Goal: Task Accomplishment & Management: Use online tool/utility

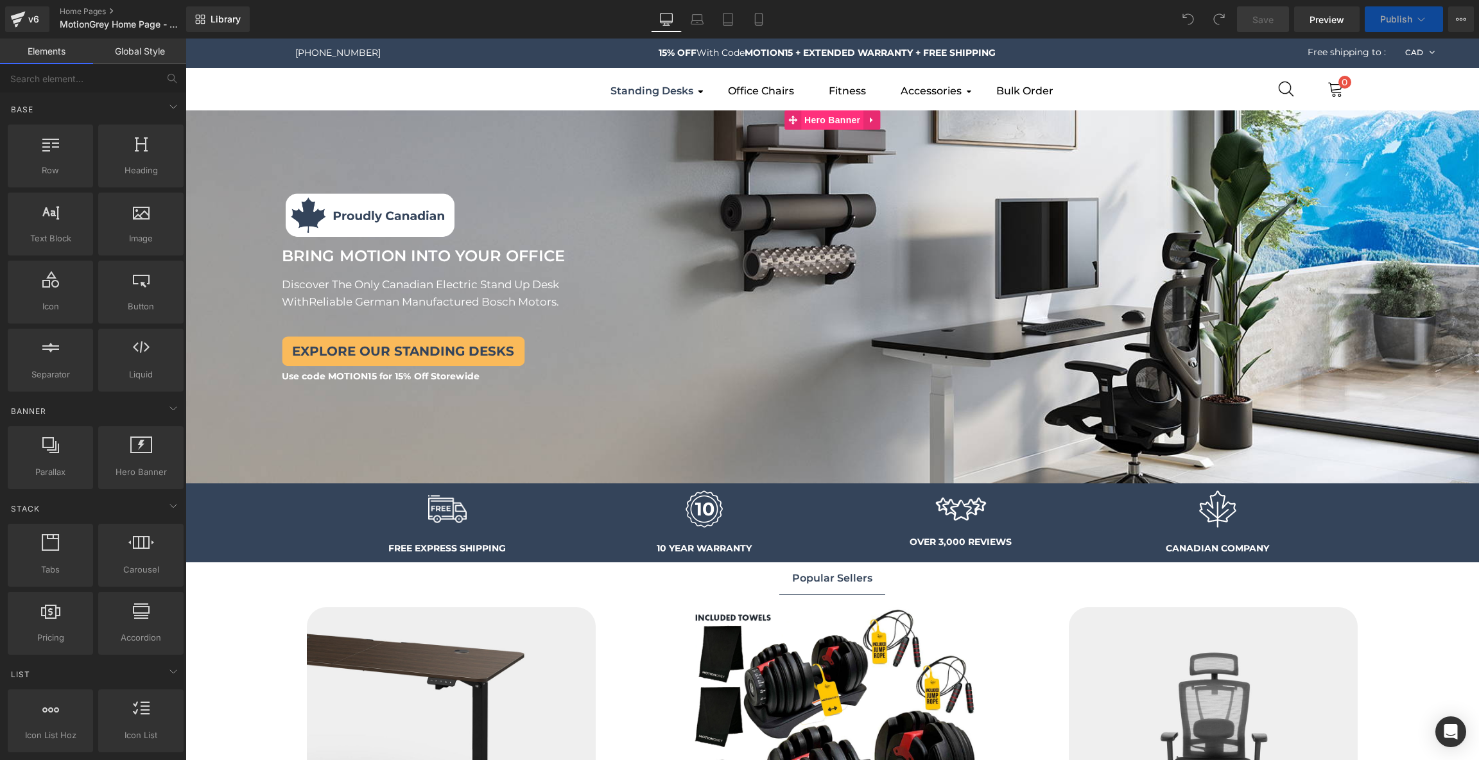
click at [834, 123] on span "Hero Banner" at bounding box center [832, 119] width 62 height 19
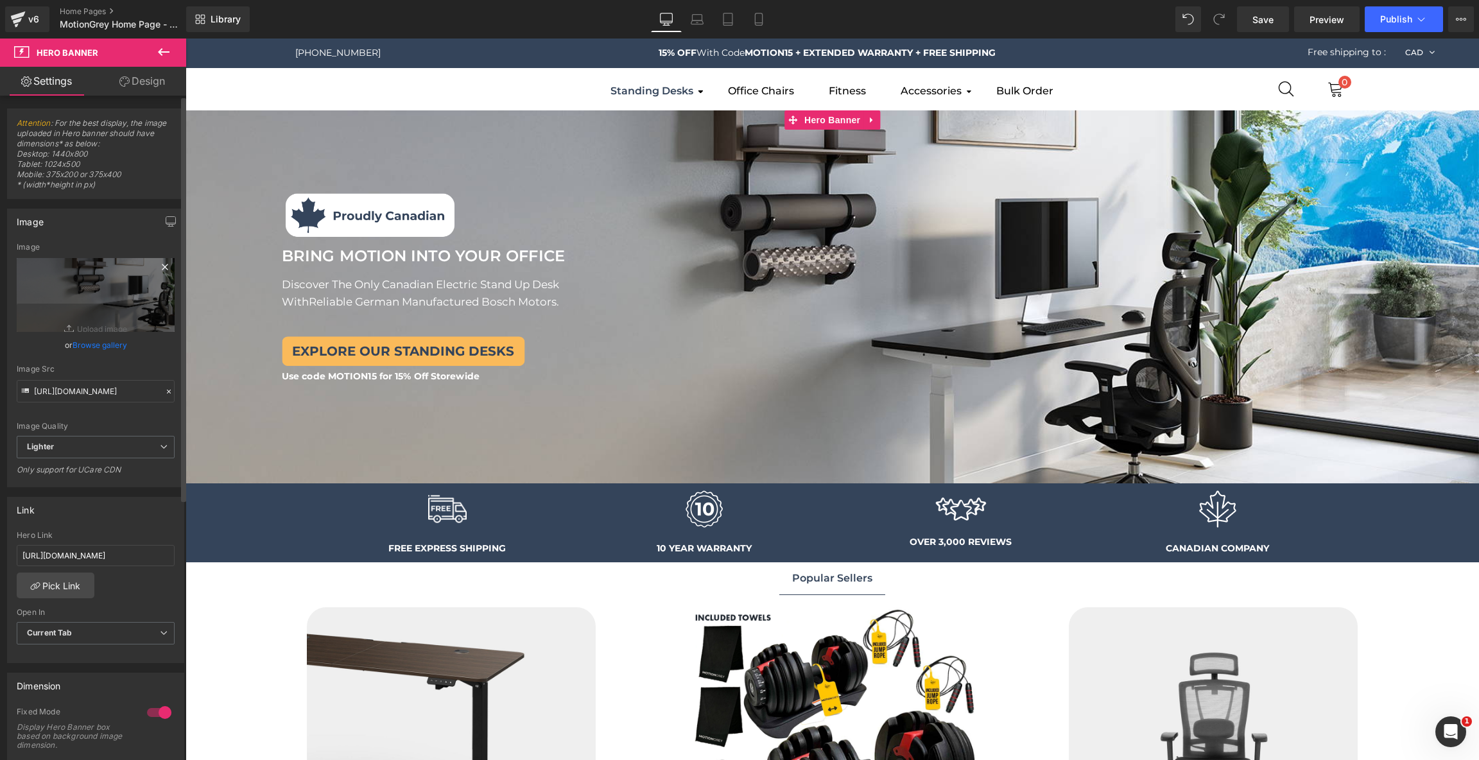
click at [159, 270] on icon at bounding box center [164, 266] width 15 height 15
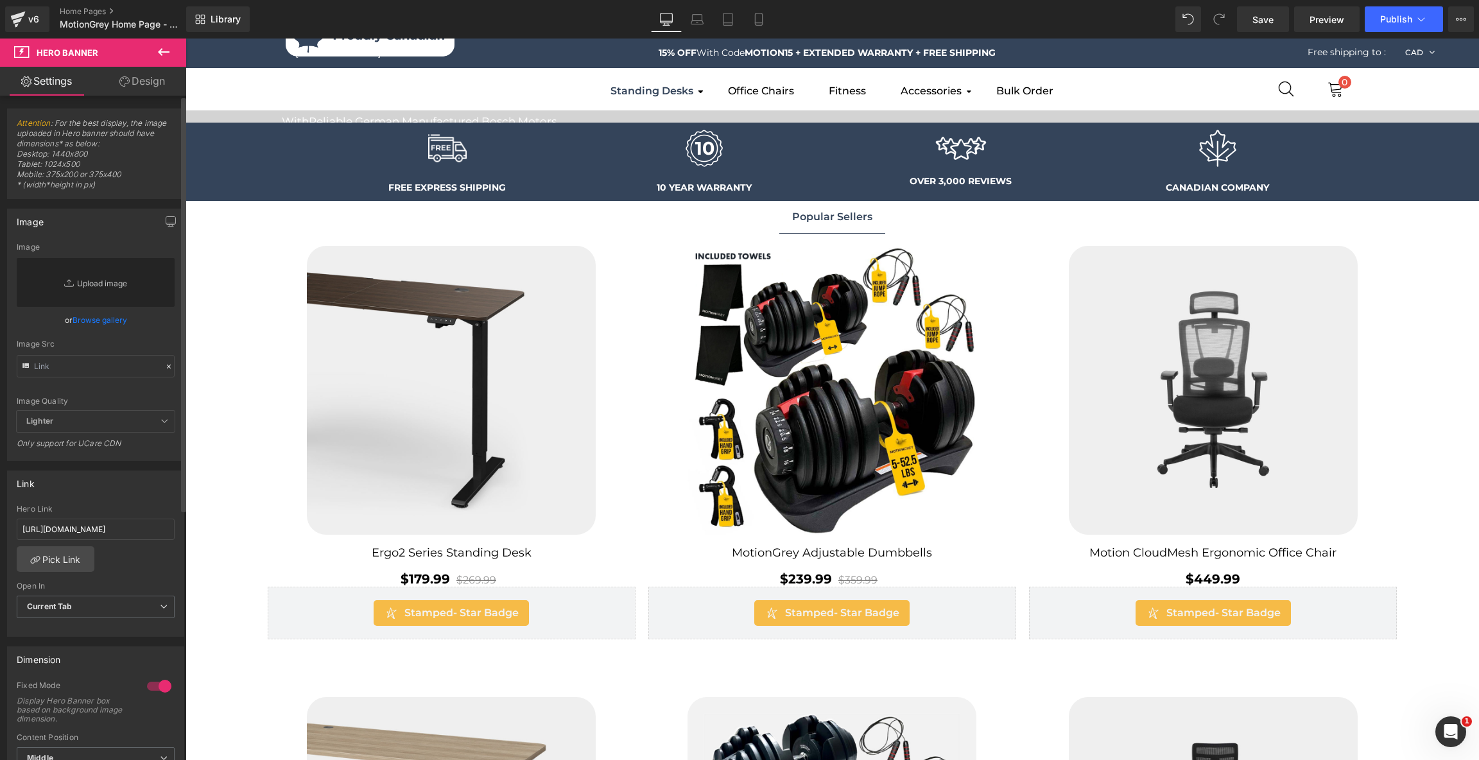
click at [109, 281] on link "Replace Image" at bounding box center [96, 282] width 158 height 49
type input "C:\fakepath\Banner-01.jpg"
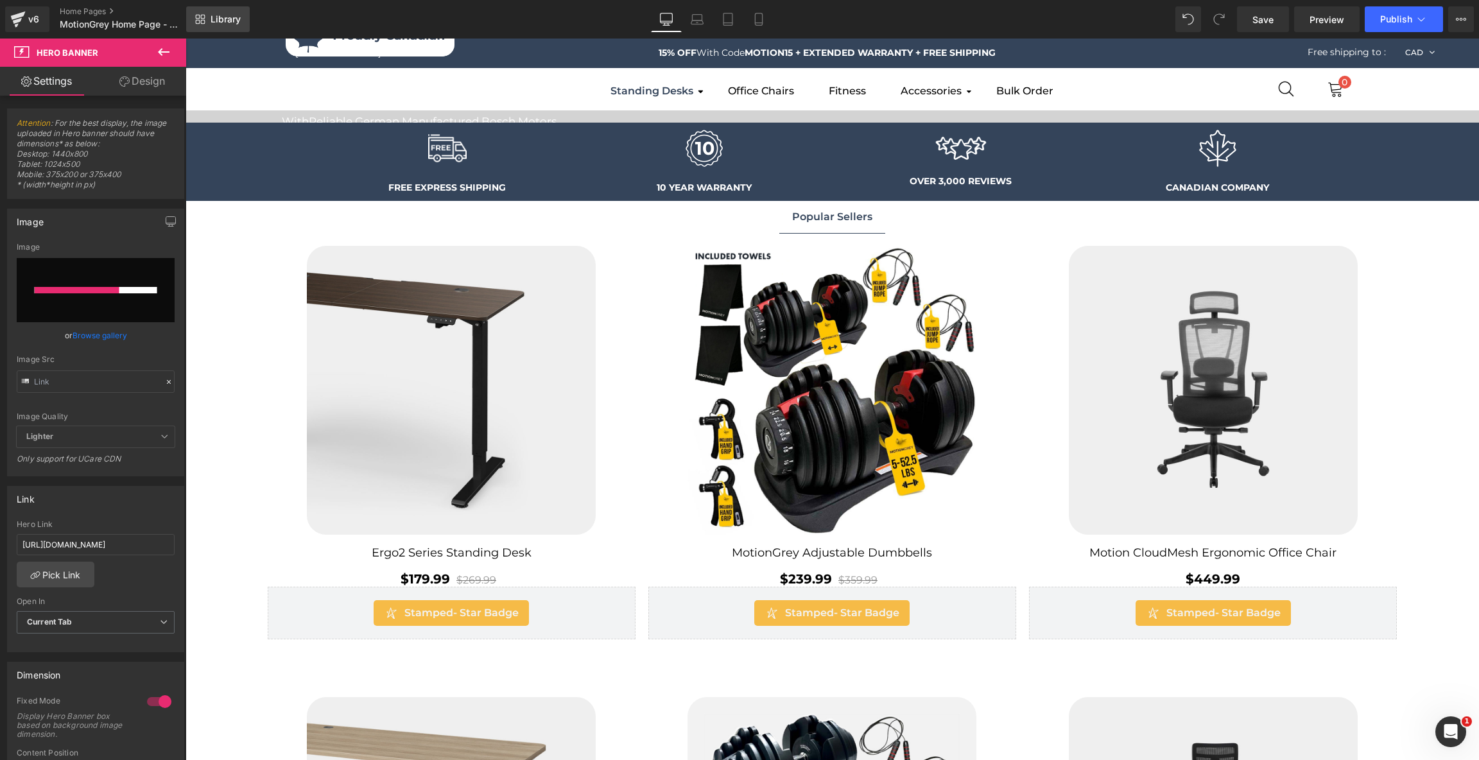
type input "[URL][DOMAIN_NAME]"
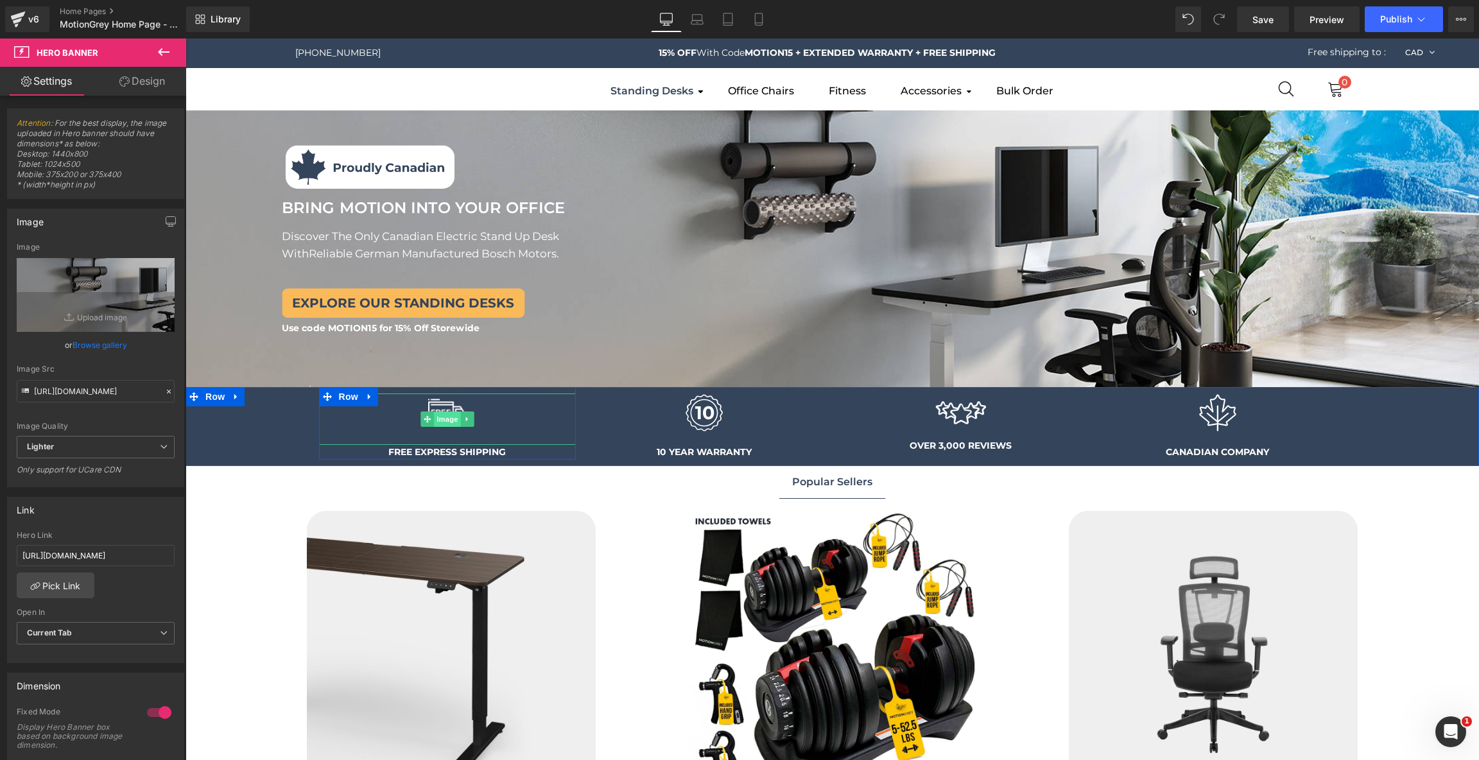
click at [459, 424] on span "Image" at bounding box center [447, 418] width 27 height 15
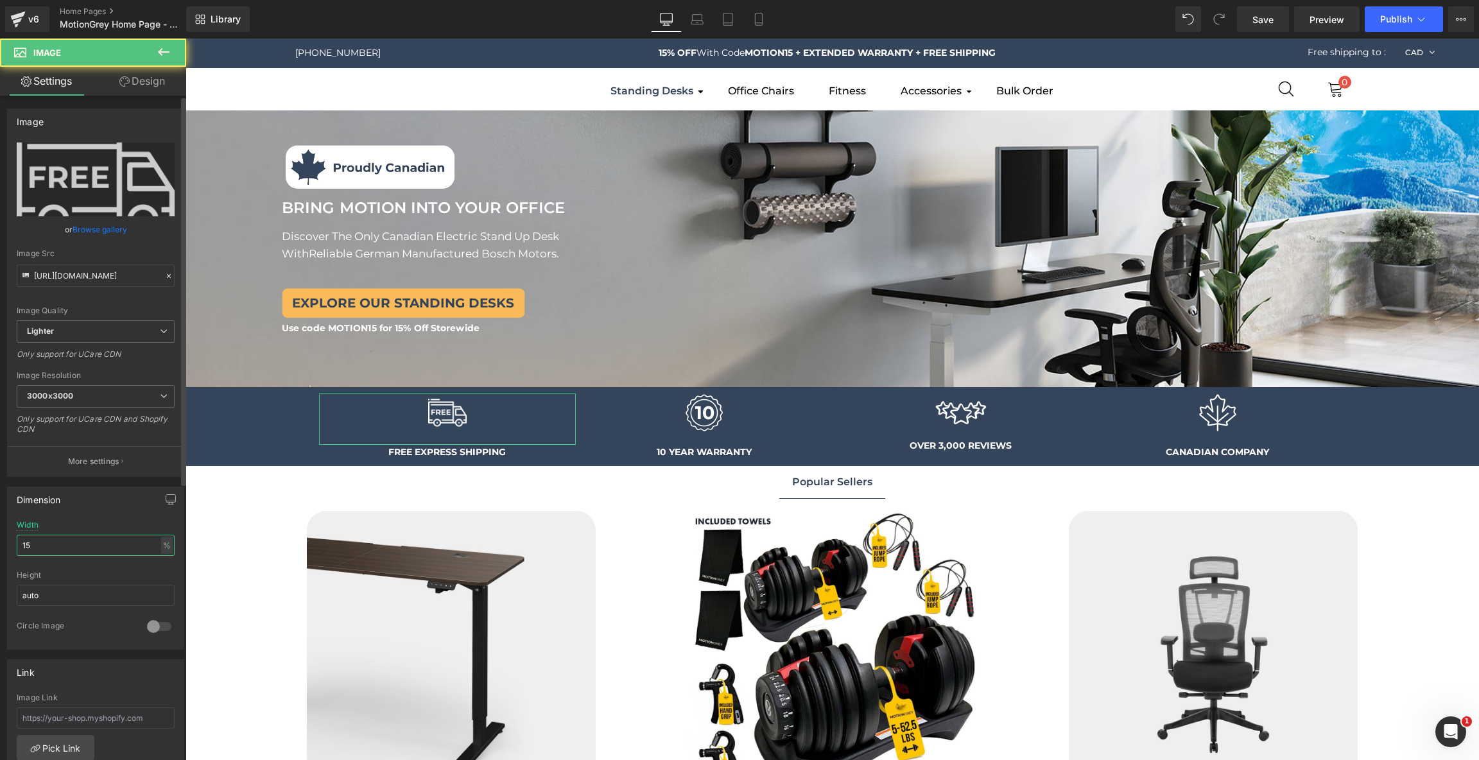
click at [94, 546] on input "15" at bounding box center [96, 545] width 158 height 21
type input "10"
type textarea "10"
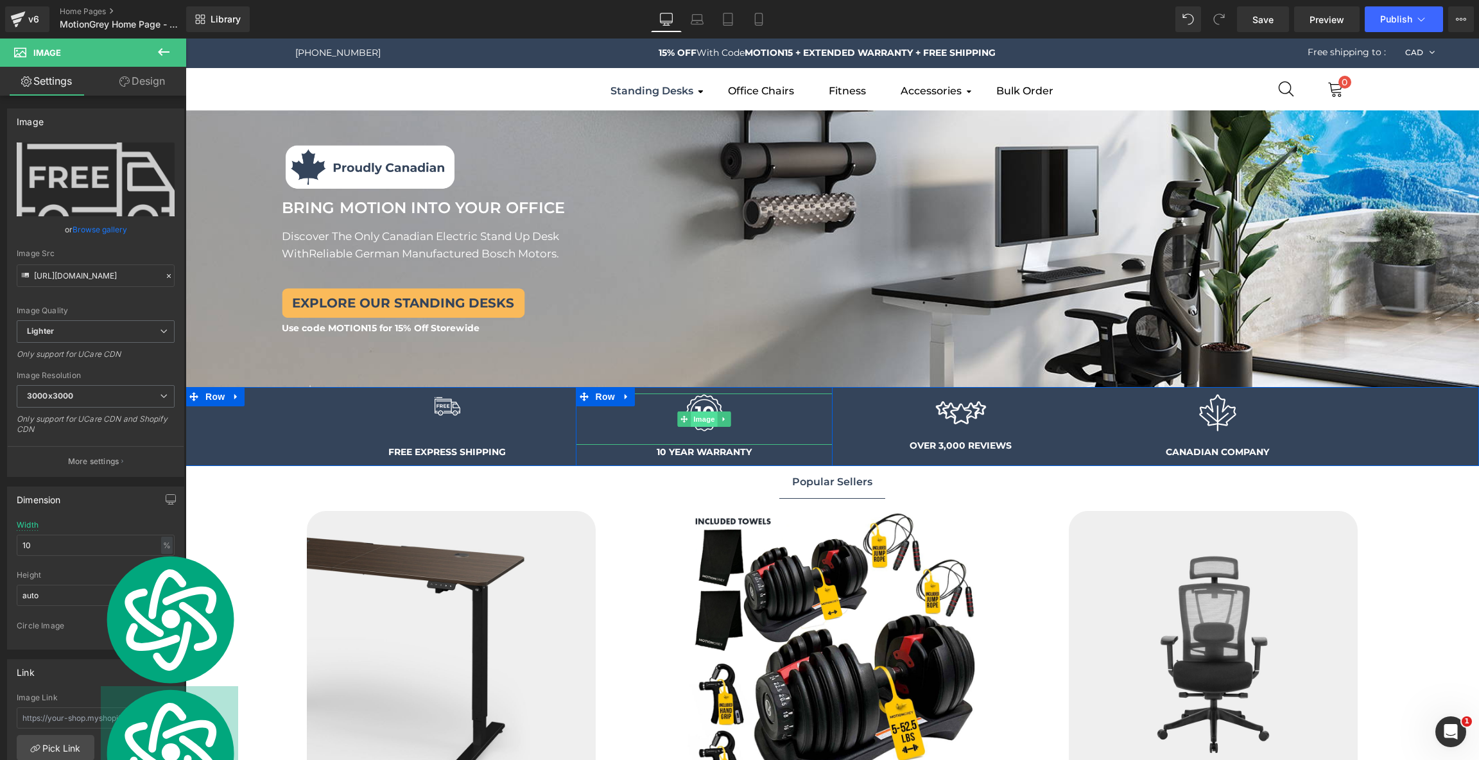
click at [714, 413] on span "Image" at bounding box center [704, 418] width 27 height 15
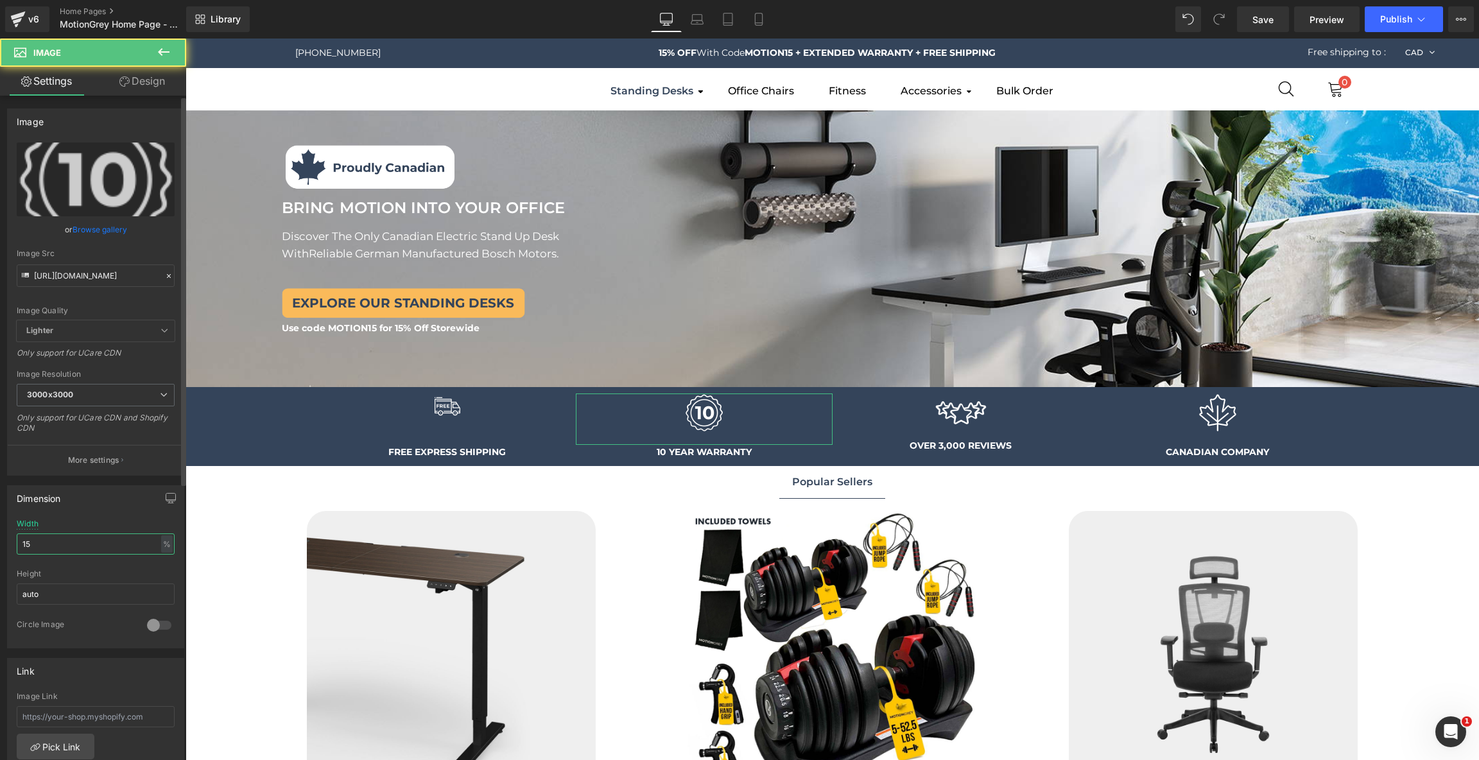
click at [76, 539] on input "15" at bounding box center [96, 543] width 158 height 21
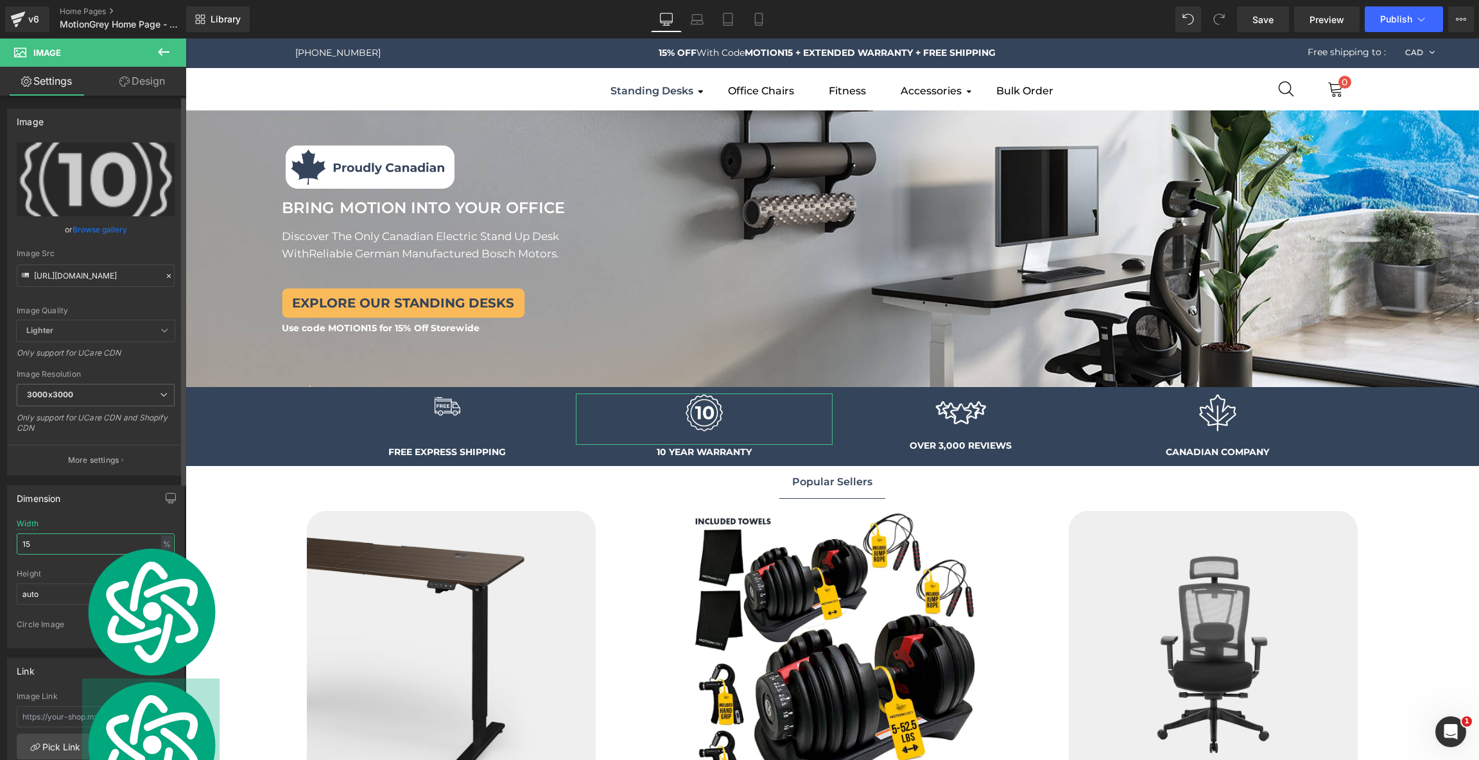
paste input "0"
type input "10"
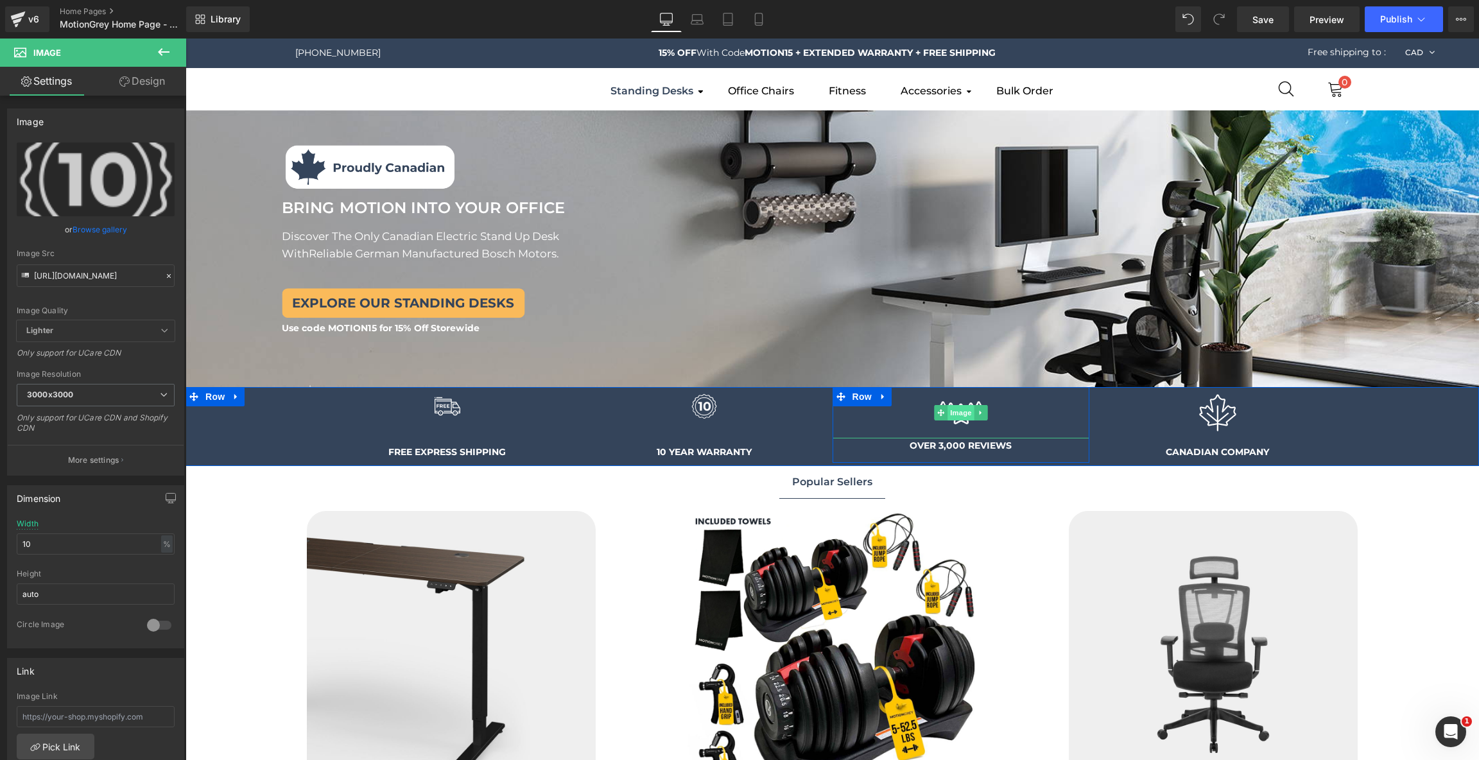
click at [962, 411] on span "Image" at bounding box center [960, 412] width 27 height 15
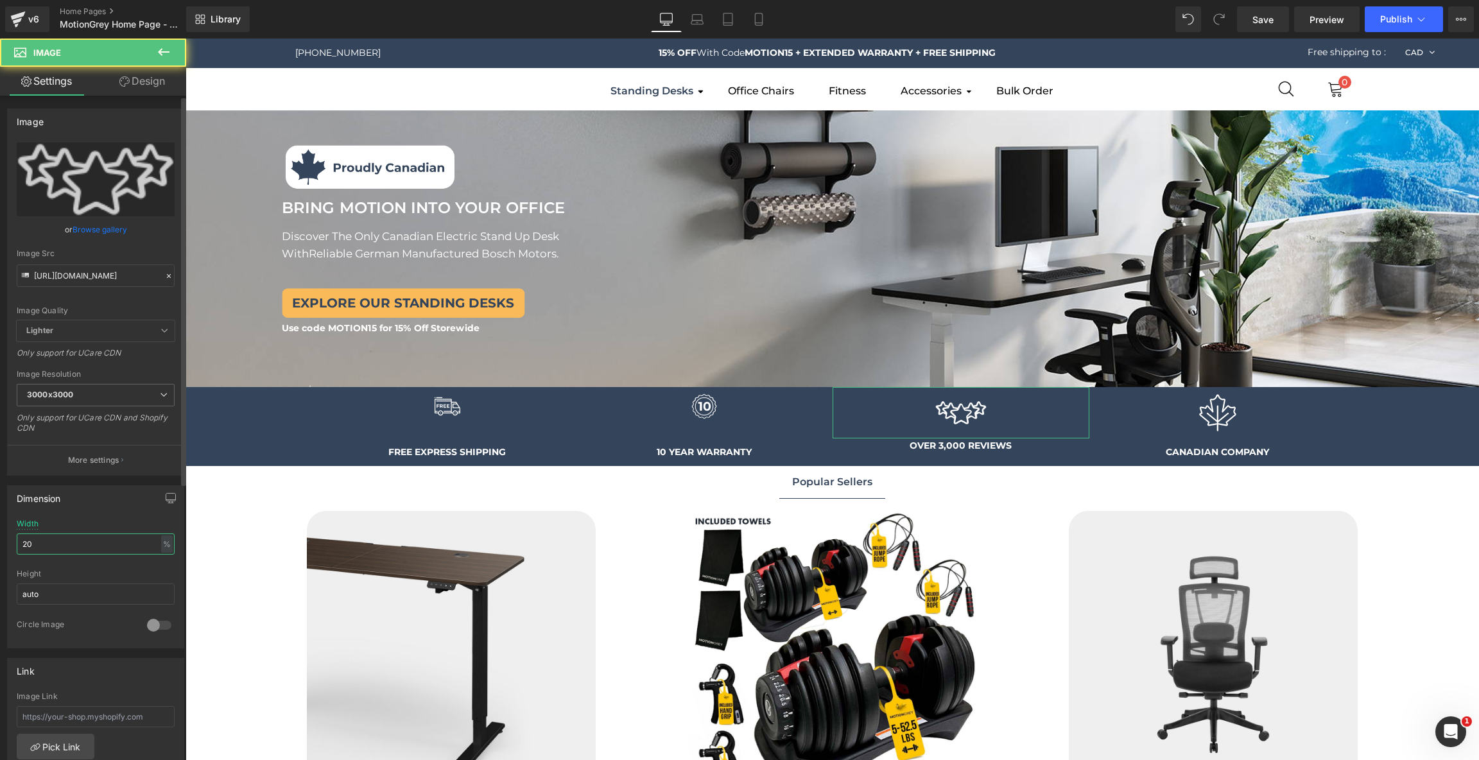
click at [83, 542] on input "20" at bounding box center [96, 543] width 158 height 21
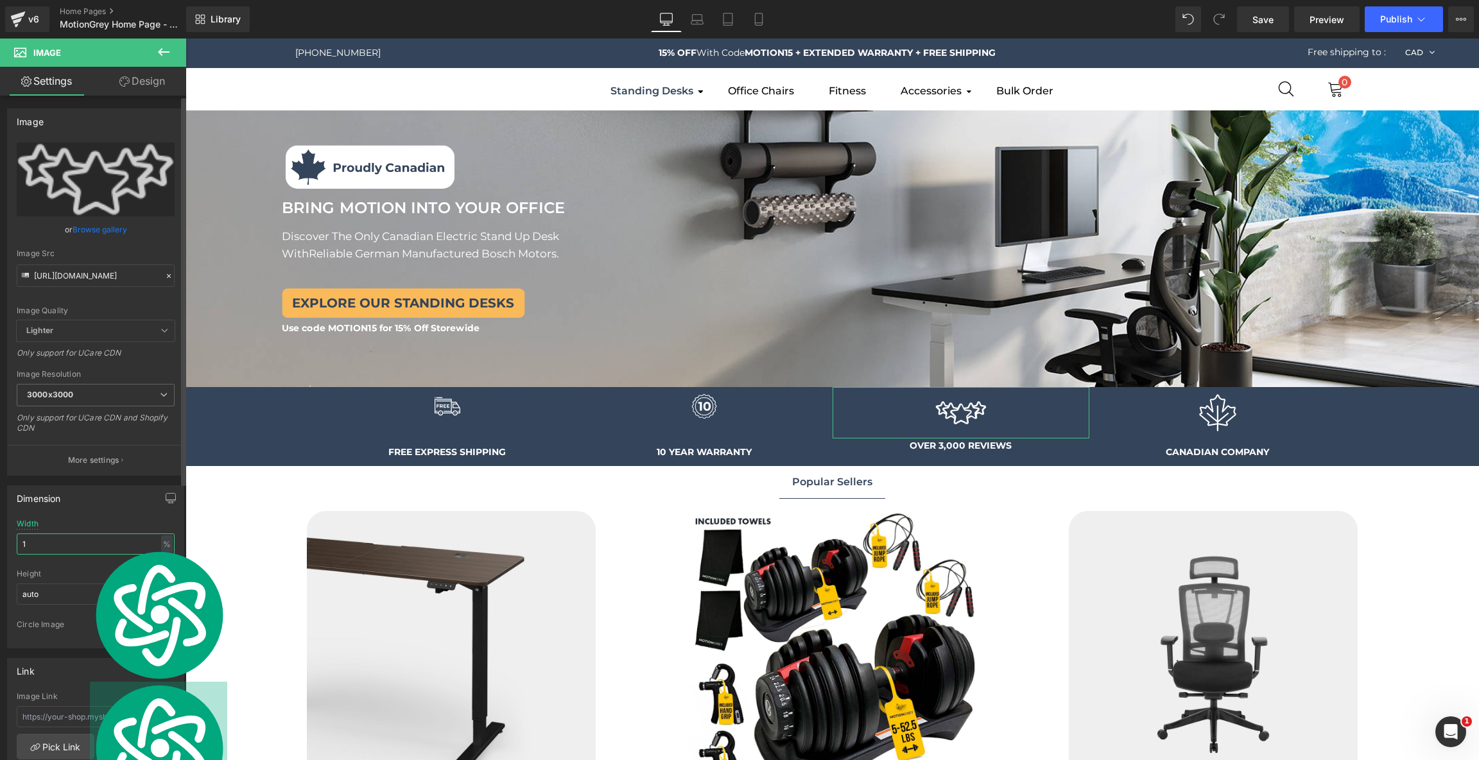
type input "15"
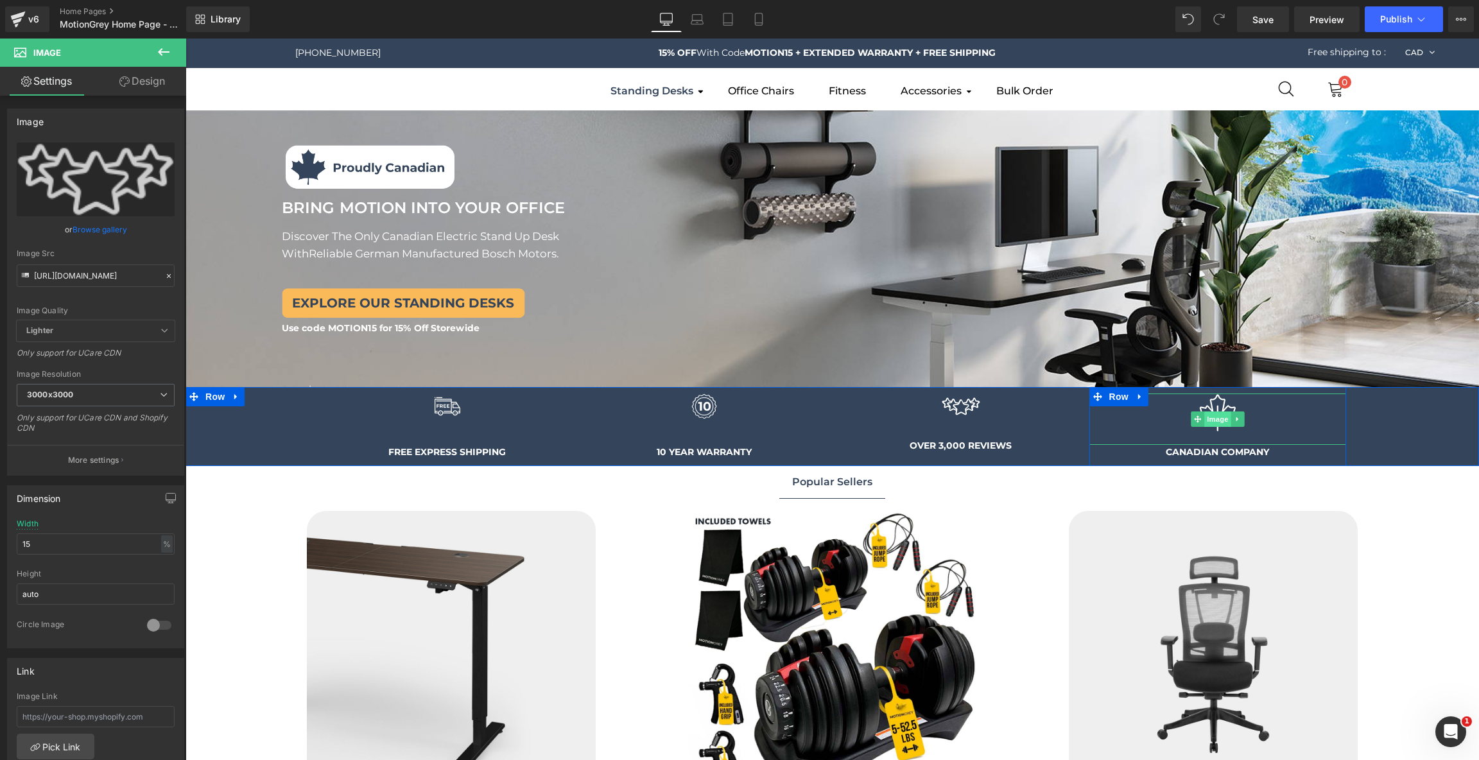
click at [1224, 420] on span "Image" at bounding box center [1217, 418] width 27 height 15
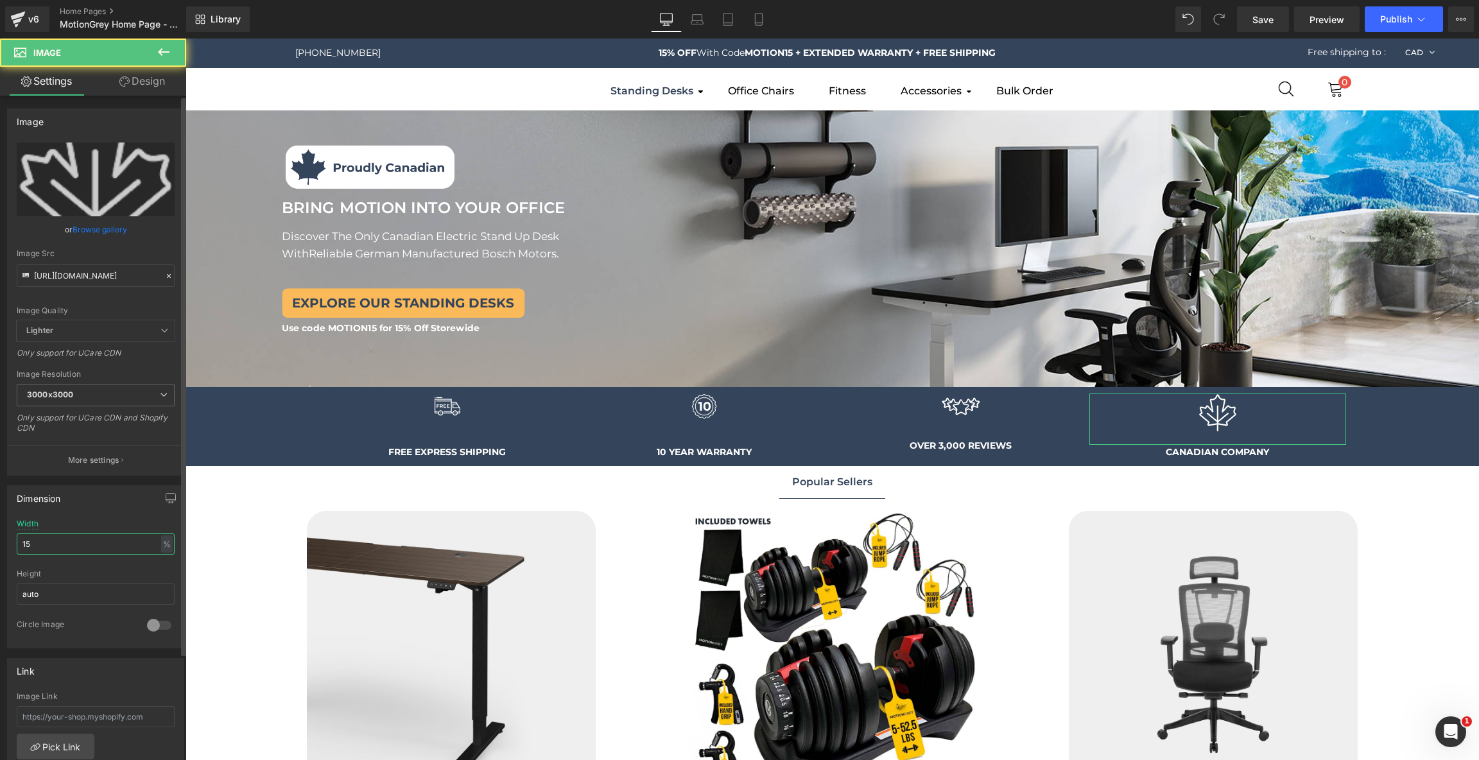
click at [42, 539] on input "15" at bounding box center [96, 543] width 158 height 21
type input "10"
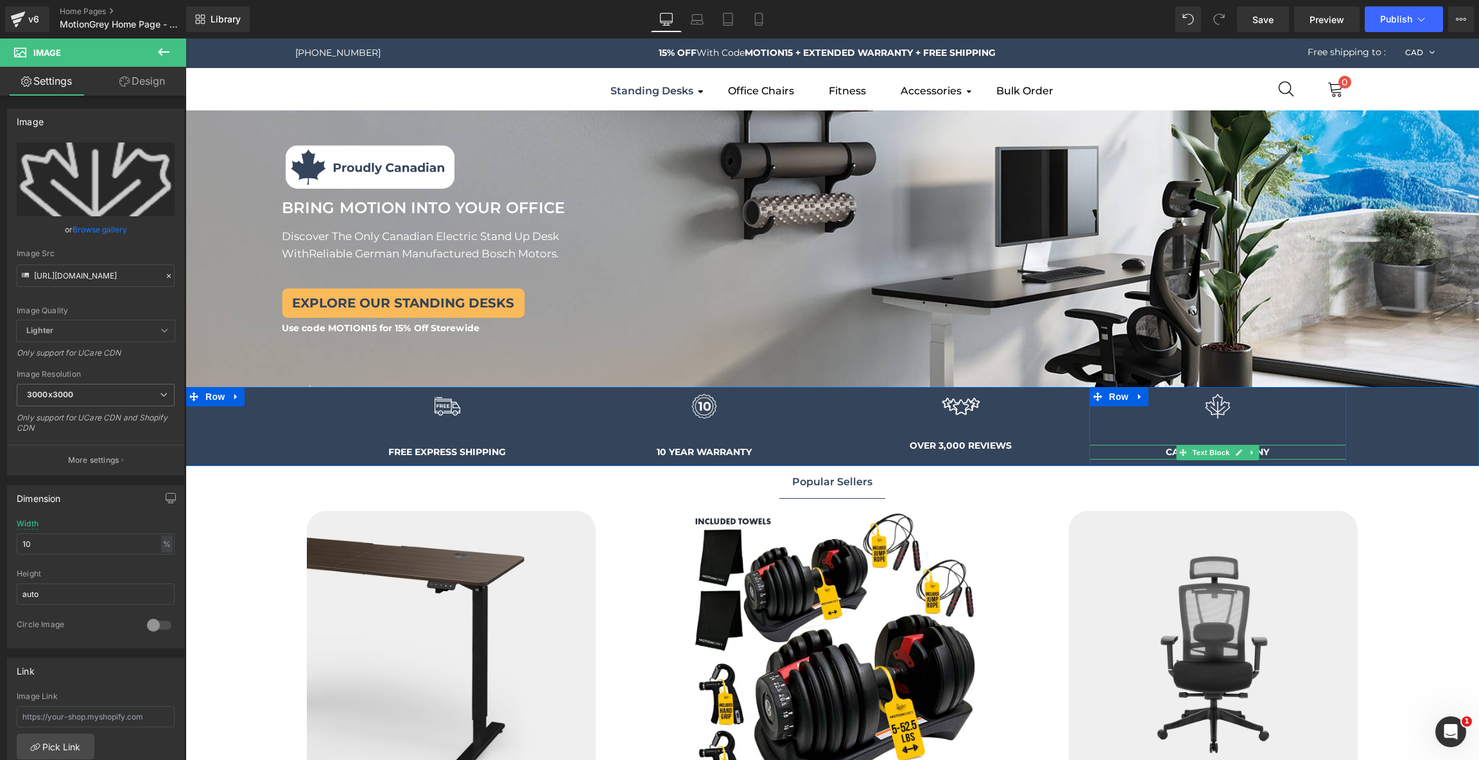
click at [1106, 455] on p "CANADIAN COMPANY" at bounding box center [1217, 452] width 257 height 14
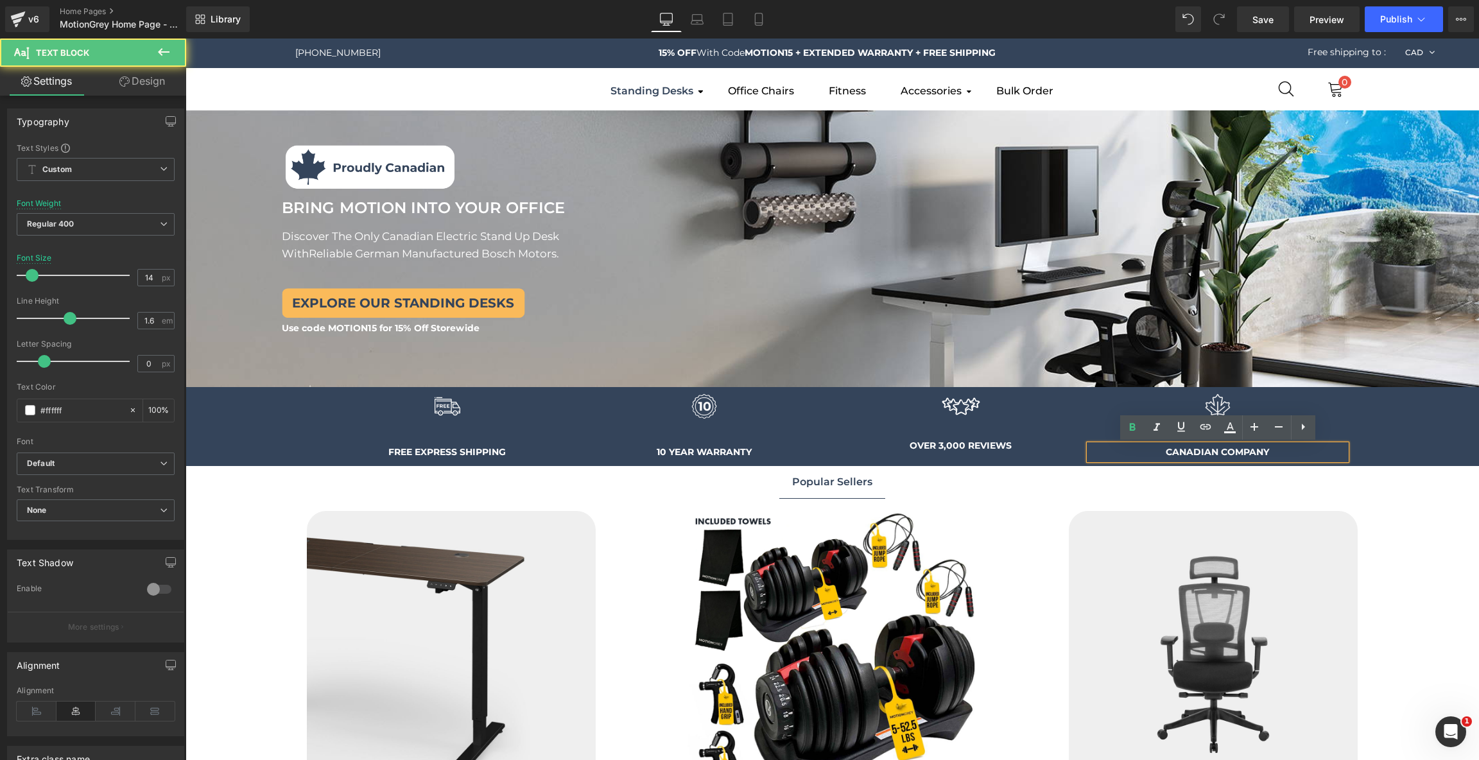
click at [1279, 448] on p "CANADIAN COMPANY" at bounding box center [1217, 452] width 257 height 14
drag, startPoint x: 1275, startPoint y: 451, endPoint x: 1156, endPoint y: 451, distance: 119.4
click at [1156, 451] on p "CANADIAN COMPANY" at bounding box center [1217, 452] width 257 height 14
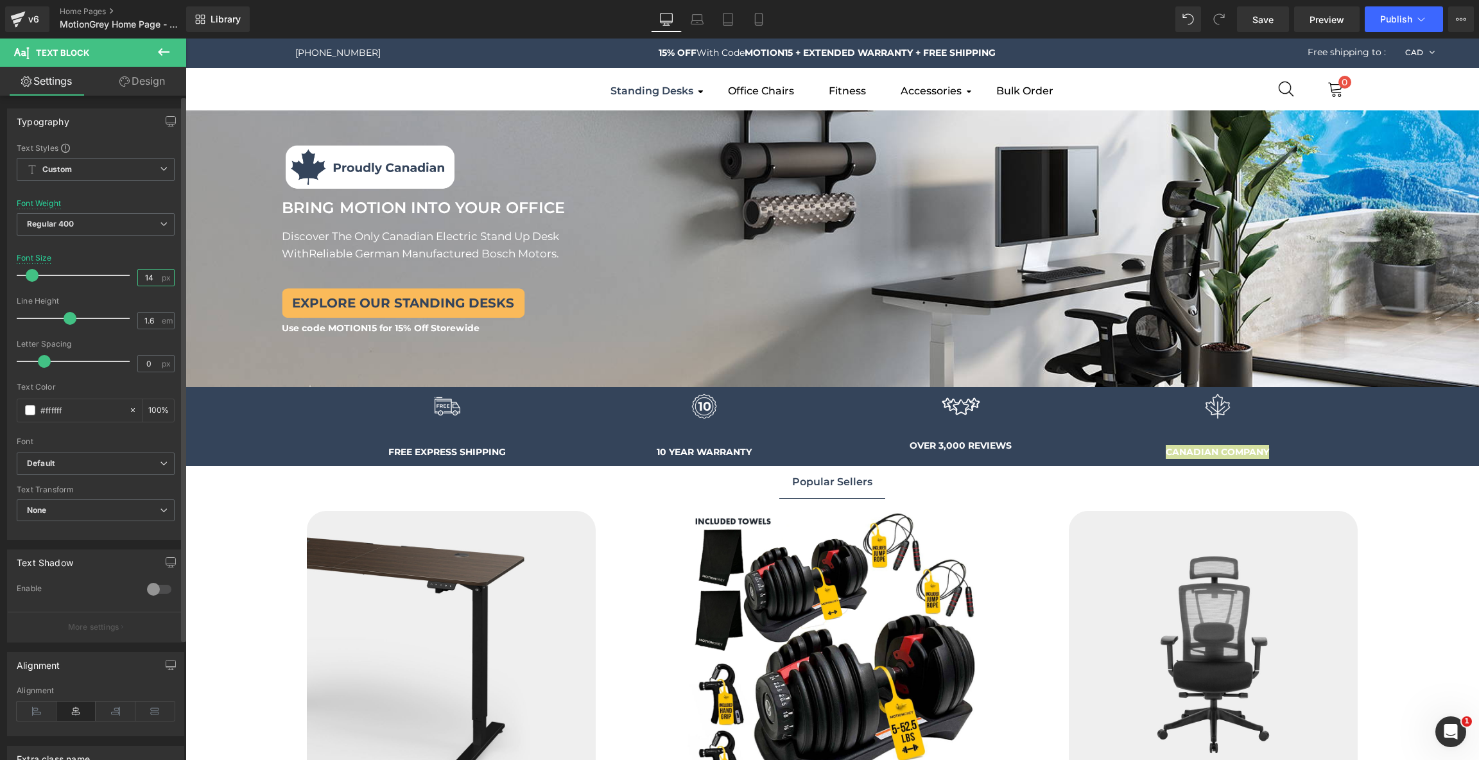
click at [150, 278] on input "14" at bounding box center [149, 278] width 22 height 16
type input "10"
click at [1001, 448] on link at bounding box center [994, 445] width 13 height 15
click at [939, 447] on span "Text Block" at bounding box center [934, 445] width 42 height 15
click at [148, 273] on input "14" at bounding box center [149, 278] width 22 height 16
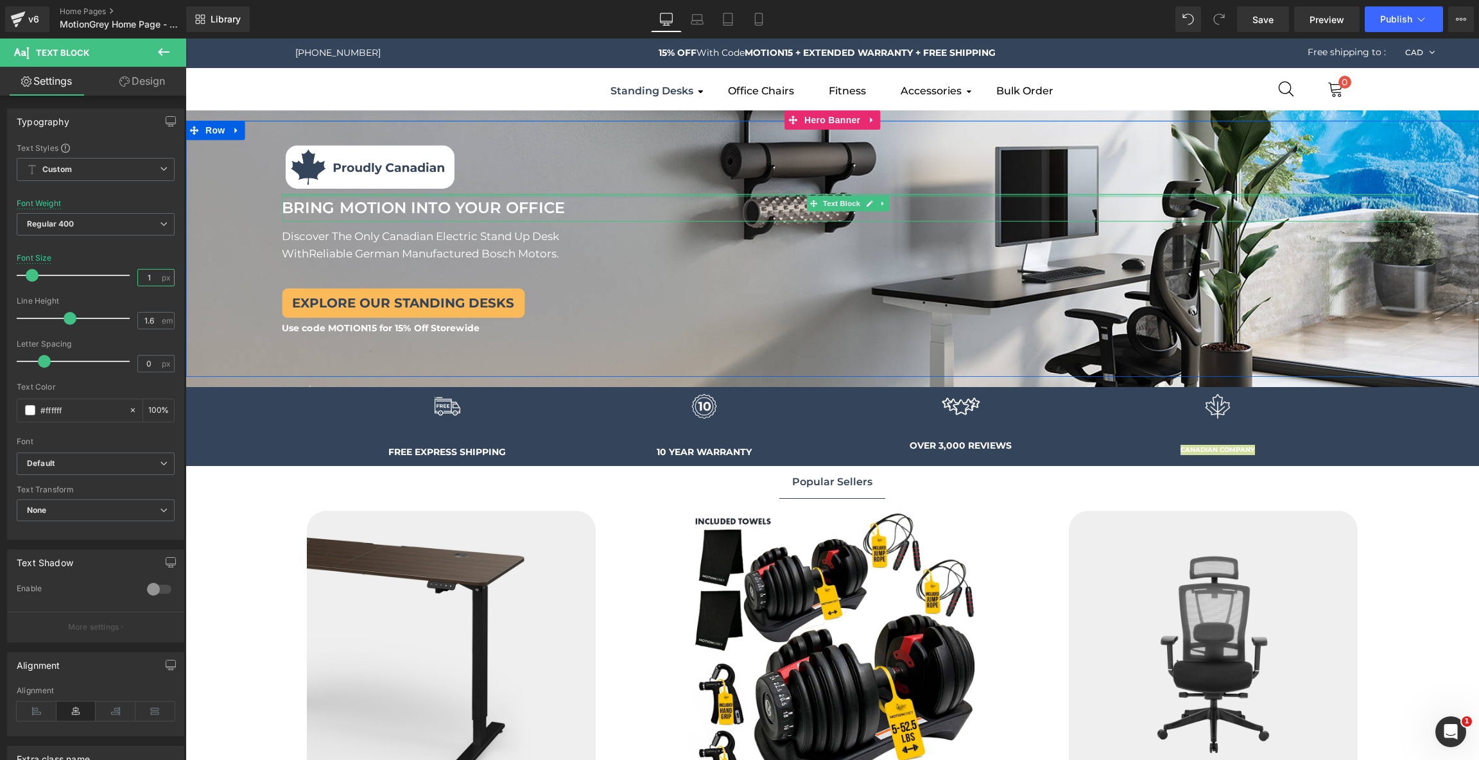
type input "10"
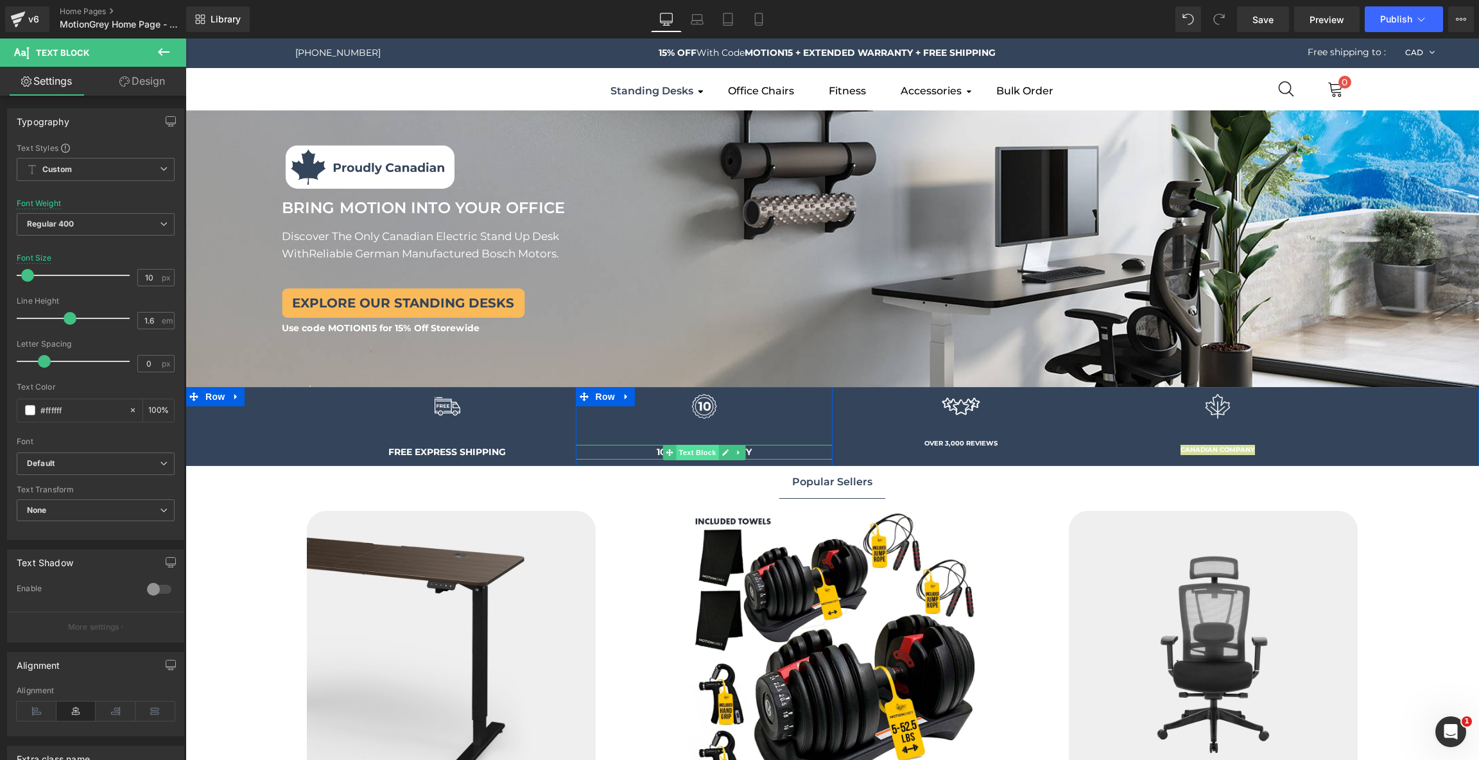
click at [693, 451] on span "Text Block" at bounding box center [697, 452] width 42 height 15
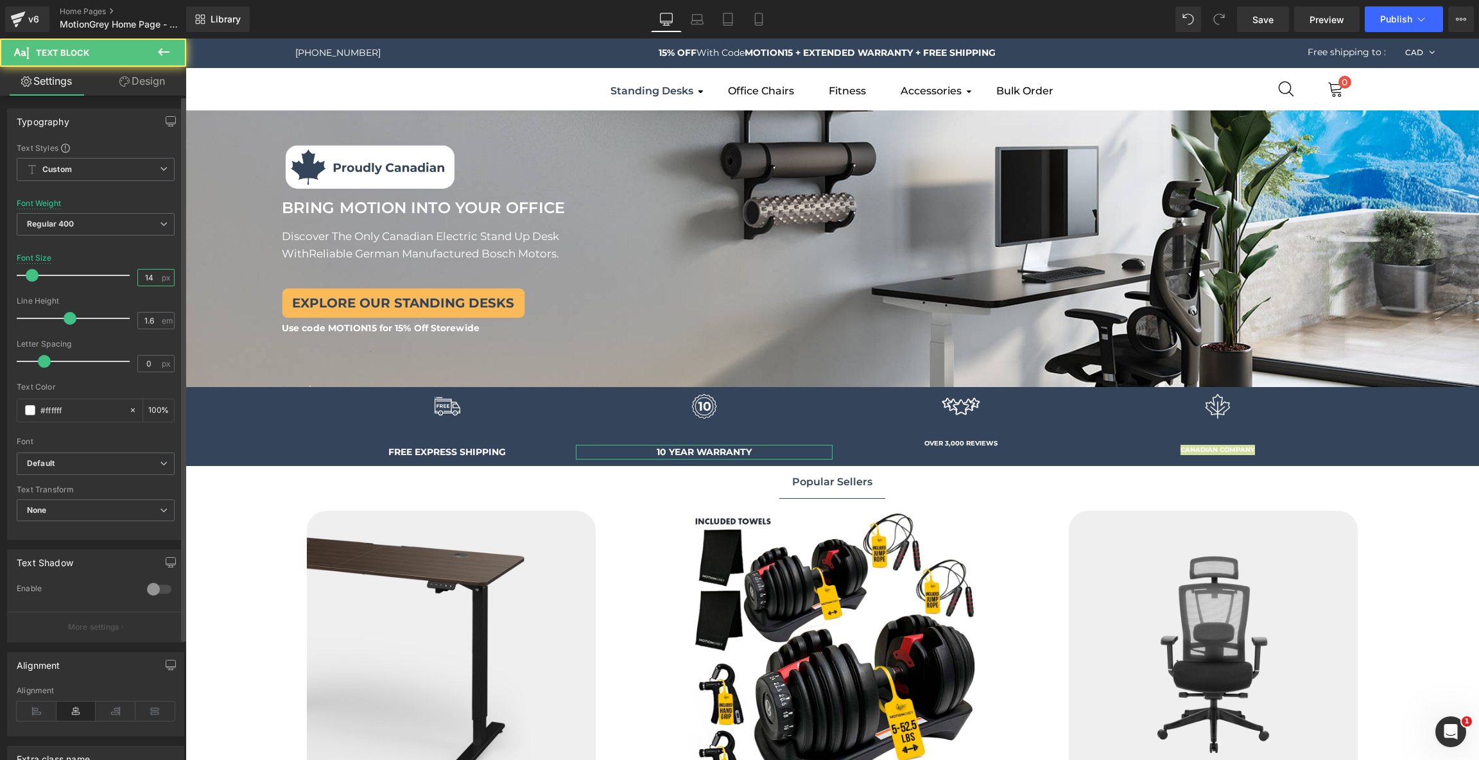
click at [151, 277] on input "14" at bounding box center [149, 278] width 22 height 16
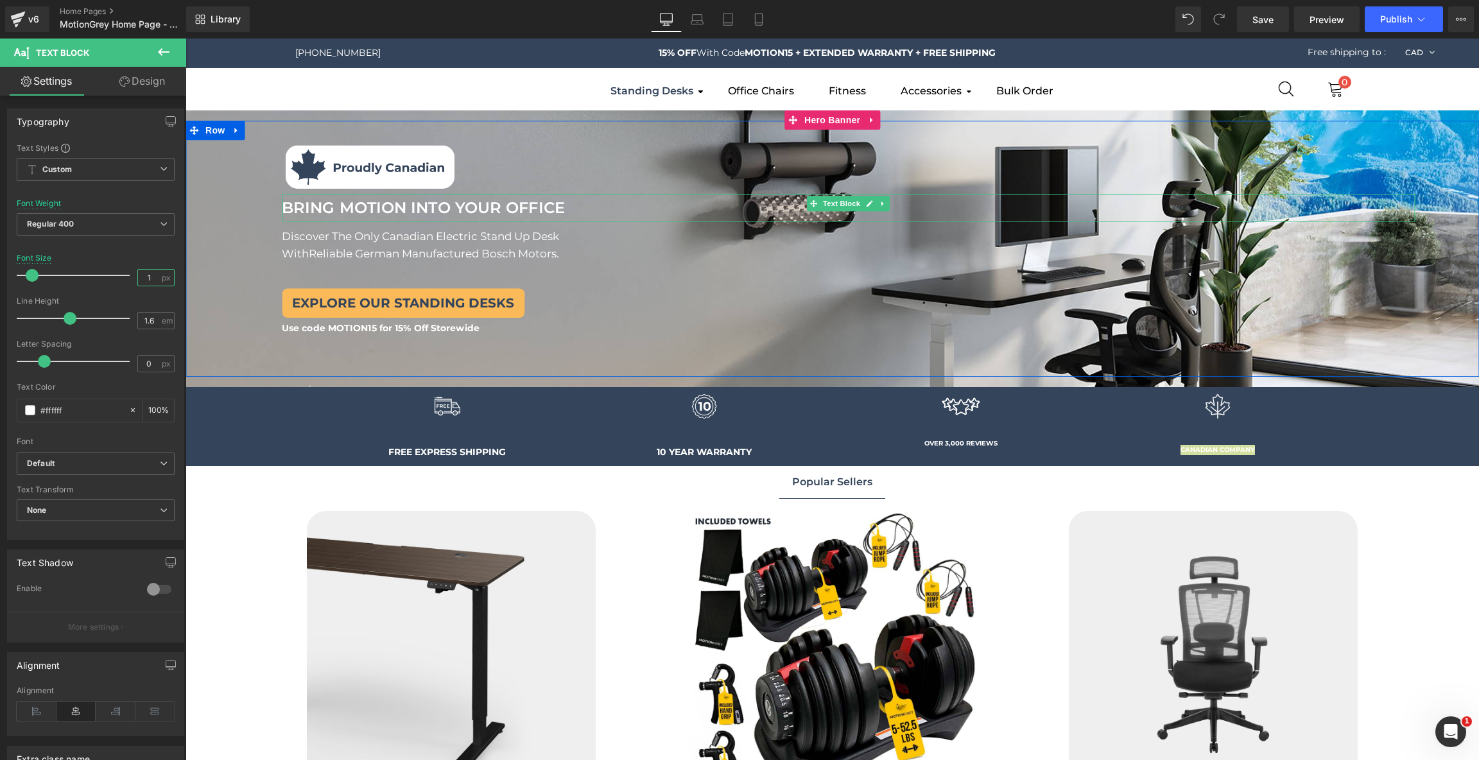
type input "10"
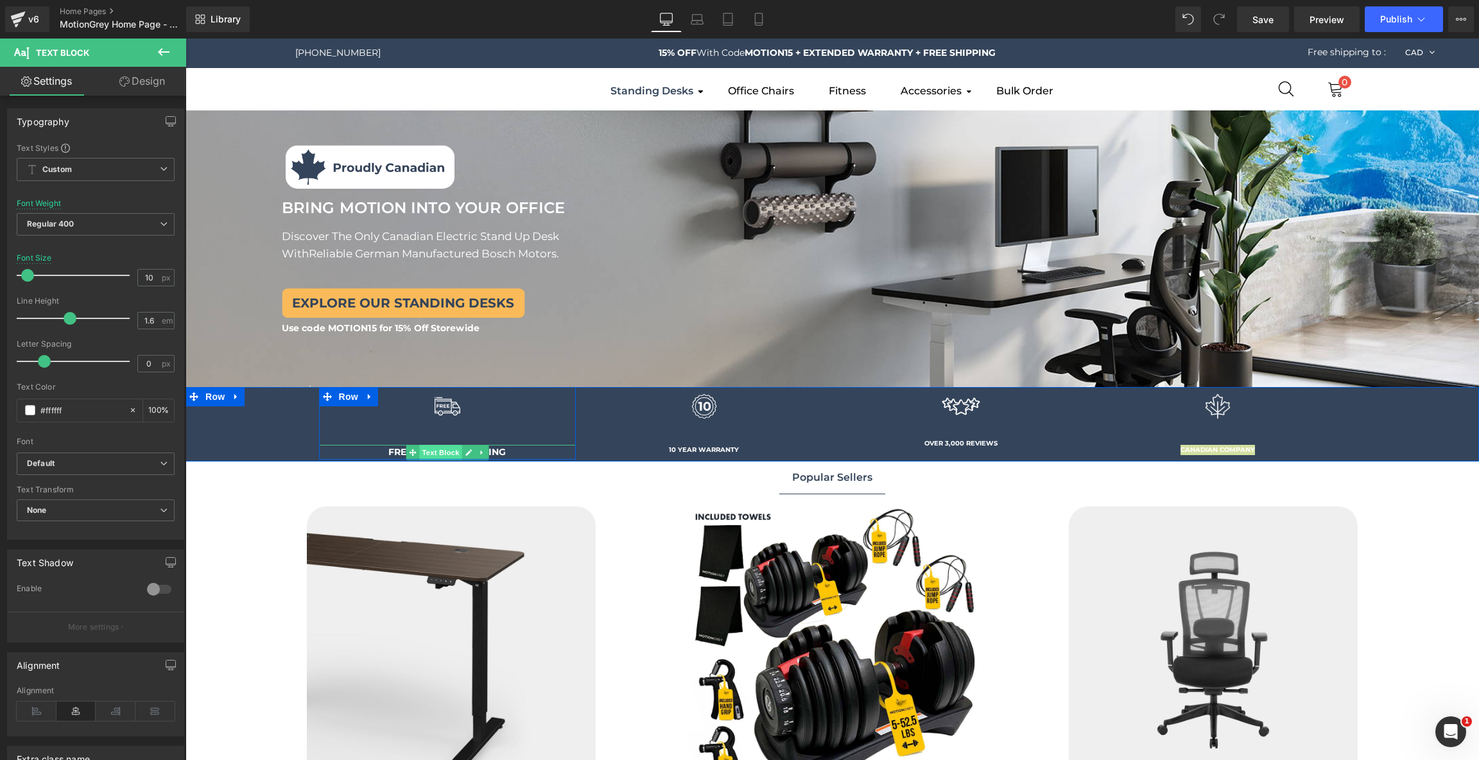
click at [425, 452] on span "Text Block" at bounding box center [440, 452] width 42 height 15
click at [148, 275] on input "14" at bounding box center [149, 278] width 22 height 16
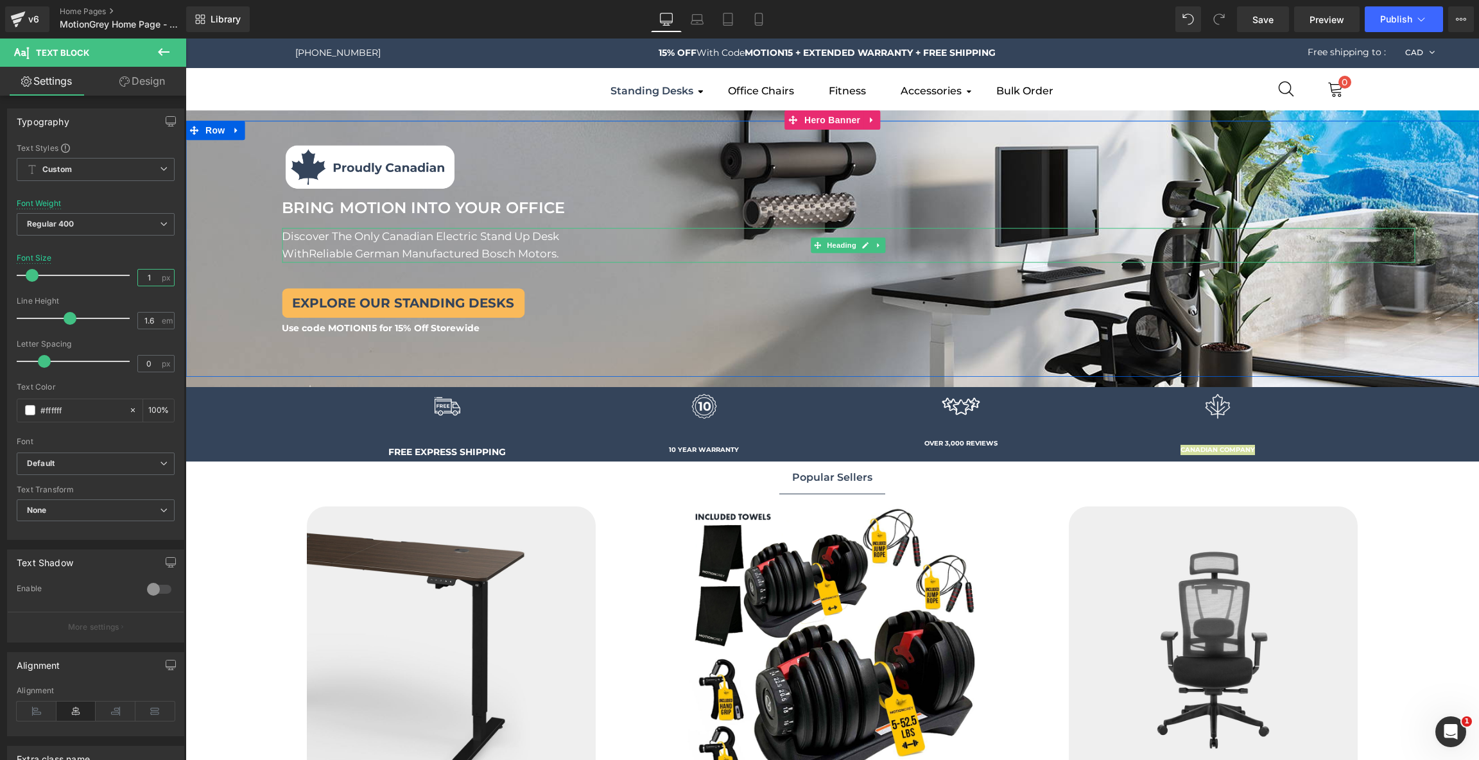
type input "10"
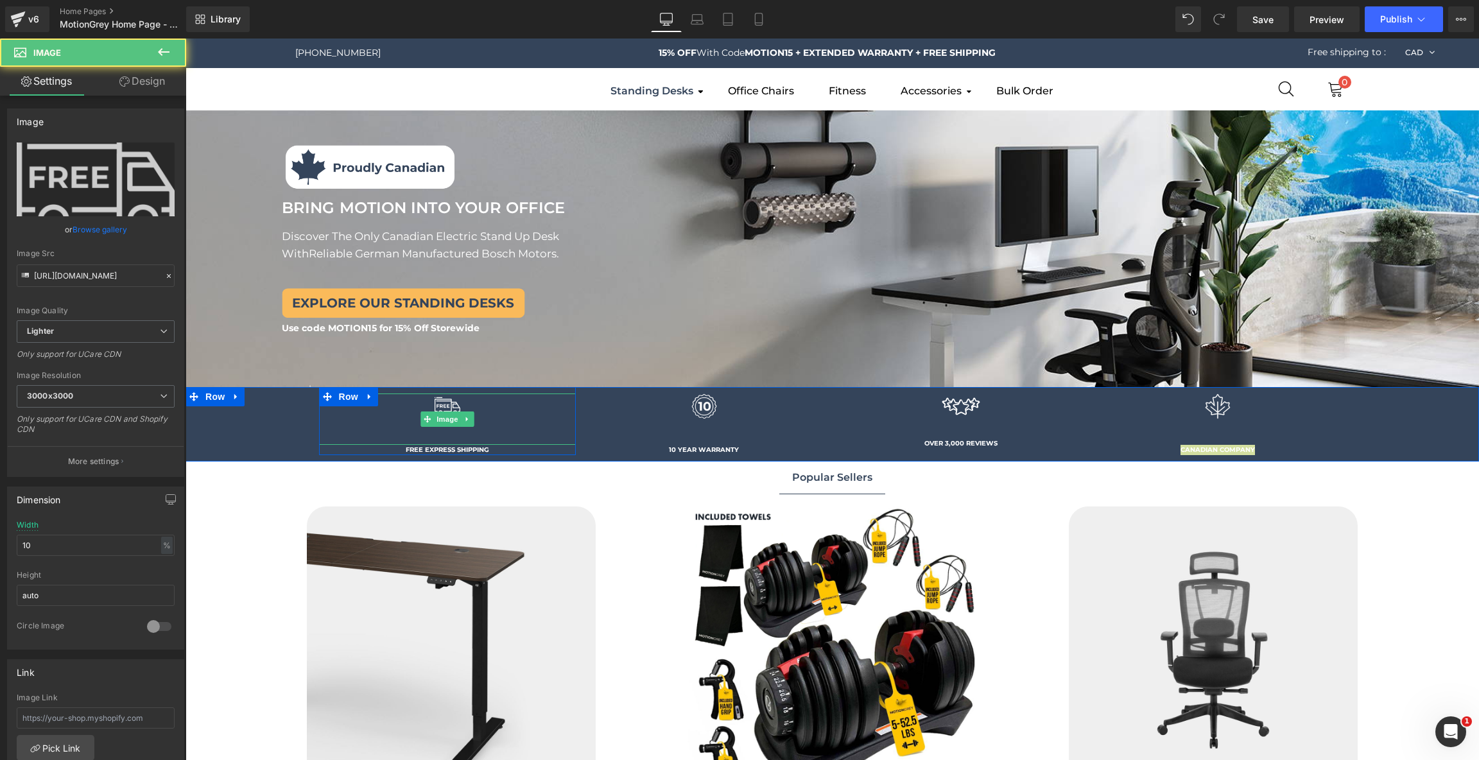
drag, startPoint x: 551, startPoint y: 444, endPoint x: 551, endPoint y: 428, distance: 15.4
click at [551, 428] on div "Image" at bounding box center [447, 418] width 257 height 51
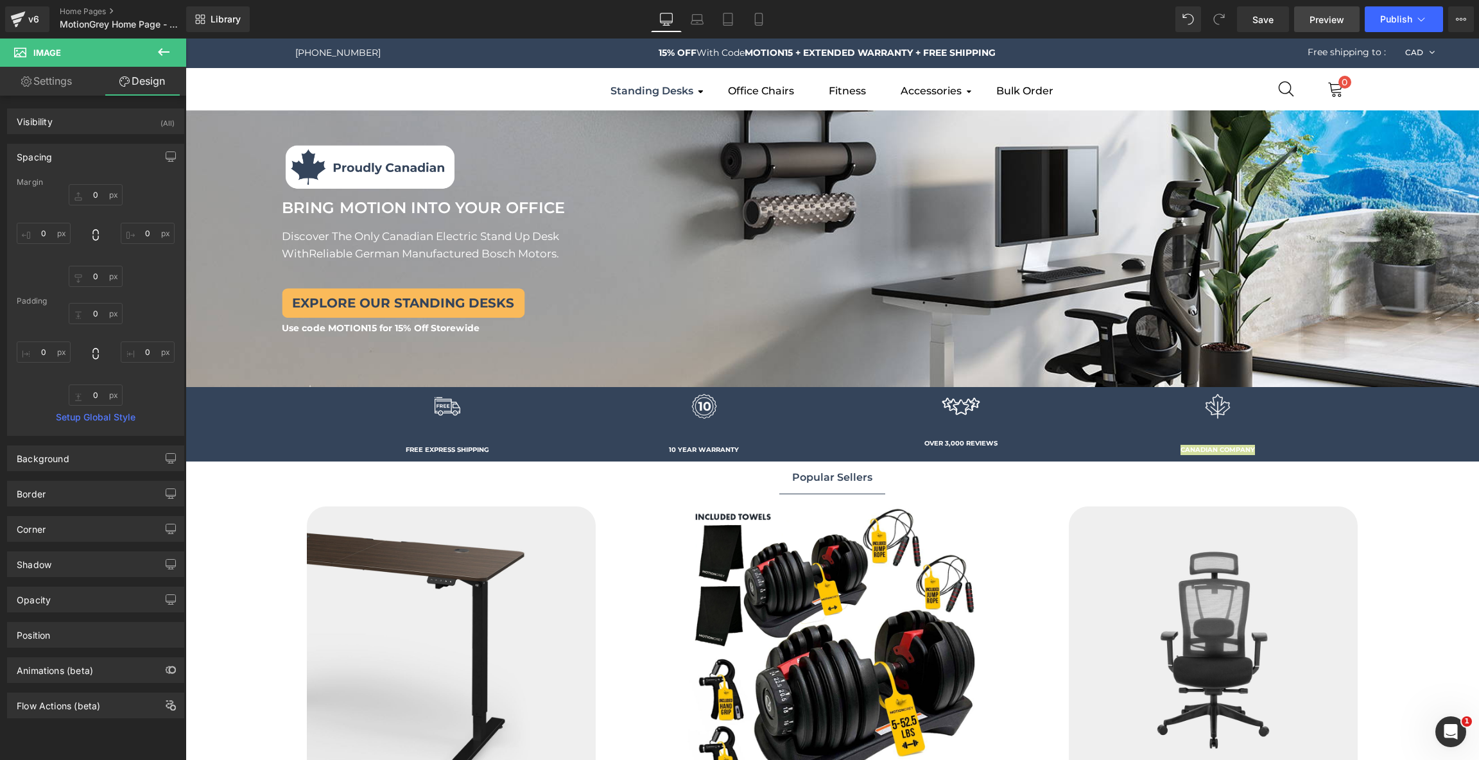
click at [1339, 24] on span "Preview" at bounding box center [1326, 19] width 35 height 13
click at [707, 21] on link "Laptop" at bounding box center [697, 19] width 31 height 26
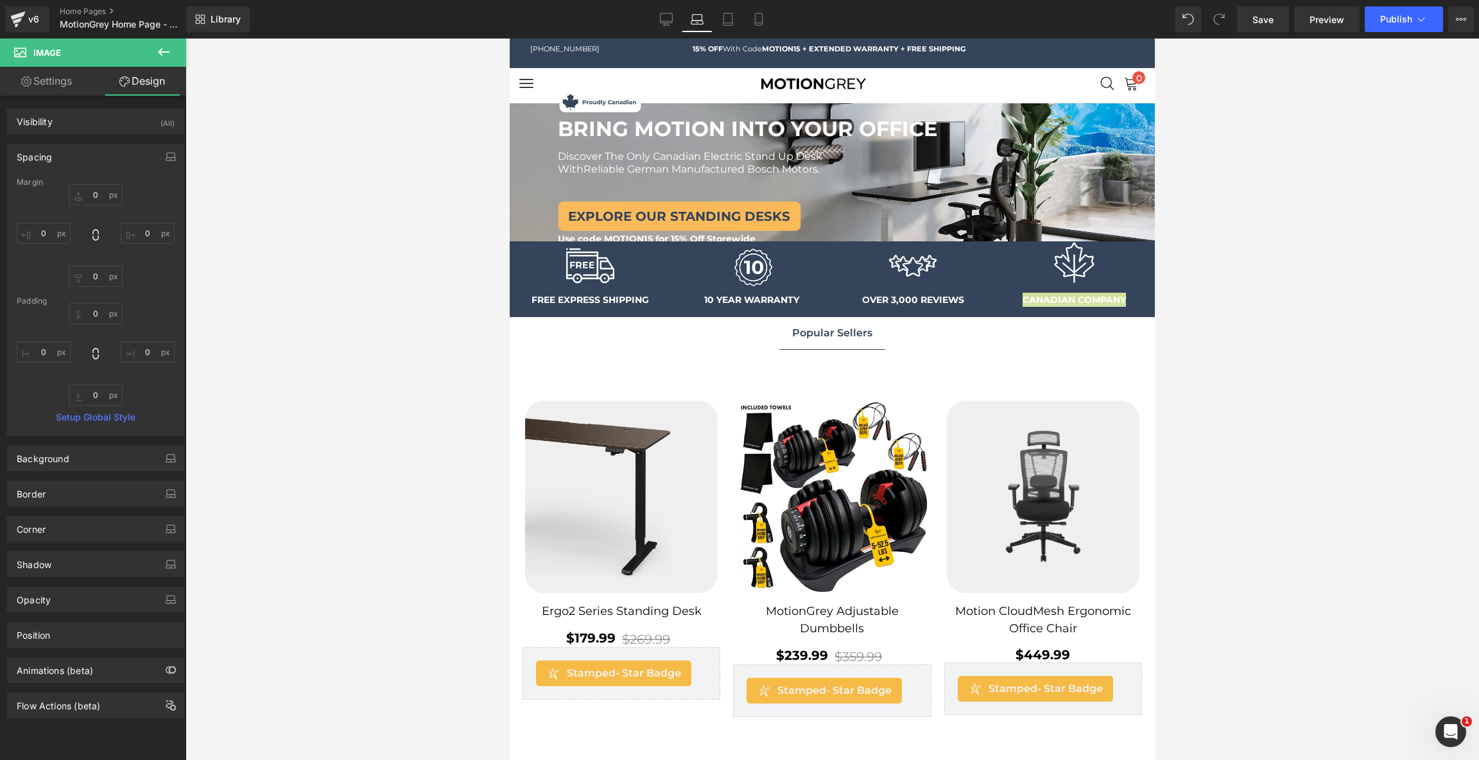
type input "0"
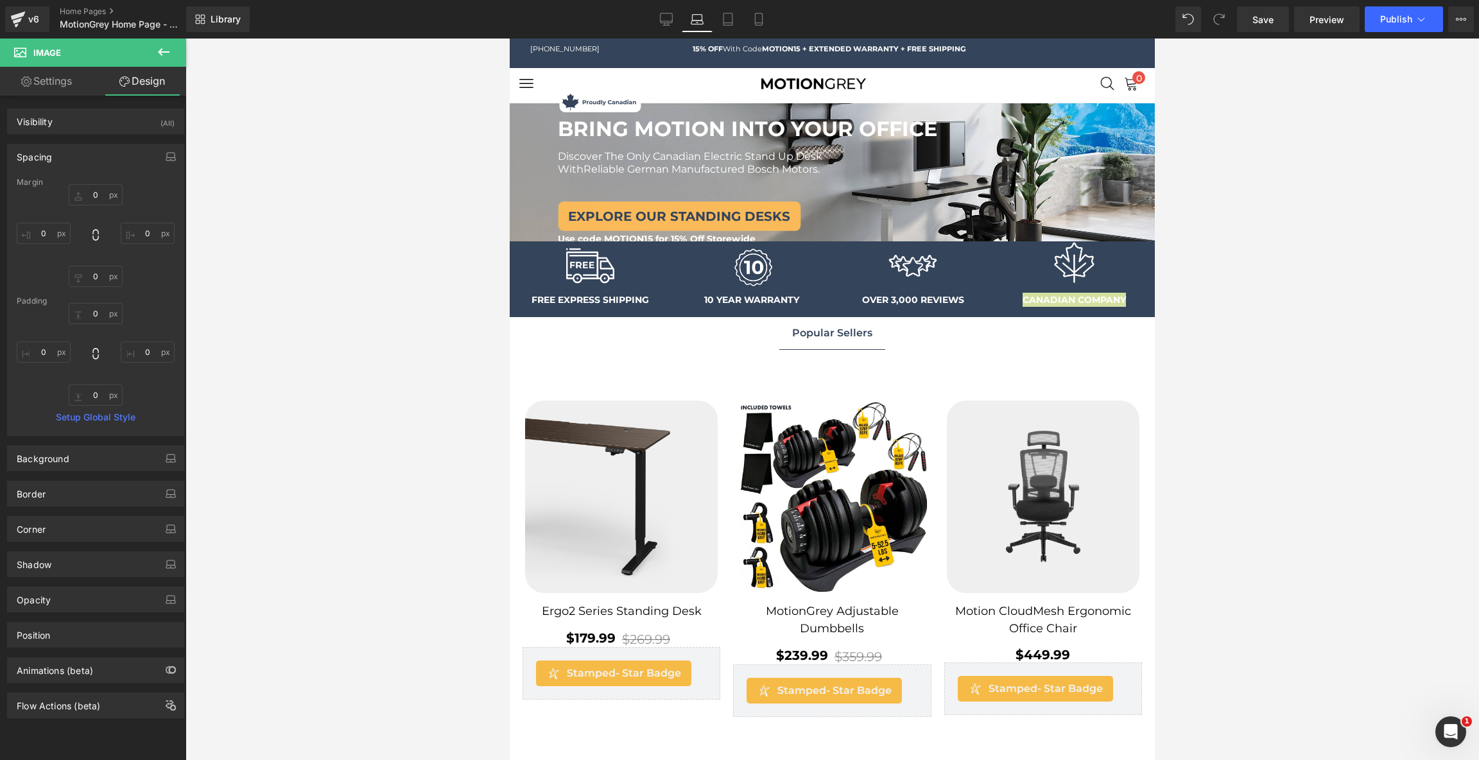
type input "0"
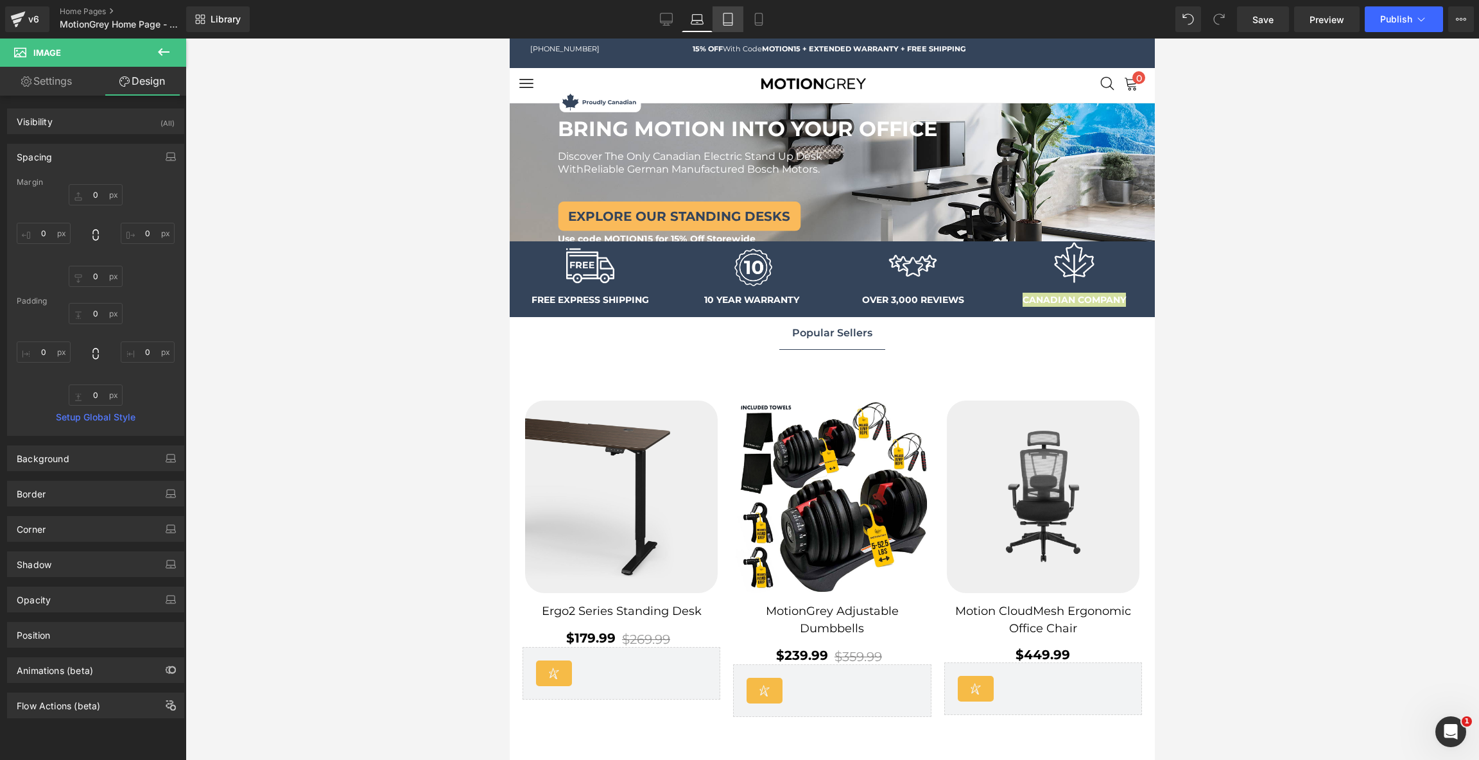
click at [730, 21] on icon at bounding box center [727, 19] width 13 height 13
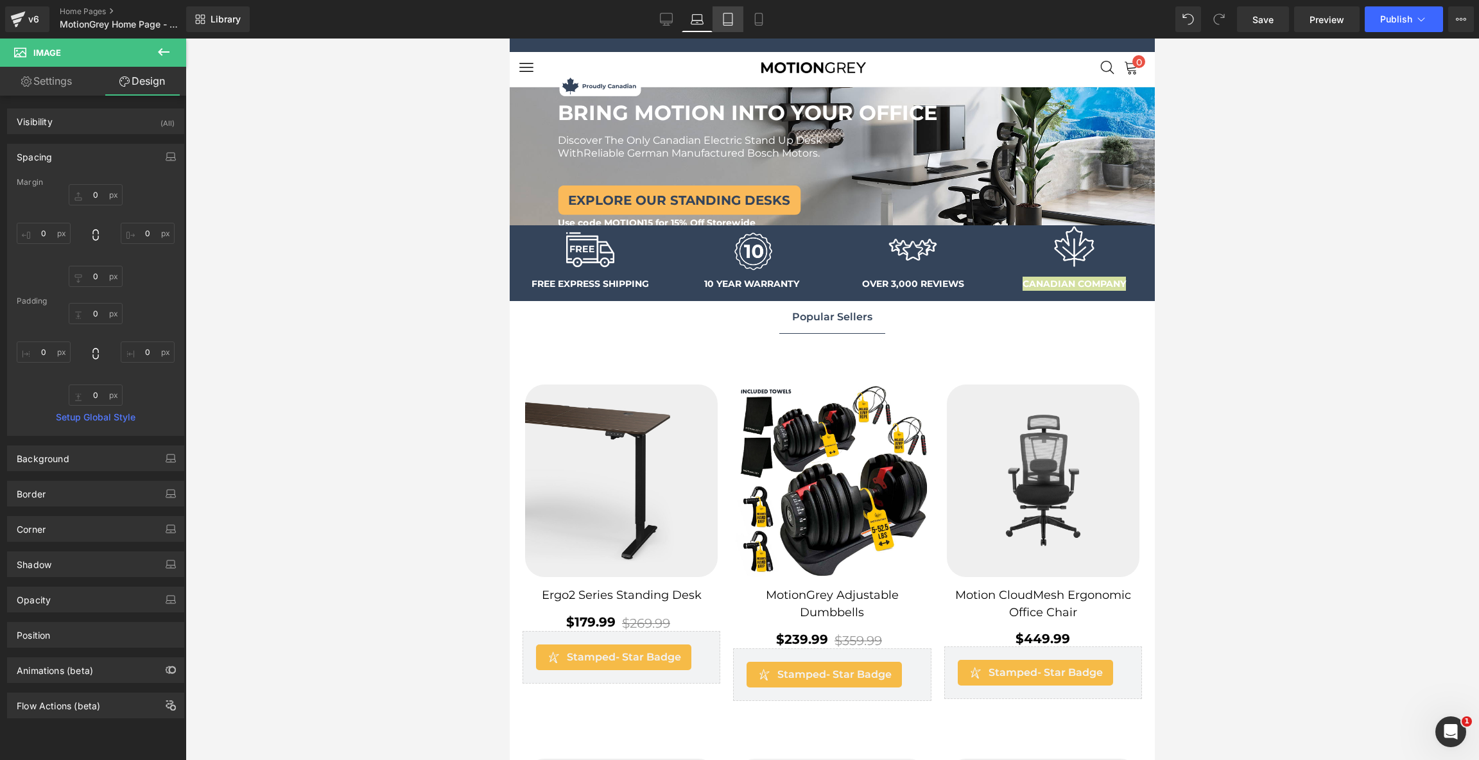
type input "0"
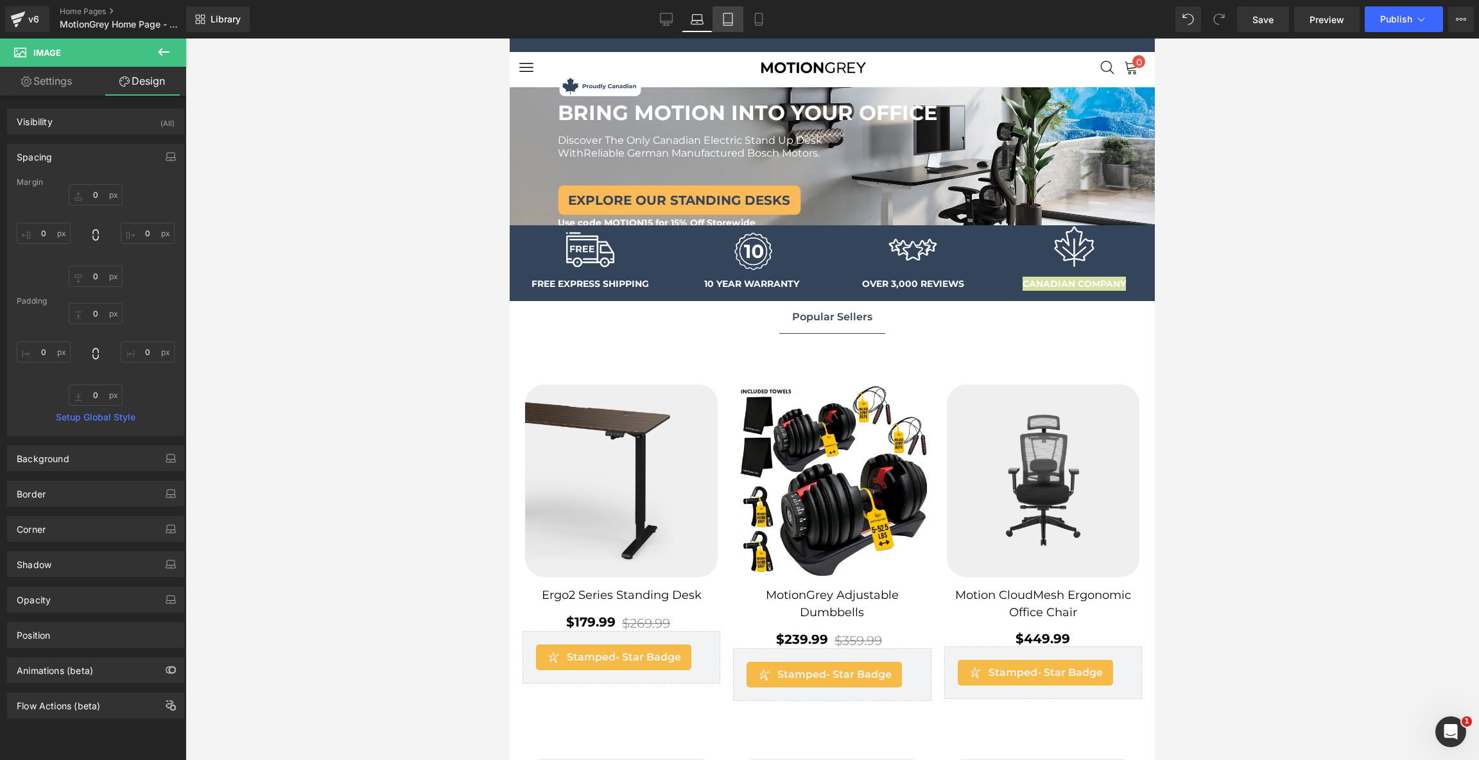
type input "0"
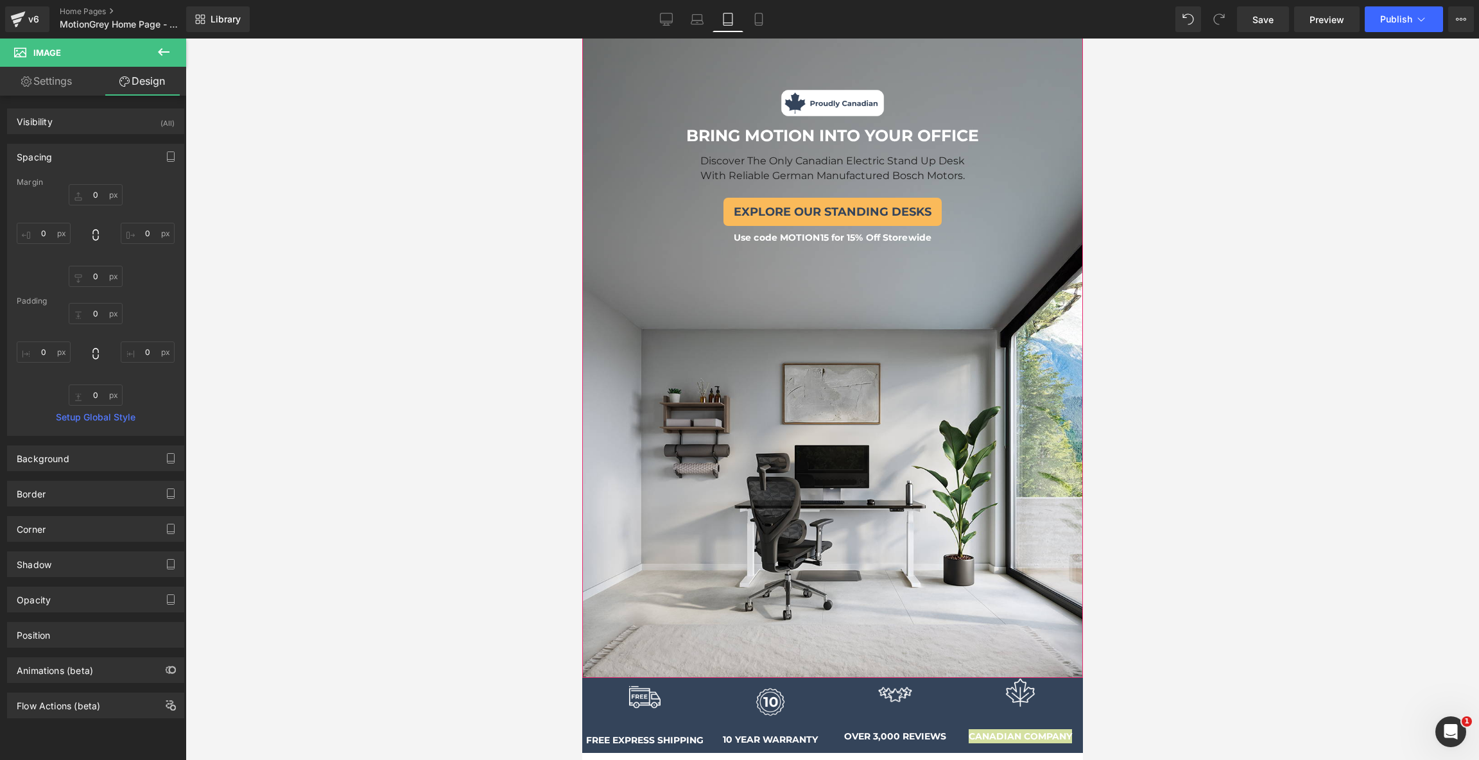
scroll to position [99, 0]
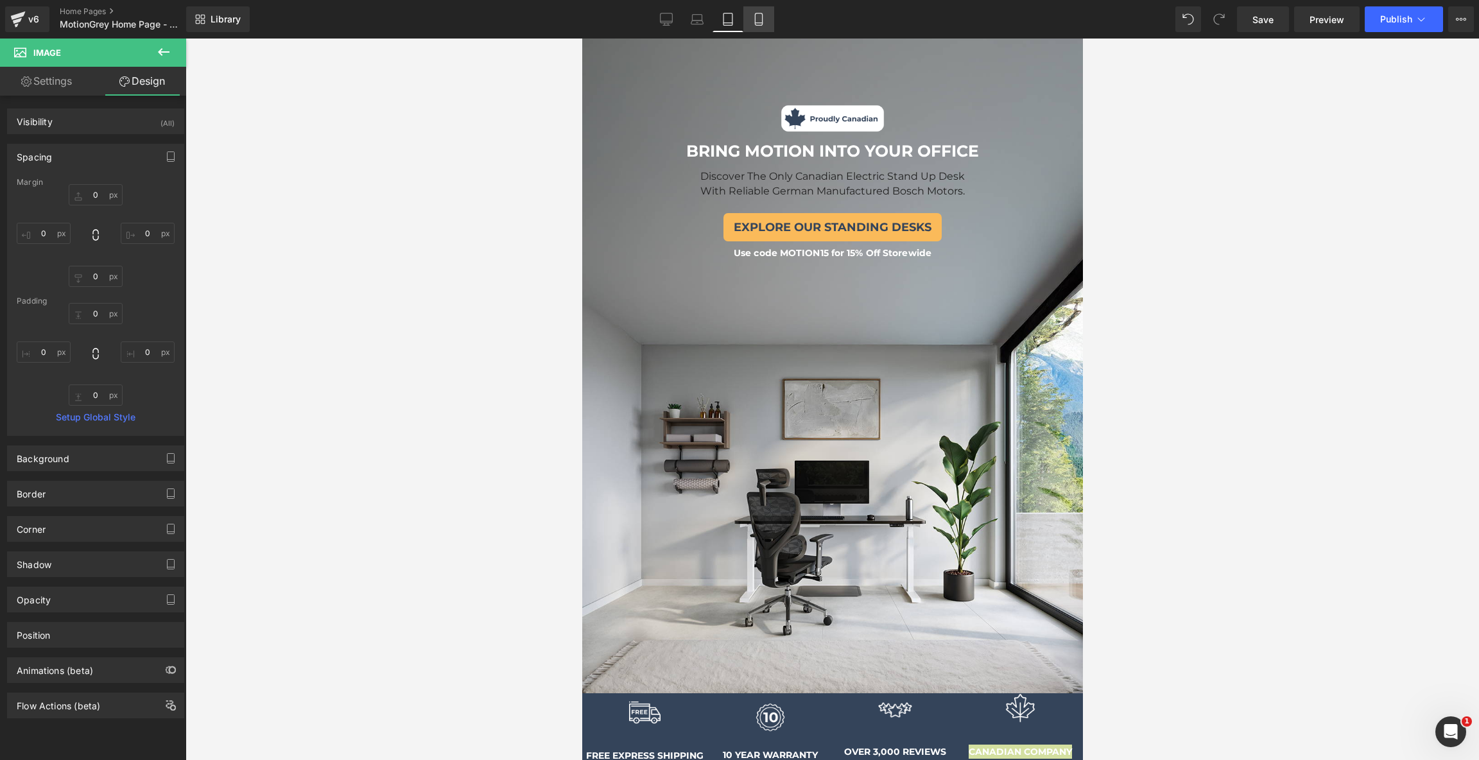
click at [762, 21] on icon at bounding box center [758, 19] width 7 height 12
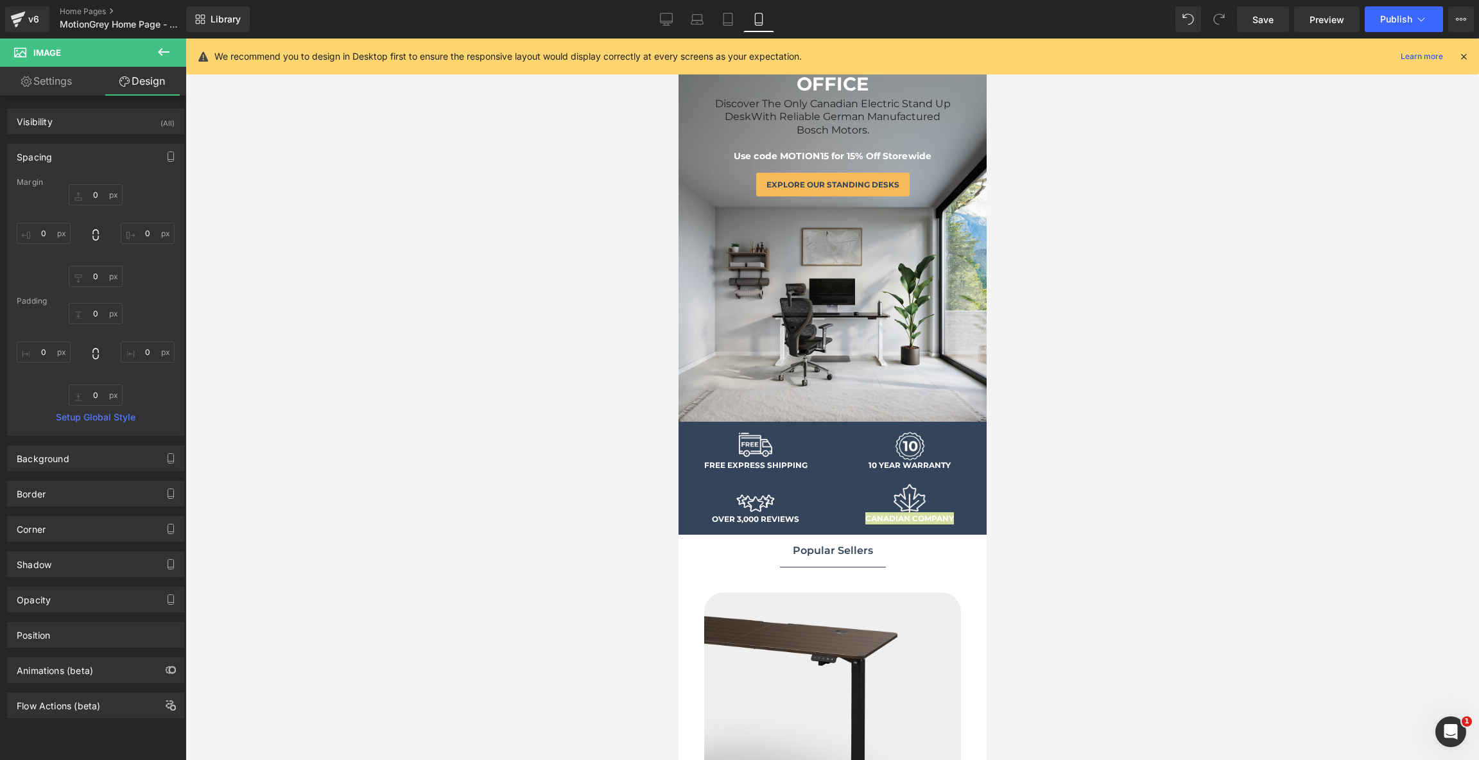
type input "0"
type input "-35"
type input "0"
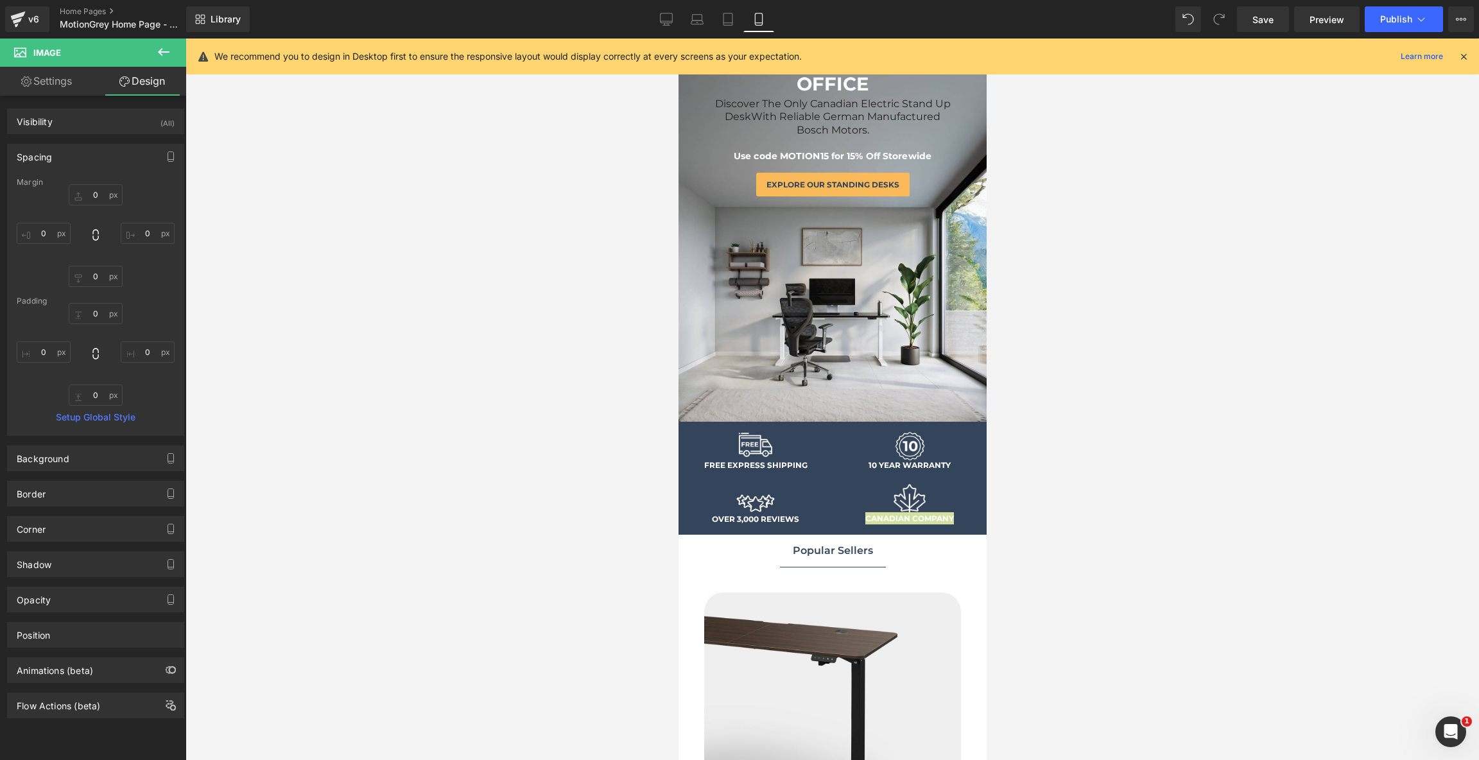
type input "0"
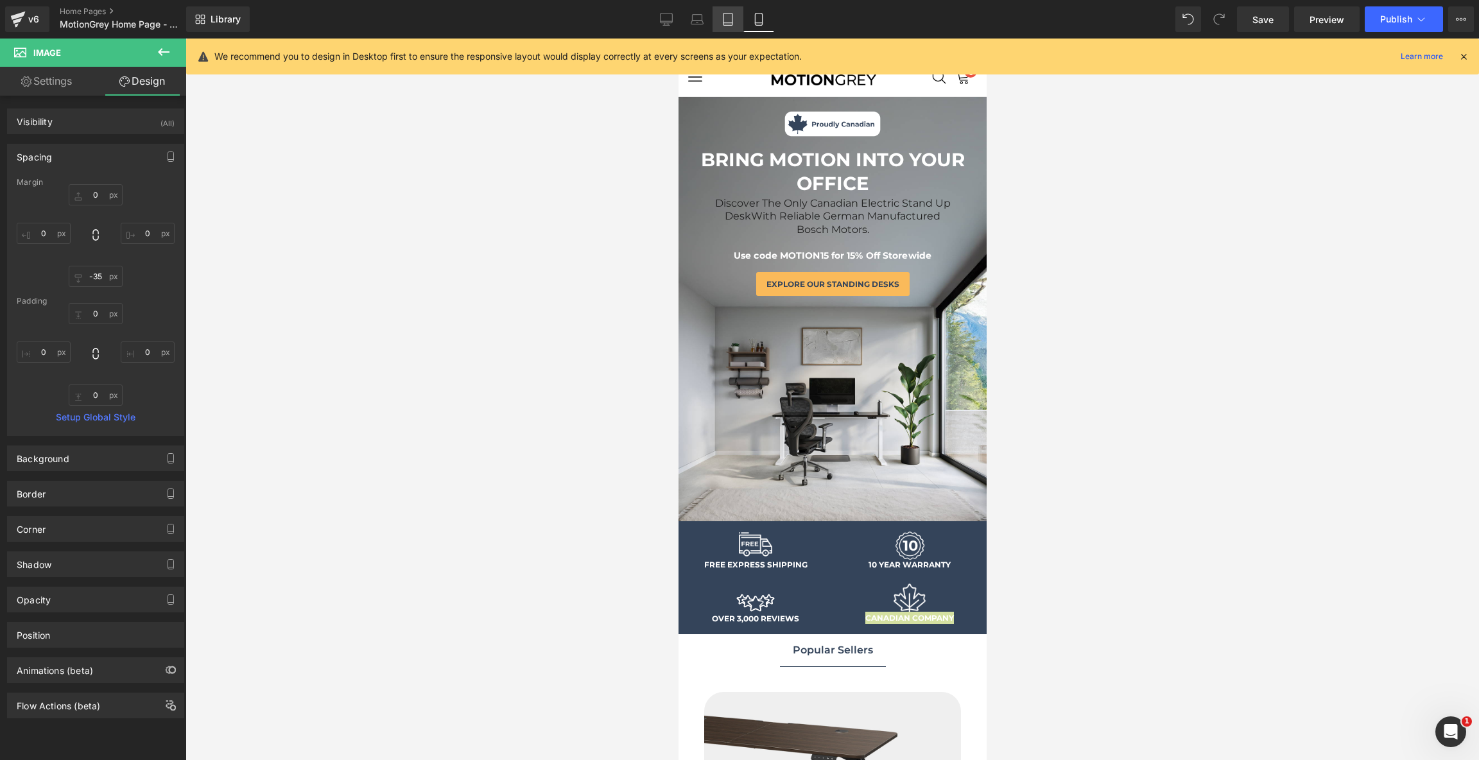
click at [736, 15] on link "Tablet" at bounding box center [727, 19] width 31 height 26
type input "0"
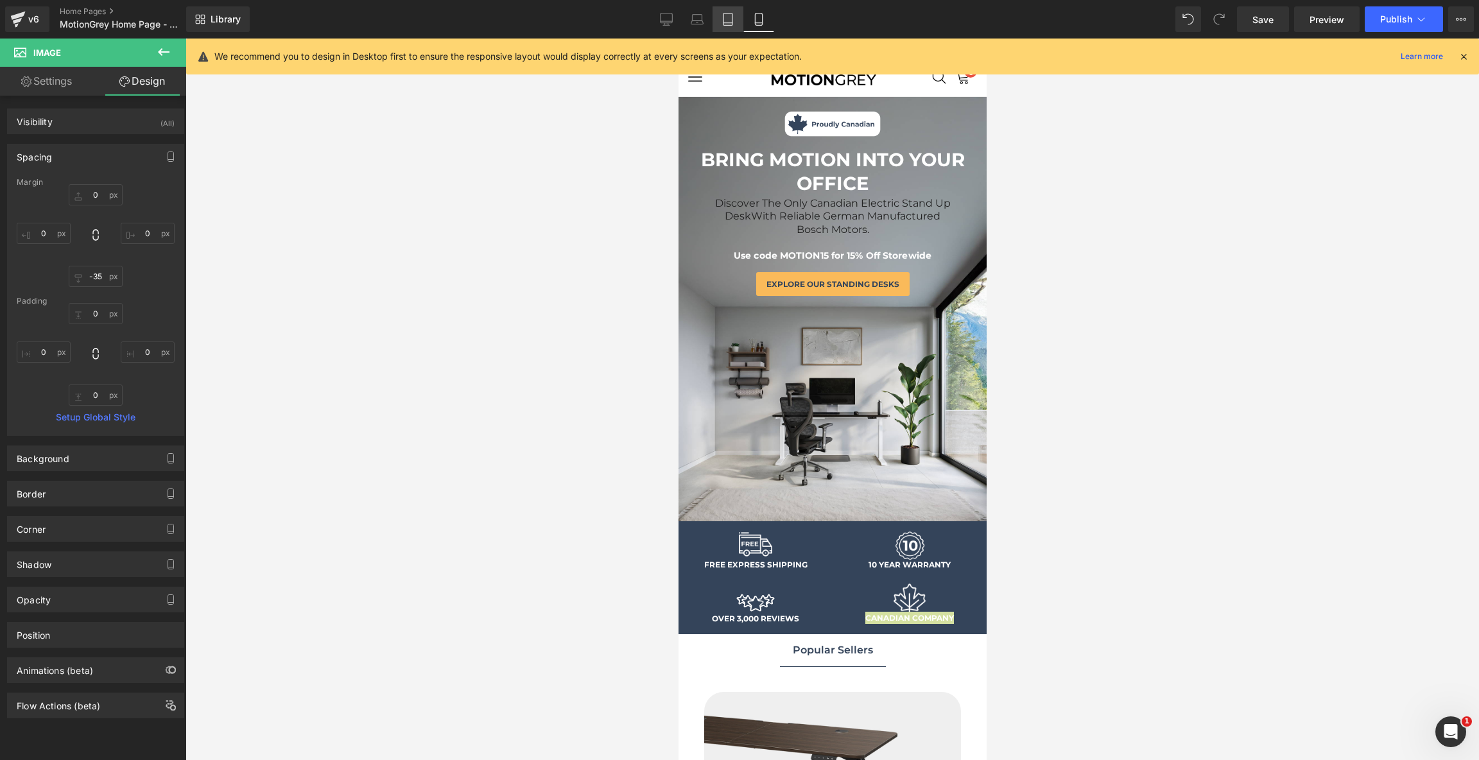
type input "0"
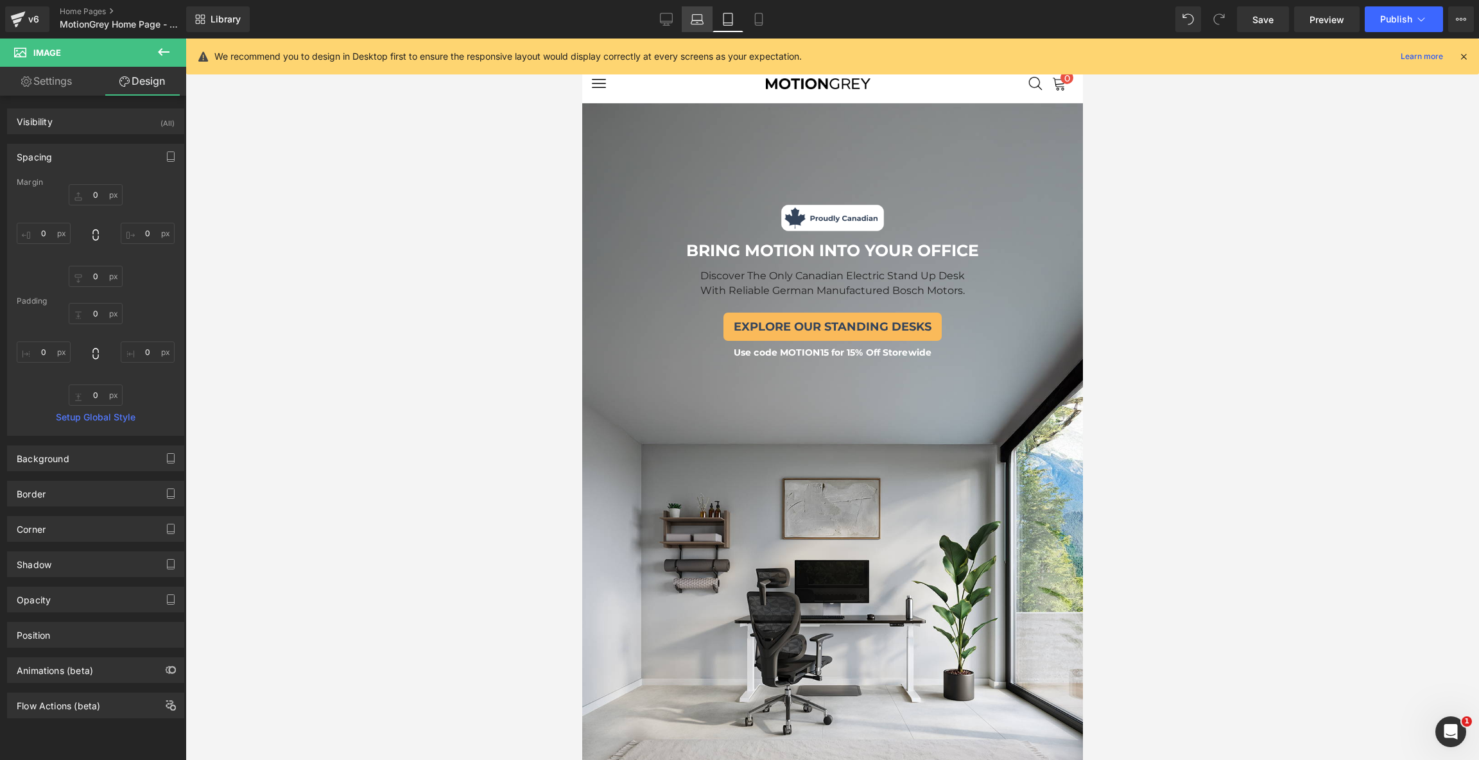
click at [693, 19] on icon at bounding box center [698, 18] width 10 height 6
type input "0"
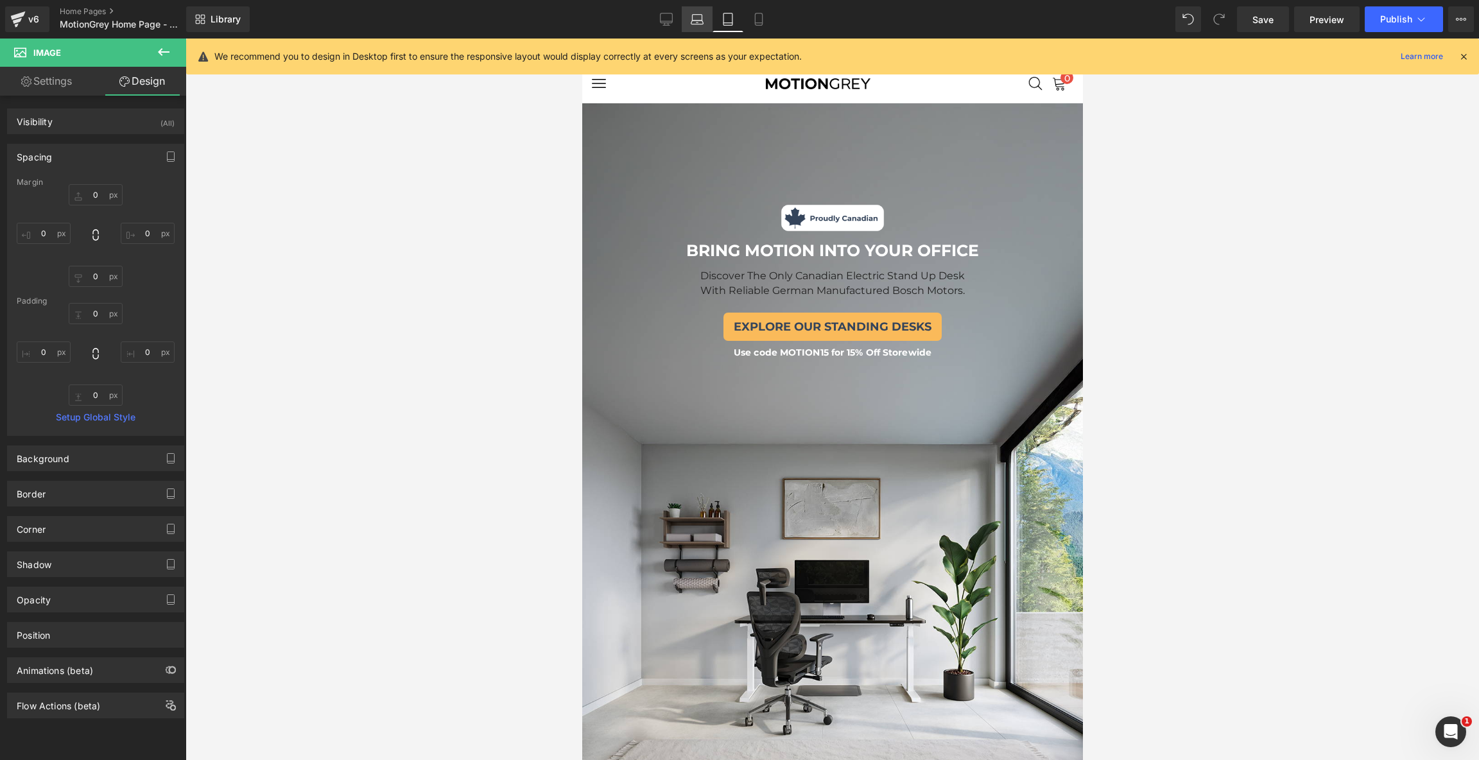
type input "0"
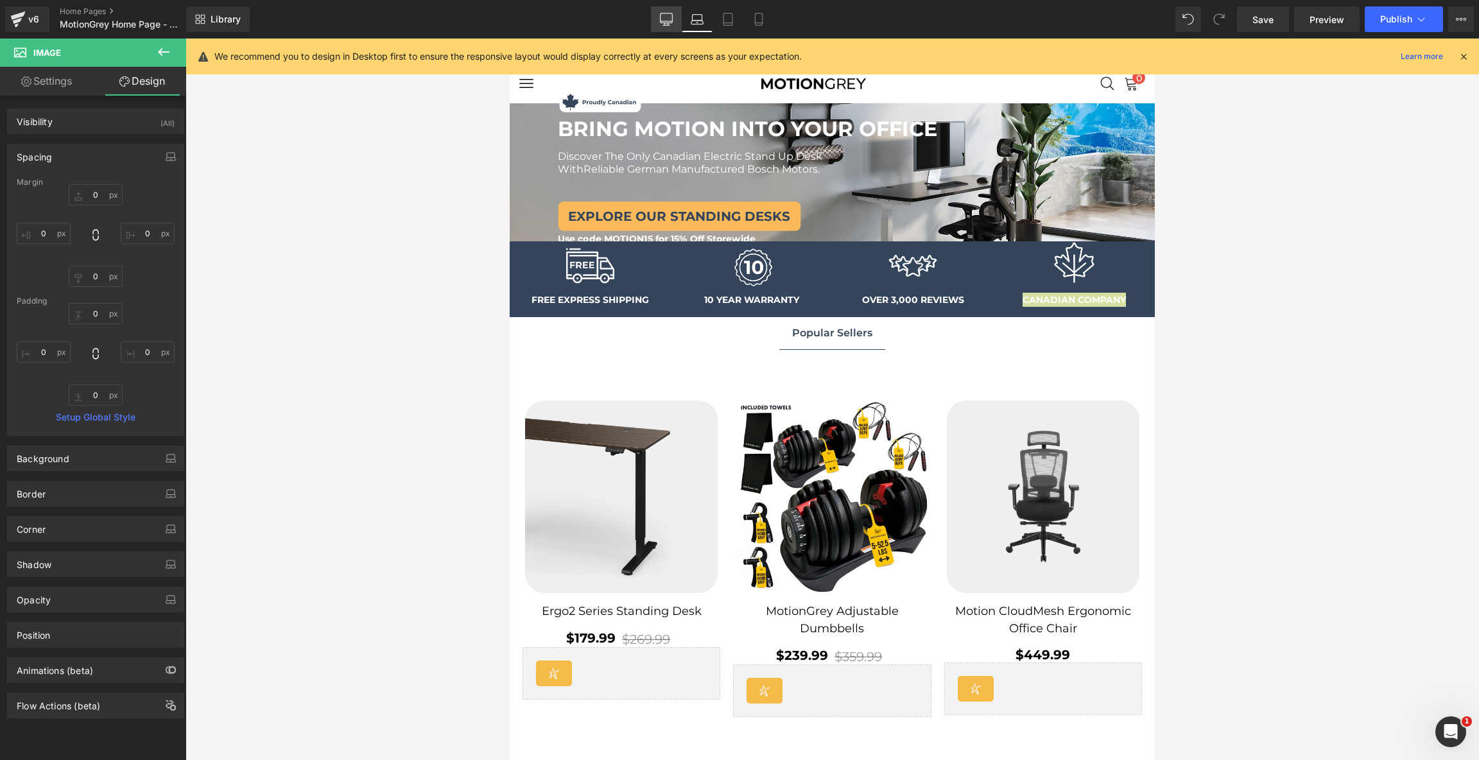
click at [669, 23] on icon at bounding box center [666, 19] width 13 height 13
type input "0"
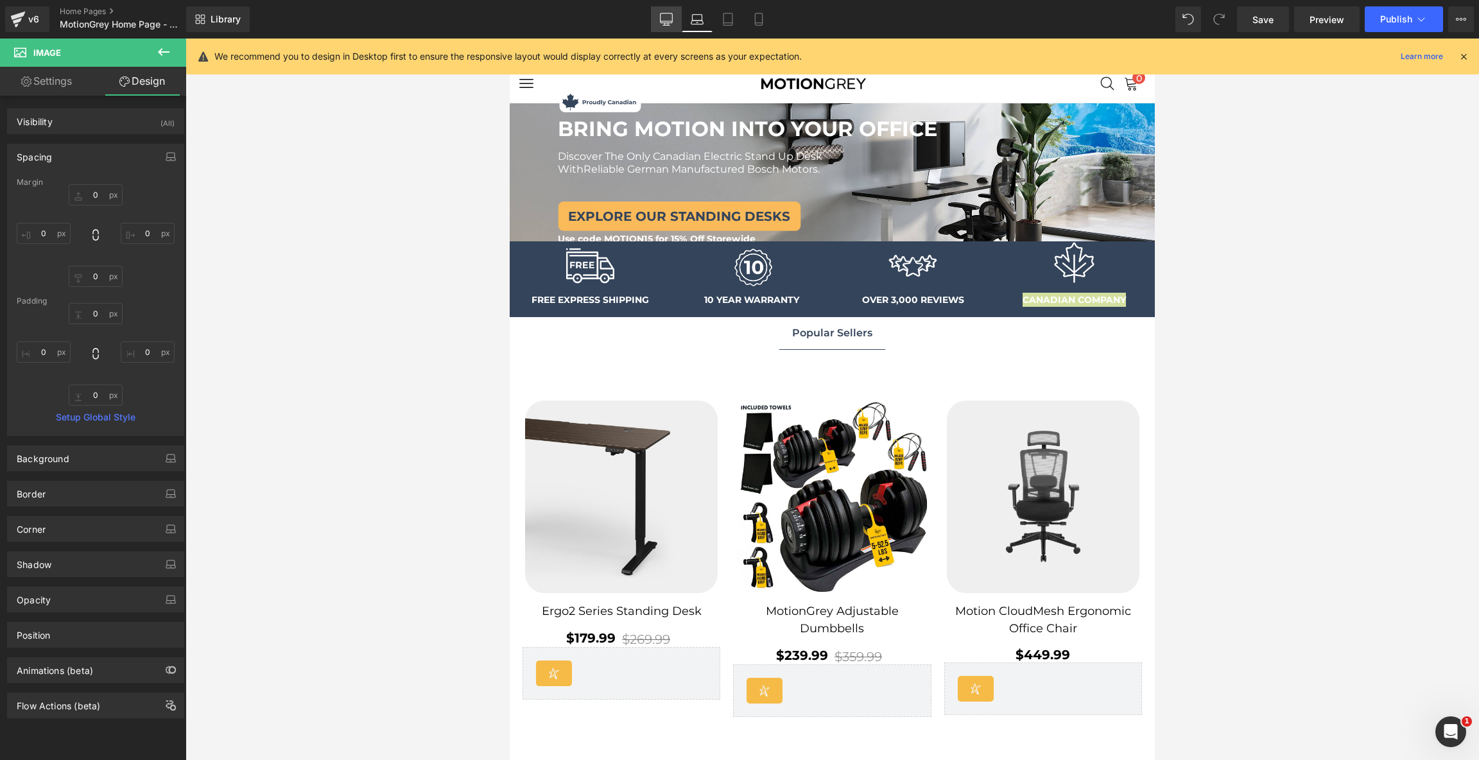
type input "0"
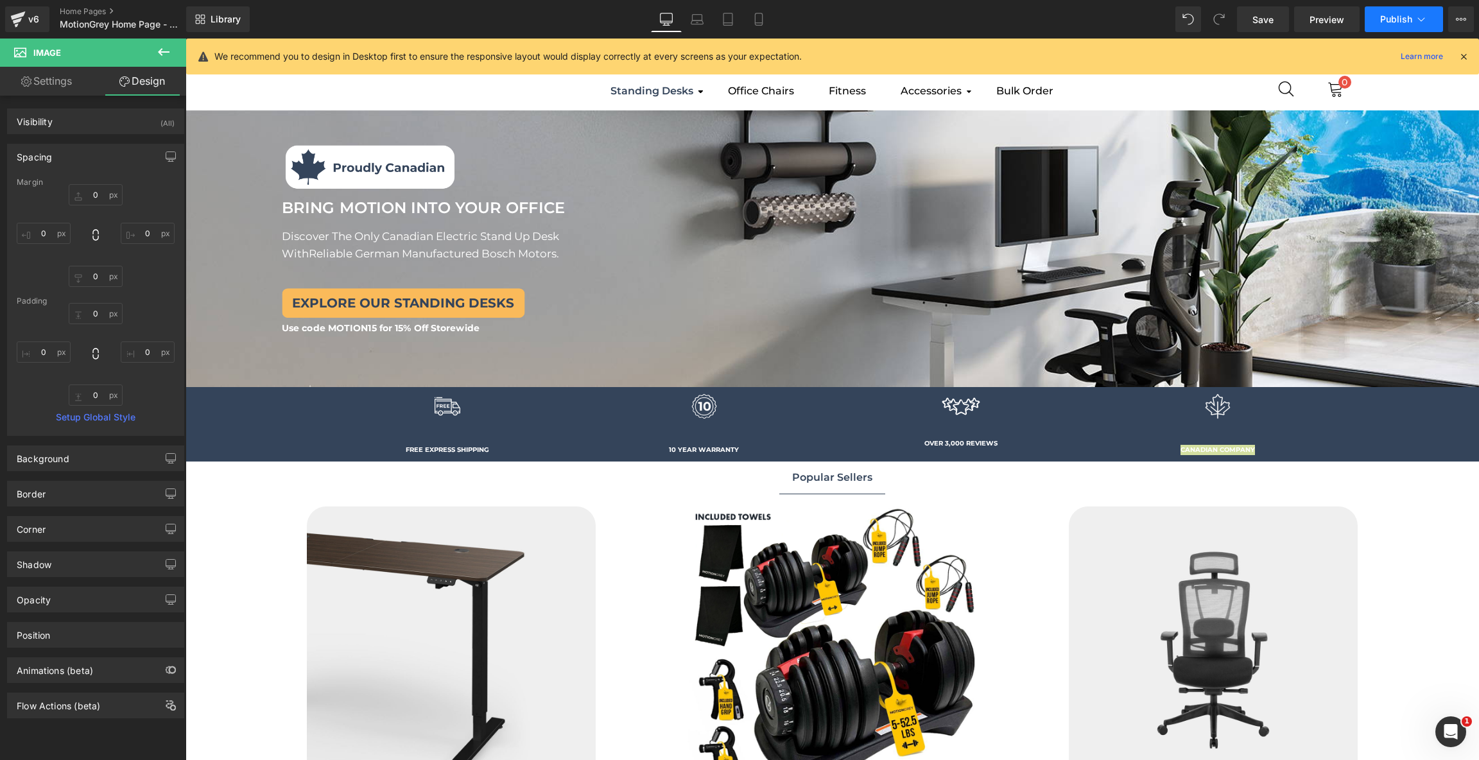
click at [1400, 13] on button "Publish" at bounding box center [1404, 19] width 78 height 26
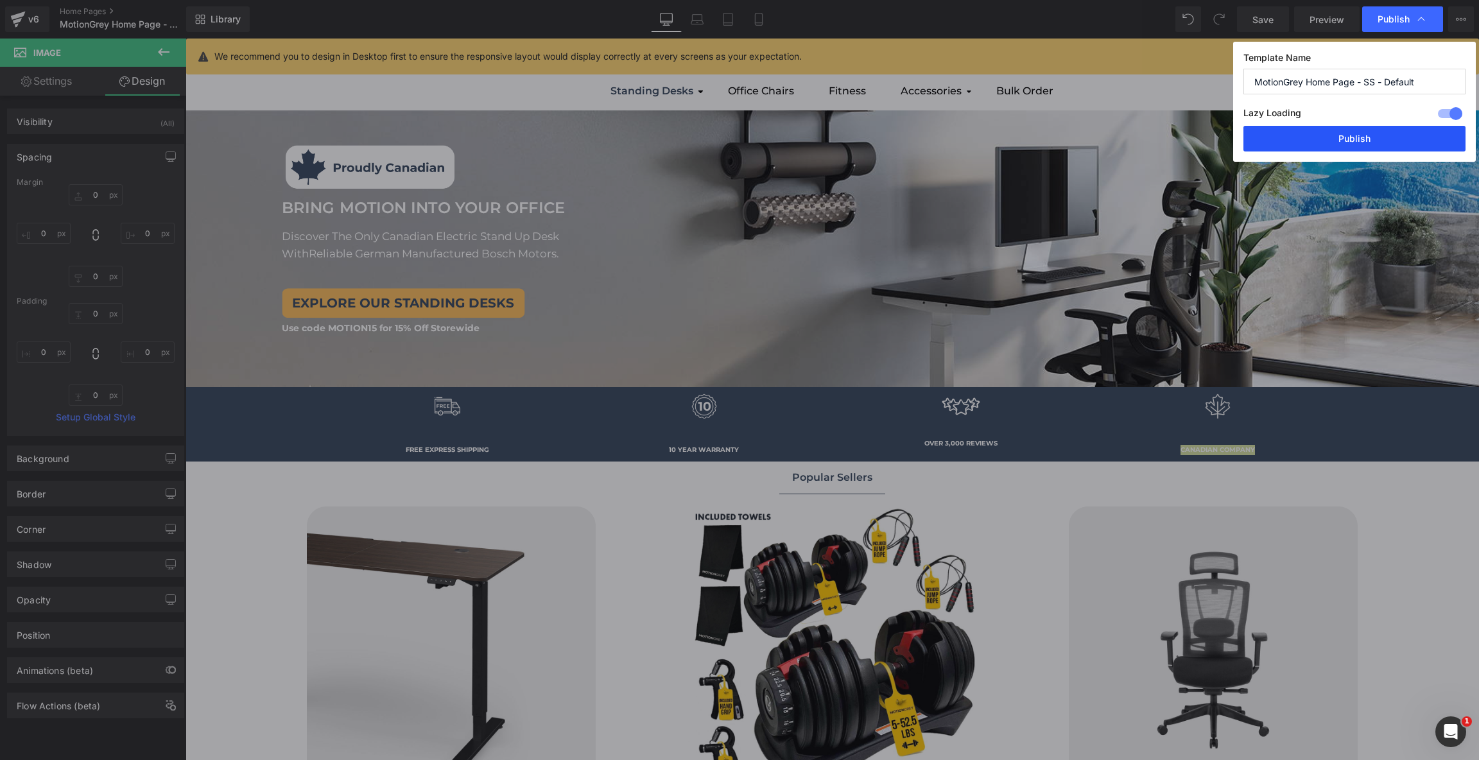
click at [1392, 137] on button "Publish" at bounding box center [1354, 139] width 222 height 26
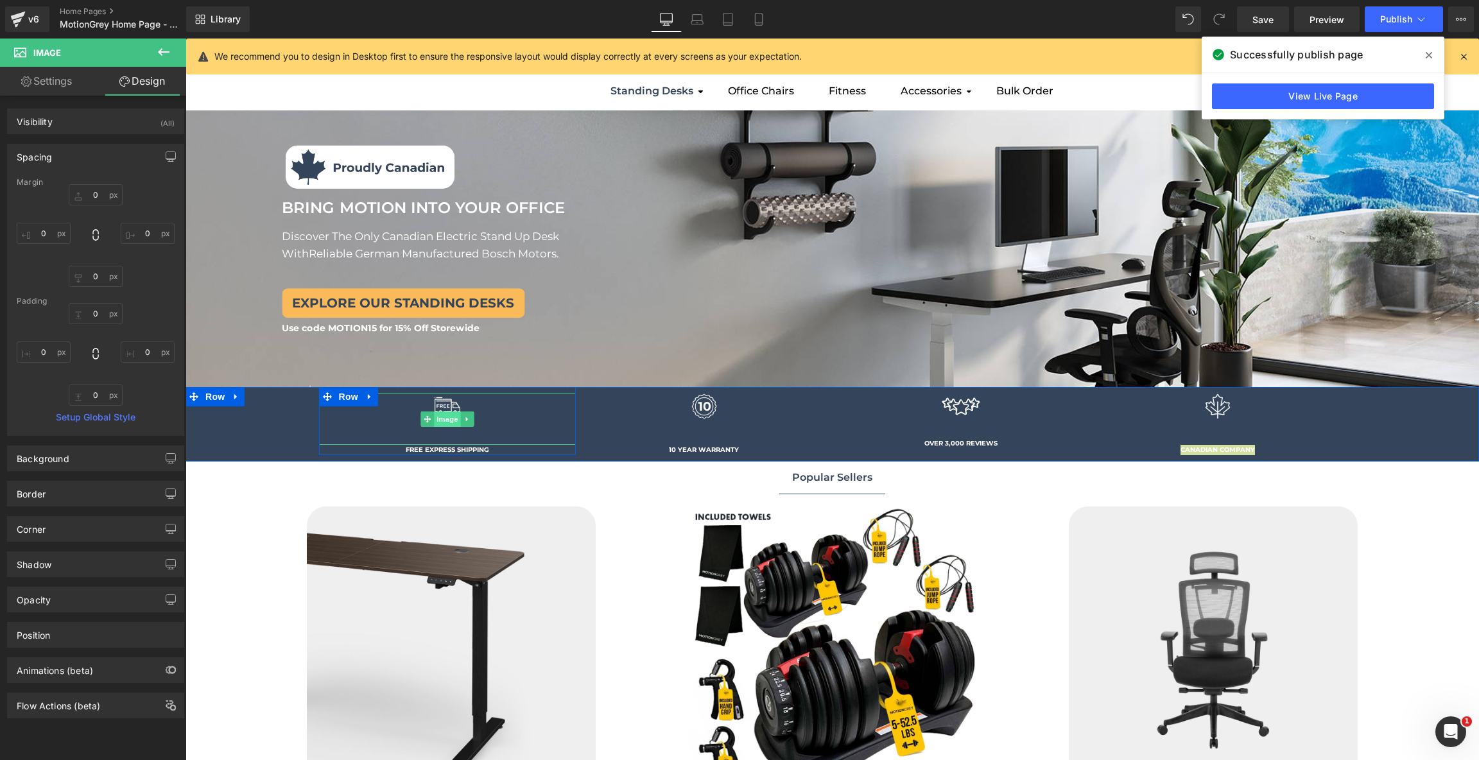
click at [444, 418] on span "Image" at bounding box center [447, 418] width 27 height 15
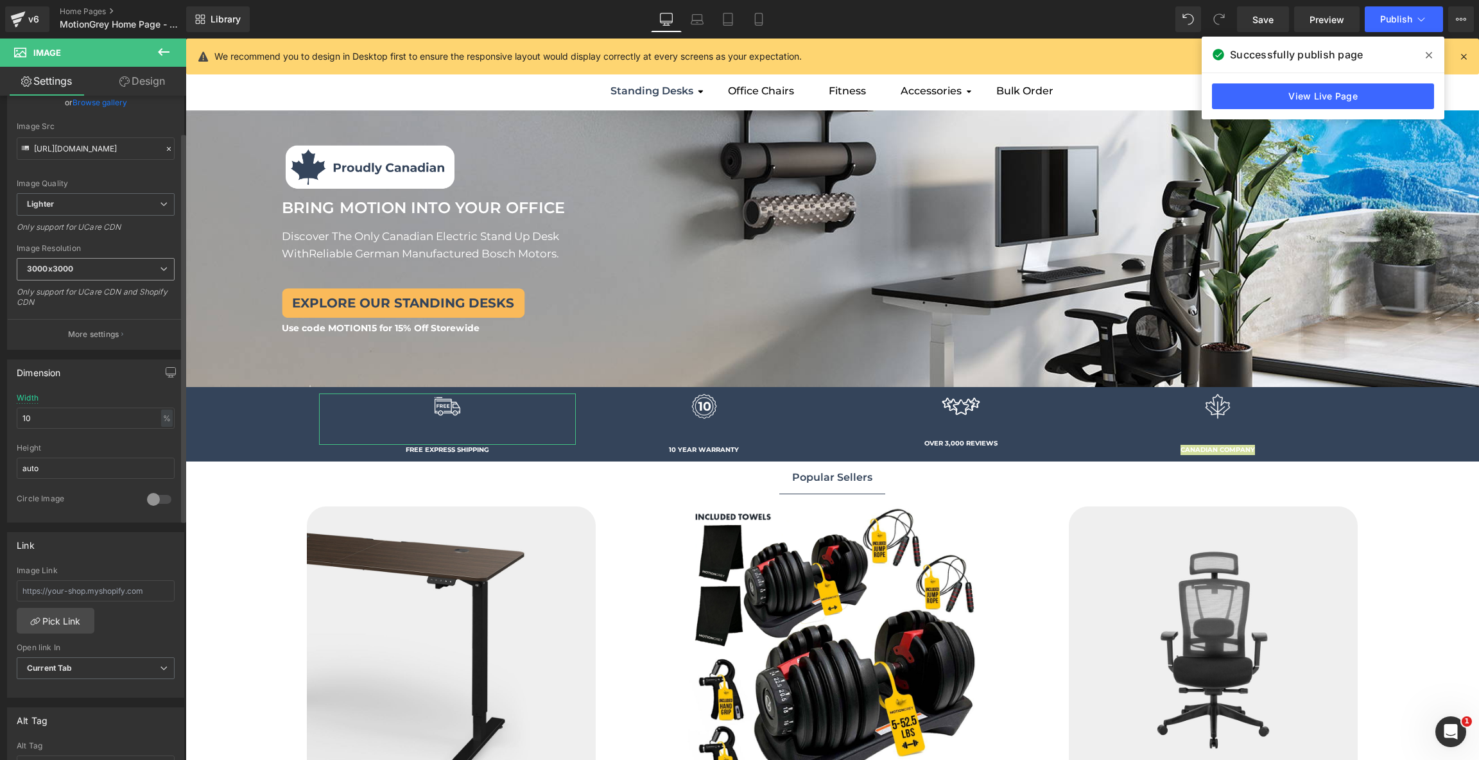
scroll to position [140, 0]
click at [127, 445] on input "auto" at bounding box center [96, 455] width 158 height 21
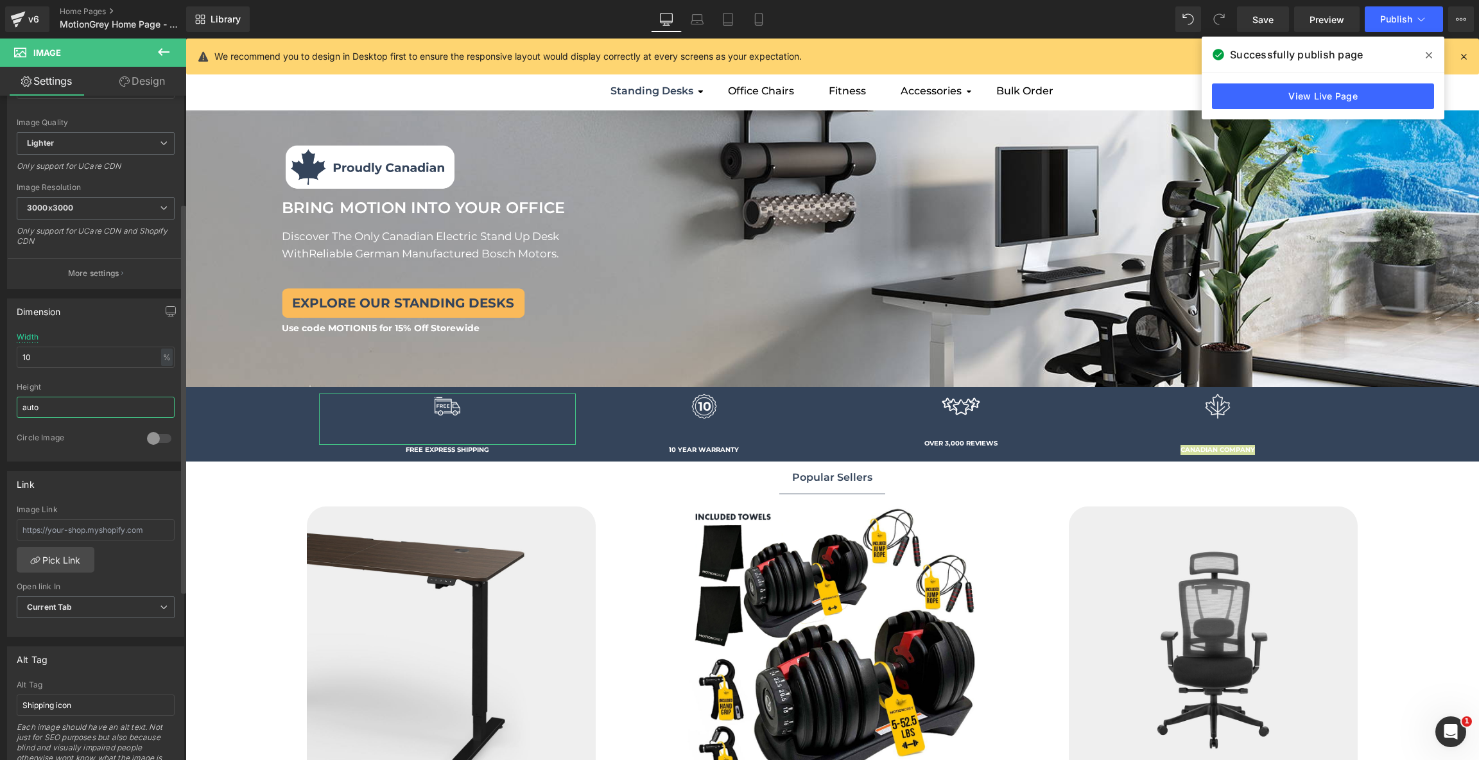
scroll to position [195, 0]
click at [273, 412] on div "Image FREE EXPRESS SHIPPING Text Block Row Image 10 YEAR WARRANTY Text Block Ro…" at bounding box center [831, 424] width 1293 height 74
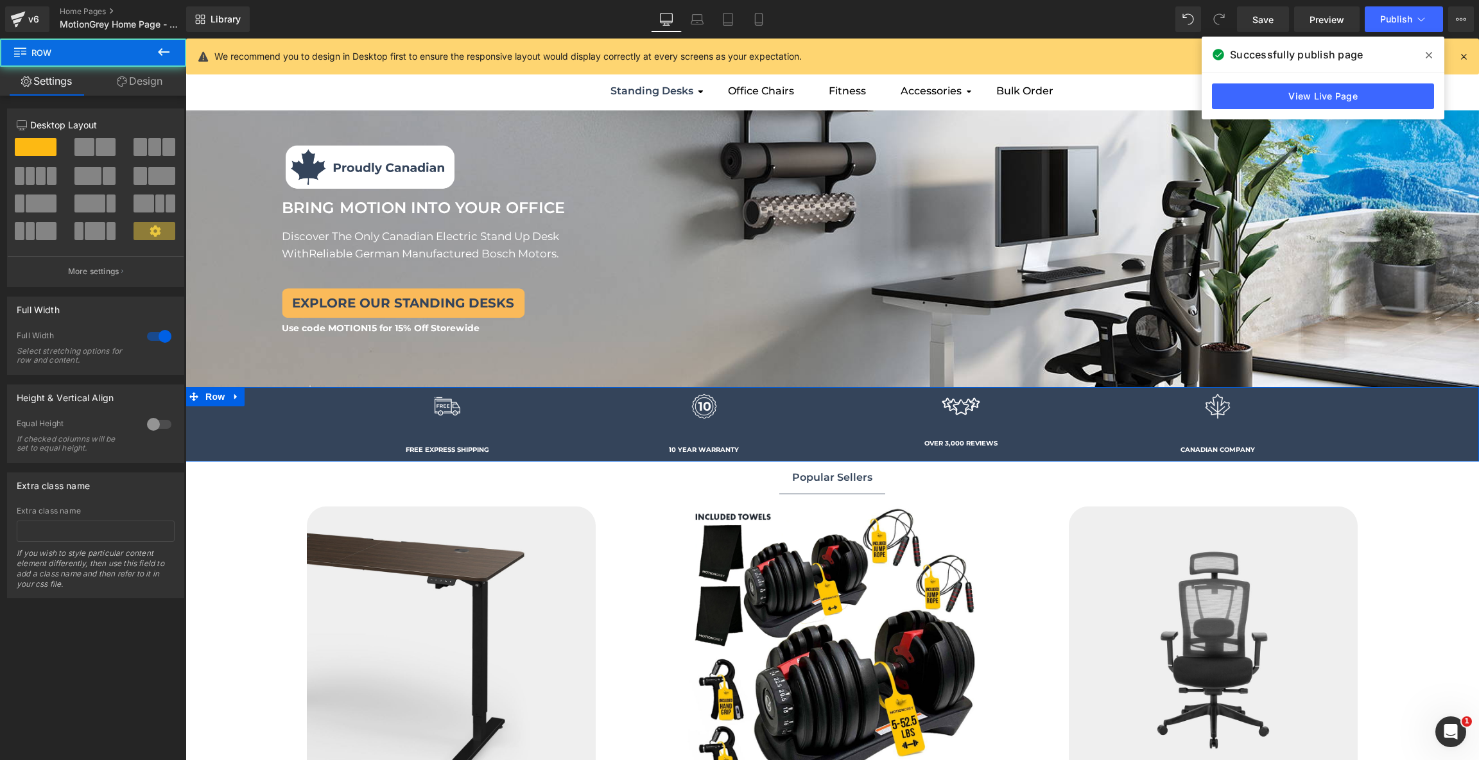
click at [163, 71] on link "Design" at bounding box center [139, 81] width 93 height 29
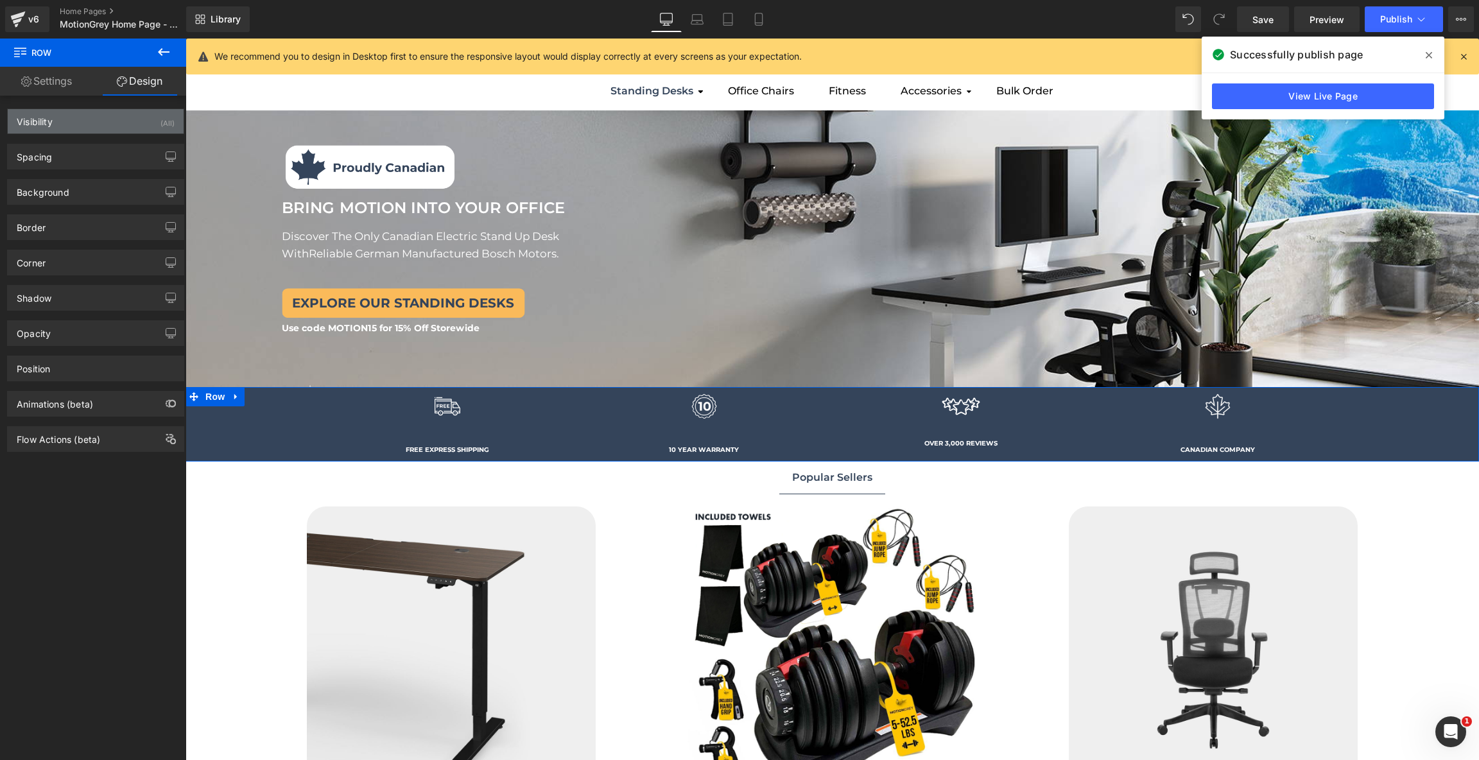
click at [123, 118] on div "Visibility (All)" at bounding box center [96, 121] width 176 height 24
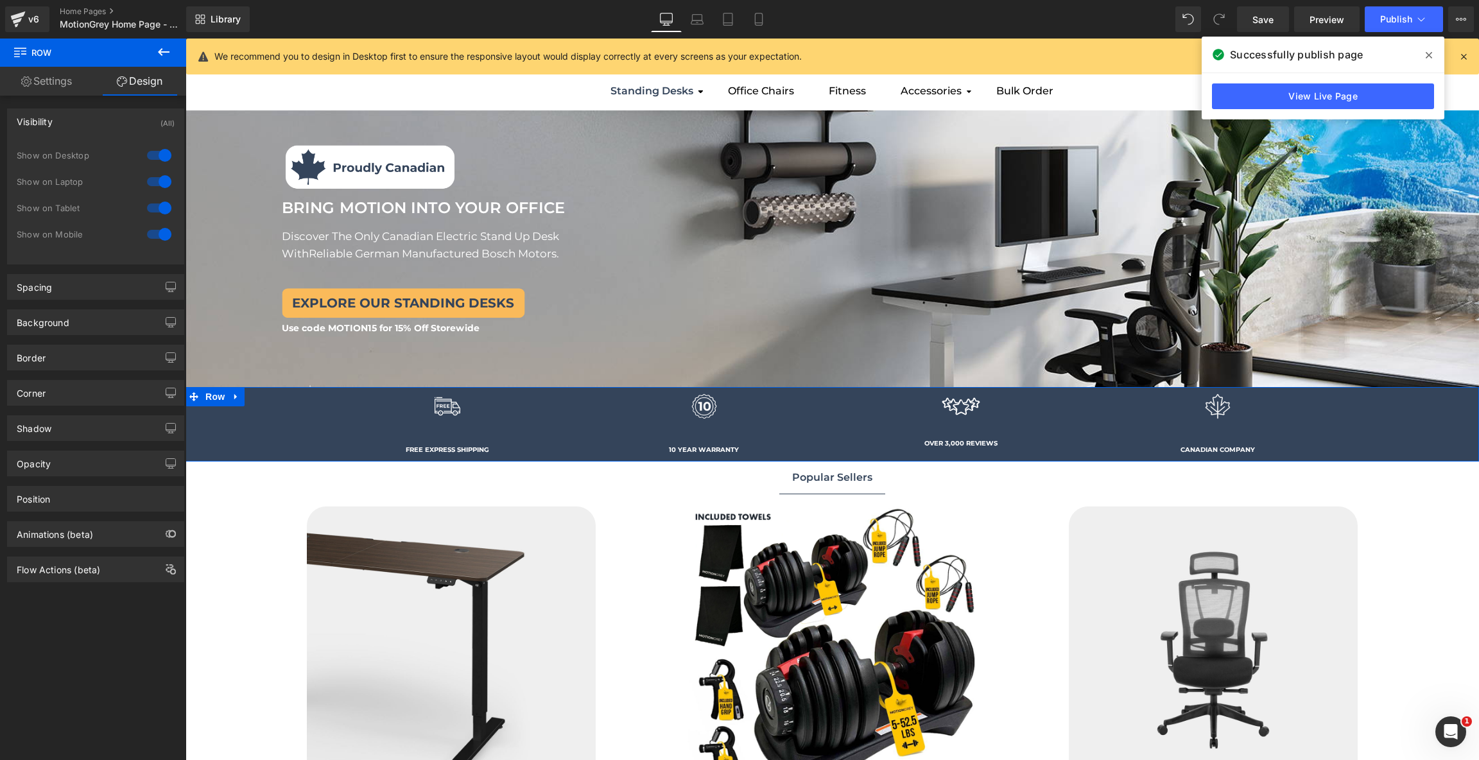
click at [123, 118] on div "Visibility (All)" at bounding box center [96, 121] width 176 height 24
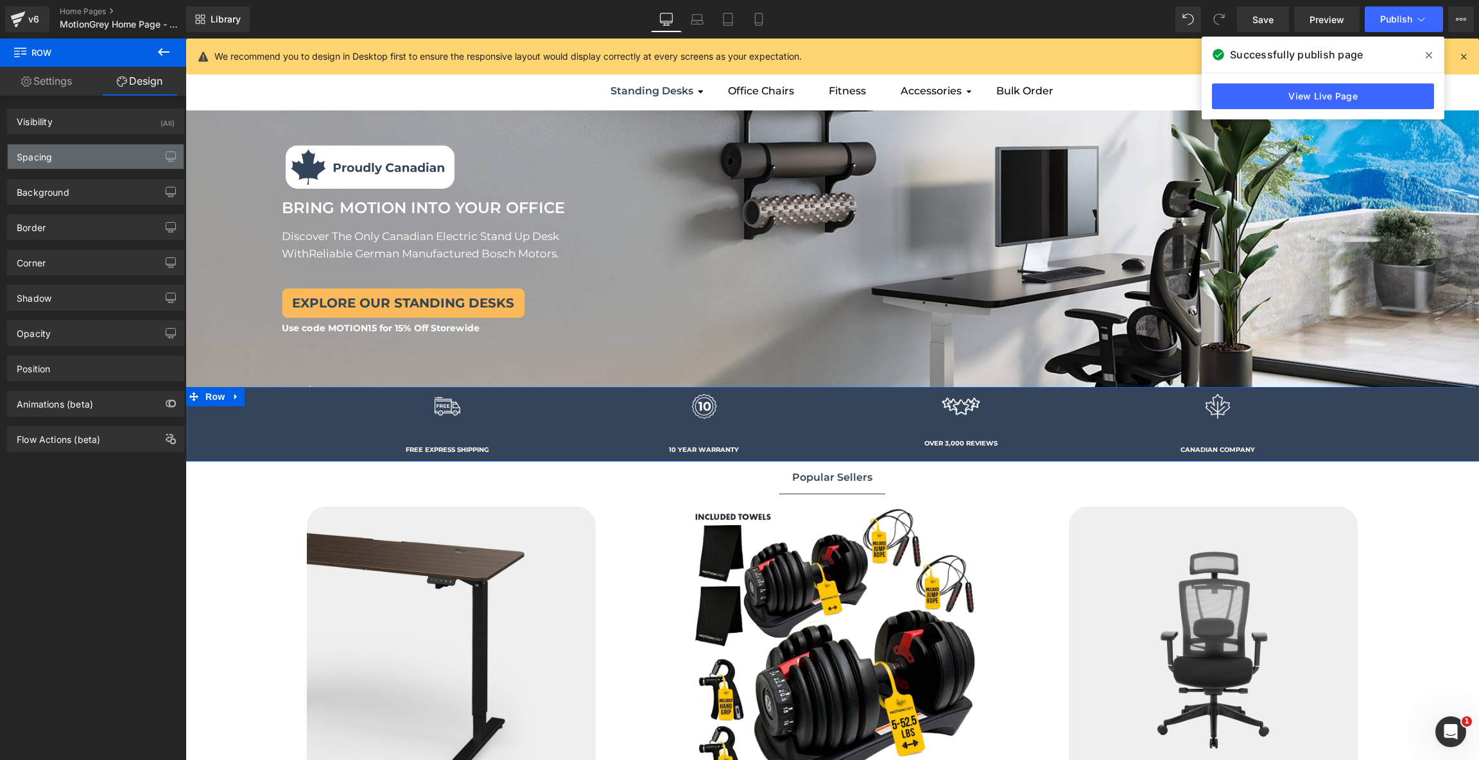
click at [110, 151] on div "Spacing" at bounding box center [96, 156] width 176 height 24
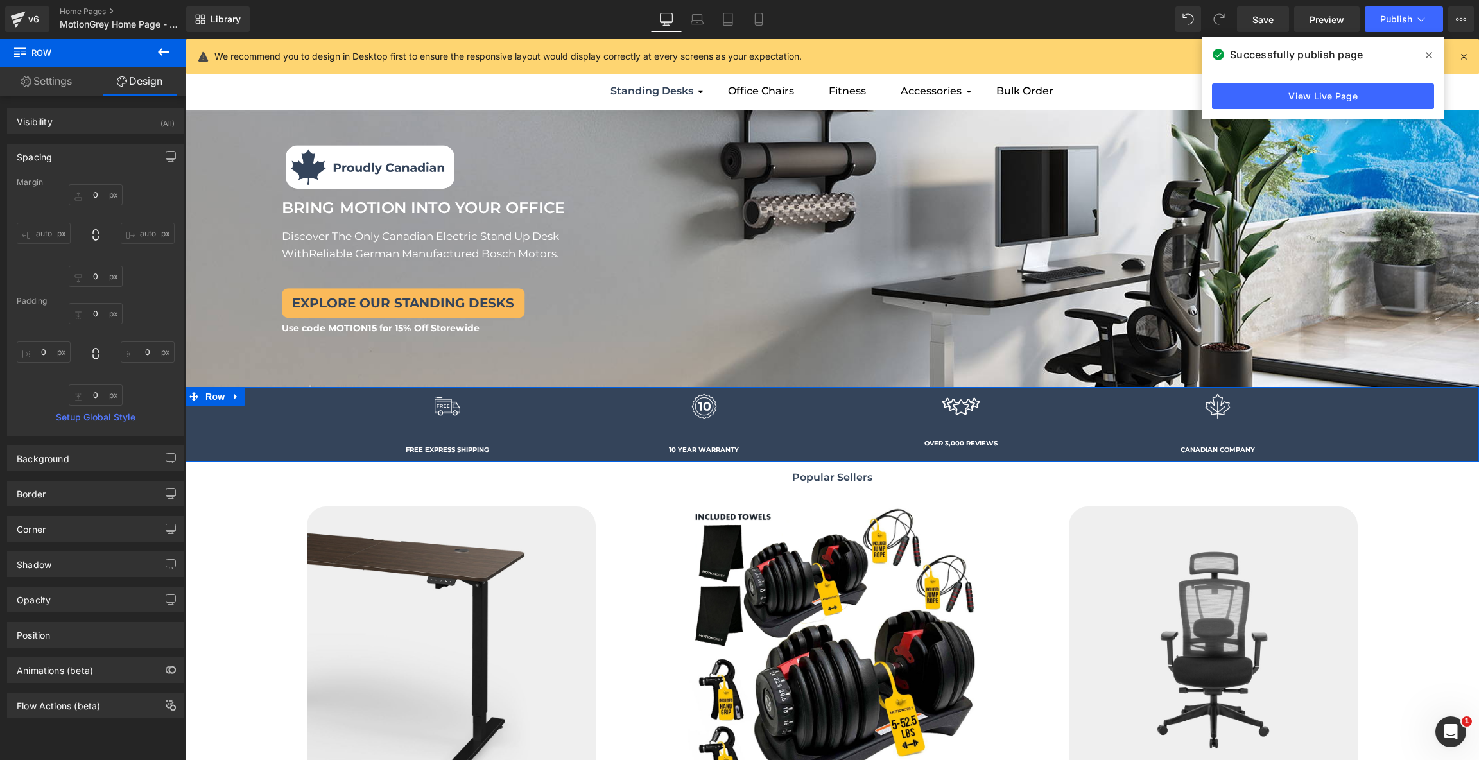
click at [110, 151] on div "Spacing" at bounding box center [96, 156] width 176 height 24
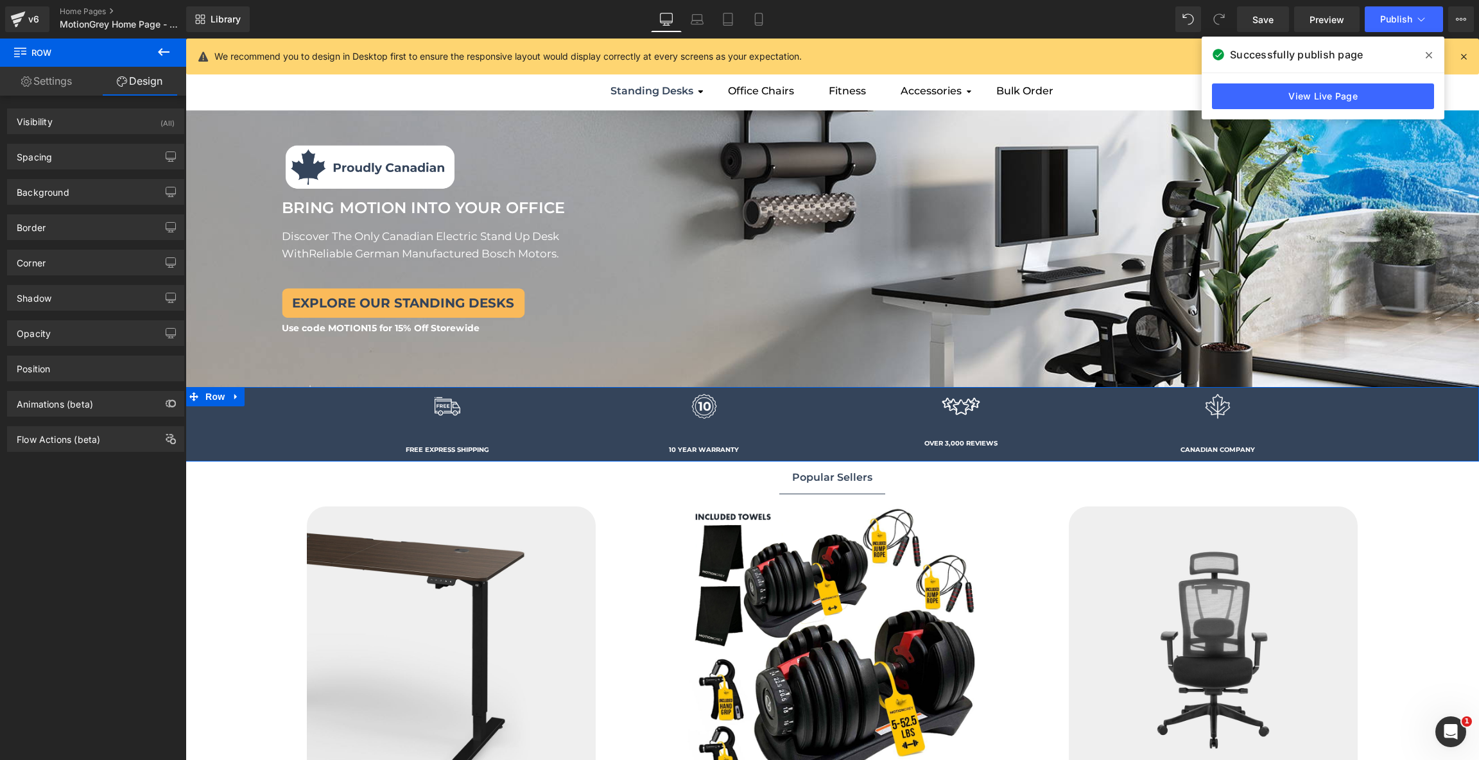
click at [92, 205] on div "Border Border Style Custom Custom Setup Global Style Custom Setup Global Style …" at bounding box center [96, 222] width 192 height 35
click at [97, 197] on div "Background" at bounding box center [96, 192] width 176 height 24
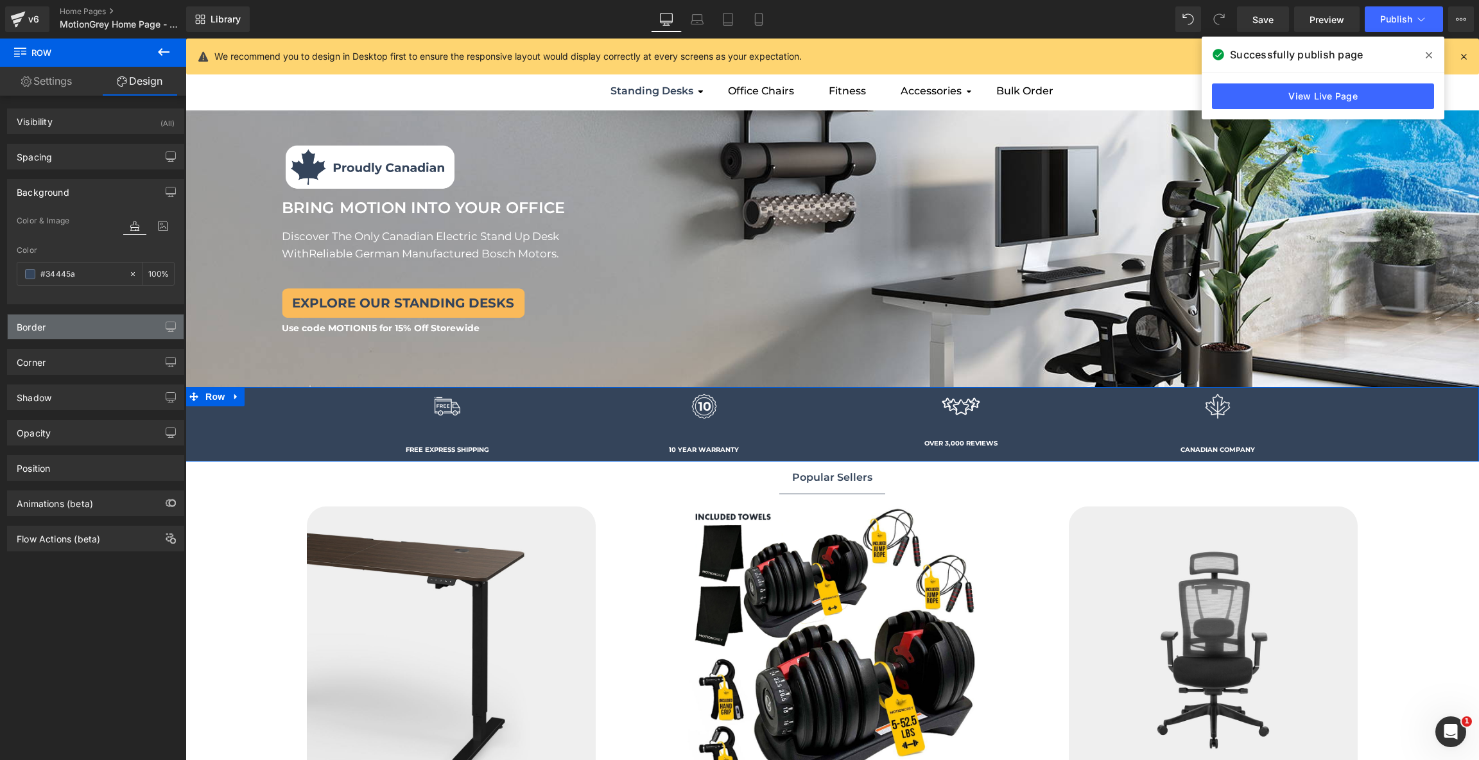
click at [89, 334] on div "Border" at bounding box center [96, 327] width 176 height 24
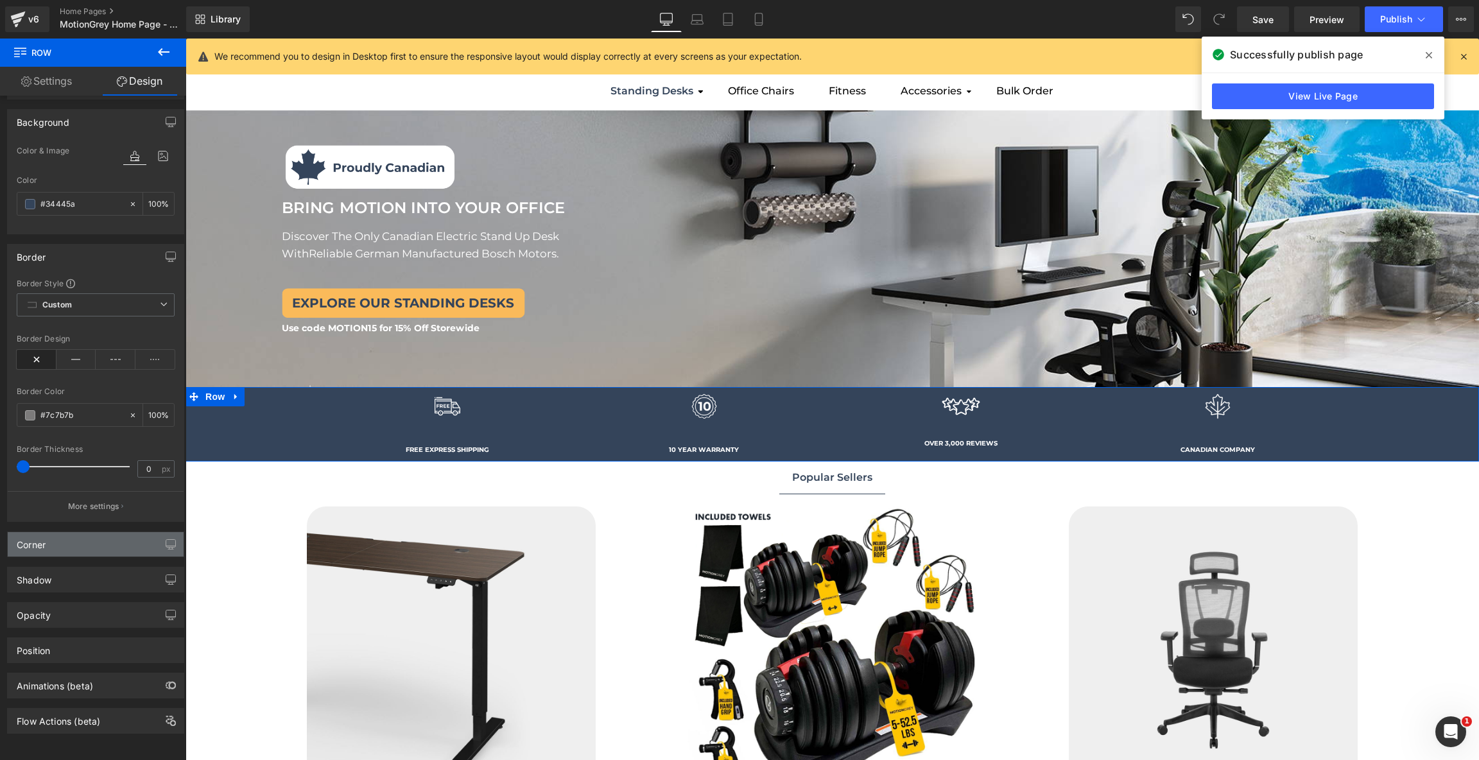
click at [89, 544] on div "Corner" at bounding box center [96, 544] width 176 height 24
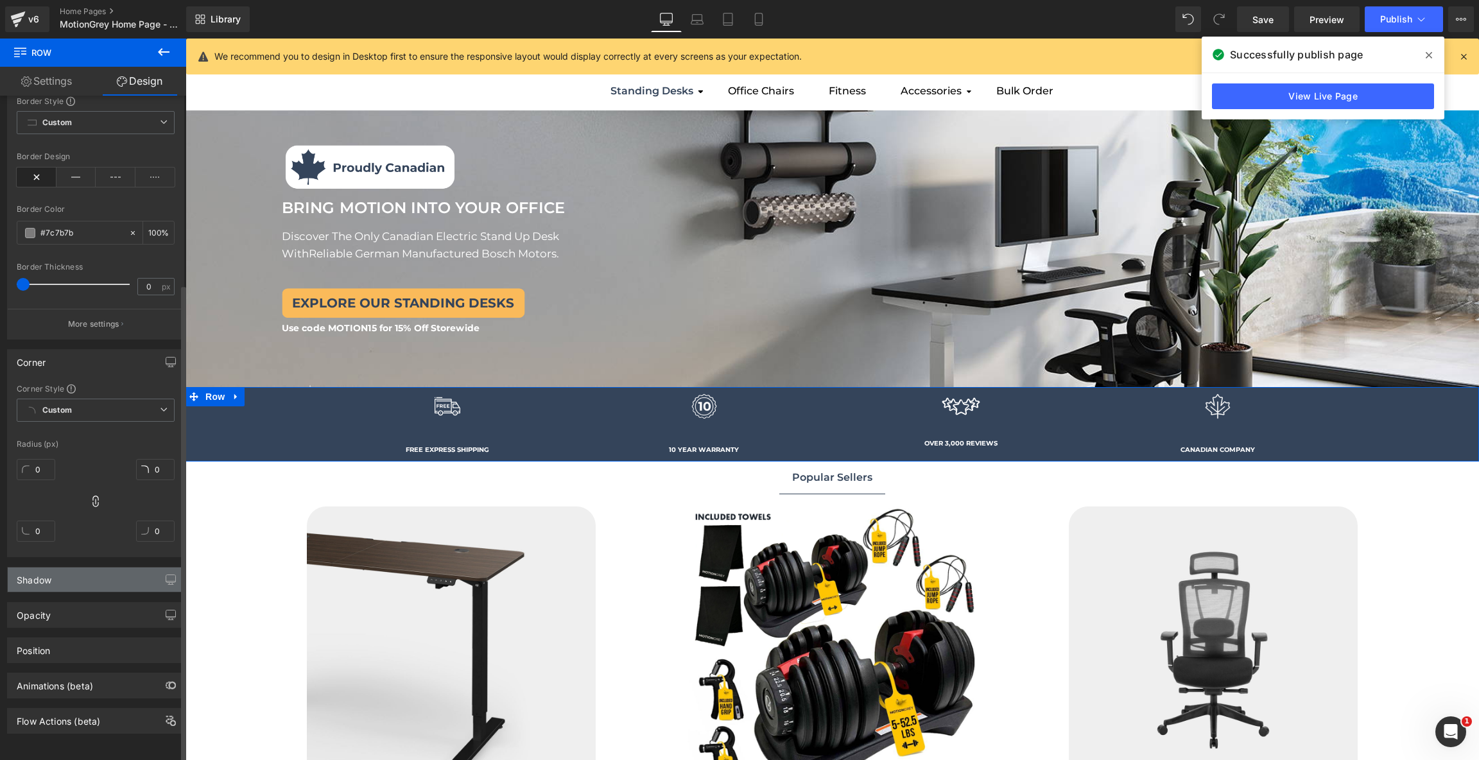
click at [97, 578] on div "Shadow" at bounding box center [96, 579] width 176 height 24
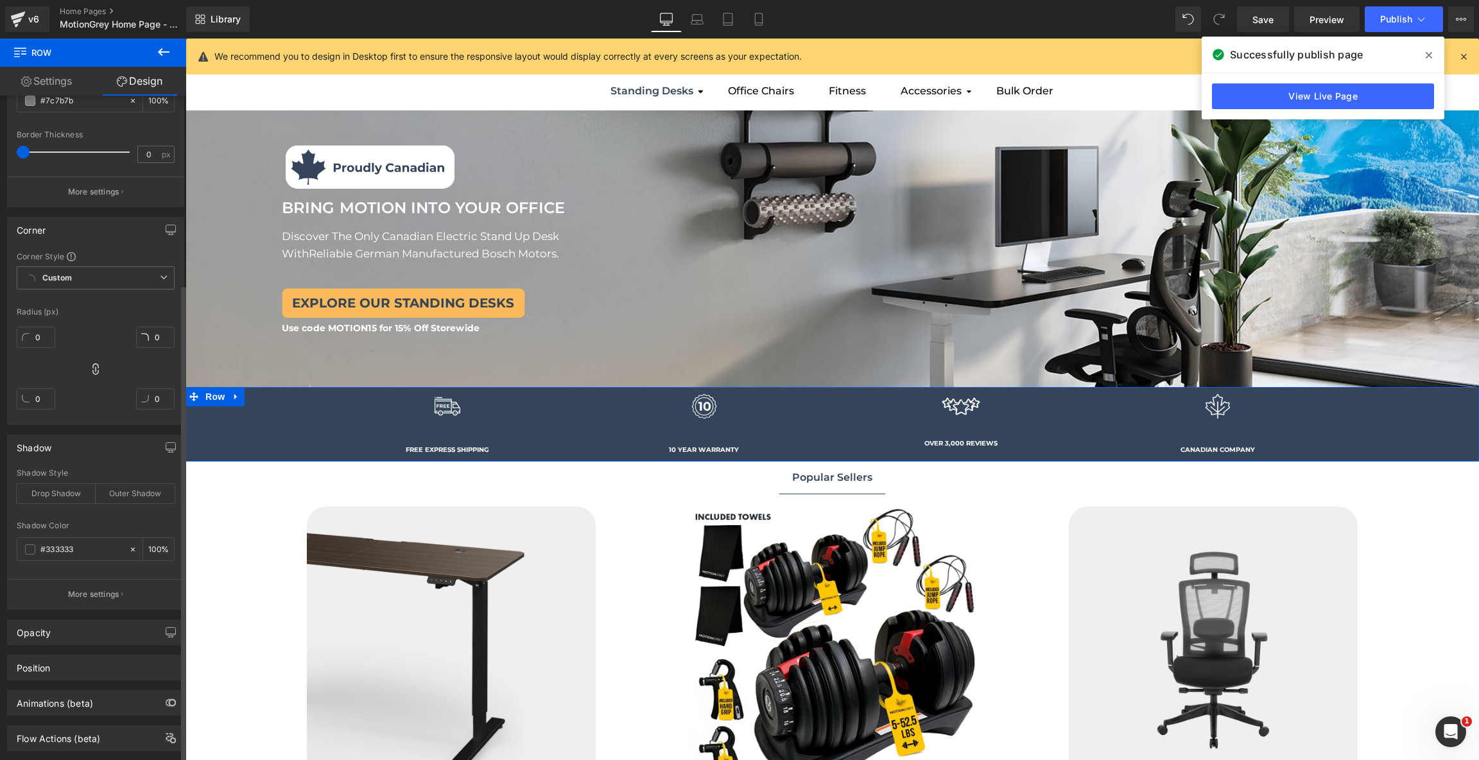
scroll to position [409, 0]
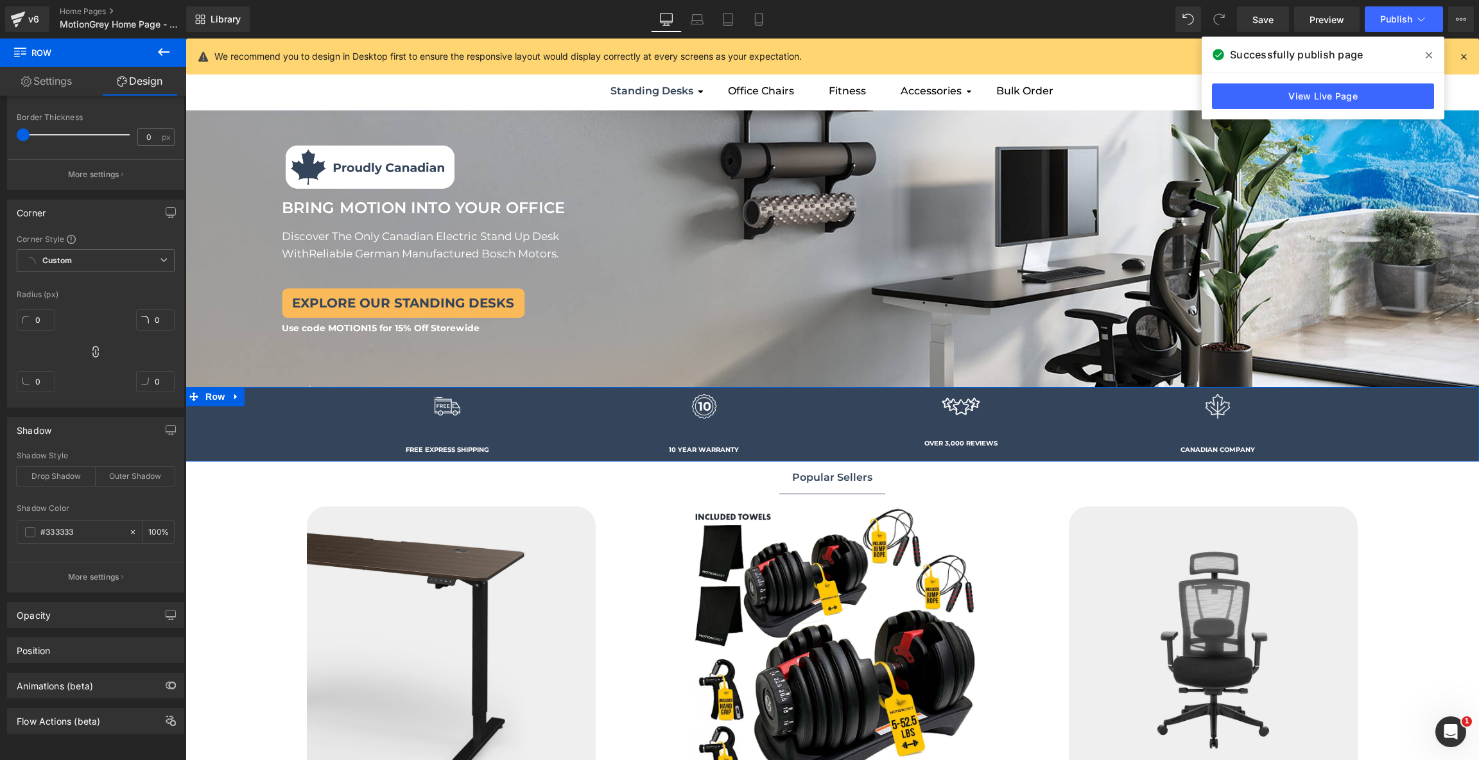
click at [67, 81] on link "Settings" at bounding box center [46, 81] width 93 height 29
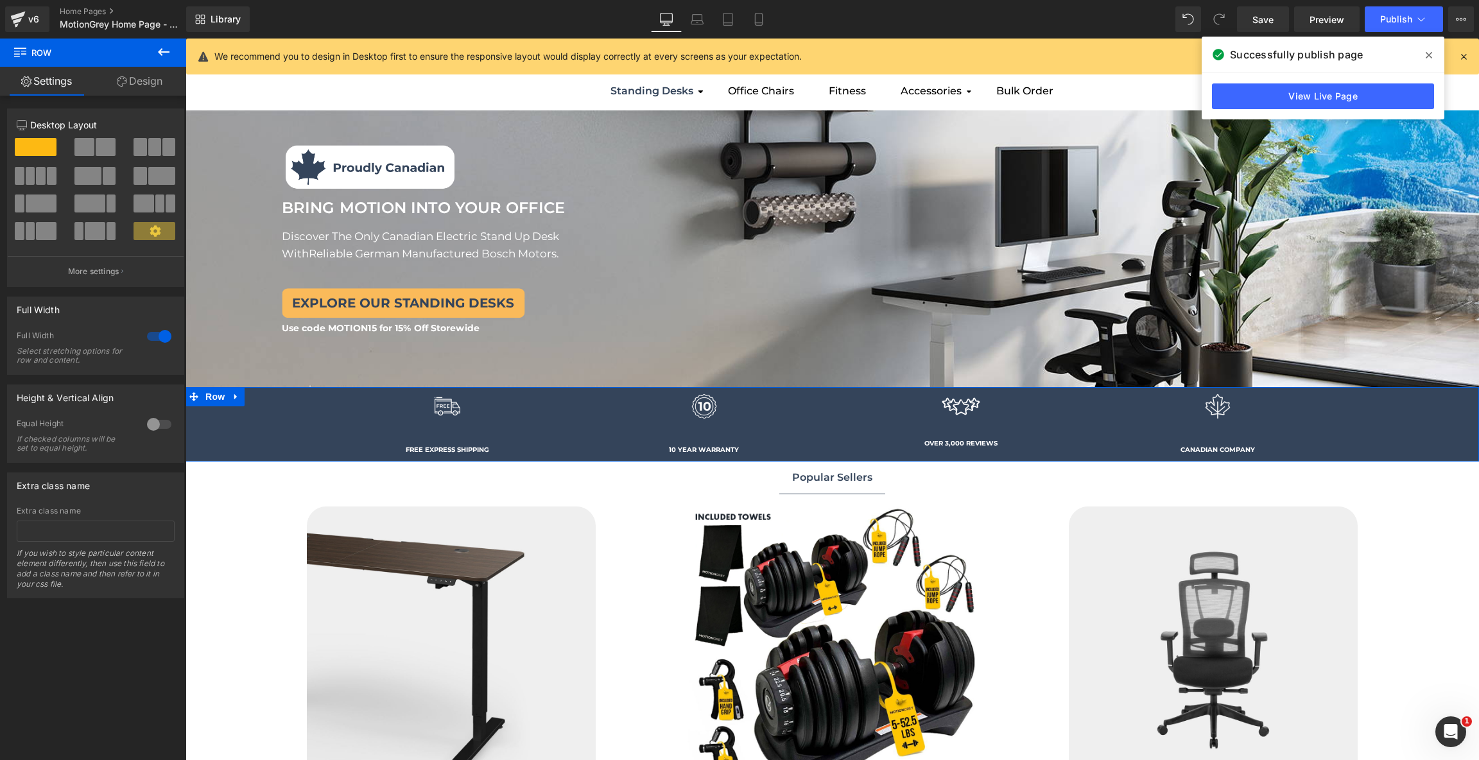
click at [151, 334] on div at bounding box center [159, 336] width 31 height 21
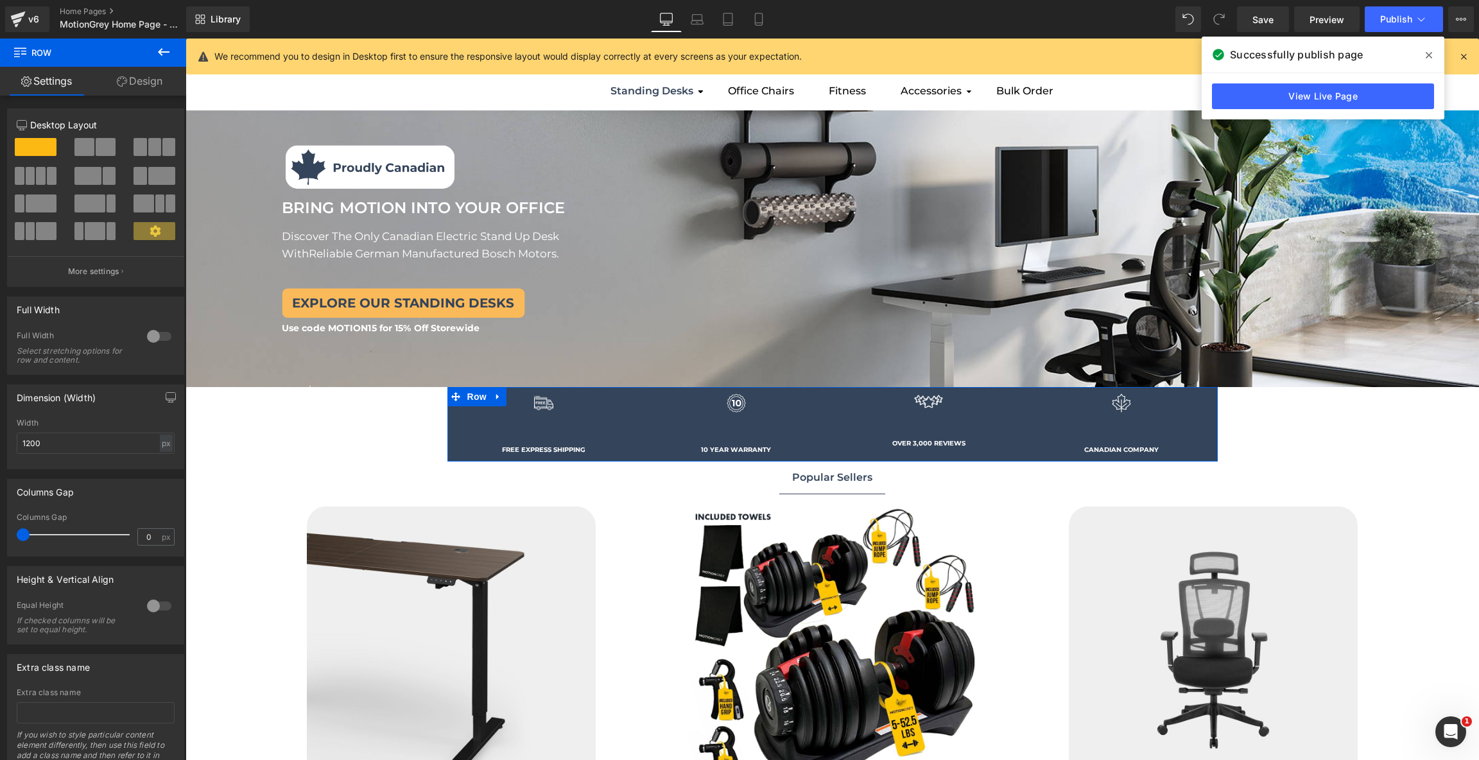
click at [151, 334] on div at bounding box center [159, 336] width 31 height 21
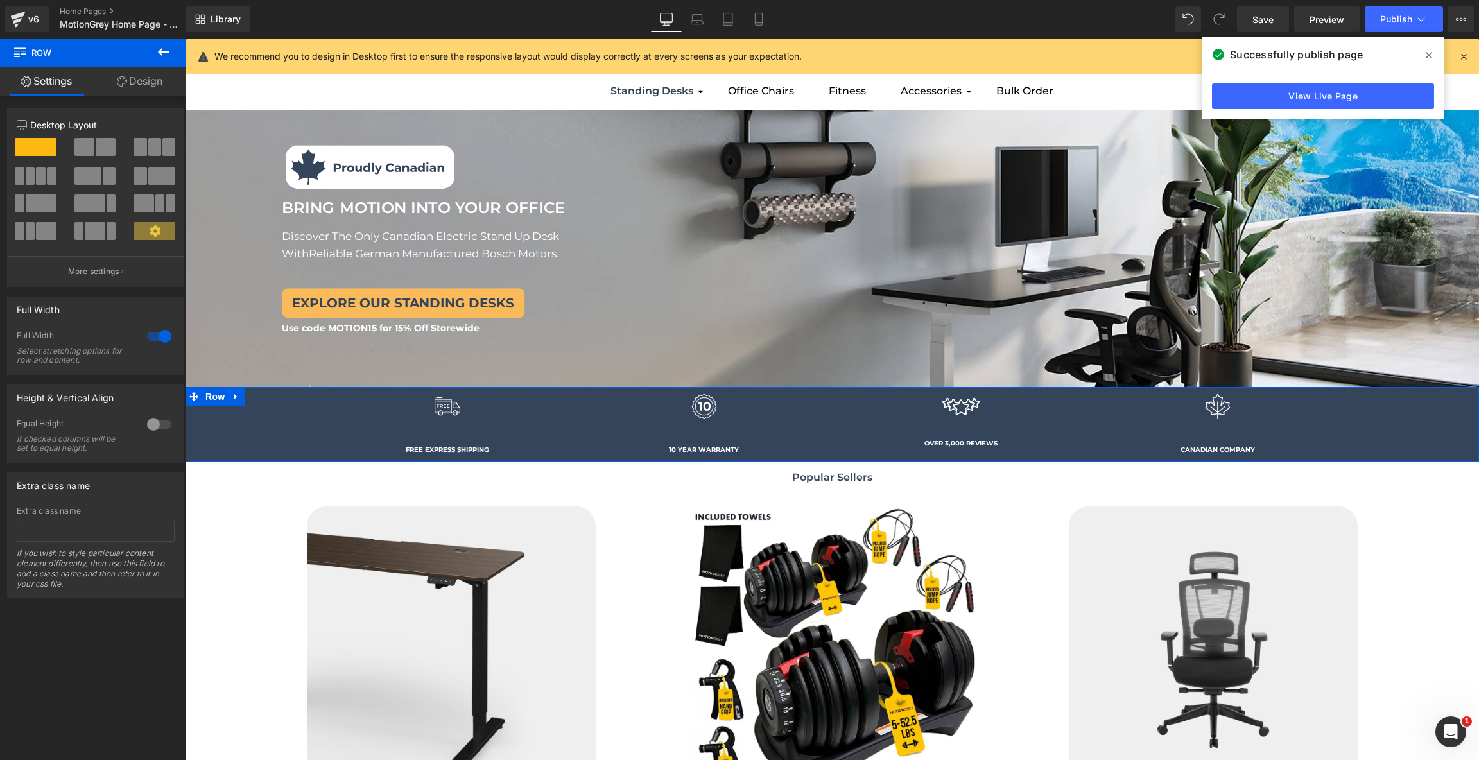
click at [276, 445] on div "Image FREE EXPRESS SHIPPING Text Block Row Image 10 YEAR WARRANTY Text Block Ro…" at bounding box center [831, 424] width 1293 height 74
click at [209, 401] on span "Row" at bounding box center [215, 396] width 26 height 19
click at [157, 51] on icon at bounding box center [163, 51] width 15 height 15
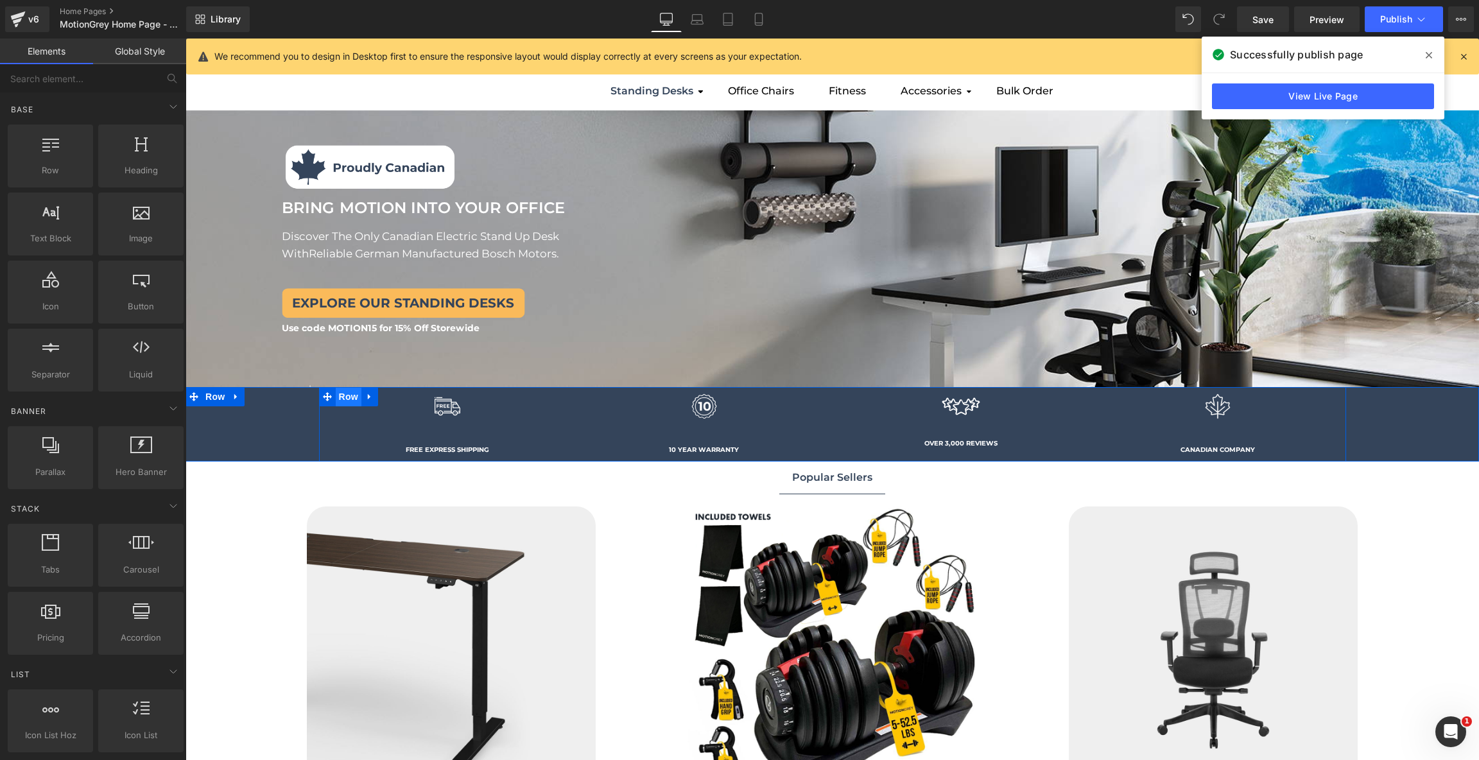
click at [349, 402] on span "Row" at bounding box center [349, 396] width 26 height 19
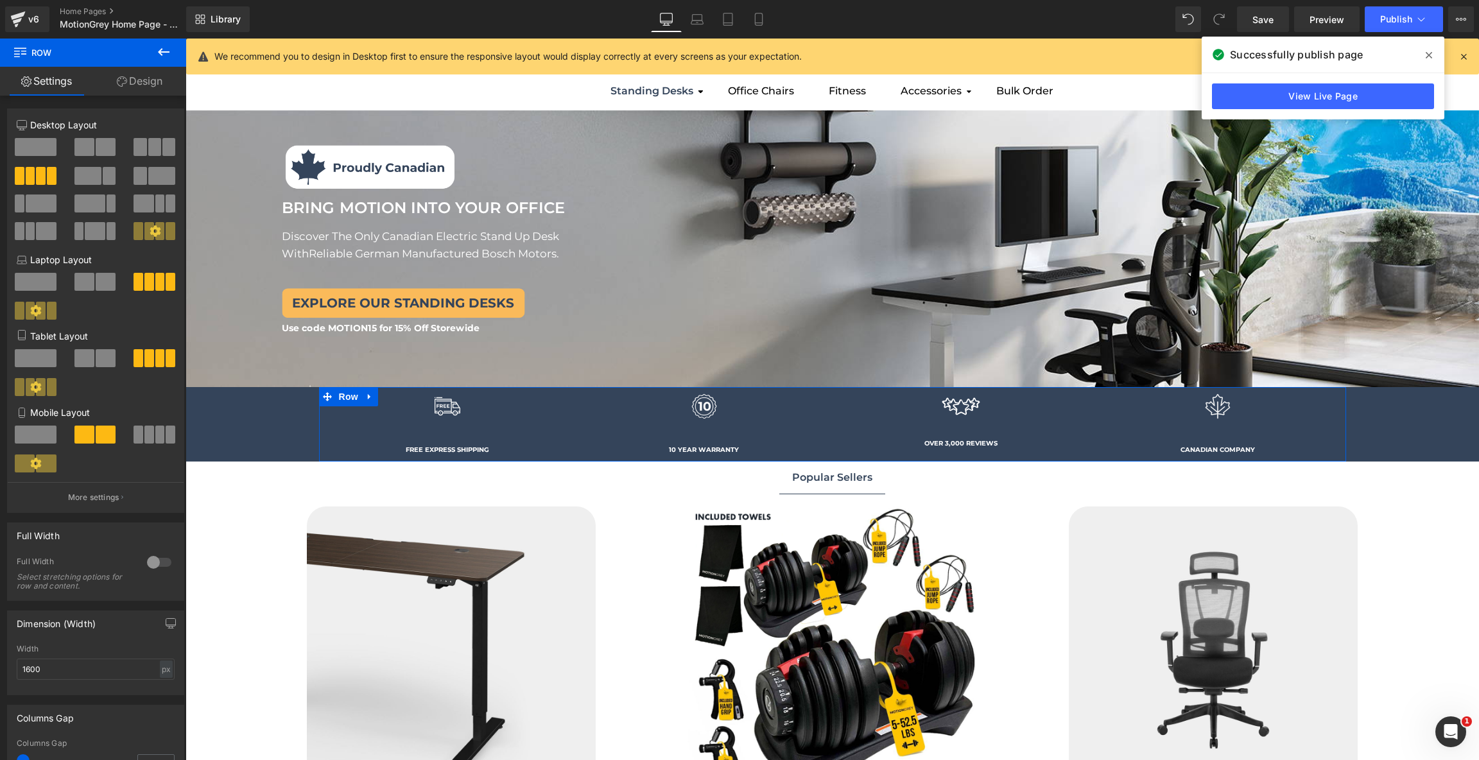
click at [155, 84] on link "Design" at bounding box center [139, 81] width 93 height 29
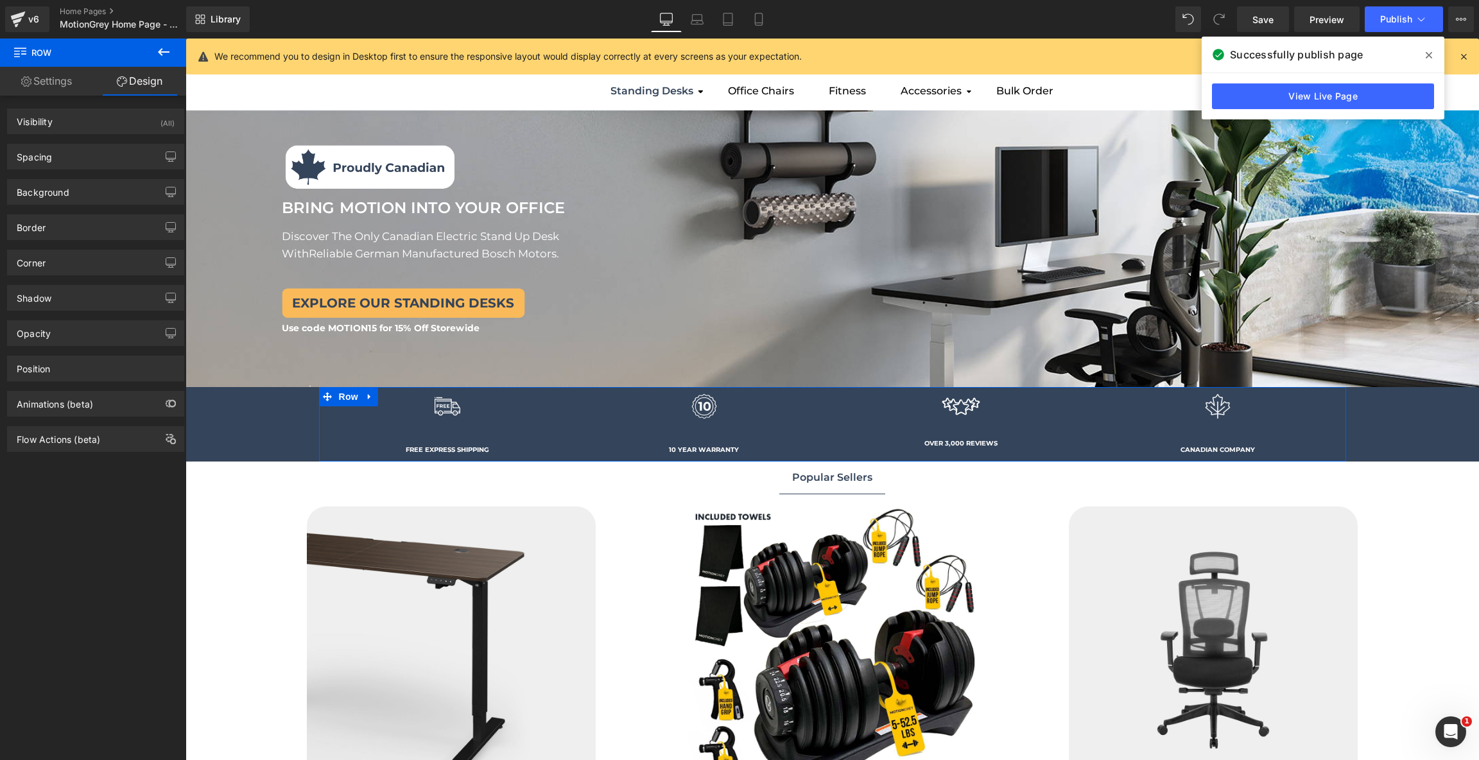
type input "transparent"
type input "0"
click at [107, 155] on div "Spacing" at bounding box center [96, 156] width 176 height 24
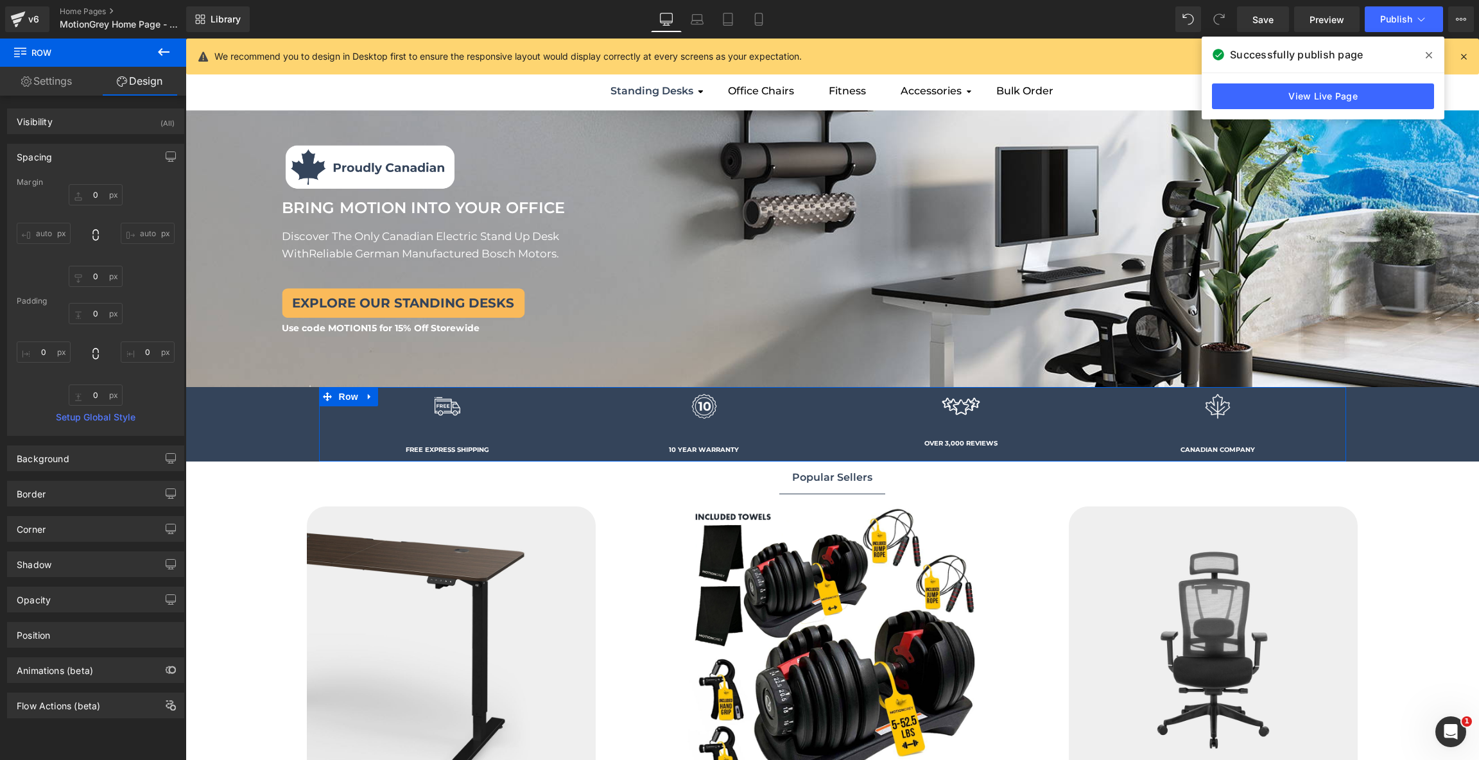
click at [107, 155] on div "Spacing" at bounding box center [96, 156] width 176 height 24
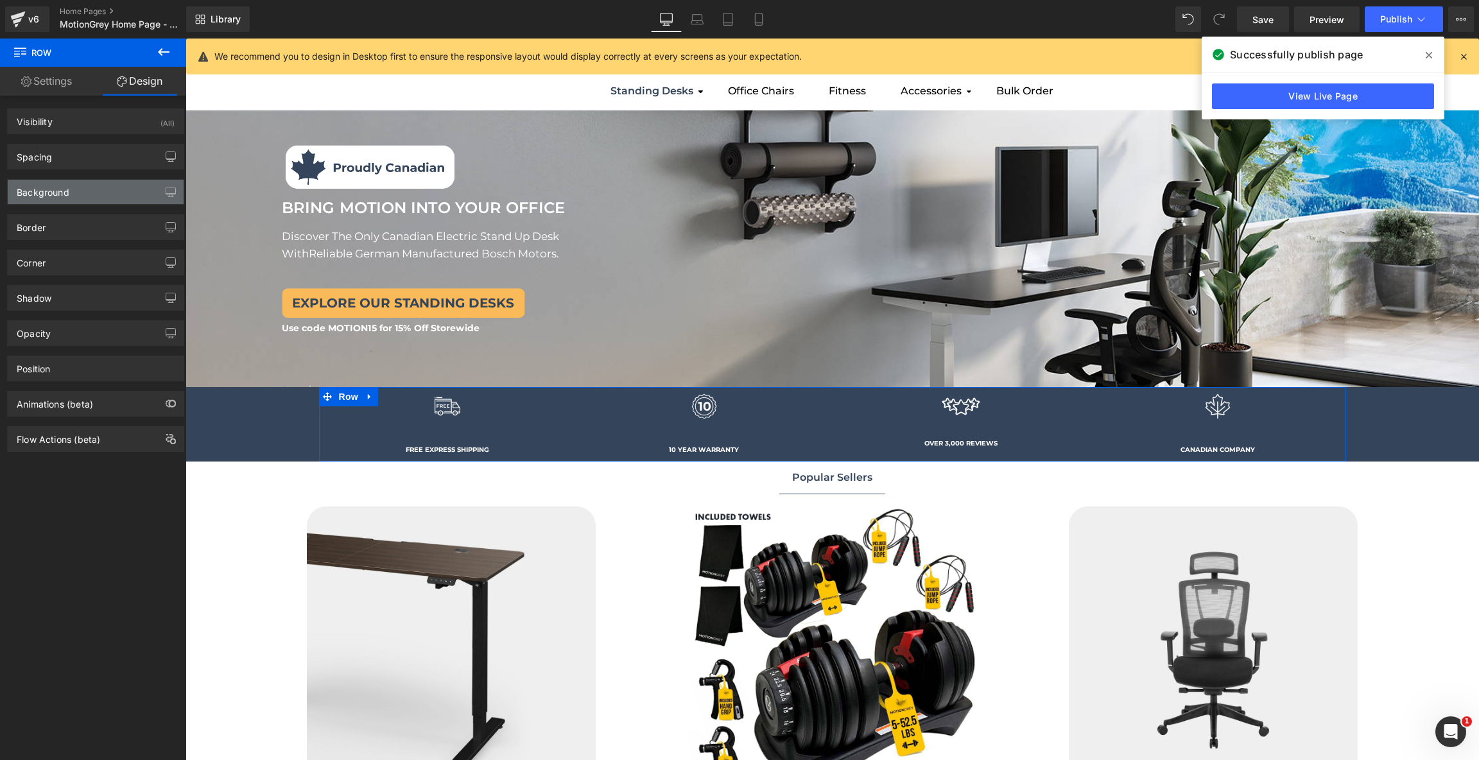
click at [96, 202] on div "Background" at bounding box center [96, 192] width 176 height 24
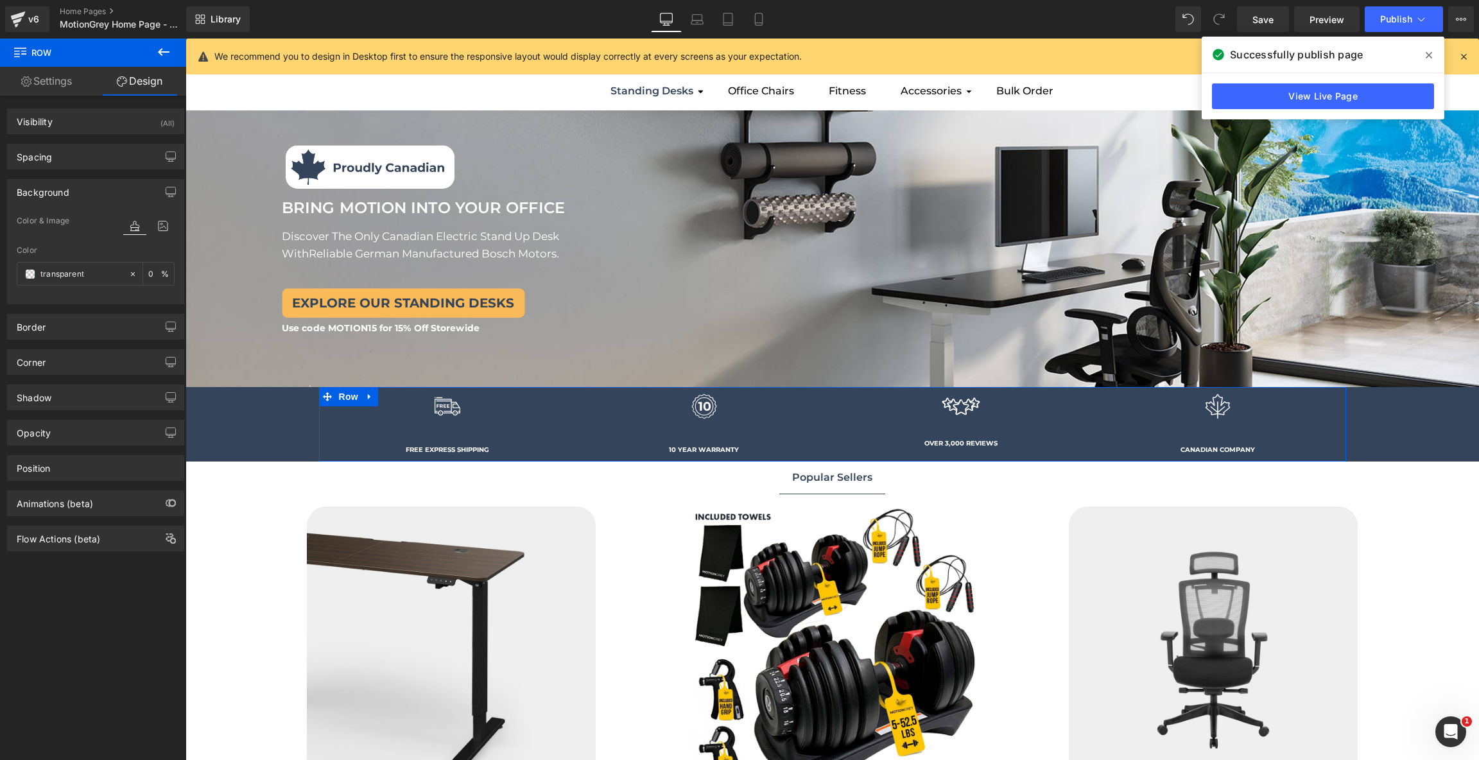
click at [96, 202] on div "Background" at bounding box center [96, 192] width 176 height 24
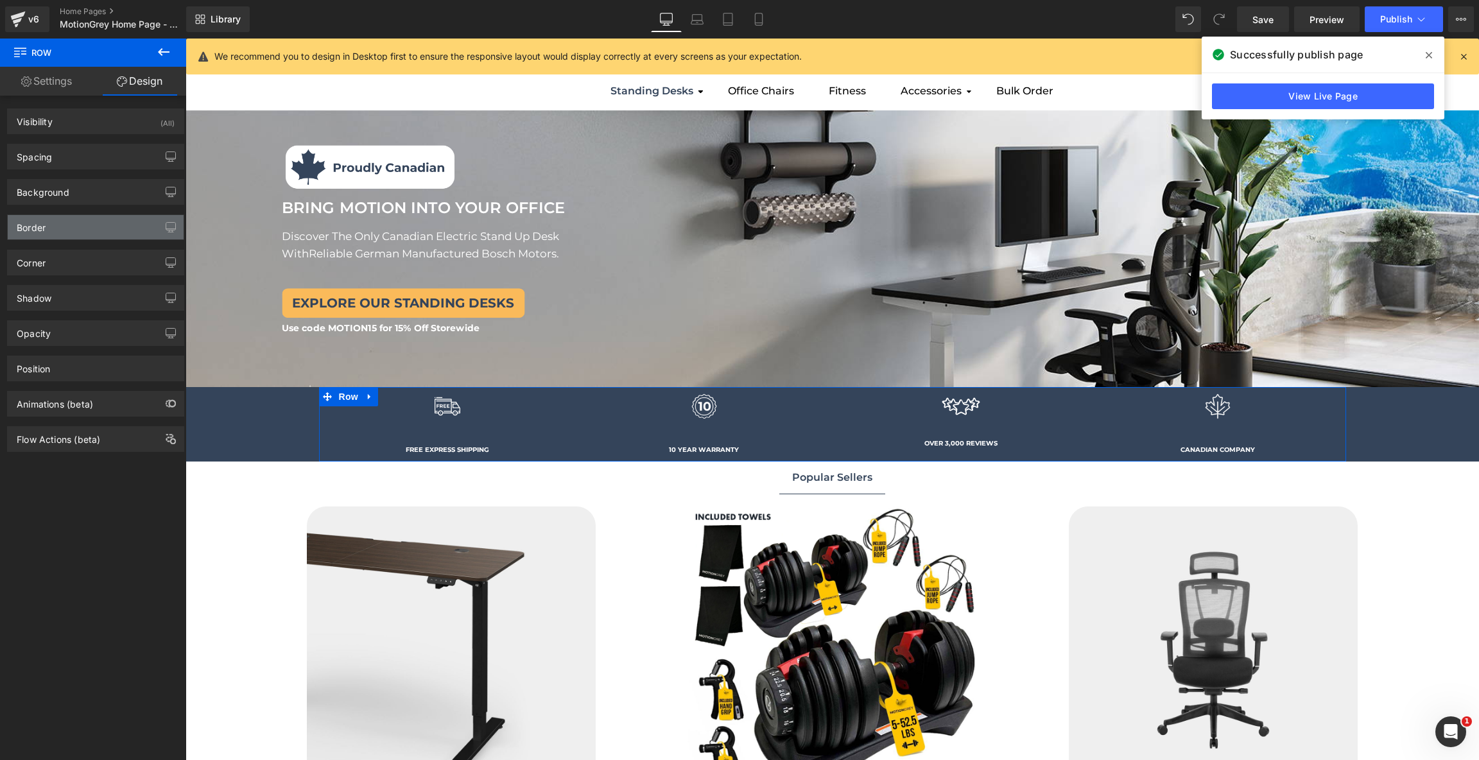
click at [96, 225] on div "Border" at bounding box center [96, 227] width 176 height 24
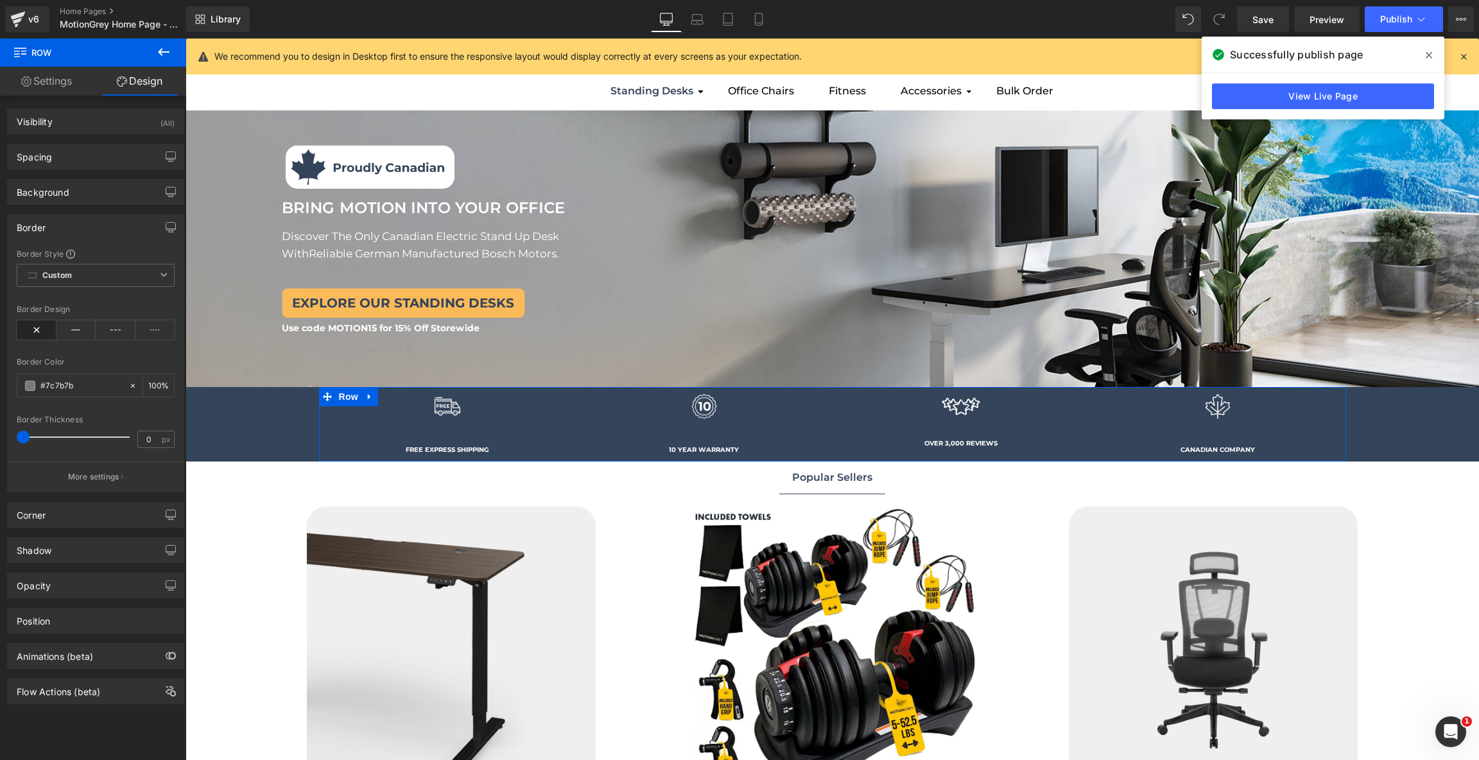
click at [96, 225] on div "Border" at bounding box center [96, 227] width 176 height 24
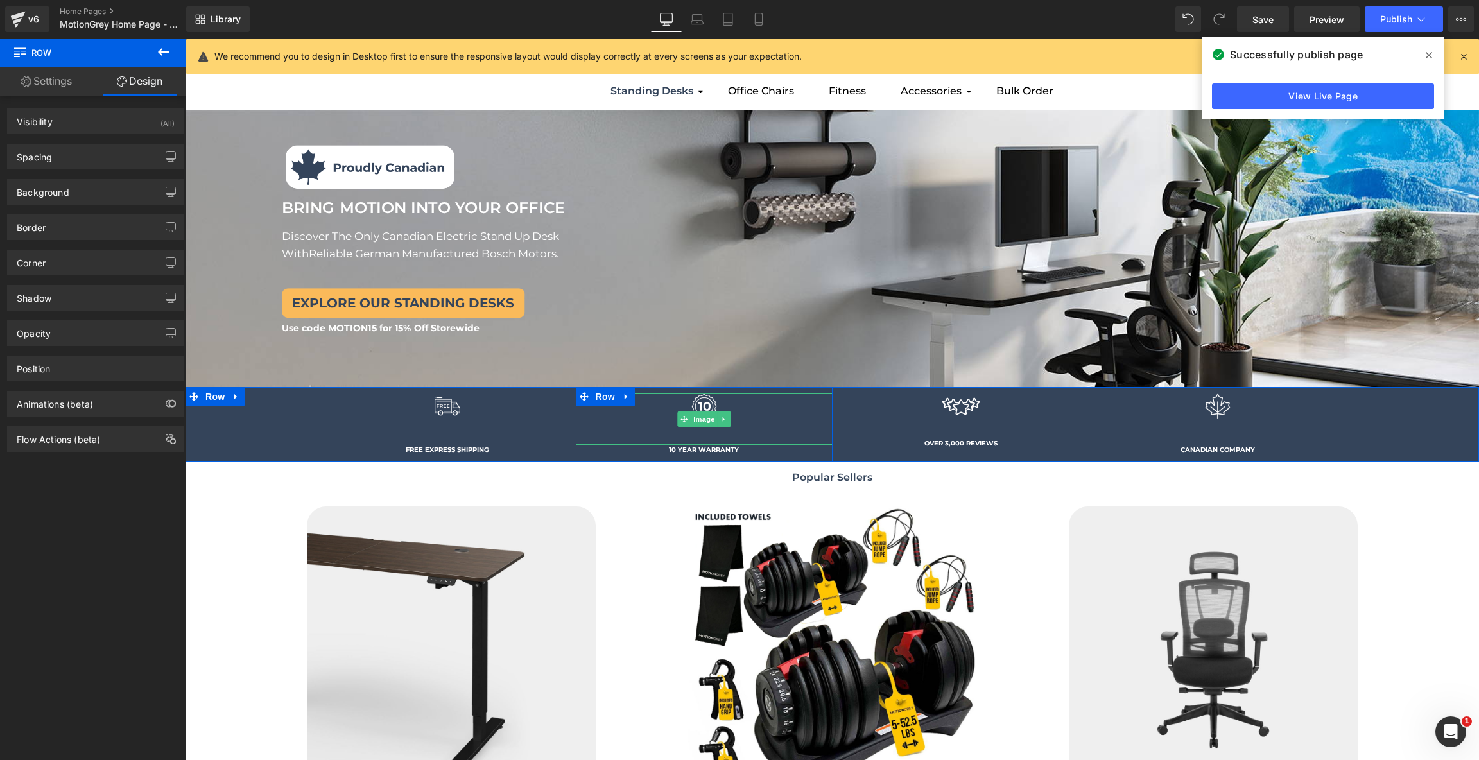
click at [651, 417] on div at bounding box center [704, 418] width 257 height 51
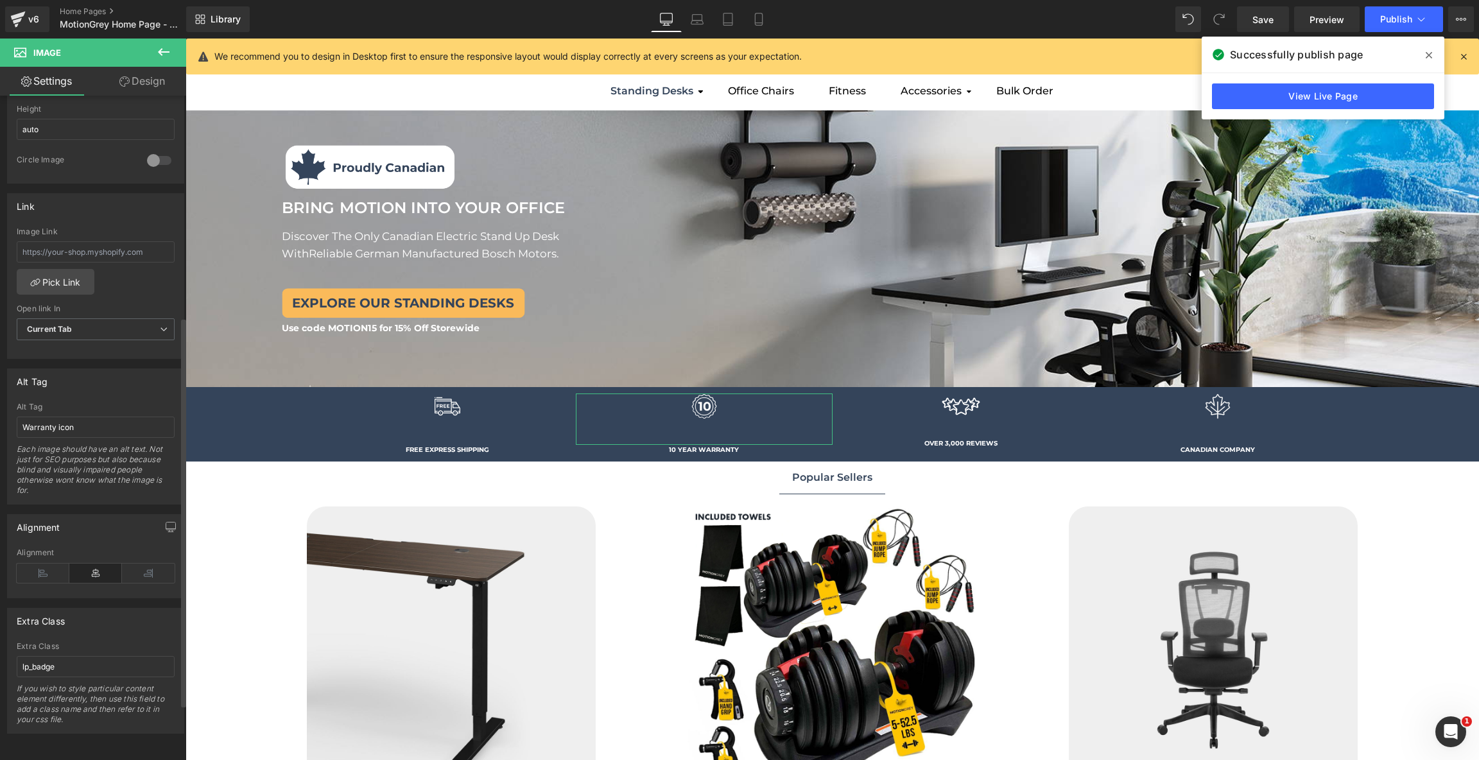
scroll to position [0, 0]
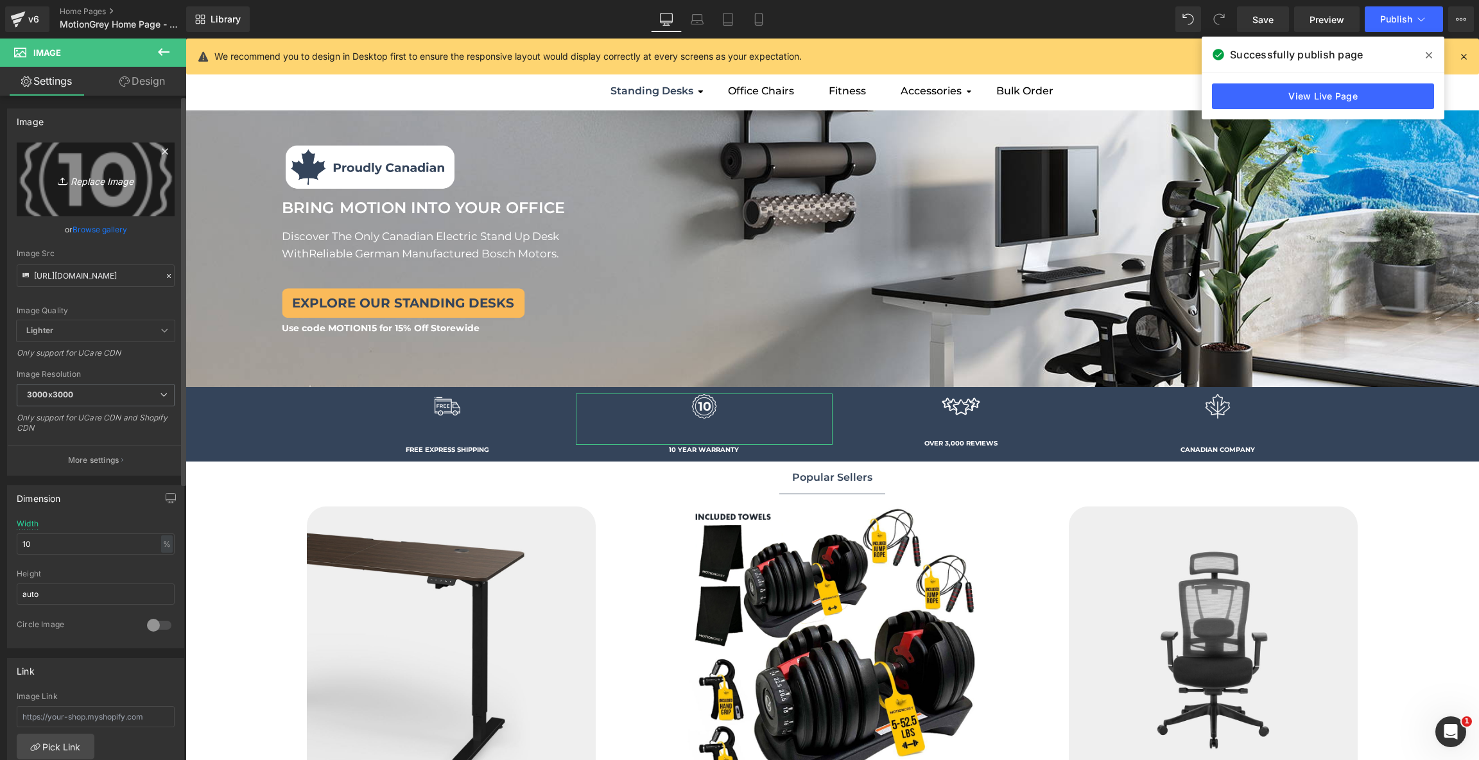
click at [105, 157] on link "Replace Image" at bounding box center [96, 179] width 158 height 74
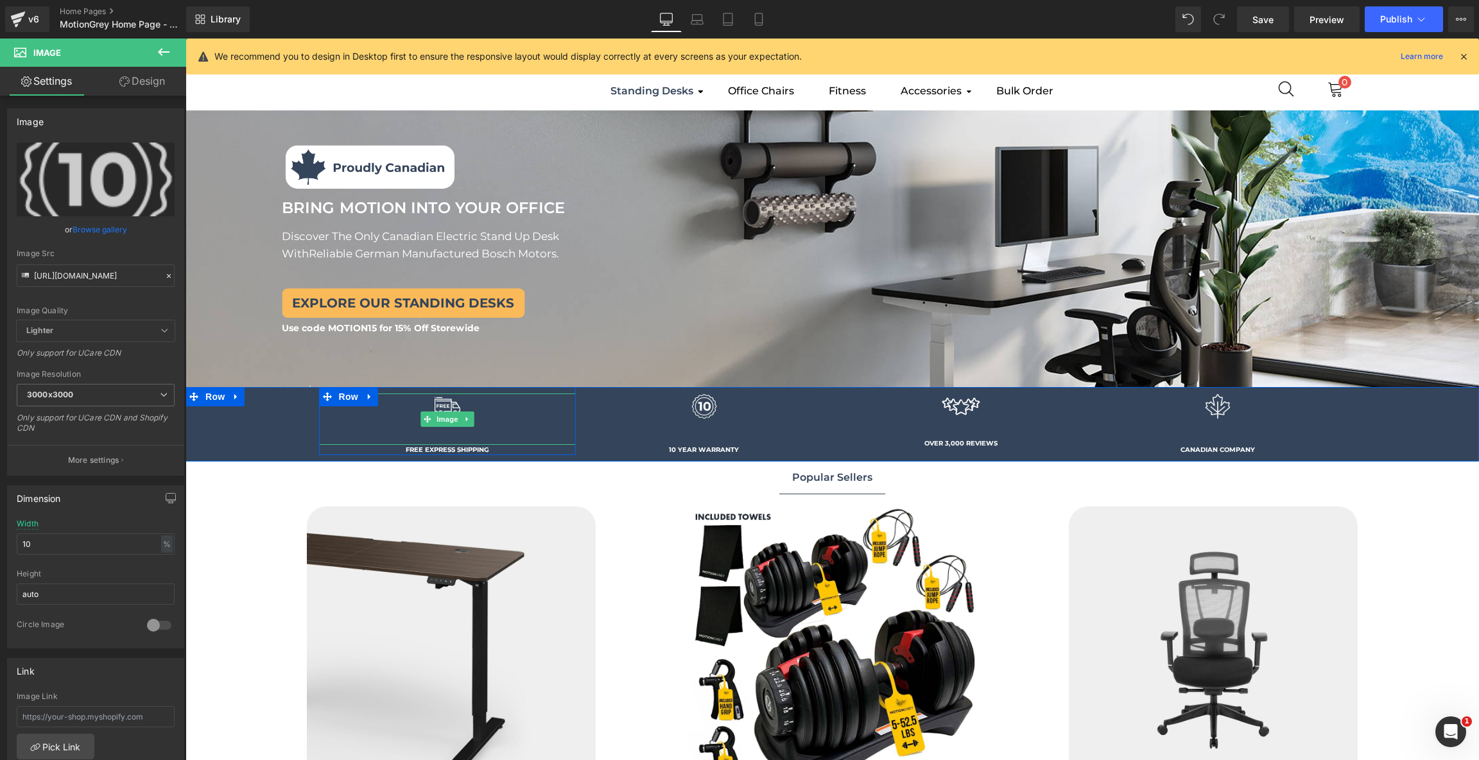
click at [452, 437] on div at bounding box center [447, 418] width 257 height 51
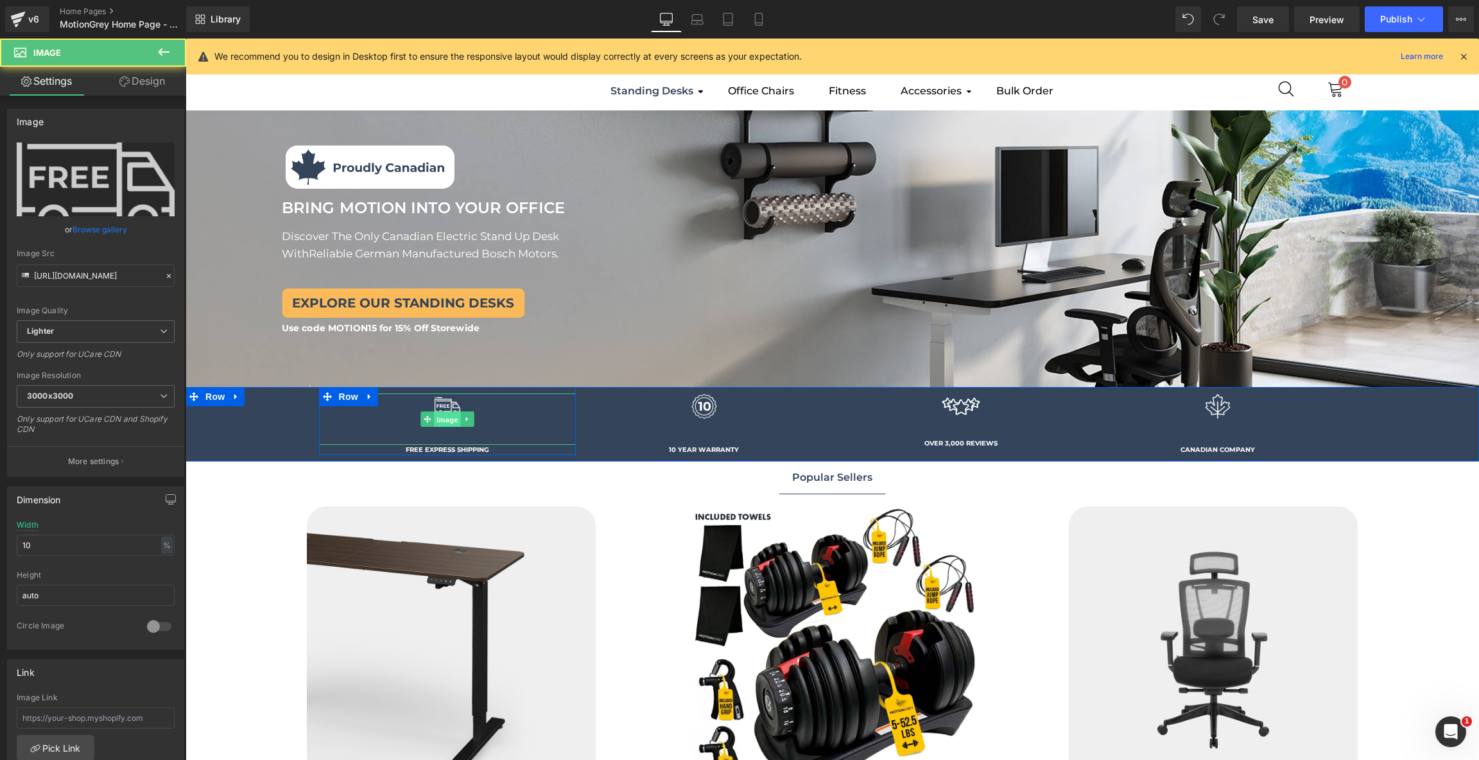
click at [448, 418] on span "Image" at bounding box center [447, 419] width 27 height 15
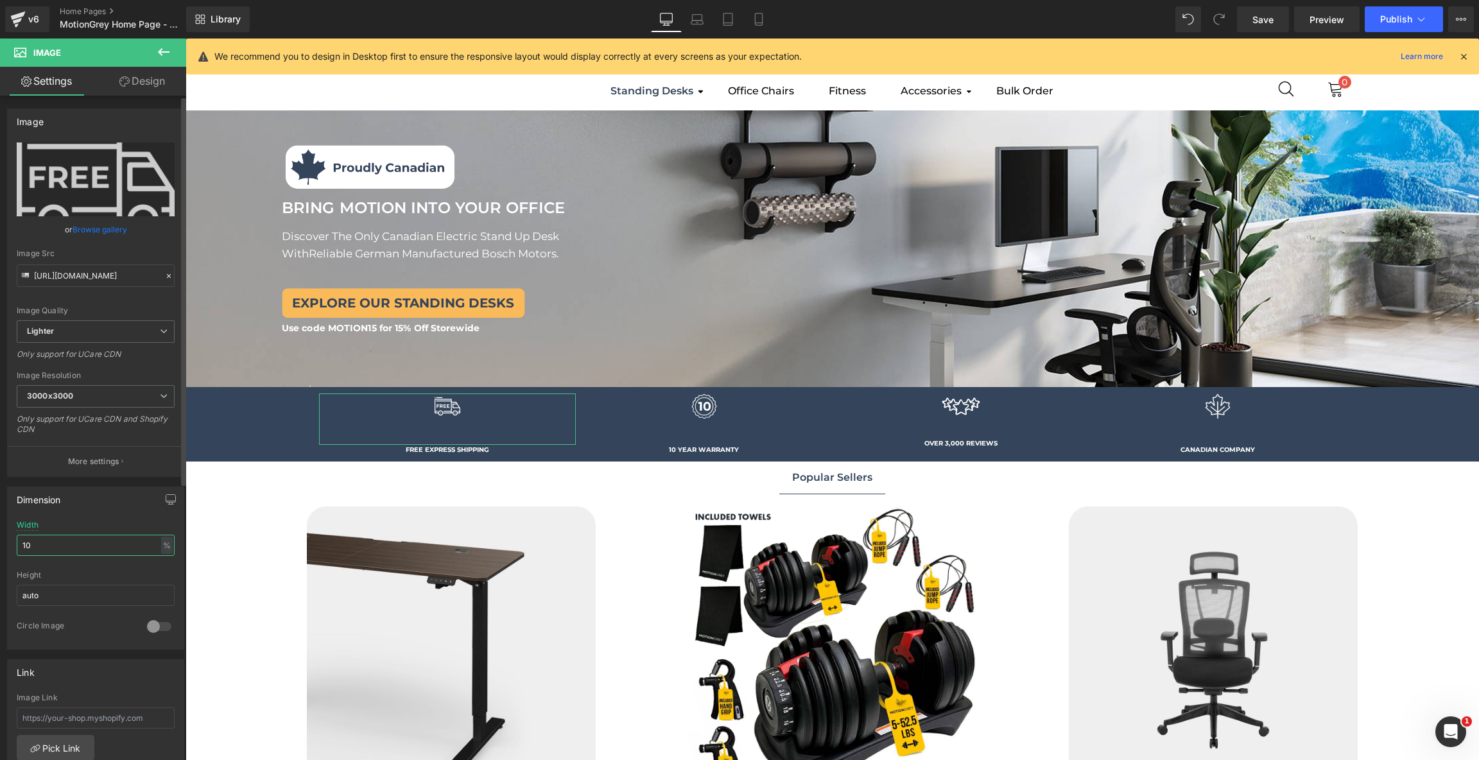
click at [116, 538] on input "10" at bounding box center [96, 545] width 158 height 21
click at [445, 404] on img at bounding box center [448, 406] width 26 height 26
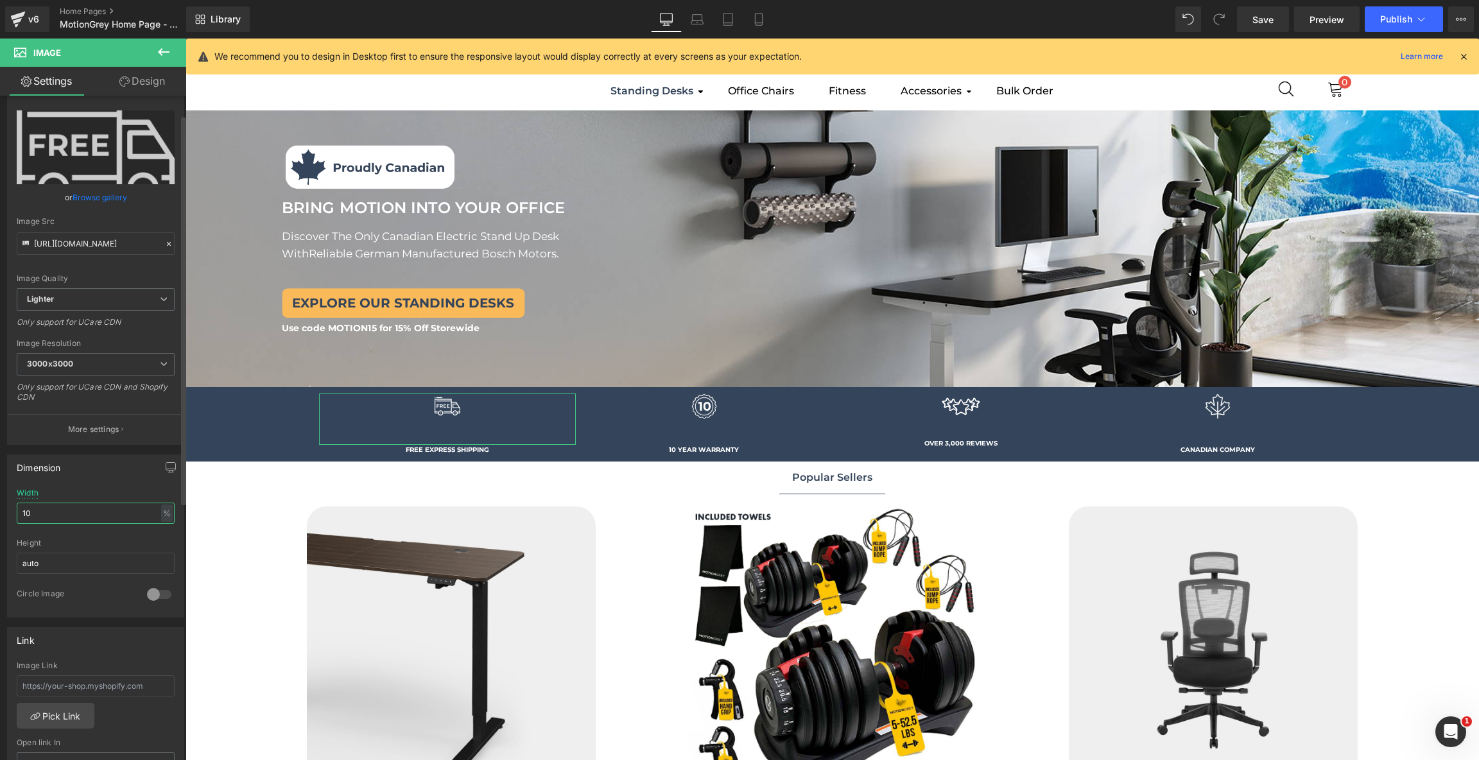
click at [73, 510] on input "10" at bounding box center [96, 513] width 158 height 21
type input "15"
drag, startPoint x: 116, startPoint y: 510, endPoint x: 18, endPoint y: 508, distance: 97.6
click at [18, 508] on input "15" at bounding box center [96, 513] width 158 height 21
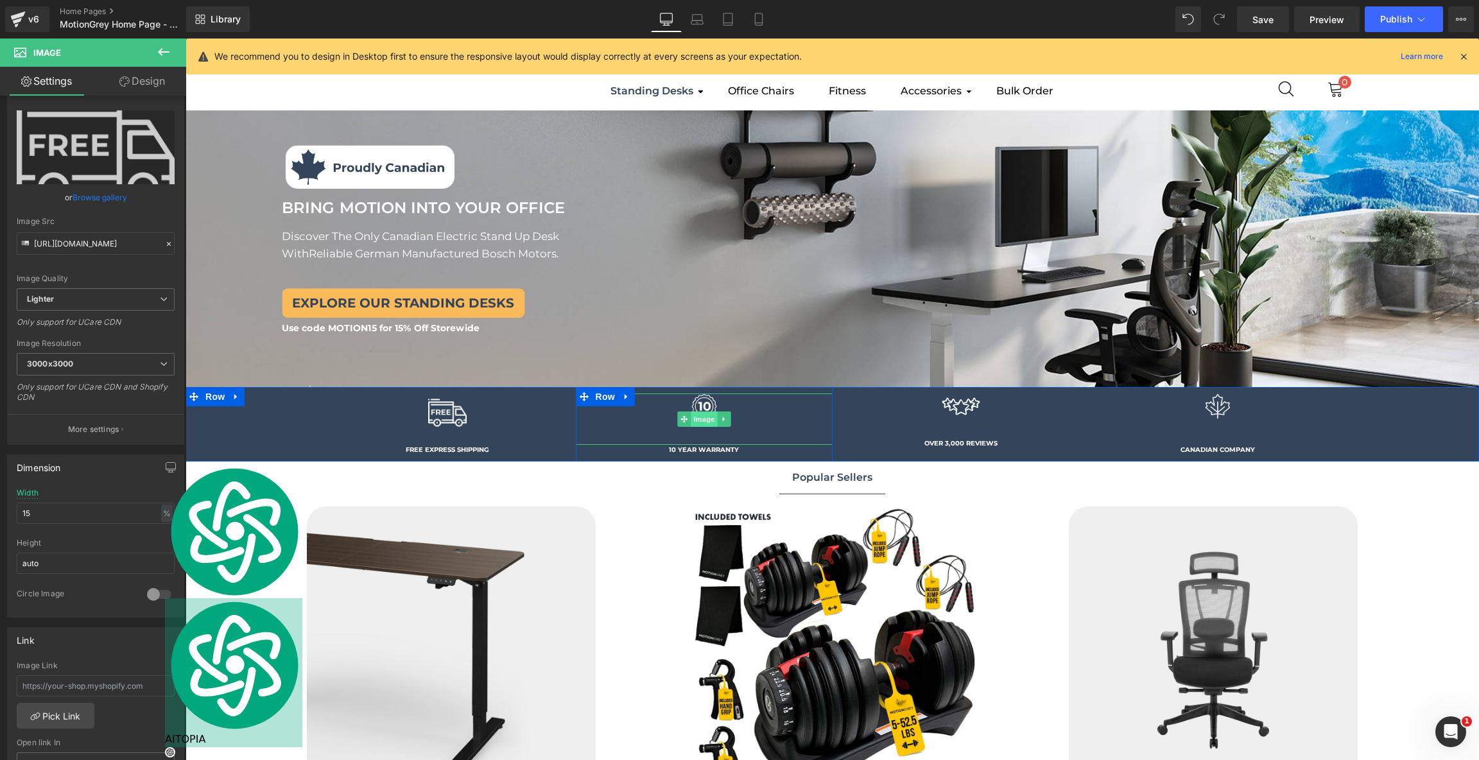
click at [698, 420] on span "Image" at bounding box center [704, 418] width 27 height 15
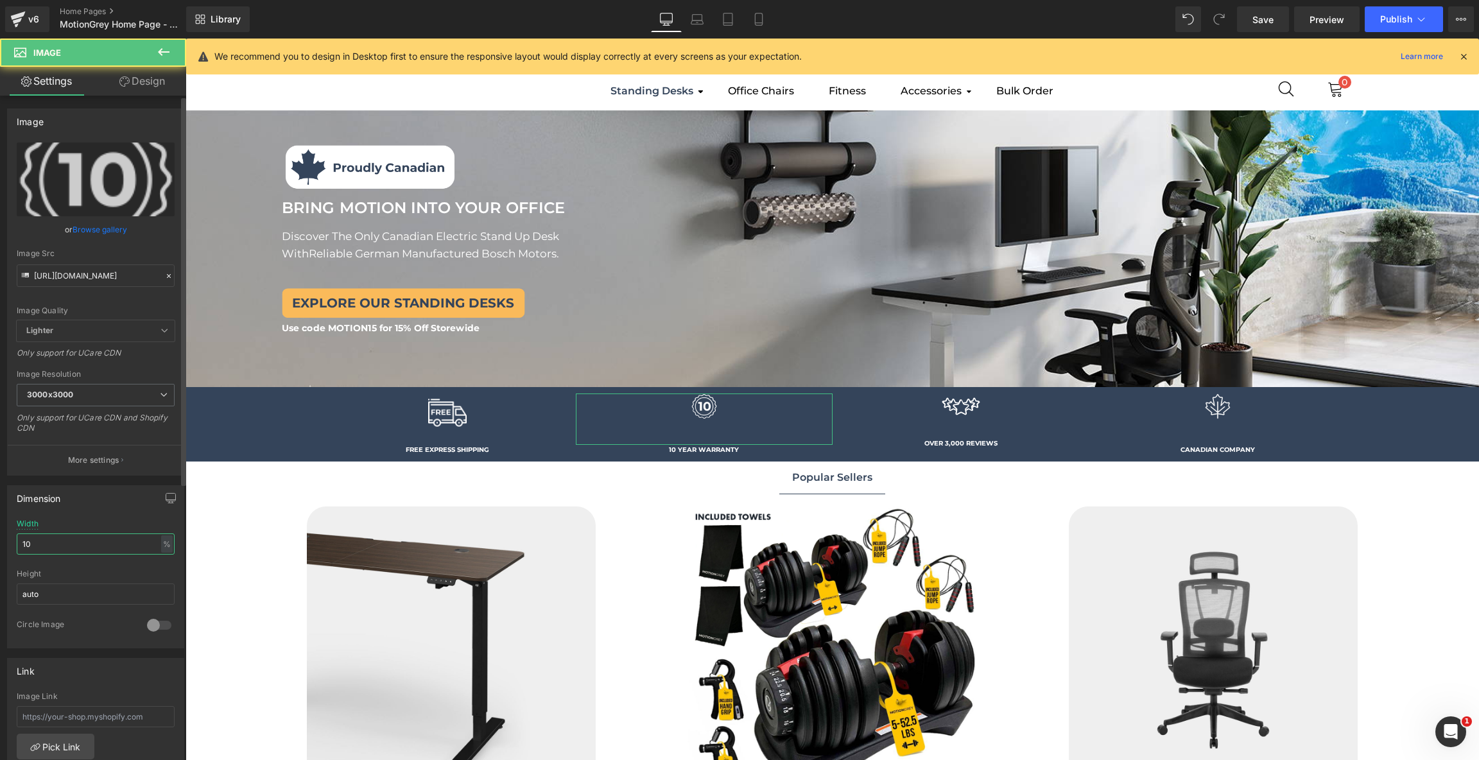
drag, startPoint x: 48, startPoint y: 541, endPoint x: 0, endPoint y: 534, distance: 48.7
click at [0, 534] on div "Dimension 10% Width 10 % % px auto Height auto 0 Circle Image" at bounding box center [96, 562] width 192 height 173
paste input "5"
type input "15"
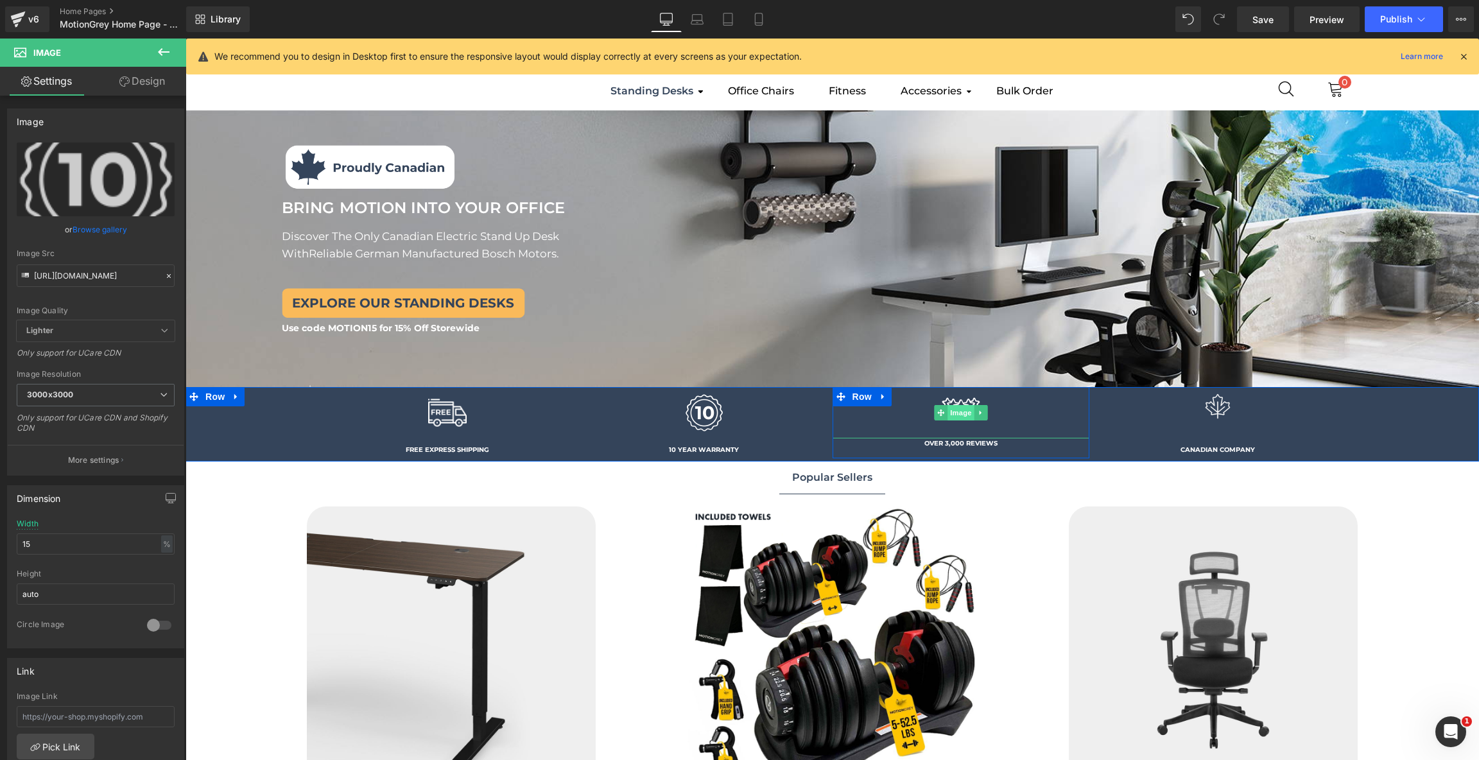
click at [957, 416] on span "Image" at bounding box center [960, 412] width 27 height 15
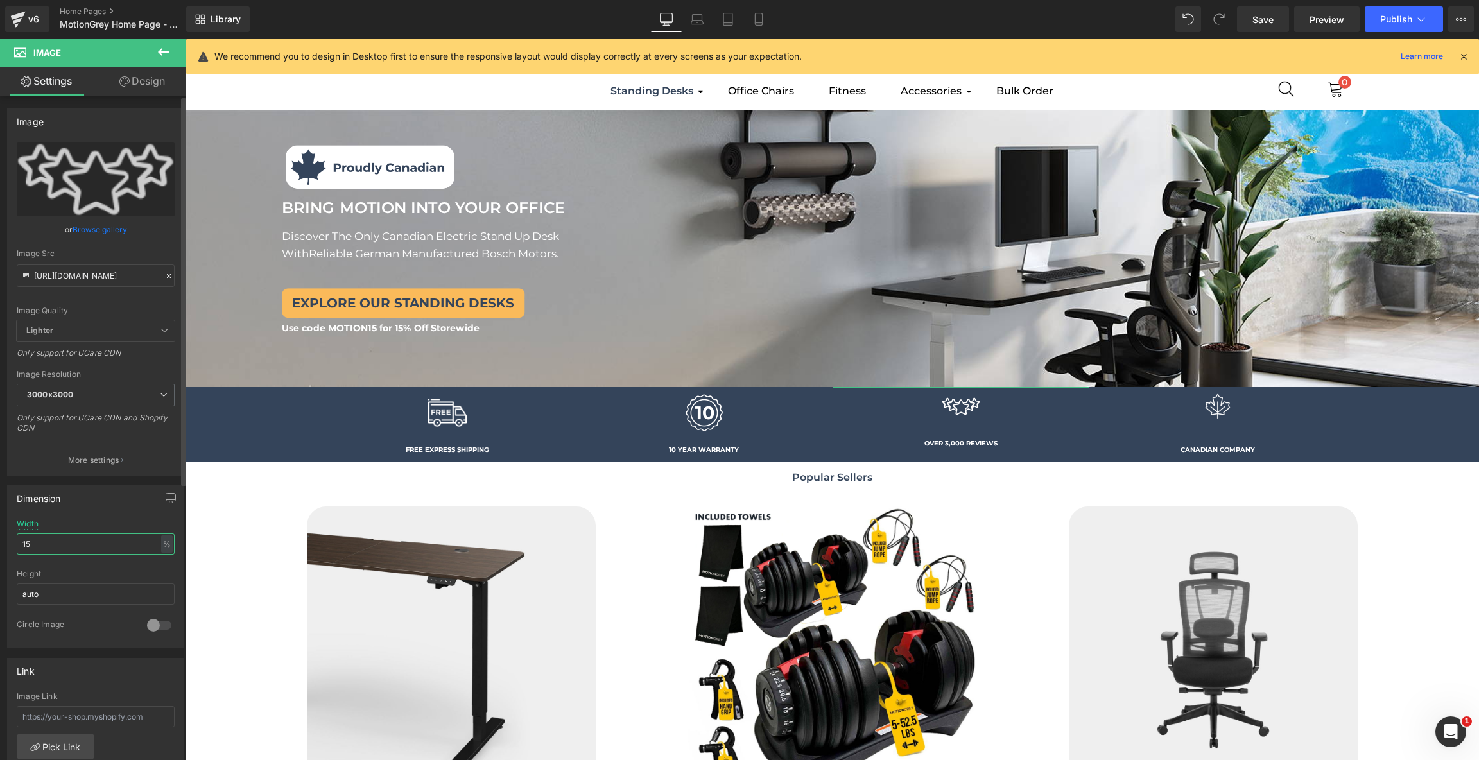
drag, startPoint x: 107, startPoint y: 547, endPoint x: 0, endPoint y: 547, distance: 107.2
click at [0, 547] on div "Dimension 15% Width 15 % % px auto Height auto 0 Circle Image" at bounding box center [96, 562] width 192 height 173
type input "1"
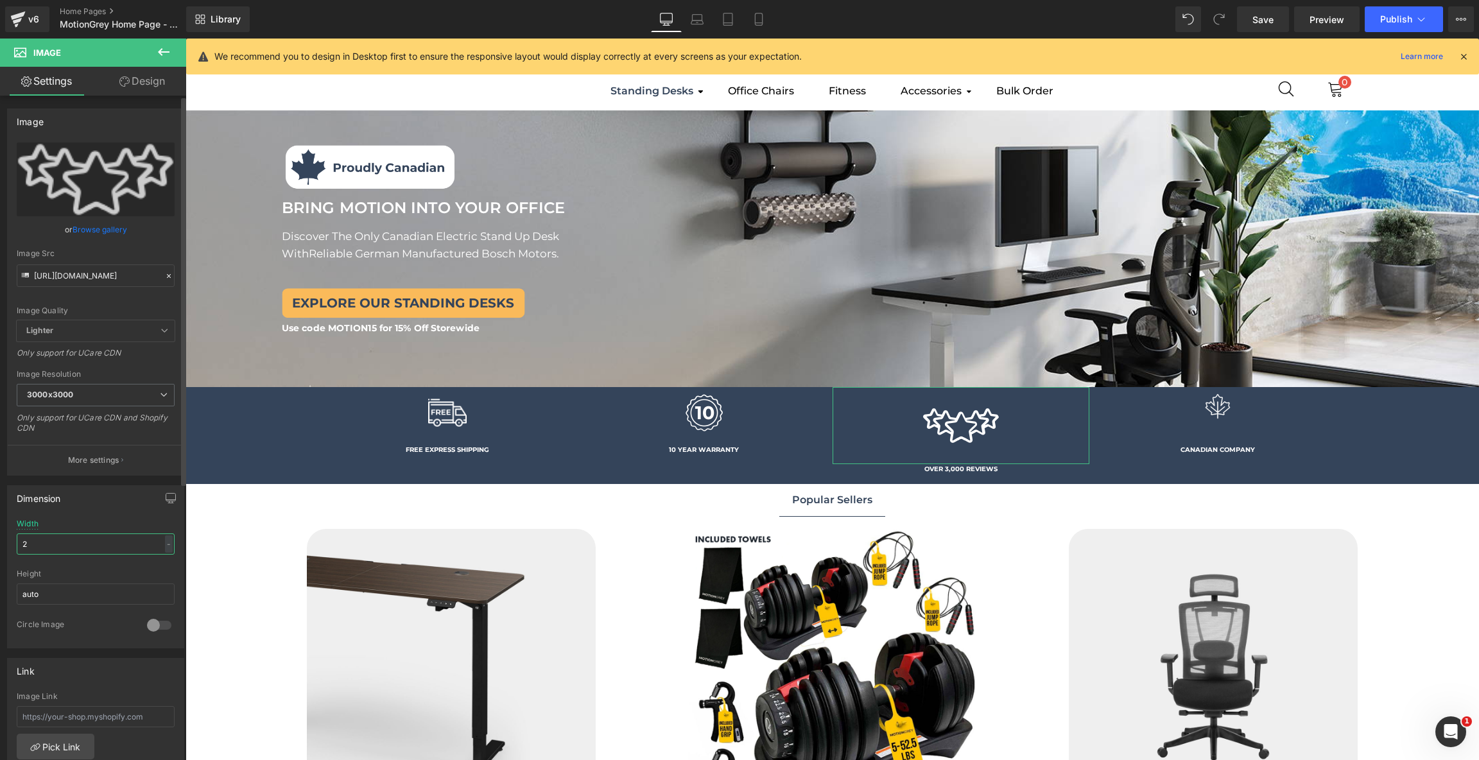
type input "20"
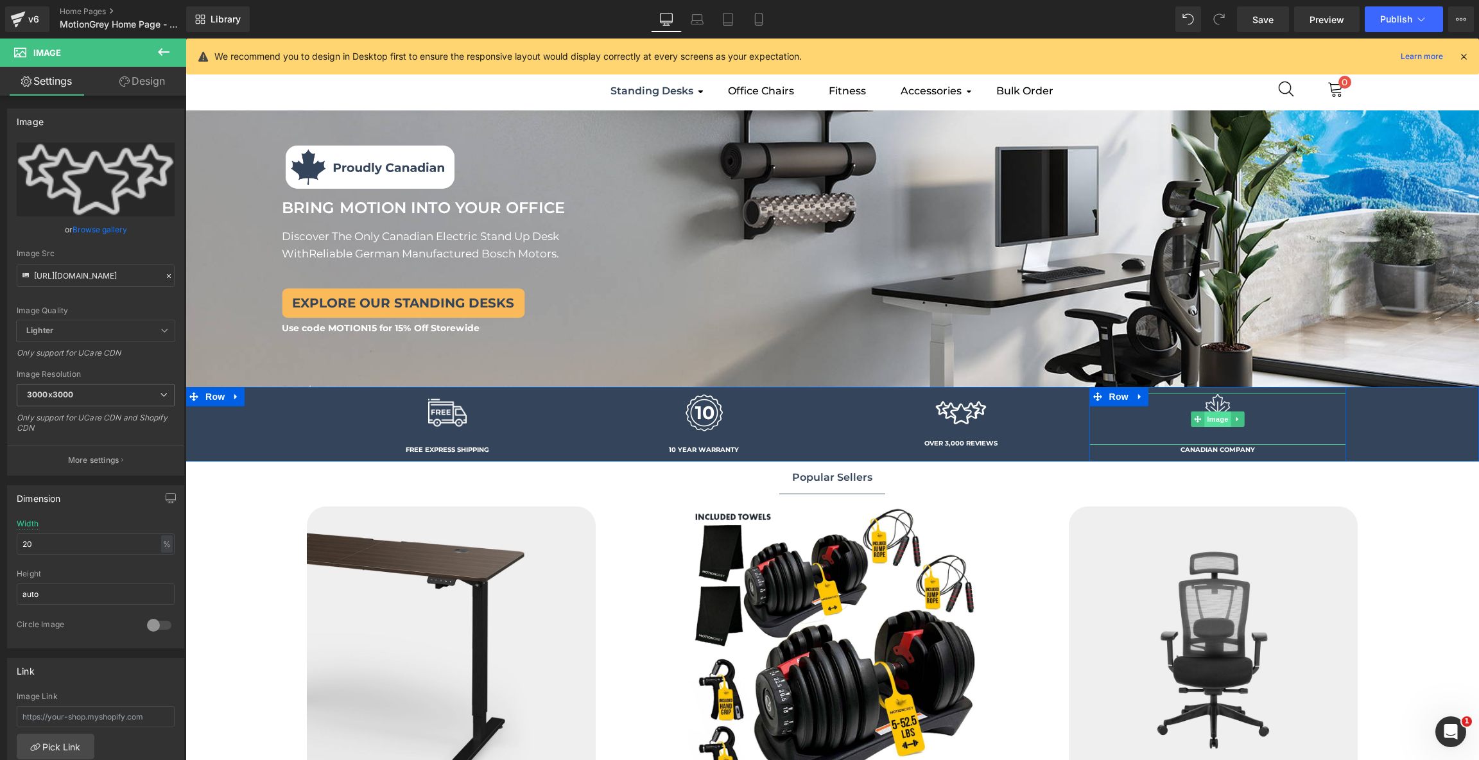
click at [1218, 417] on span "Image" at bounding box center [1217, 418] width 27 height 15
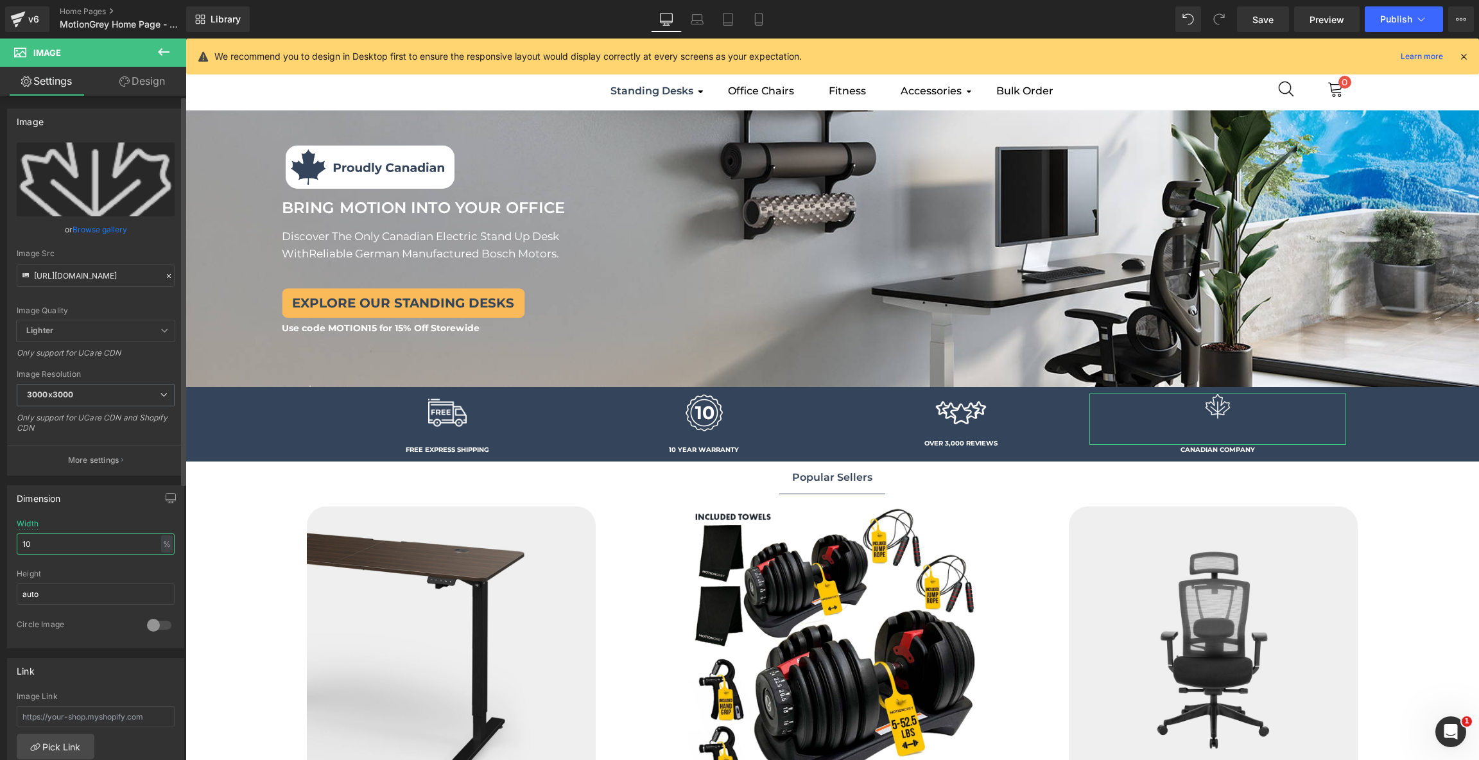
click at [55, 534] on input "10" at bounding box center [96, 543] width 158 height 21
type input "15"
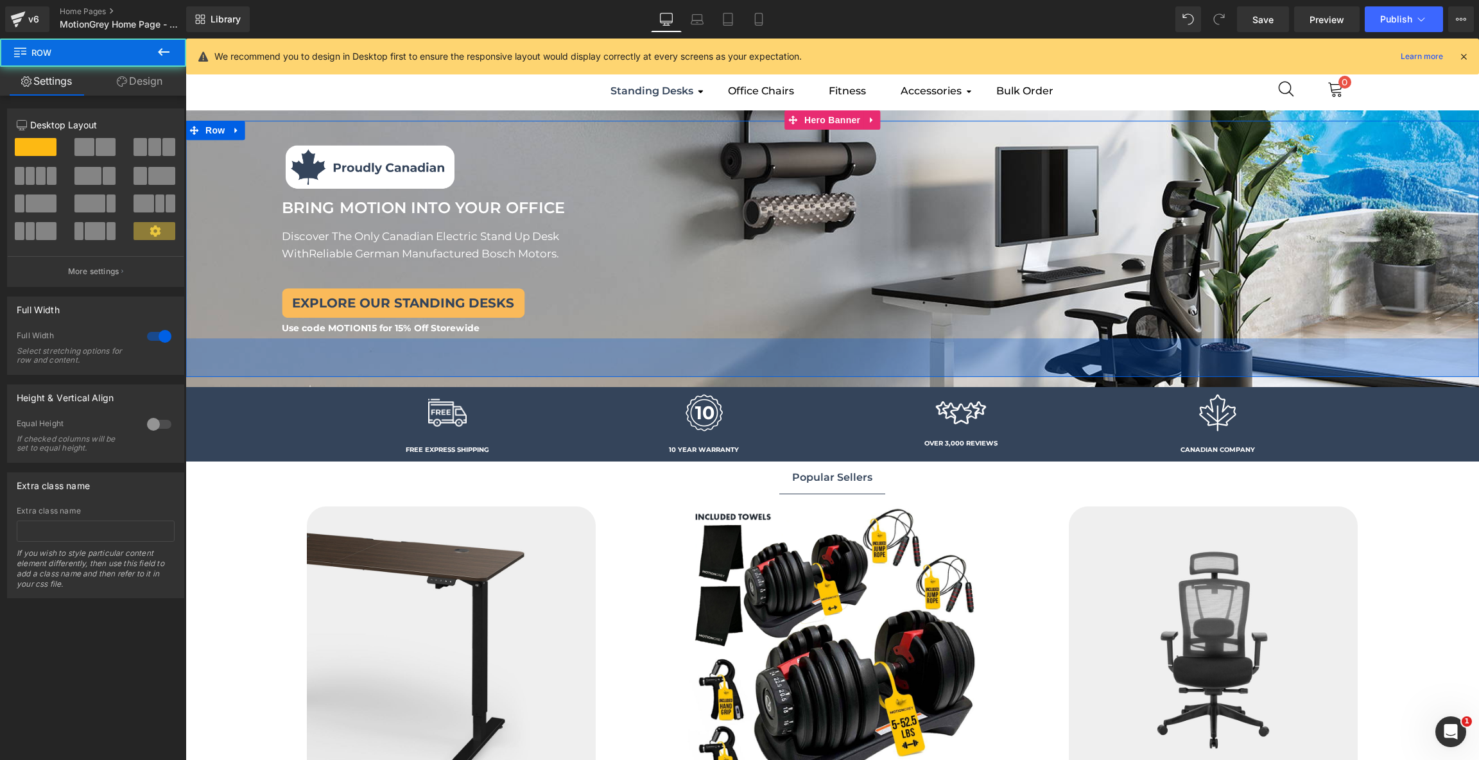
drag, startPoint x: 561, startPoint y: 390, endPoint x: 561, endPoint y: 368, distance: 21.8
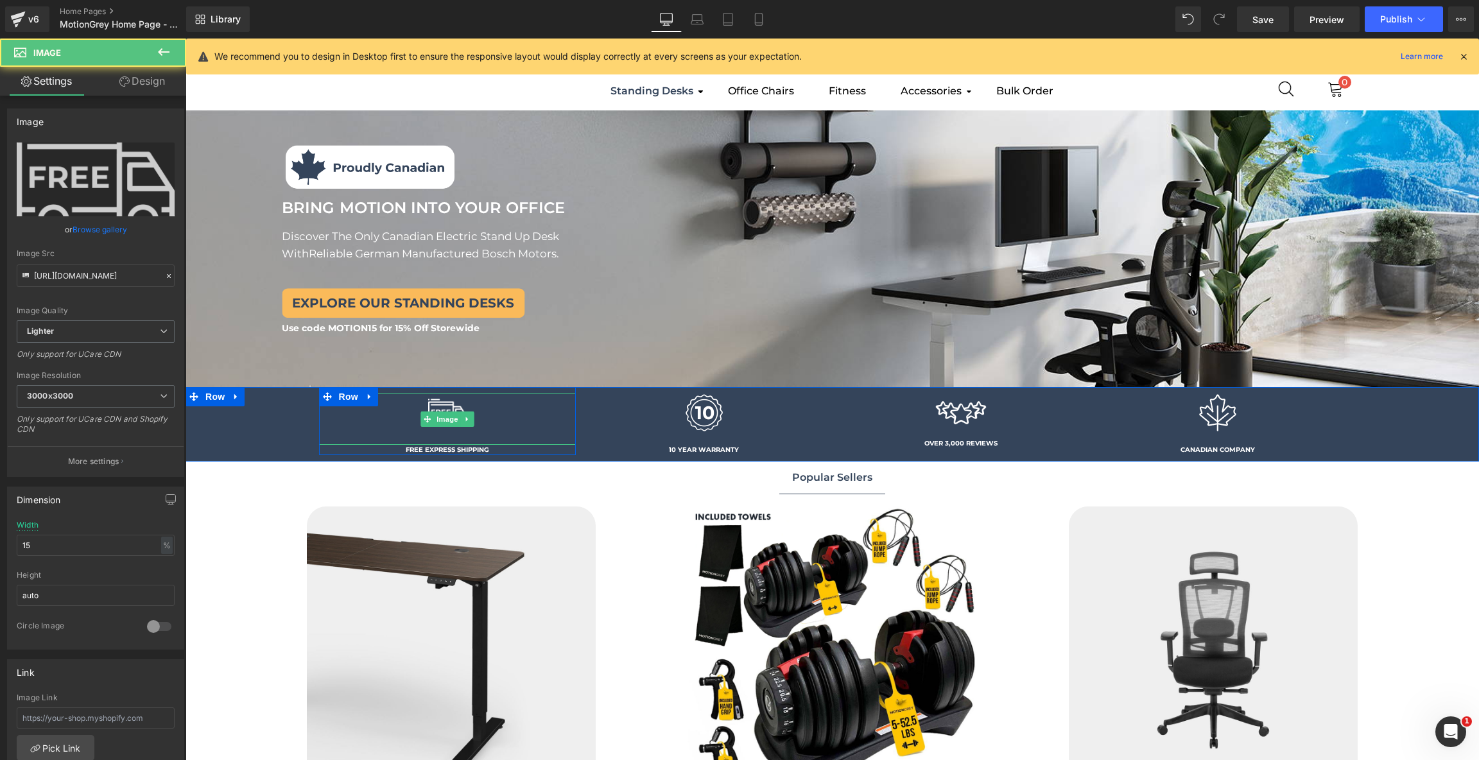
drag, startPoint x: 497, startPoint y: 442, endPoint x: 497, endPoint y: 418, distance: 23.7
click at [497, 418] on div "Image" at bounding box center [447, 418] width 257 height 51
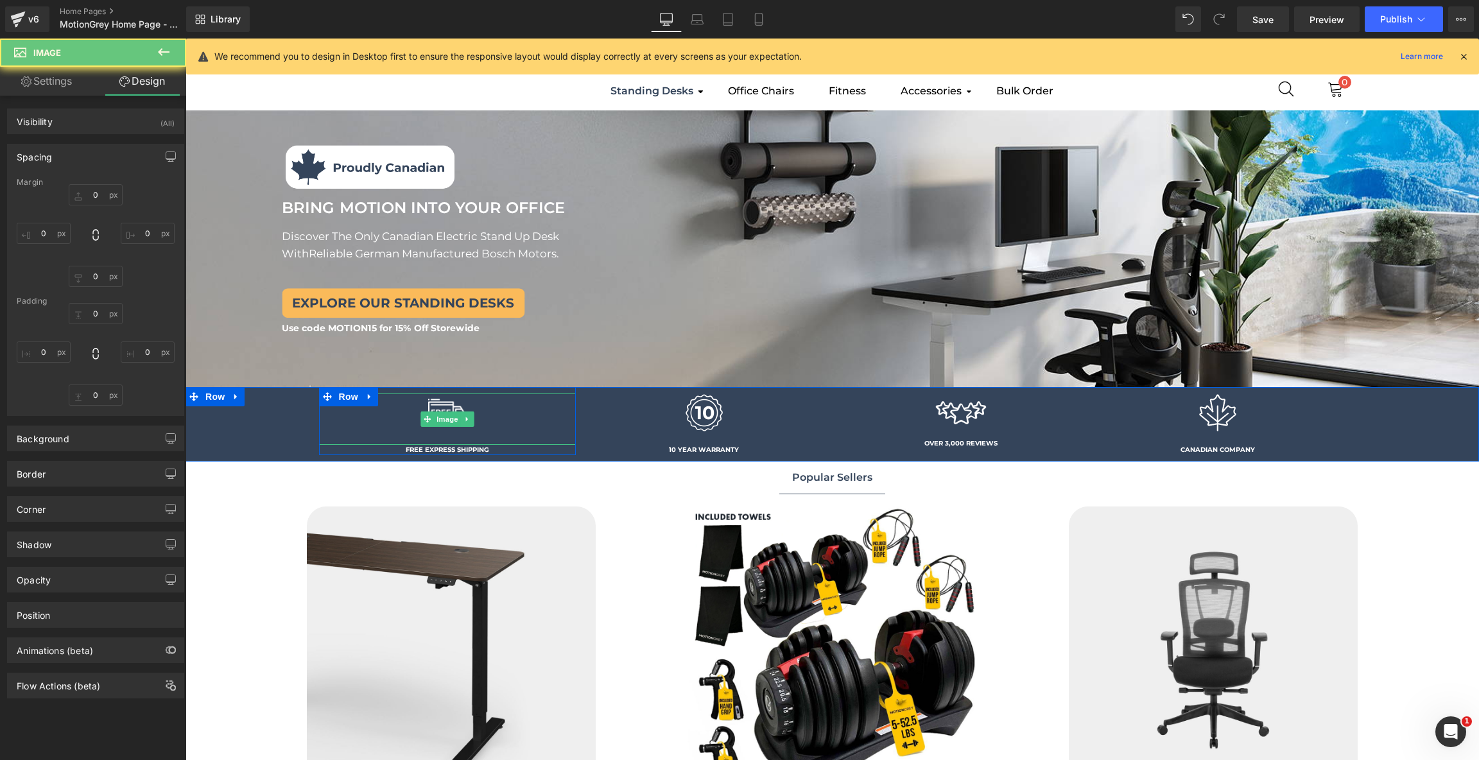
type input "0"
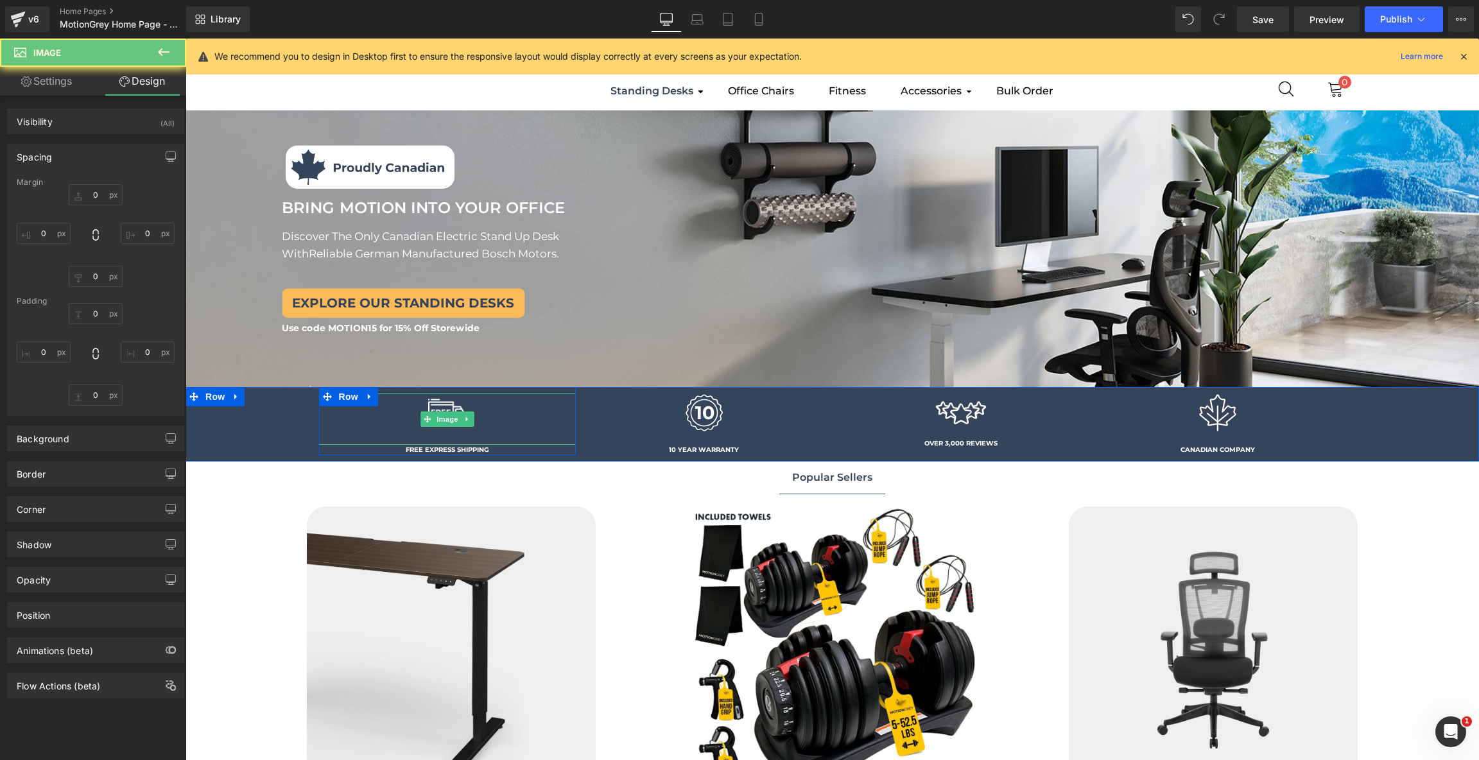
type input "0"
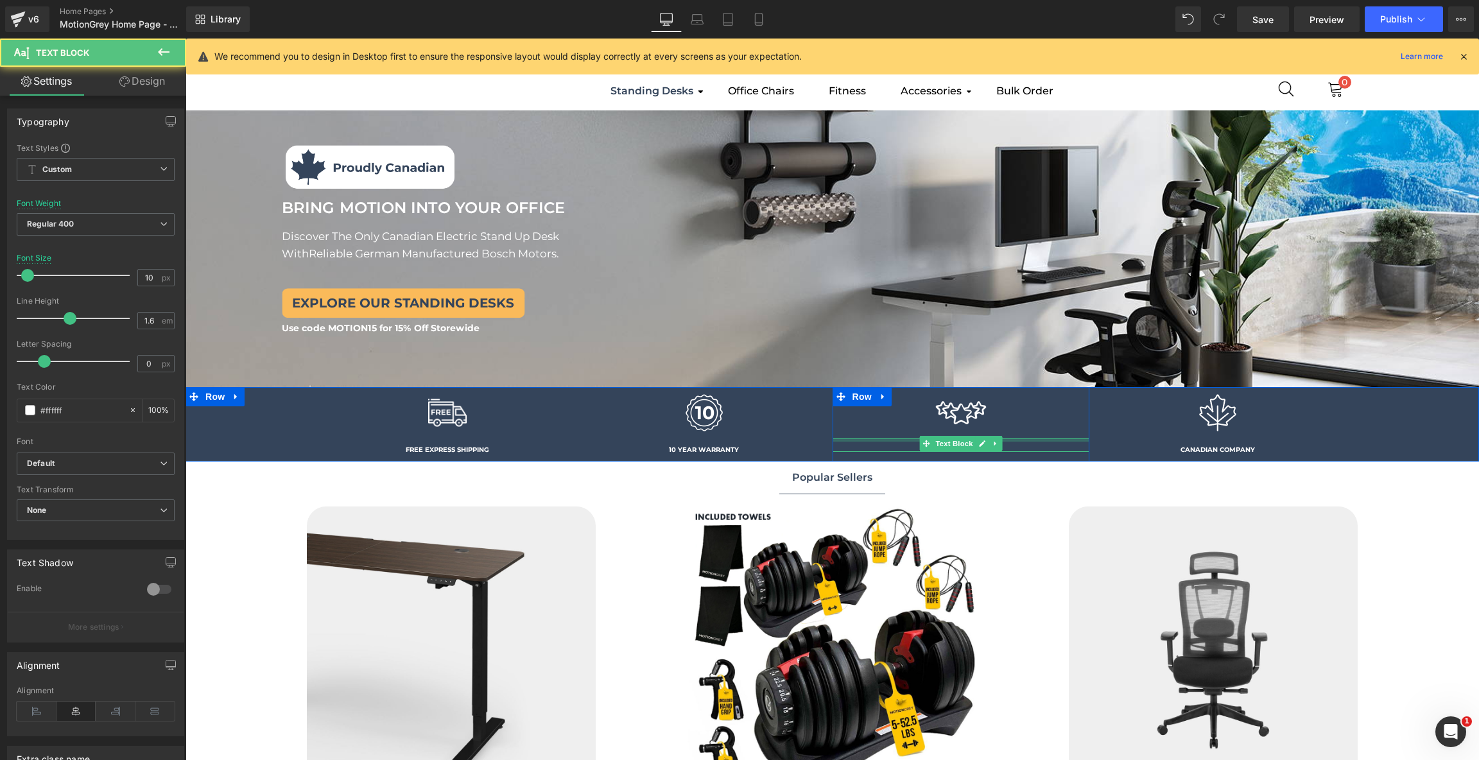
click at [1070, 444] on div "OVER 3,000 REVIEWS Text Block" at bounding box center [960, 444] width 257 height 13
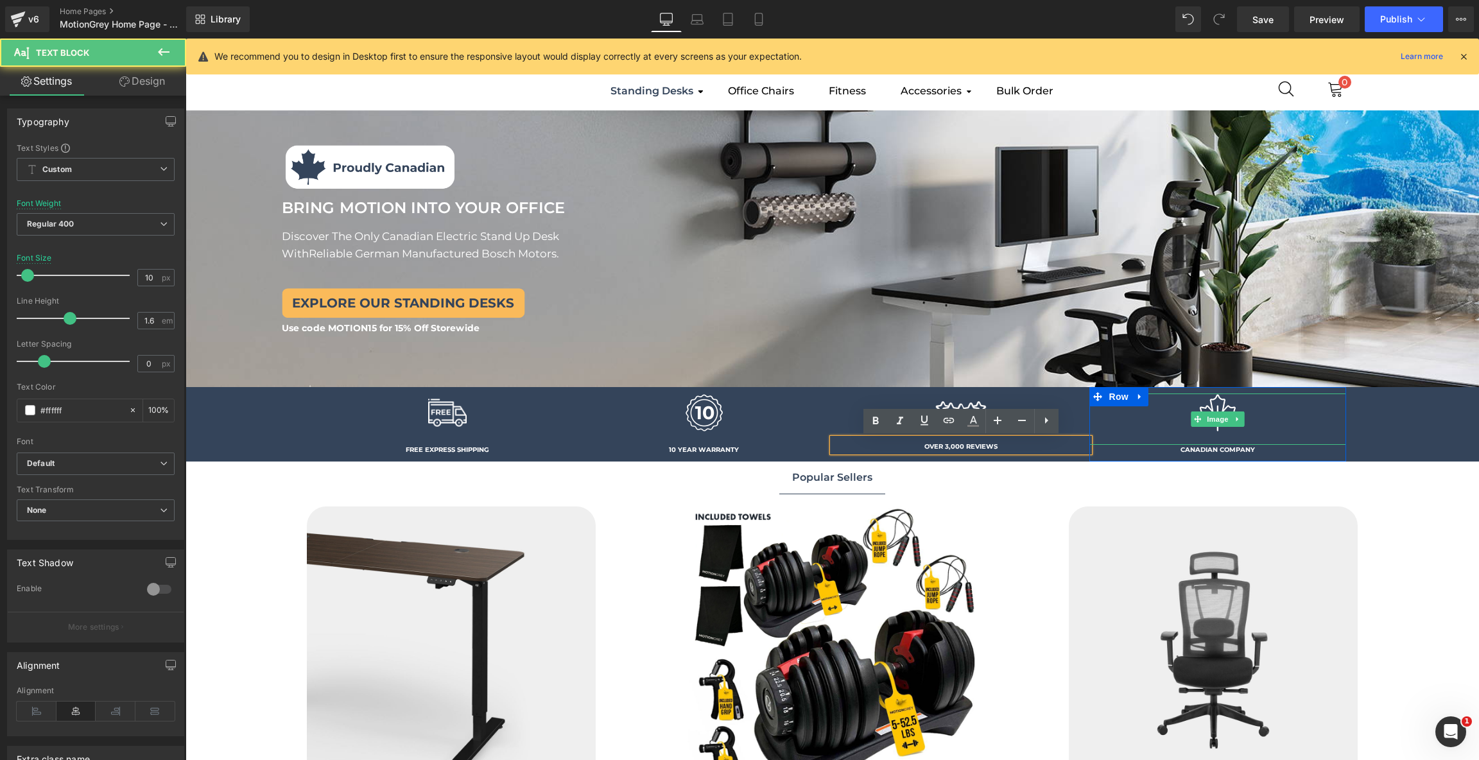
drag, startPoint x: 1277, startPoint y: 446, endPoint x: 1275, endPoint y: 438, distance: 7.9
click at [1275, 438] on div "Image CANADIAN COMPANY Text Block" at bounding box center [1217, 424] width 257 height 62
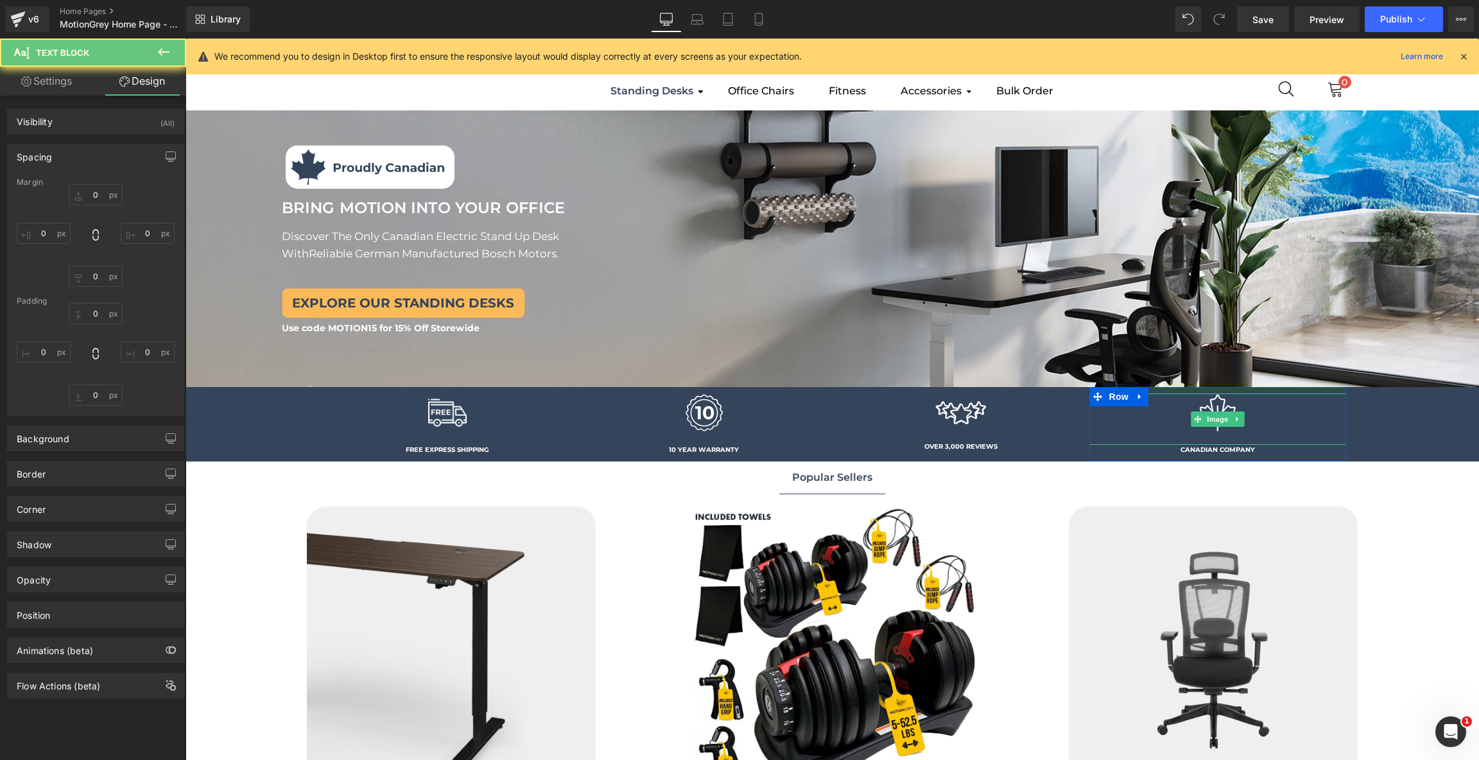
type input "0"
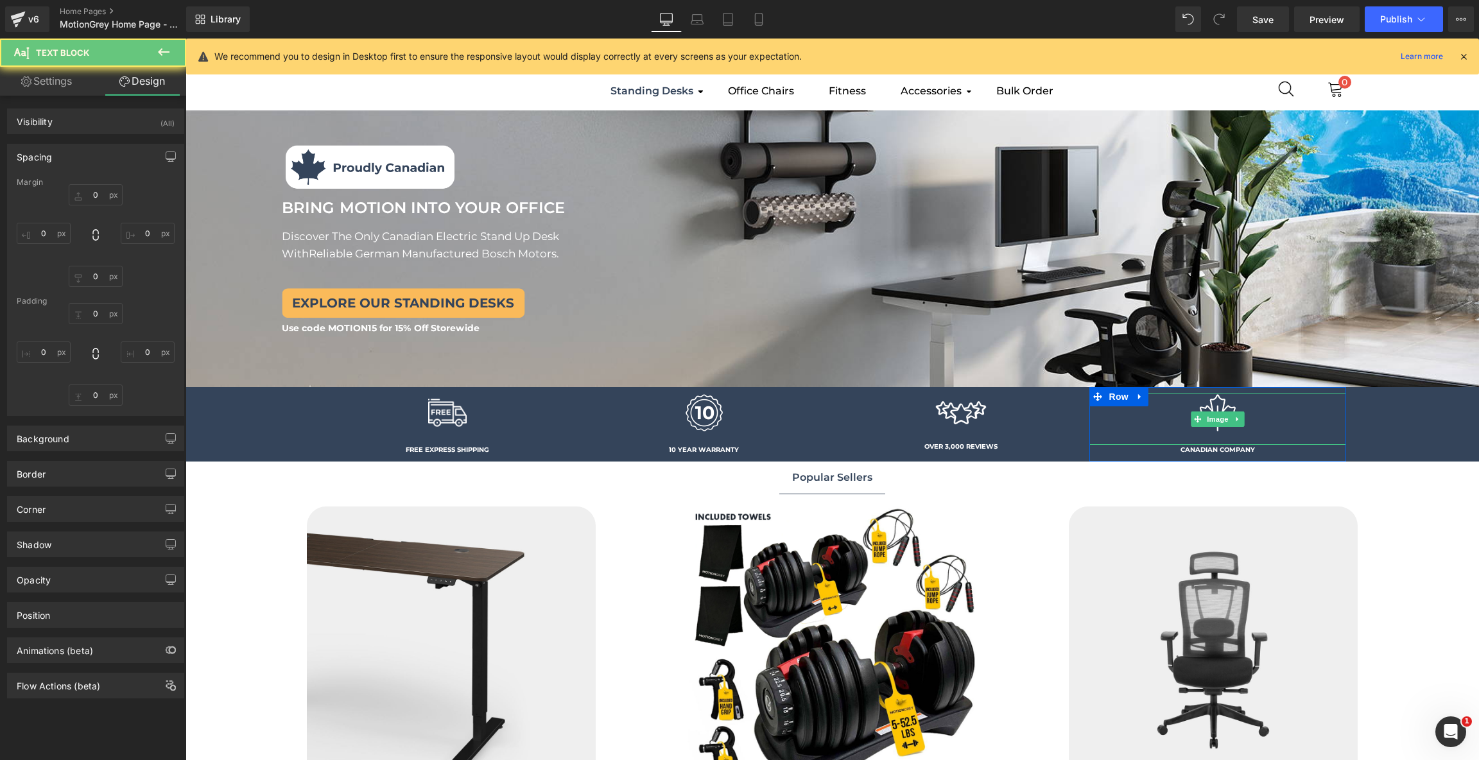
type input "0"
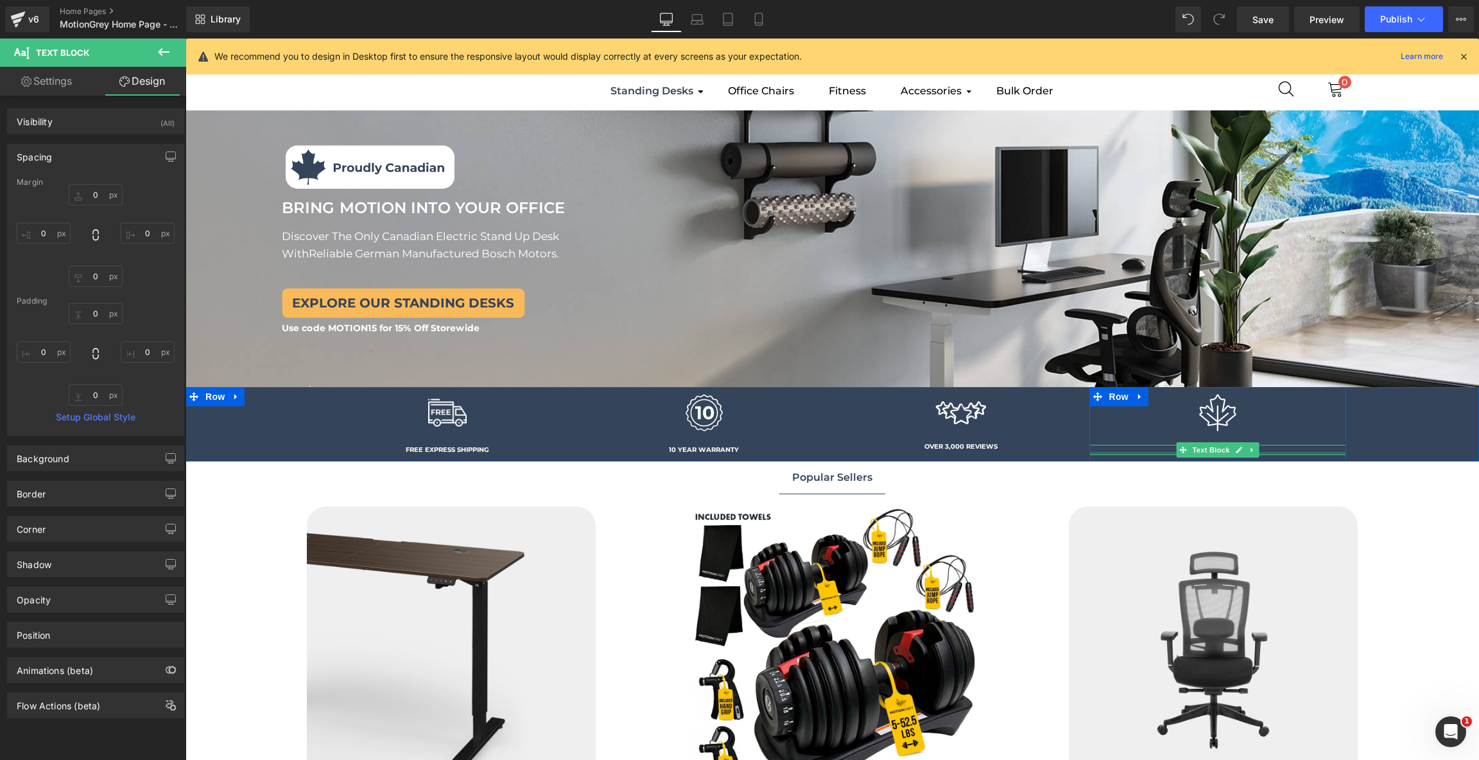
type input "0px"
drag, startPoint x: 1277, startPoint y: 454, endPoint x: 1277, endPoint y: 445, distance: 8.3
click at [1277, 445] on div "CANADIAN COMPANY Text Block" at bounding box center [1217, 450] width 257 height 10
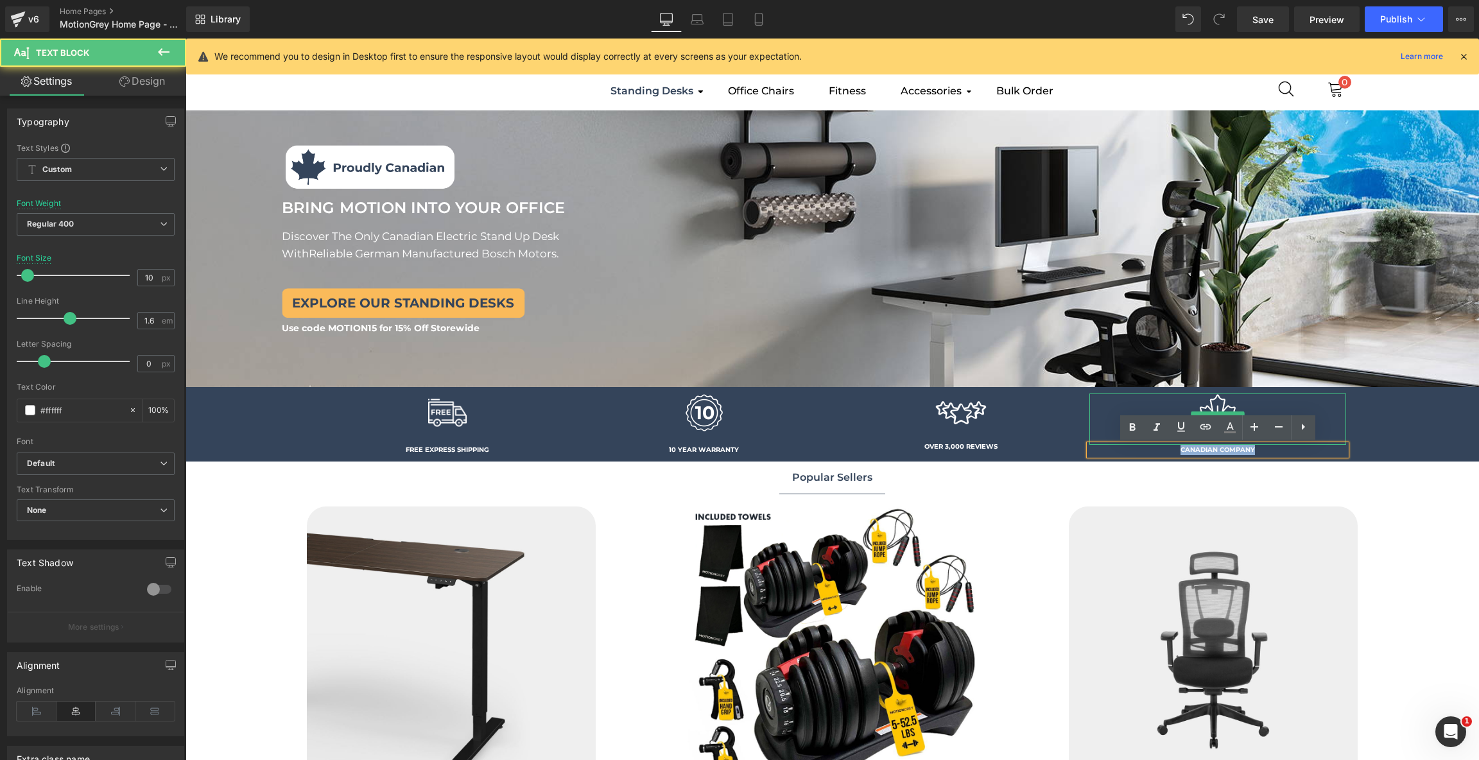
drag, startPoint x: 1277, startPoint y: 445, endPoint x: 1277, endPoint y: 438, distance: 7.1
click at [1277, 438] on div "Image CANADIAN COMPANY Text Block" at bounding box center [1217, 424] width 257 height 62
click at [1451, 423] on div "Image FREE EXPRESS SHIPPING Text Block Row Image 10 YEAR WARRANTY Text Block Ro…" at bounding box center [831, 424] width 1293 height 74
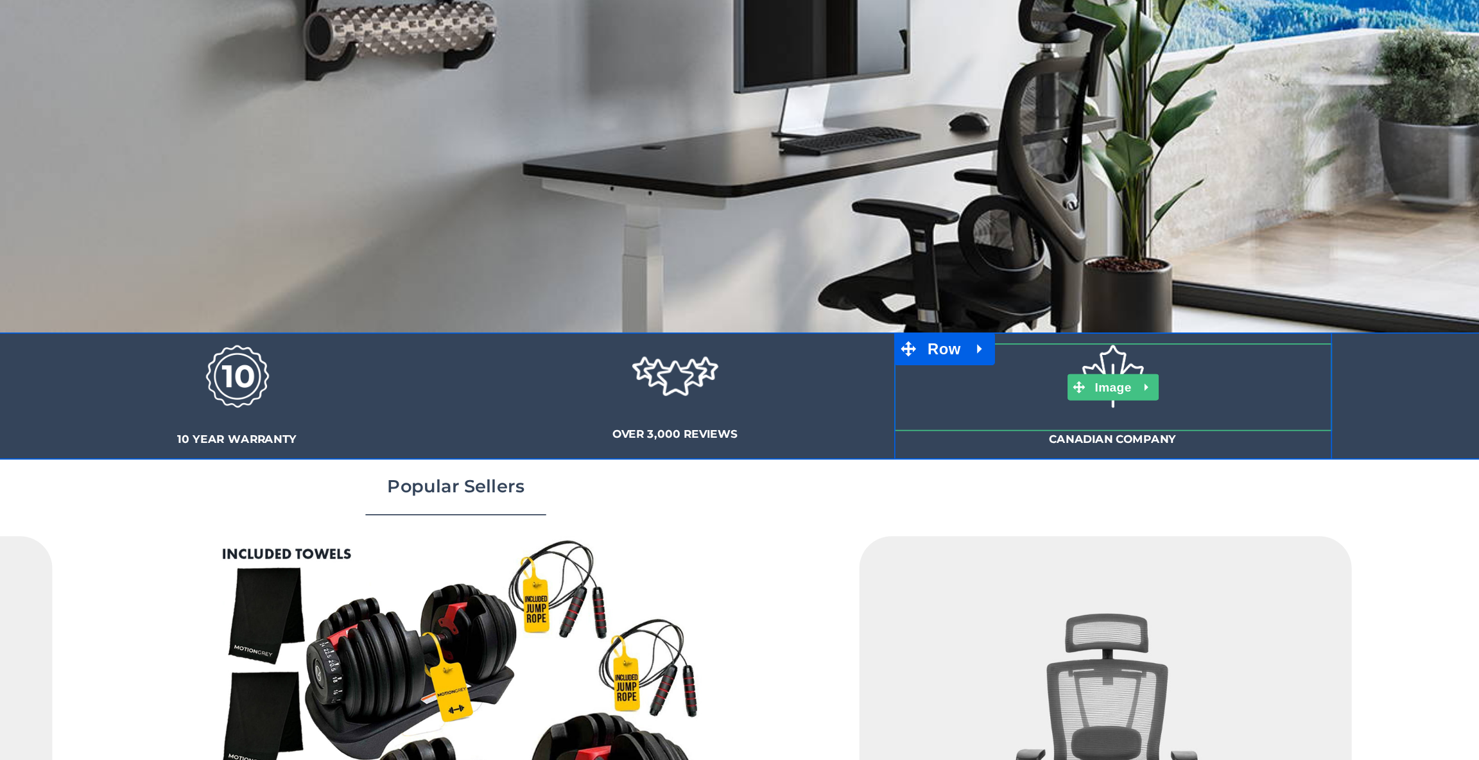
drag, startPoint x: 484, startPoint y: 146, endPoint x: 484, endPoint y: 131, distance: 14.8
click at [484, 131] on div "Image CANADIAN COMPANY Text Block" at bounding box center [385, 124] width 257 height 62
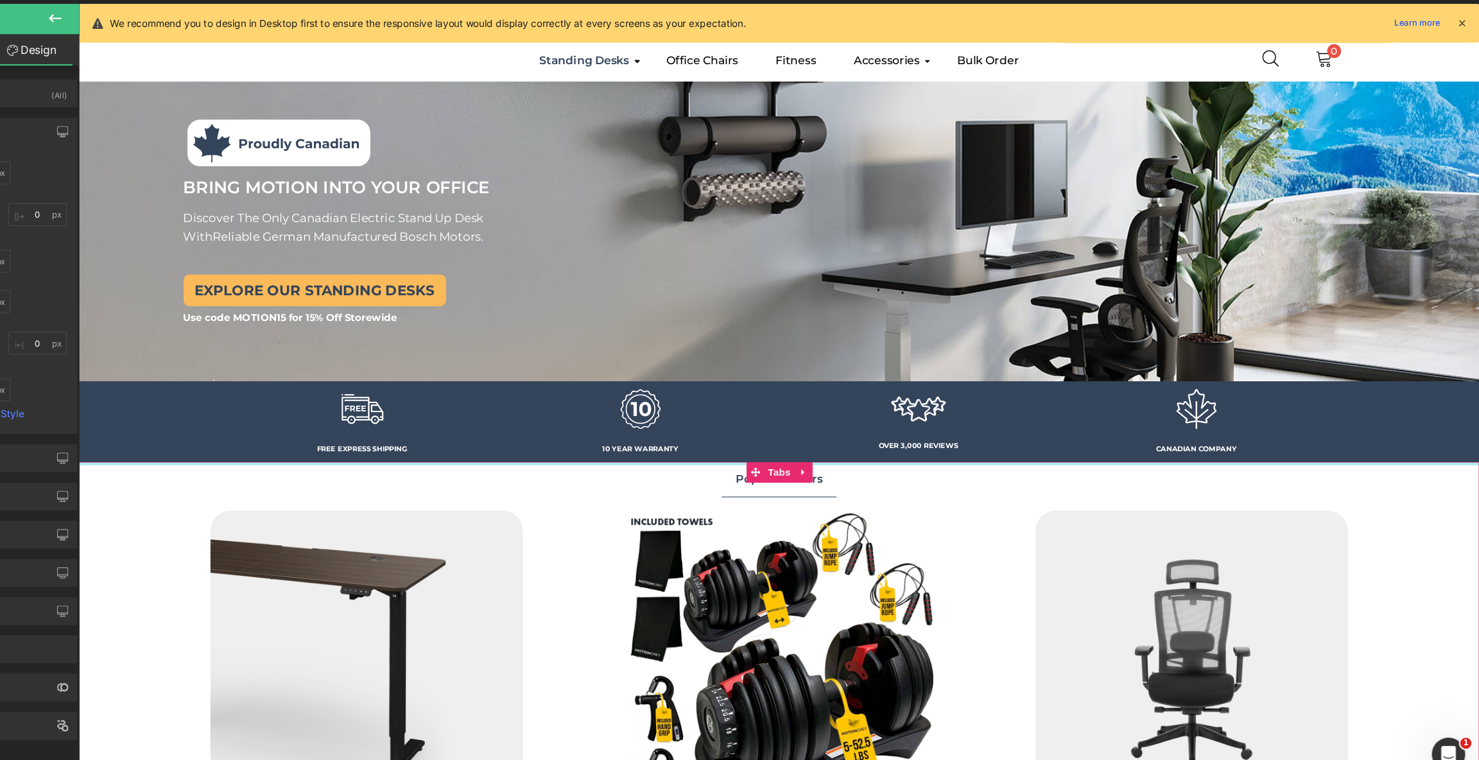
scroll to position [0, 0]
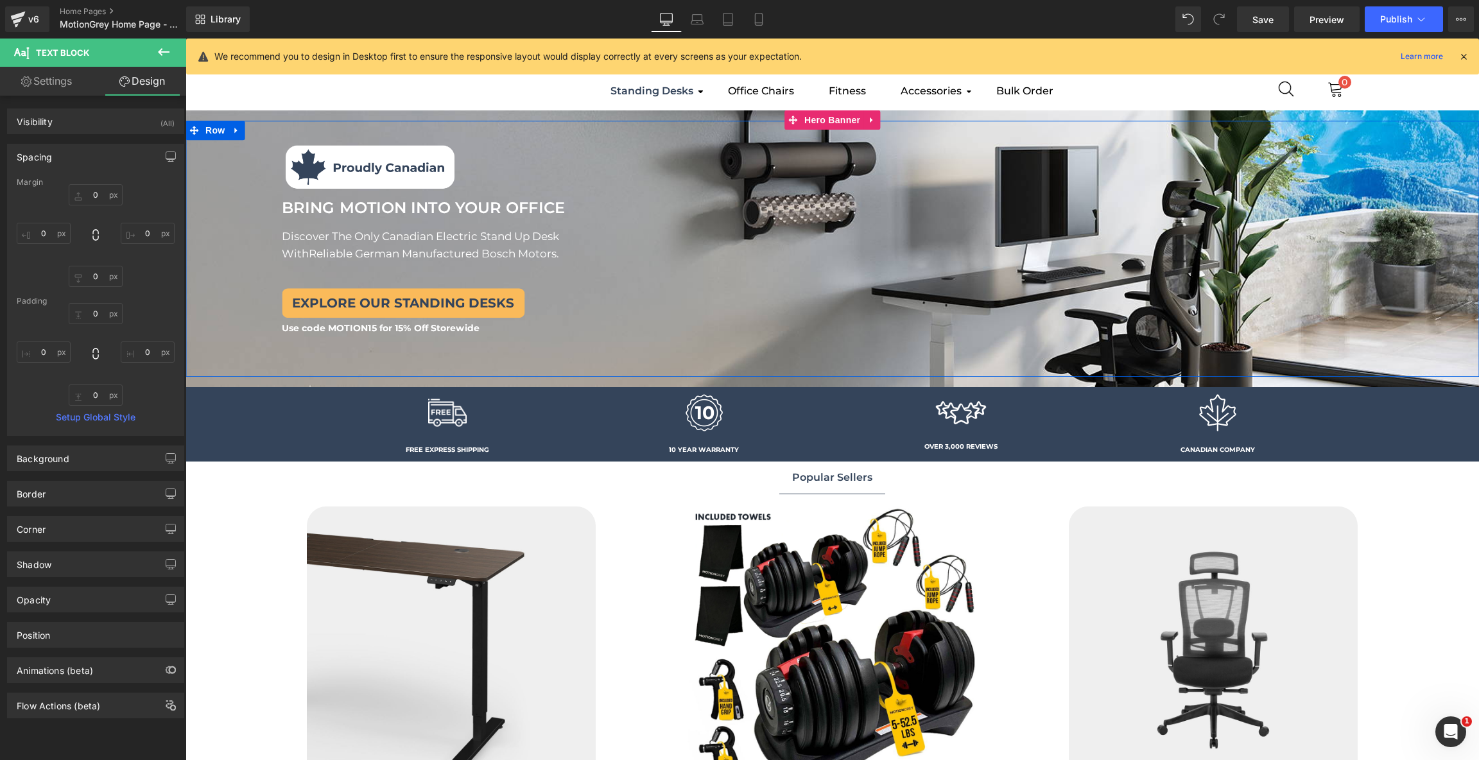
click at [409, 280] on div "Image Image BRING MOTION INTO YOUR OFFICE Text Block BRING MOTION INTO YOUR OFF…" at bounding box center [848, 239] width 1261 height 199
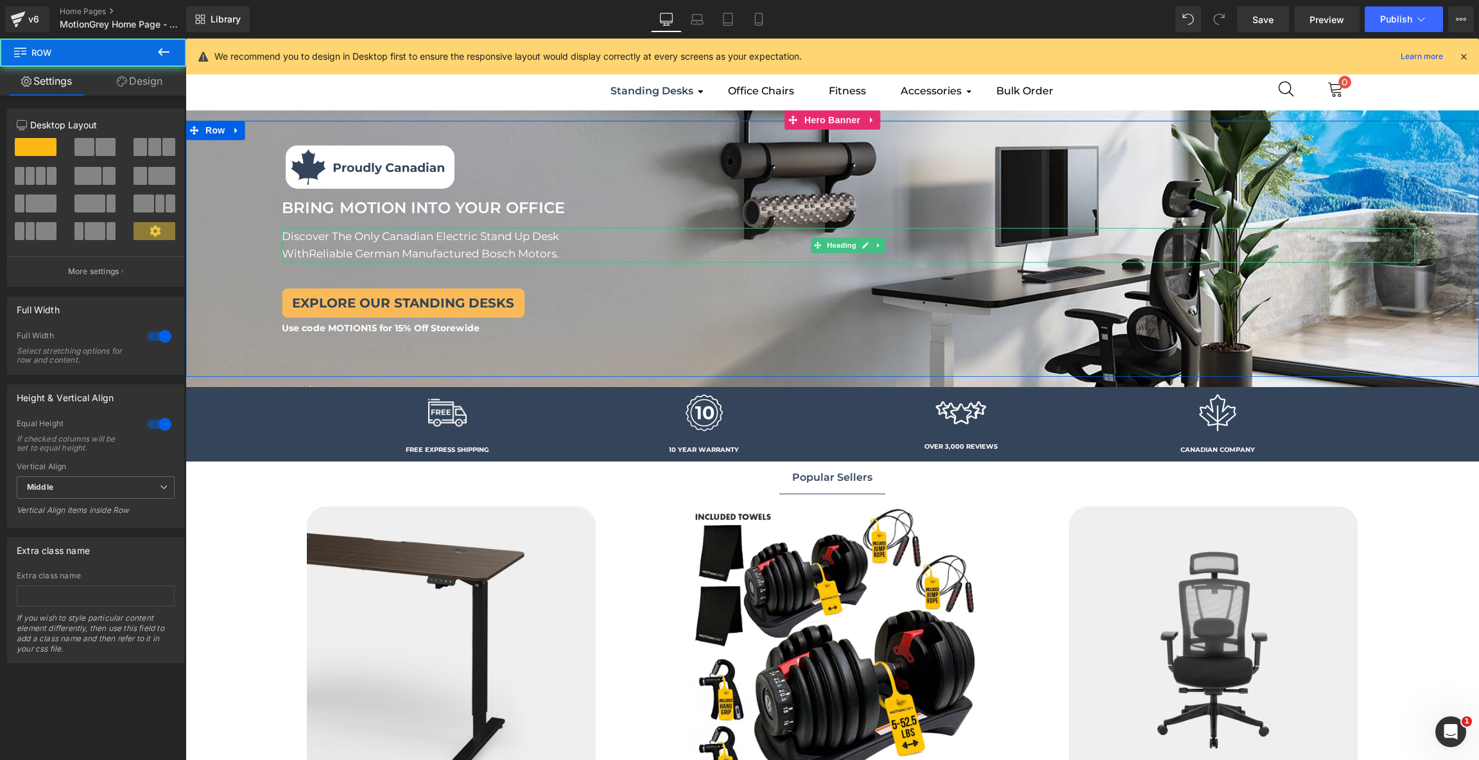
click at [397, 256] on span "Reliable German Manufactured Bosch Motors." at bounding box center [434, 253] width 250 height 13
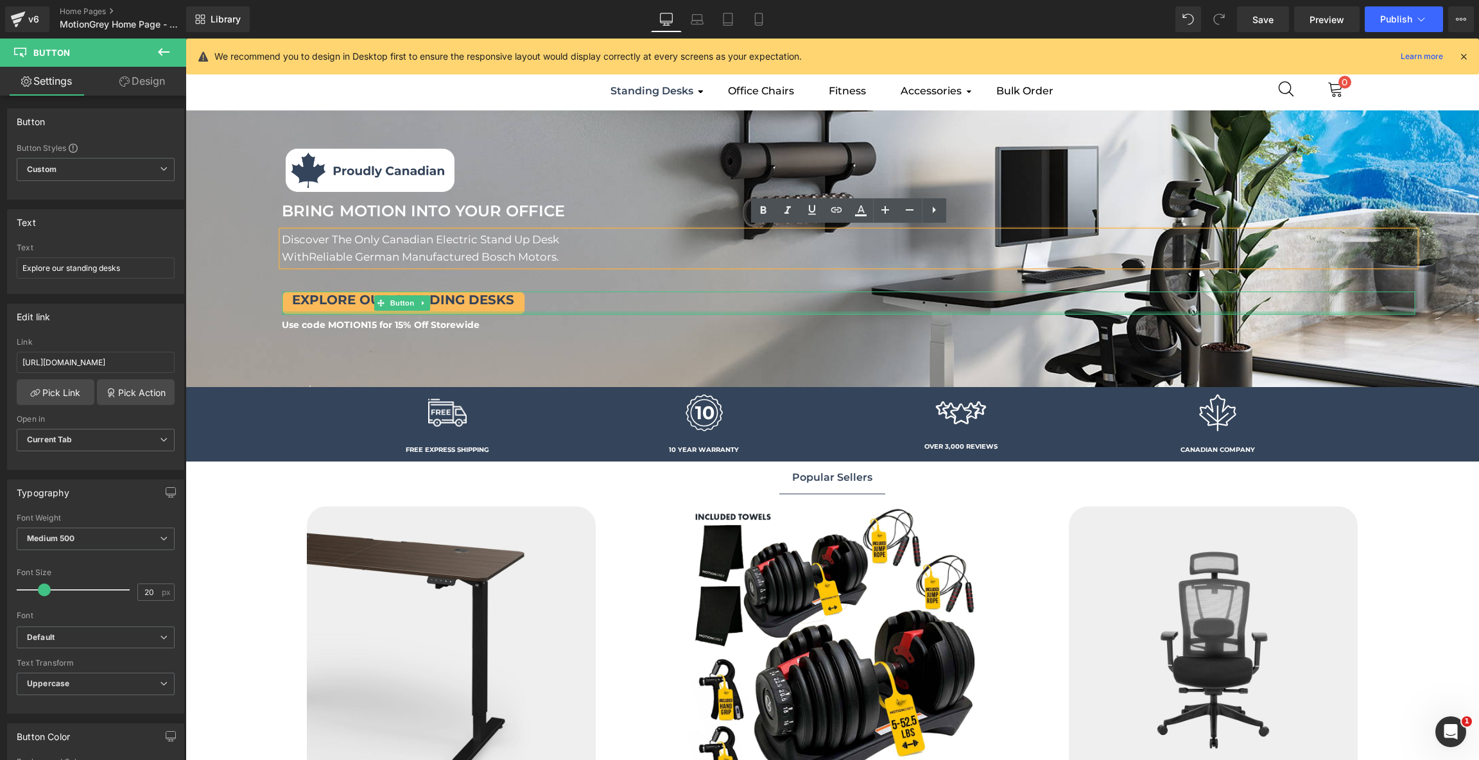
drag, startPoint x: 385, startPoint y: 289, endPoint x: 376, endPoint y: 313, distance: 25.4
click at [376, 313] on div "Explore our standing desks Button" at bounding box center [848, 302] width 1133 height 23
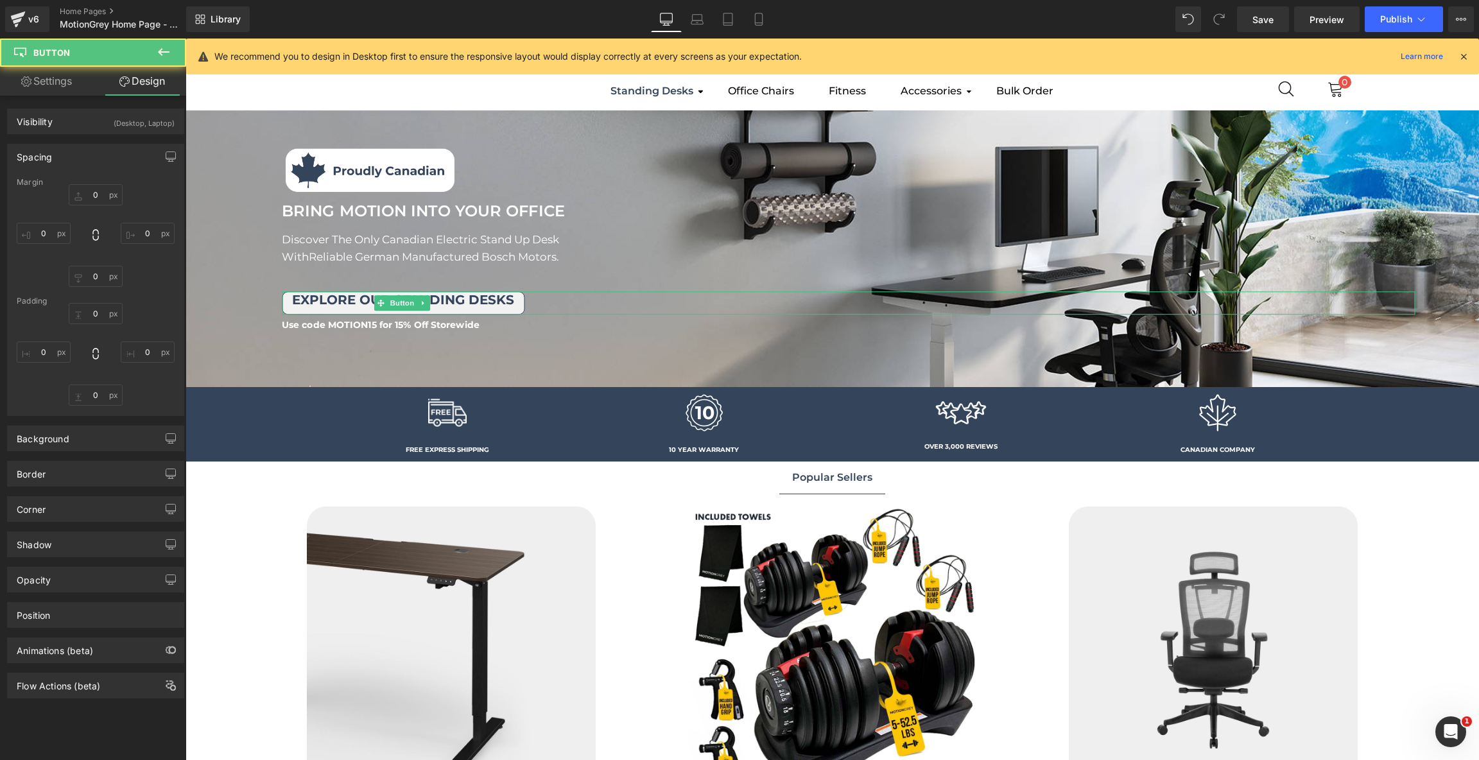
type input "0"
type input "100"
type input "0"
type input "100"
type input "0"
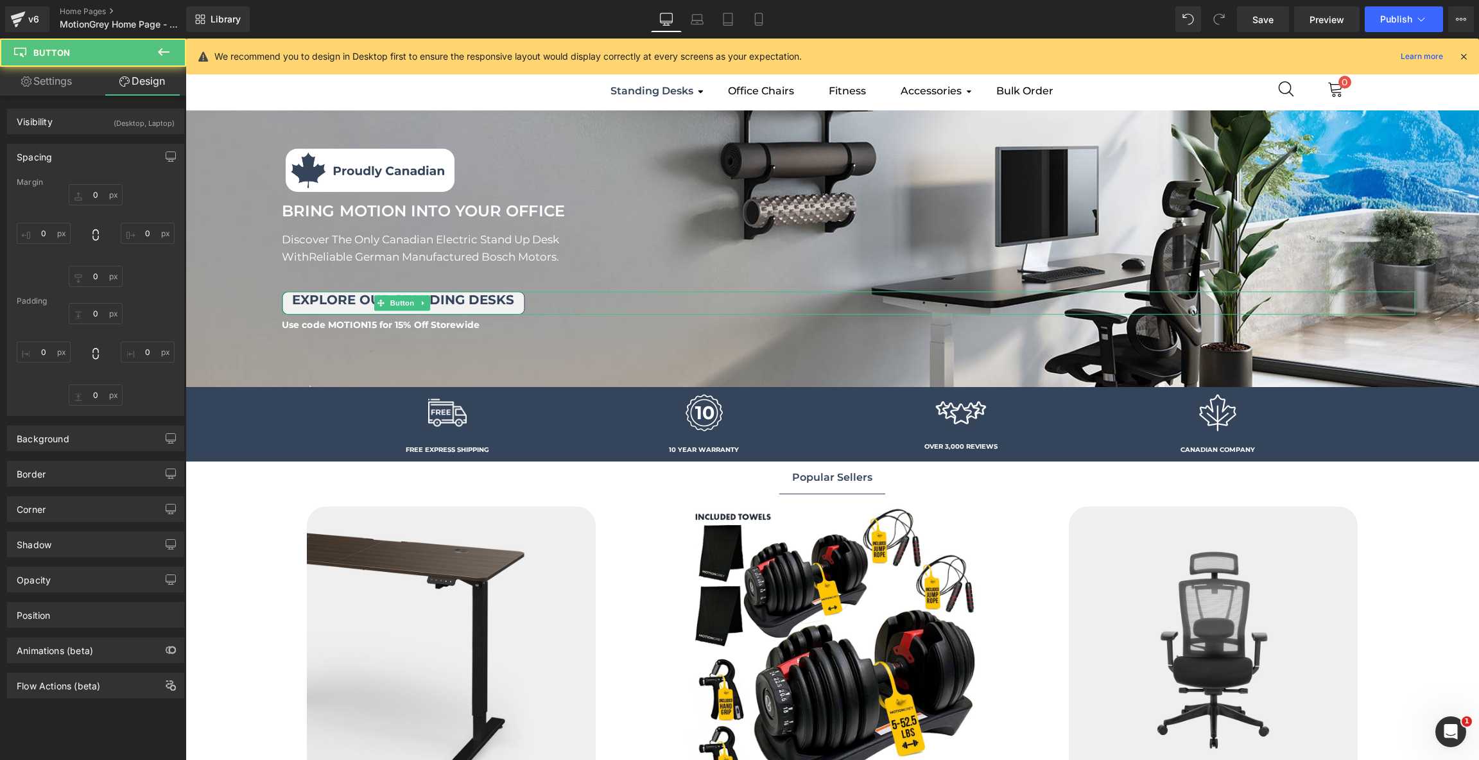
type input "15"
type input "10"
type input "15"
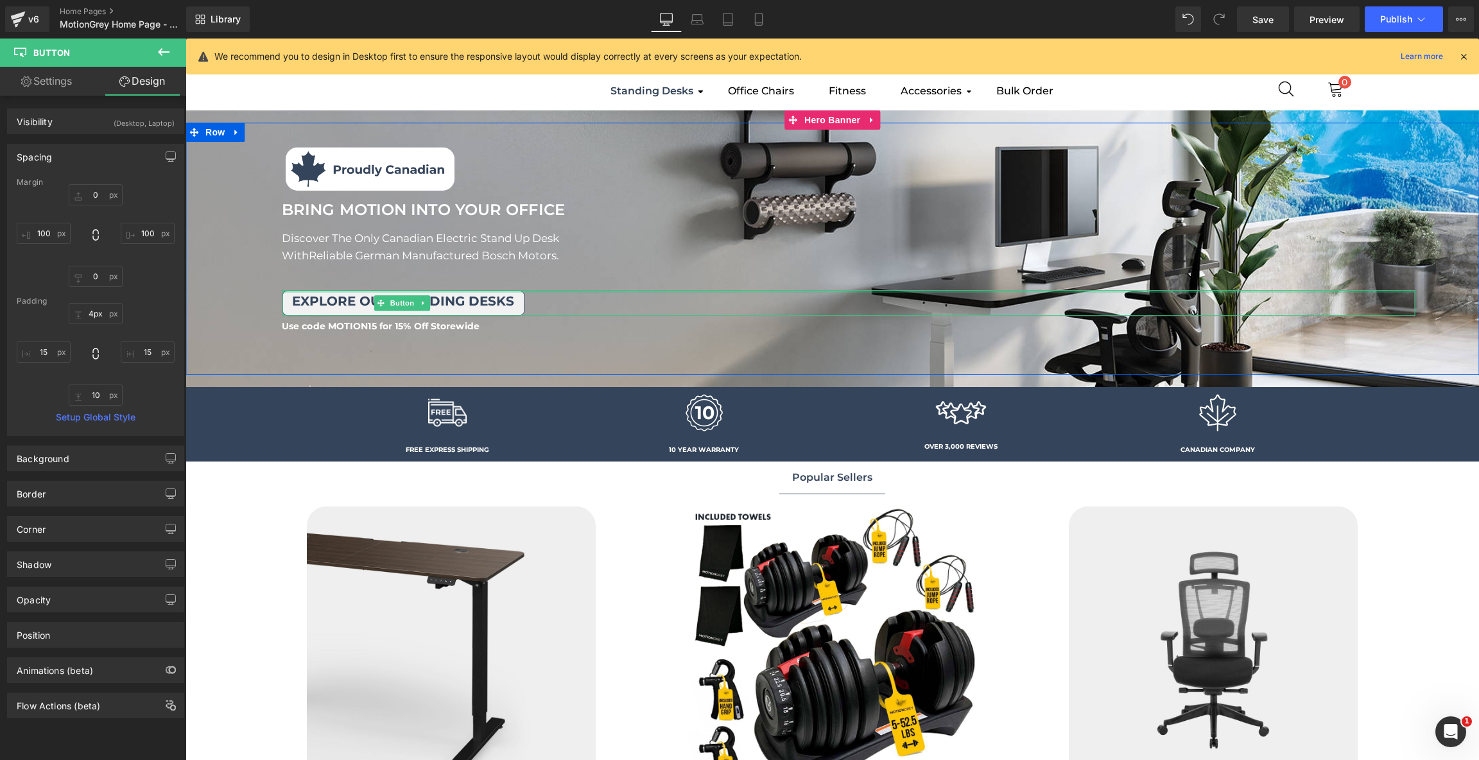
click at [510, 294] on div "Explore our standing desks Button" at bounding box center [848, 303] width 1133 height 26
type input "6px"
click at [502, 292] on div at bounding box center [848, 291] width 1133 height 4
click at [512, 314] on div at bounding box center [848, 313] width 1133 height 4
type input "7px"
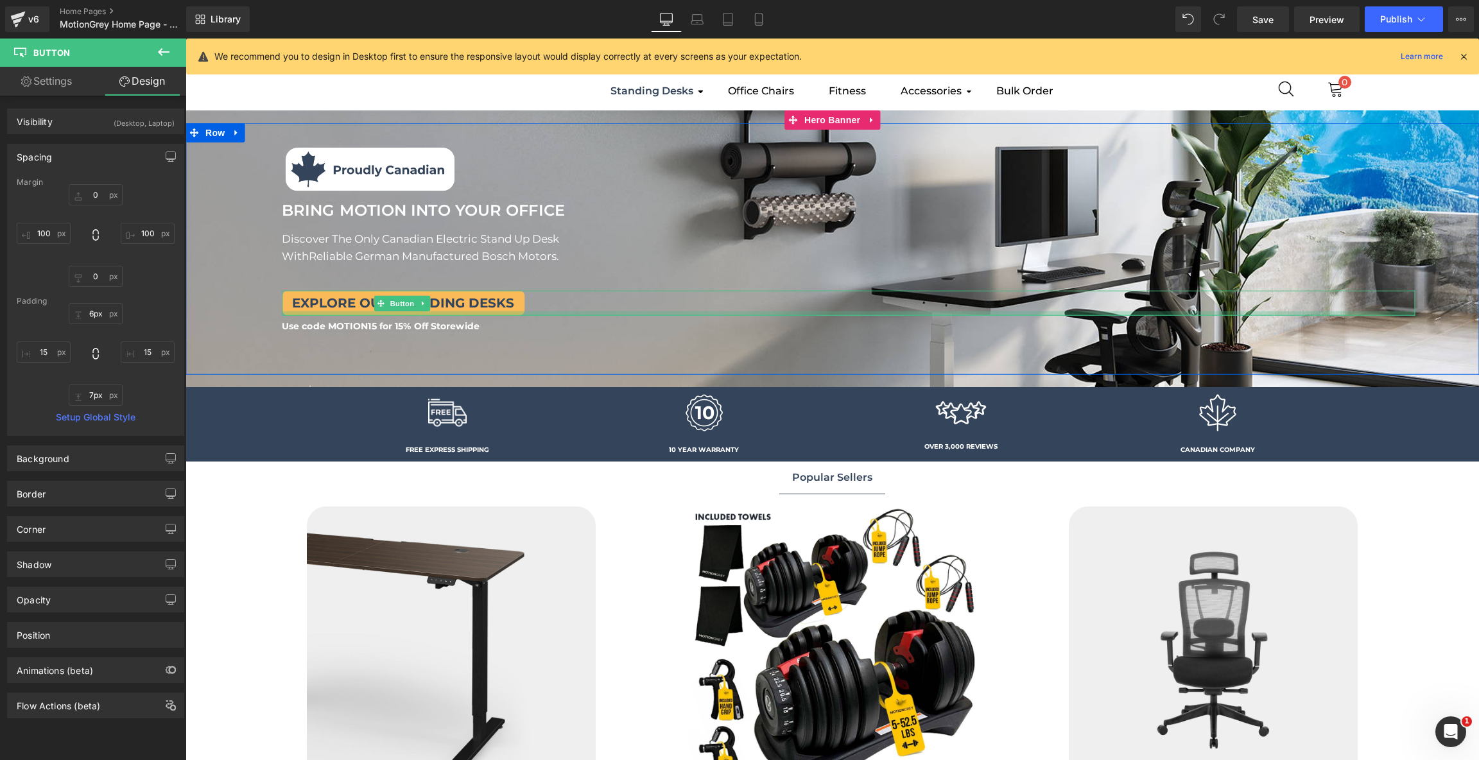
click at [515, 314] on div at bounding box center [848, 313] width 1133 height 4
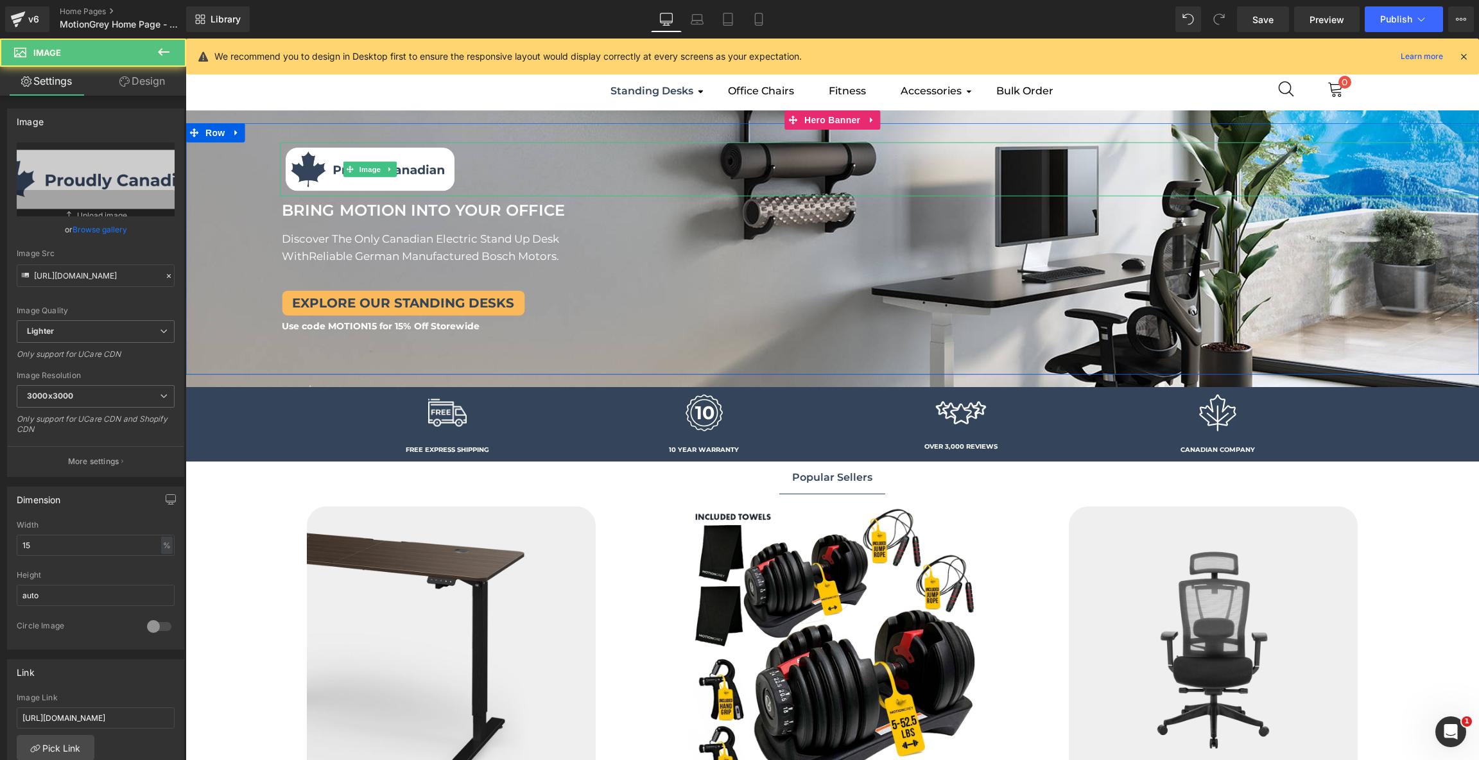
drag, startPoint x: 464, startPoint y: 193, endPoint x: 463, endPoint y: 180, distance: 12.9
click at [463, 180] on div "Image" at bounding box center [879, 169] width 1199 height 54
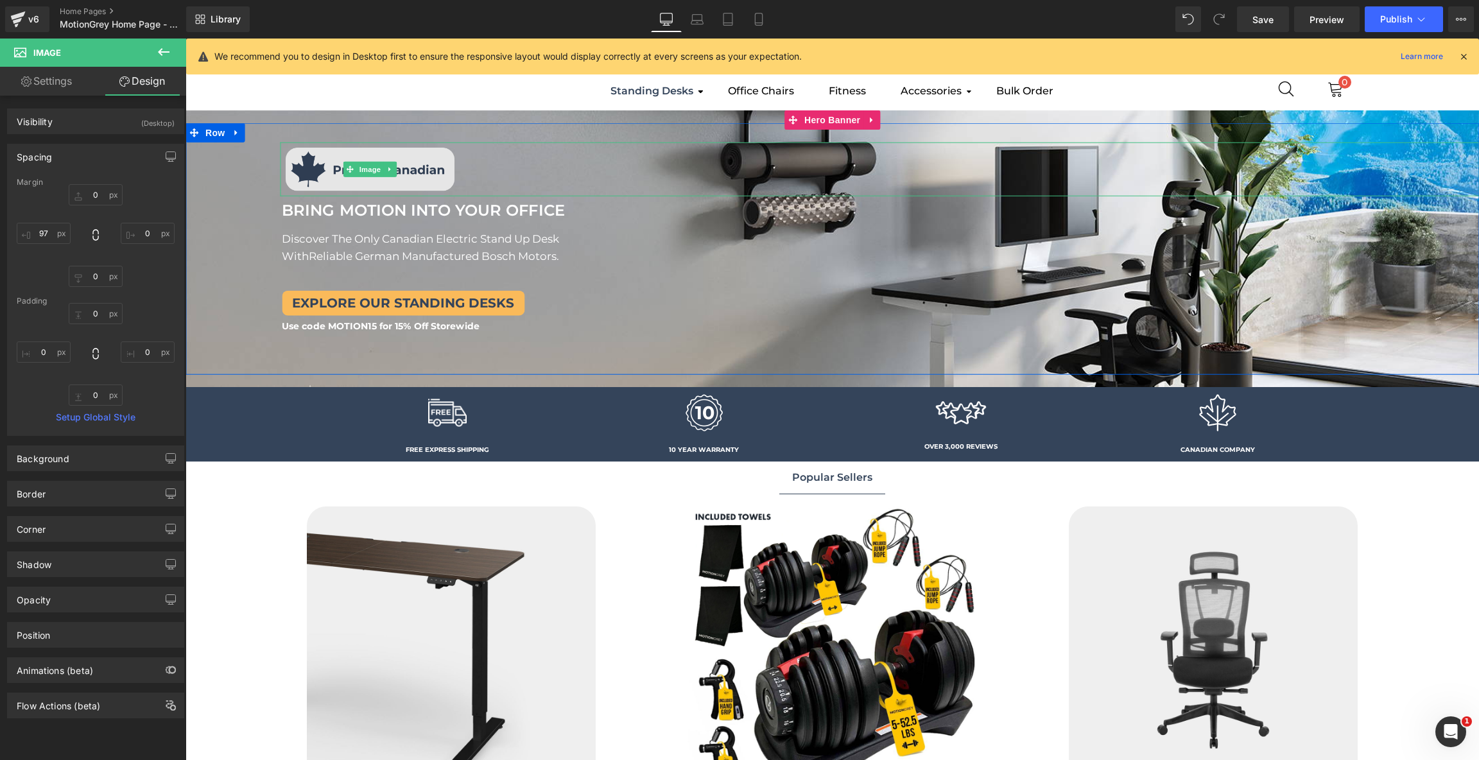
click at [411, 182] on img at bounding box center [370, 169] width 180 height 54
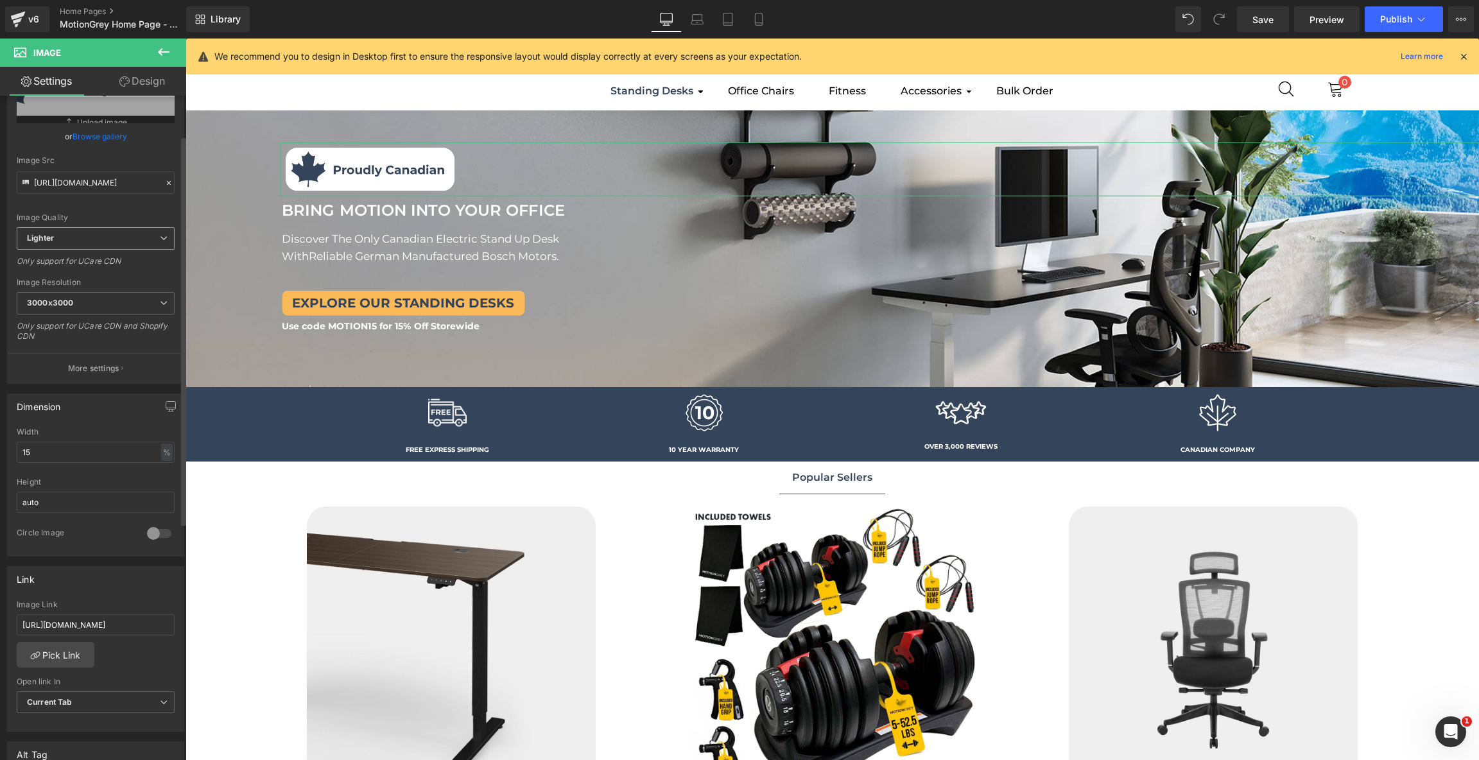
scroll to position [96, 0]
click at [120, 445] on input "15" at bounding box center [96, 448] width 158 height 21
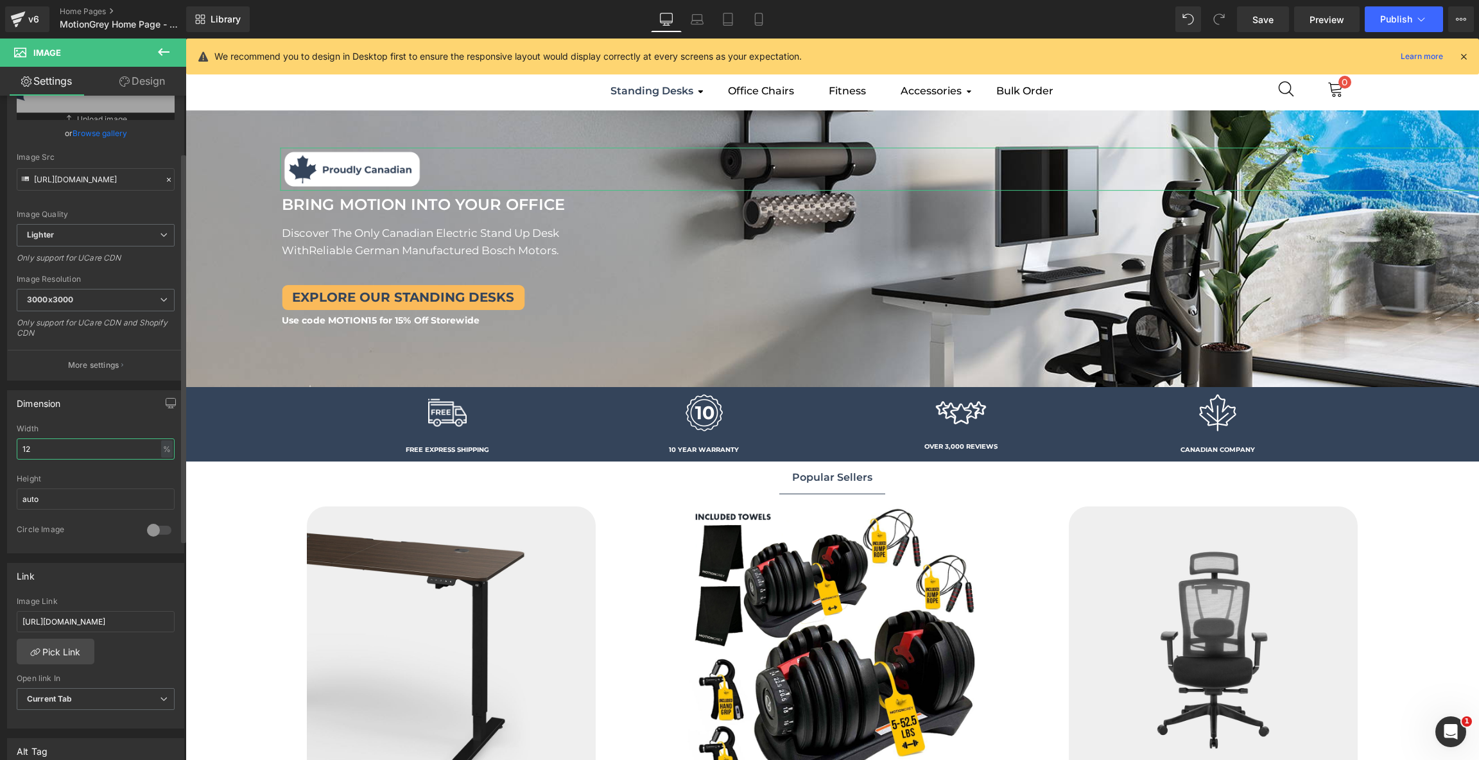
type input "11"
click at [1393, 10] on button "Publish" at bounding box center [1404, 19] width 78 height 26
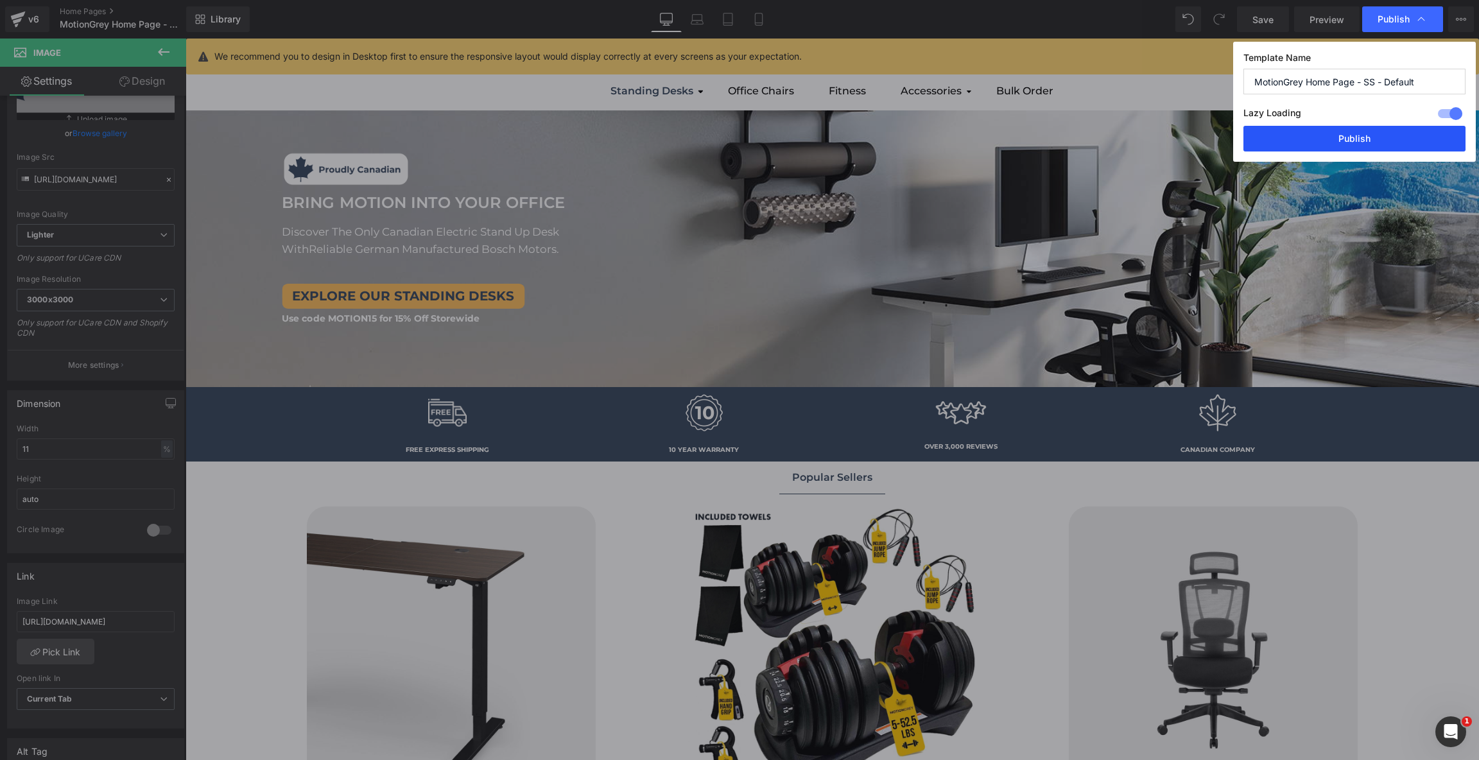
click at [1379, 132] on button "Publish" at bounding box center [1354, 139] width 222 height 26
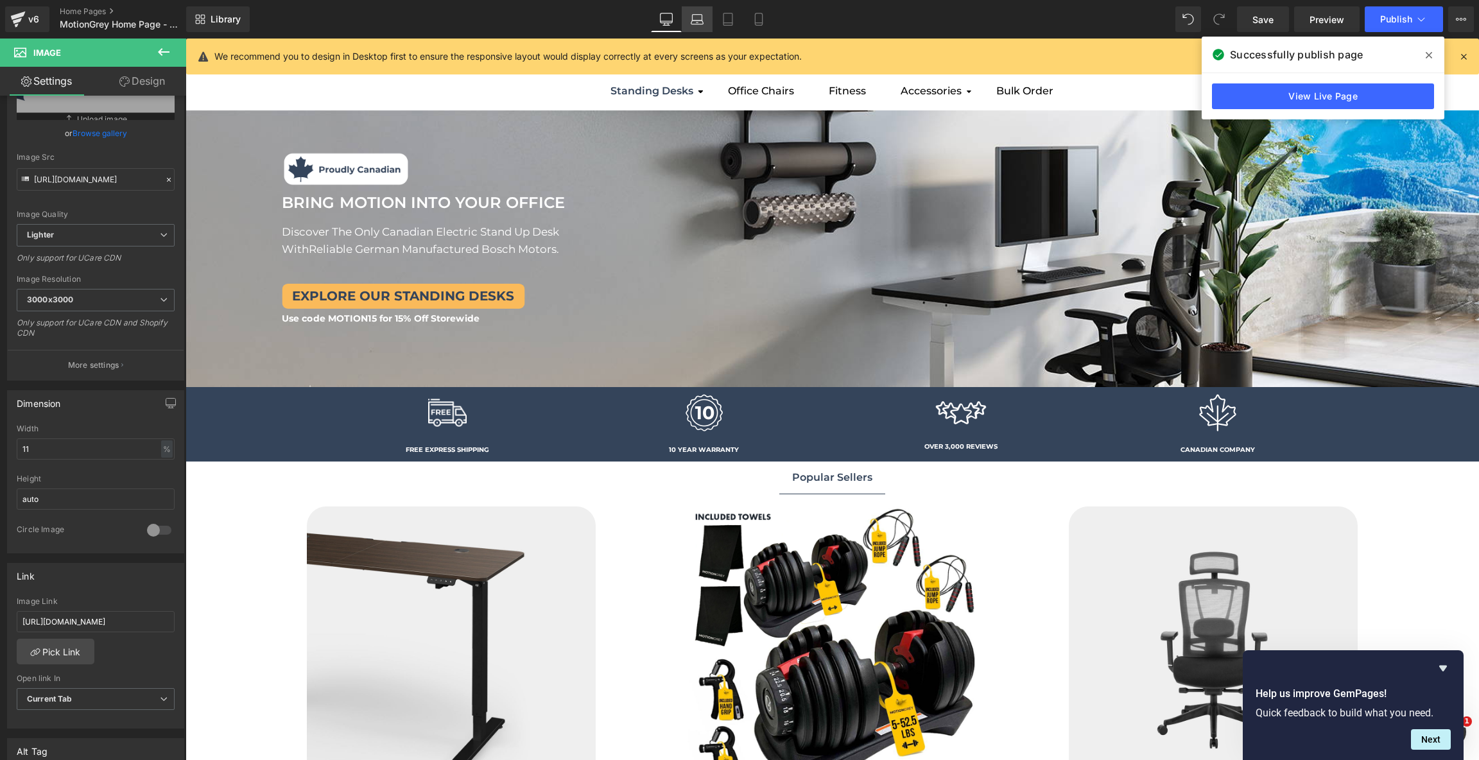
click at [700, 19] on icon at bounding box center [697, 19] width 13 height 13
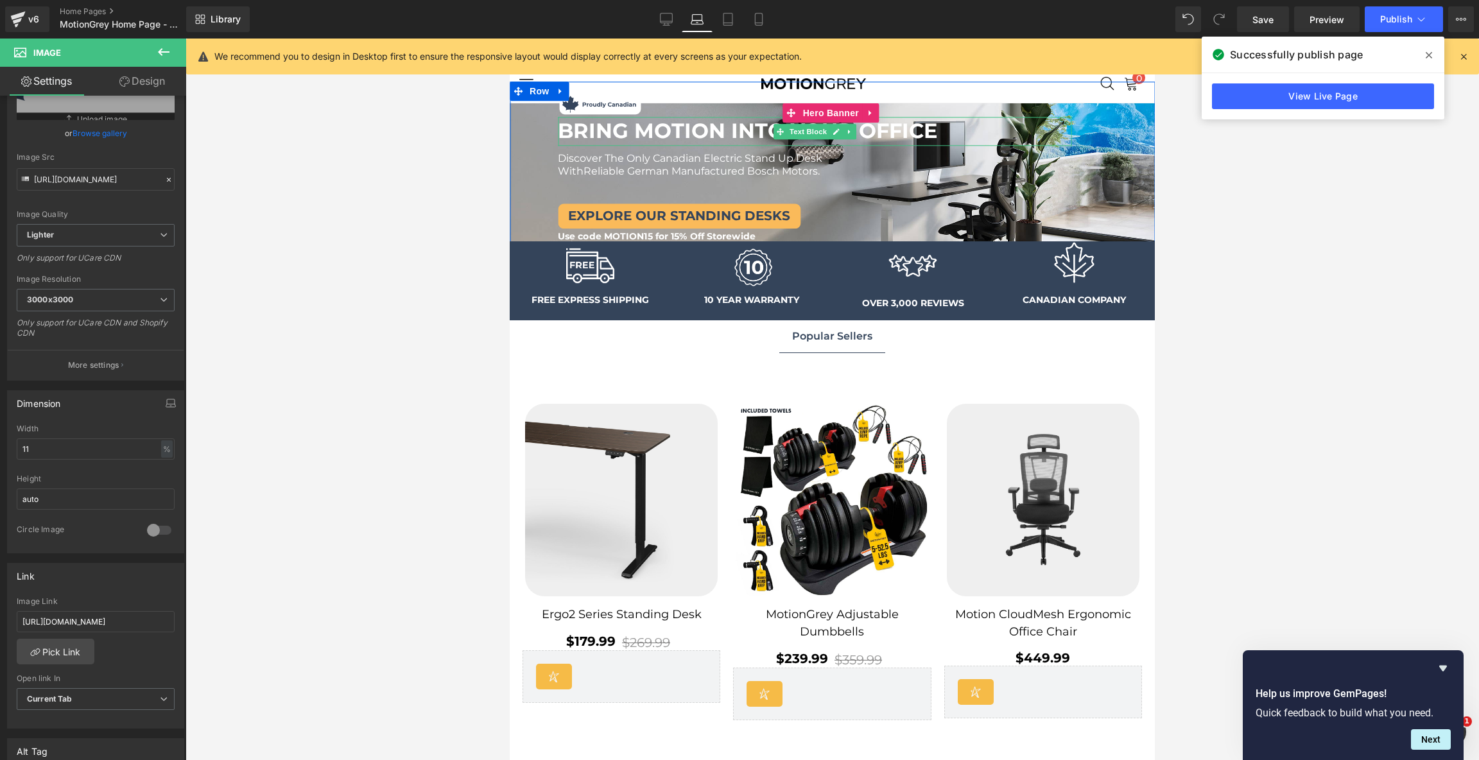
click at [931, 130] on b "BRING MOTION INTO YOUR OFFICE" at bounding box center [747, 130] width 379 height 25
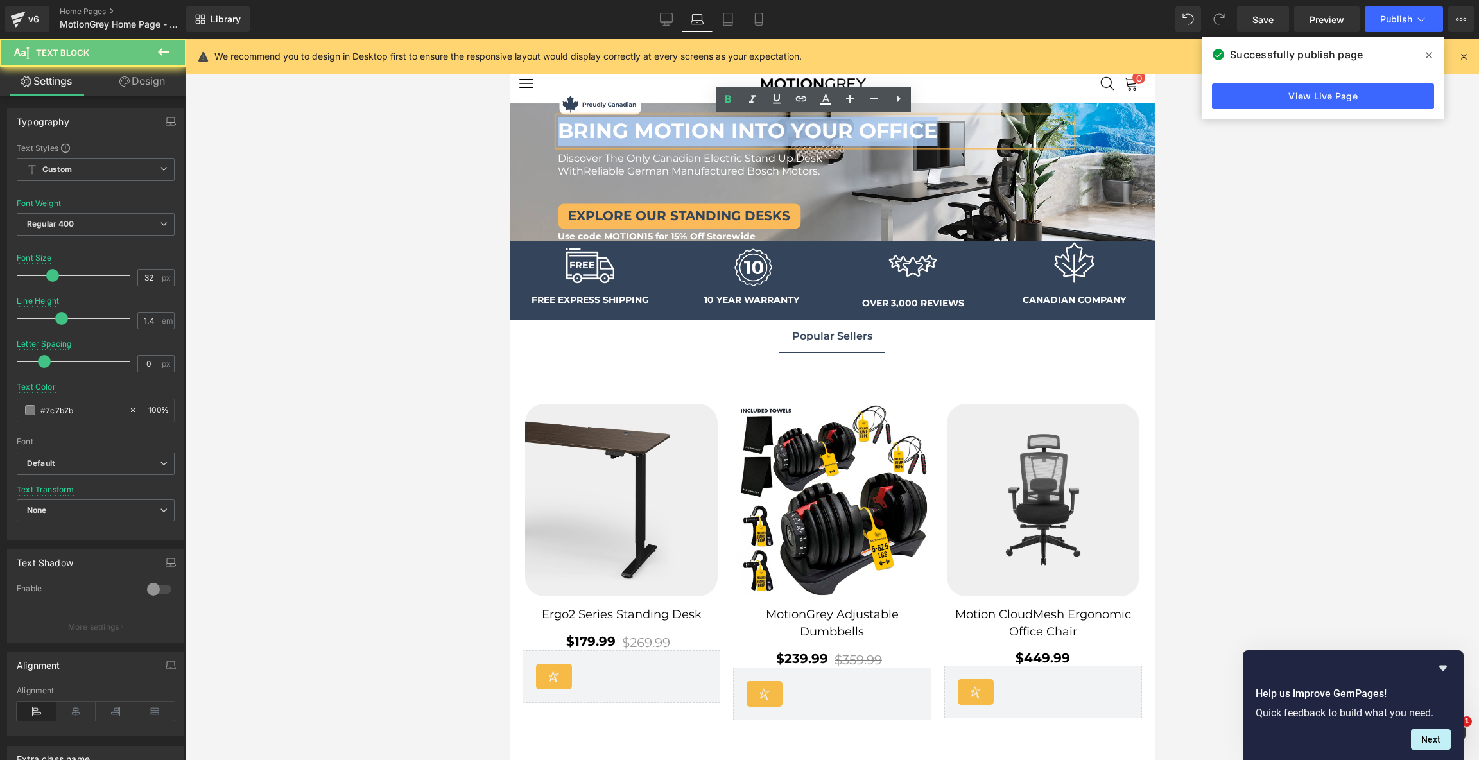
drag, startPoint x: 931, startPoint y: 130, endPoint x: 539, endPoint y: 120, distance: 392.3
click at [539, 120] on div "Image Image BRING MOTION INTO YOUR OFFICE Text Block BRING MOTION INTO YOUR OFF…" at bounding box center [823, 166] width 626 height 150
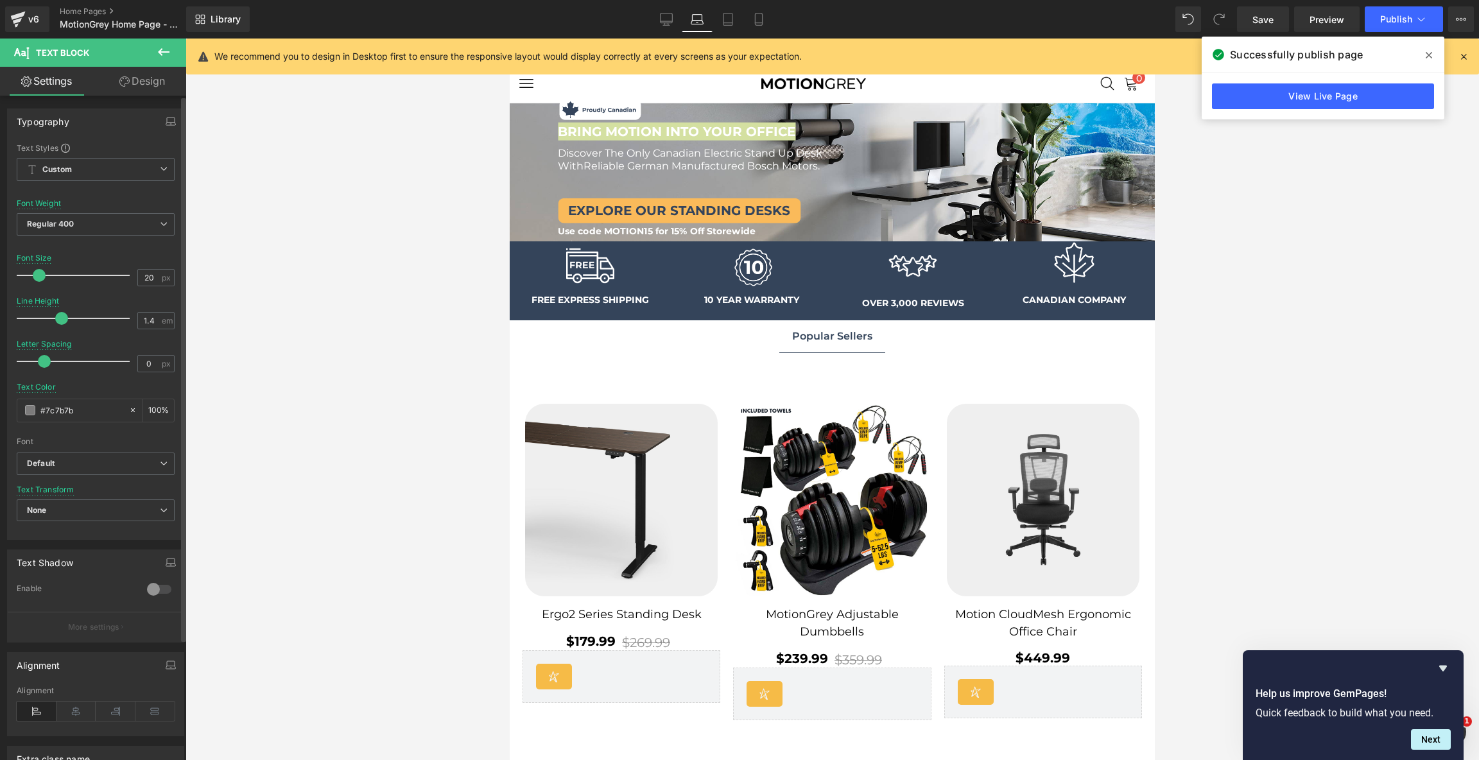
type input "19"
drag, startPoint x: 54, startPoint y: 278, endPoint x: 40, endPoint y: 279, distance: 14.2
click at [40, 279] on span at bounding box center [37, 275] width 13 height 13
click at [510, 39] on div at bounding box center [510, 39] width 0 height 0
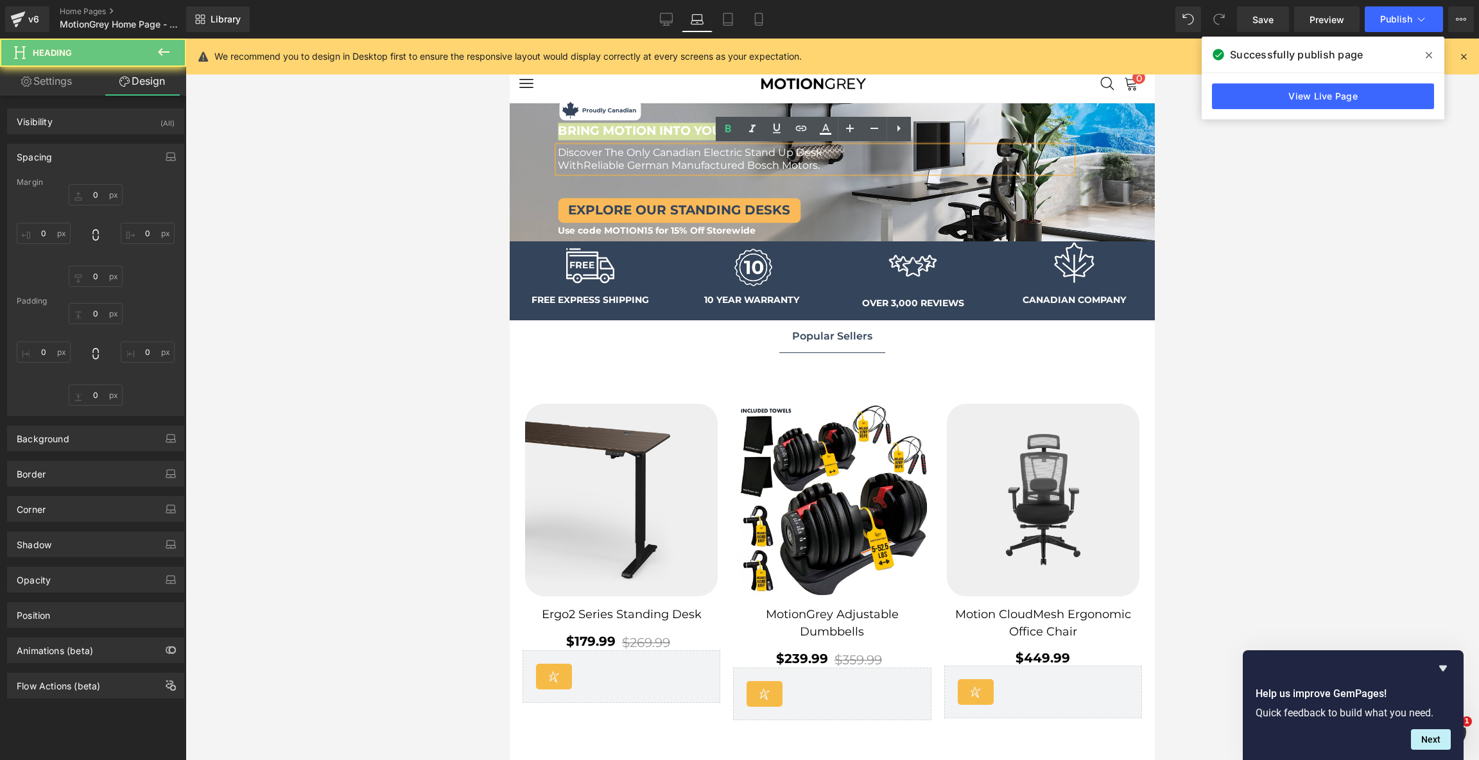
type input "10"
type input "100"
type input "40"
type input "75"
type input "0"
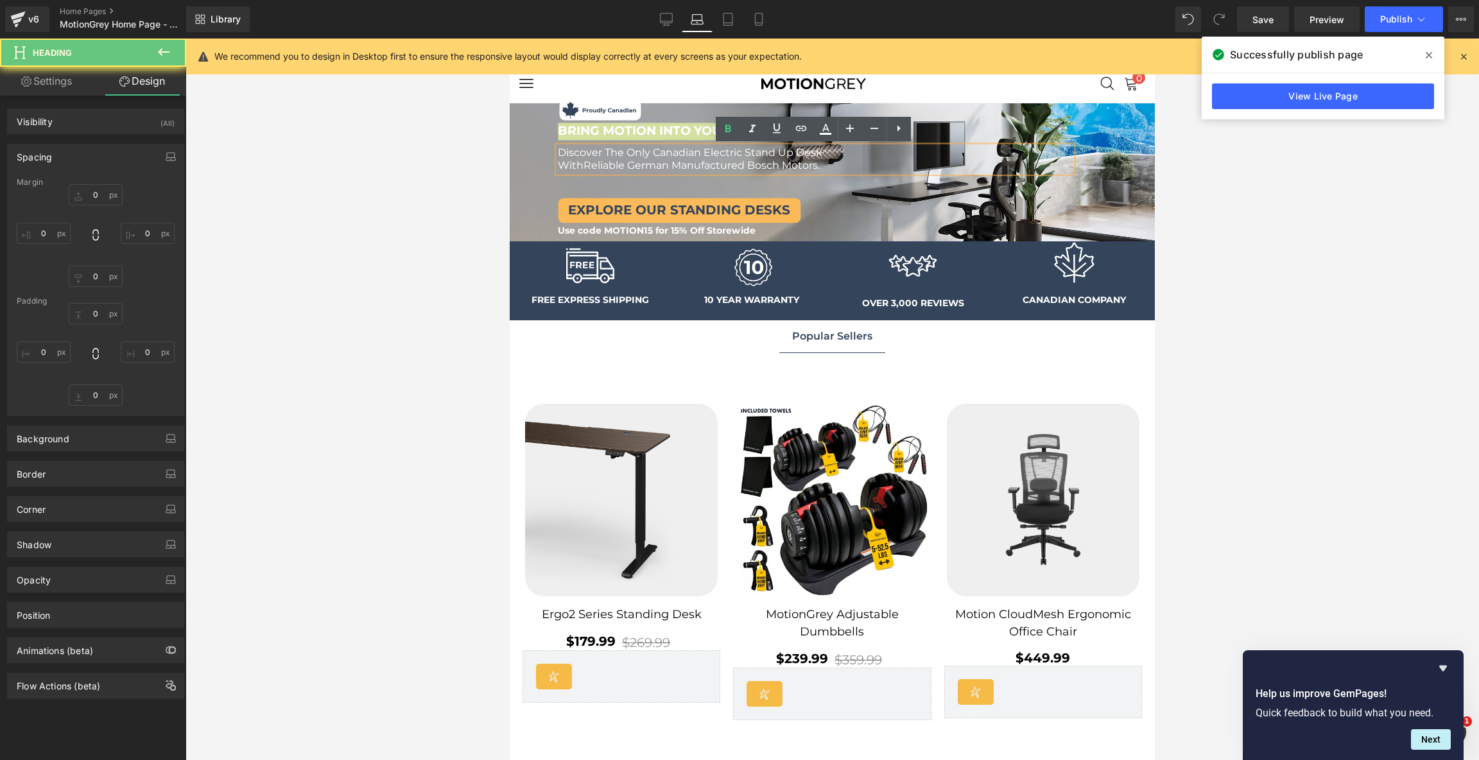
type input "0"
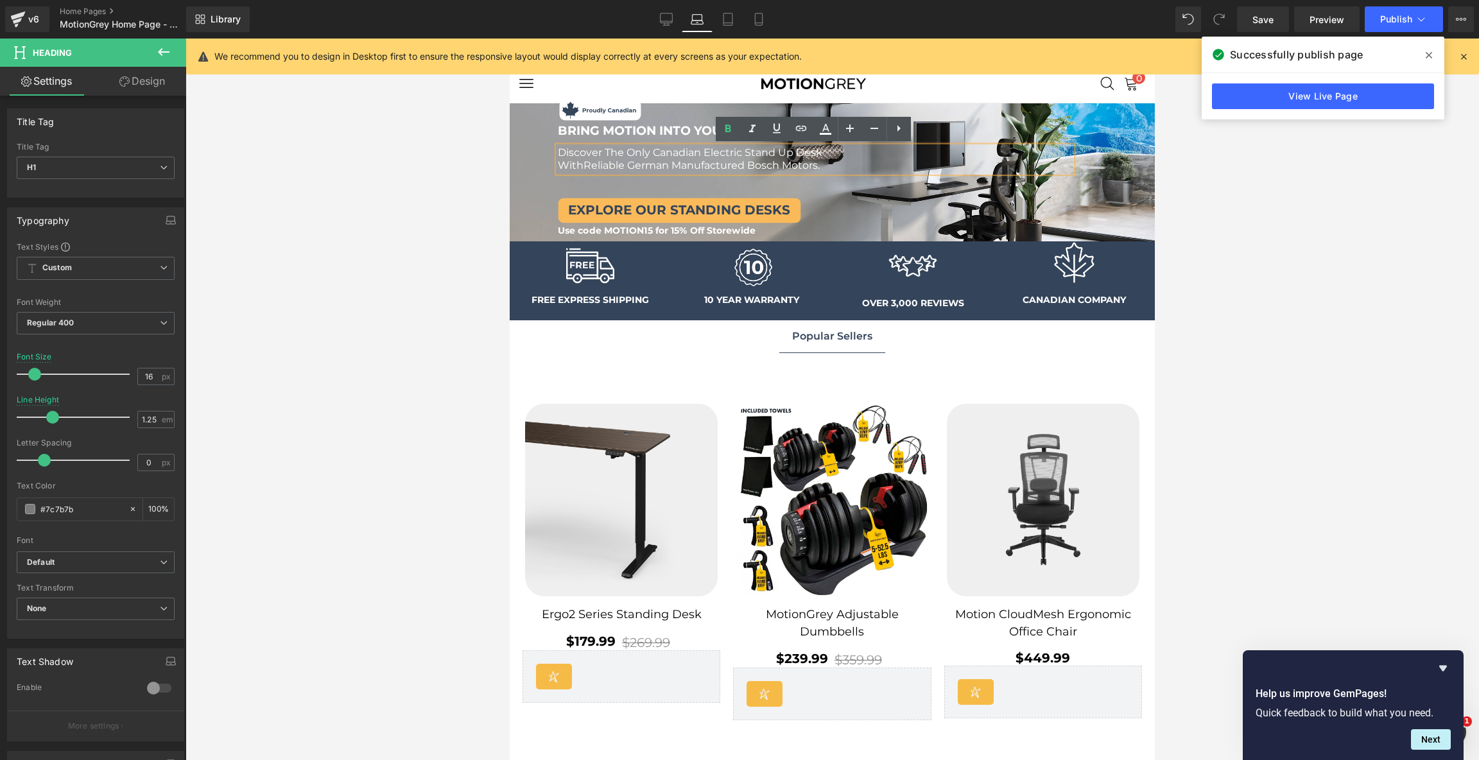
drag, startPoint x: 822, startPoint y: 169, endPoint x: 555, endPoint y: 148, distance: 267.8
click at [558, 148] on div "Discover The Only Canadian Electric Stand Up Desk With Reliable German Manufact…" at bounding box center [814, 159] width 513 height 26
click at [832, 166] on h1 "With Reliable German Manufactured Bosch Motors." at bounding box center [814, 165] width 513 height 13
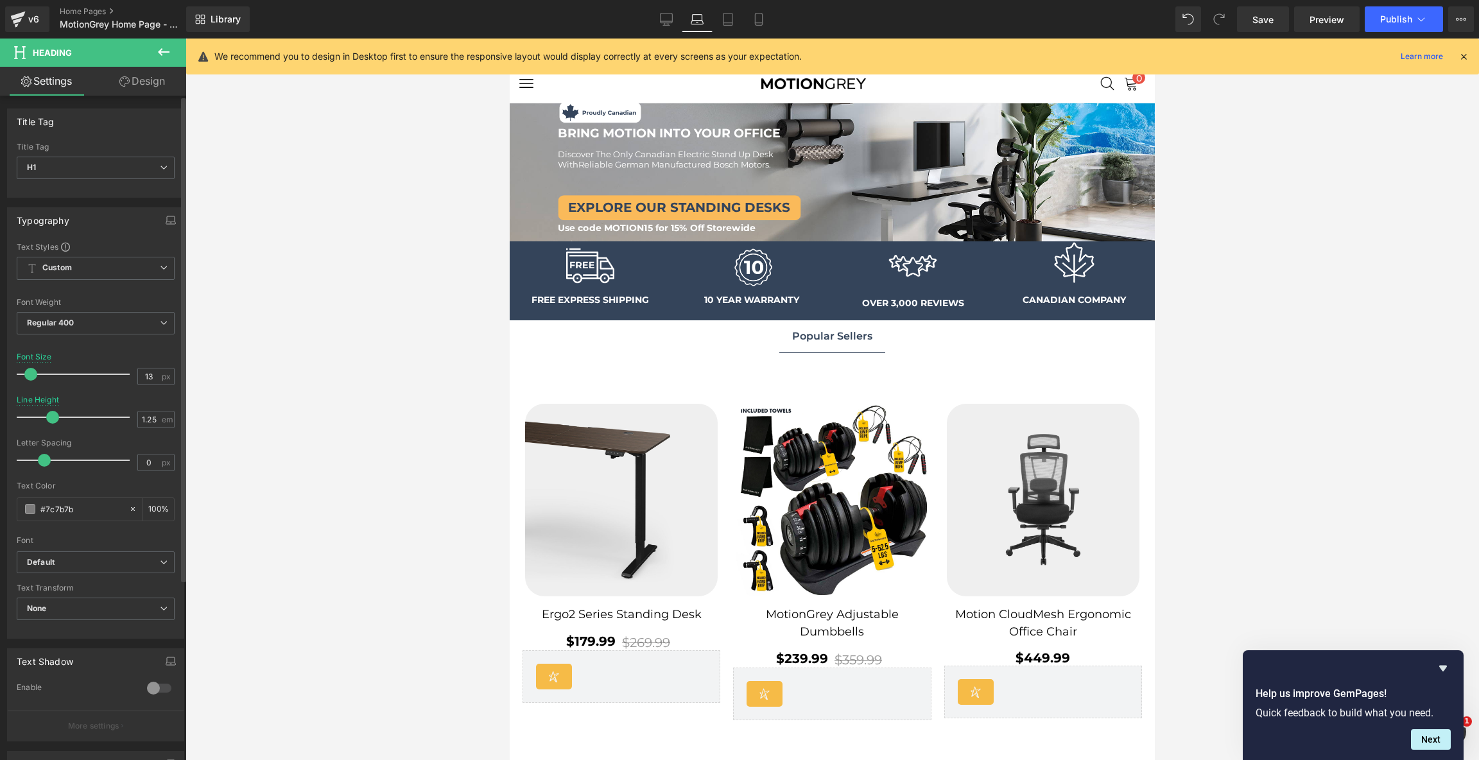
type input "14"
click at [31, 375] on span at bounding box center [32, 374] width 13 height 13
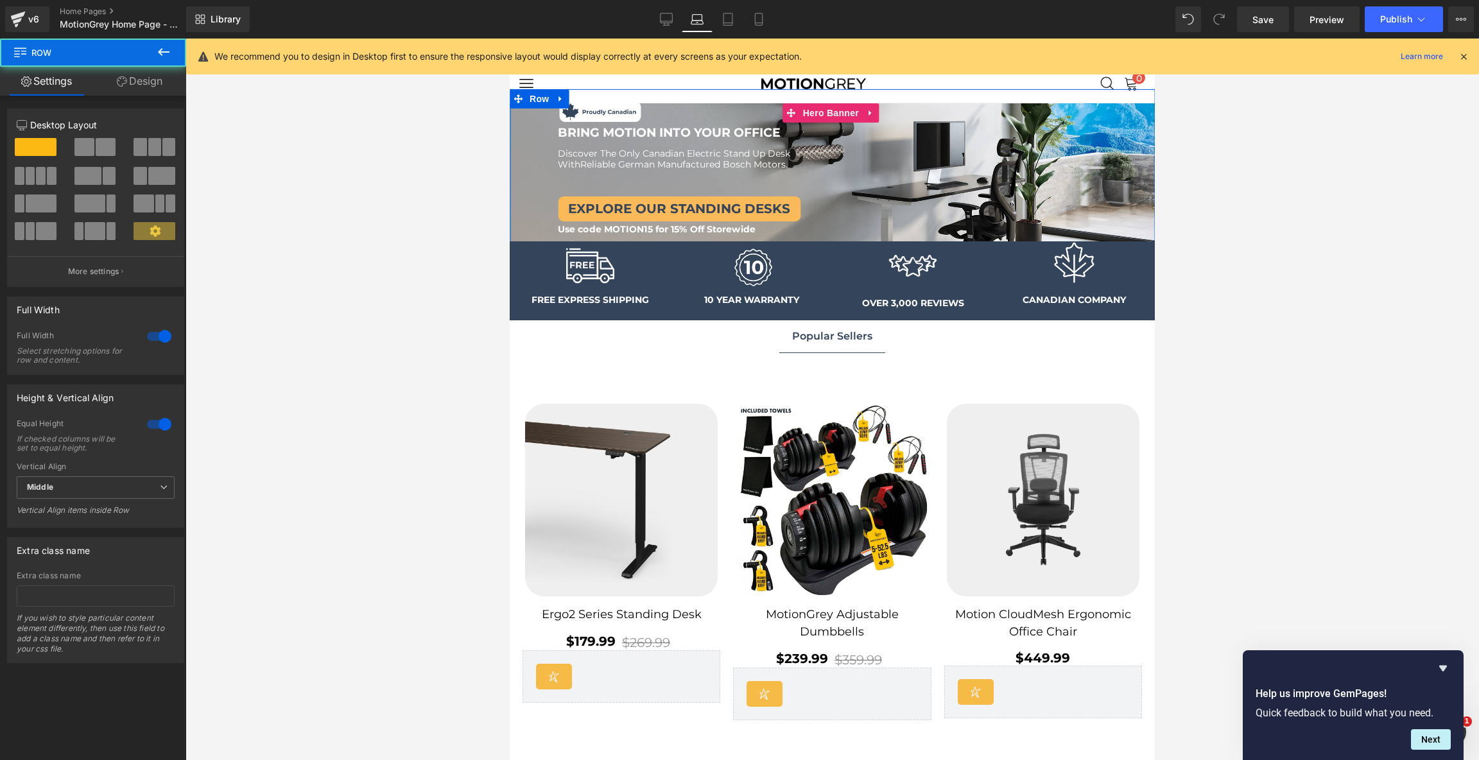
click at [588, 180] on div "Image Image BRING MOTION INTO YOUR OFFICE Text Block BRING MOTION INTO YOUR OFF…" at bounding box center [823, 165] width 626 height 135
click at [592, 174] on div "Image Image BRING MOTION INTO YOUR OFFICE Text Block BRING MOTION INTO YOUR OFF…" at bounding box center [823, 165] width 626 height 135
click at [592, 189] on div "Image Image BRING MOTION INTO YOUR OFFICE Text Block BRING MOTION INTO YOUR OFF…" at bounding box center [823, 165] width 626 height 135
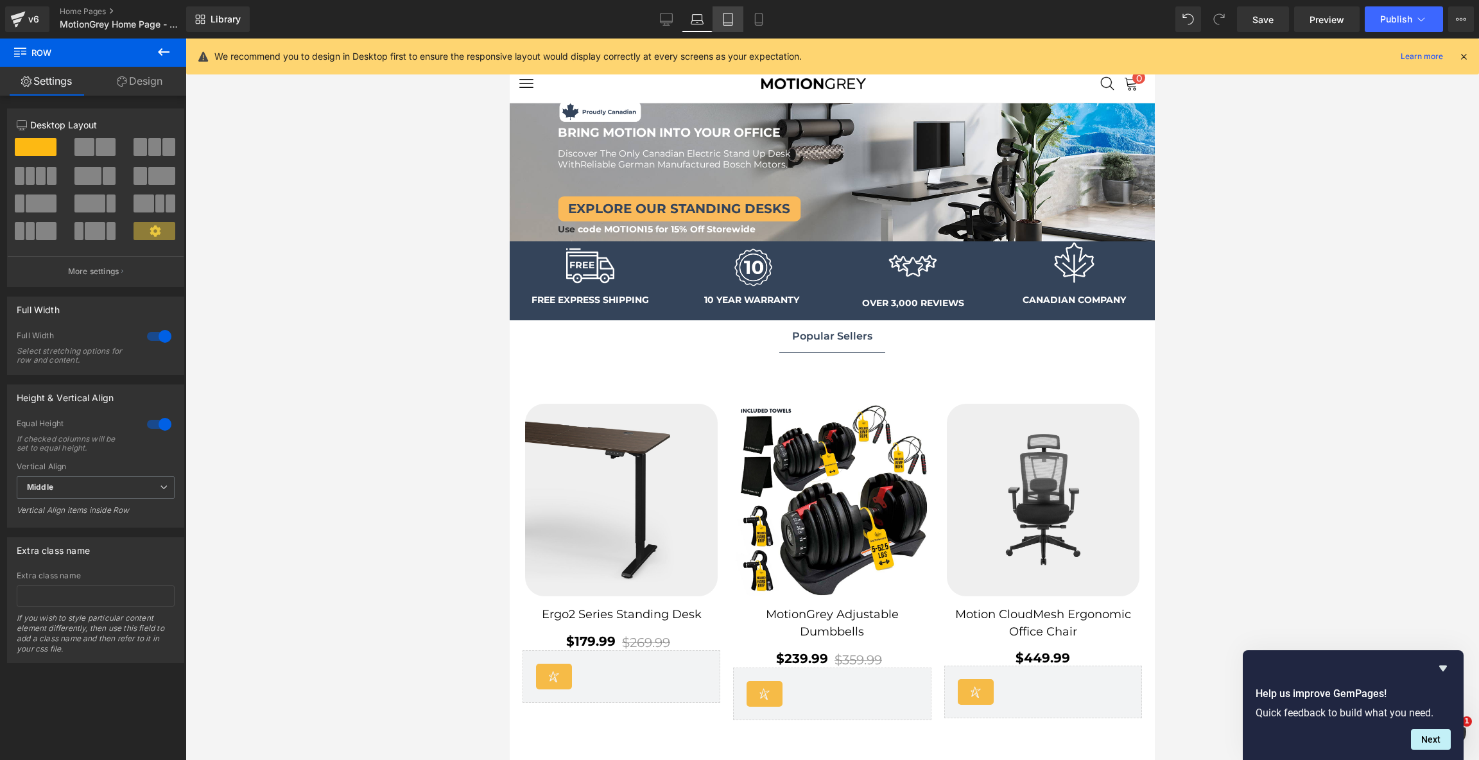
click at [734, 23] on icon at bounding box center [727, 19] width 13 height 13
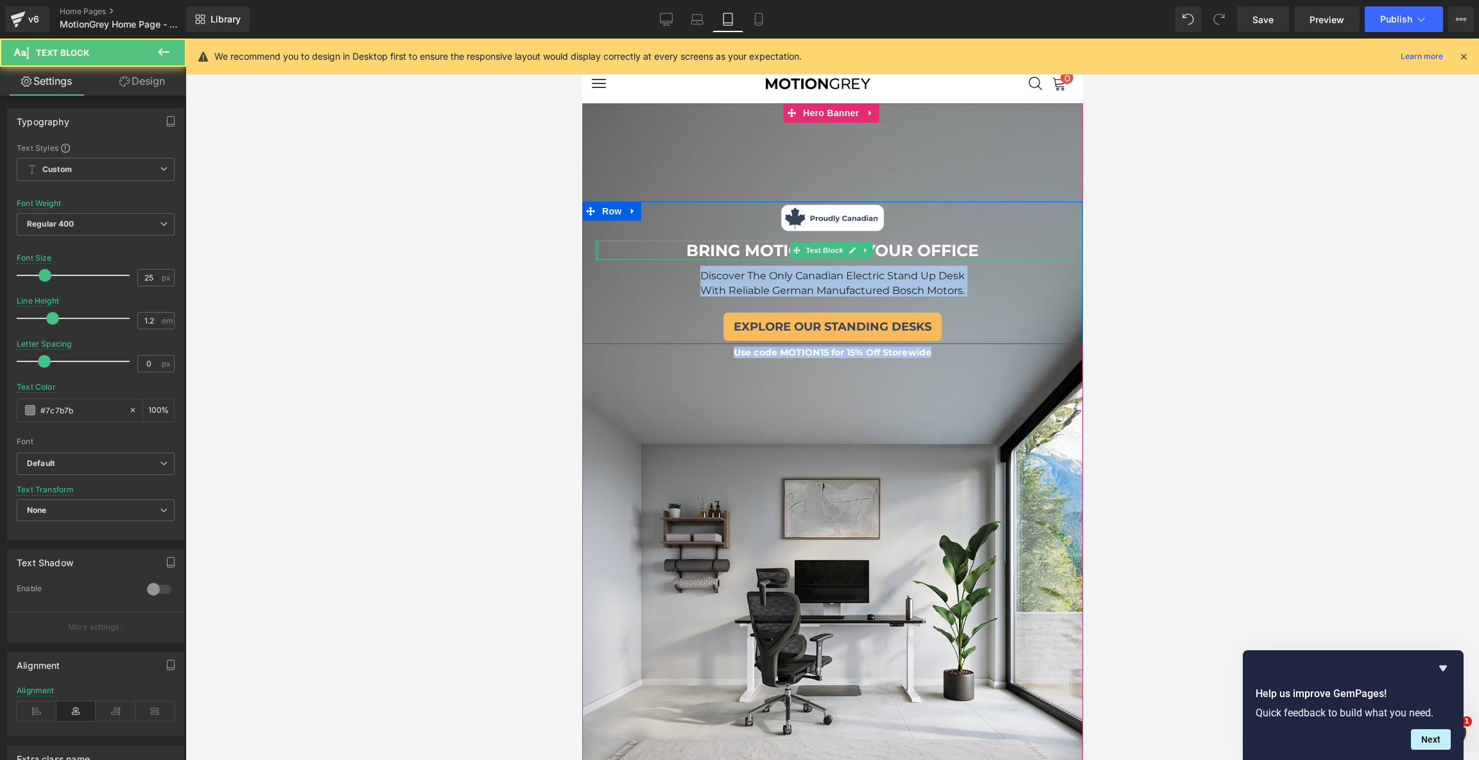
drag, startPoint x: 978, startPoint y: 246, endPoint x: 571, endPoint y: 245, distance: 406.9
click at [992, 247] on p "BRING MOTION INTO YOUR OFFICE" at bounding box center [832, 250] width 474 height 19
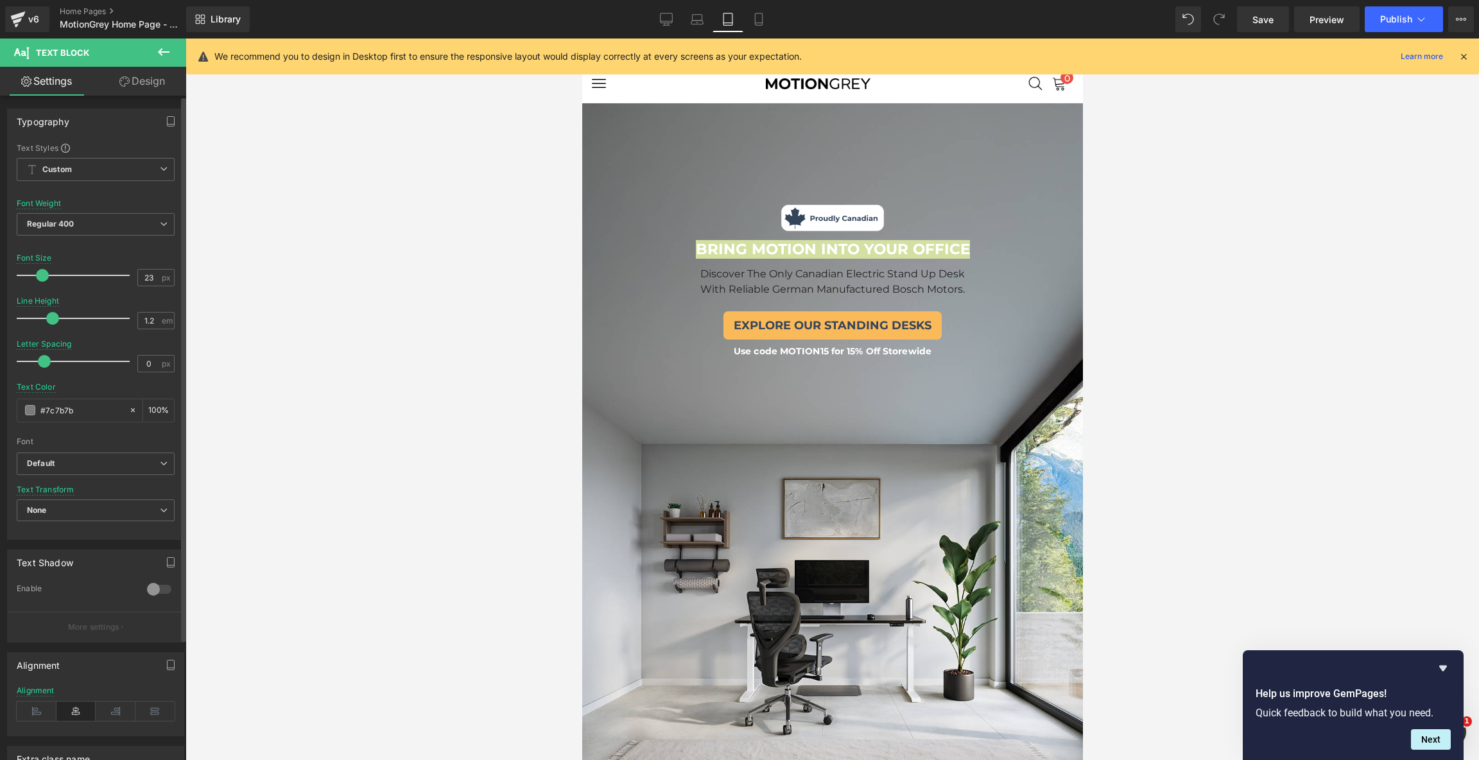
click at [46, 275] on span at bounding box center [42, 275] width 13 height 13
click at [753, 9] on link "Mobile" at bounding box center [758, 19] width 31 height 26
type input "29"
type input "1.3"
type input "100"
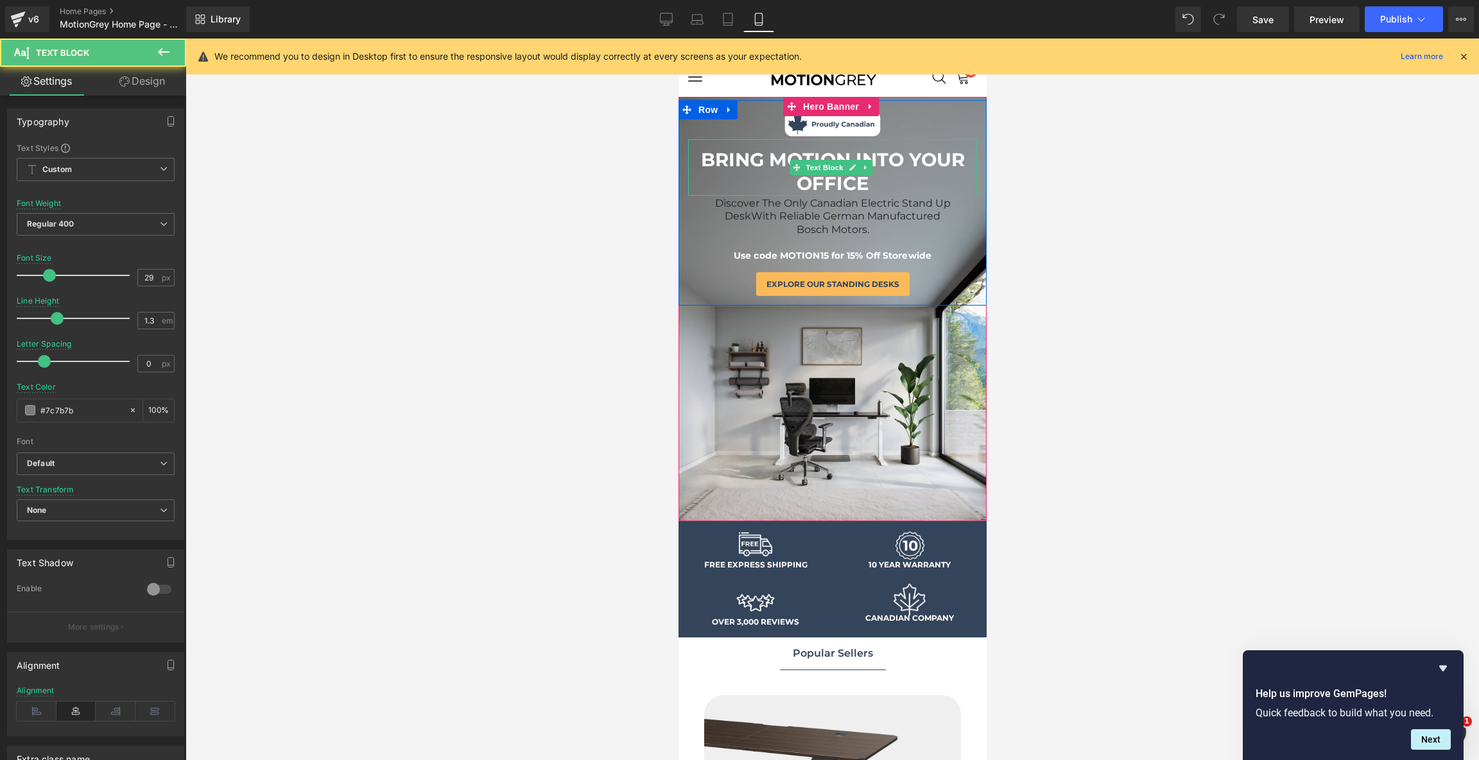
click at [875, 181] on p "BRING MOTION INTO YOUR OFFICE" at bounding box center [831, 172] width 289 height 48
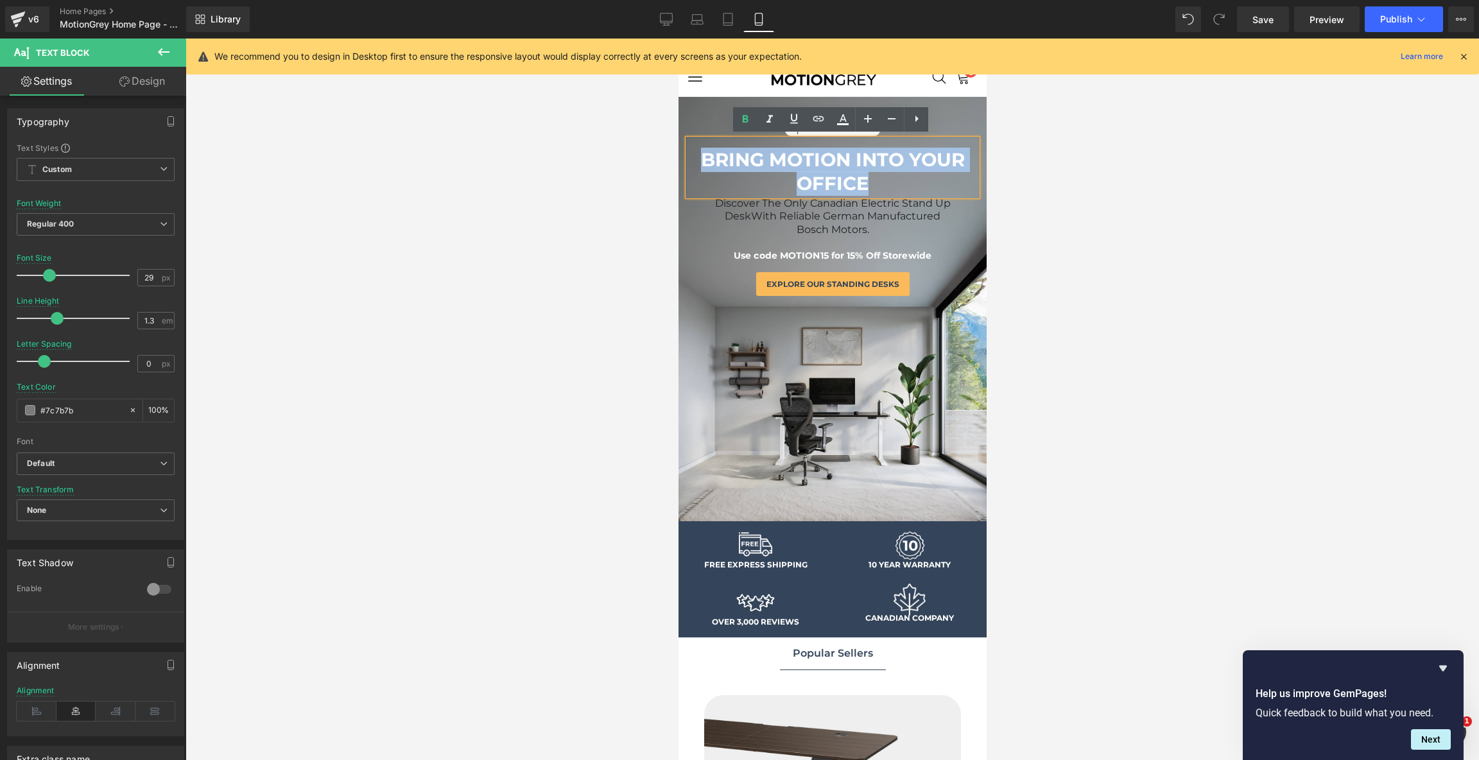
drag, startPoint x: 875, startPoint y: 181, endPoint x: 700, endPoint y: 160, distance: 177.1
click at [700, 160] on p "BRING MOTION INTO YOUR OFFICE" at bounding box center [831, 172] width 289 height 48
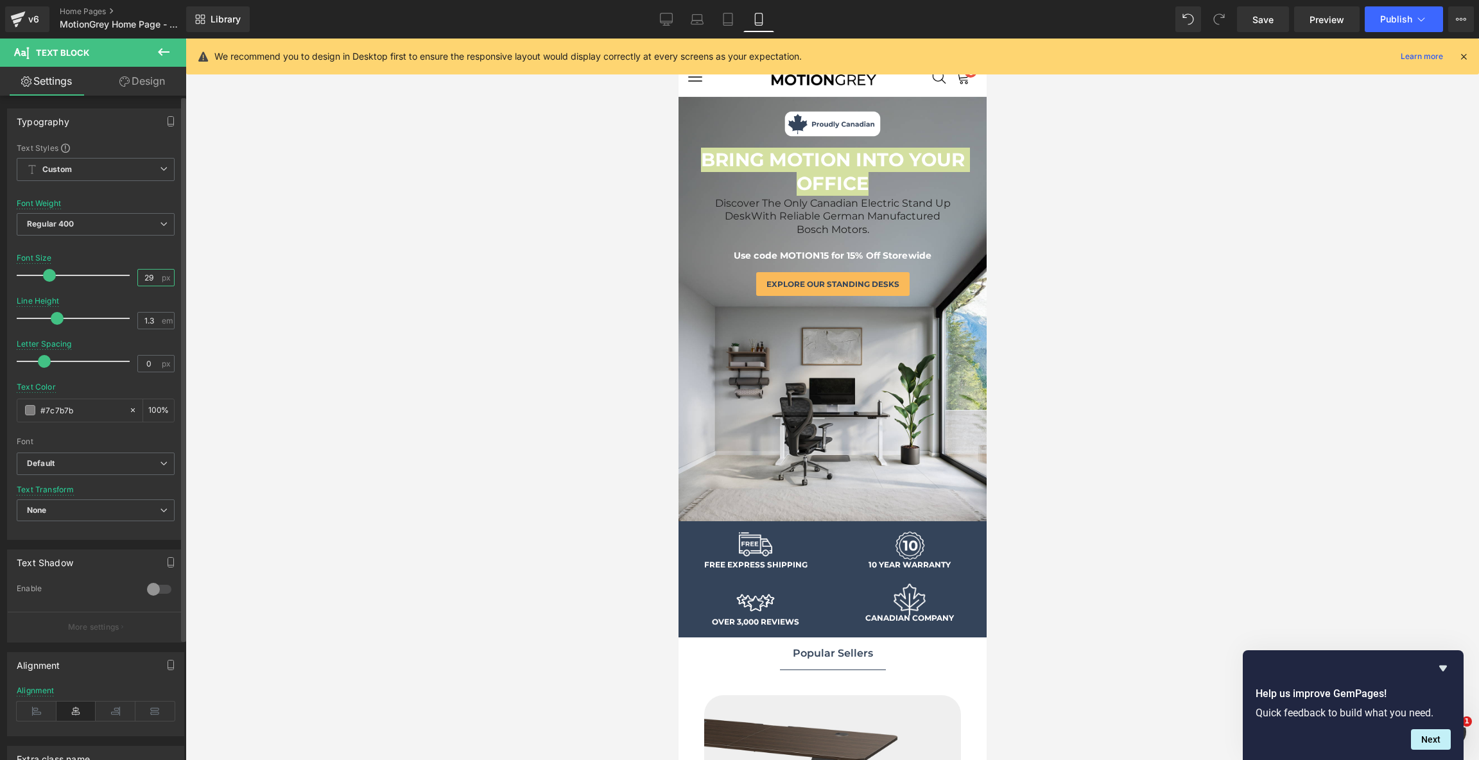
click at [142, 282] on input "29" at bounding box center [149, 278] width 22 height 16
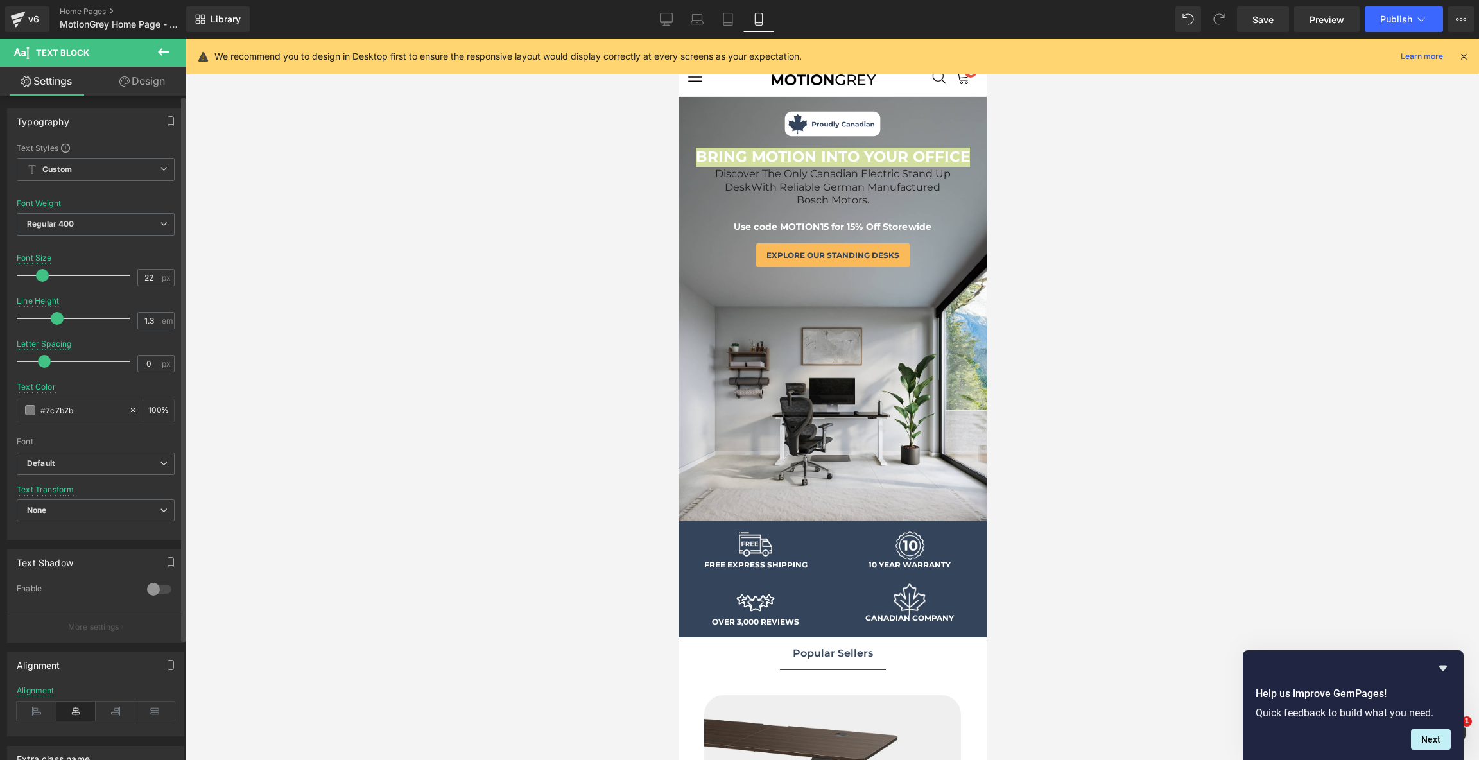
type input "21"
click at [37, 275] on span at bounding box center [39, 275] width 13 height 13
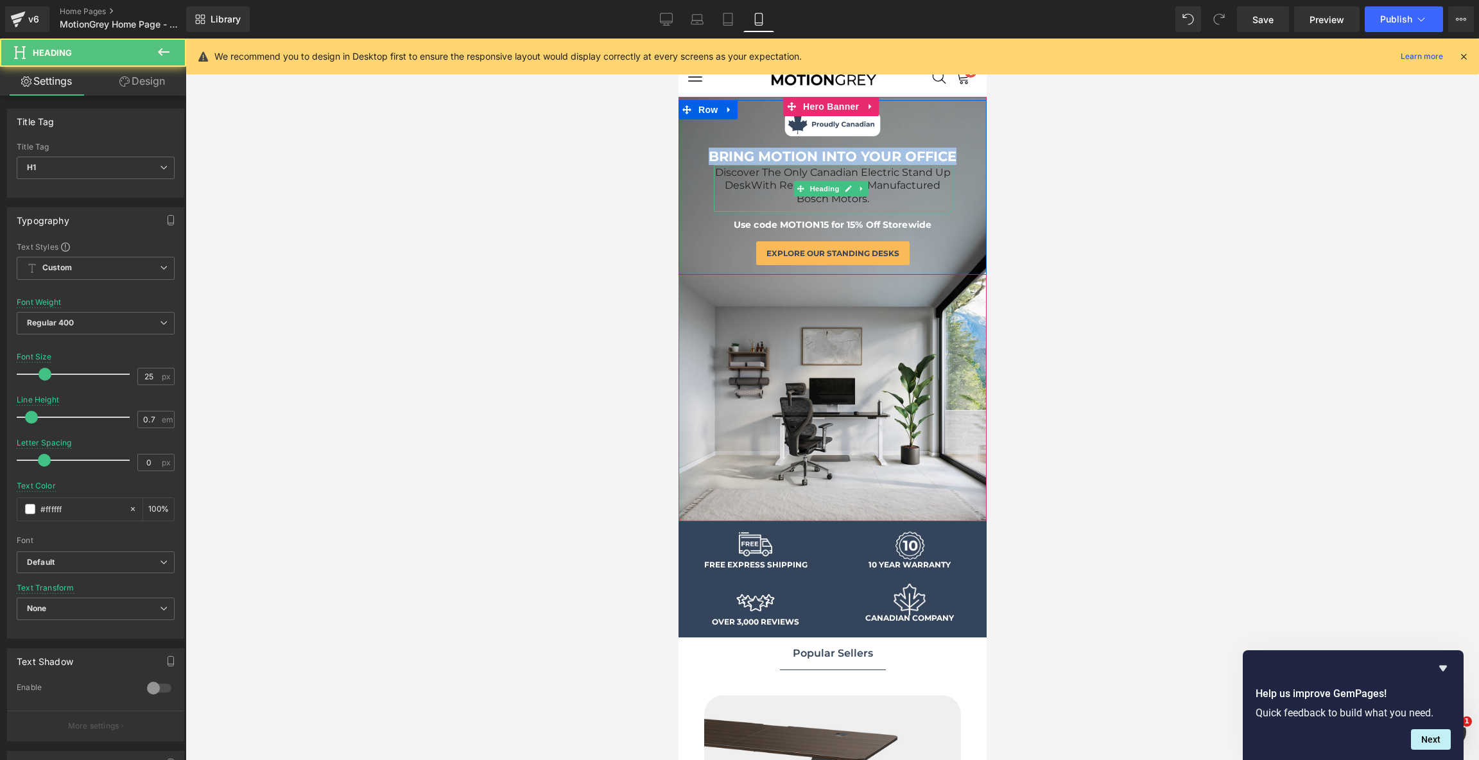
click at [903, 190] on span "With Reliable German Manufactured Bosch Motors." at bounding box center [844, 192] width 189 height 26
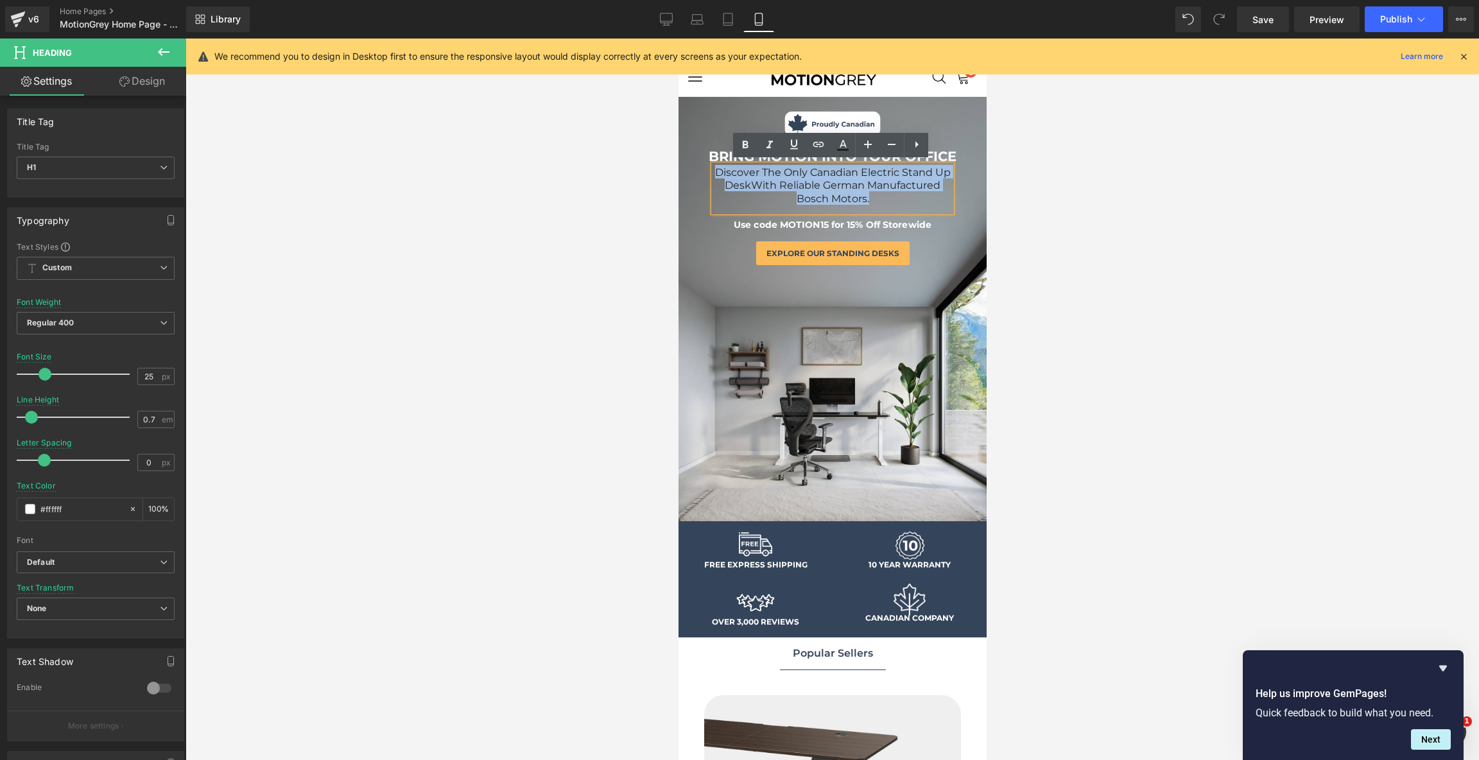
drag, startPoint x: 915, startPoint y: 197, endPoint x: 720, endPoint y: 165, distance: 197.7
click at [720, 165] on h1 "Discover The Only Canadian Electric Stand Up Desk With Reliable German Manufact…" at bounding box center [831, 185] width 237 height 40
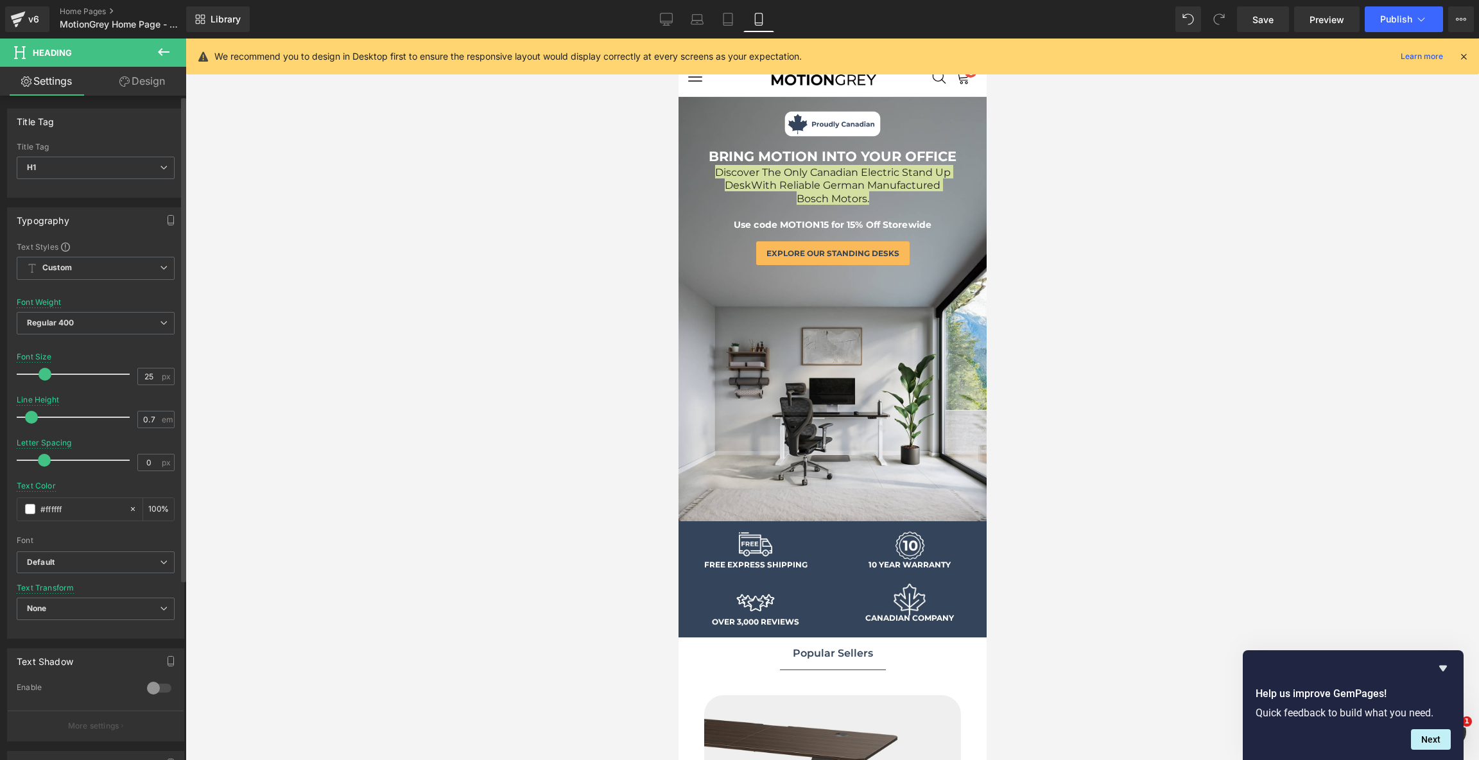
click at [41, 372] on span at bounding box center [45, 374] width 13 height 13
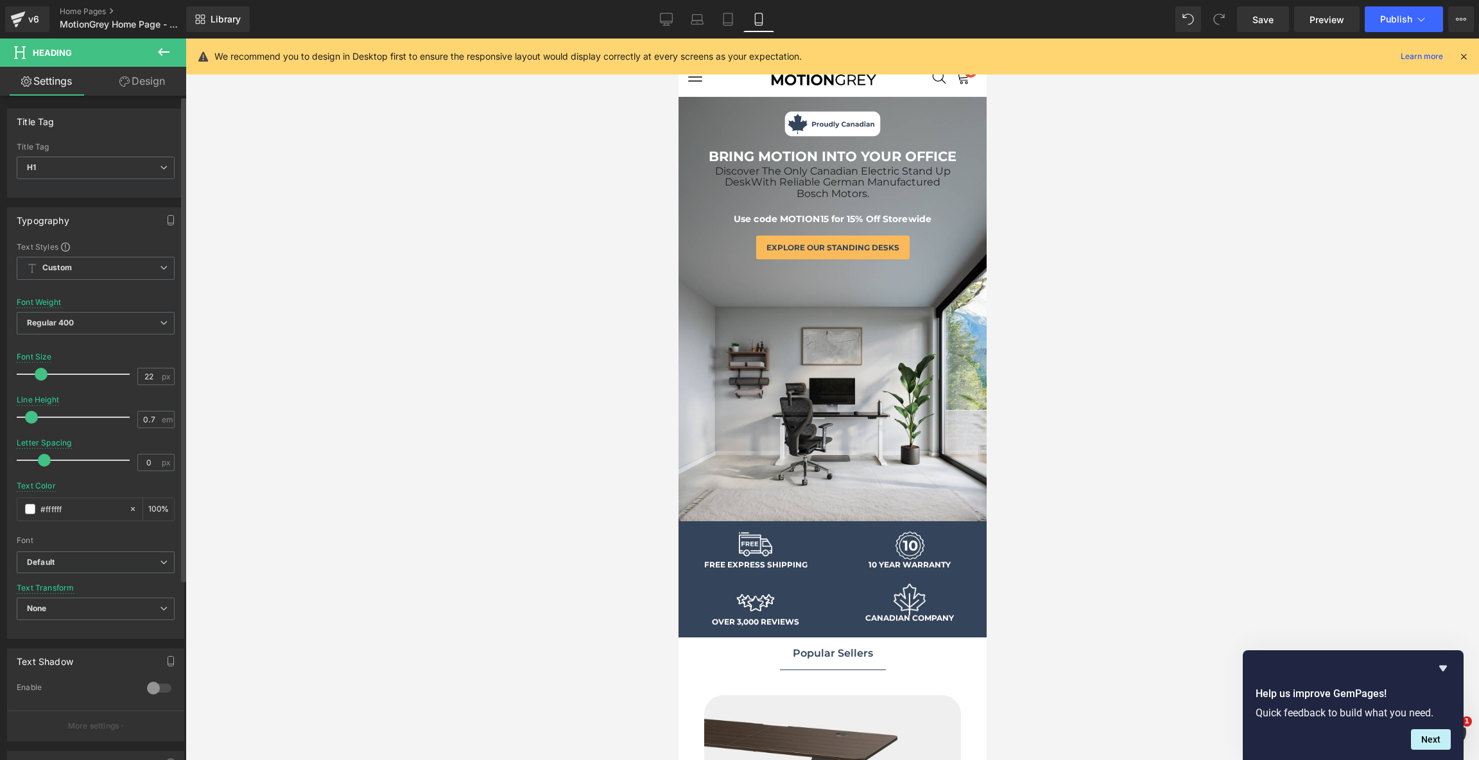
type input "23"
click at [44, 375] on span at bounding box center [42, 374] width 13 height 13
type input "0.8"
click at [38, 412] on span at bounding box center [36, 417] width 13 height 13
click at [39, 378] on span at bounding box center [42, 374] width 13 height 13
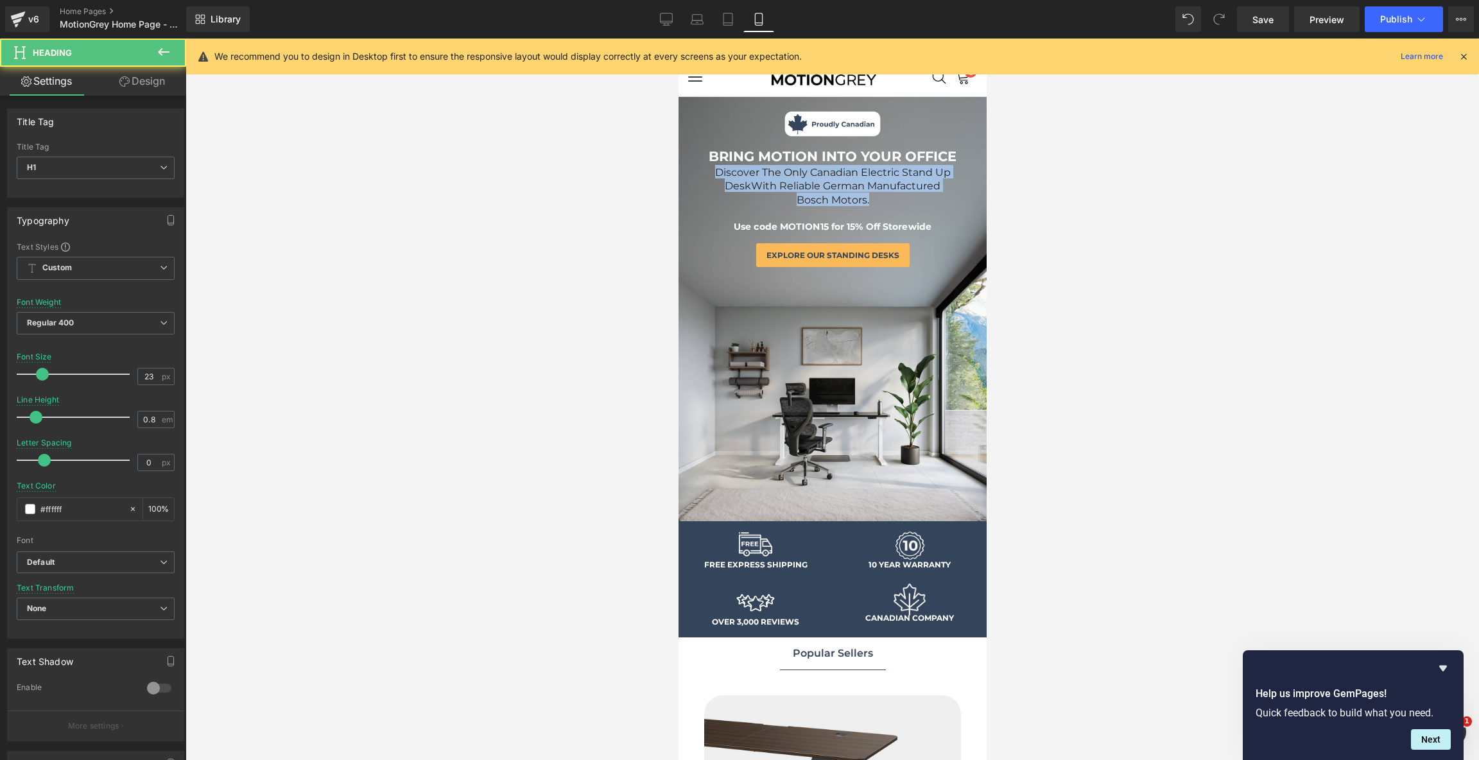
drag, startPoint x: 909, startPoint y: 195, endPoint x: 653, endPoint y: 152, distance: 259.7
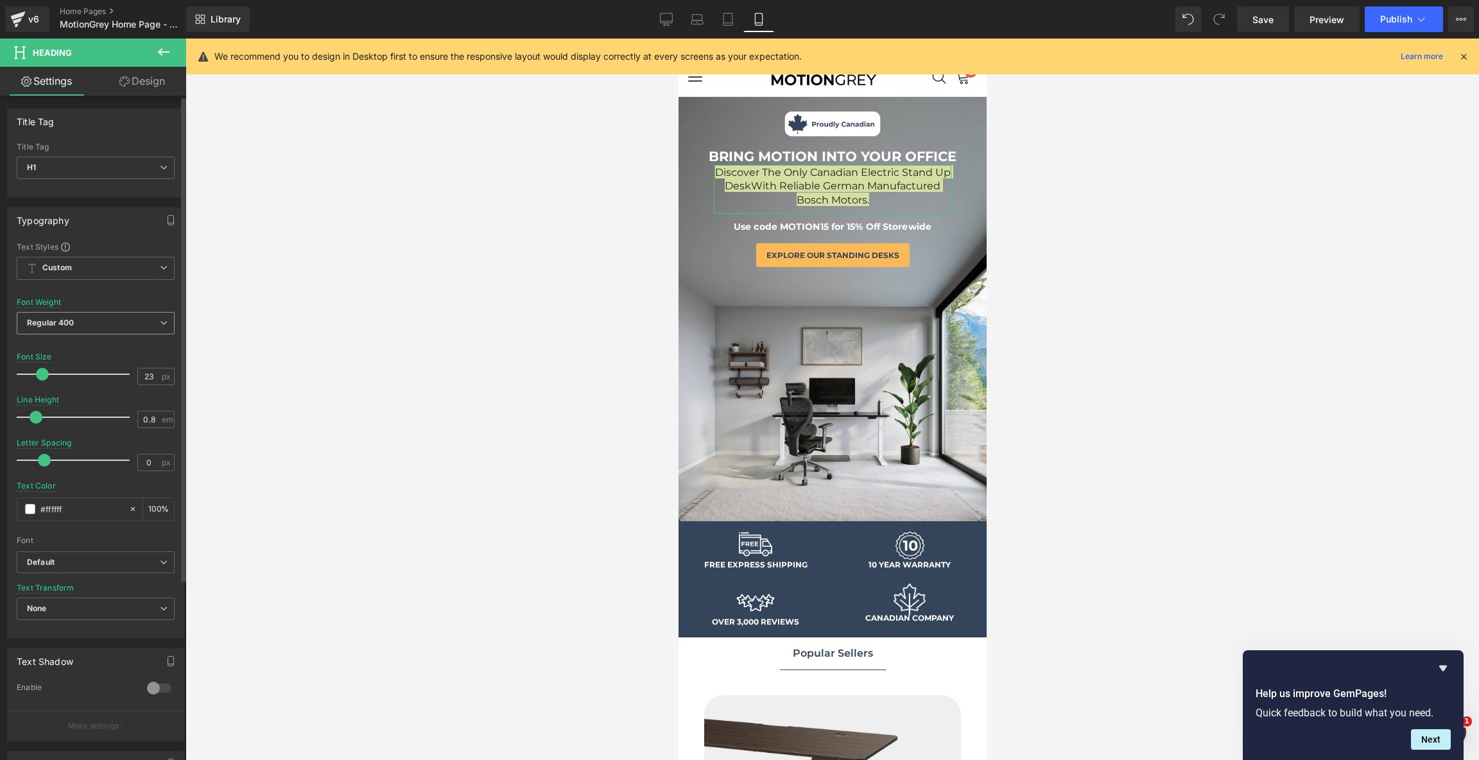
click at [132, 322] on span "Regular 400" at bounding box center [96, 323] width 158 height 22
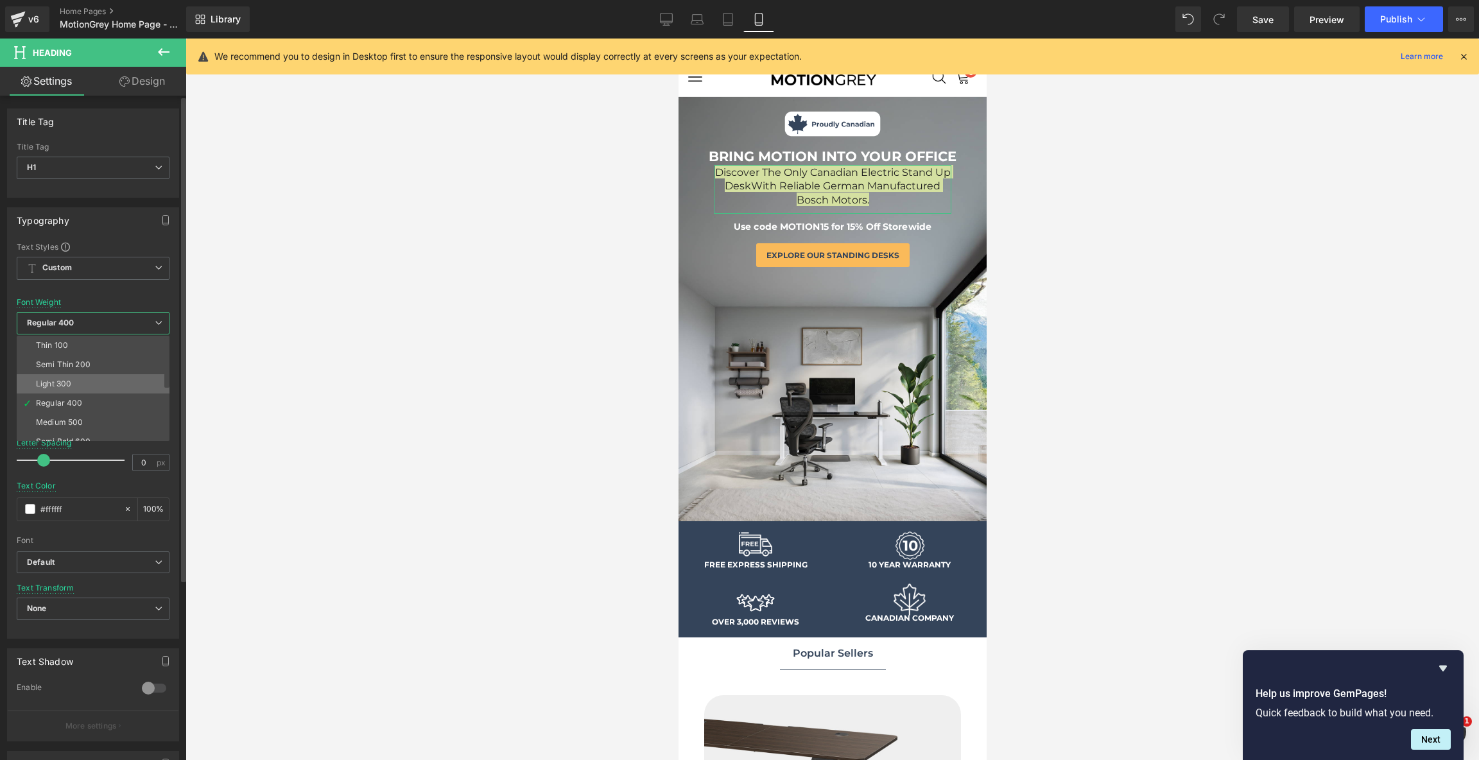
click at [114, 375] on li "Light 300" at bounding box center [96, 383] width 159 height 19
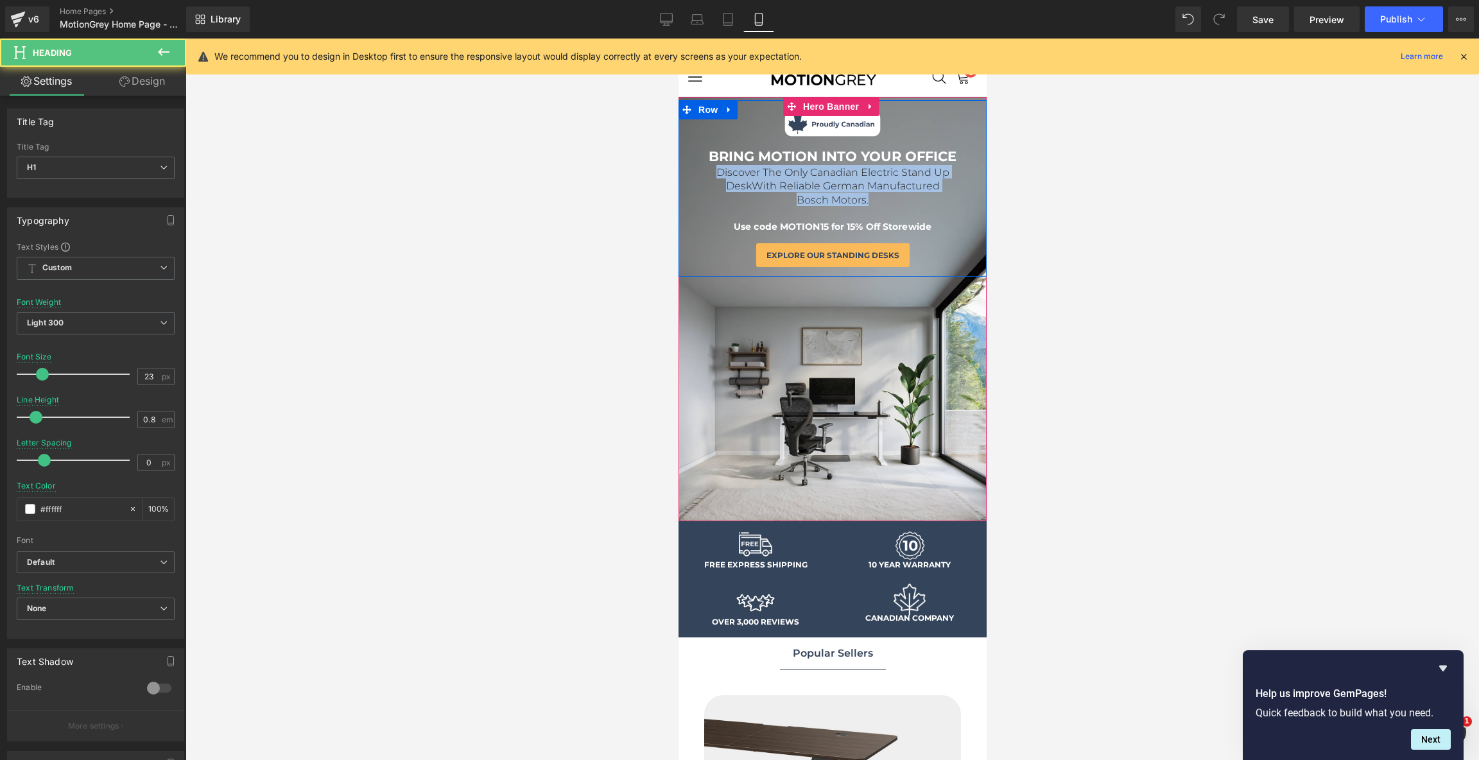
drag, startPoint x: 877, startPoint y: 195, endPoint x: 703, endPoint y: 168, distance: 176.7
click at [703, 168] on div "Image BRING MOTION INTO YOUR OFFICE Text Block Discover The Only Canadian Elect…" at bounding box center [832, 185] width 308 height 170
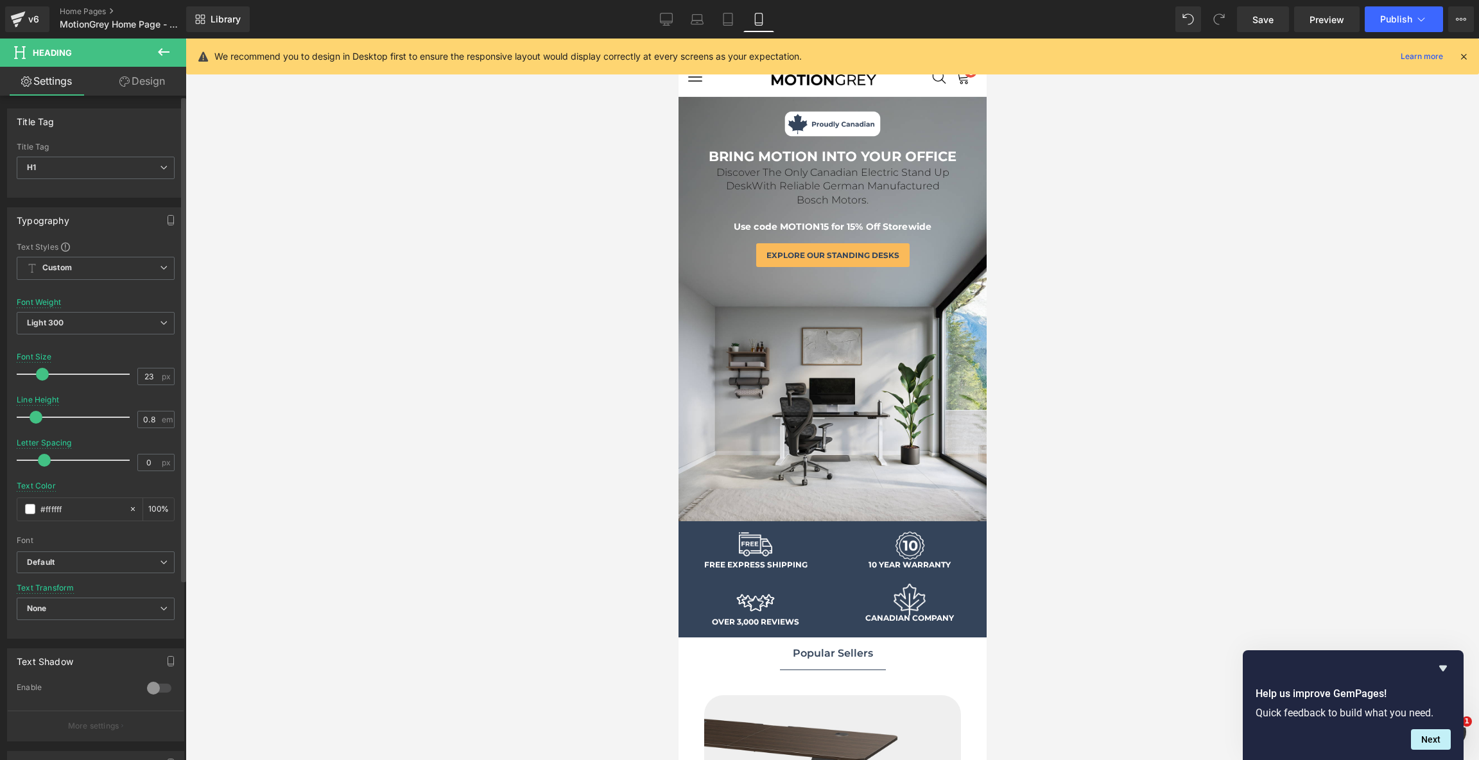
click at [39, 370] on span at bounding box center [42, 374] width 13 height 13
click at [670, 20] on icon at bounding box center [666, 19] width 13 height 13
type input "36.92"
type input "1.25"
type input "#7c7b7b"
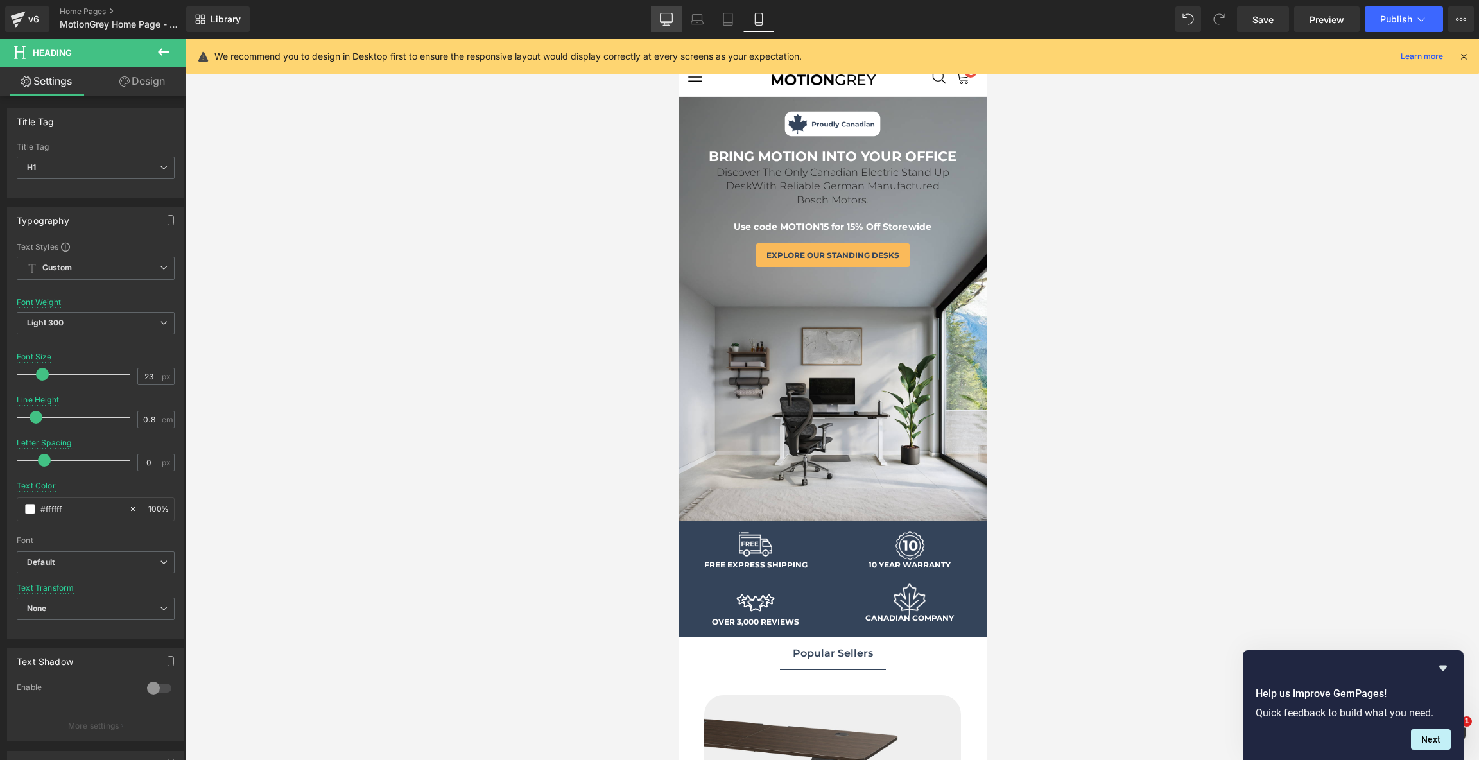
type input "100"
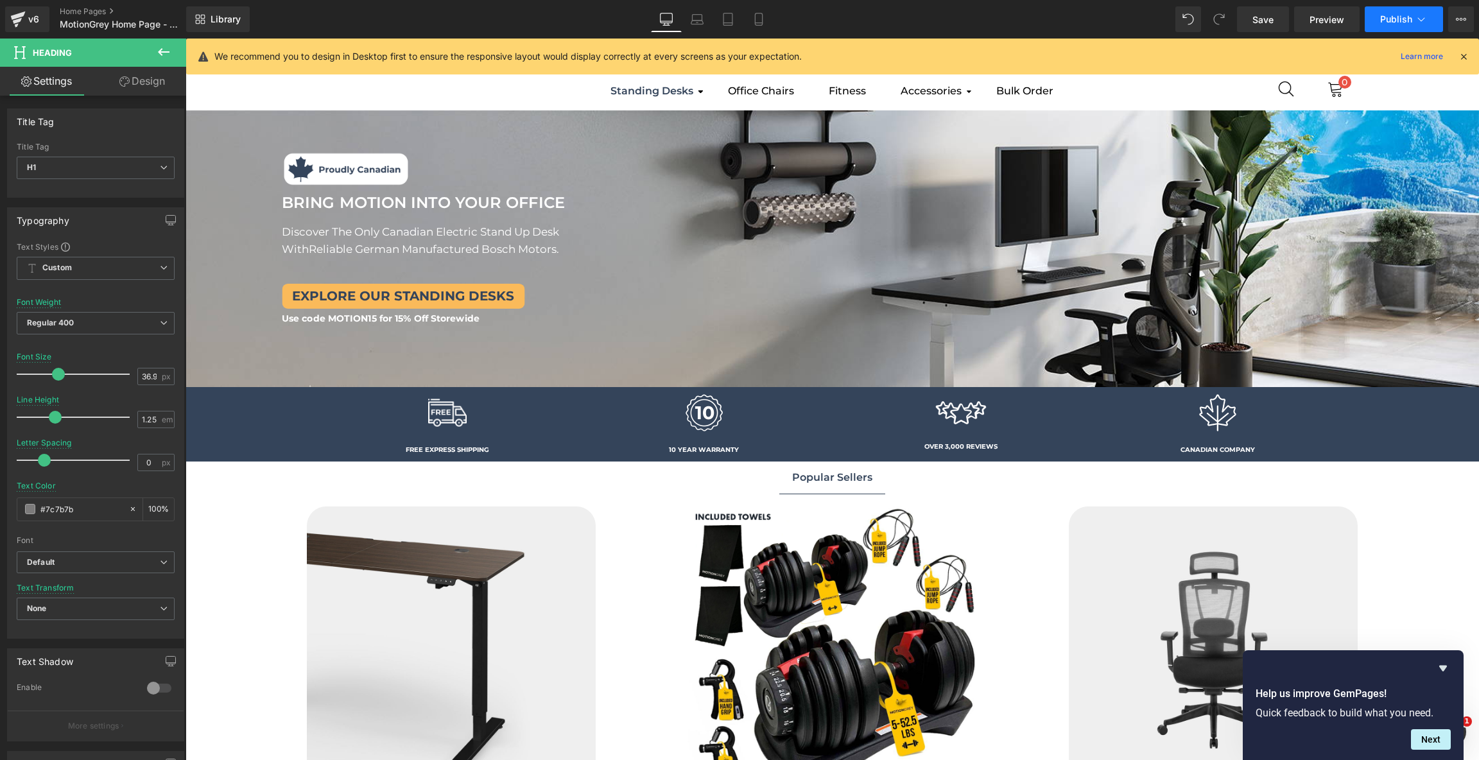
click at [1413, 13] on button "Publish" at bounding box center [1404, 19] width 78 height 26
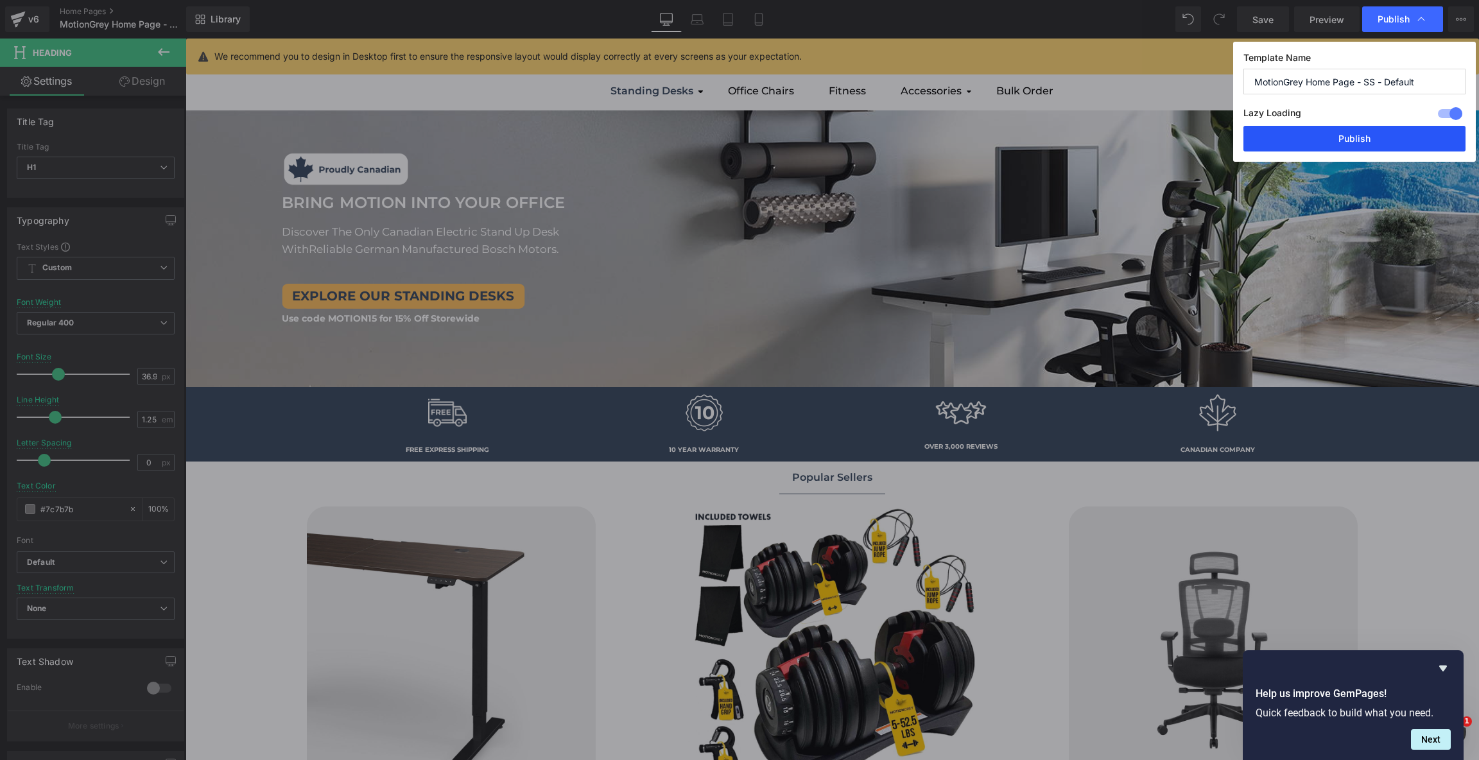
click at [1363, 141] on button "Publish" at bounding box center [1354, 139] width 222 height 26
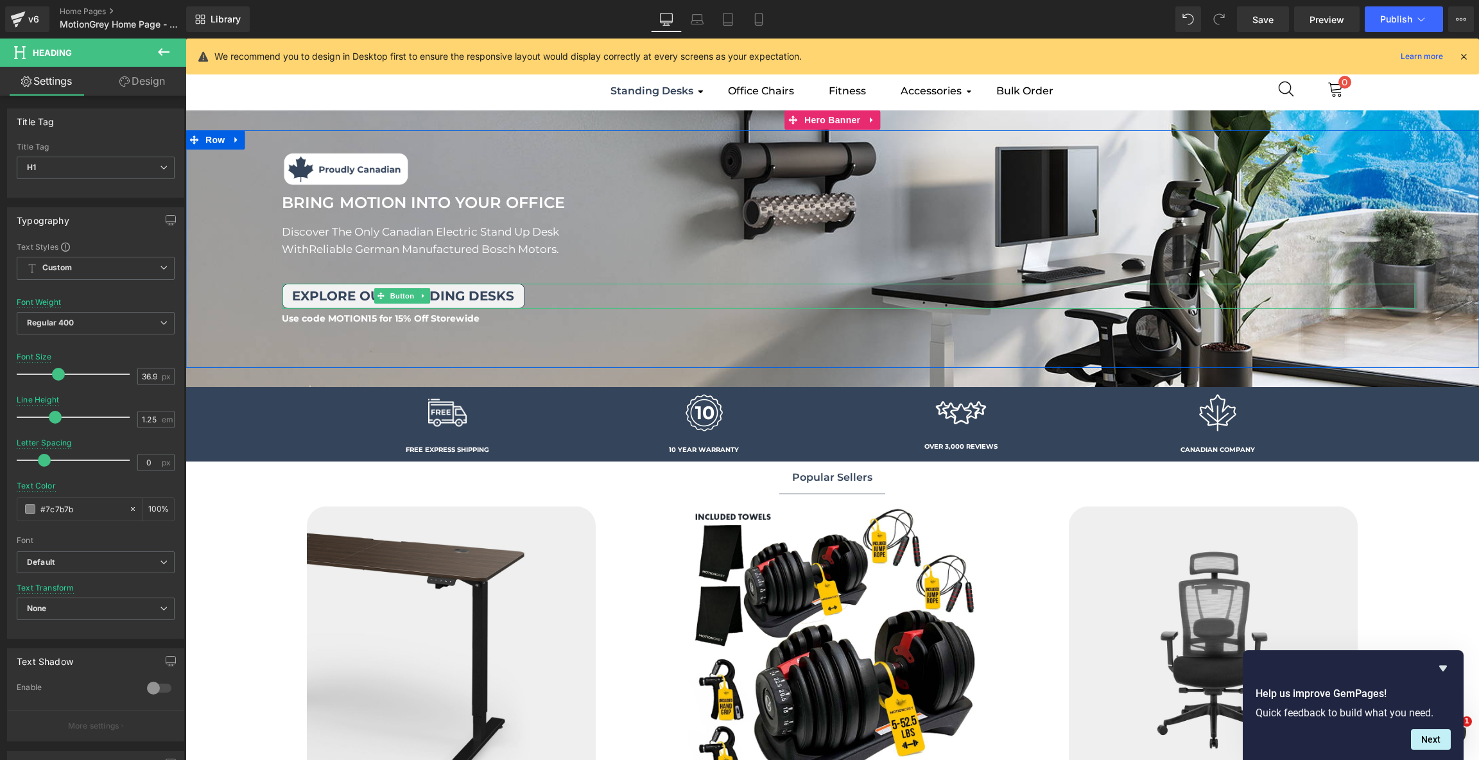
click at [511, 298] on span "Explore our standing desks" at bounding box center [403, 295] width 222 height 15
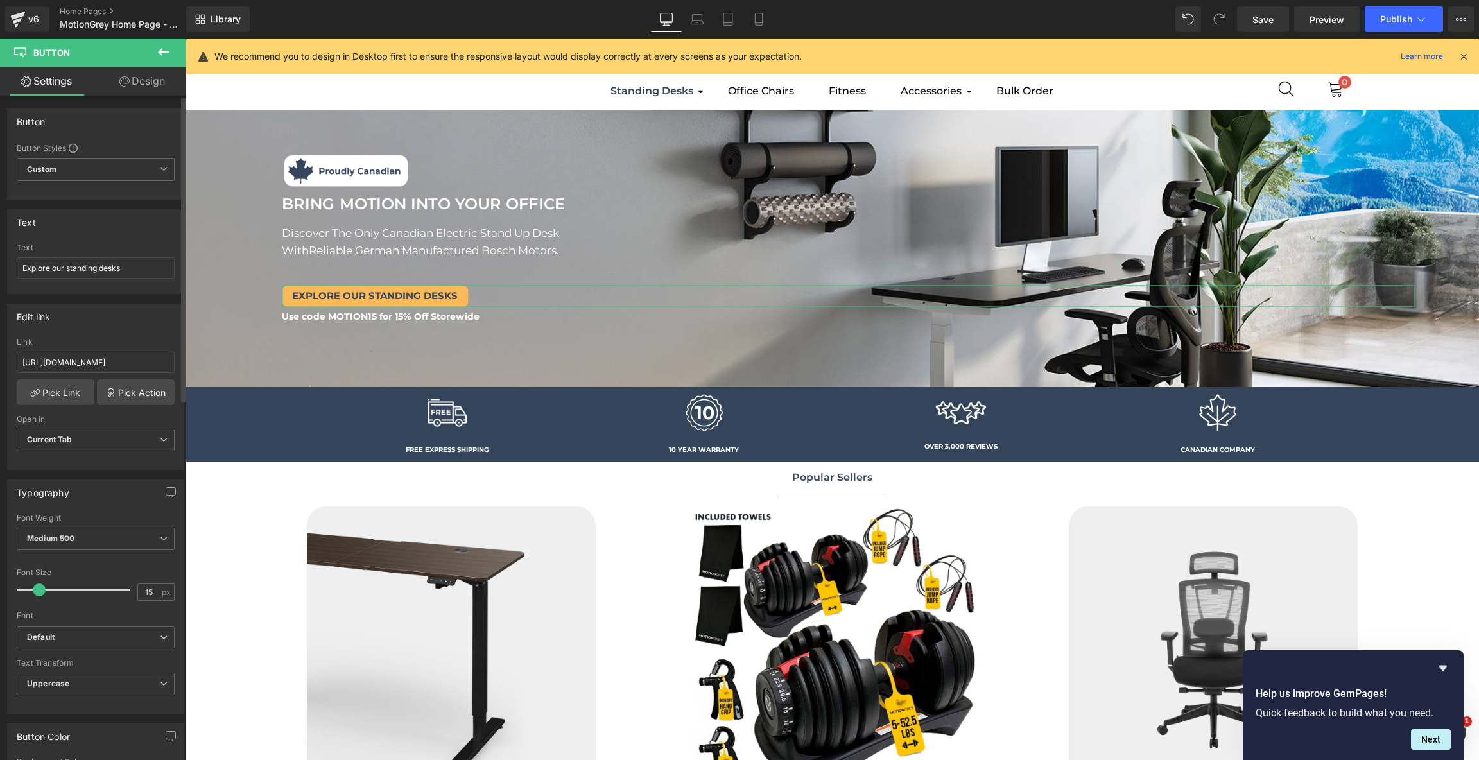
type input "16"
click at [42, 588] on span at bounding box center [40, 589] width 13 height 13
click at [700, 26] on link "Laptop" at bounding box center [697, 19] width 31 height 26
type input "100"
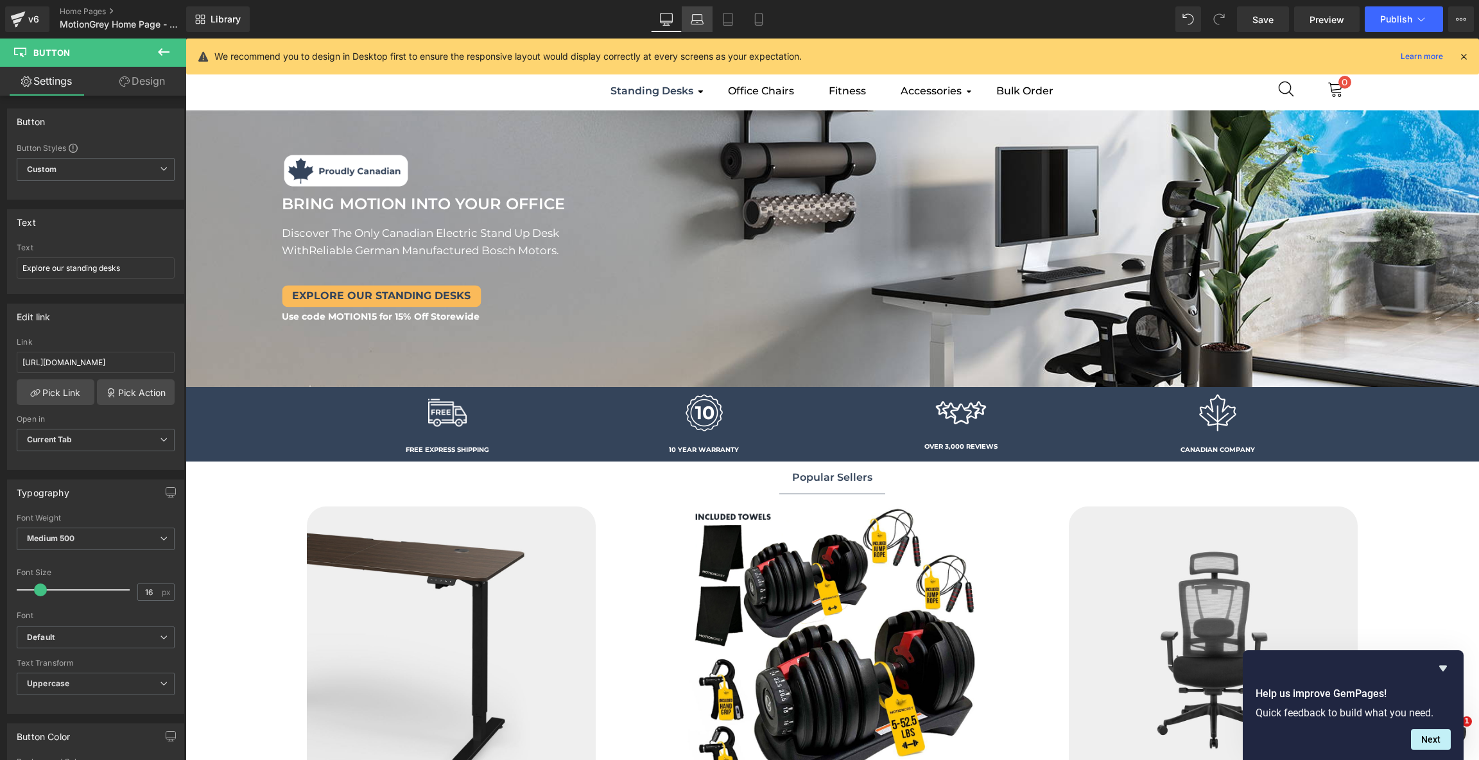
type input "100"
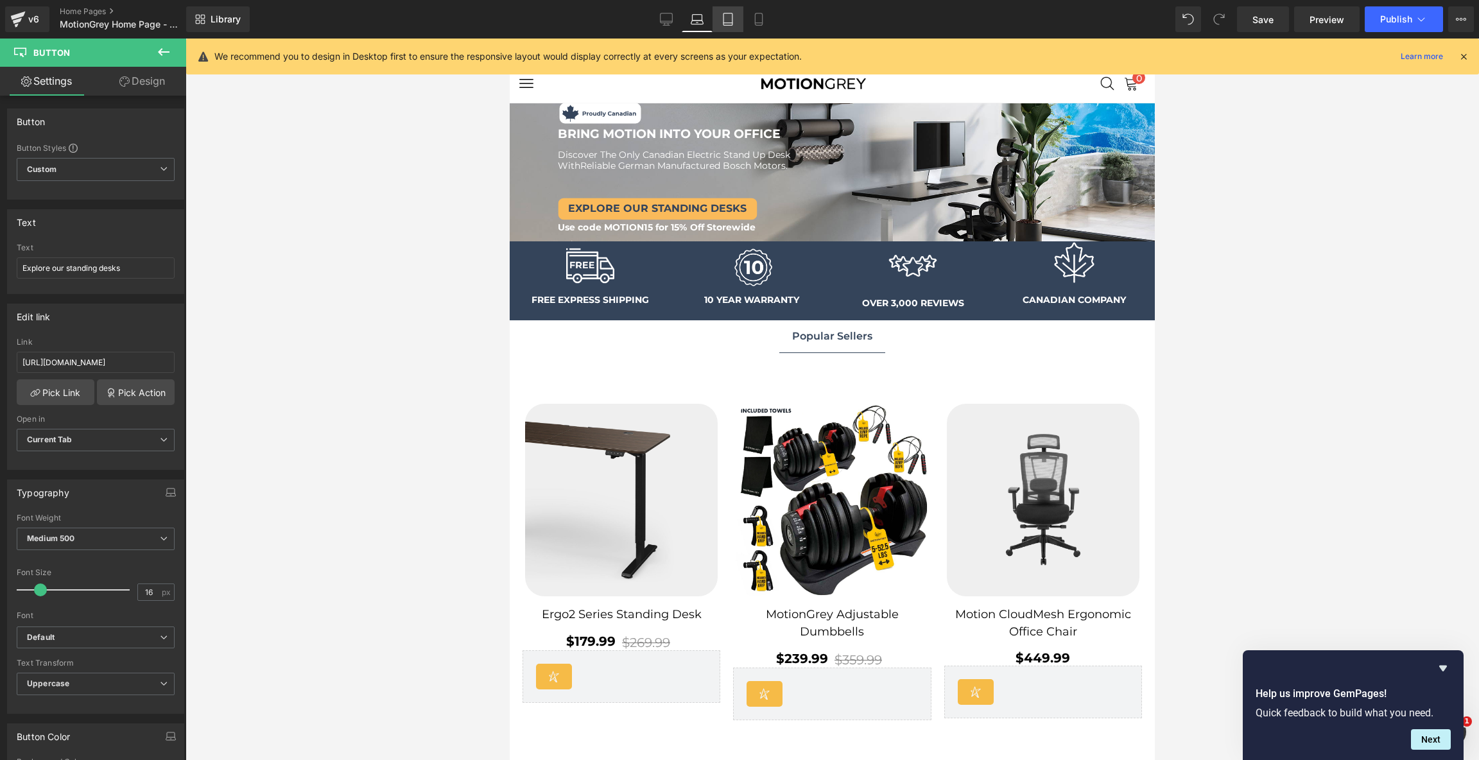
click at [722, 19] on icon at bounding box center [727, 19] width 13 height 13
type input "100"
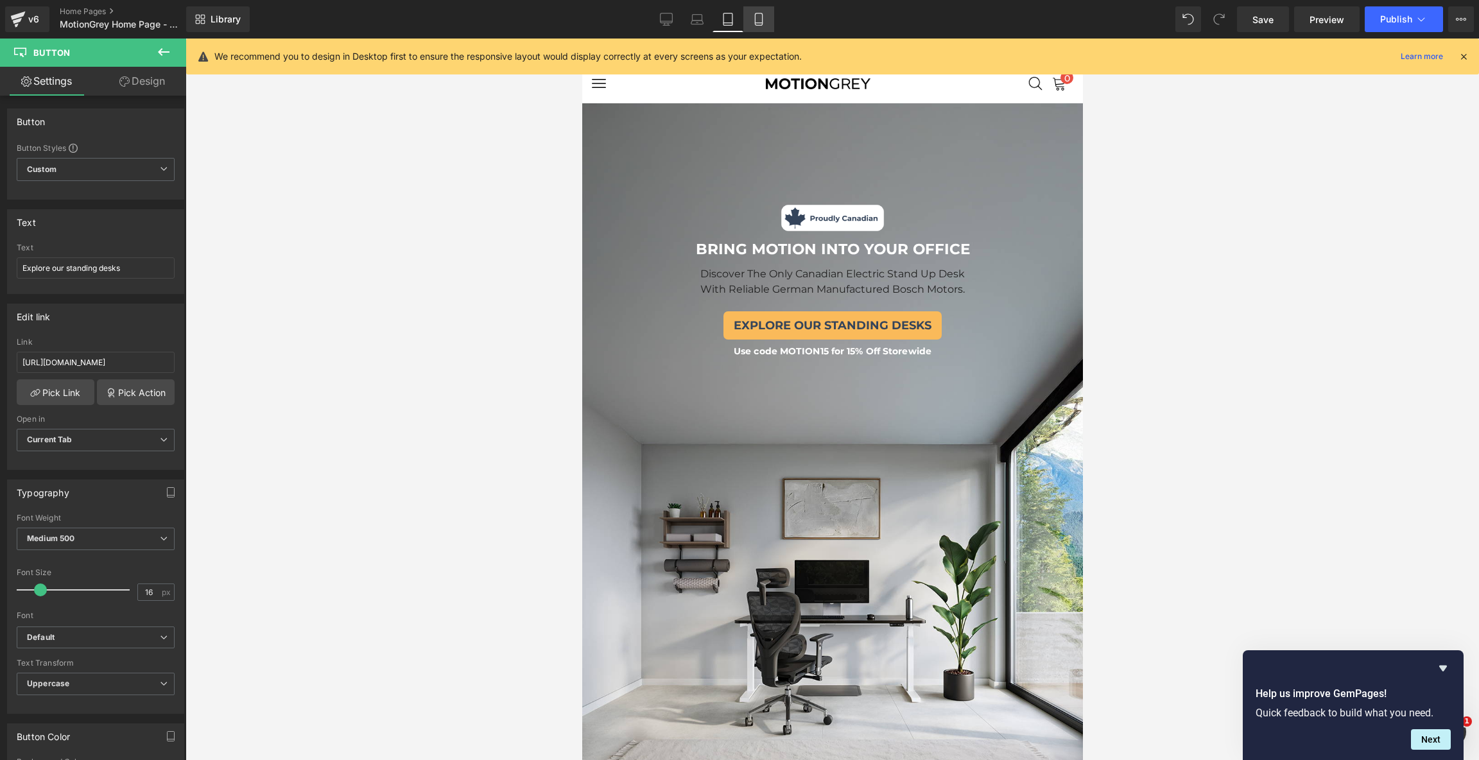
click at [764, 19] on icon at bounding box center [758, 19] width 13 height 13
type input "100"
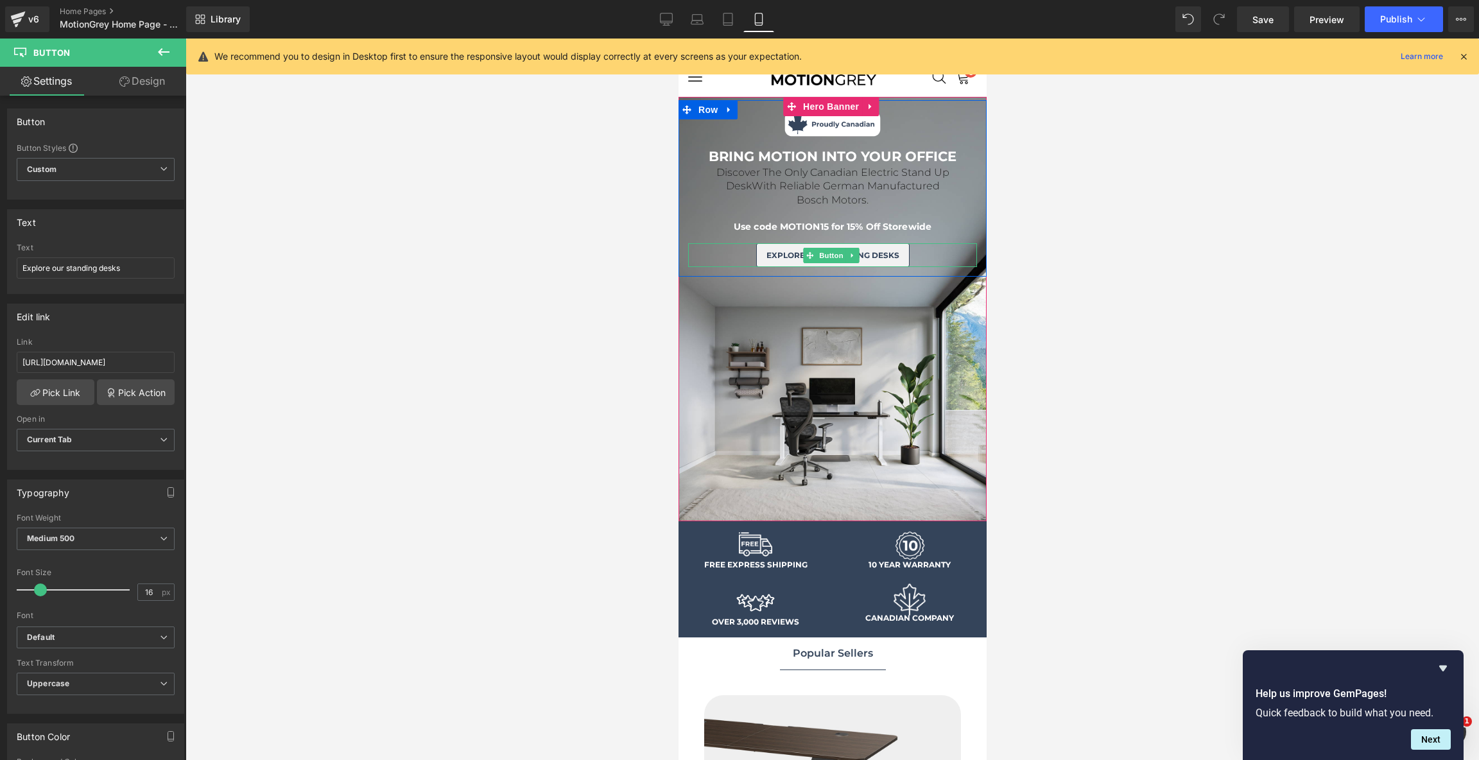
click at [904, 247] on link "explore our standing desks" at bounding box center [831, 255] width 153 height 24
type input "9"
click at [35, 588] on span at bounding box center [32, 589] width 13 height 13
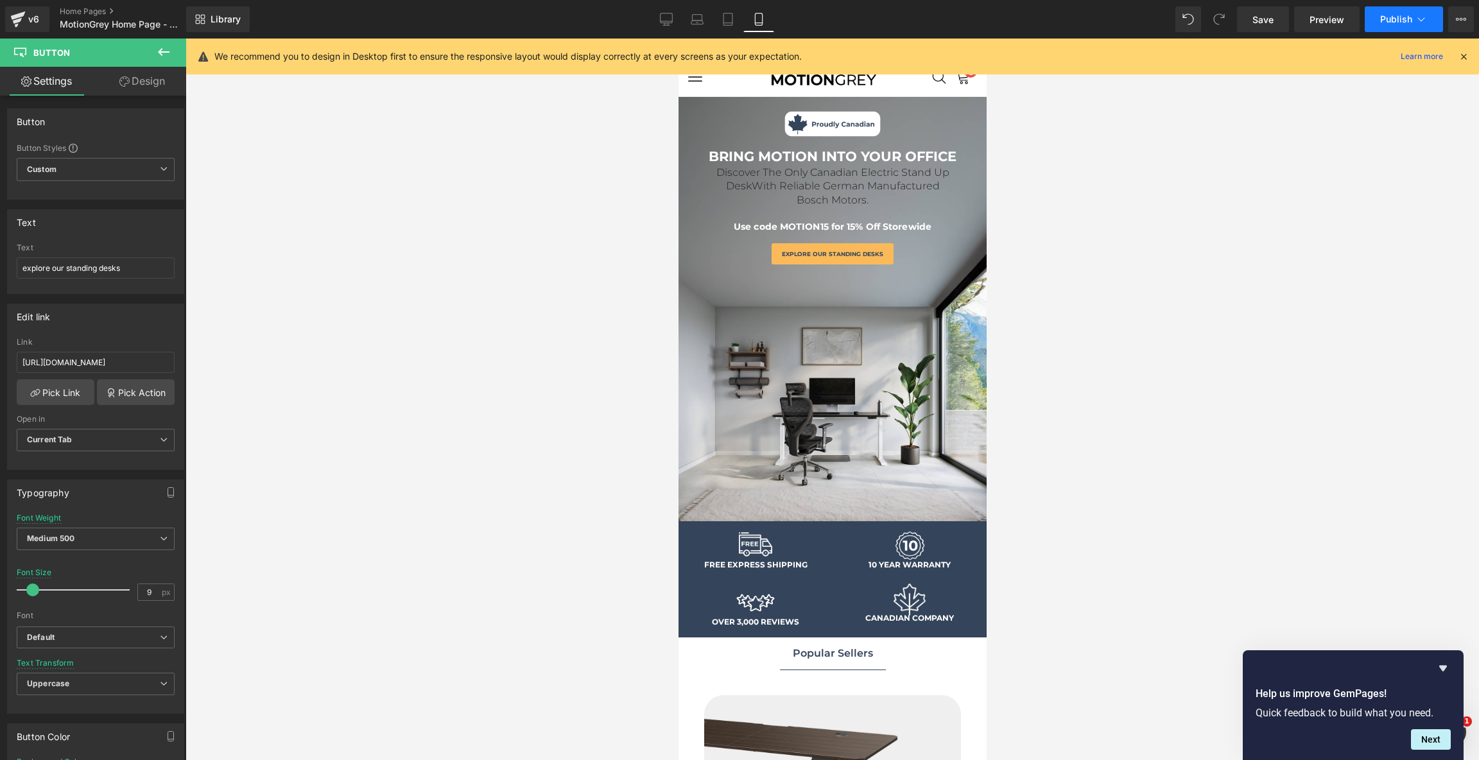
click at [1397, 10] on button "Publish" at bounding box center [1404, 19] width 78 height 26
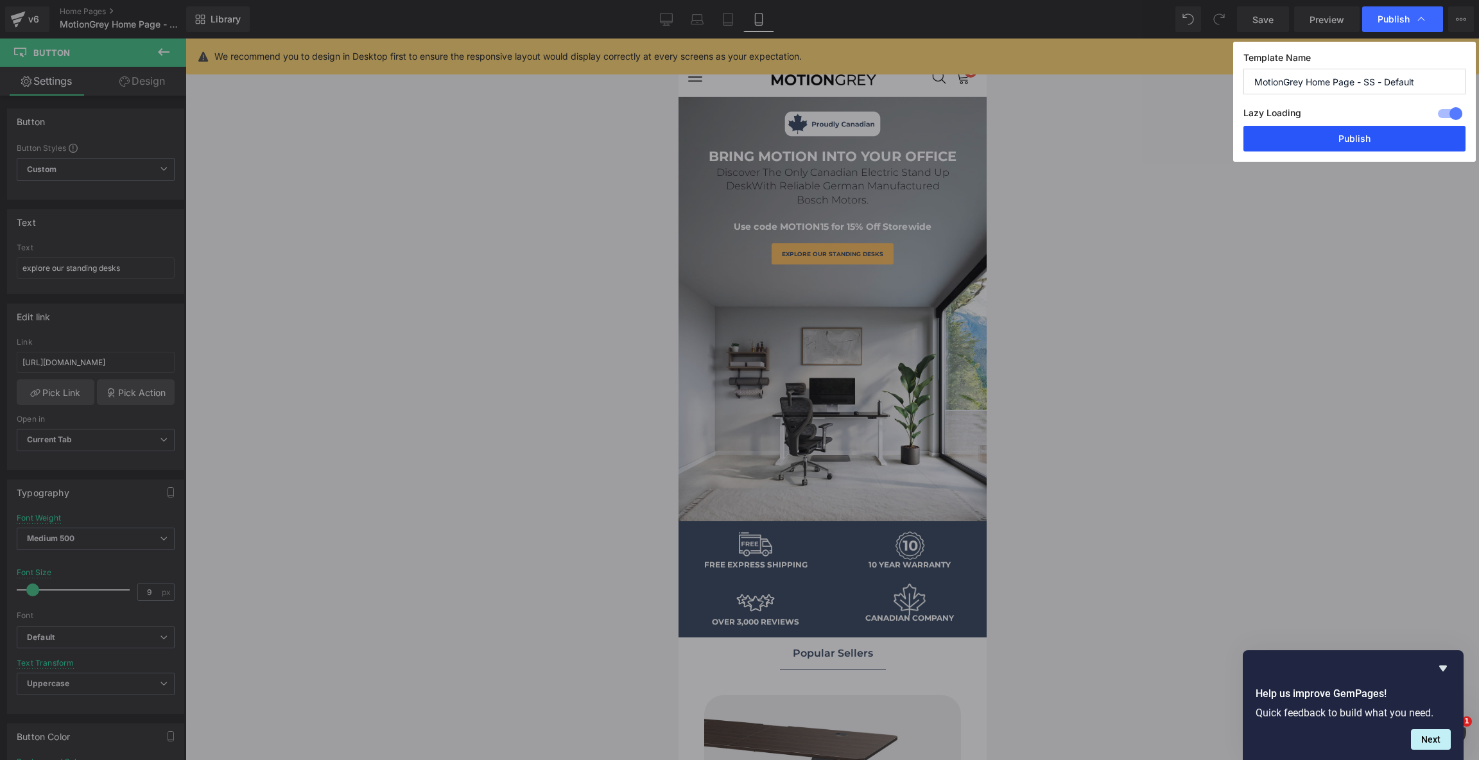
click at [1338, 126] on button "Publish" at bounding box center [1354, 139] width 222 height 26
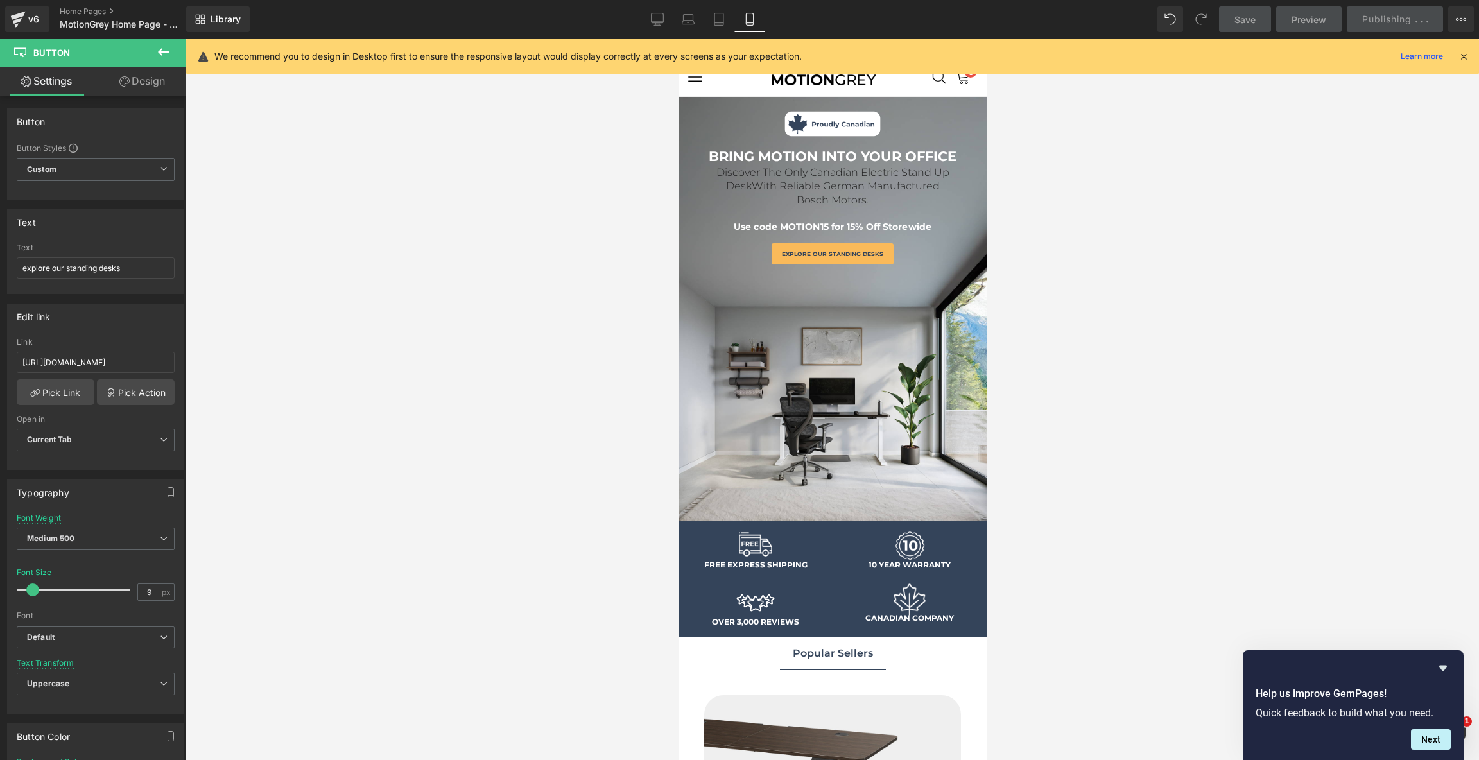
click at [1132, 212] on div at bounding box center [831, 399] width 1293 height 721
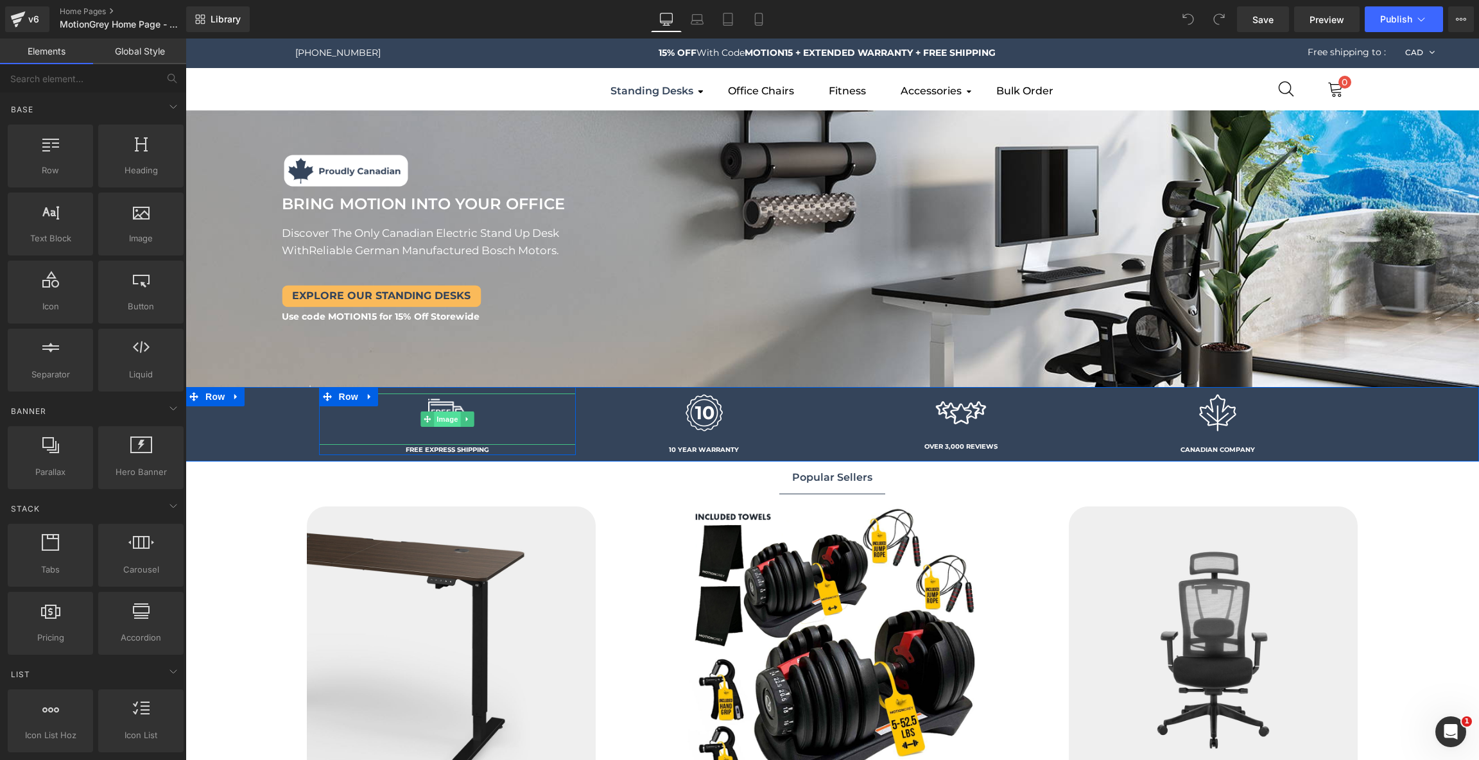
click at [447, 417] on span "Image" at bounding box center [447, 418] width 27 height 15
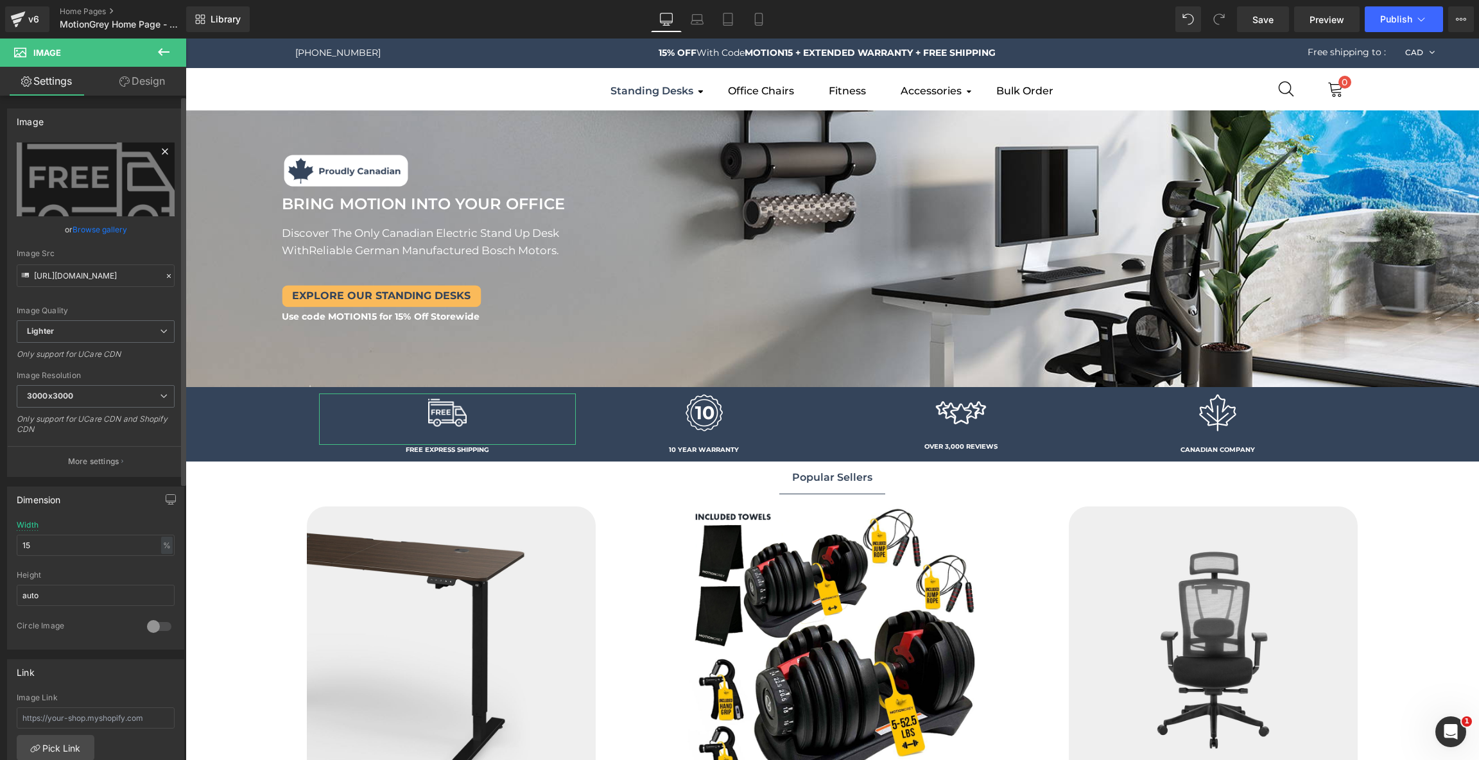
click at [162, 150] on icon at bounding box center [164, 151] width 15 height 15
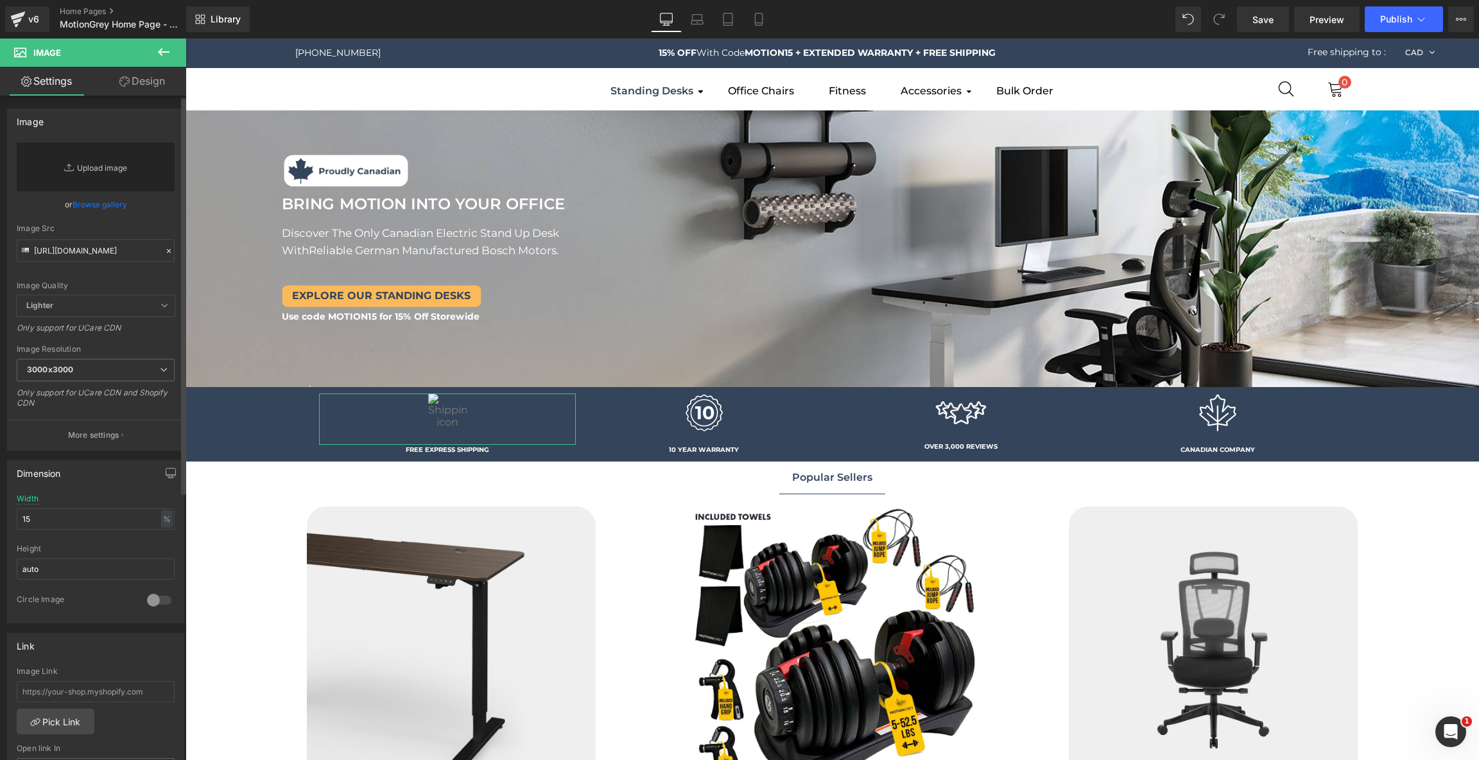
click at [116, 159] on link "Replace Image" at bounding box center [96, 166] width 158 height 49
type input "C:\fakepath\free-shipping 90x90.png"
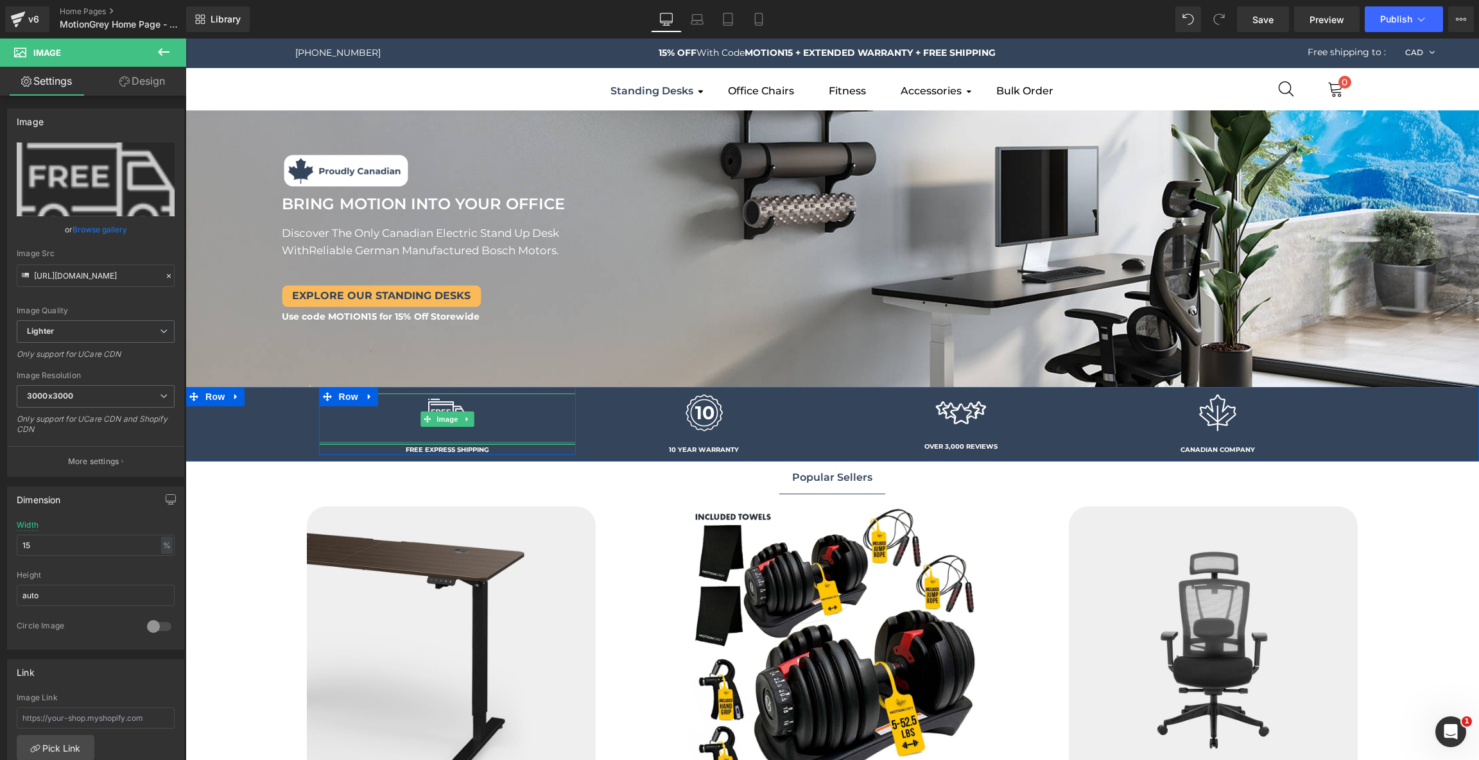
click at [509, 442] on div at bounding box center [447, 443] width 257 height 3
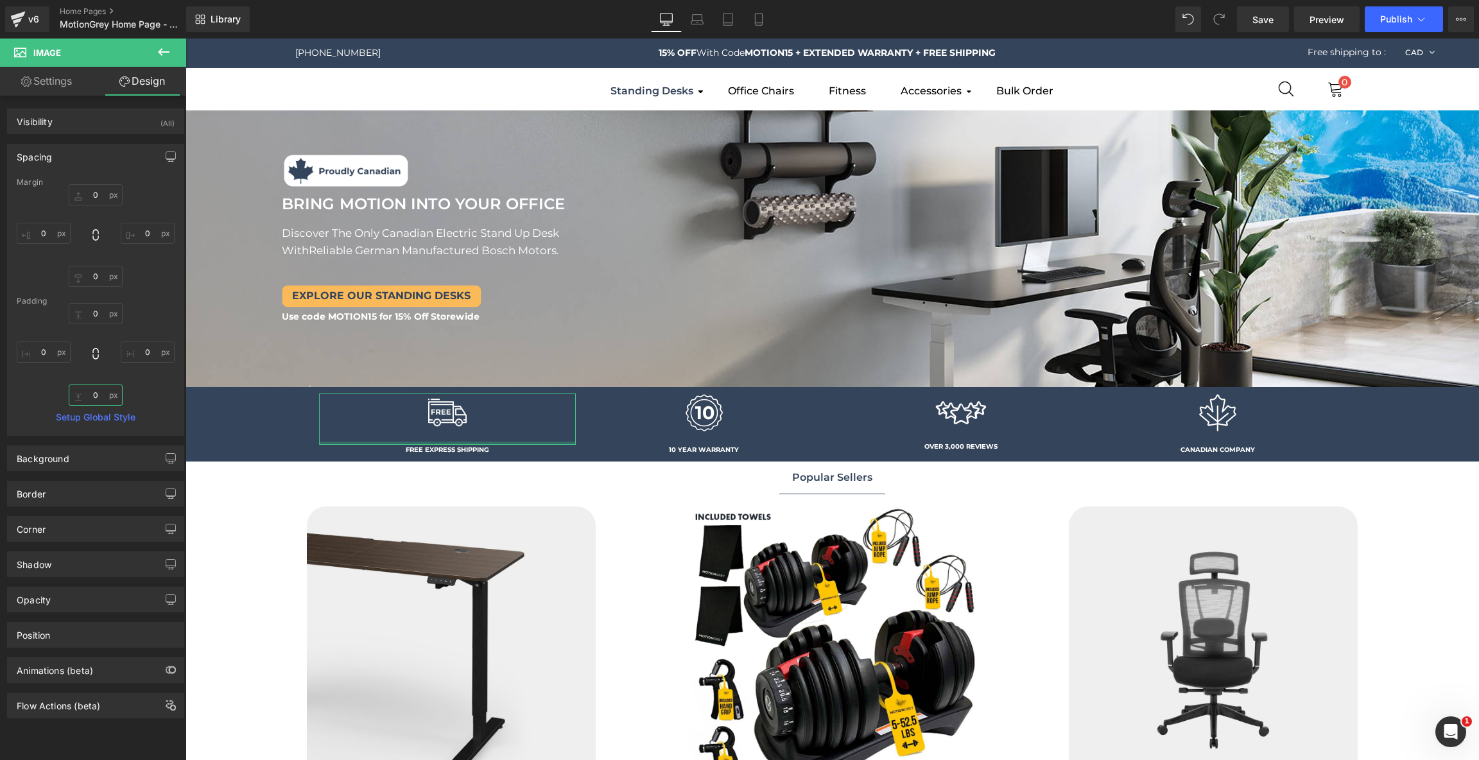
type textarea "0"
click at [98, 396] on input "0" at bounding box center [96, 394] width 54 height 21
type input "0"
click at [92, 278] on input "0" at bounding box center [96, 276] width 54 height 21
type input "-21"
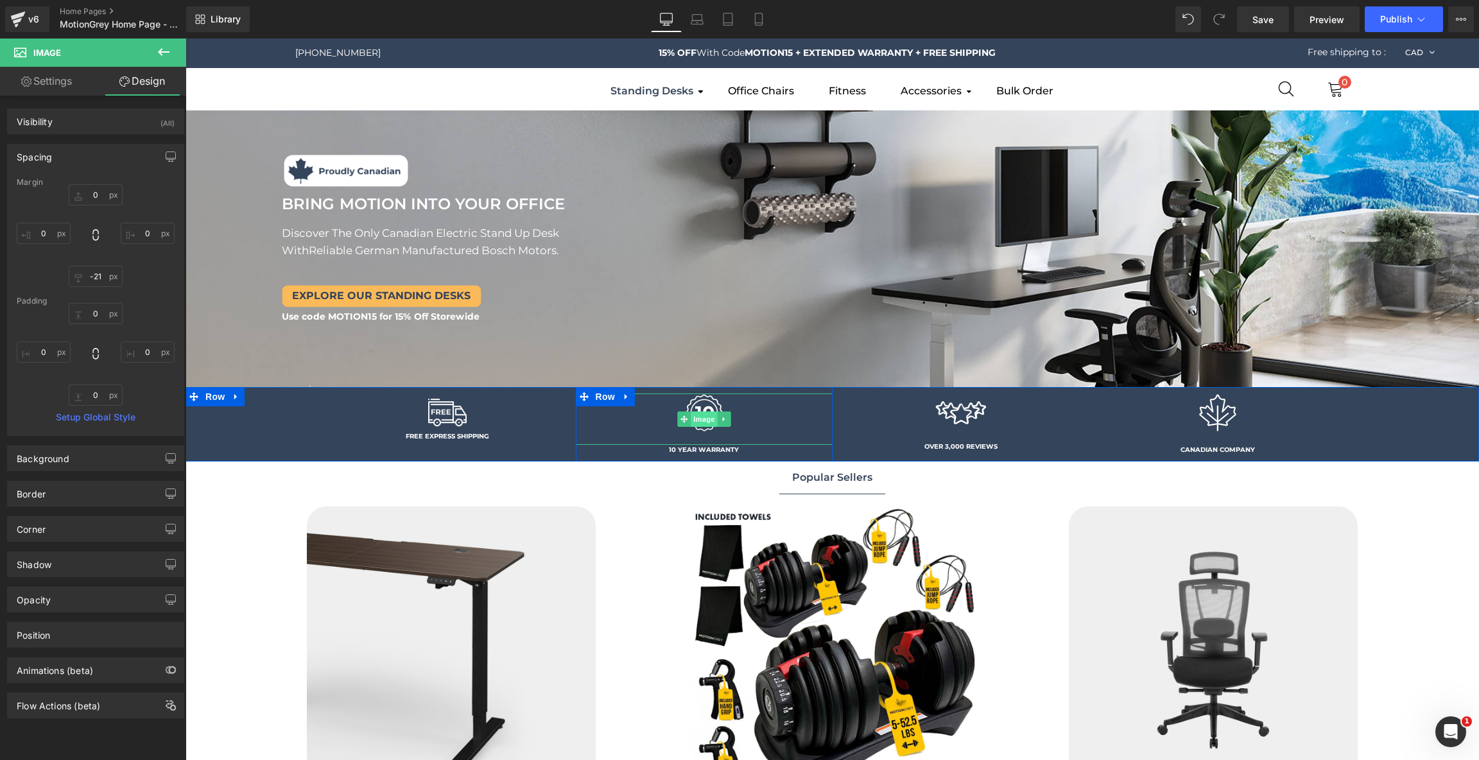
click at [707, 418] on span "Image" at bounding box center [704, 418] width 27 height 15
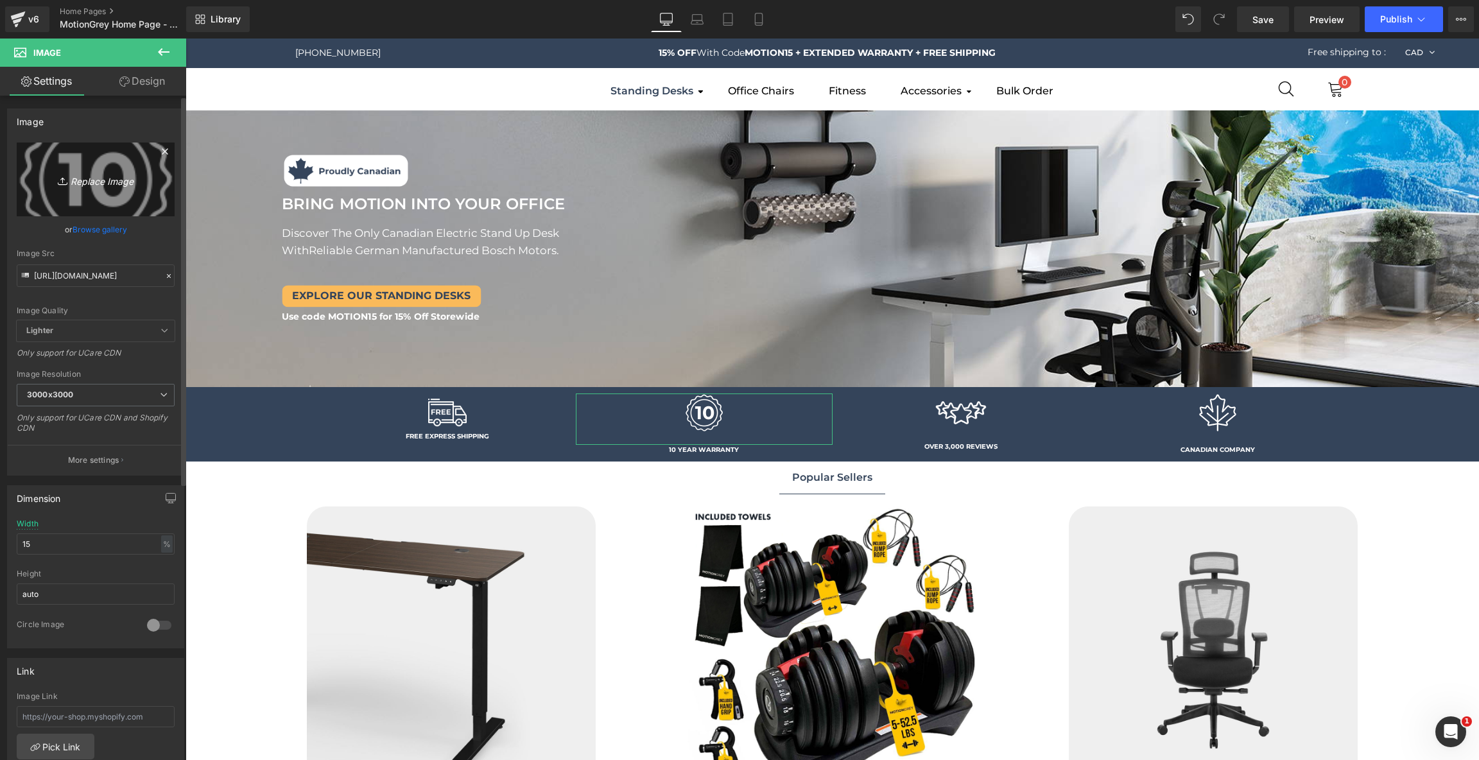
click at [121, 177] on icon "Replace Image" at bounding box center [95, 179] width 103 height 16
type input "C:\fakepath\10-years 90x90.png"
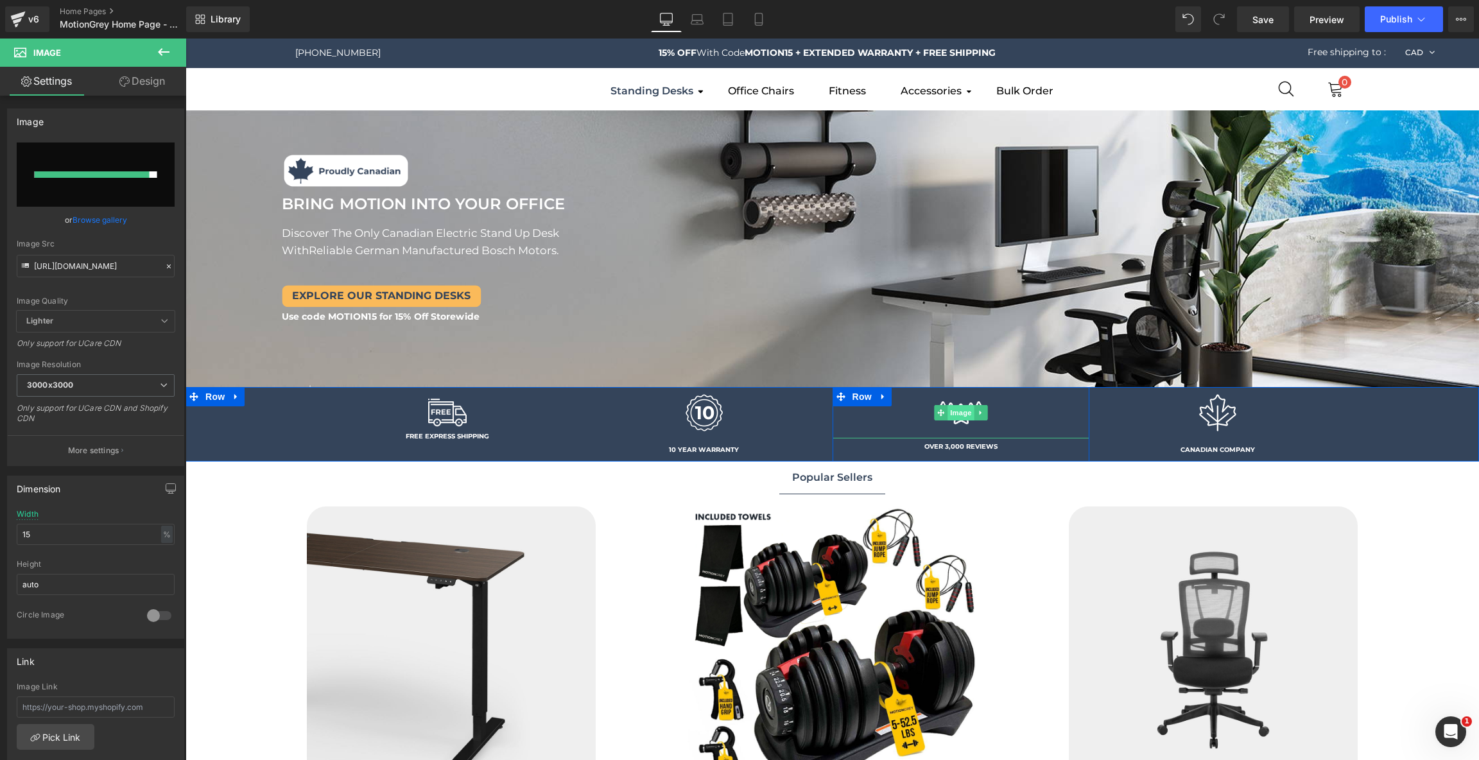
click at [958, 413] on span "Image" at bounding box center [960, 412] width 27 height 15
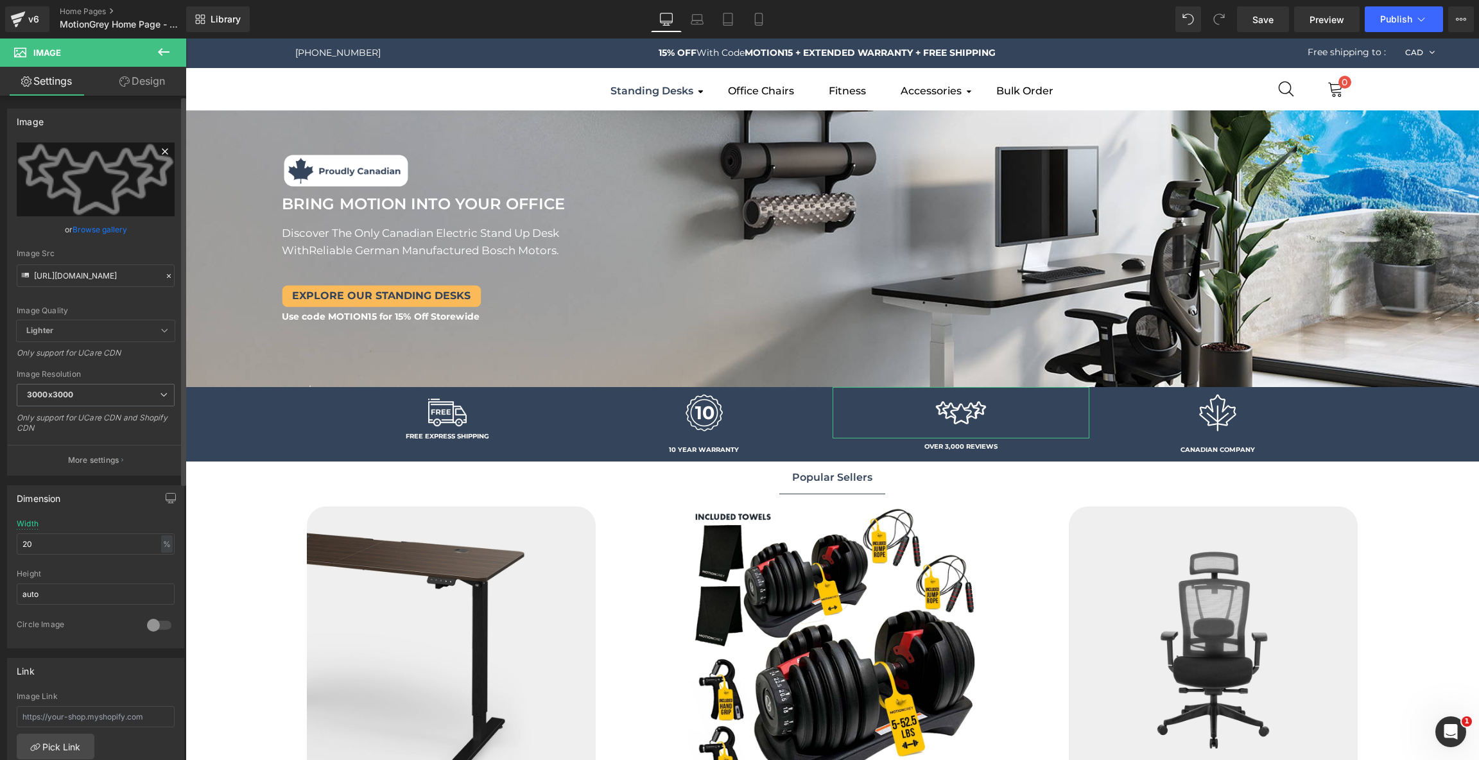
click at [162, 148] on icon at bounding box center [164, 151] width 15 height 15
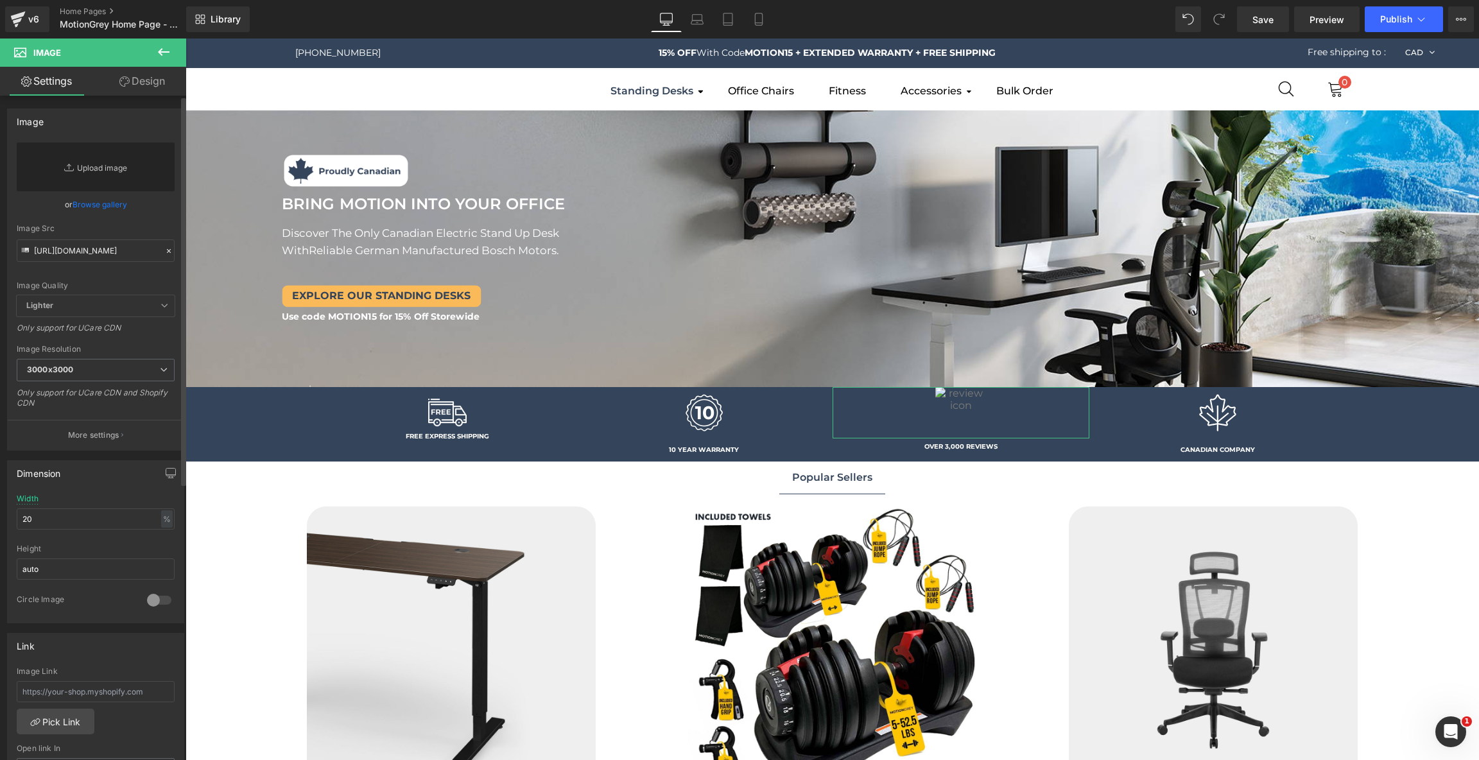
click at [116, 159] on link "Replace Image" at bounding box center [96, 166] width 158 height 49
type input "C:\fakepath\5-stars 90x90.png"
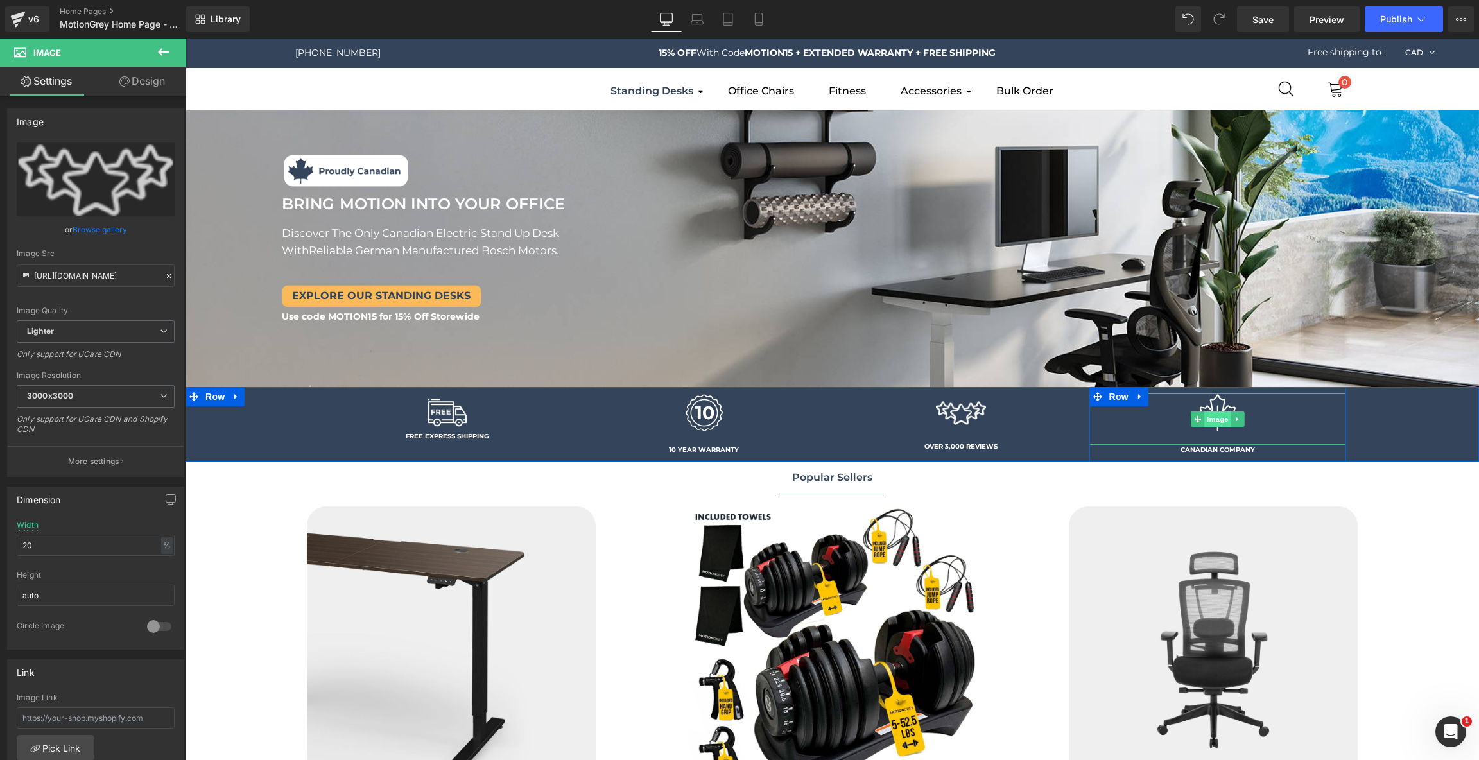
click at [1227, 420] on span "Image" at bounding box center [1217, 418] width 27 height 15
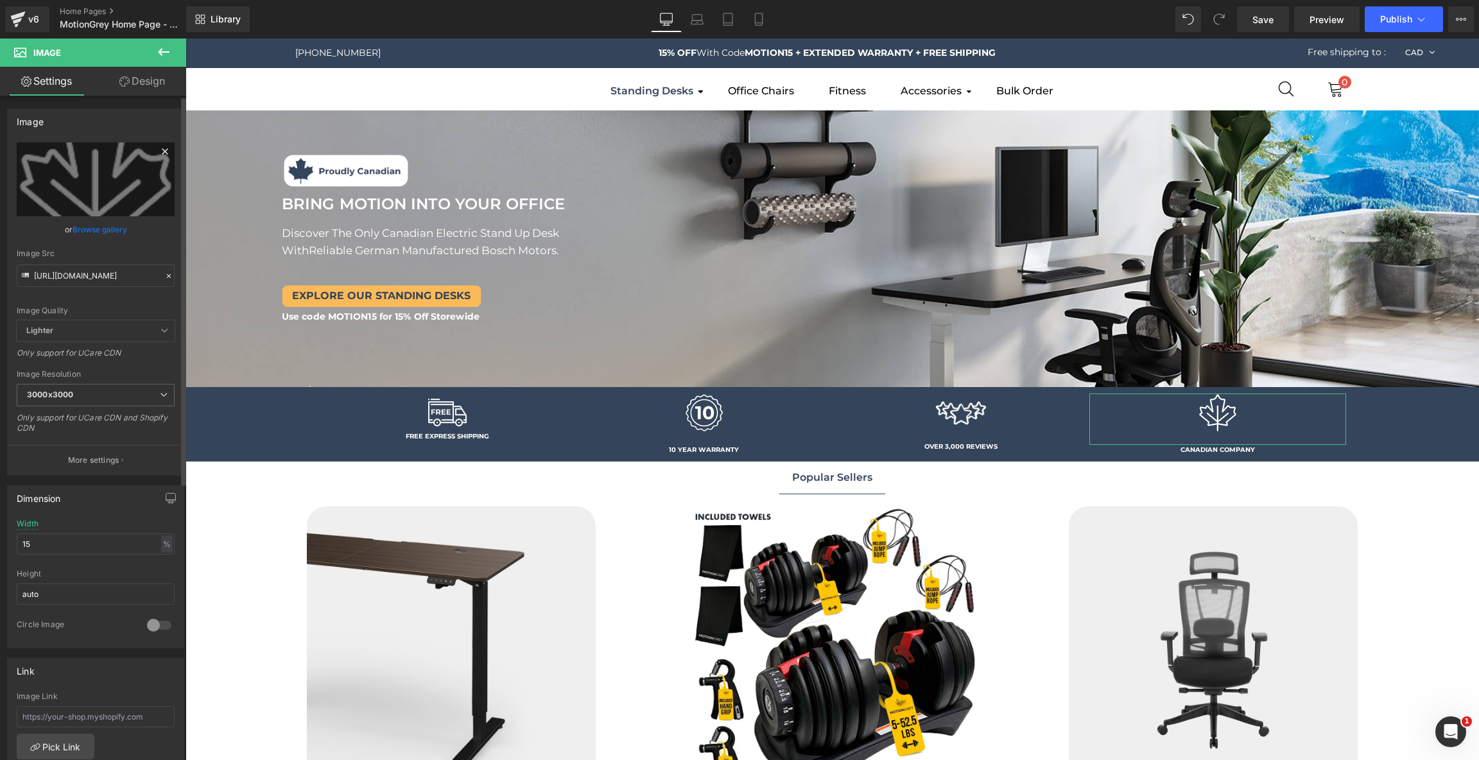
click at [162, 150] on icon at bounding box center [165, 151] width 6 height 6
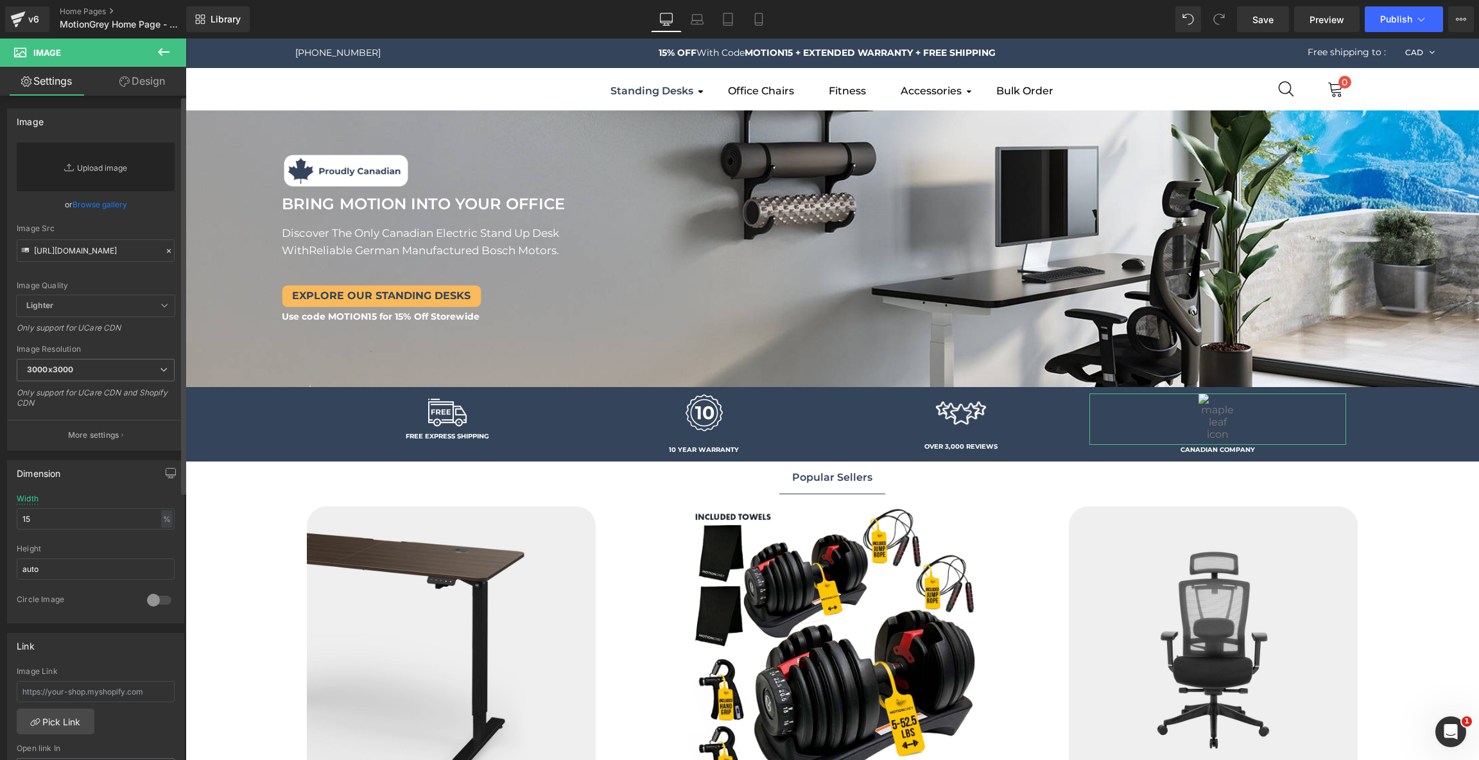
click at [121, 164] on link "Replace Image" at bounding box center [96, 166] width 158 height 49
type input "C:\fakepath\canada 90x90.png"
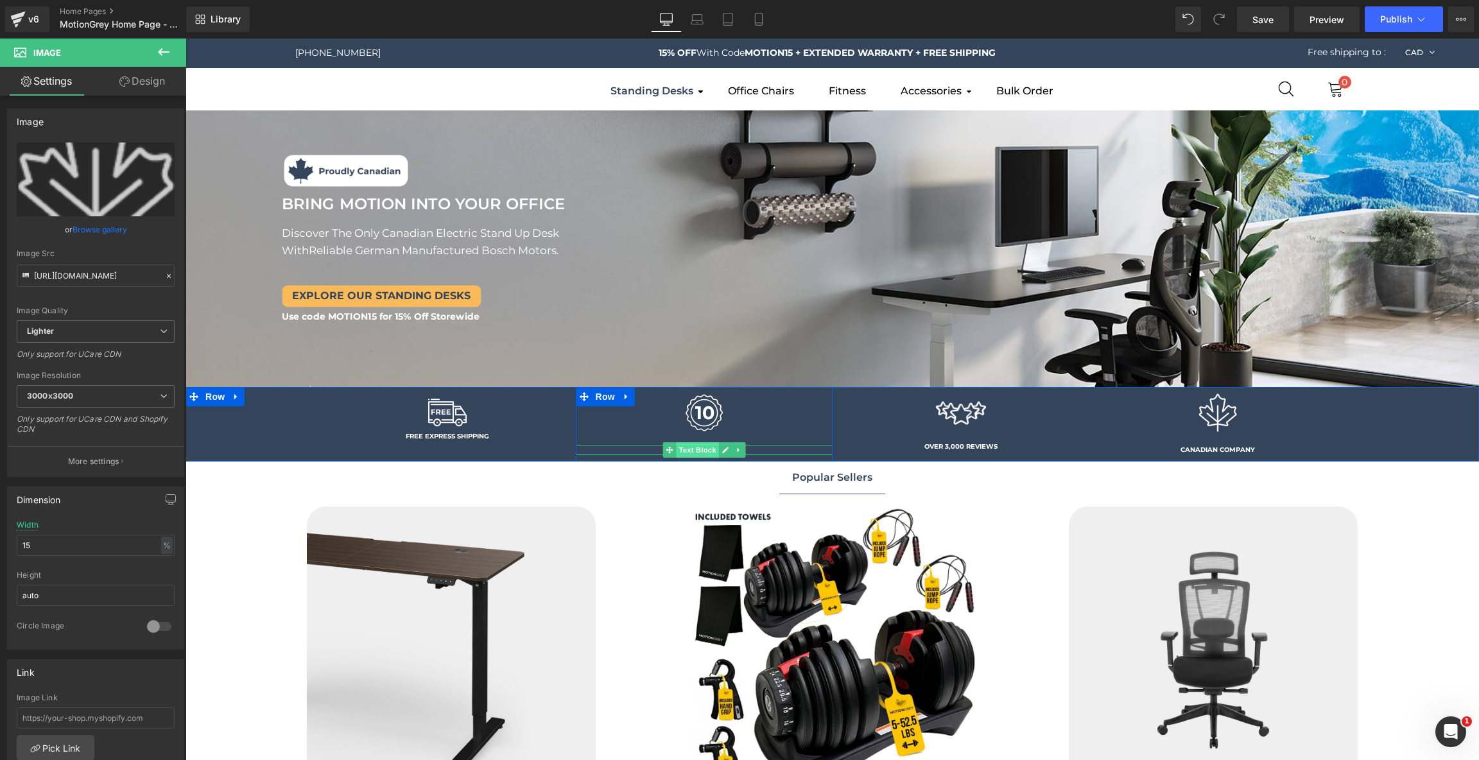
click at [704, 443] on span "Text Block" at bounding box center [697, 449] width 42 height 15
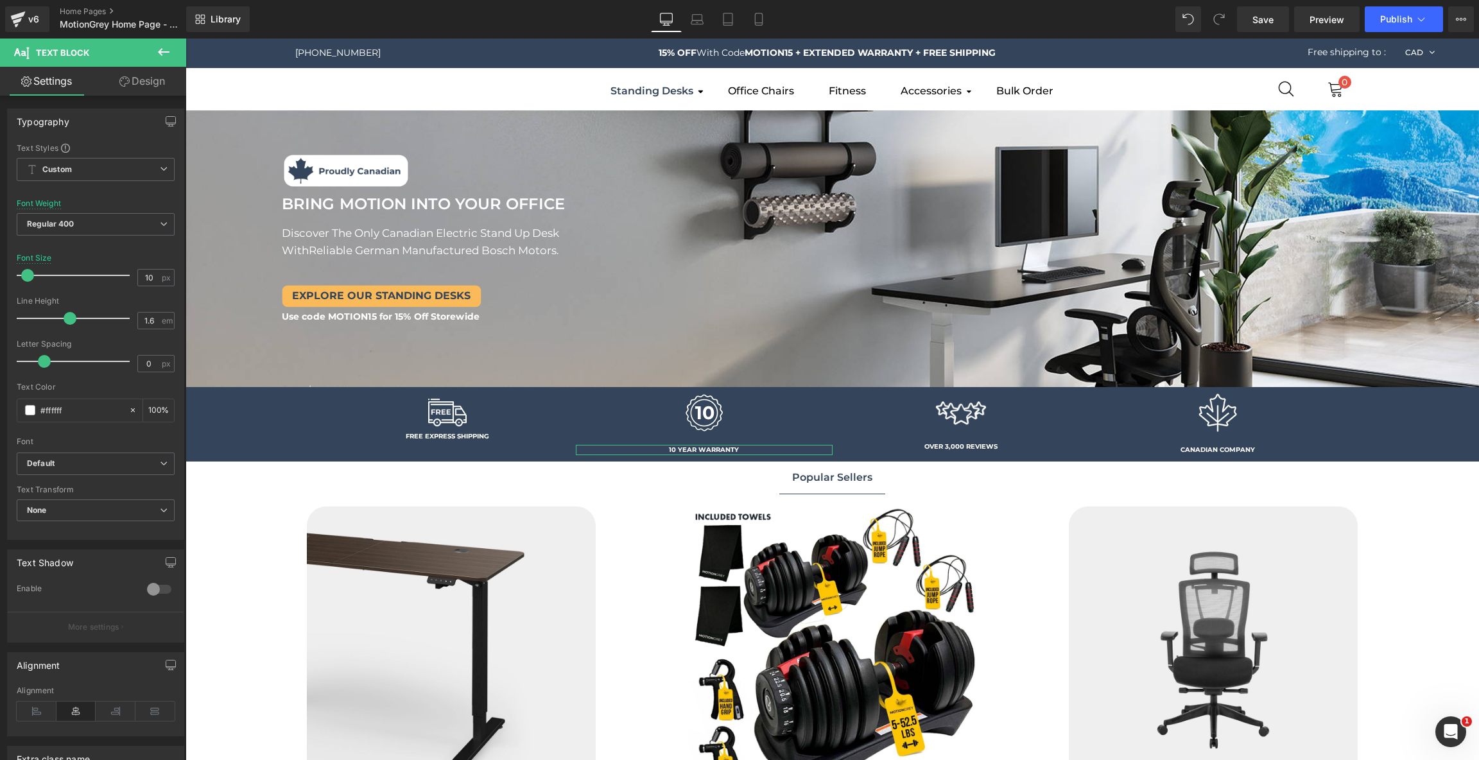
click at [130, 93] on link "Design" at bounding box center [142, 81] width 93 height 29
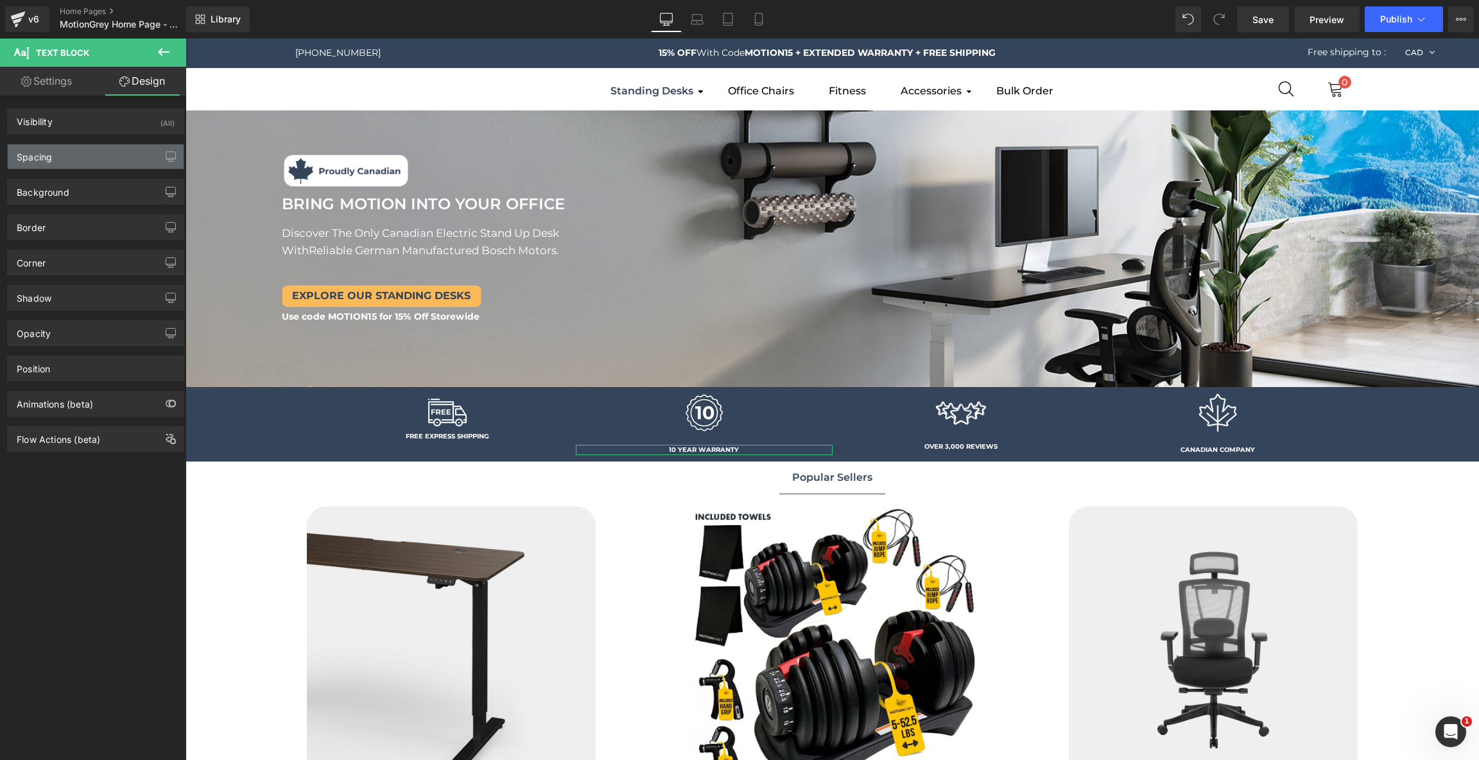
click at [102, 151] on div "Spacing" at bounding box center [96, 156] width 176 height 24
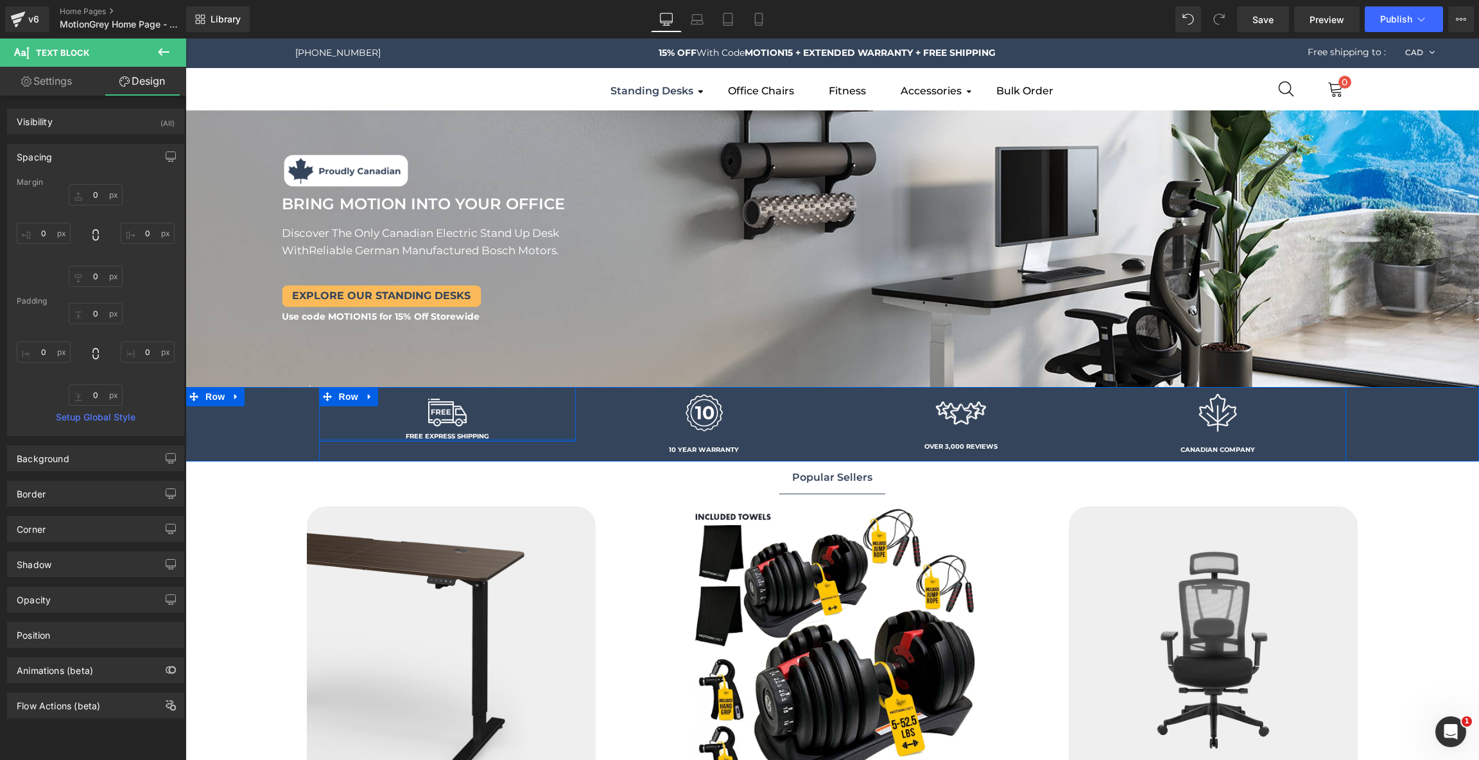
click at [440, 441] on div at bounding box center [447, 439] width 257 height 3
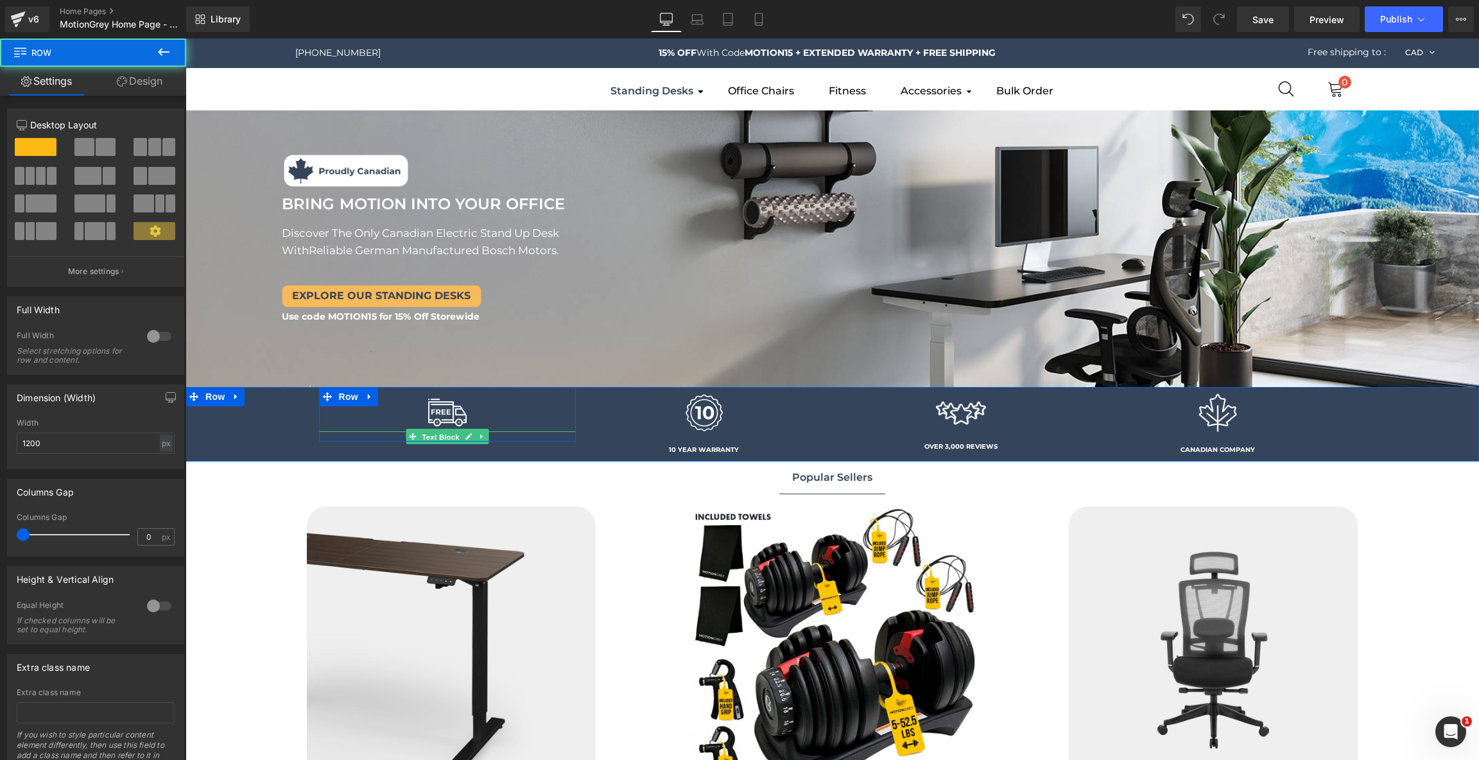
click at [445, 435] on span "Text Block" at bounding box center [440, 436] width 42 height 15
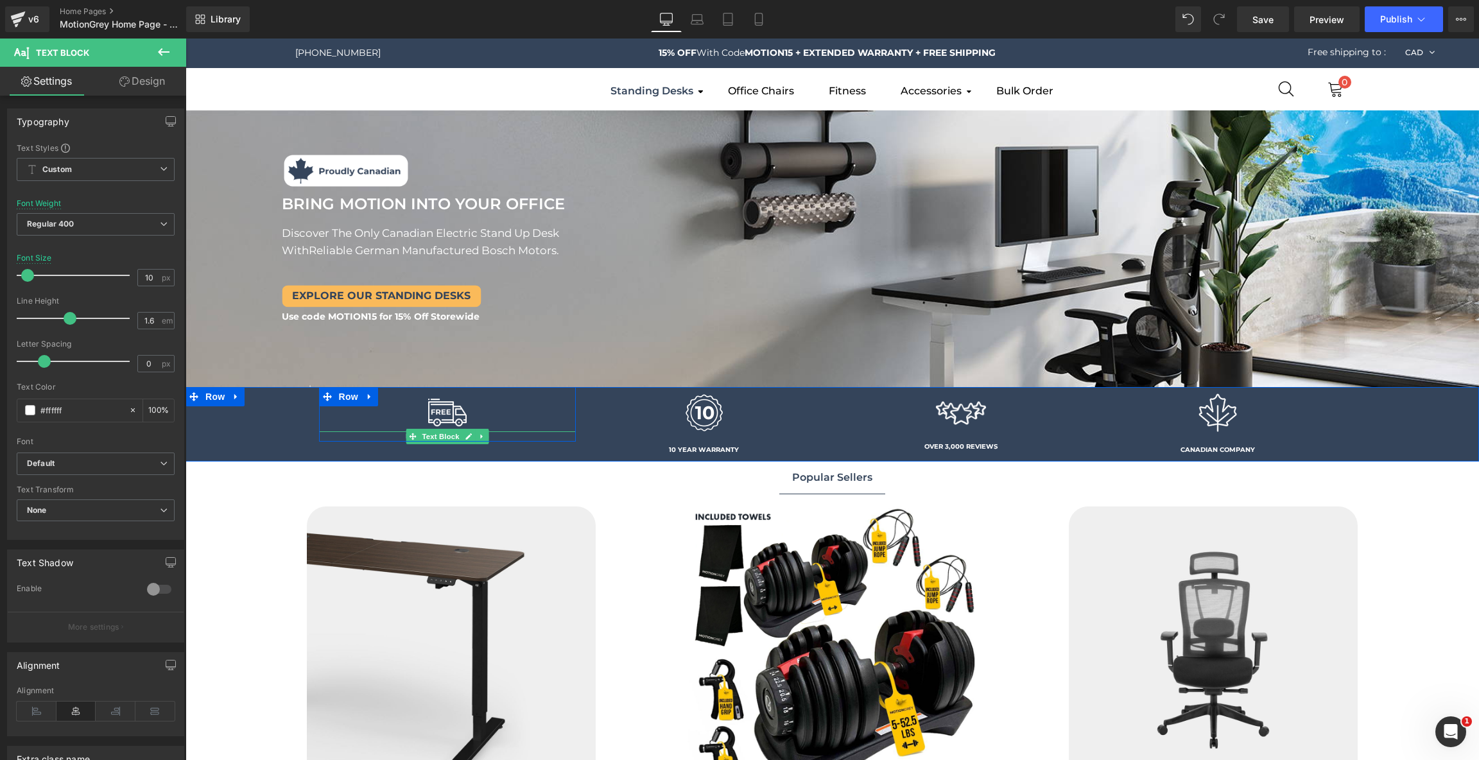
click at [439, 437] on span "Text Block" at bounding box center [440, 436] width 42 height 15
click at [447, 435] on span "Text Block" at bounding box center [440, 436] width 42 height 15
click at [135, 77] on link "Design" at bounding box center [142, 81] width 93 height 29
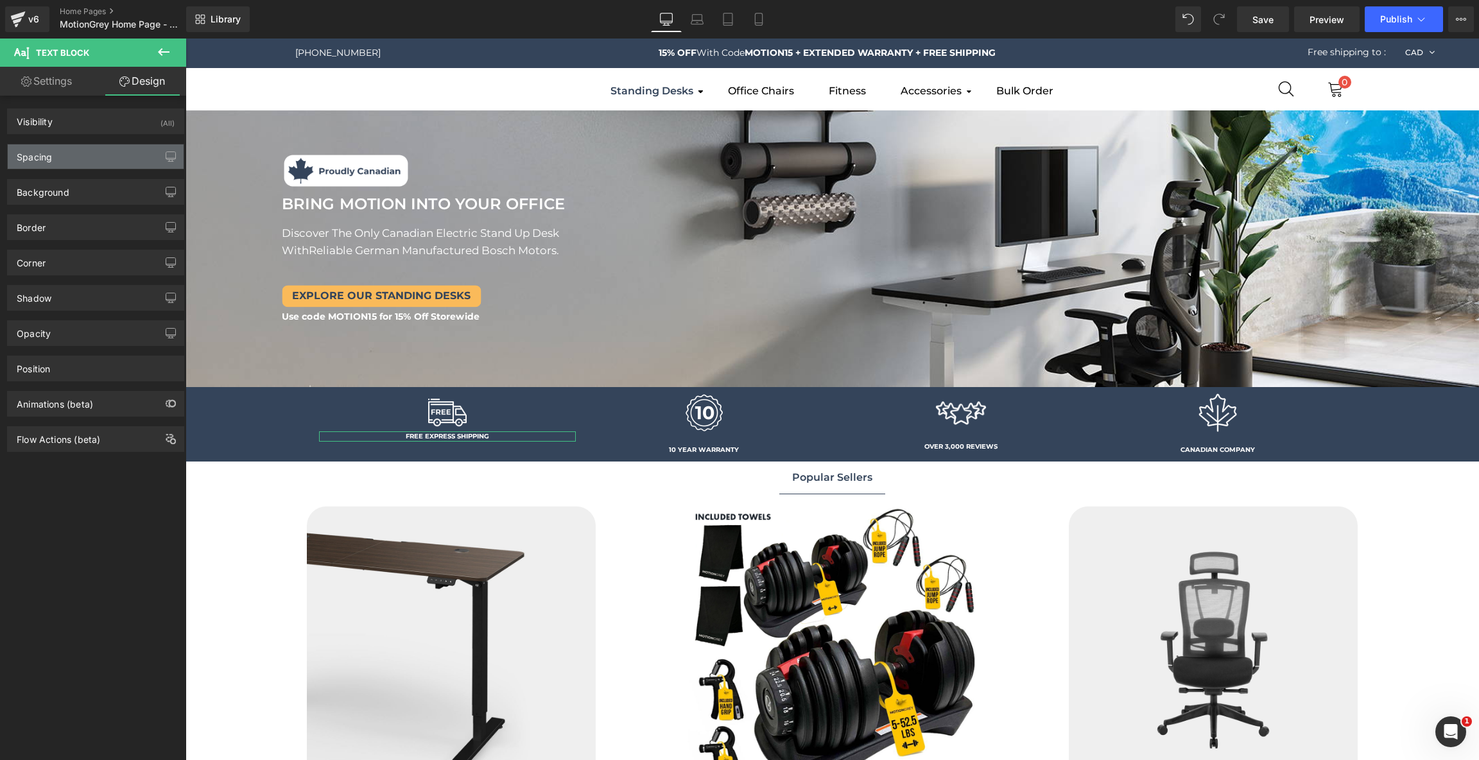
click at [122, 157] on div "Spacing" at bounding box center [96, 156] width 176 height 24
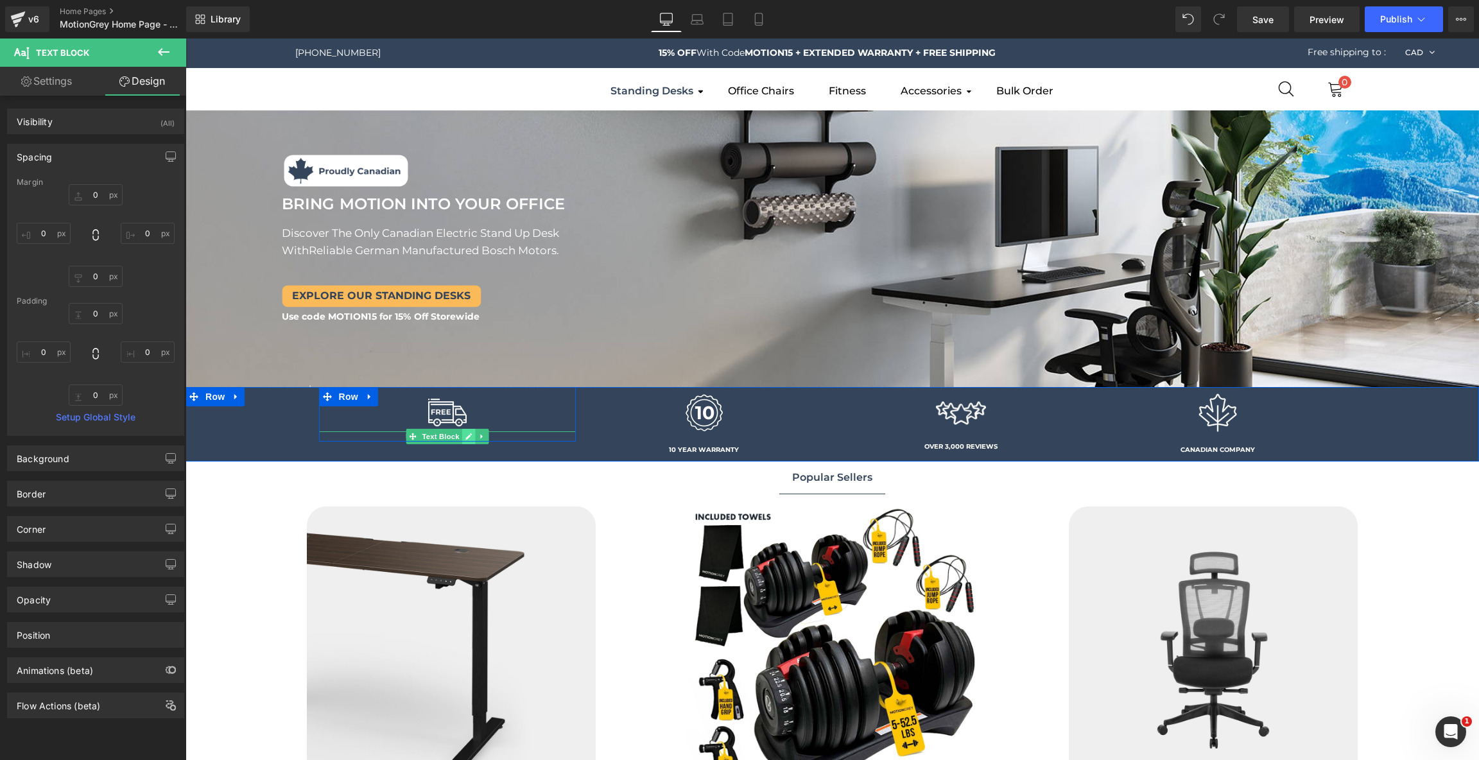
click at [468, 436] on icon at bounding box center [468, 437] width 6 height 6
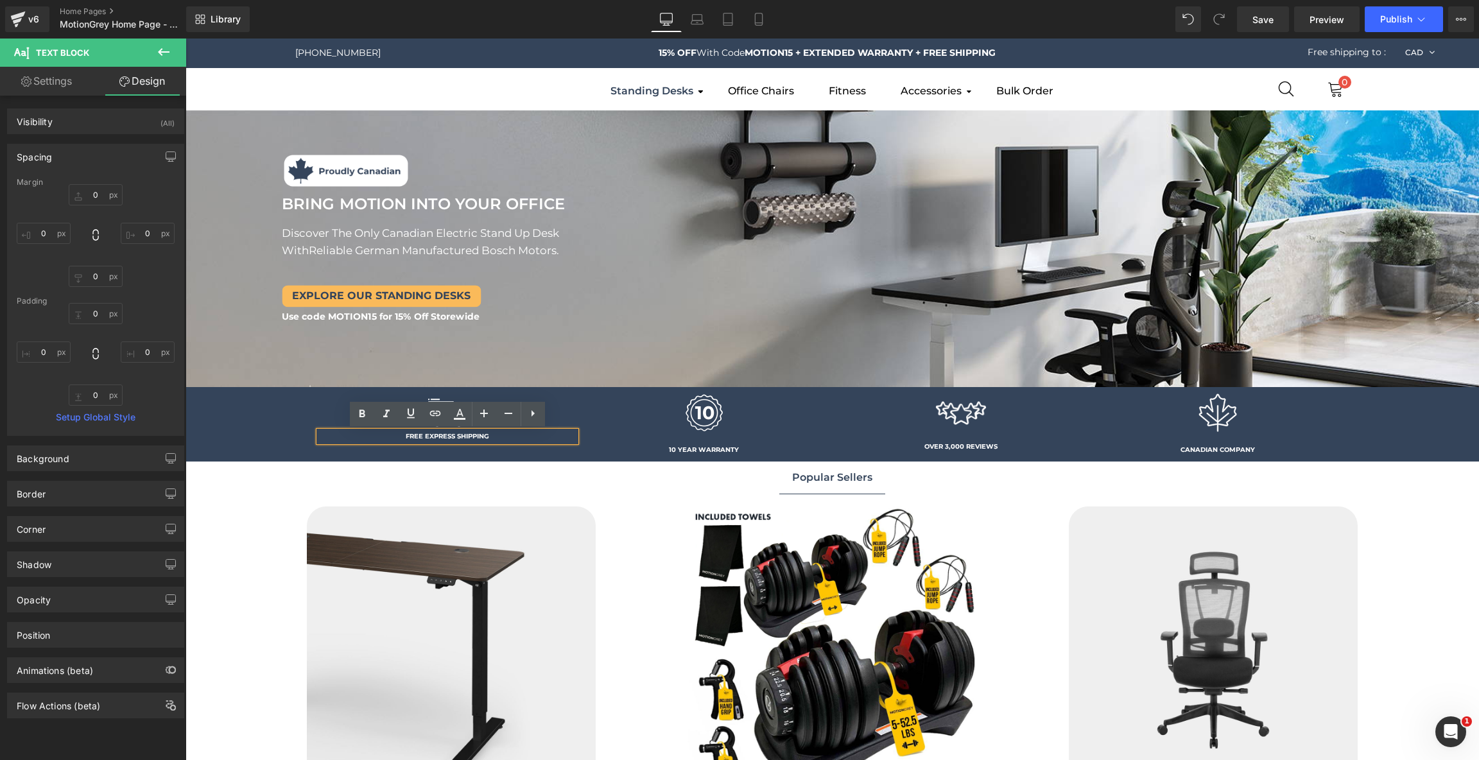
click at [451, 438] on strong "FREE EXPRESS SHIPPING" at bounding box center [447, 436] width 83 height 8
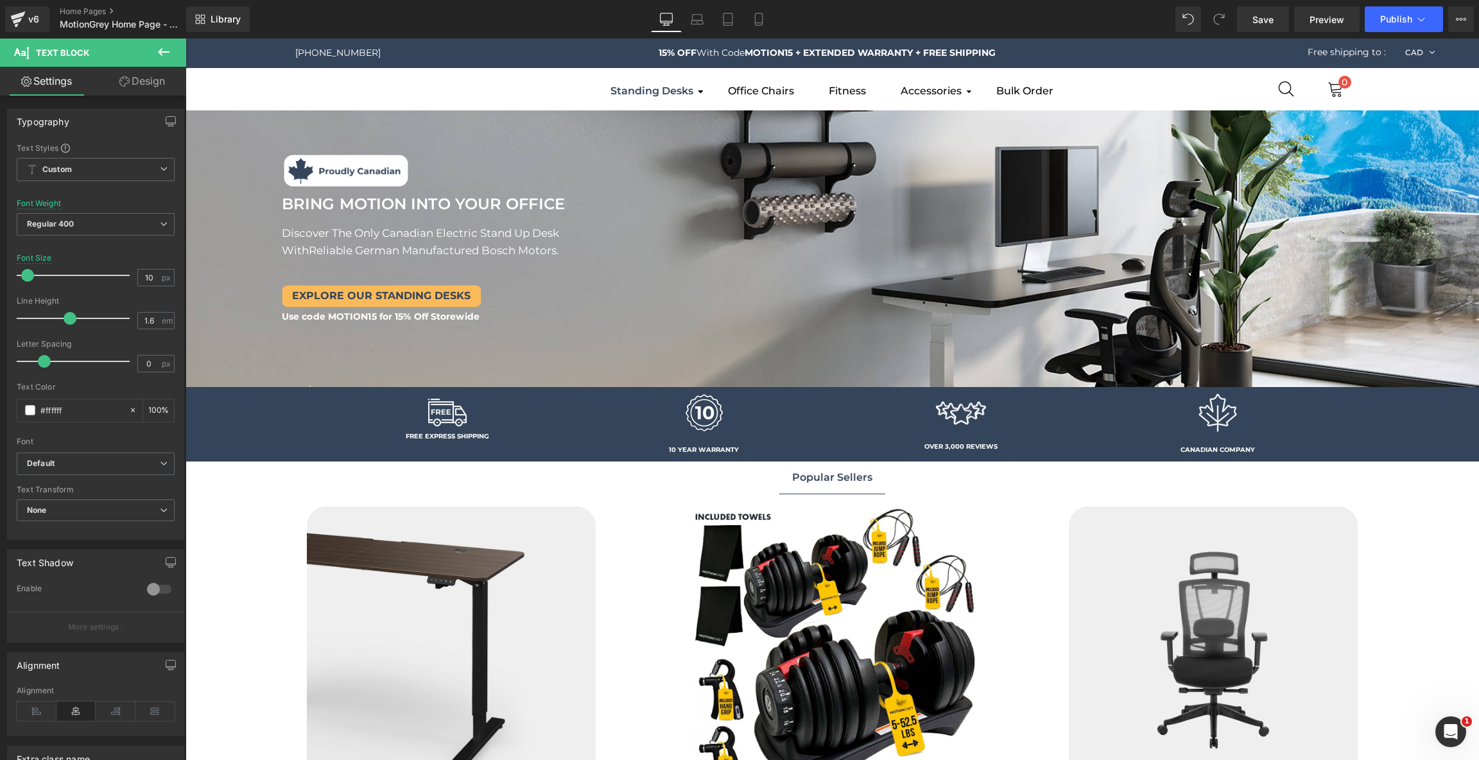
click at [141, 82] on link "Design" at bounding box center [142, 81] width 93 height 29
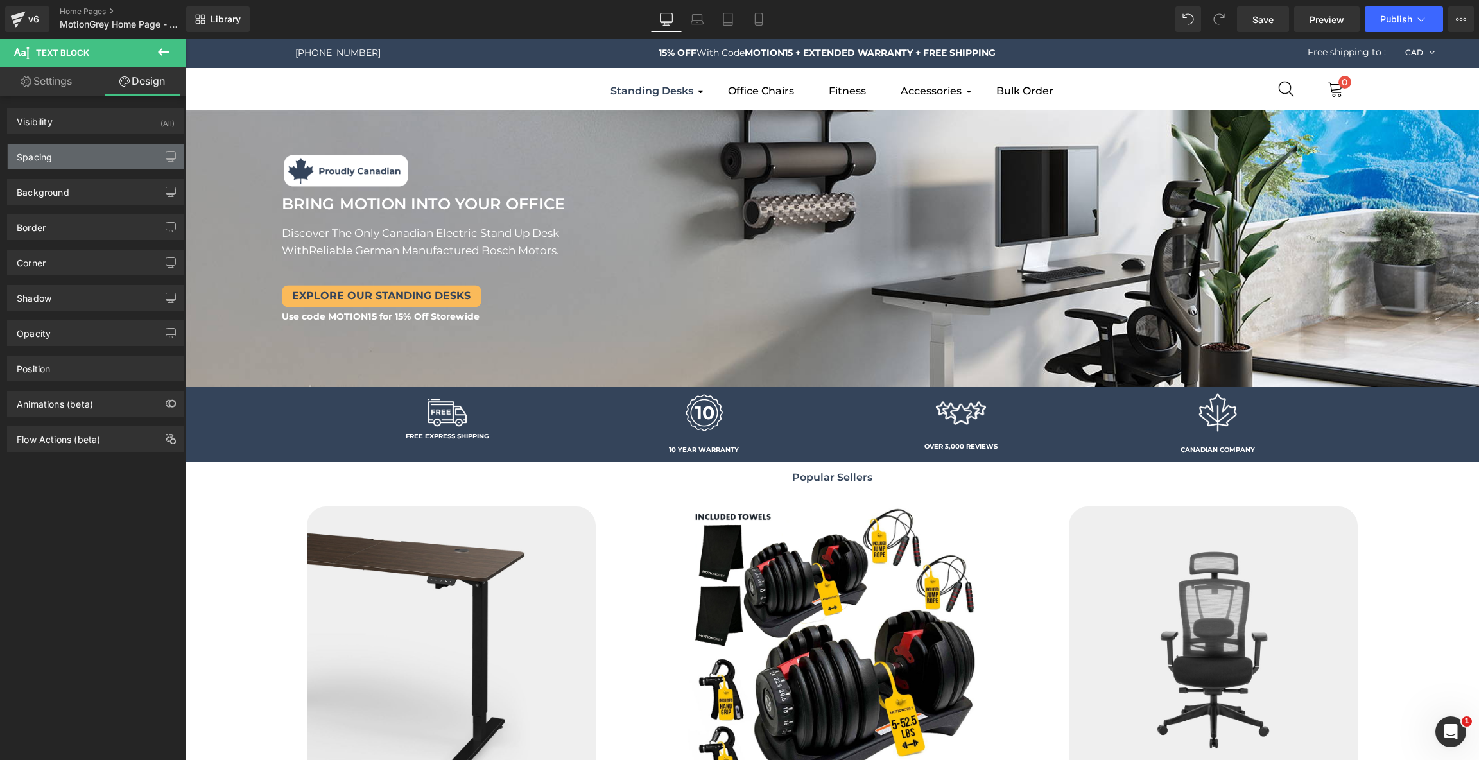
click at [86, 151] on div "Spacing" at bounding box center [96, 156] width 176 height 24
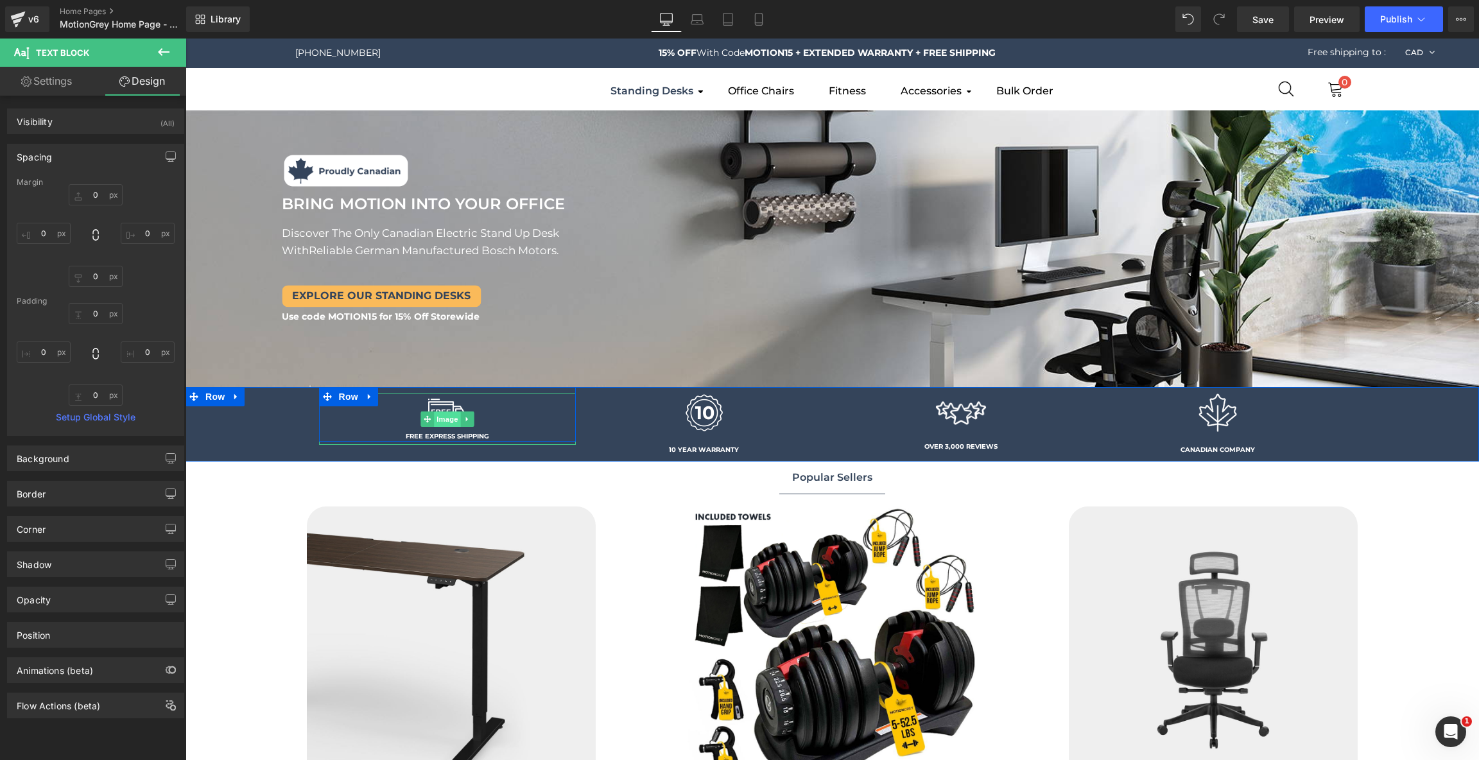
click at [449, 418] on span "Image" at bounding box center [447, 418] width 27 height 15
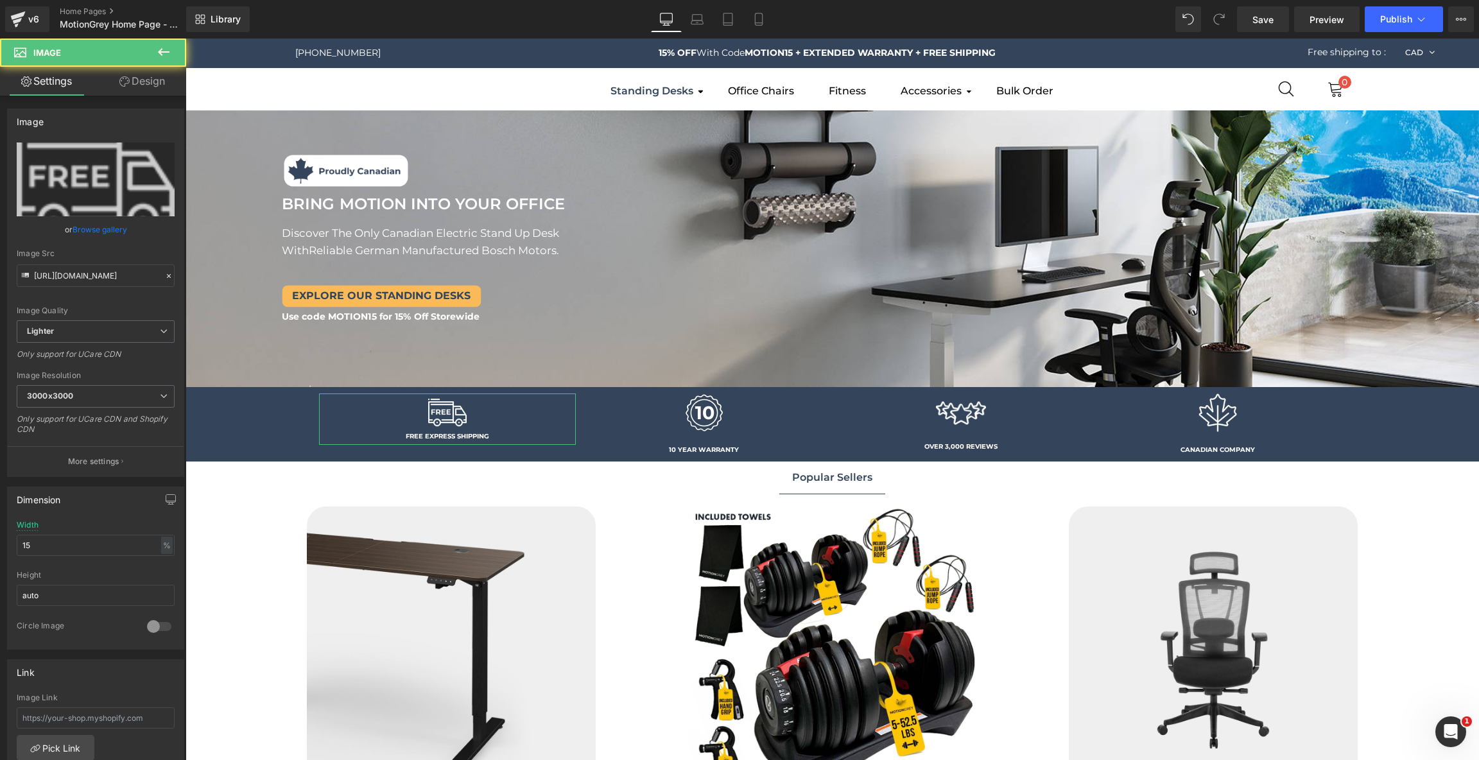
click at [126, 79] on icon at bounding box center [124, 81] width 10 height 10
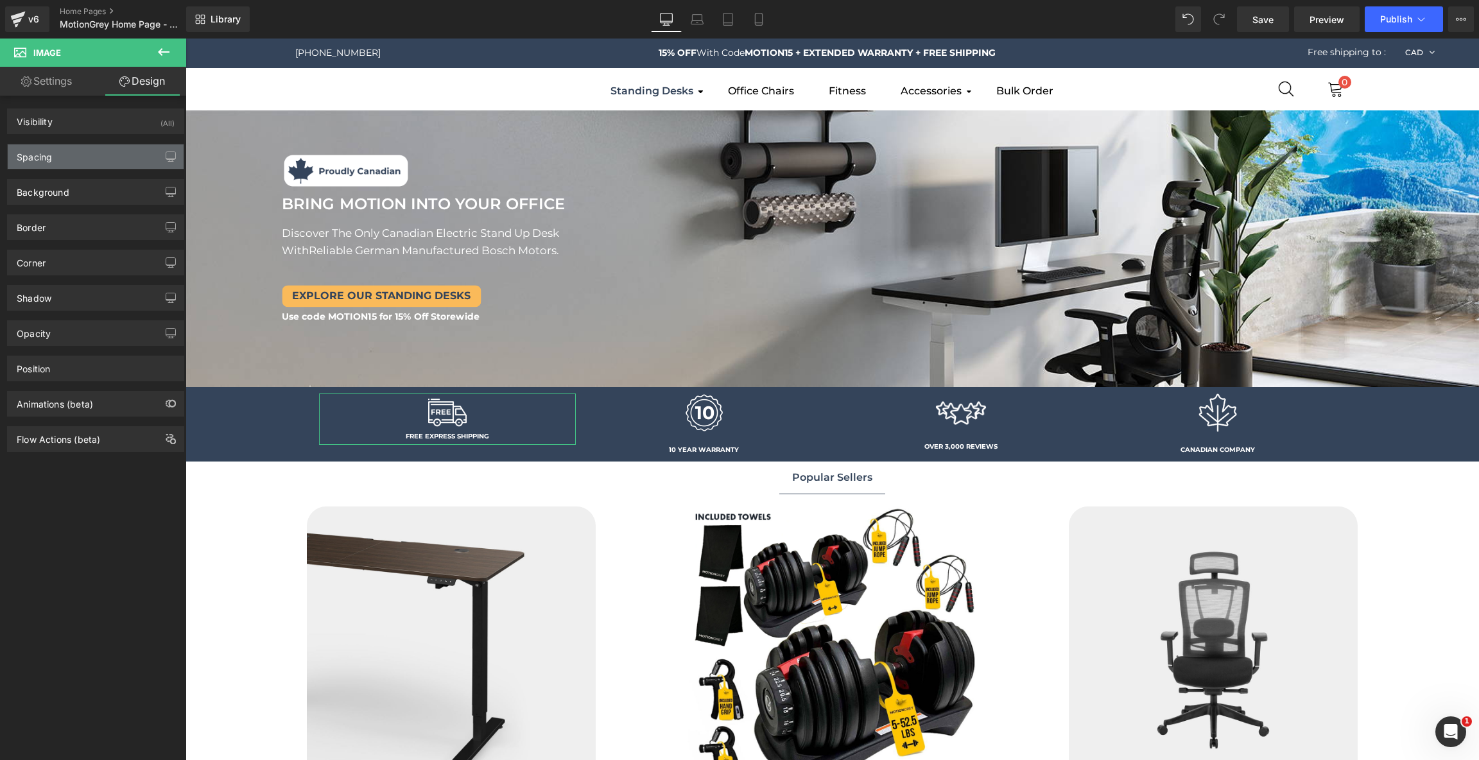
click at [104, 158] on div "Spacing" at bounding box center [96, 156] width 176 height 24
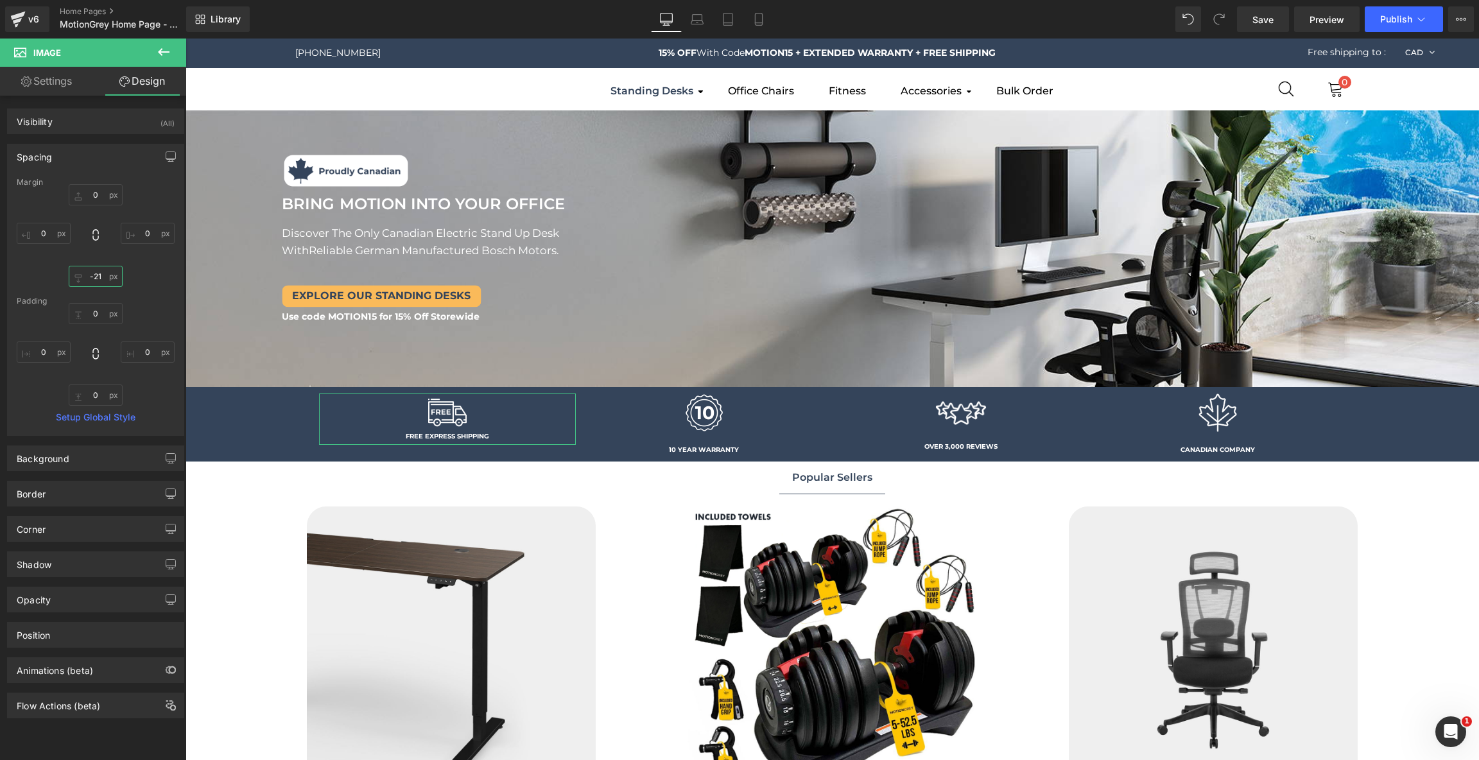
click at [99, 276] on input "-21" at bounding box center [96, 276] width 54 height 21
type input "-20"
click at [705, 415] on span "Image" at bounding box center [704, 418] width 27 height 15
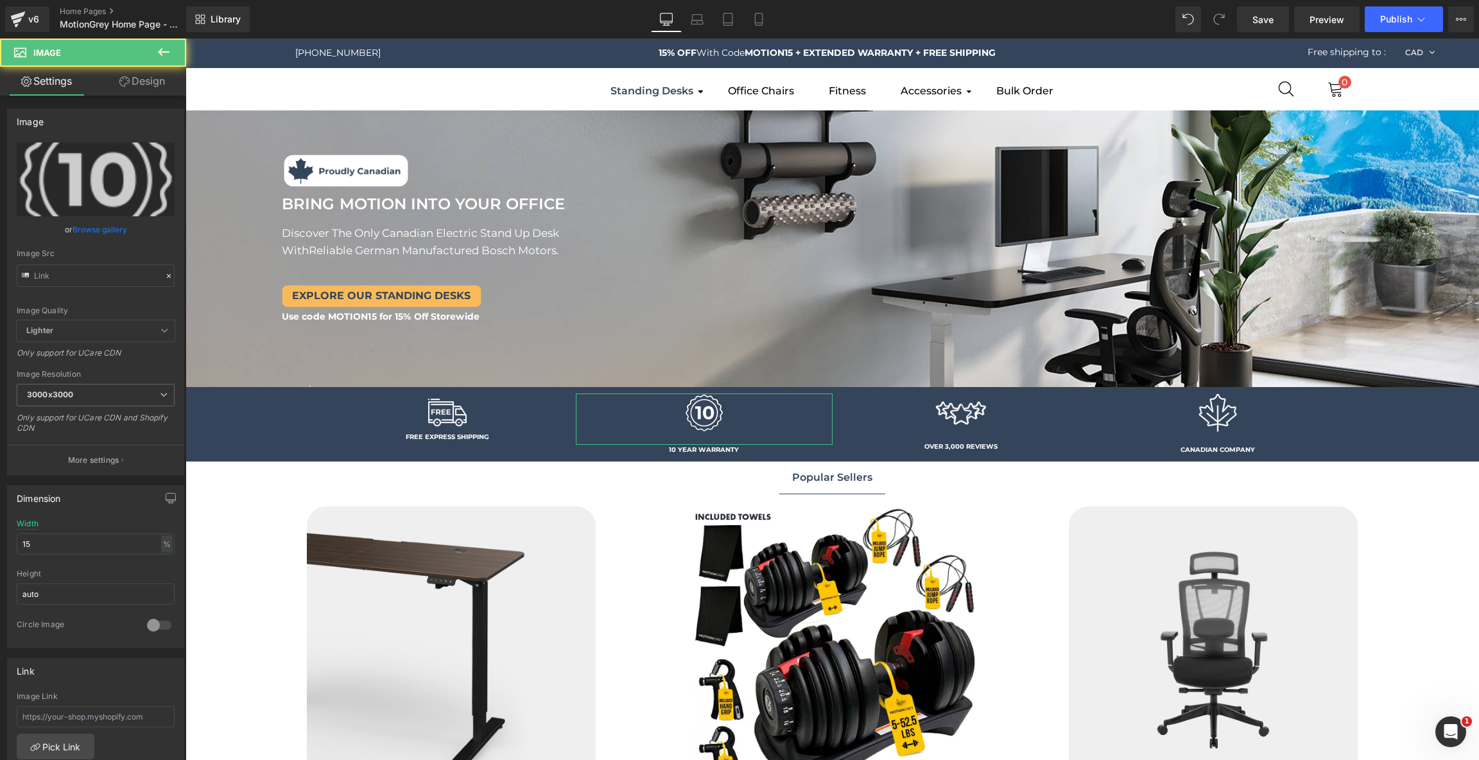
click at [139, 89] on link "Design" at bounding box center [142, 81] width 93 height 29
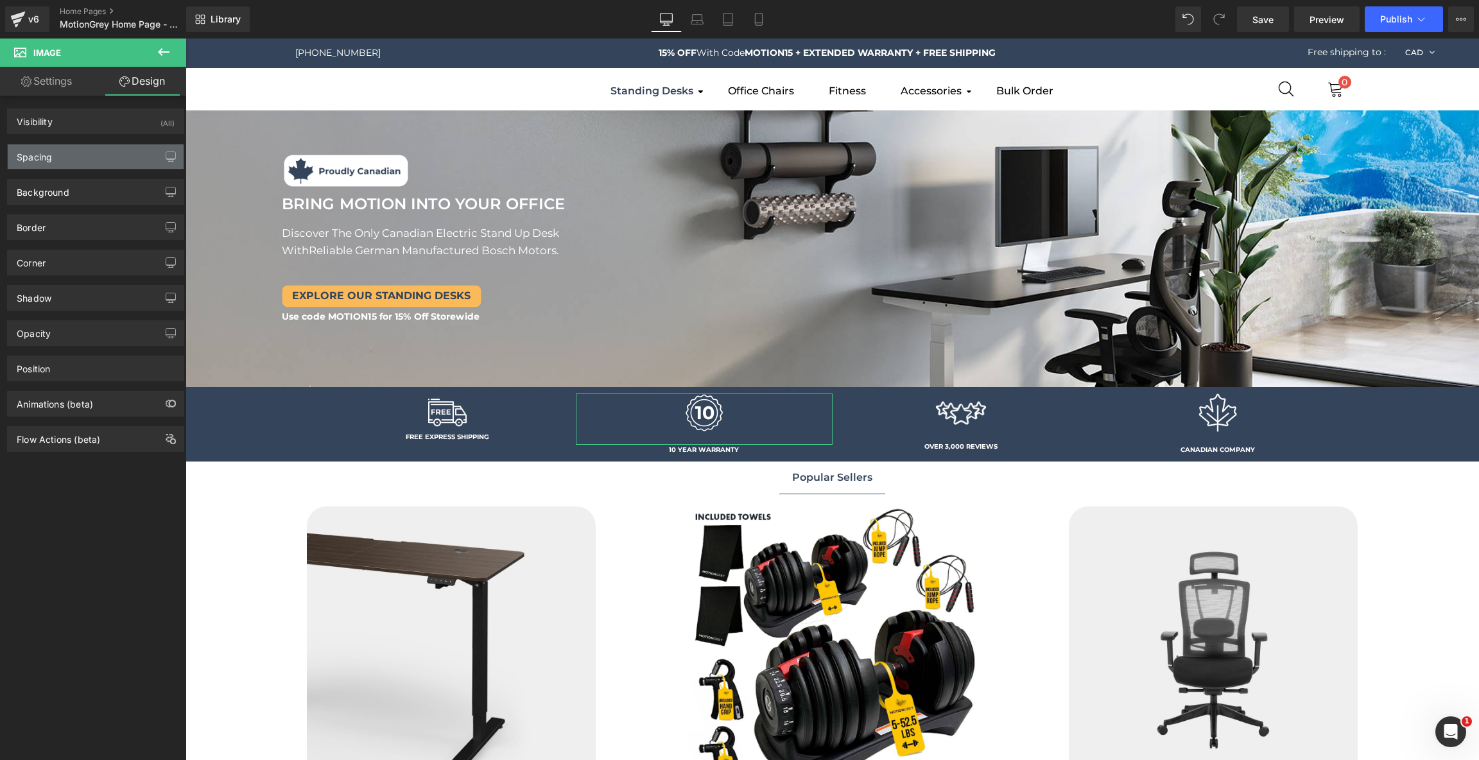
click at [106, 162] on div "Spacing" at bounding box center [96, 156] width 176 height 24
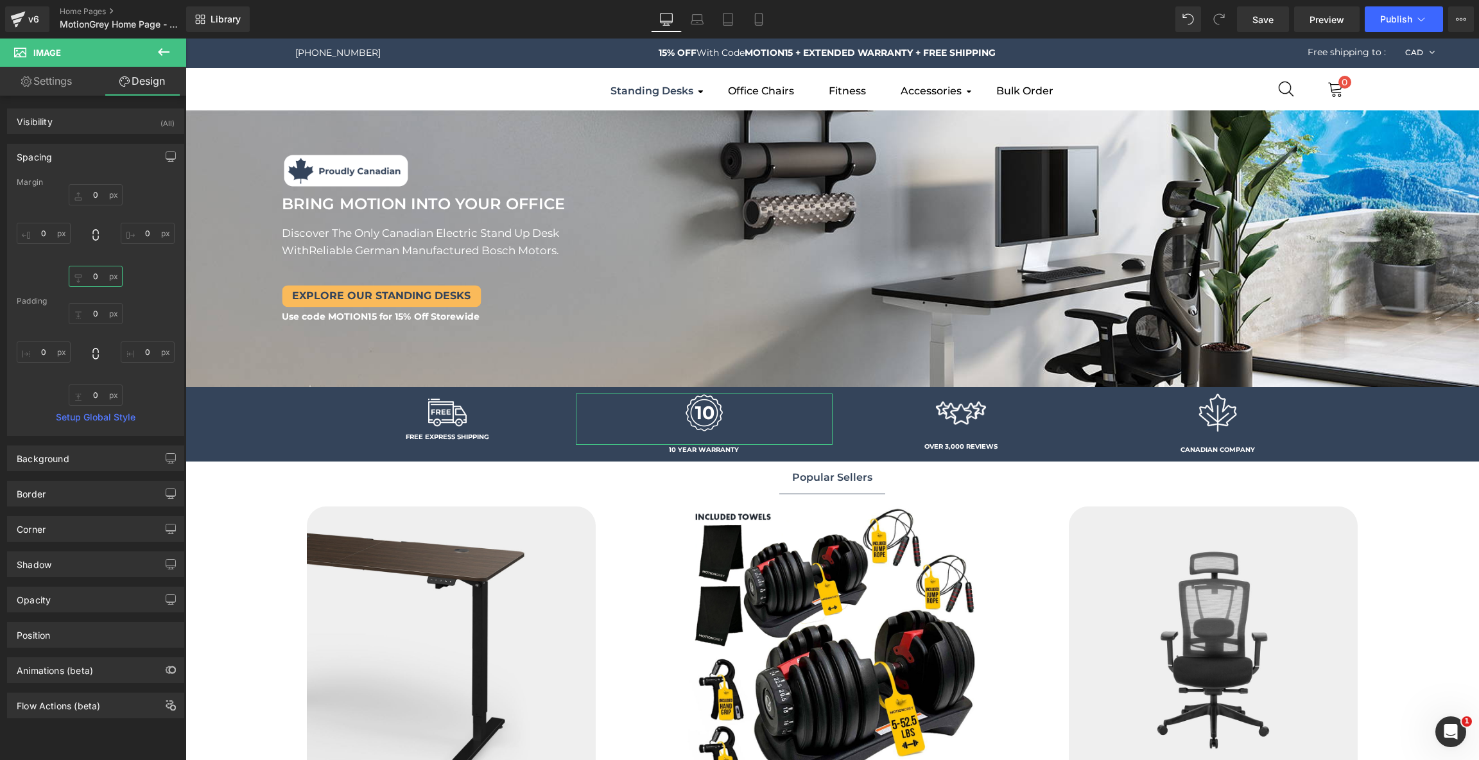
click at [96, 274] on input "0" at bounding box center [96, 276] width 54 height 21
type input "-20"
click at [698, 424] on span "Image" at bounding box center [704, 418] width 27 height 15
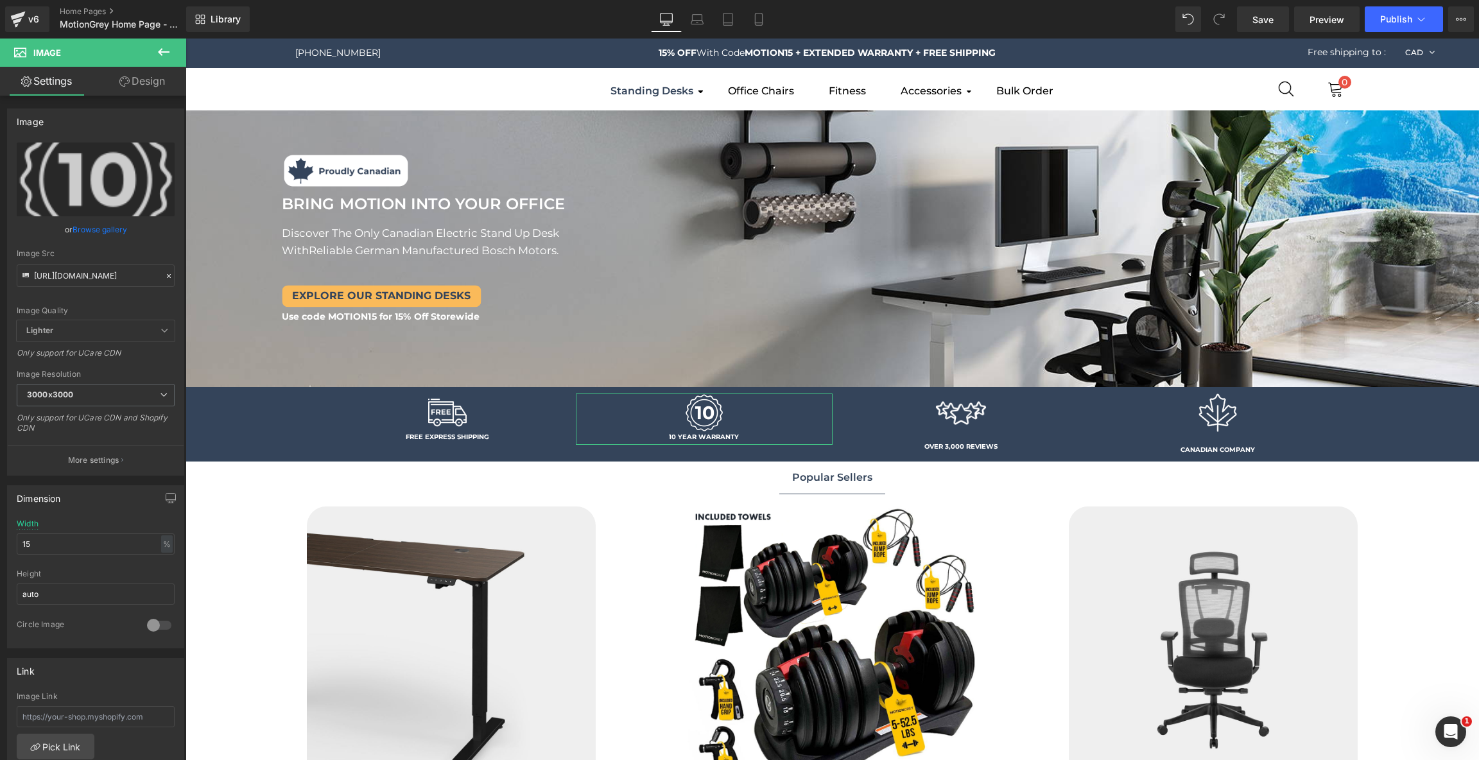
click at [160, 85] on link "Design" at bounding box center [142, 81] width 93 height 29
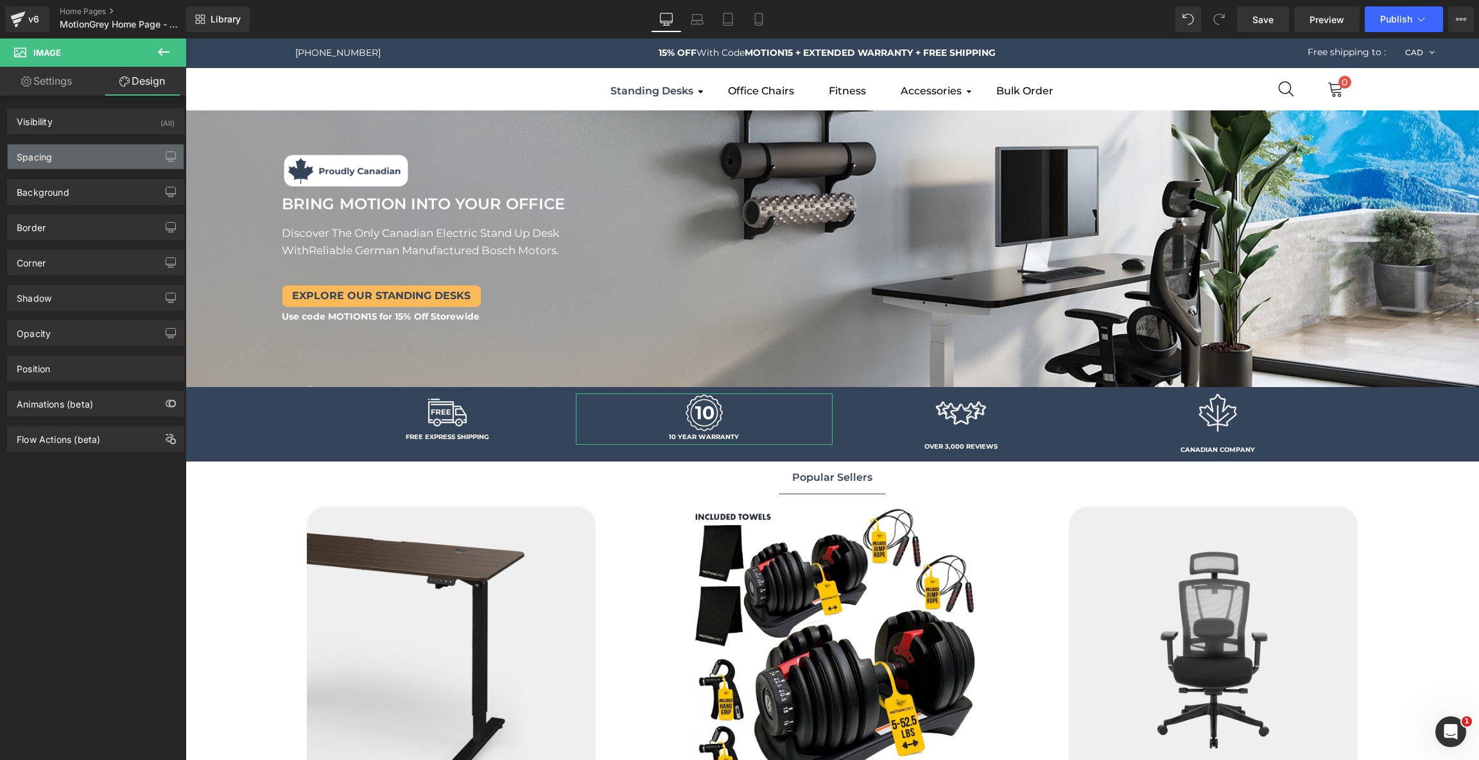
click at [88, 151] on div "Spacing" at bounding box center [96, 156] width 176 height 24
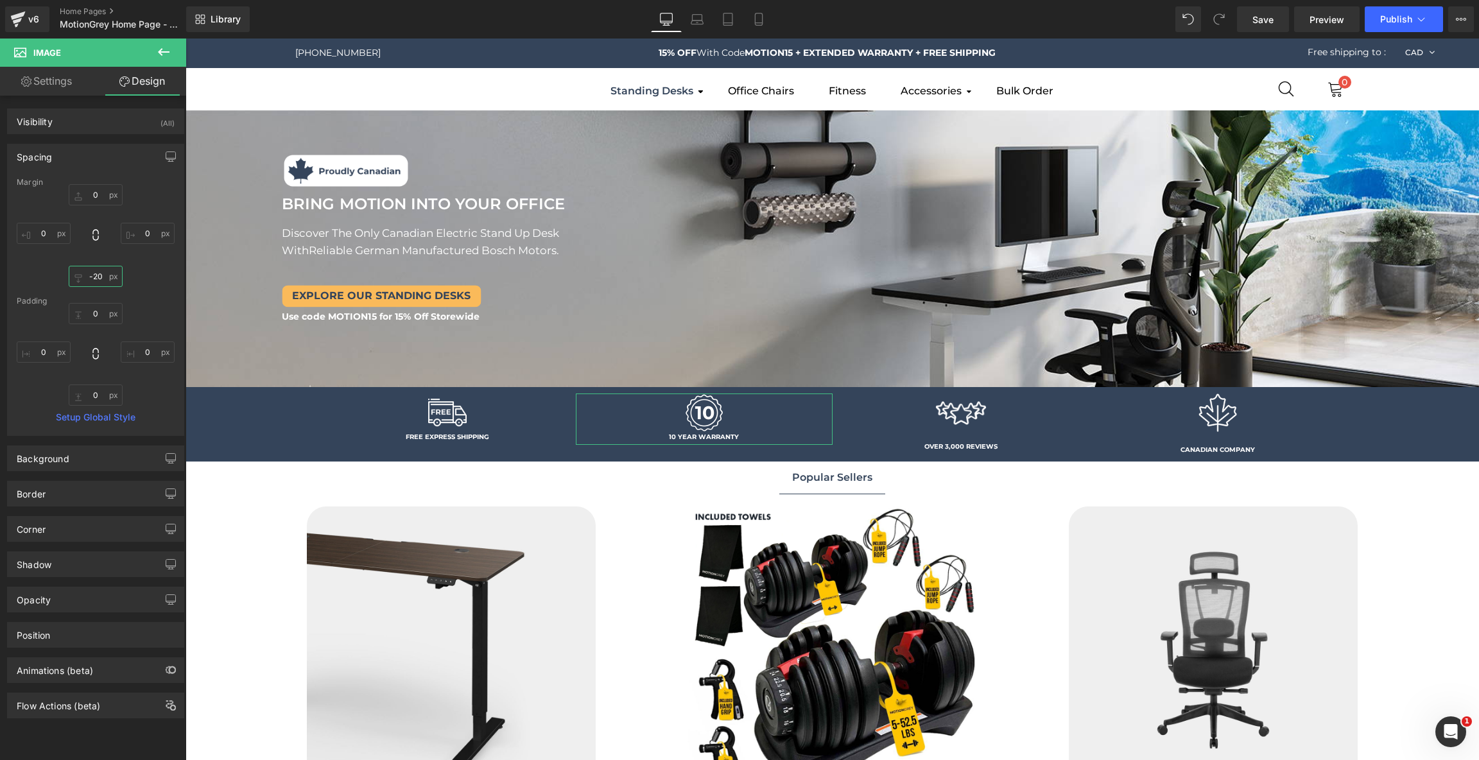
click at [98, 273] on input "-20" at bounding box center [96, 276] width 54 height 21
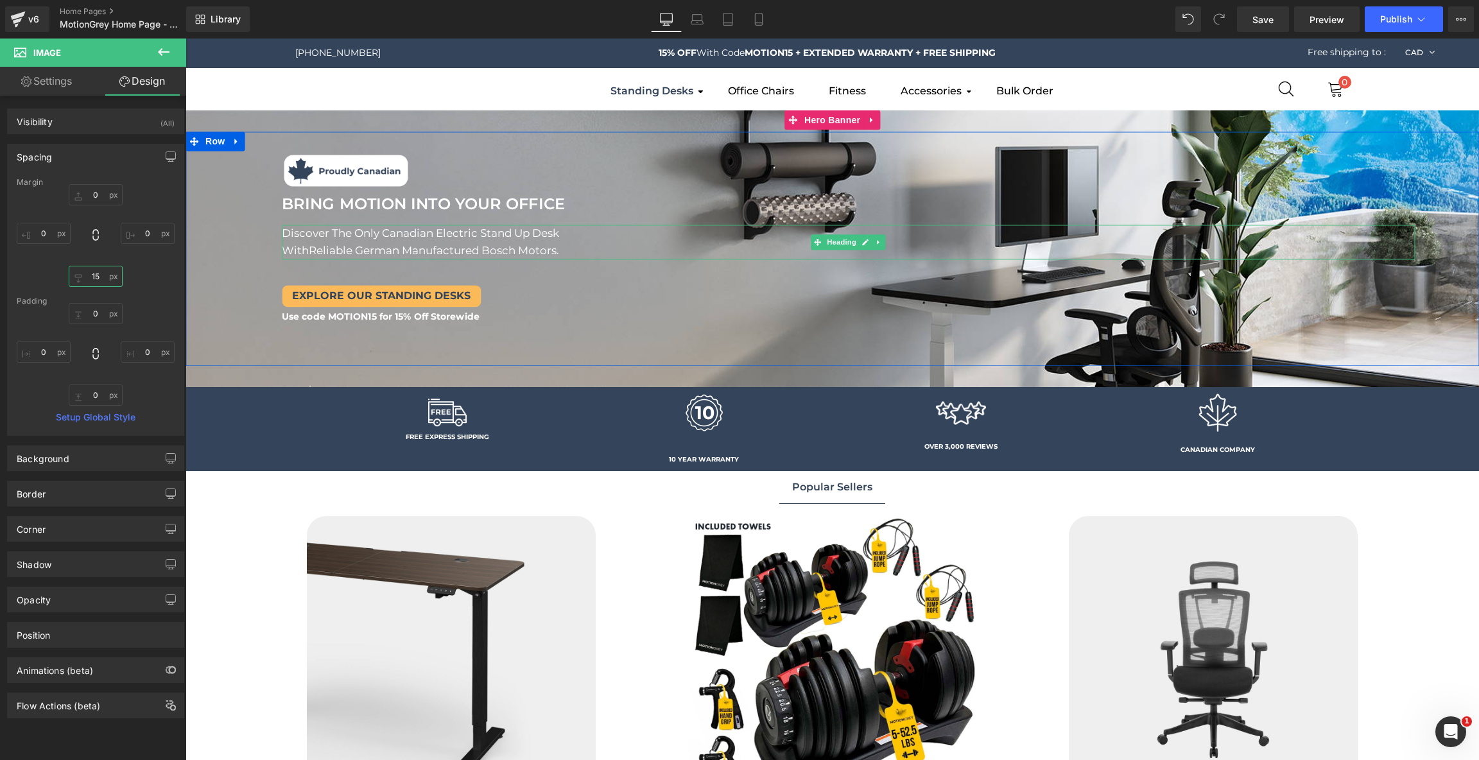
type input "1"
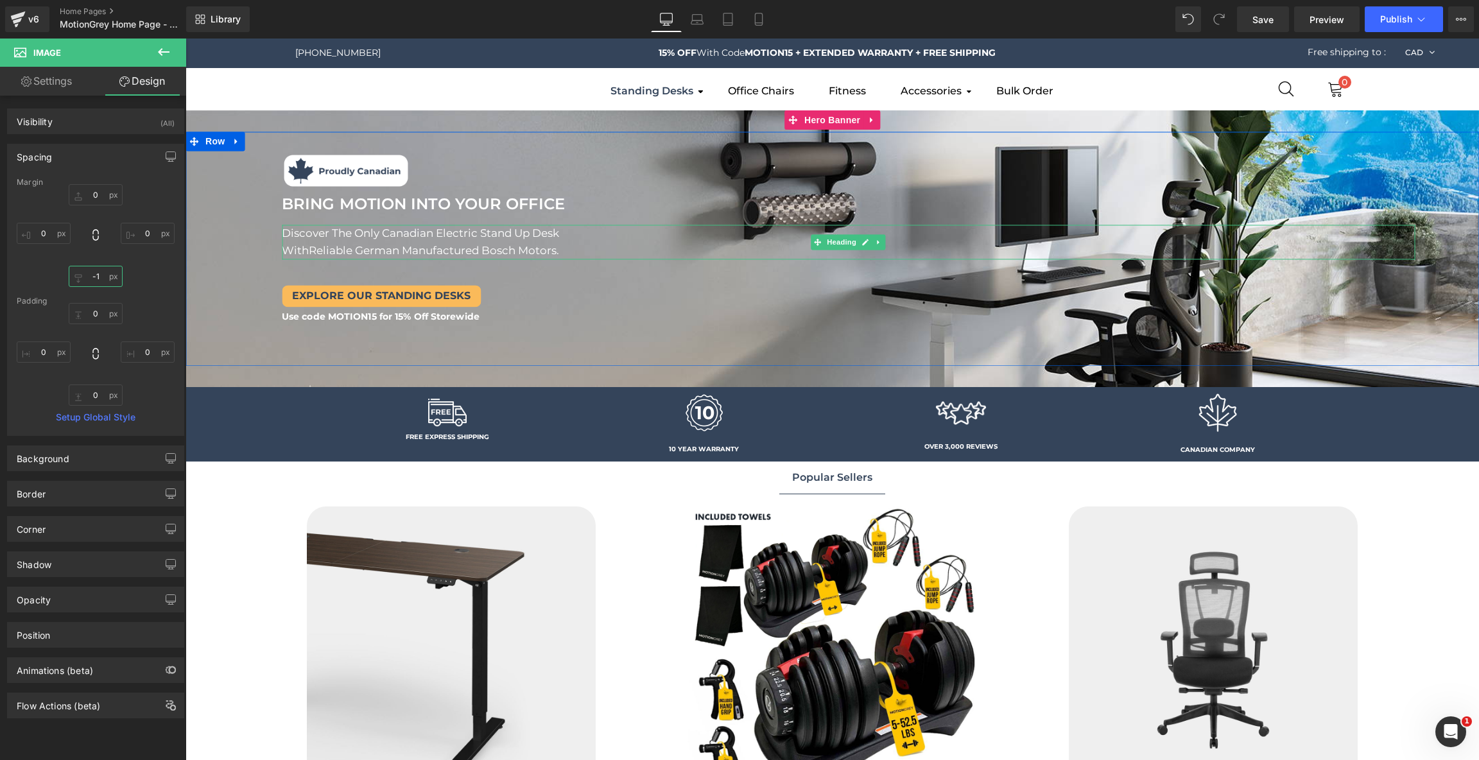
type input "-15"
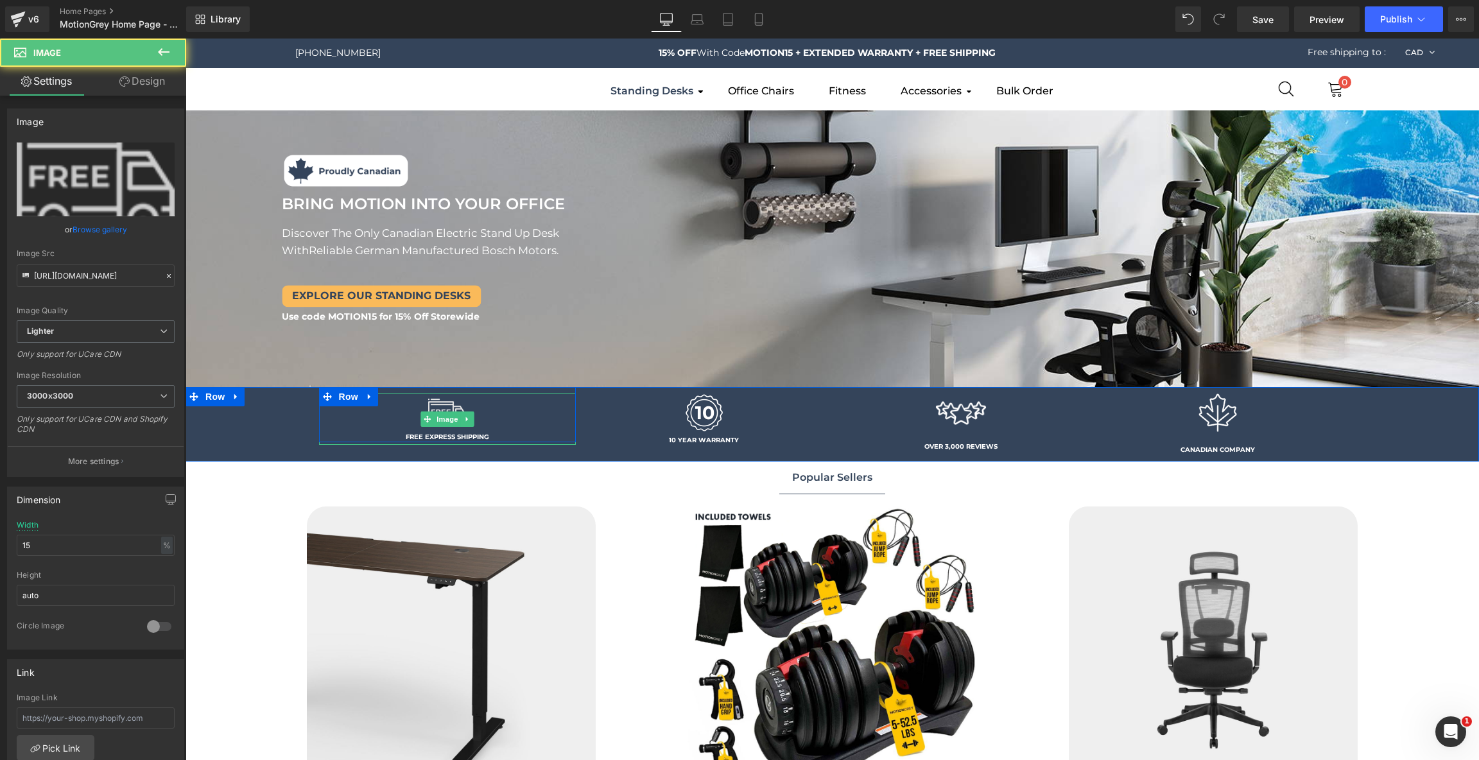
click at [442, 406] on img at bounding box center [447, 412] width 39 height 39
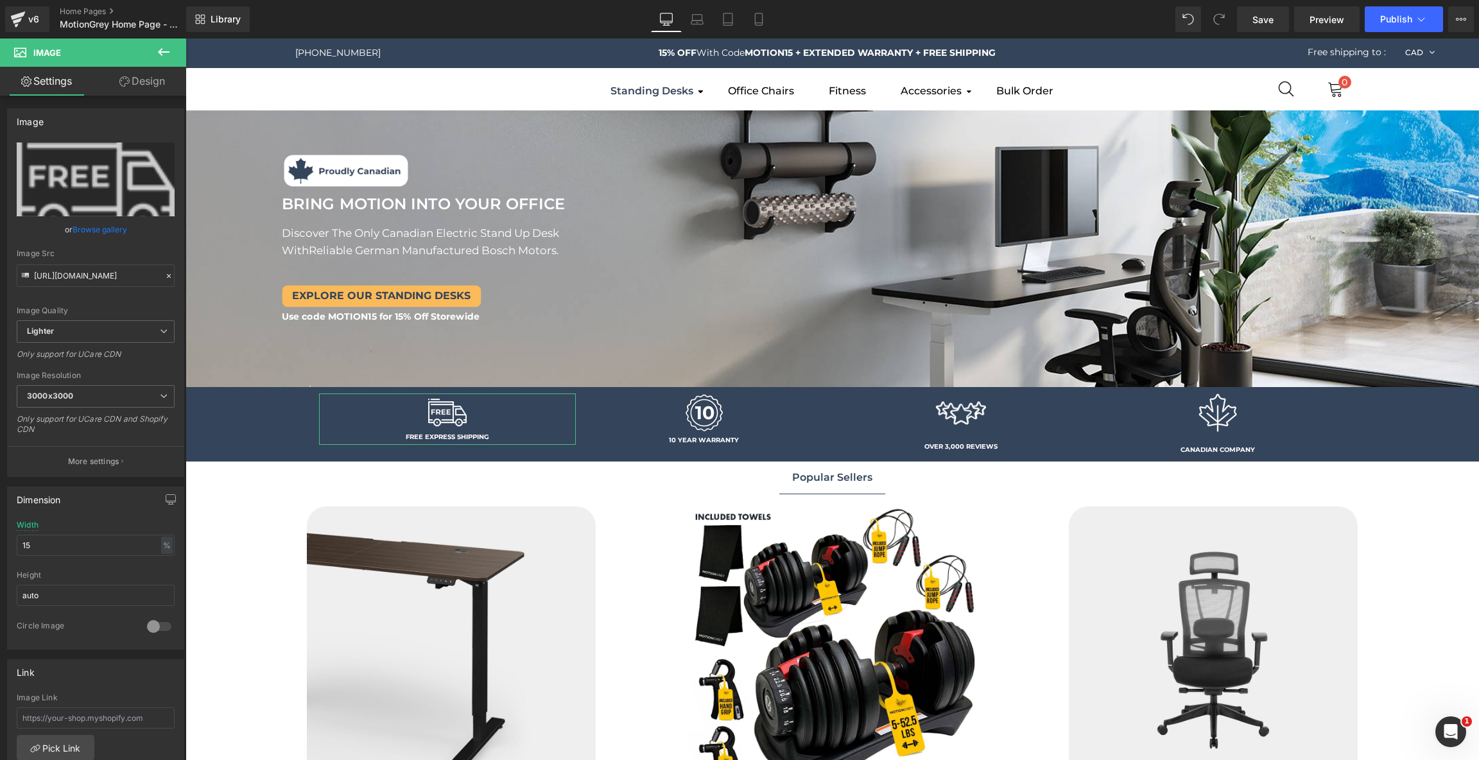
click at [139, 83] on link "Design" at bounding box center [142, 81] width 93 height 29
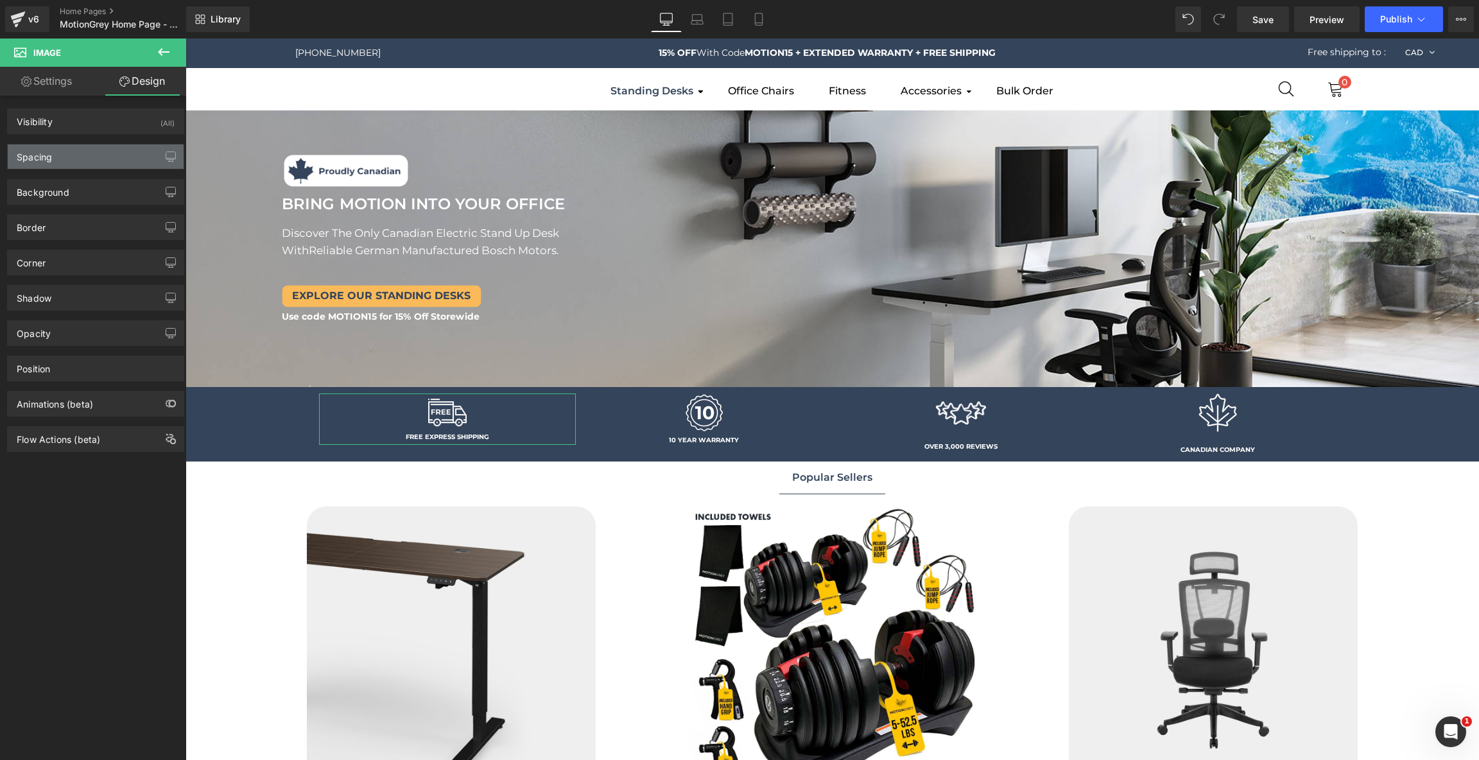
click at [59, 151] on div "Spacing" at bounding box center [96, 156] width 176 height 24
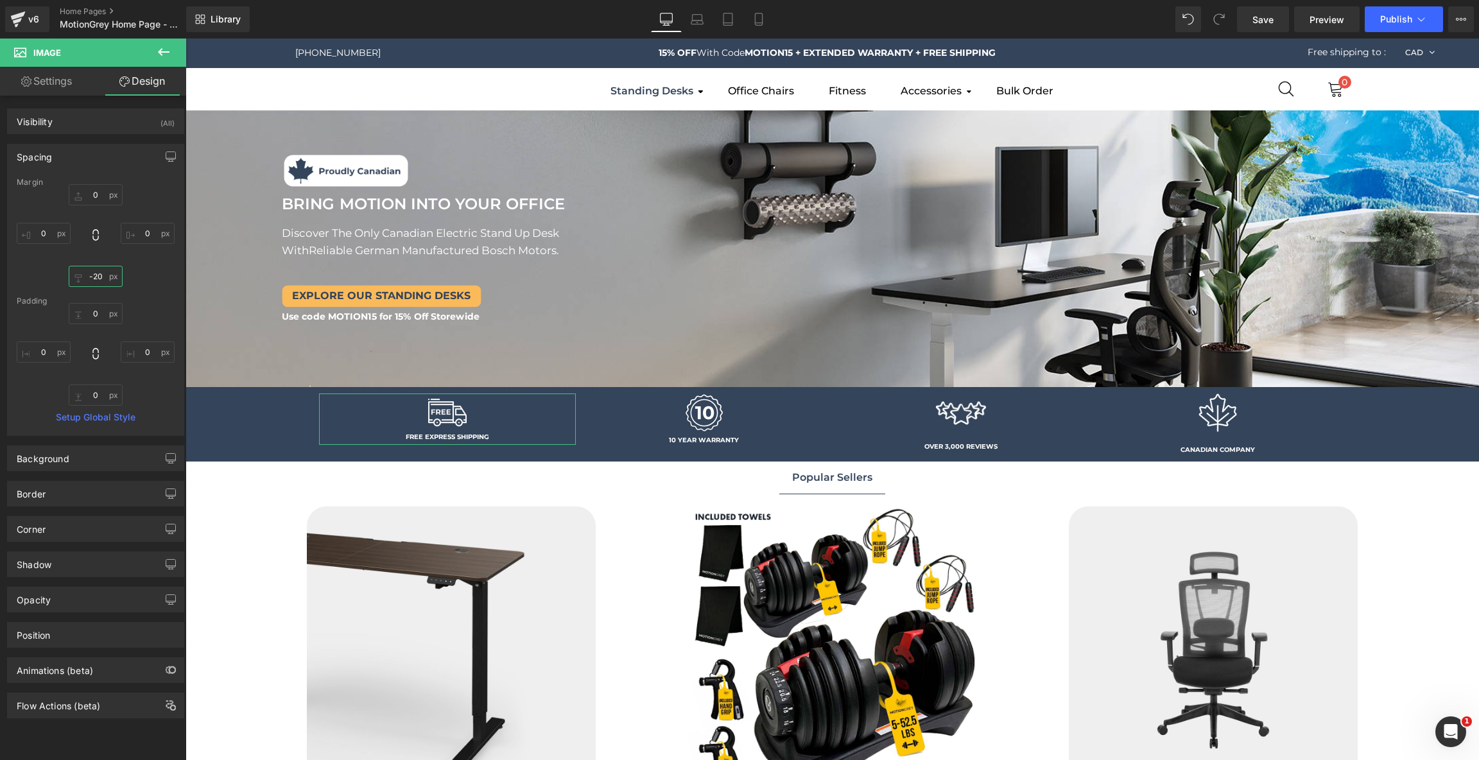
click at [99, 280] on input "text" at bounding box center [96, 276] width 54 height 21
type input "-15"
click at [962, 412] on span "Image" at bounding box center [960, 412] width 27 height 15
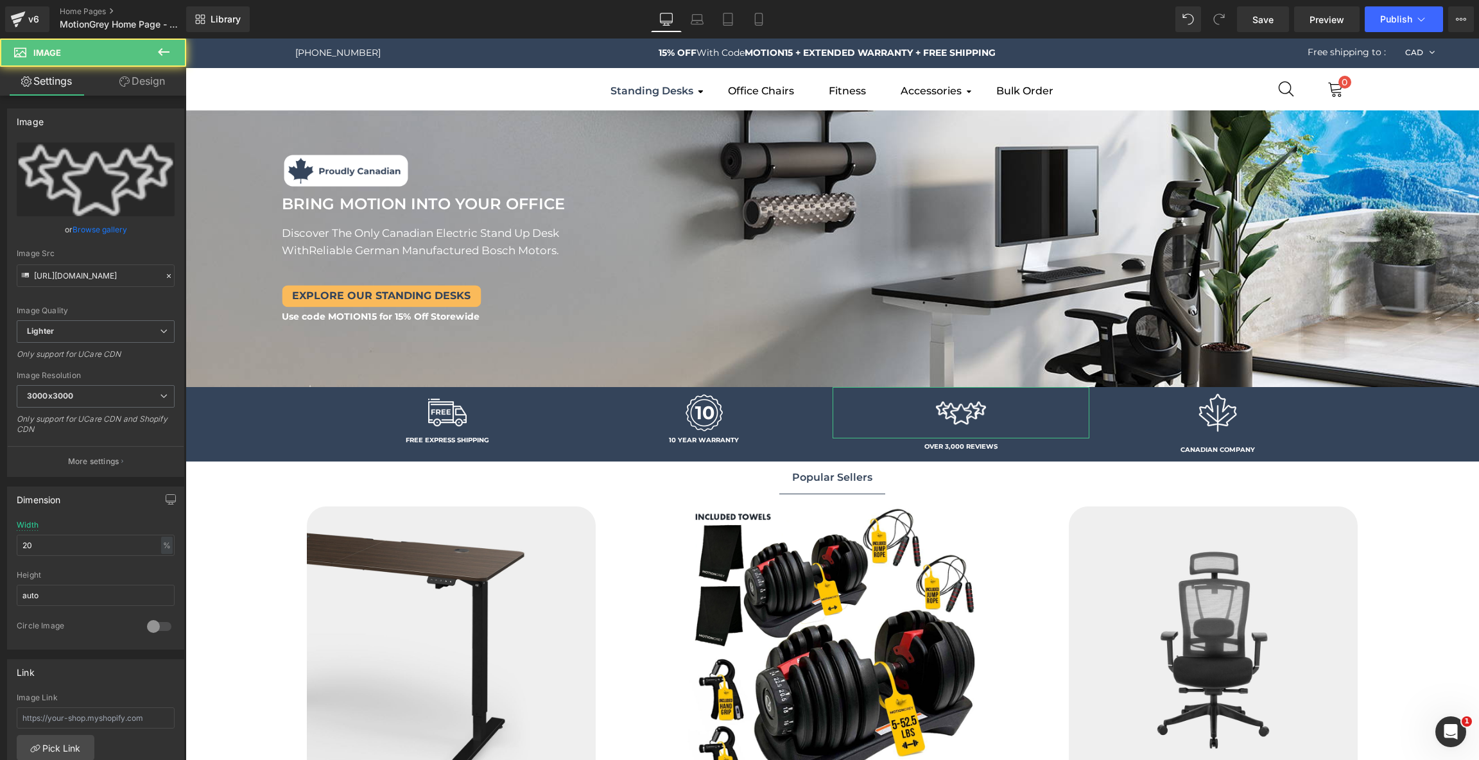
click at [155, 77] on link "Design" at bounding box center [142, 81] width 93 height 29
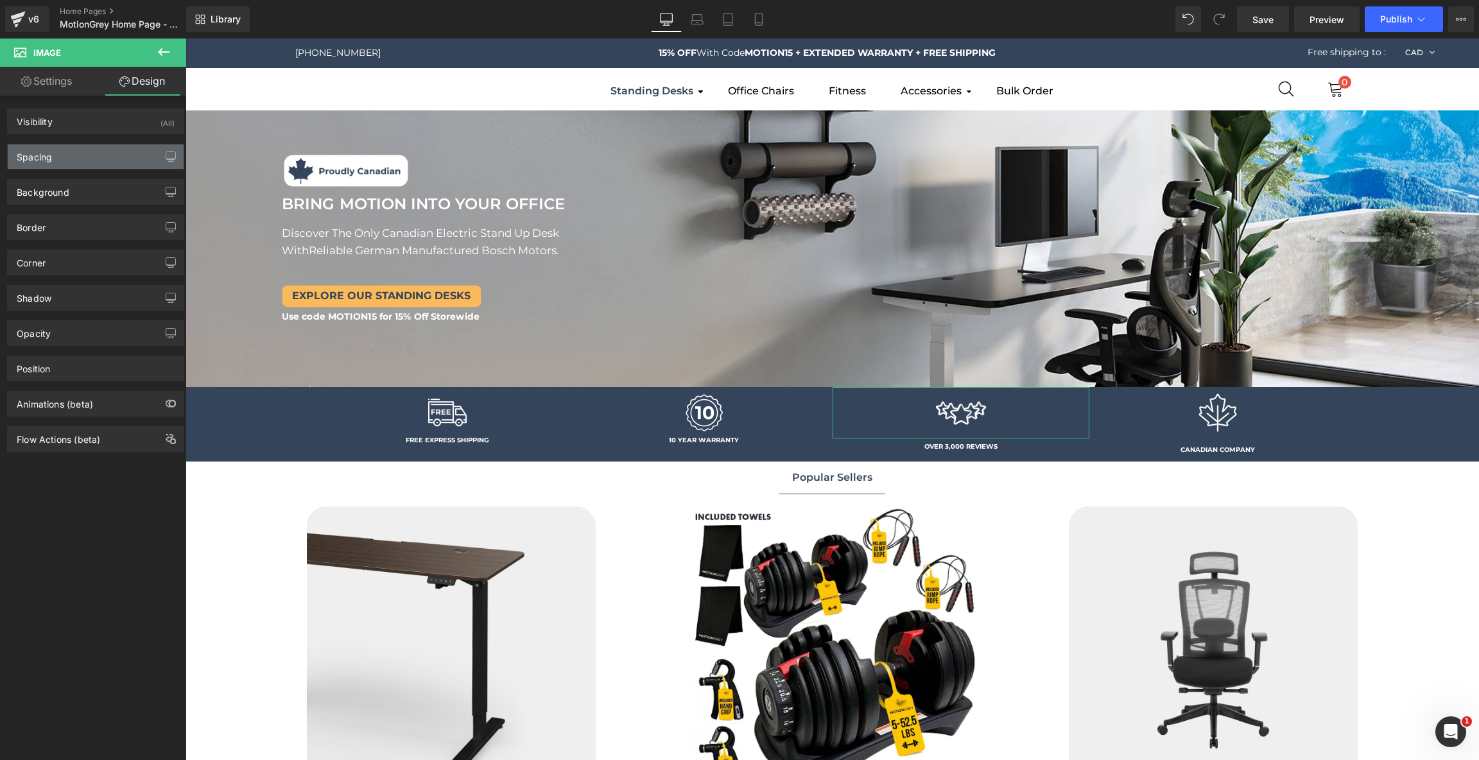
click at [85, 157] on div "Spacing" at bounding box center [96, 156] width 176 height 24
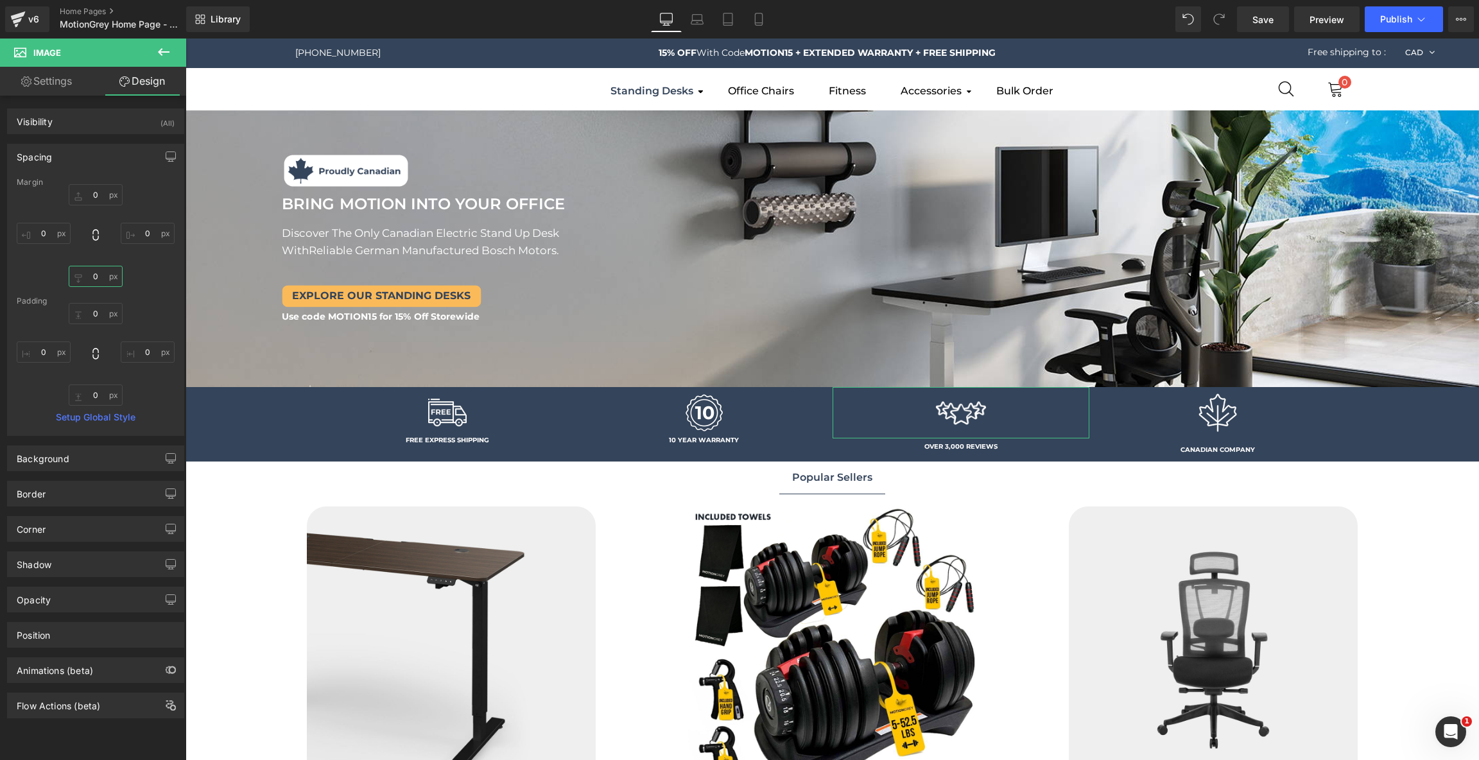
click at [98, 278] on input "0" at bounding box center [96, 276] width 54 height 21
type input "-15"
click at [1221, 416] on span "Image" at bounding box center [1217, 418] width 27 height 15
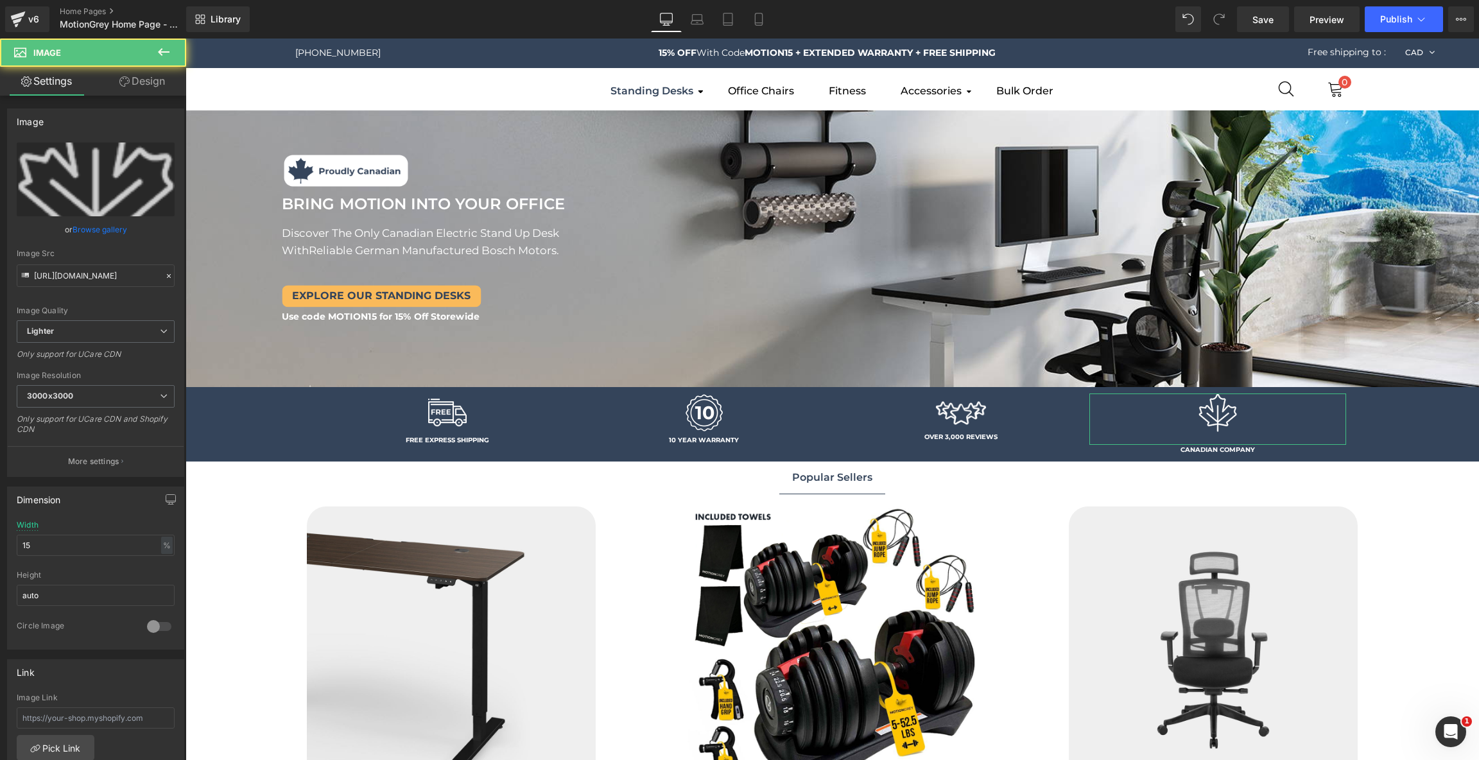
click at [166, 74] on link "Design" at bounding box center [142, 81] width 93 height 29
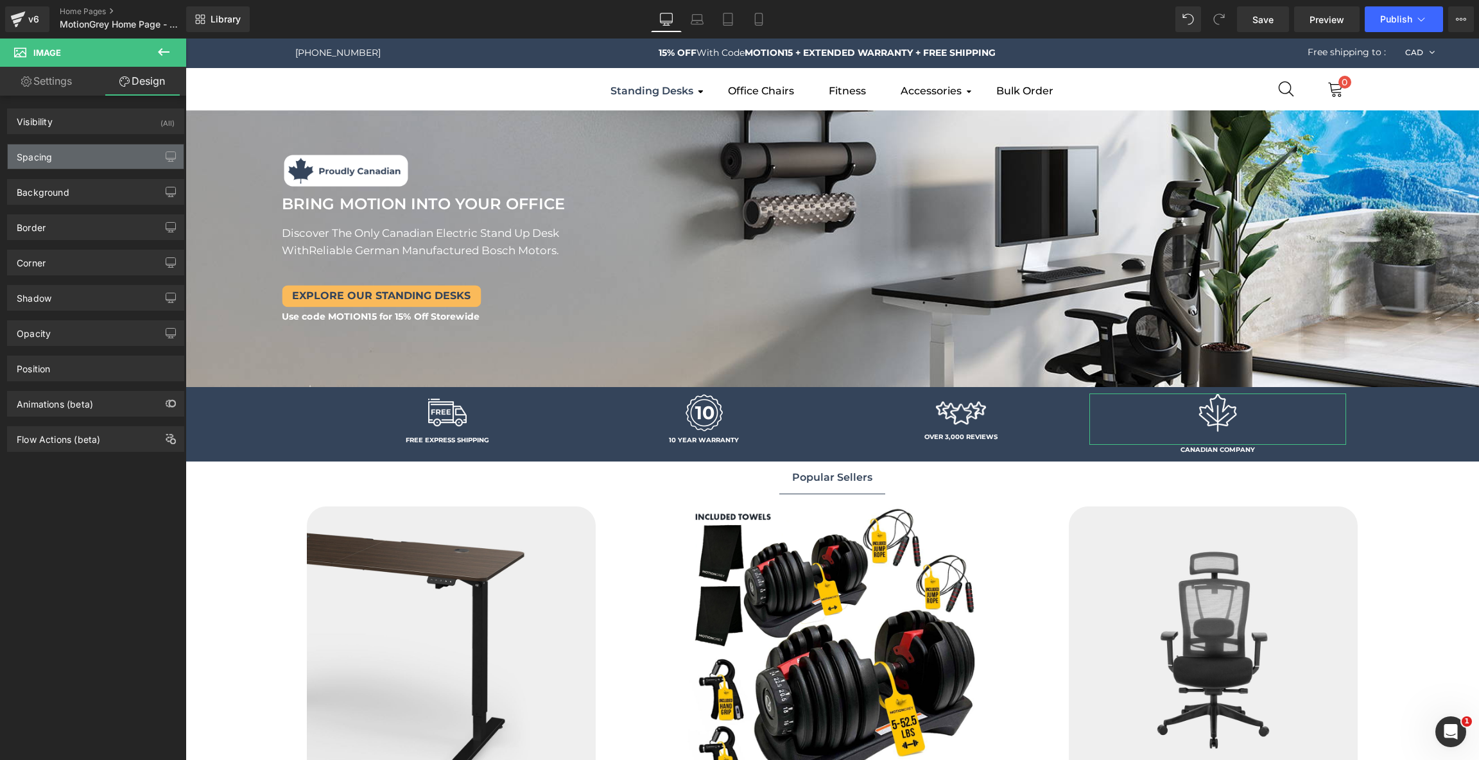
click at [85, 147] on div "Spacing" at bounding box center [96, 156] width 176 height 24
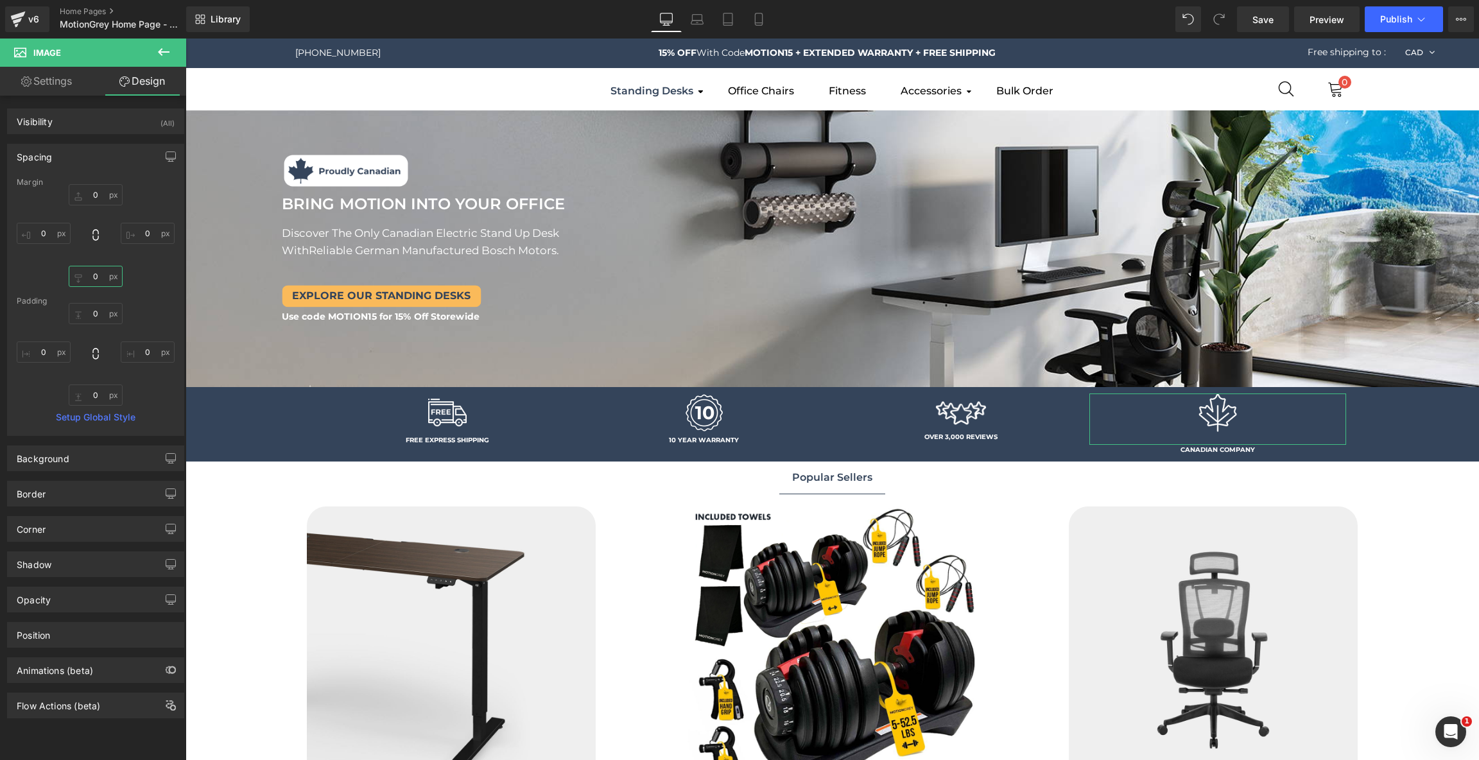
click at [94, 273] on input "0" at bounding box center [96, 276] width 54 height 21
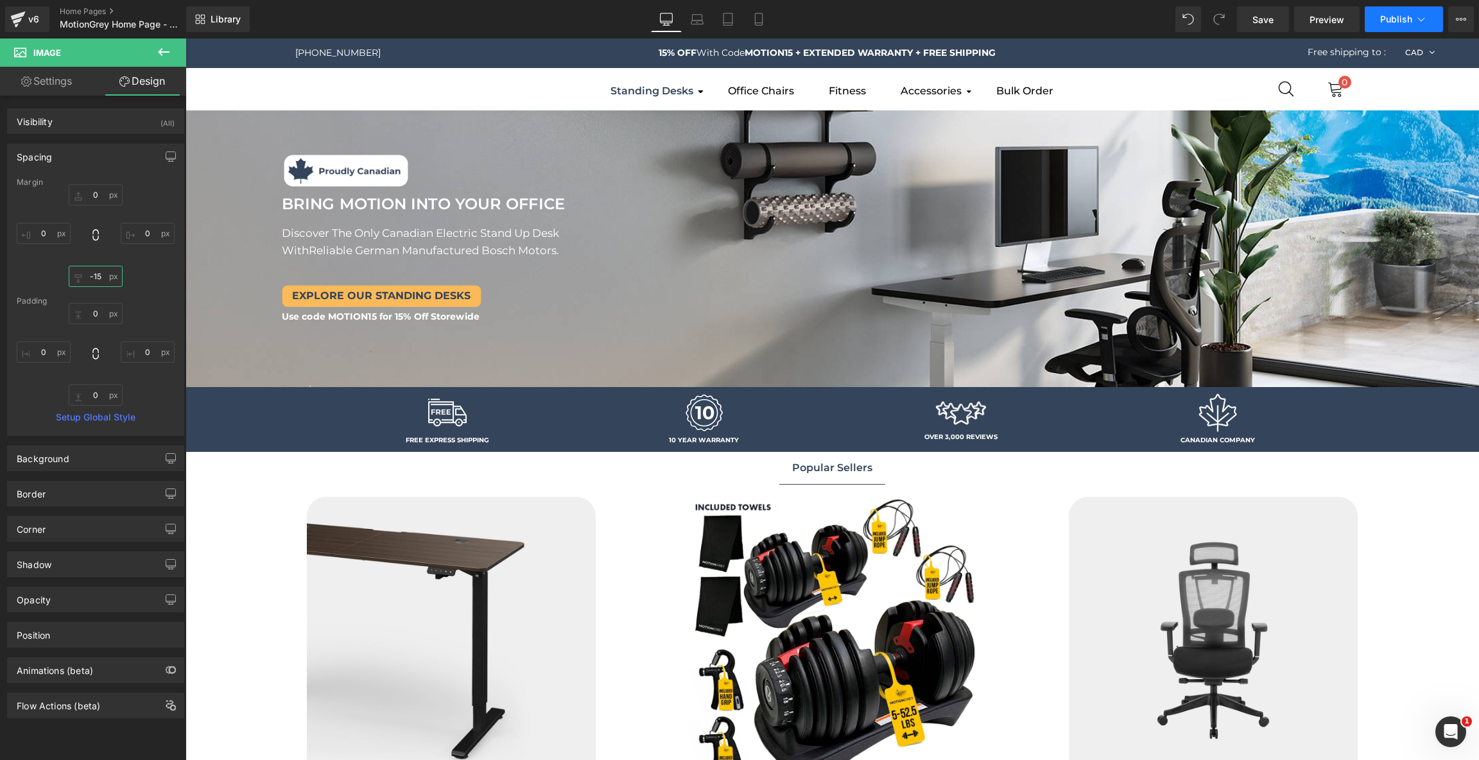
type input "-15"
click at [1399, 16] on span "Publish" at bounding box center [1396, 19] width 32 height 10
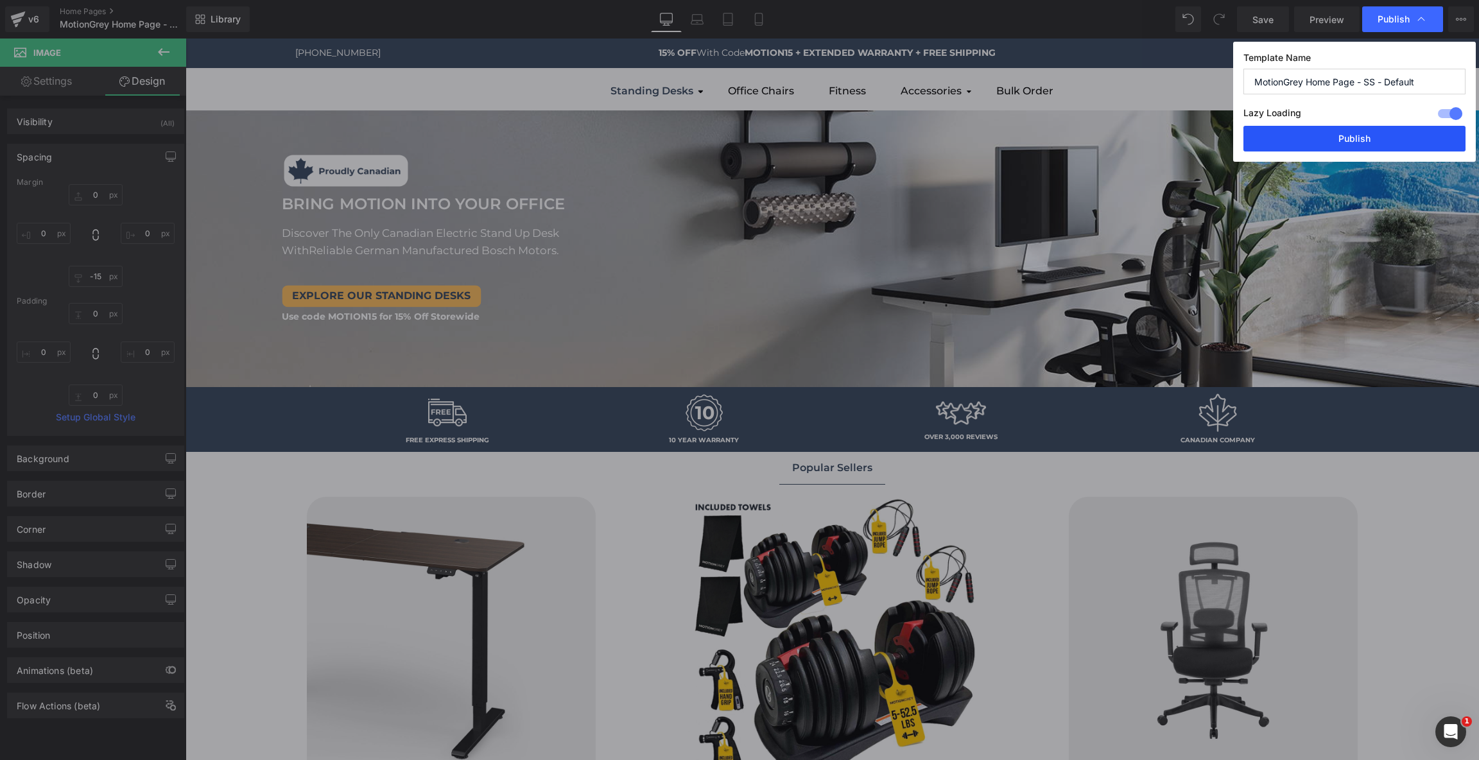
click at [1387, 141] on button "Publish" at bounding box center [1354, 139] width 222 height 26
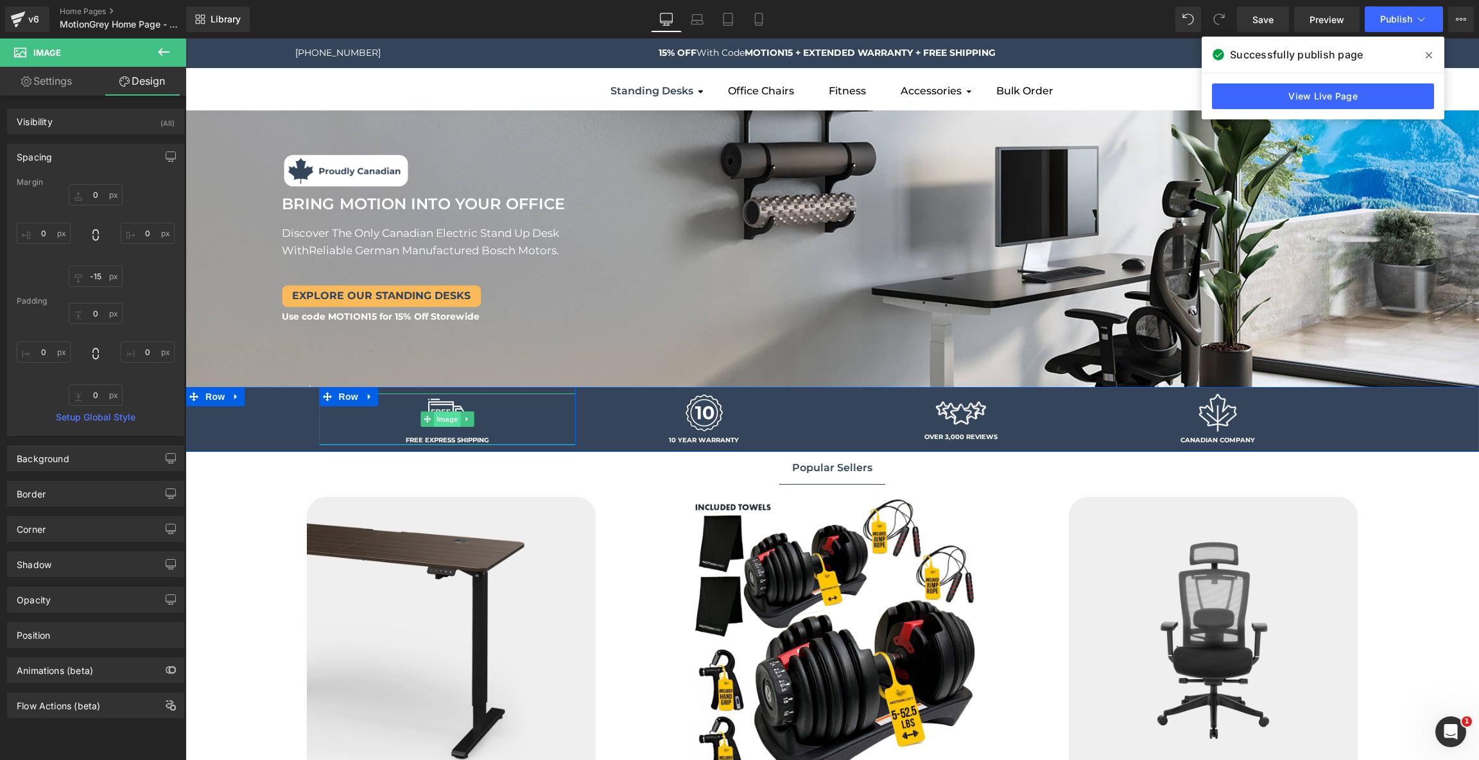
click at [447, 415] on span "Image" at bounding box center [447, 418] width 27 height 15
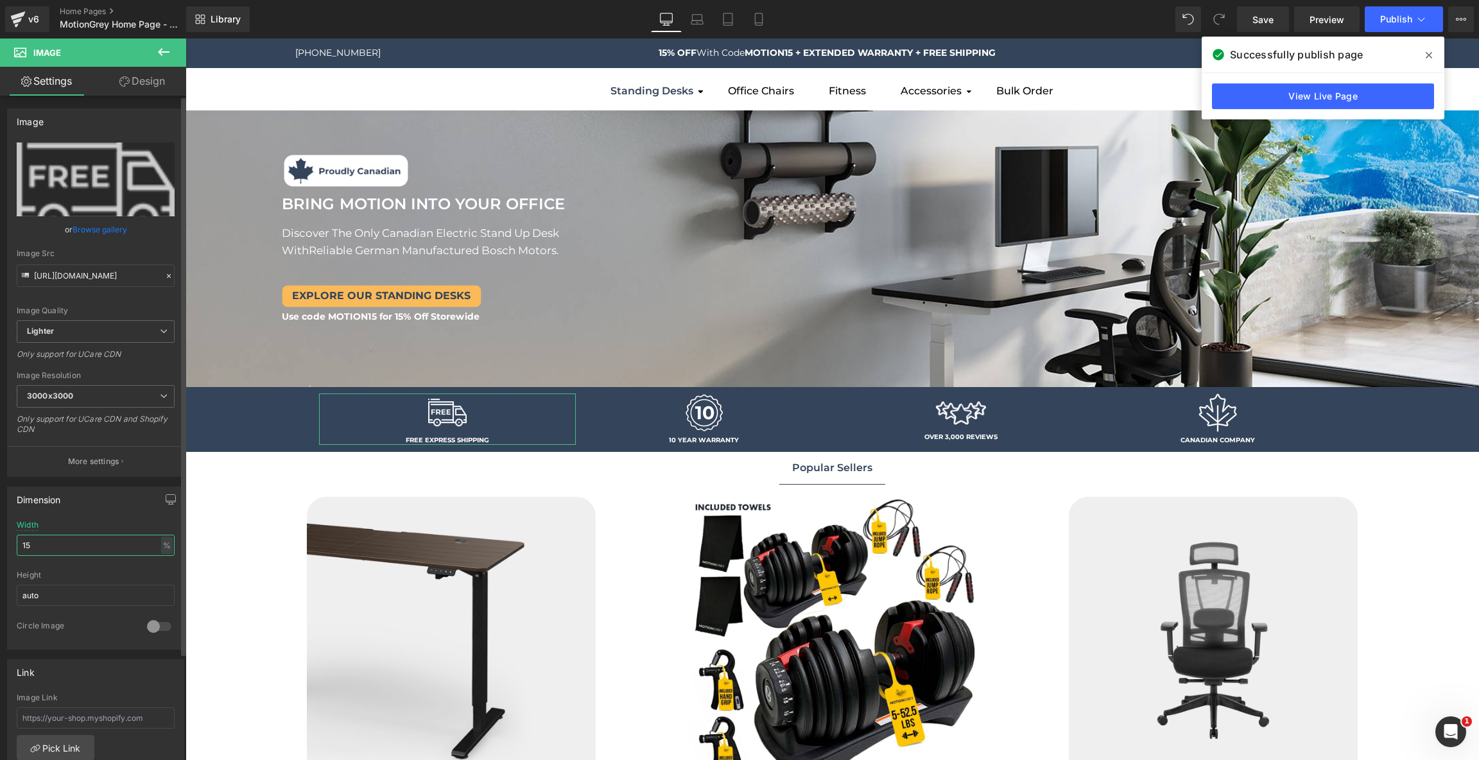
click at [76, 537] on input "15" at bounding box center [96, 545] width 158 height 21
type input "12"
click at [703, 415] on span "Image" at bounding box center [704, 418] width 27 height 15
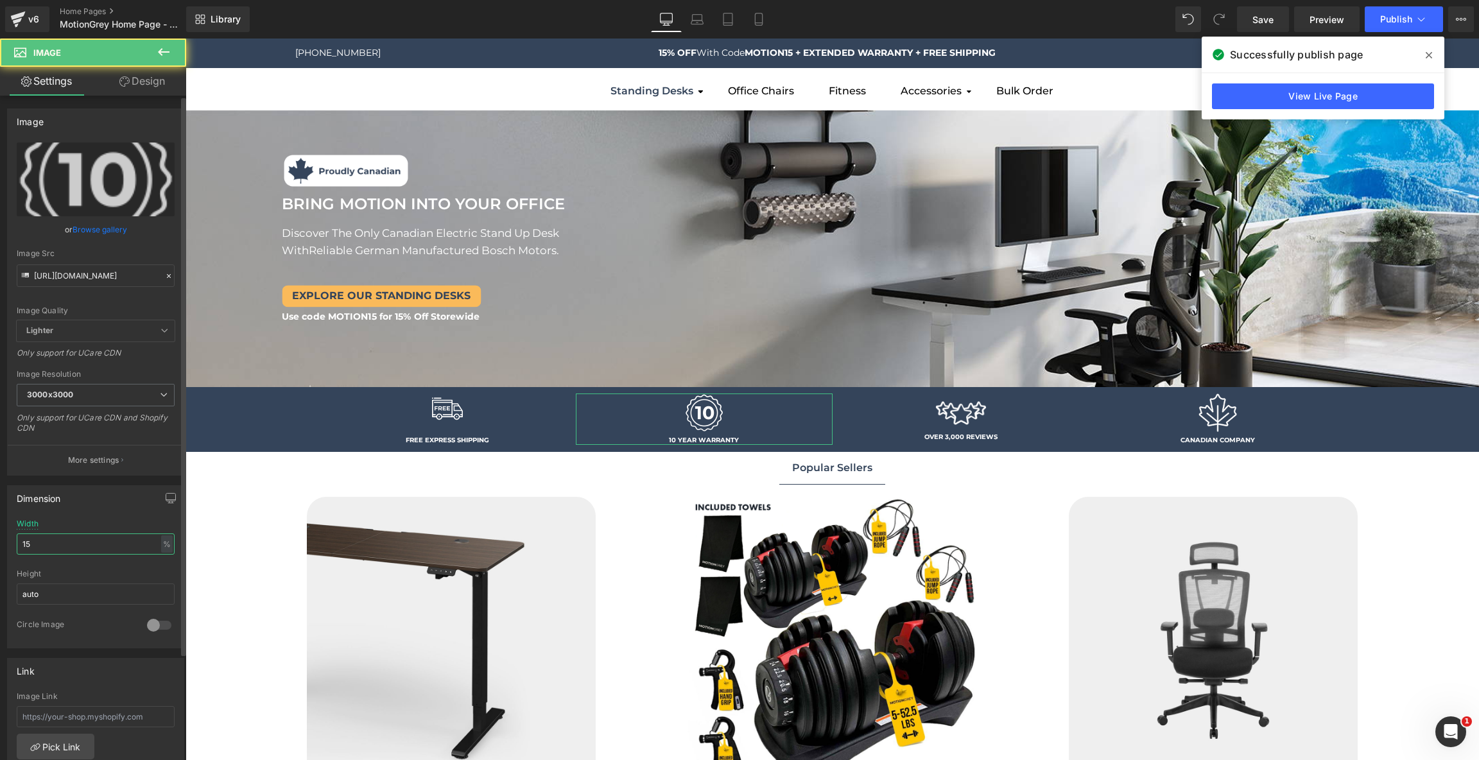
click at [49, 543] on input "15" at bounding box center [96, 543] width 158 height 21
type input "12"
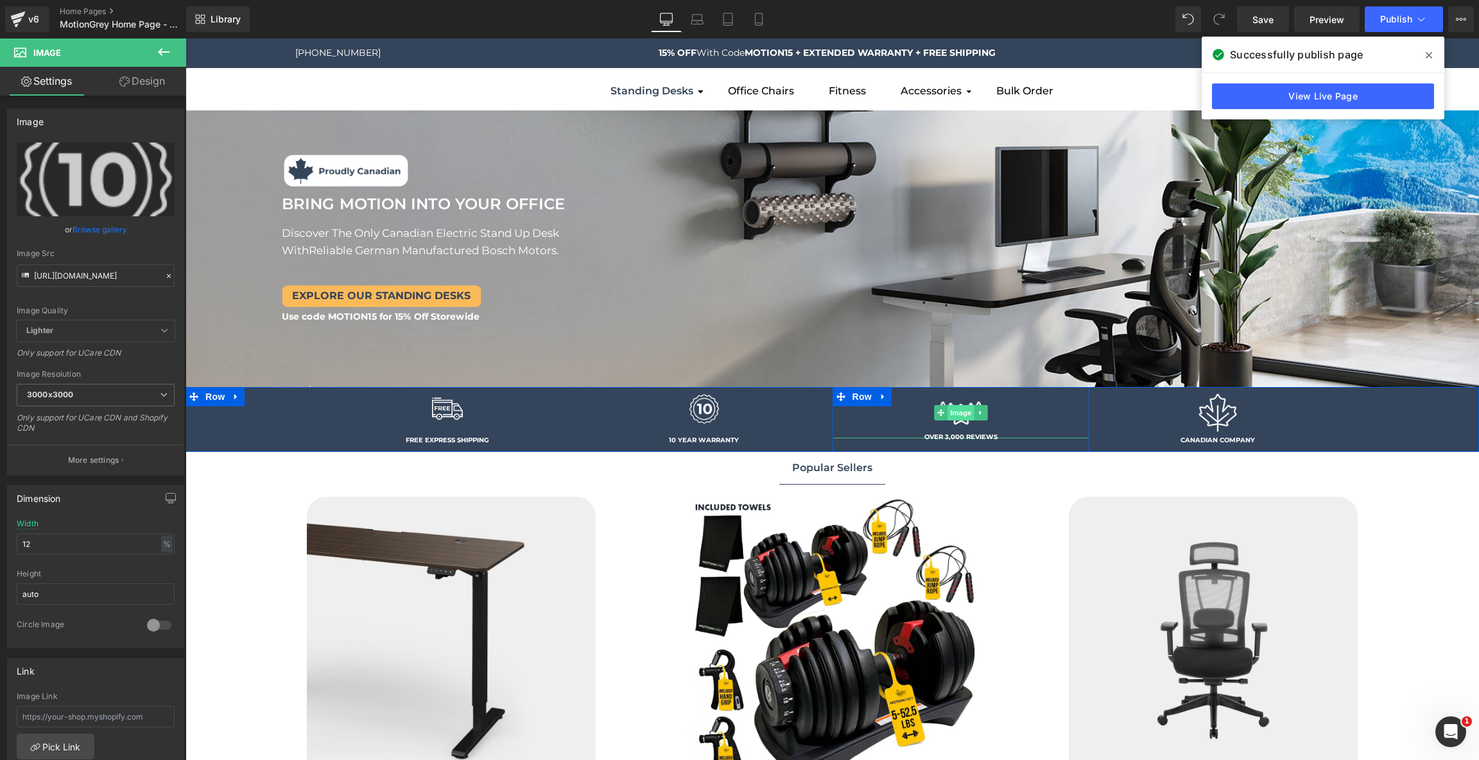
click at [963, 411] on span "Image" at bounding box center [960, 412] width 27 height 15
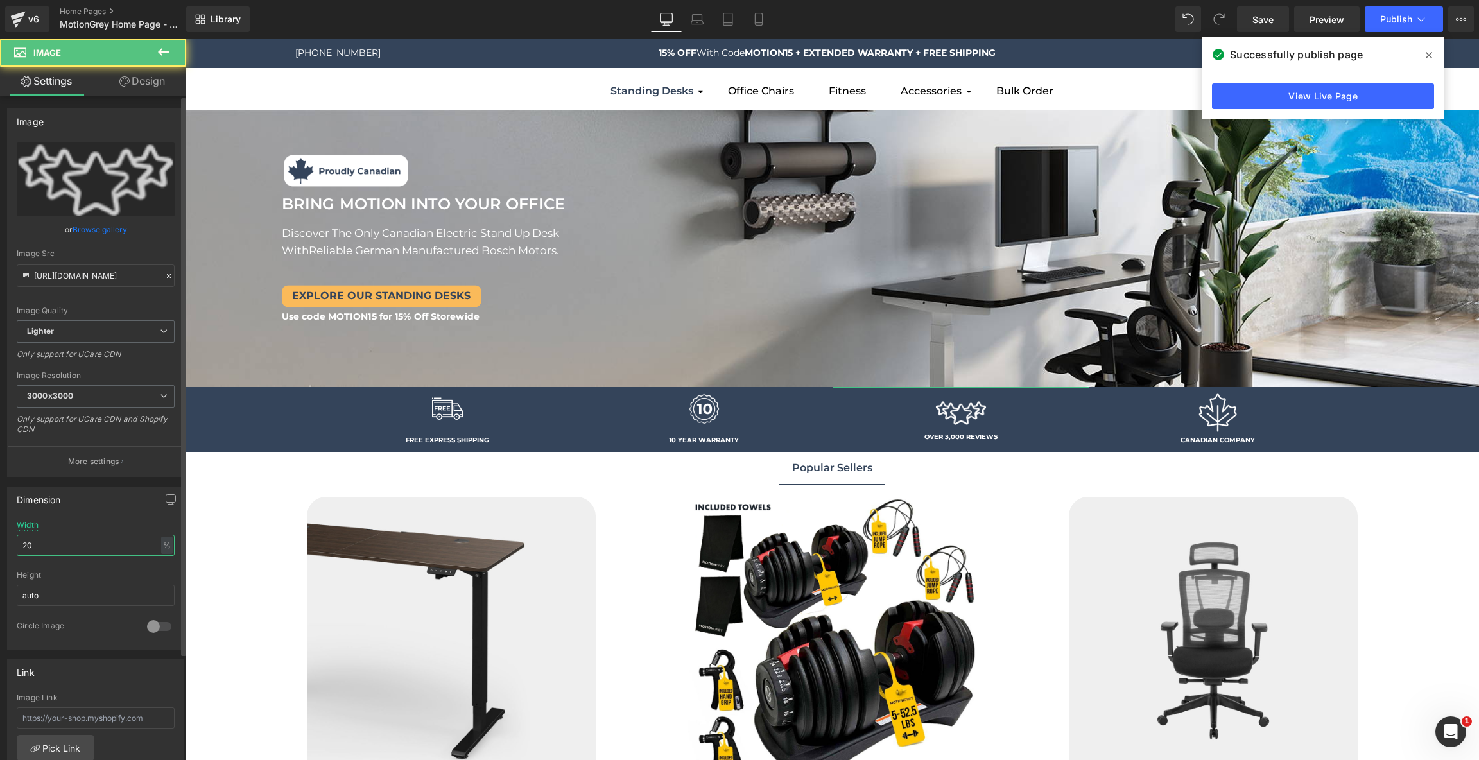
click at [126, 543] on input "20" at bounding box center [96, 545] width 158 height 21
type input "2"
type input "18"
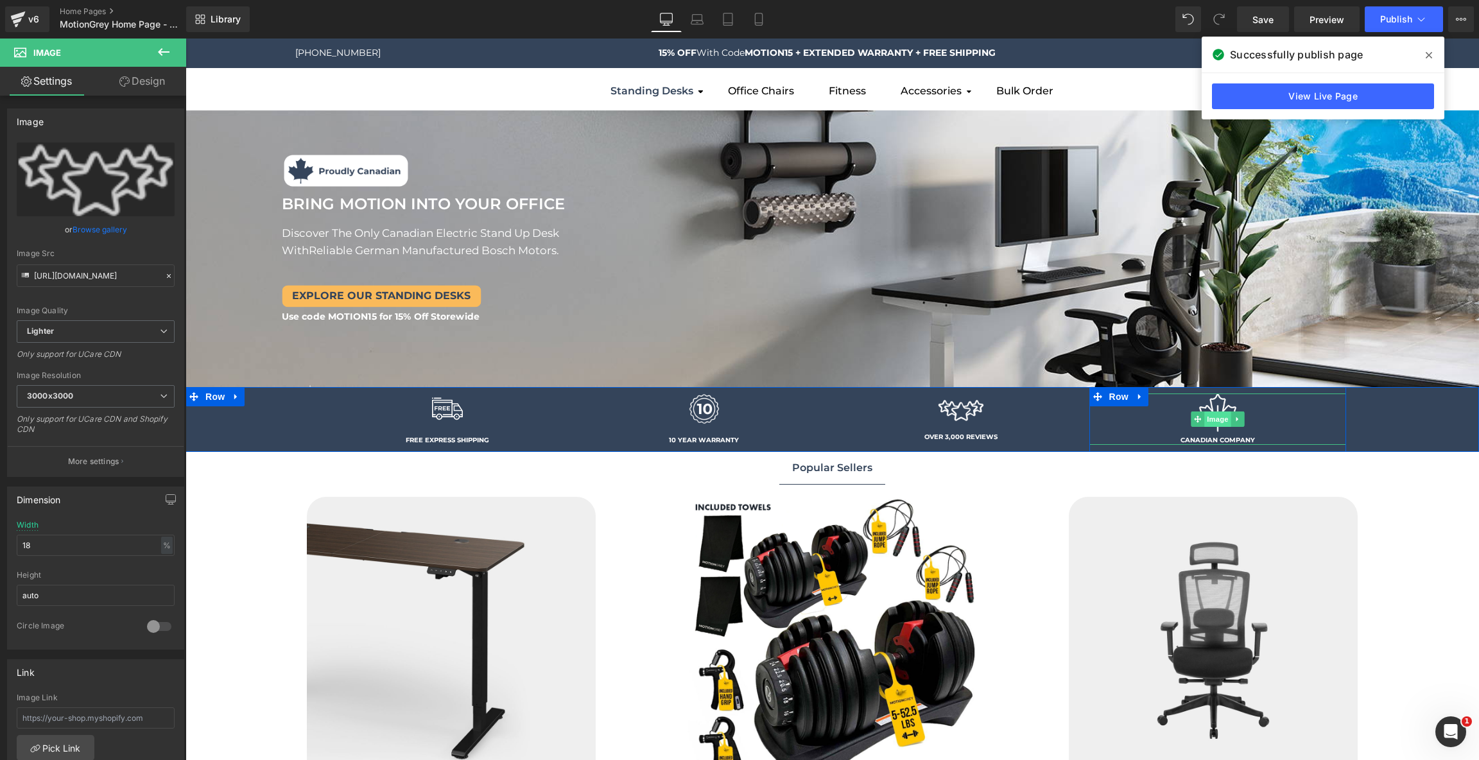
click at [1214, 412] on span "Image" at bounding box center [1217, 418] width 27 height 15
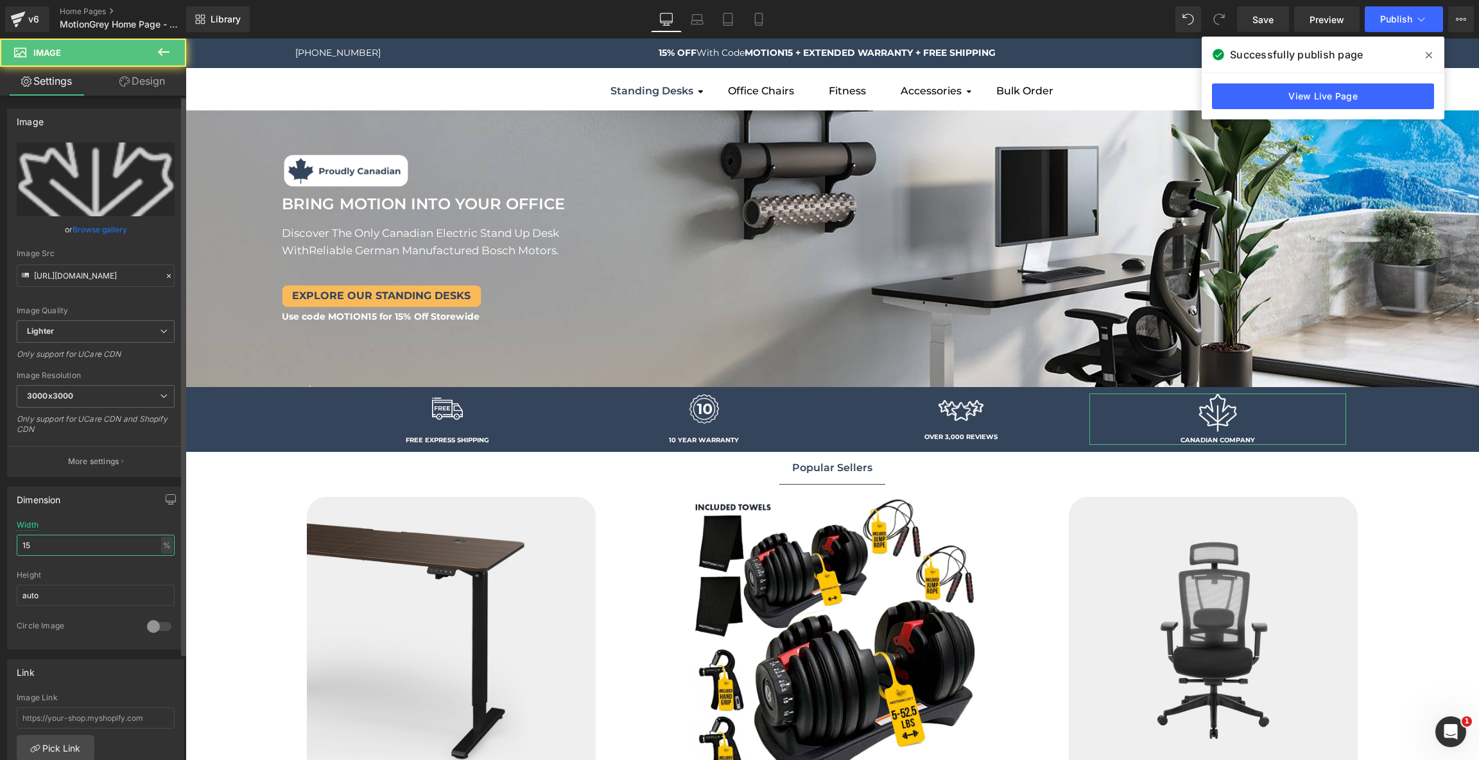
click at [97, 537] on input "15" at bounding box center [96, 545] width 158 height 21
type input "13"
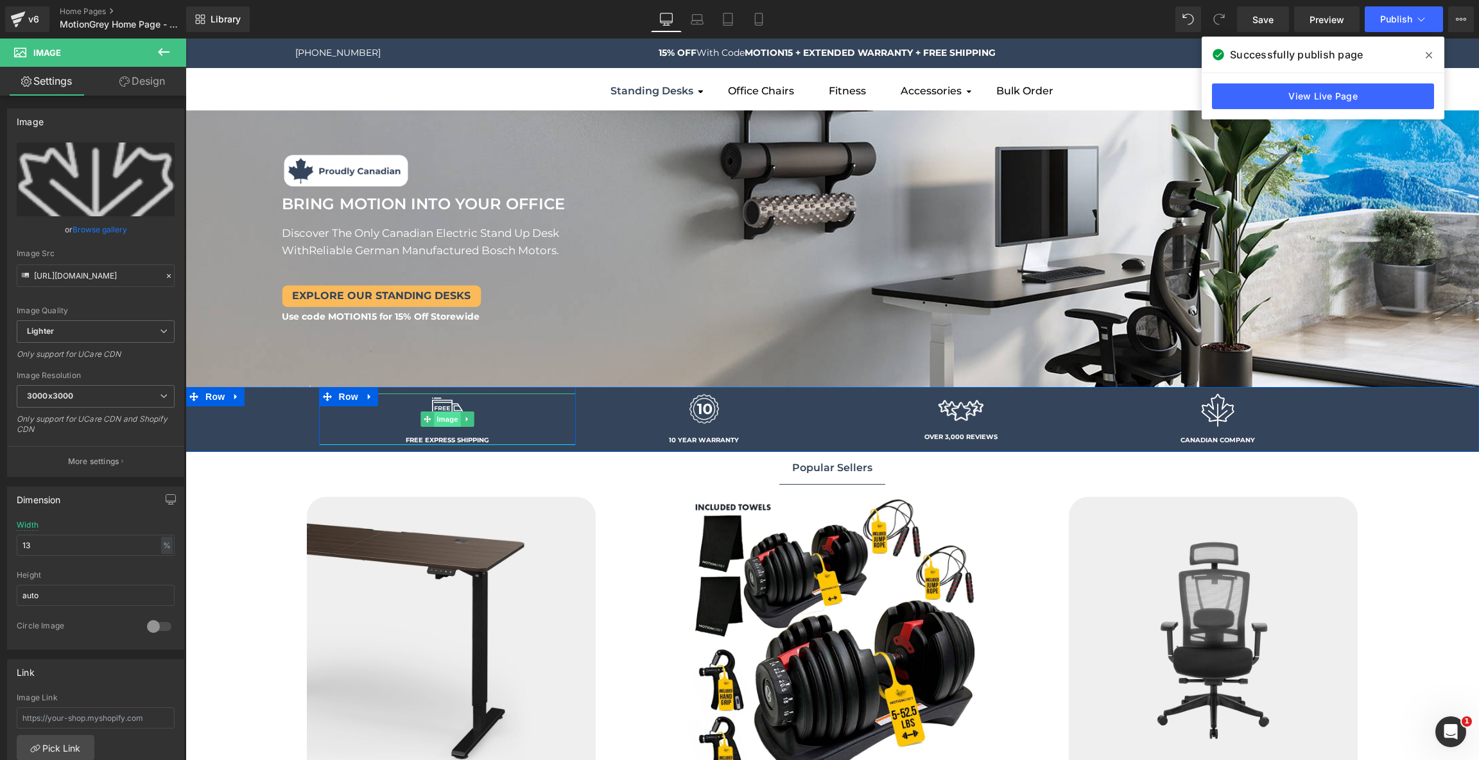
click at [444, 413] on span "Image" at bounding box center [447, 418] width 27 height 15
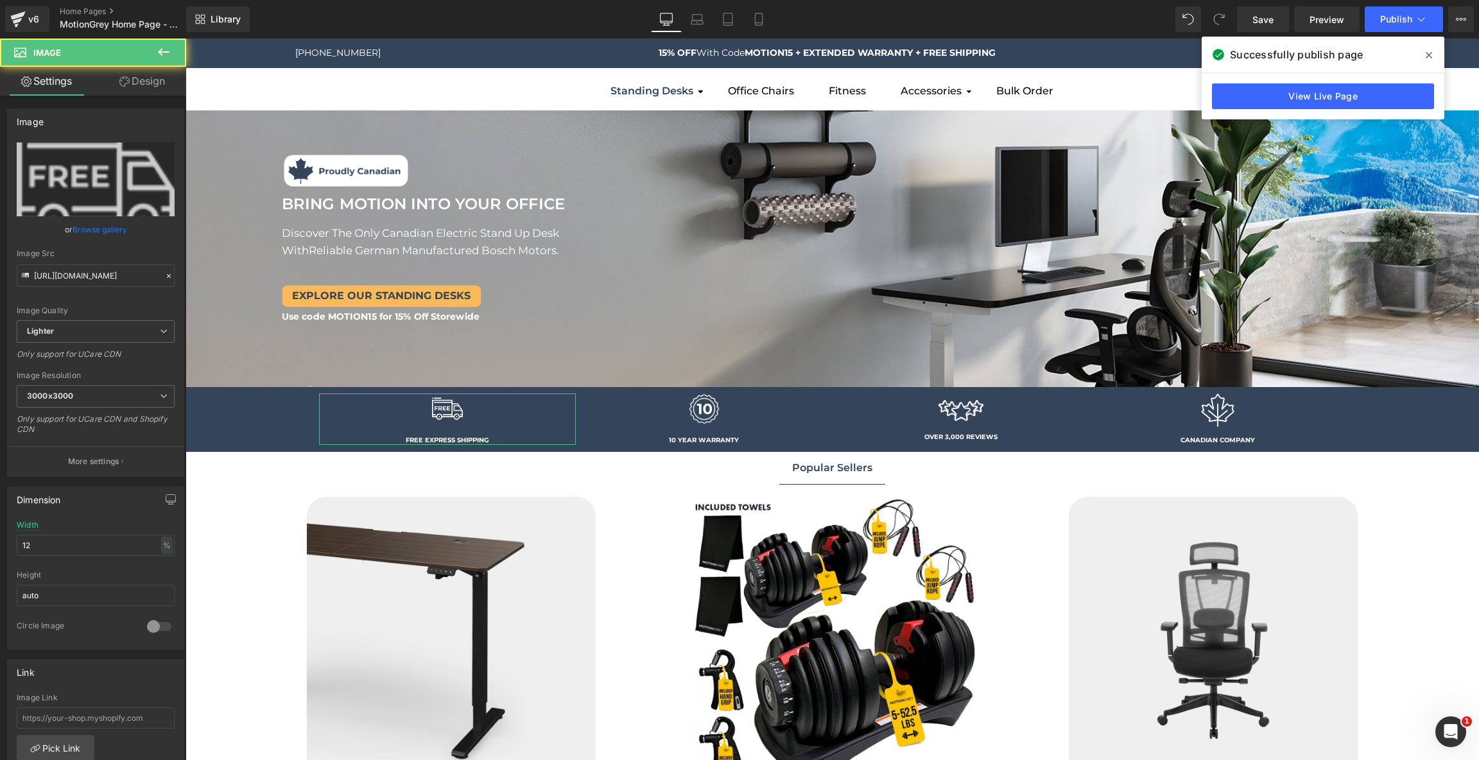
click at [138, 83] on link "Design" at bounding box center [142, 81] width 93 height 29
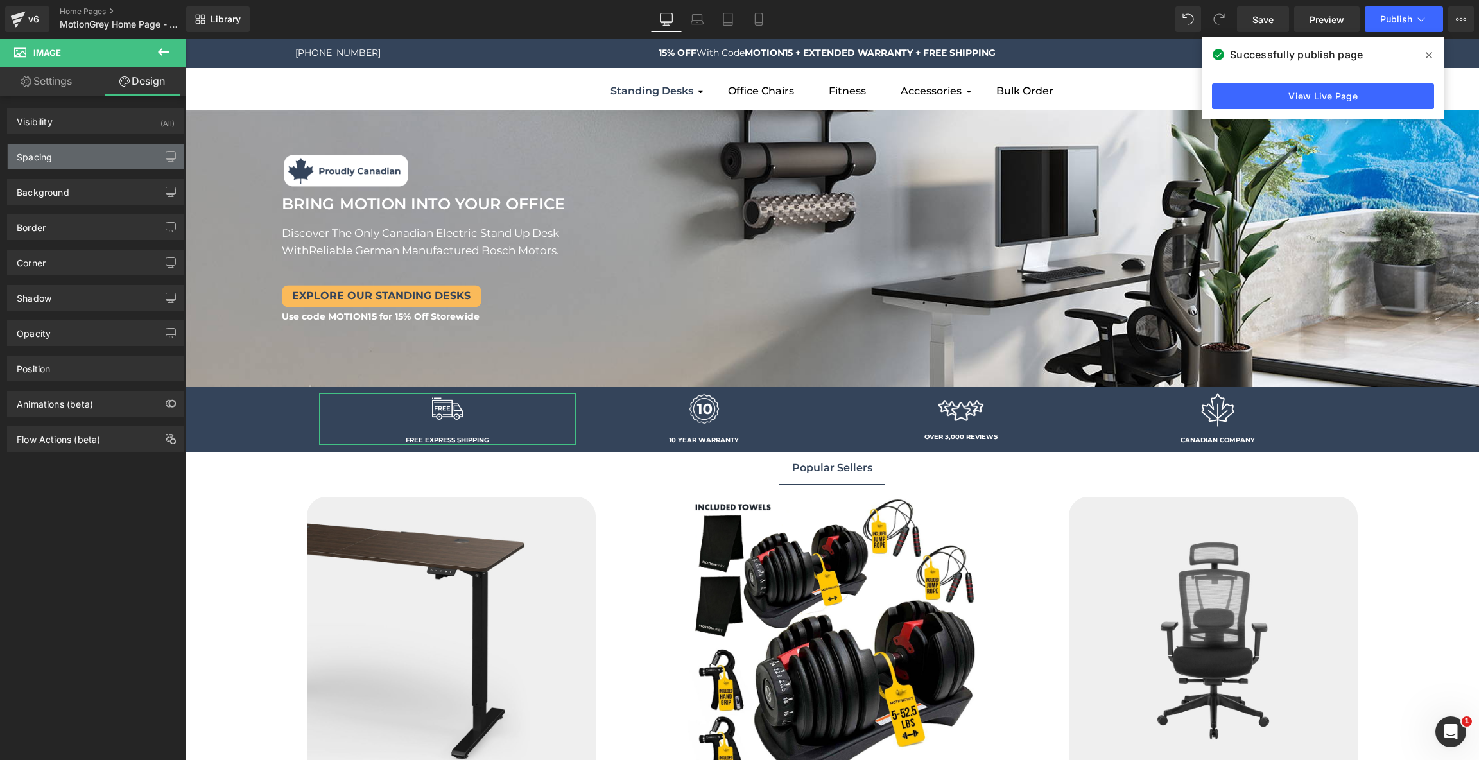
click at [77, 161] on div "Spacing" at bounding box center [96, 156] width 176 height 24
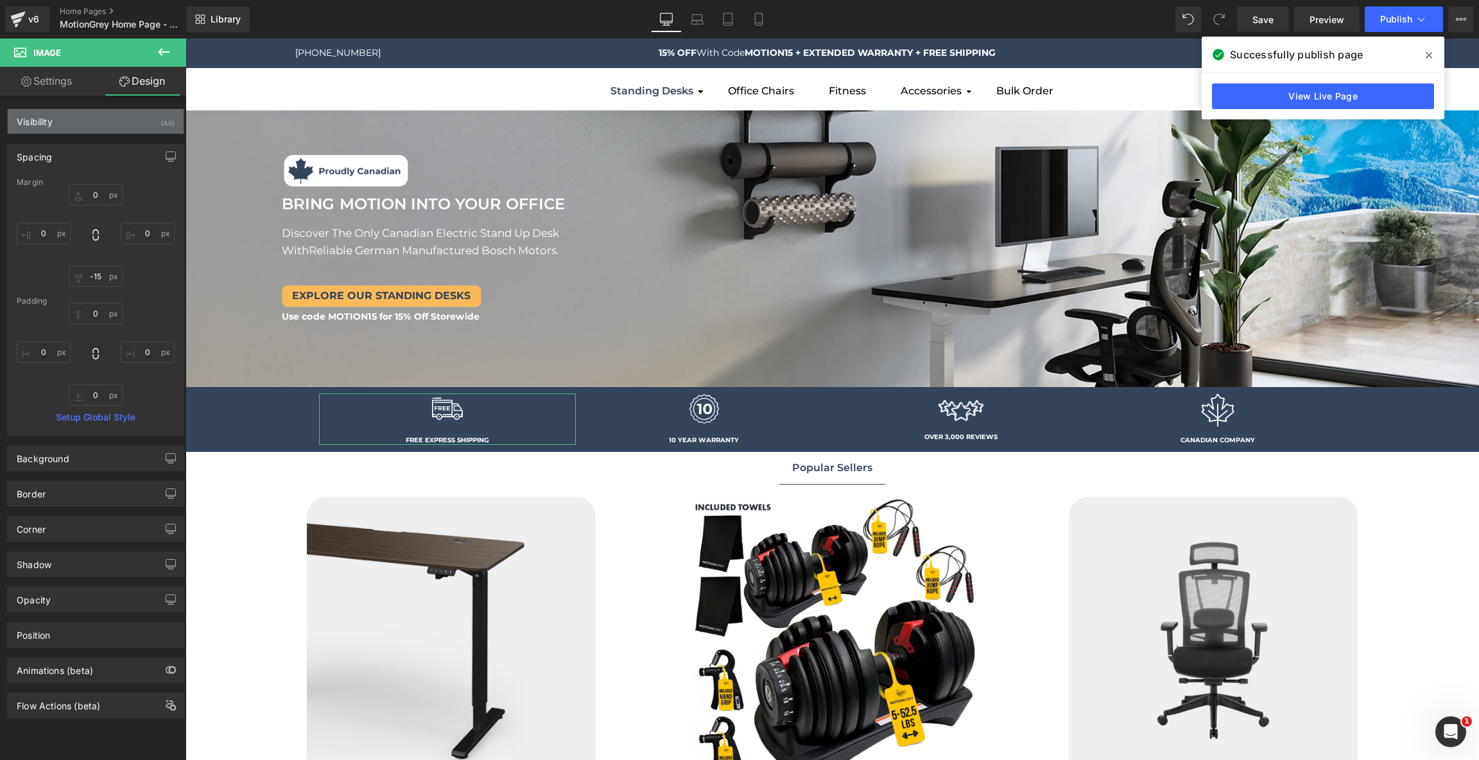
click at [78, 126] on div "Visibility (All)" at bounding box center [96, 121] width 176 height 24
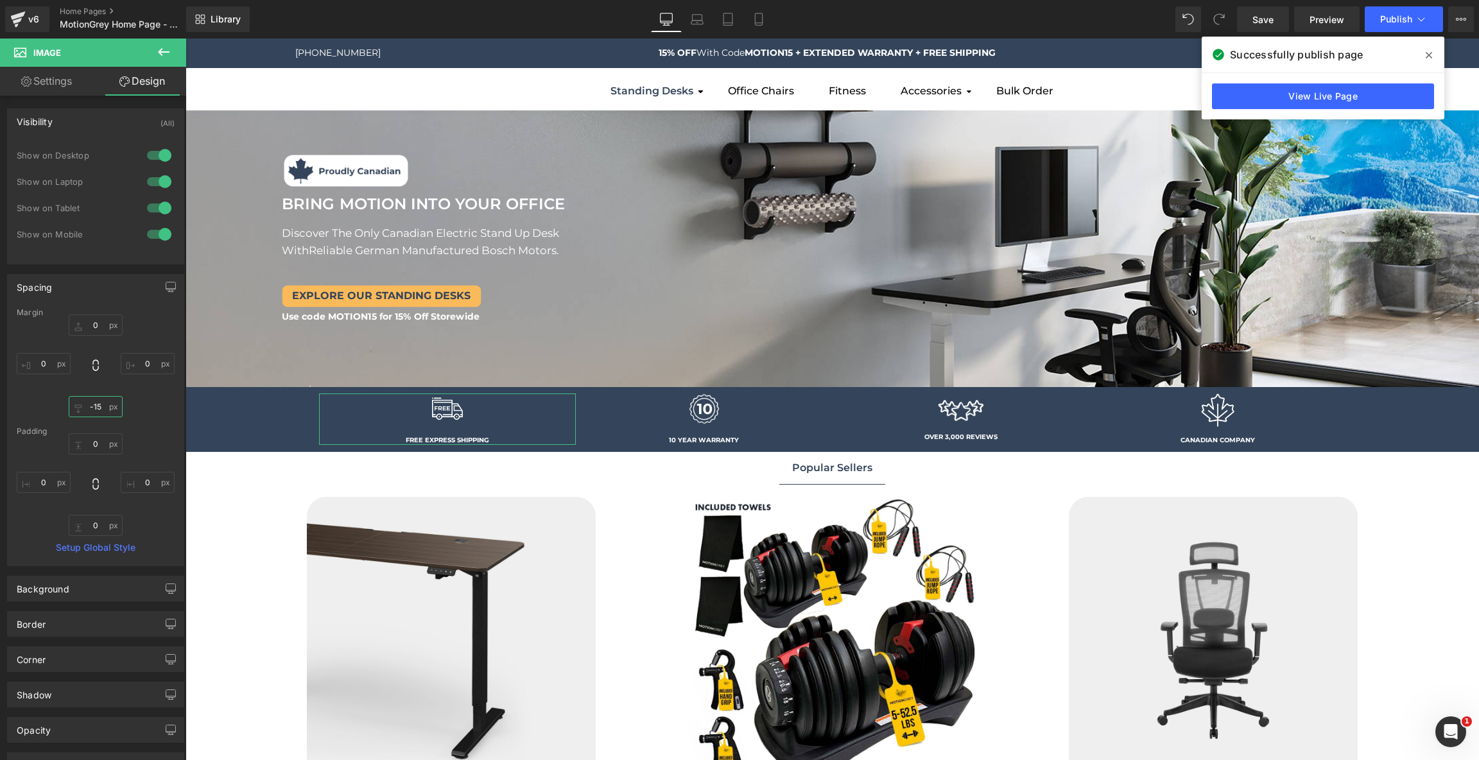
click at [100, 409] on input "-15" at bounding box center [96, 406] width 54 height 21
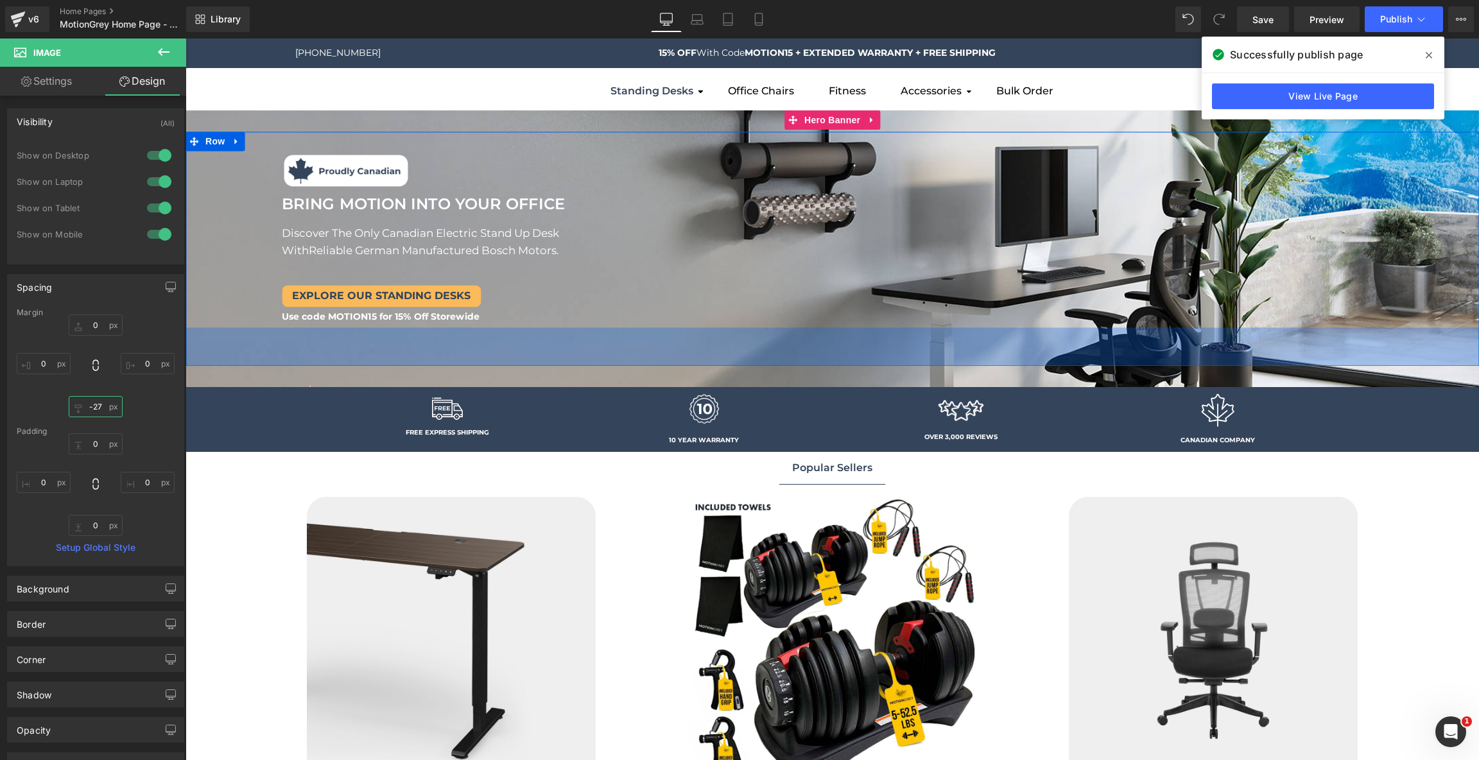
type input "-28"
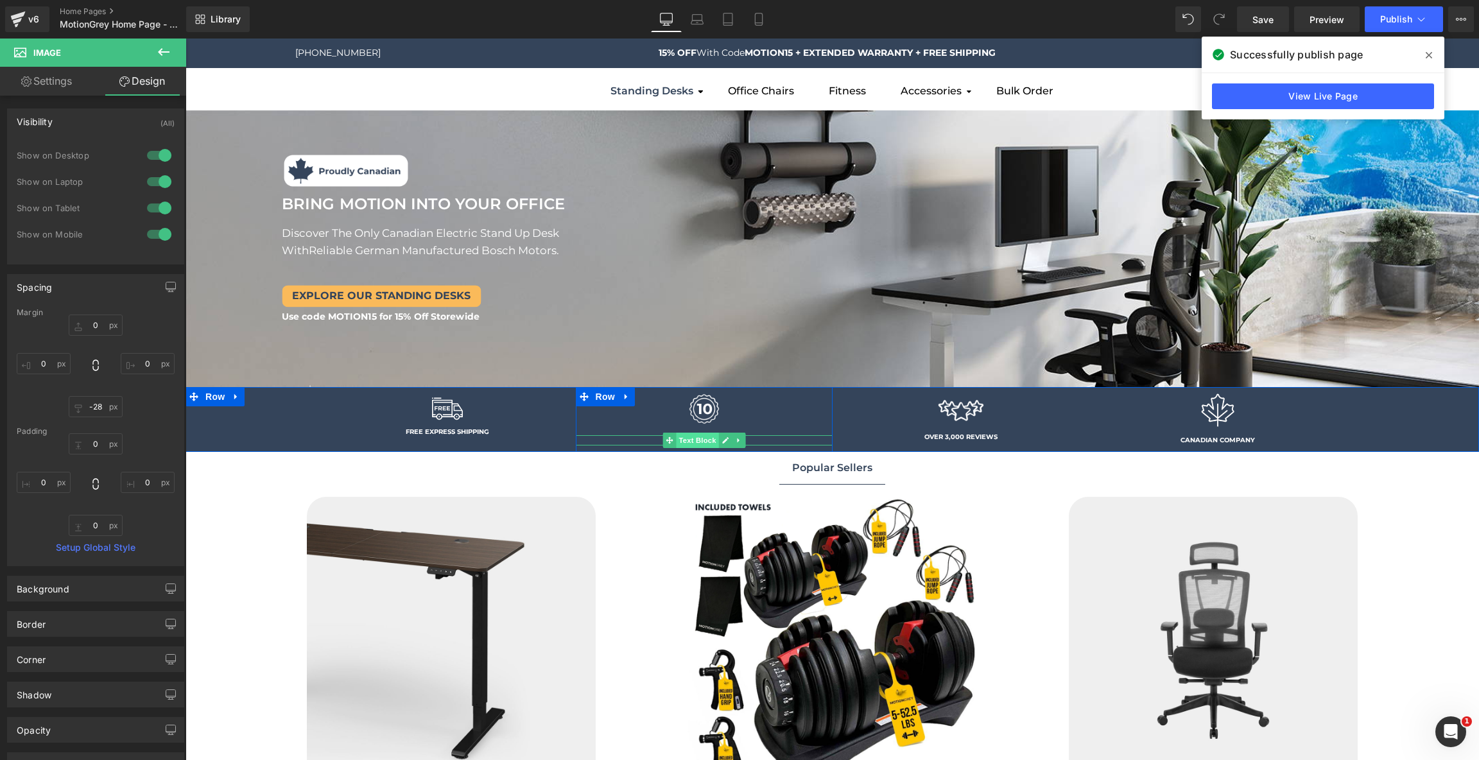
click at [702, 438] on span "Text Block" at bounding box center [697, 440] width 42 height 15
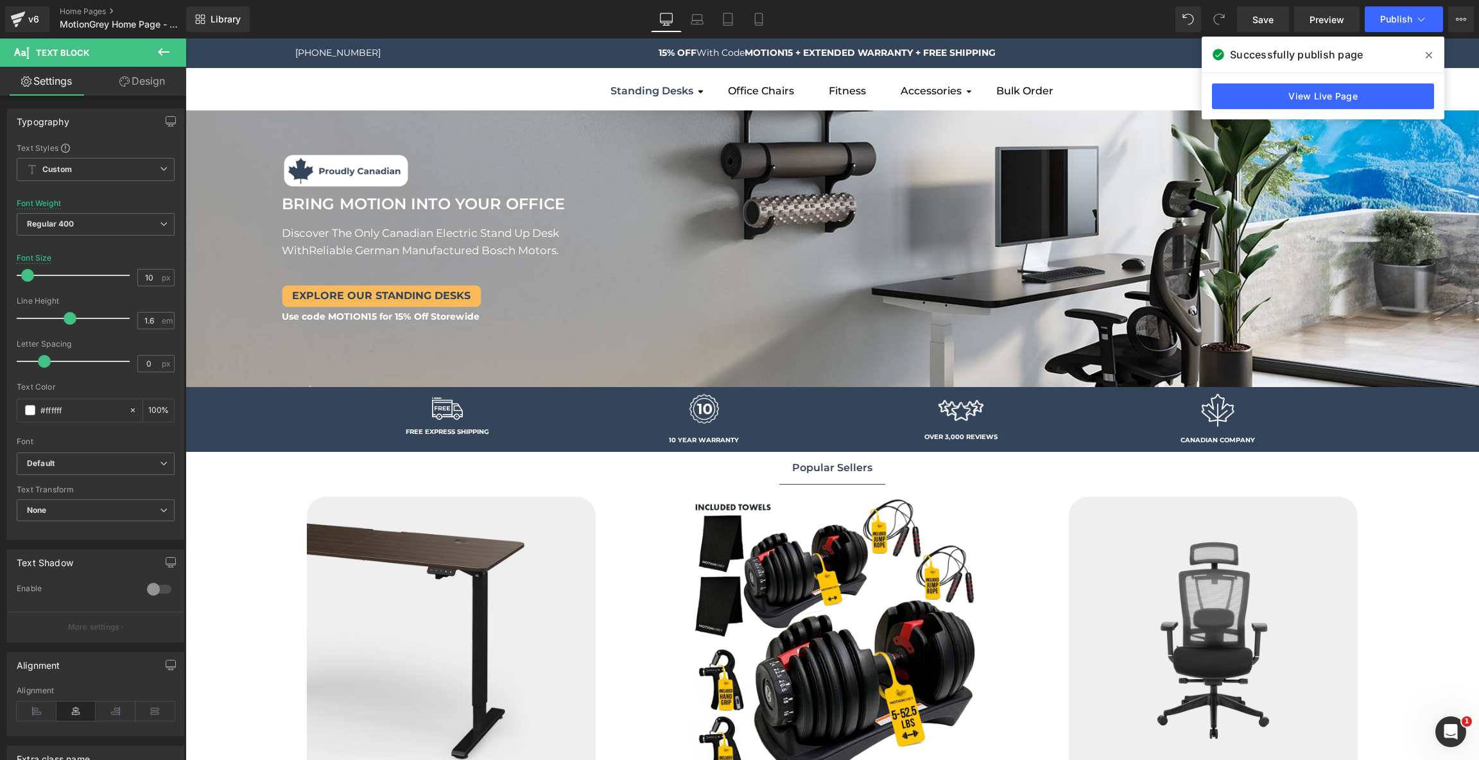
click at [161, 81] on link "Design" at bounding box center [142, 81] width 93 height 29
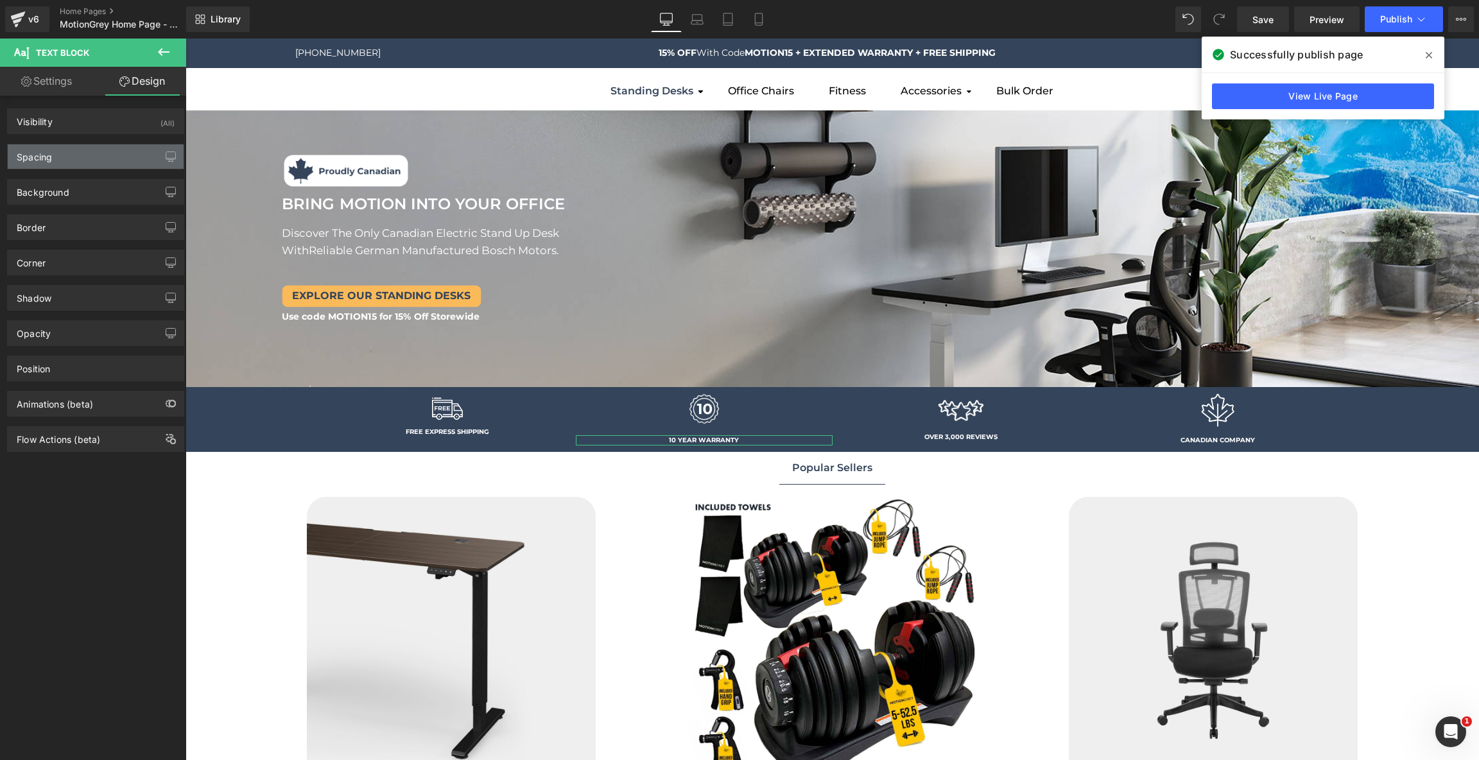
click at [87, 165] on div "Spacing" at bounding box center [96, 156] width 176 height 24
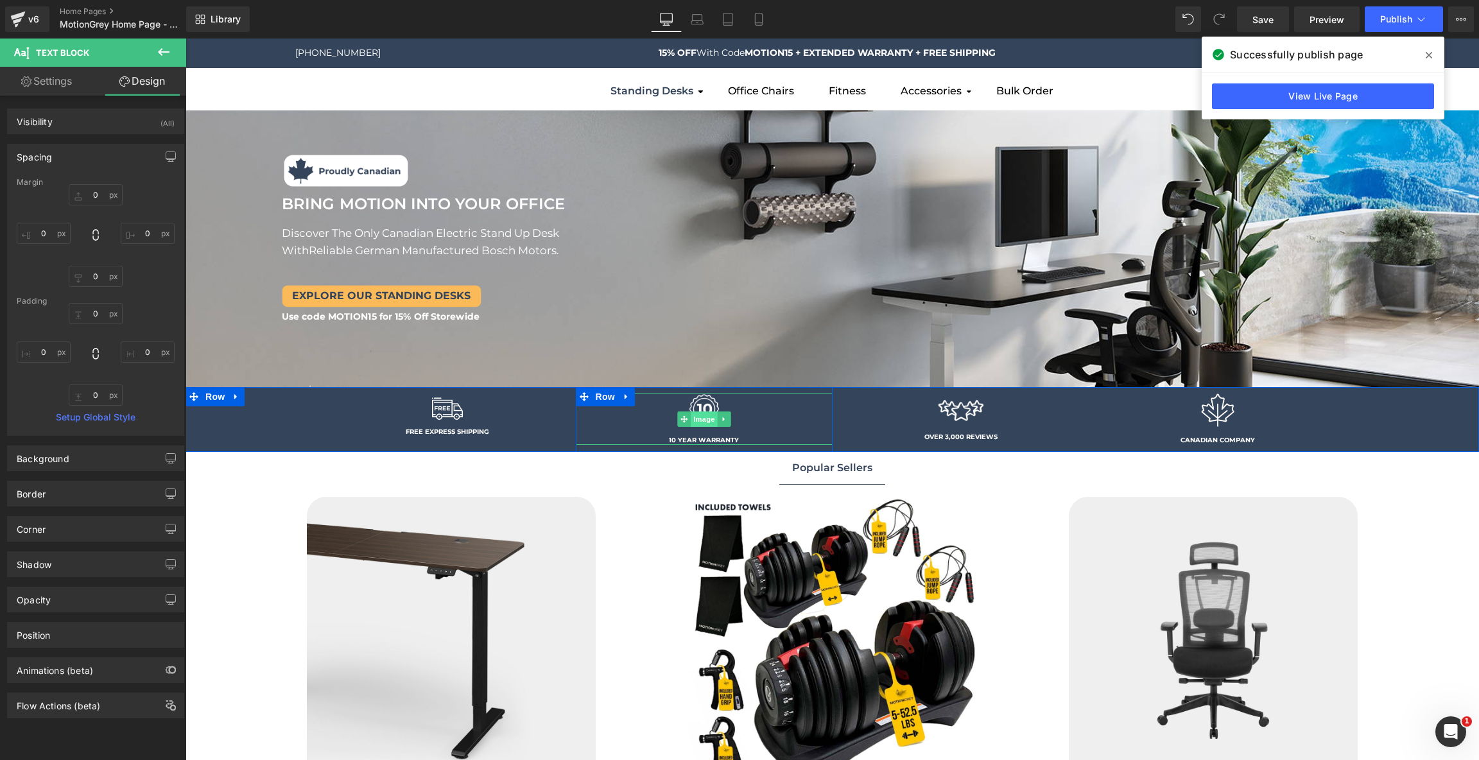
click at [703, 415] on span "Image" at bounding box center [704, 418] width 27 height 15
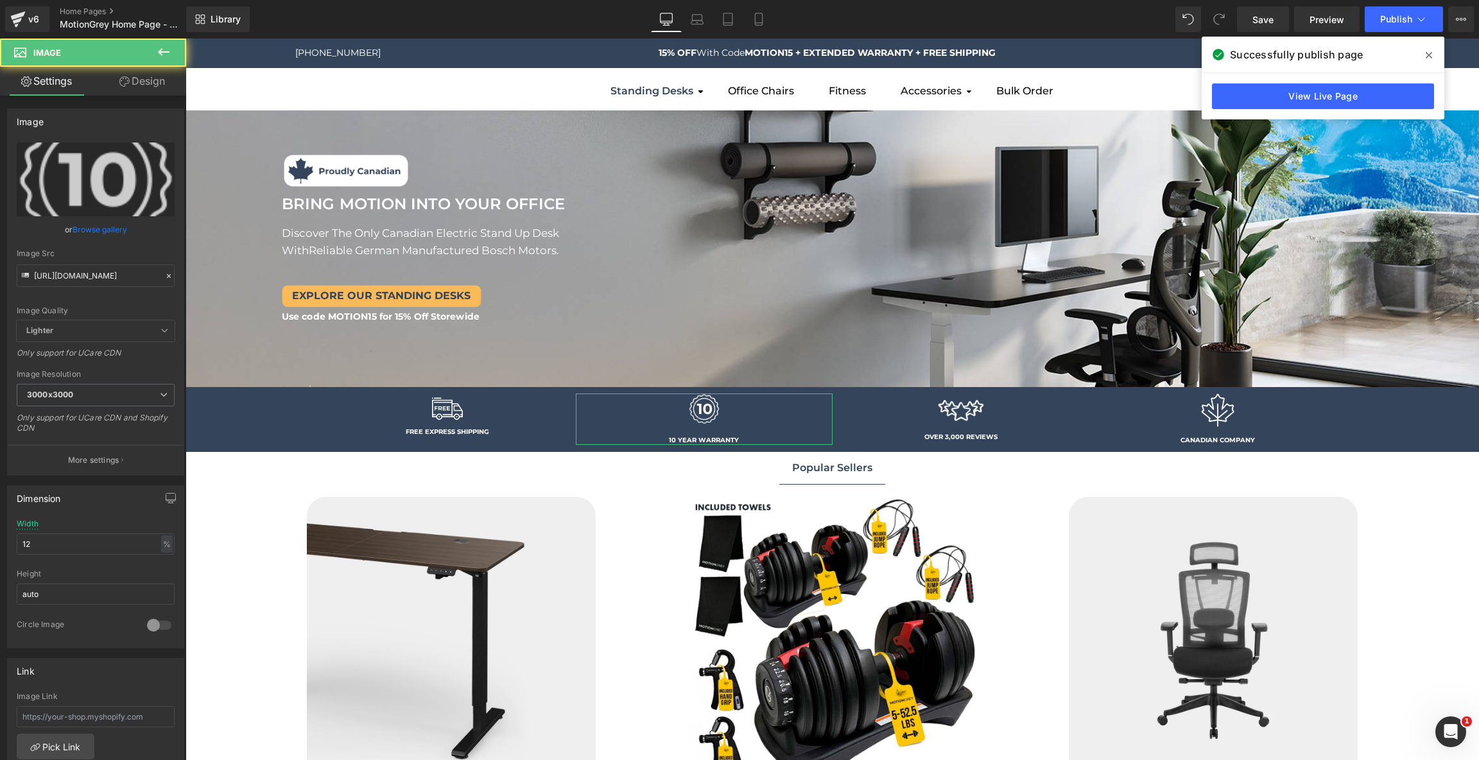
click at [146, 83] on link "Design" at bounding box center [142, 81] width 93 height 29
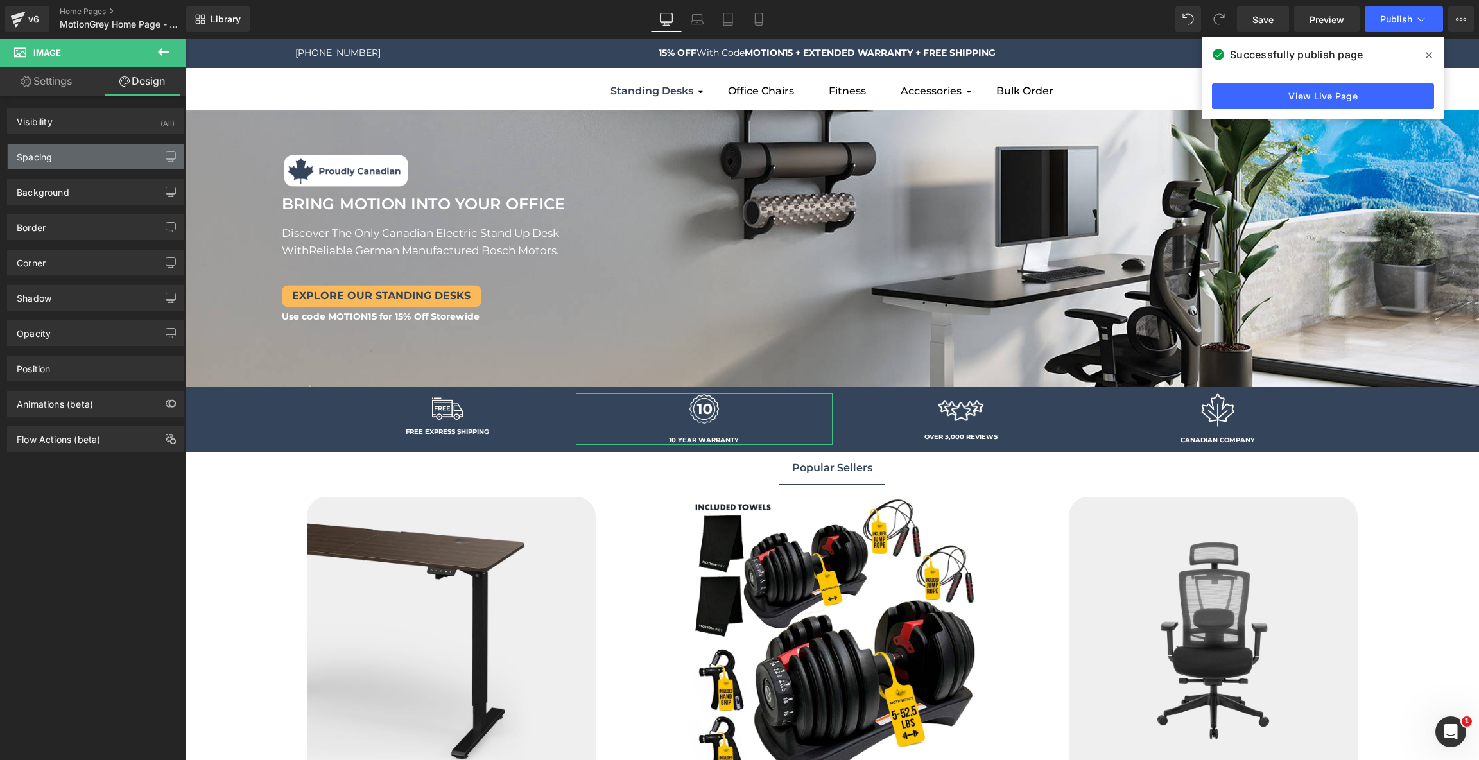
click at [86, 150] on div "Spacing" at bounding box center [96, 156] width 176 height 24
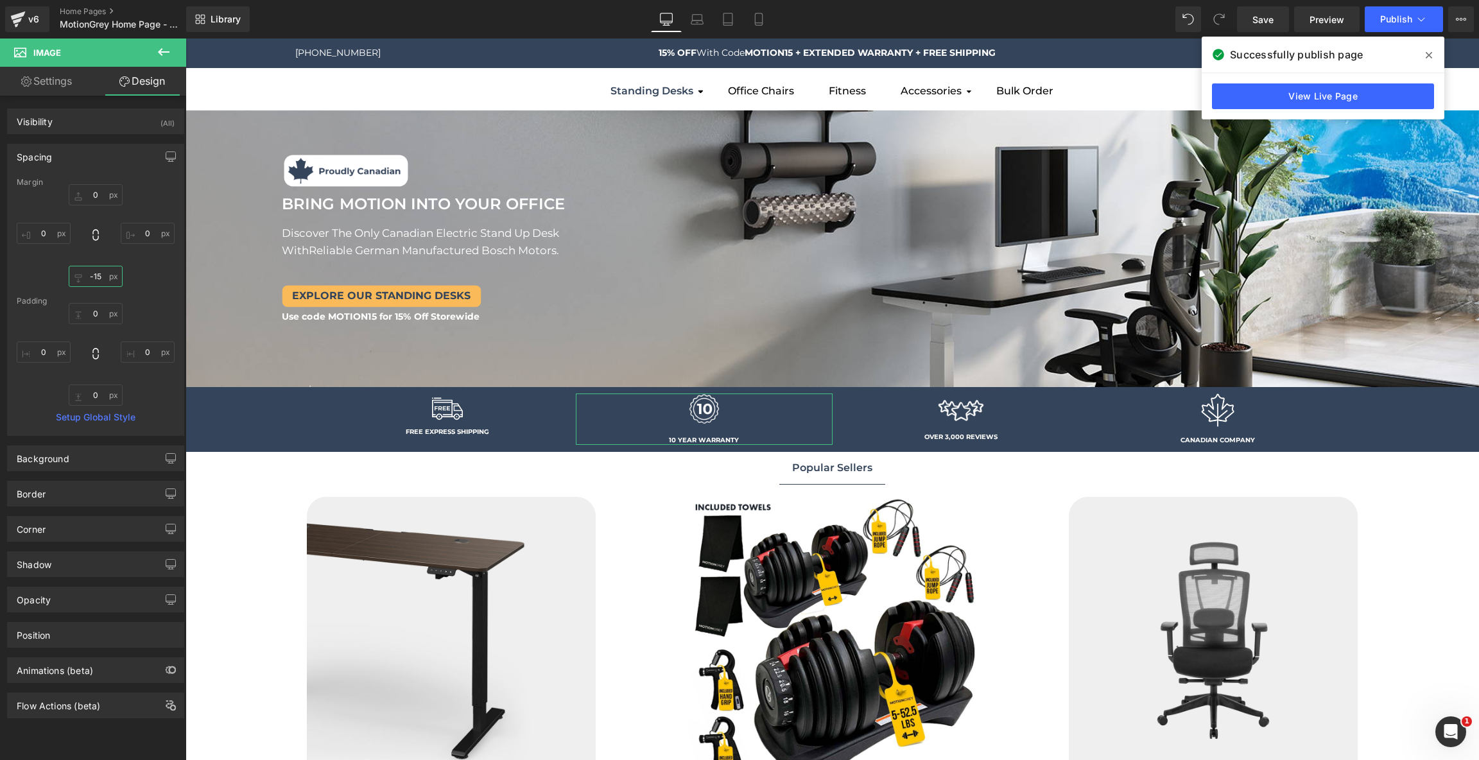
click at [99, 273] on input "-15" at bounding box center [96, 276] width 54 height 21
click at [442, 413] on link "Image" at bounding box center [440, 418] width 40 height 15
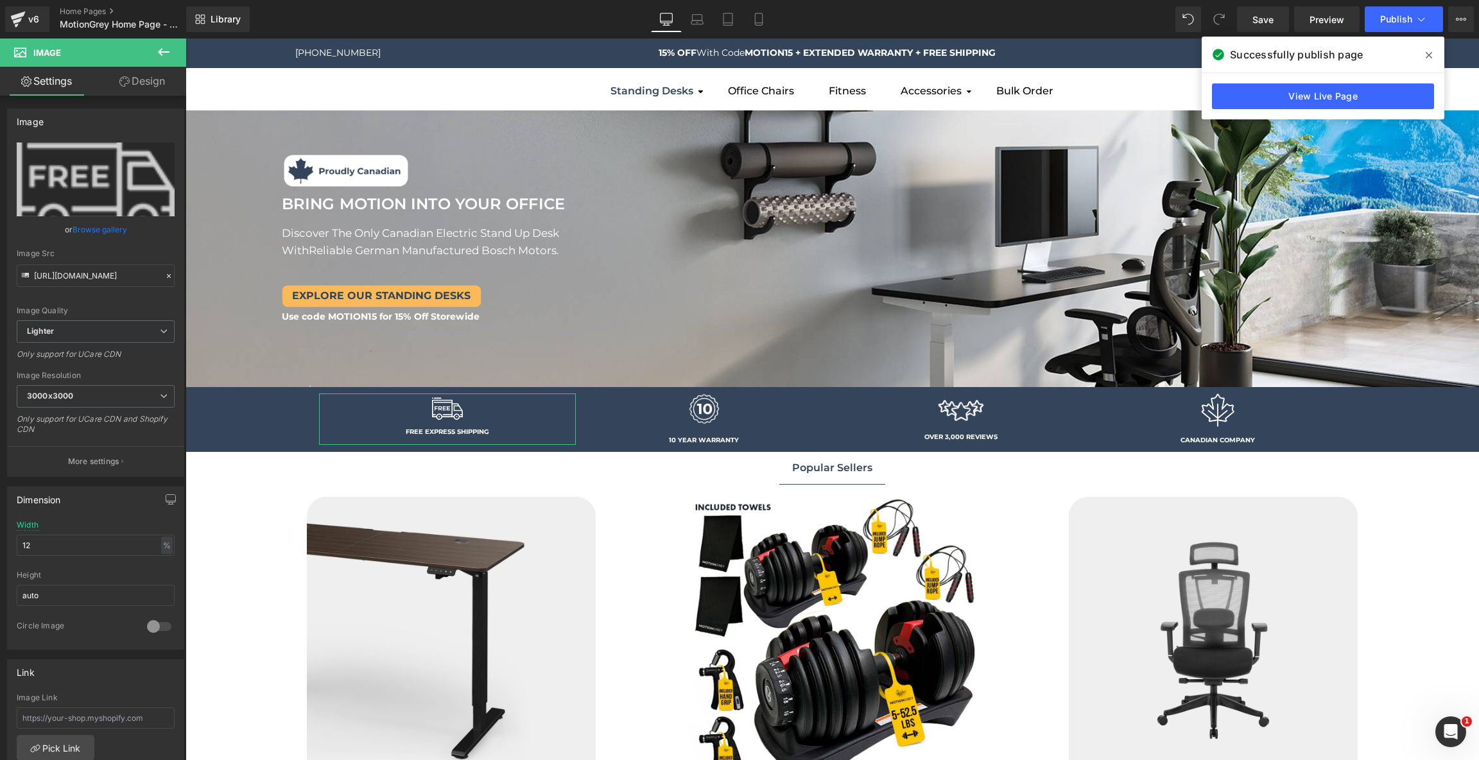
click at [160, 81] on link "Design" at bounding box center [142, 81] width 93 height 29
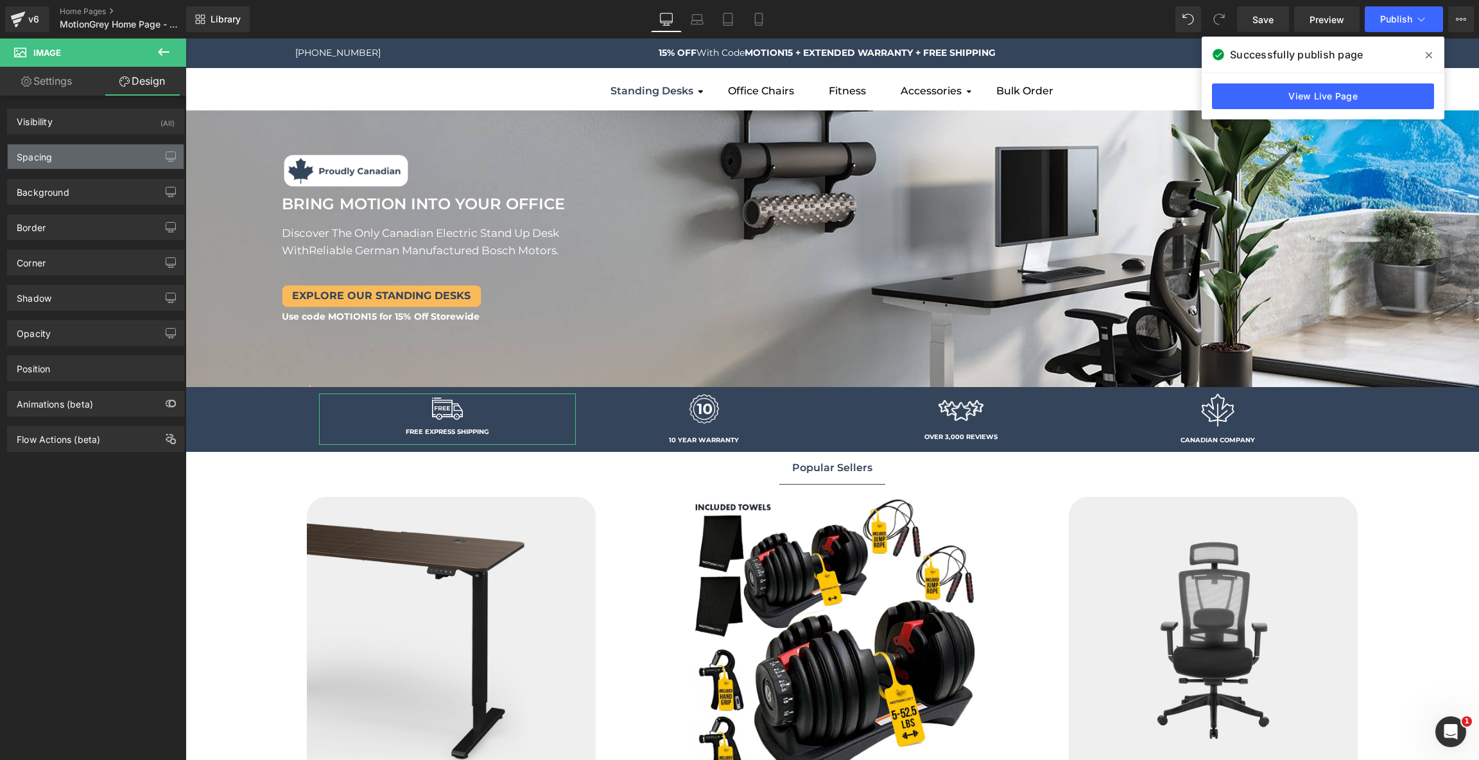
click at [91, 154] on div "Spacing" at bounding box center [96, 156] width 176 height 24
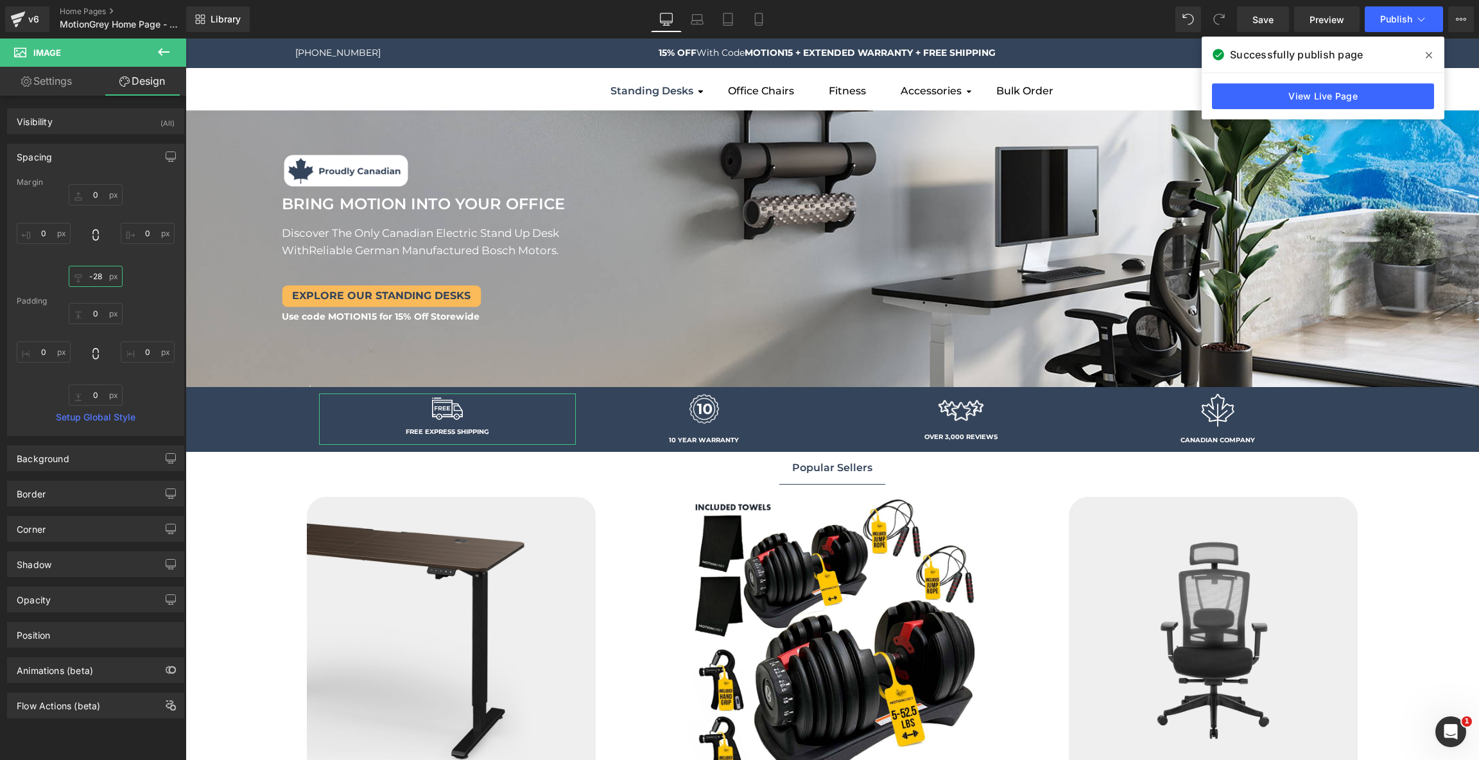
click at [99, 273] on input "-28" at bounding box center [96, 276] width 54 height 21
click at [709, 422] on span "Image" at bounding box center [704, 418] width 27 height 15
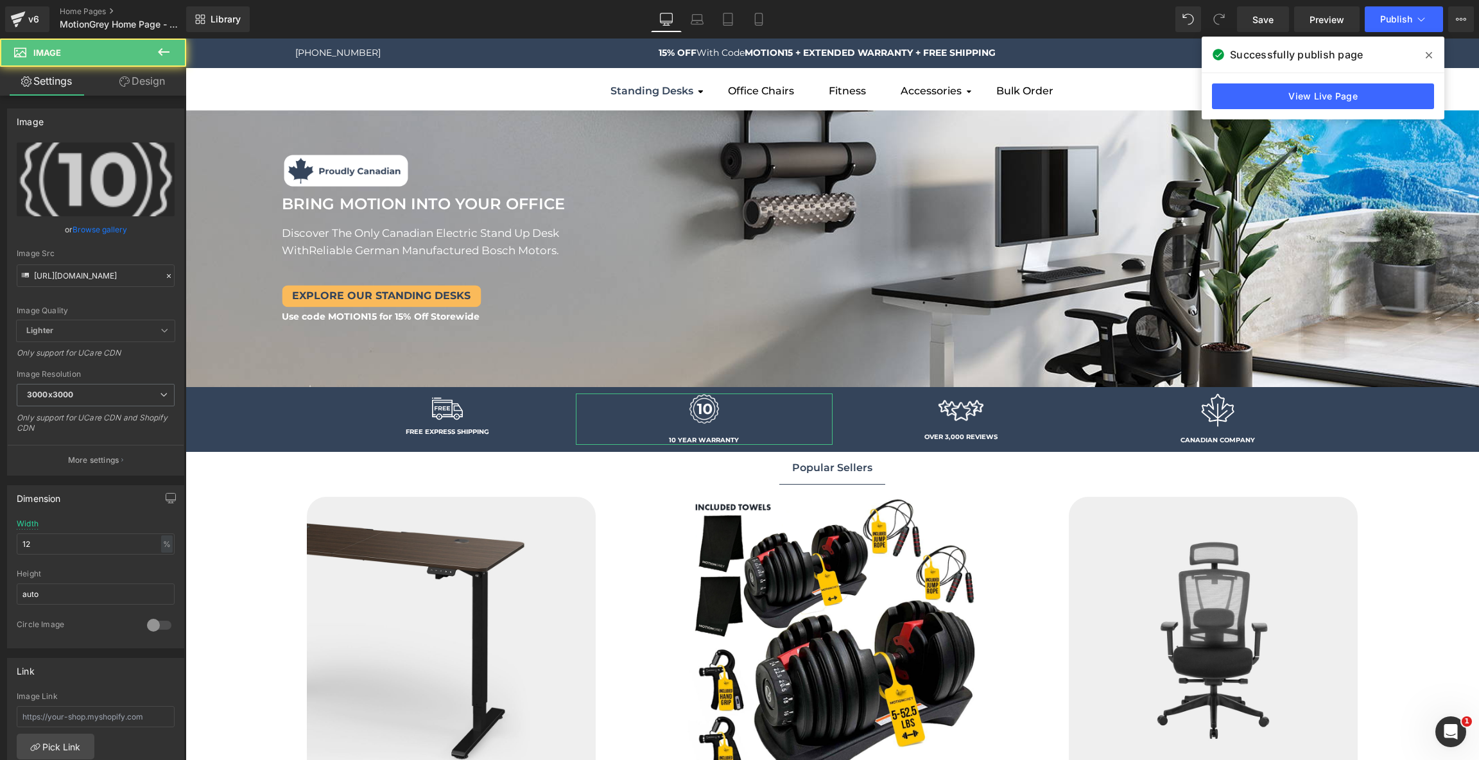
click at [132, 91] on link "Design" at bounding box center [142, 81] width 93 height 29
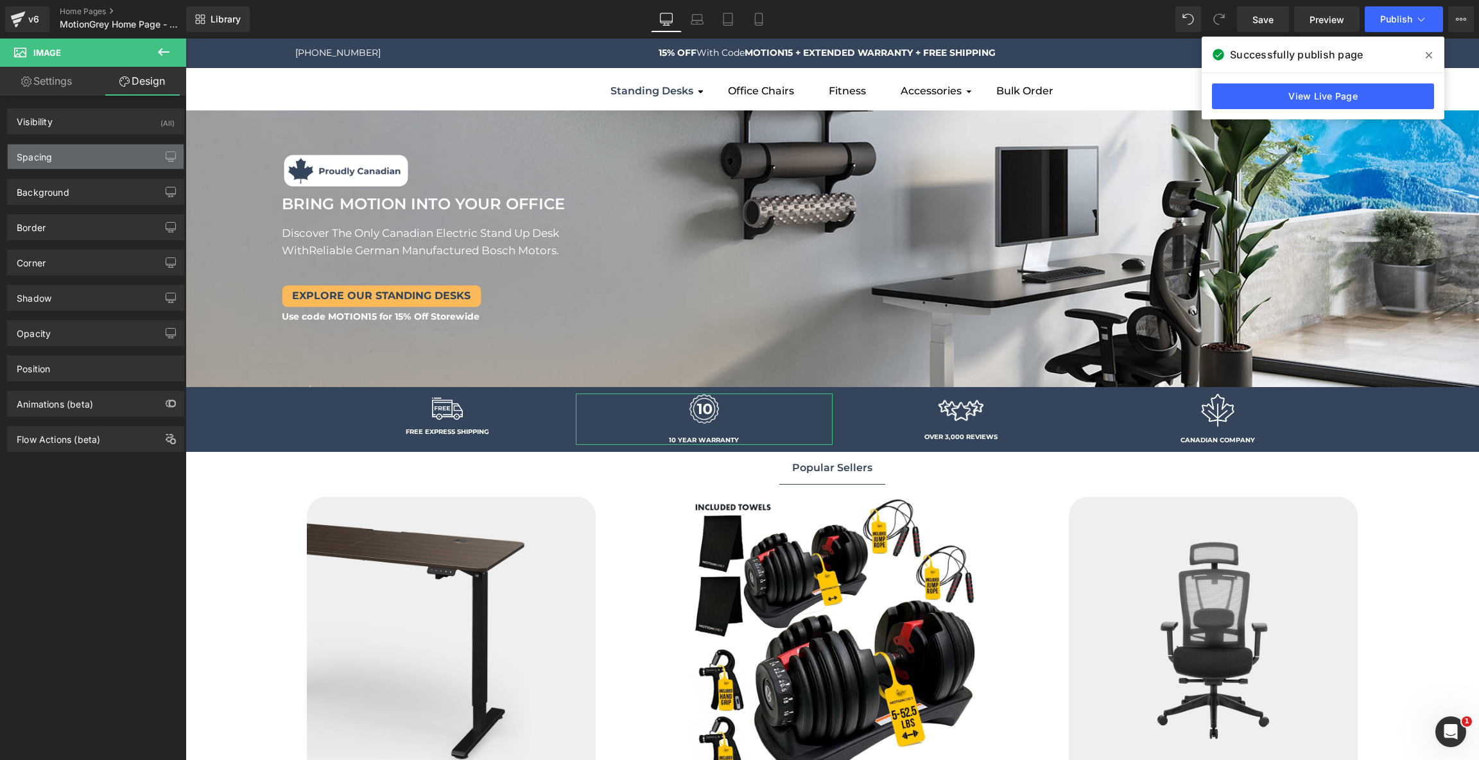
click at [101, 164] on div "Spacing" at bounding box center [96, 156] width 176 height 24
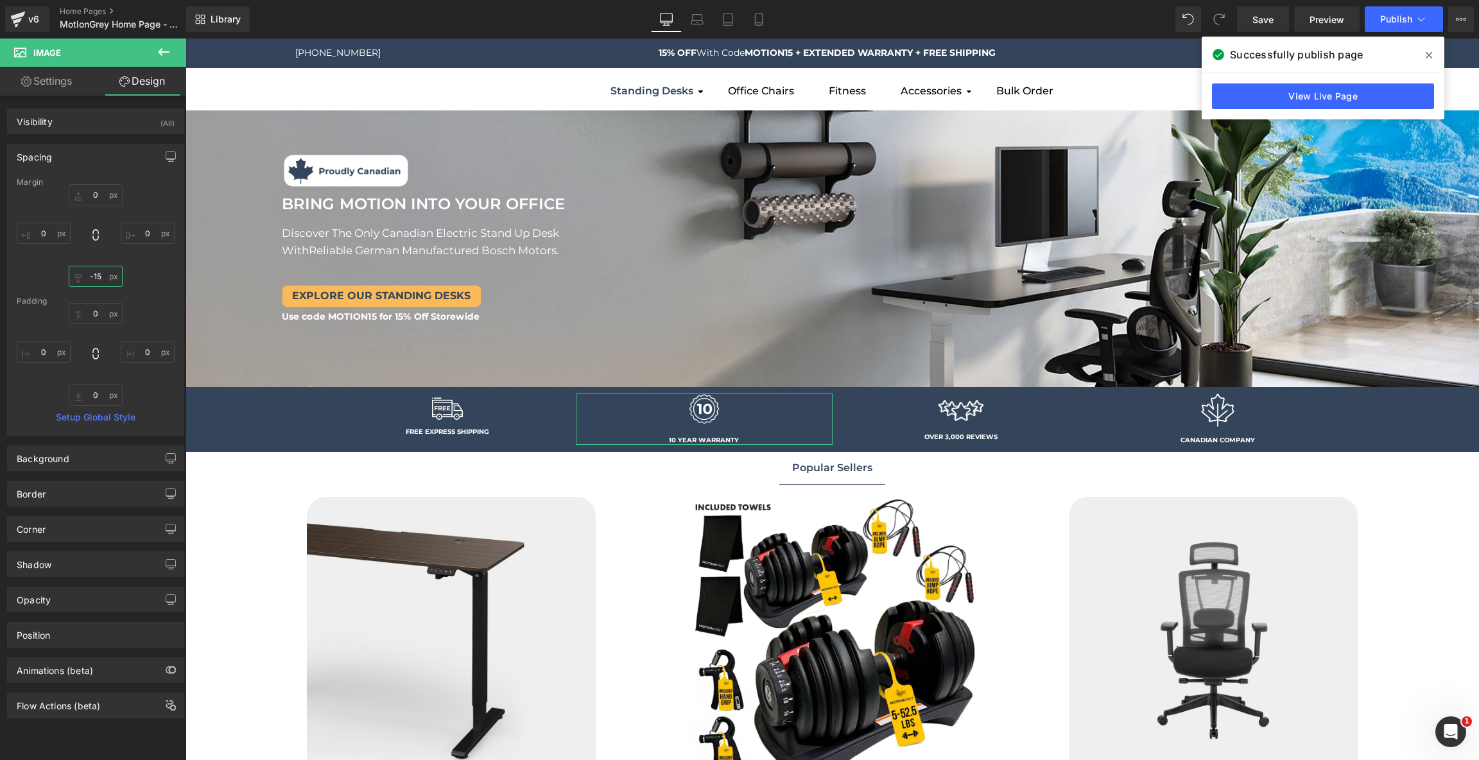
click at [96, 275] on input "-15" at bounding box center [96, 276] width 54 height 21
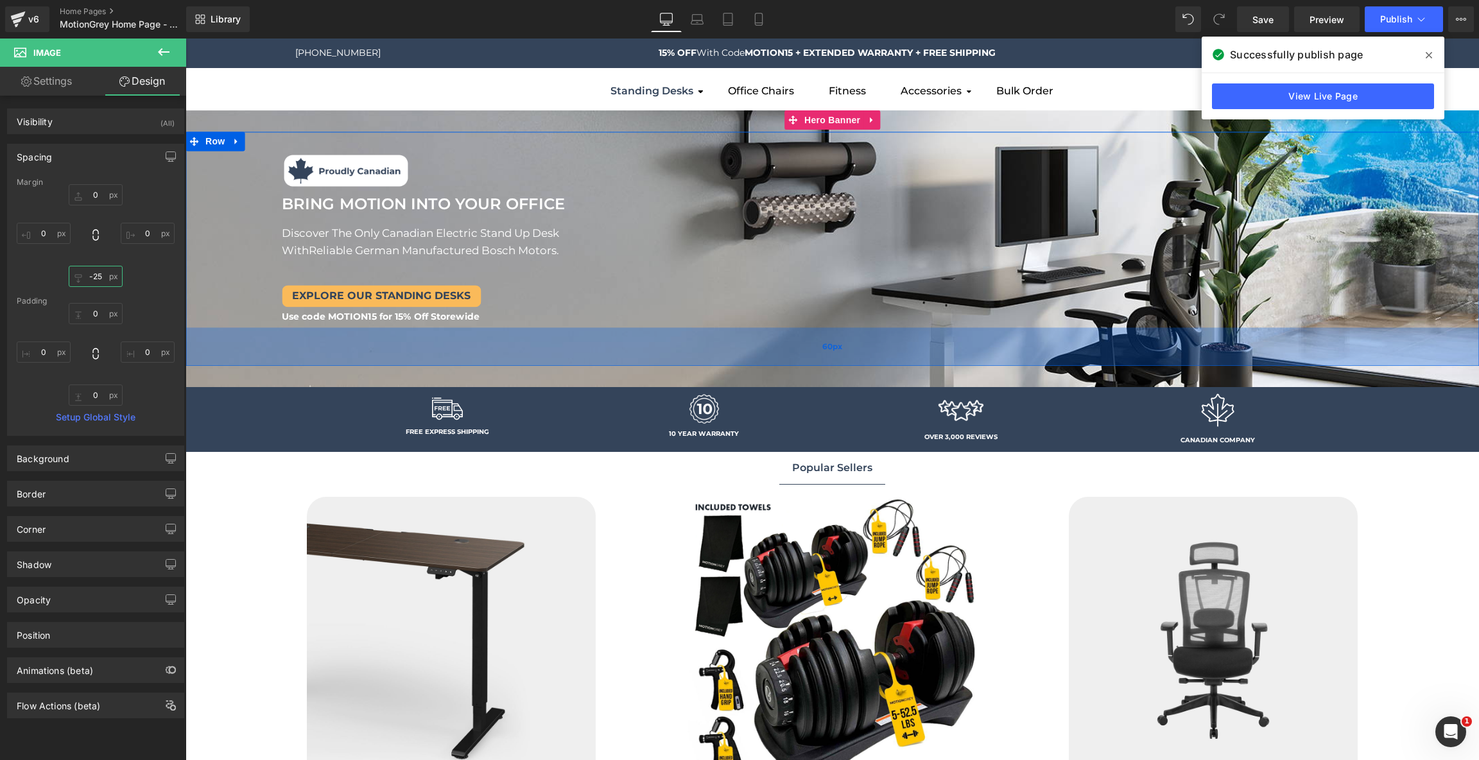
type input "-26"
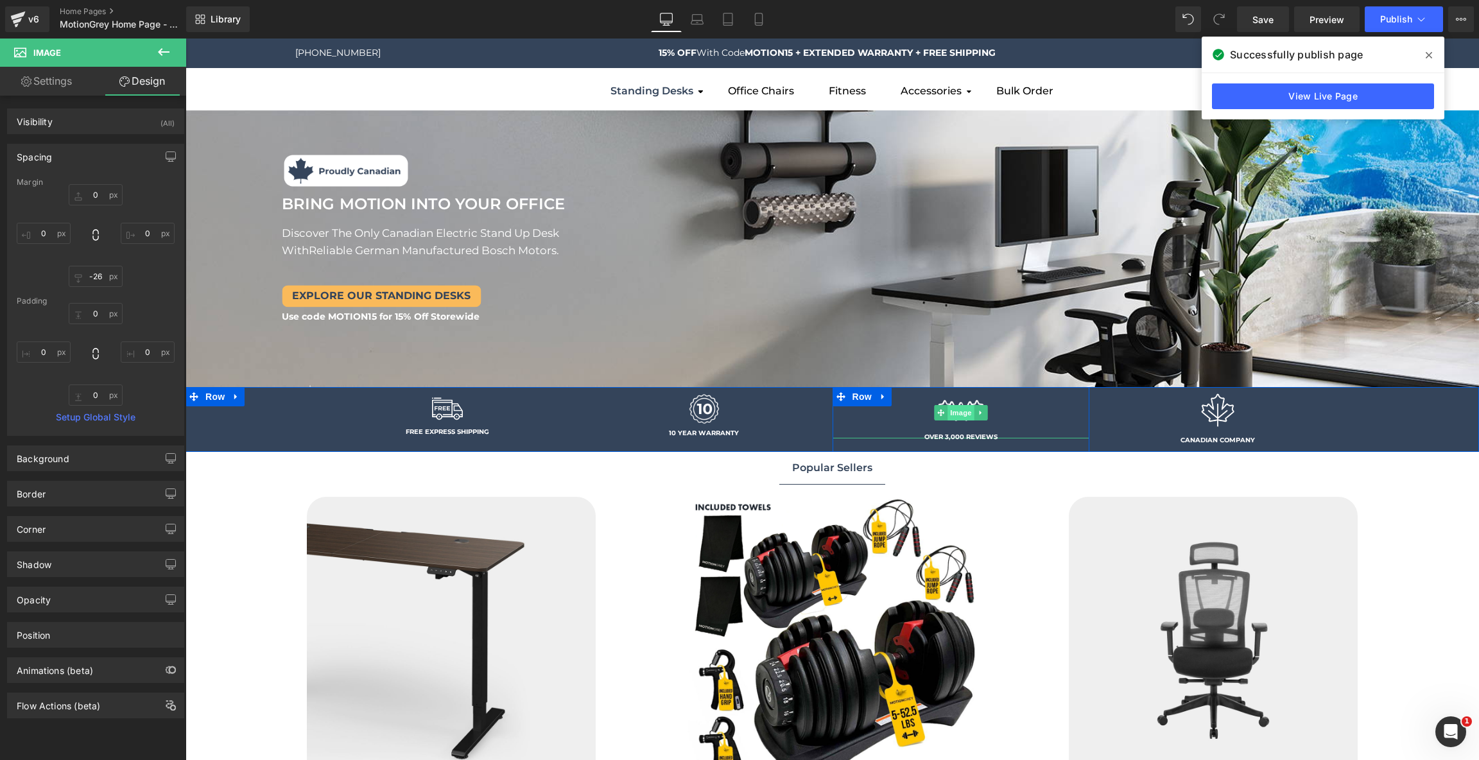
click at [964, 413] on span "Image" at bounding box center [960, 412] width 27 height 15
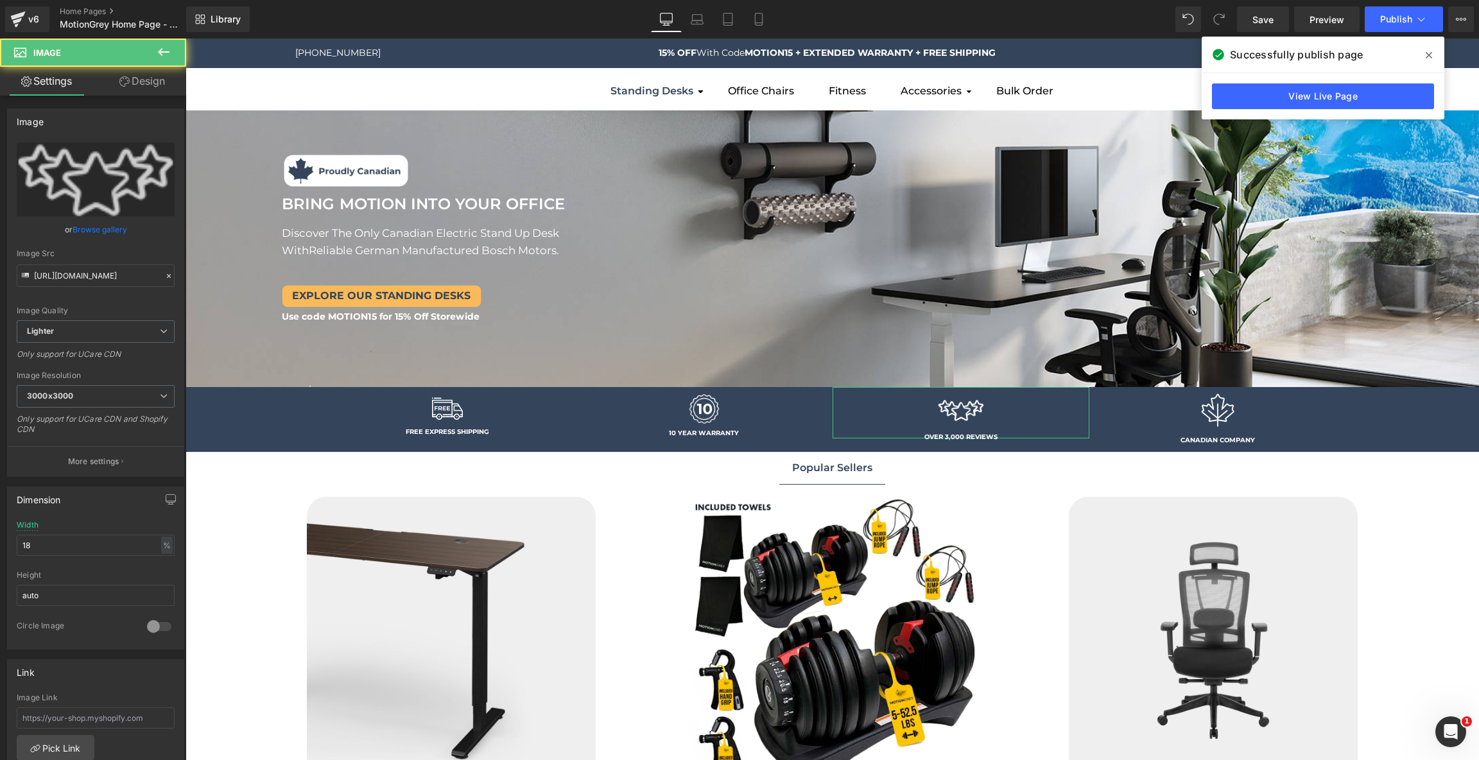
click at [131, 78] on link "Design" at bounding box center [142, 81] width 93 height 29
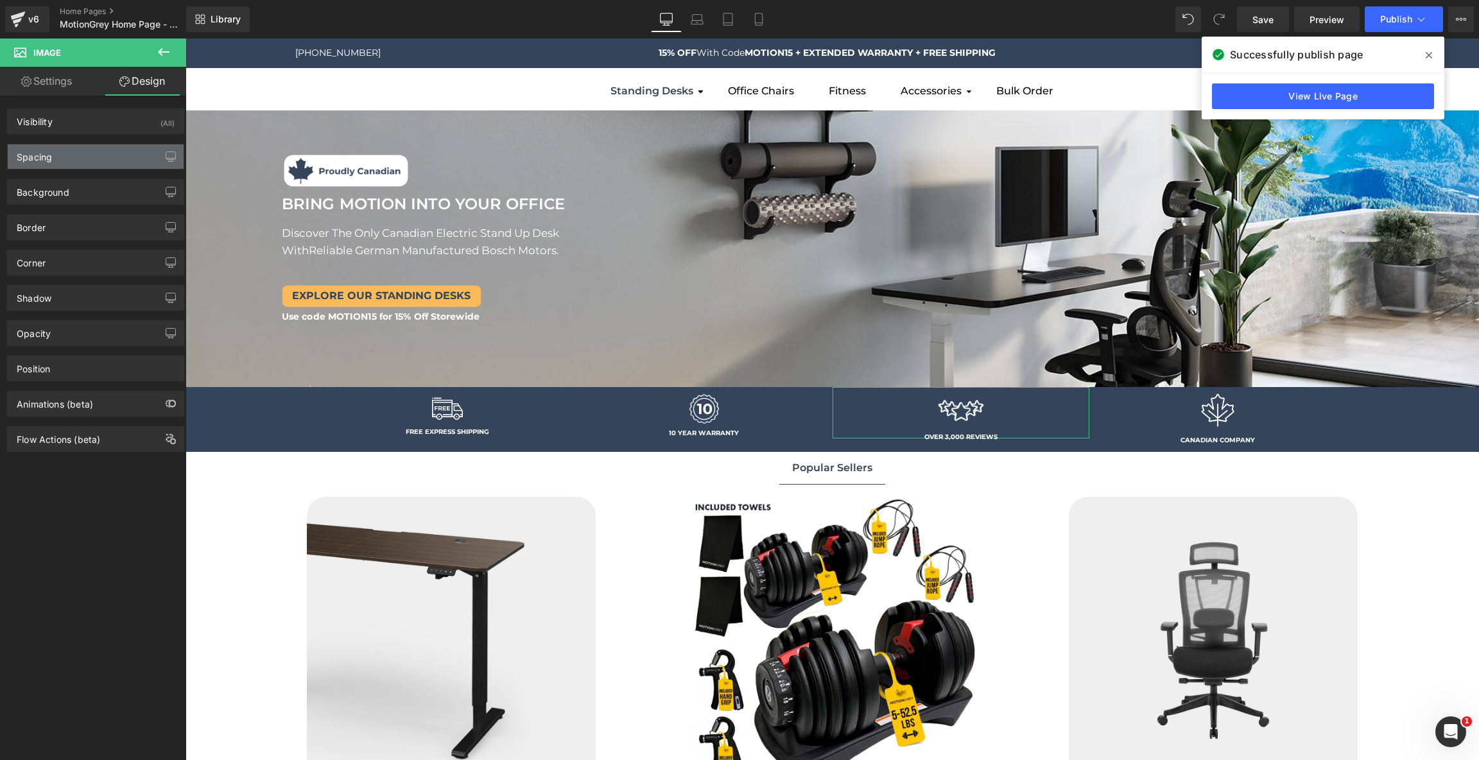
click at [95, 158] on div "Spacing" at bounding box center [96, 156] width 176 height 24
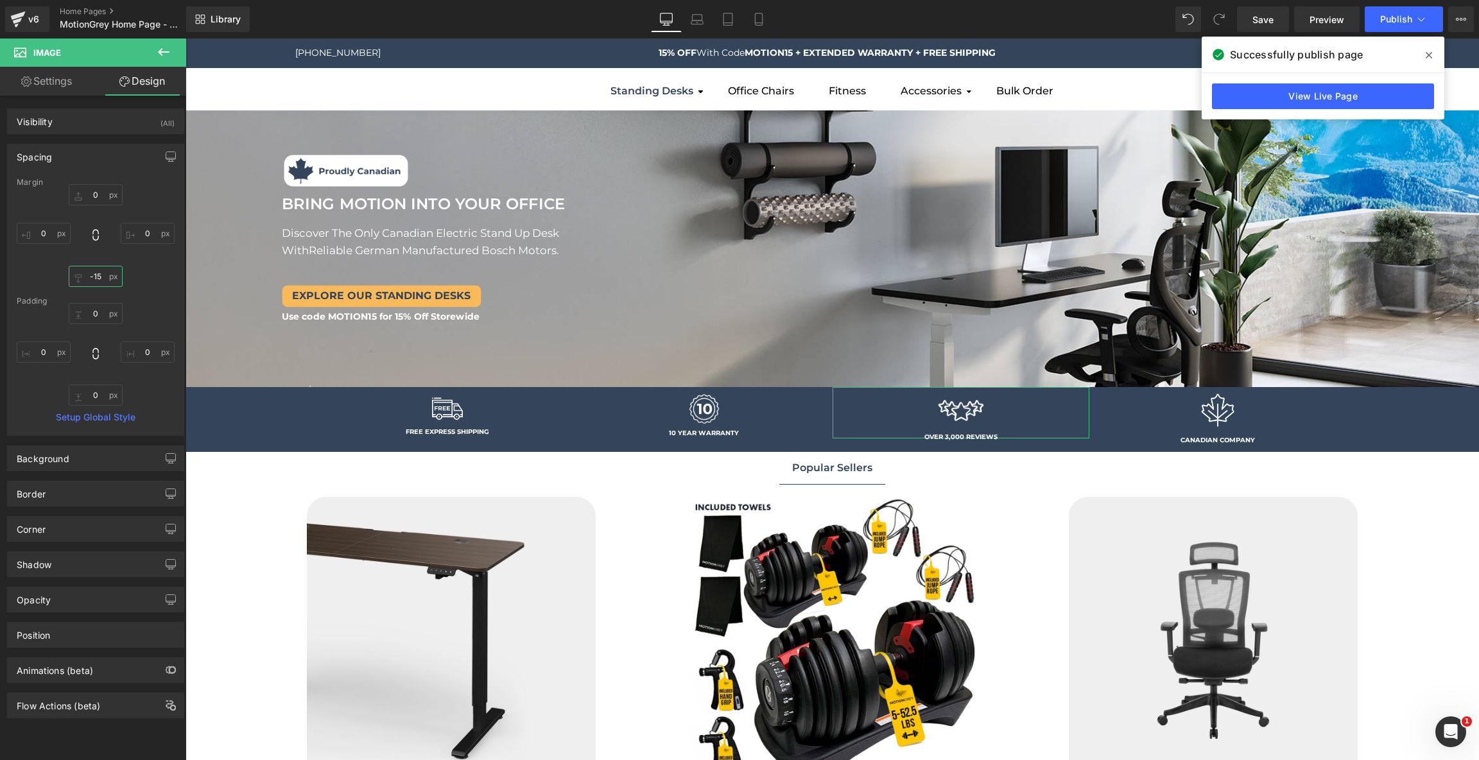
click at [95, 274] on input "-15" at bounding box center [96, 276] width 54 height 21
type input "-22"
click at [1217, 417] on span "Image" at bounding box center [1217, 418] width 27 height 15
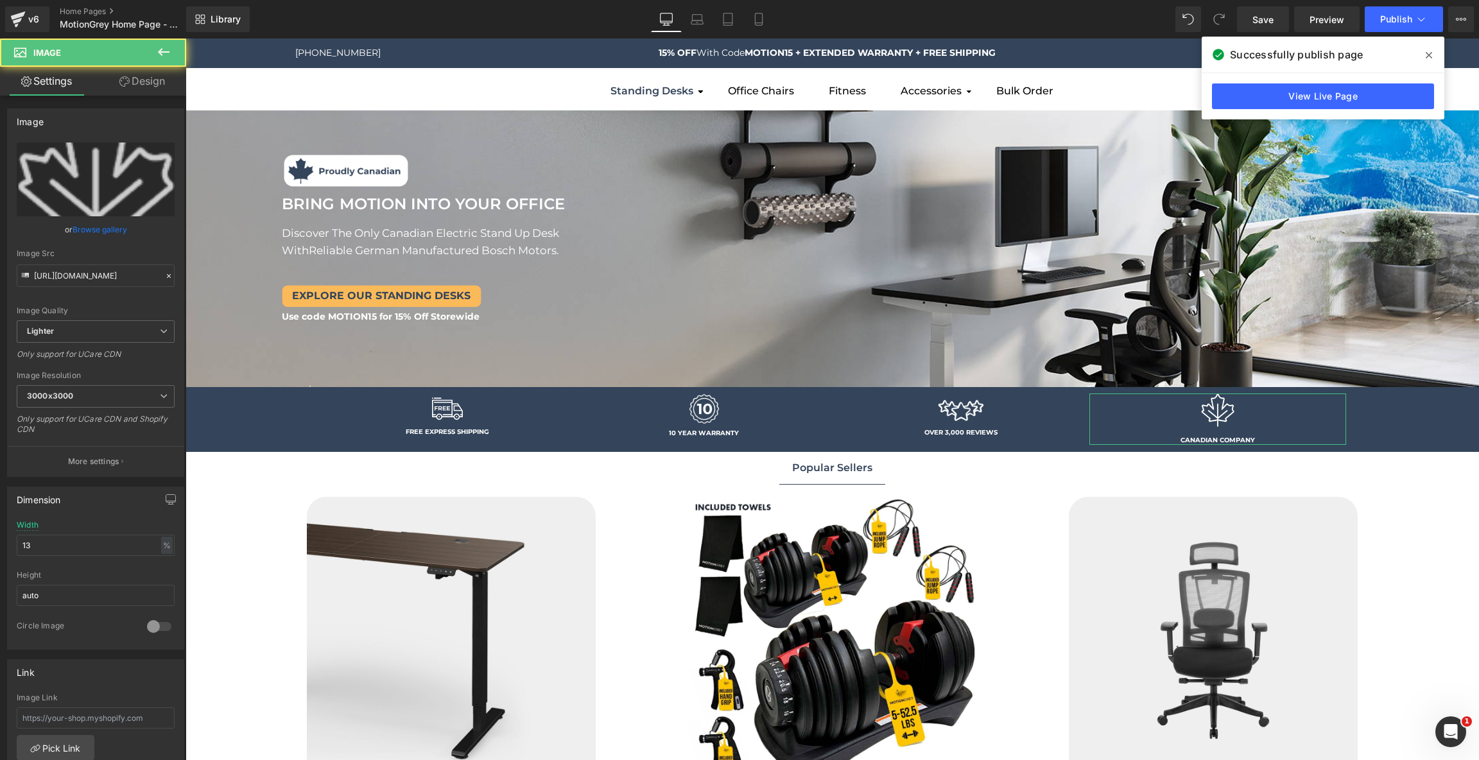
click at [149, 77] on link "Design" at bounding box center [142, 81] width 93 height 29
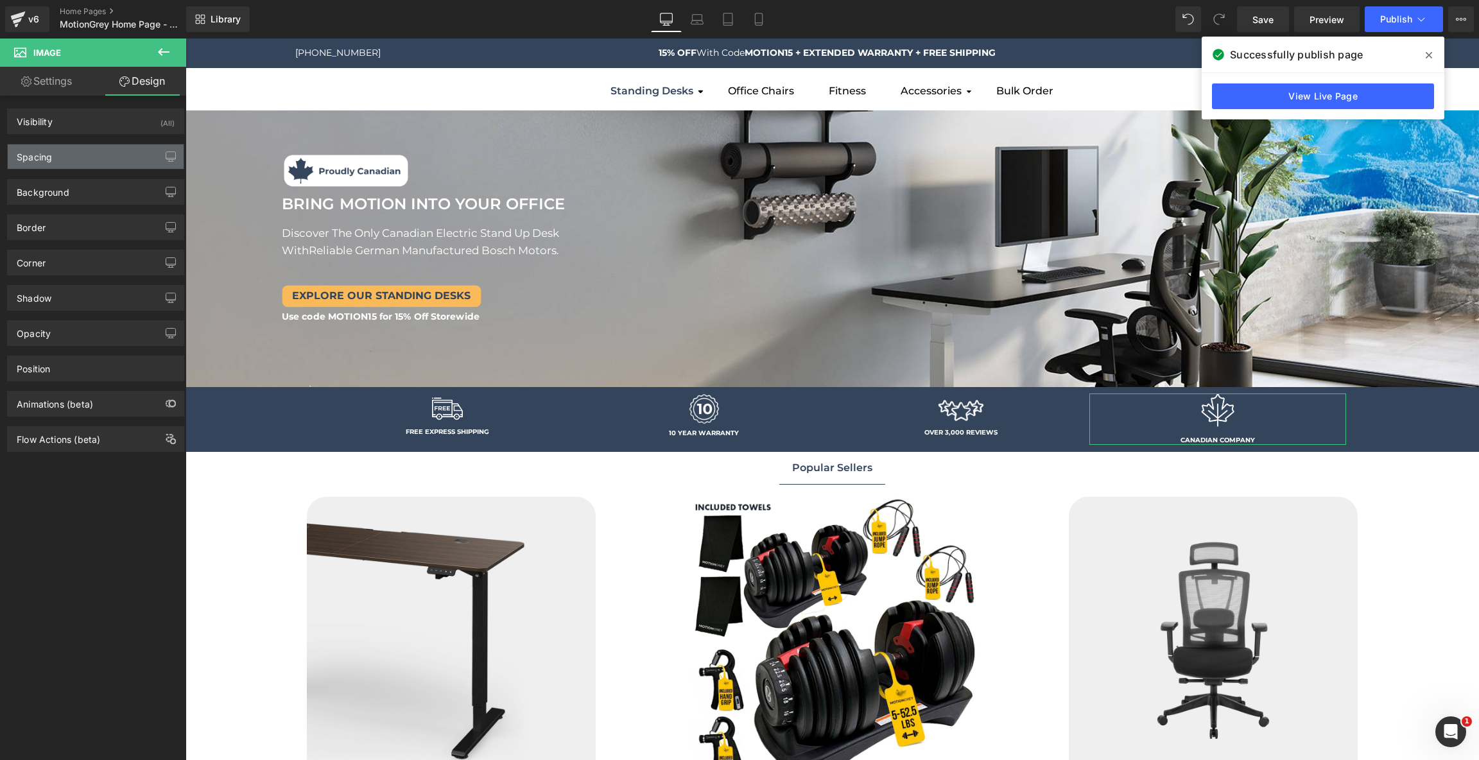
click at [78, 161] on div "Spacing" at bounding box center [96, 156] width 176 height 24
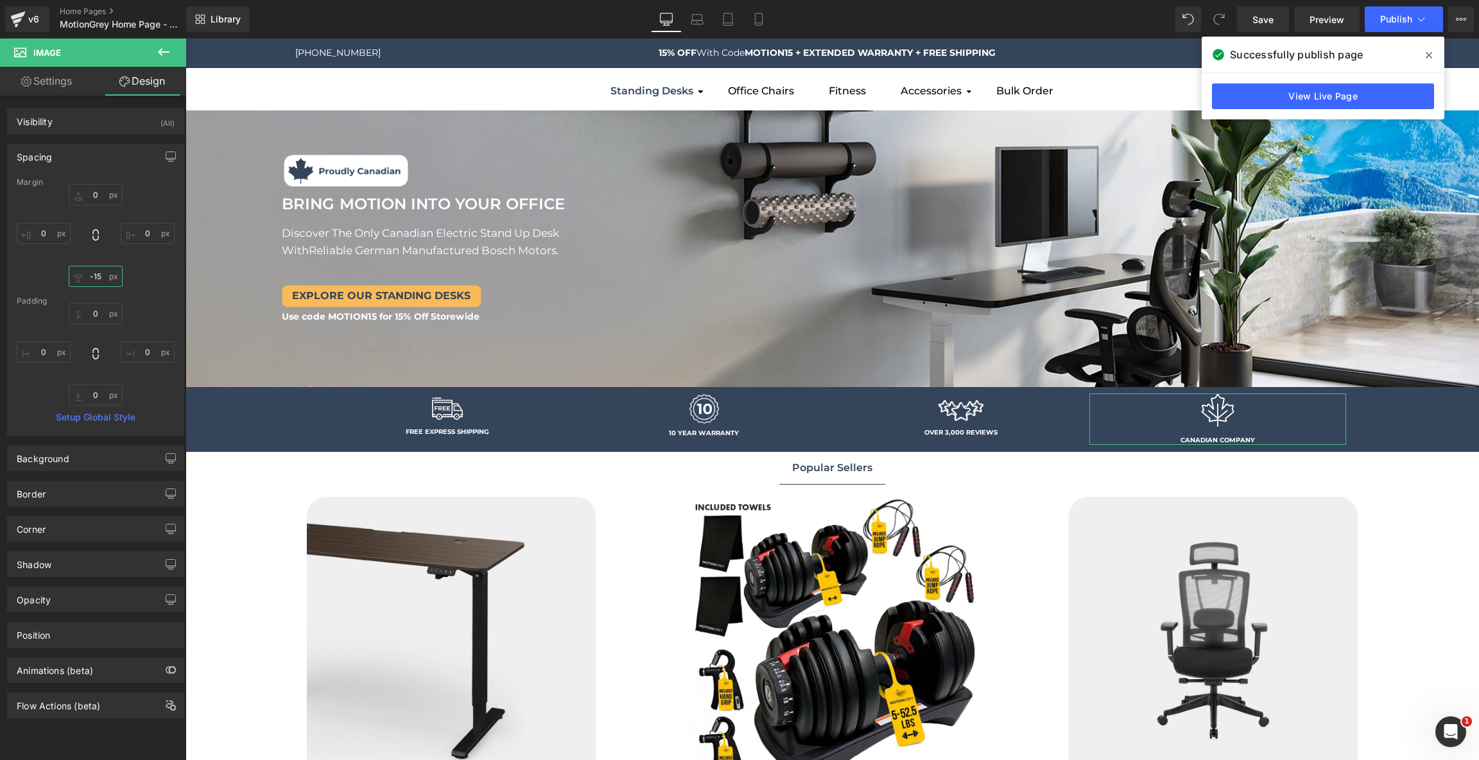
click at [98, 273] on input "-15" at bounding box center [96, 276] width 54 height 21
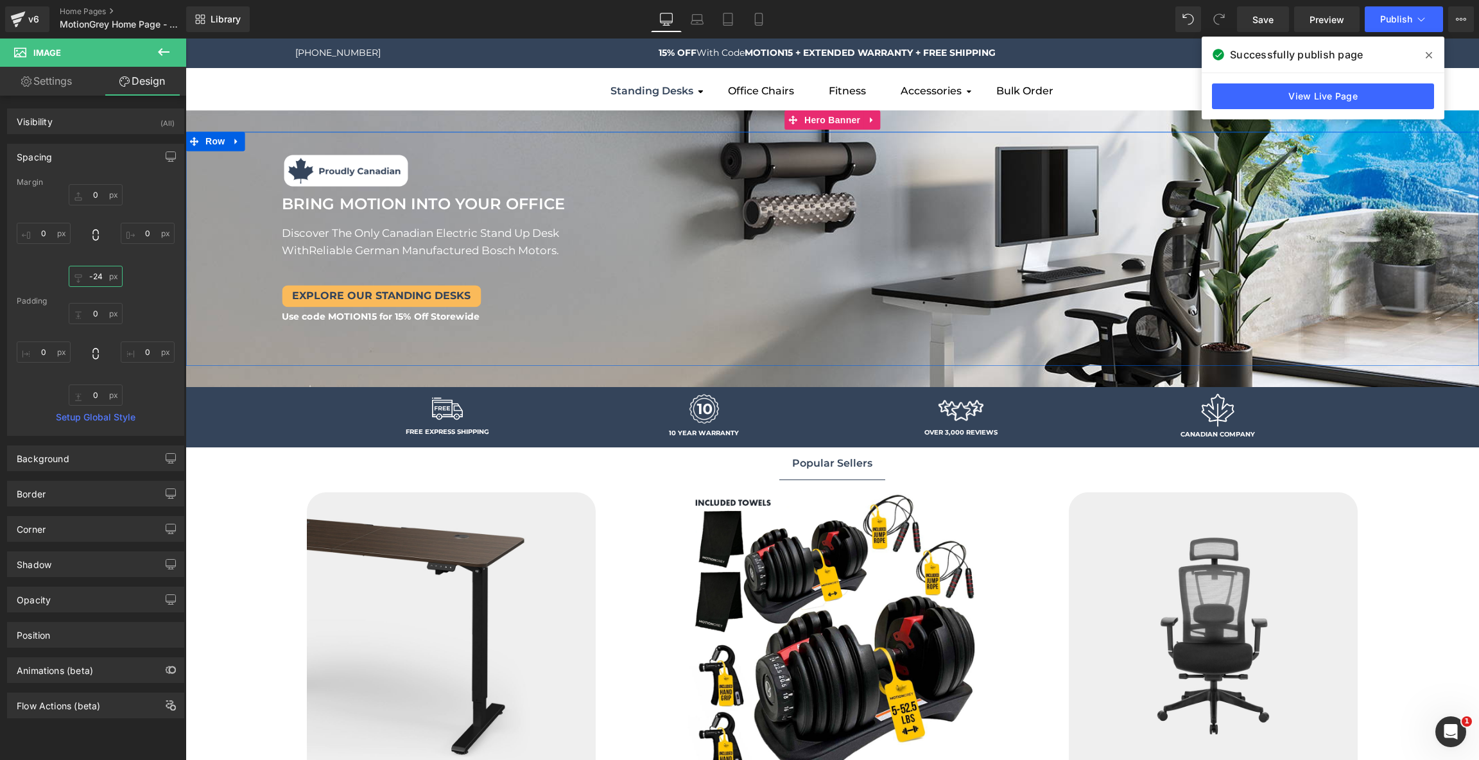
type input "-25"
click at [1400, 9] on button "Publish" at bounding box center [1404, 19] width 78 height 26
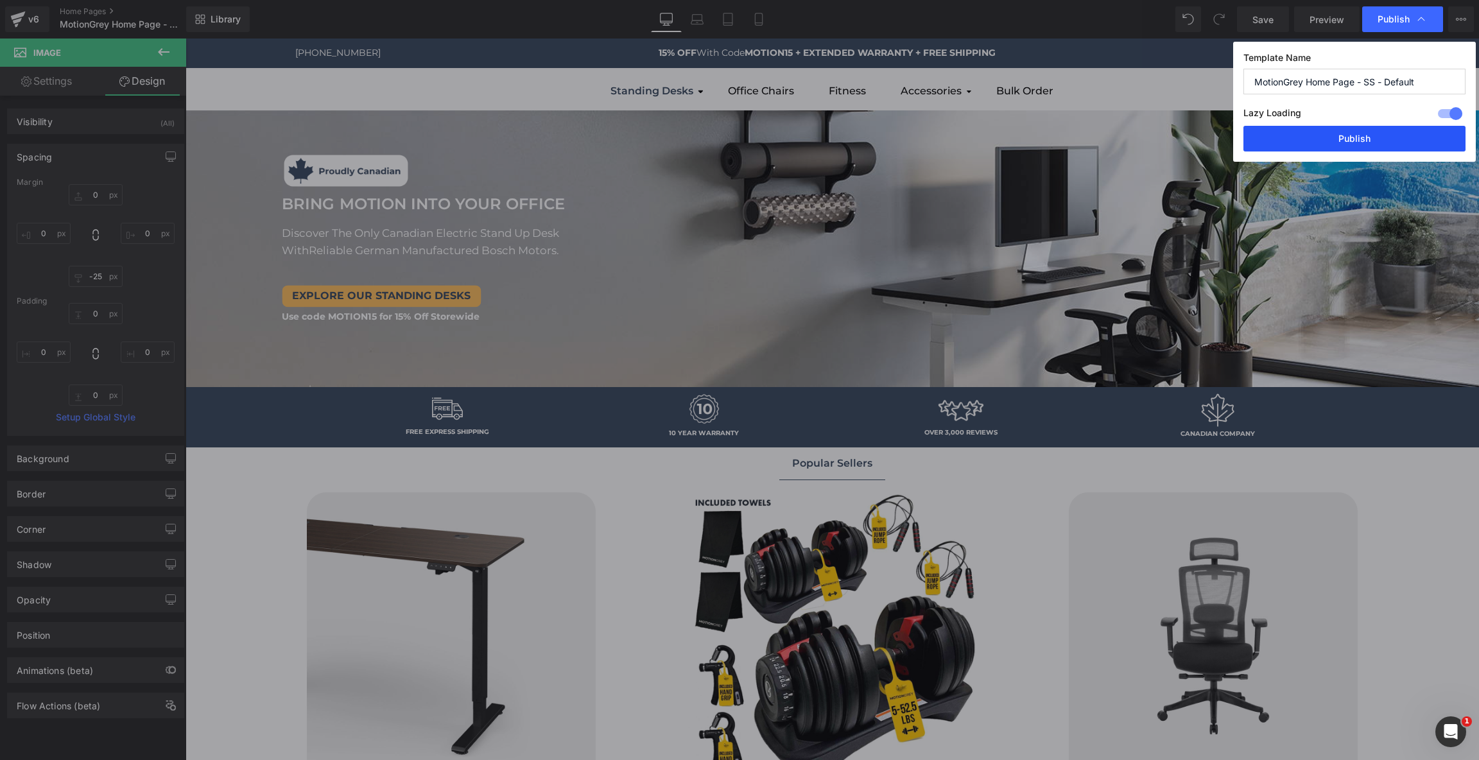
click at [1363, 133] on button "Publish" at bounding box center [1354, 139] width 222 height 26
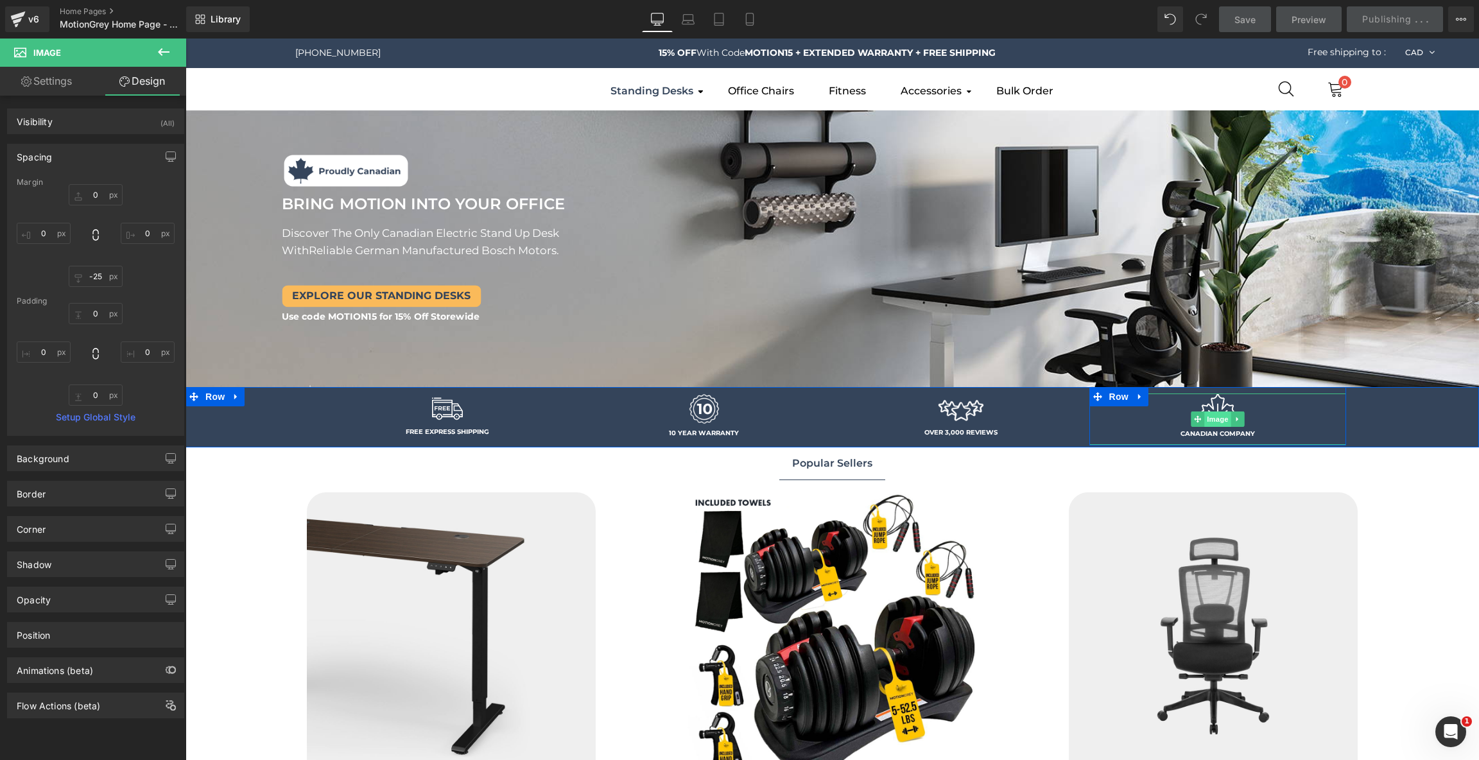
click at [1217, 417] on span "Image" at bounding box center [1217, 418] width 27 height 15
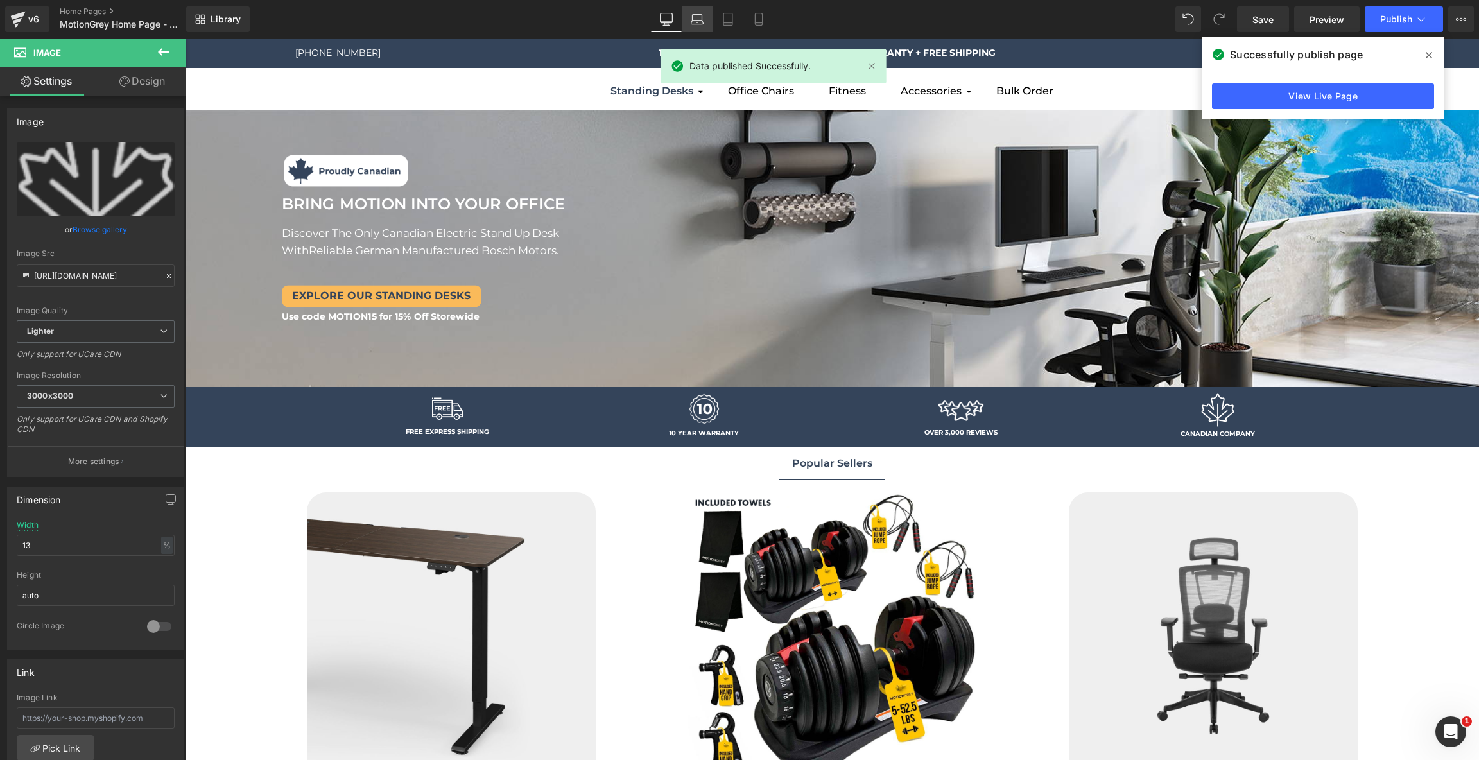
click at [696, 26] on link "Laptop" at bounding box center [697, 19] width 31 height 26
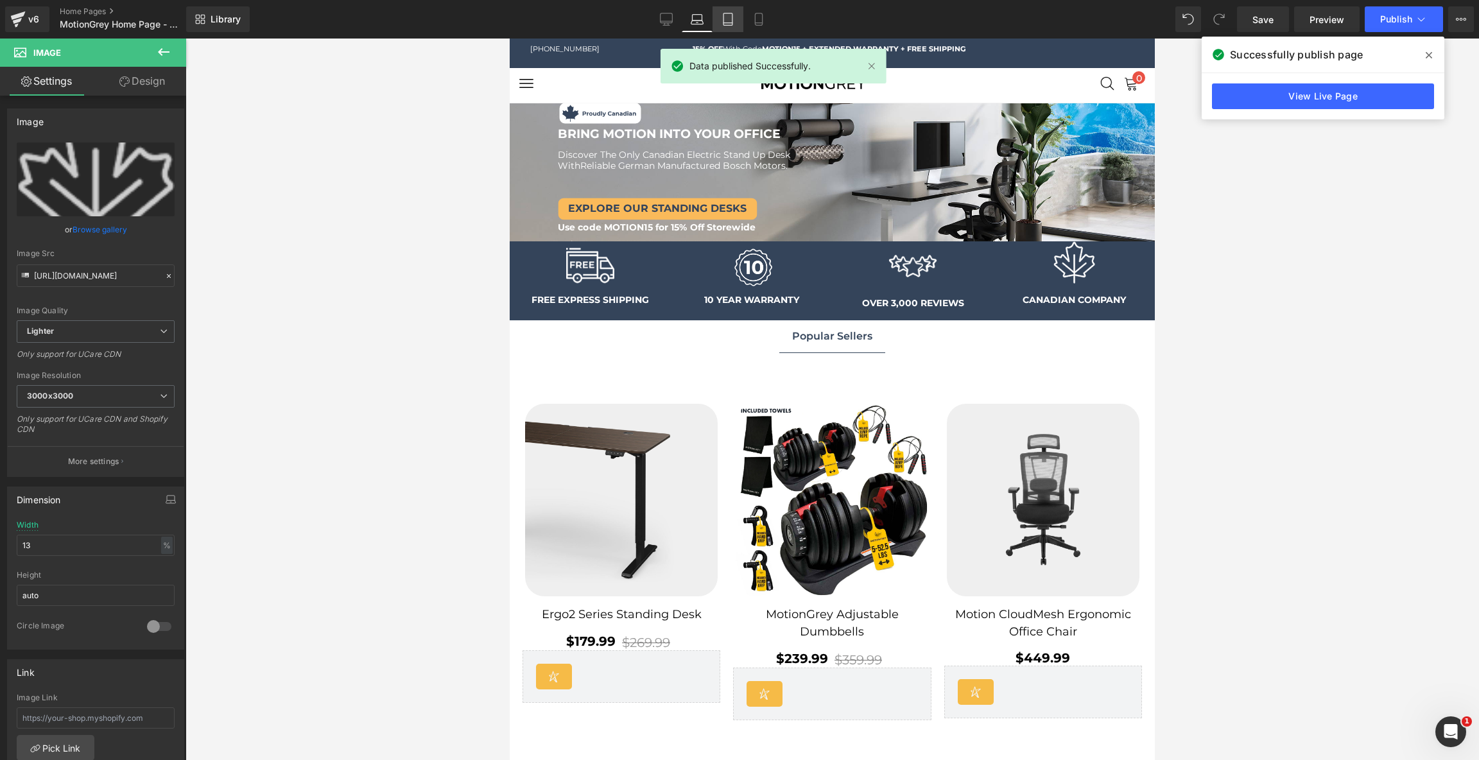
click at [725, 23] on icon at bounding box center [727, 23] width 9 height 0
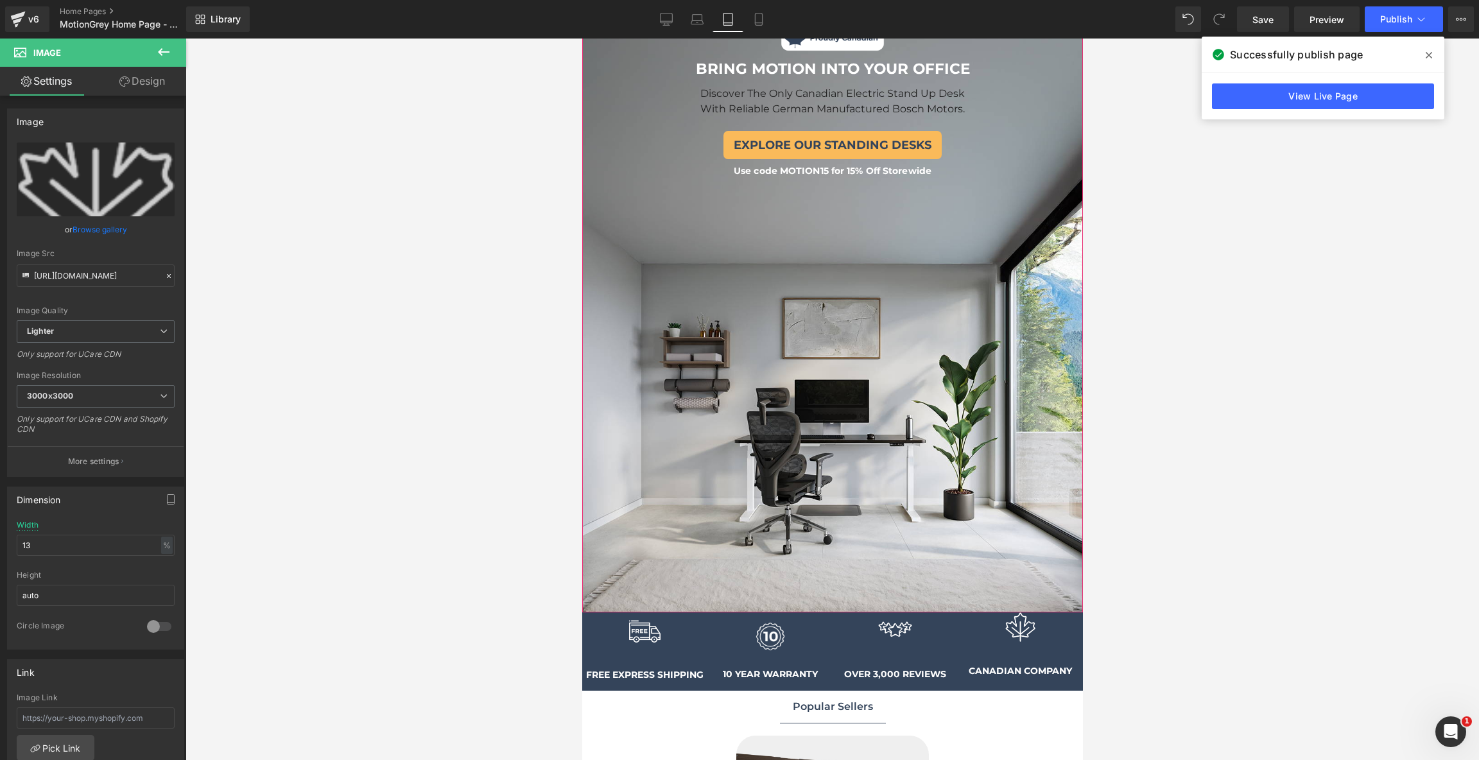
scroll to position [183, 0]
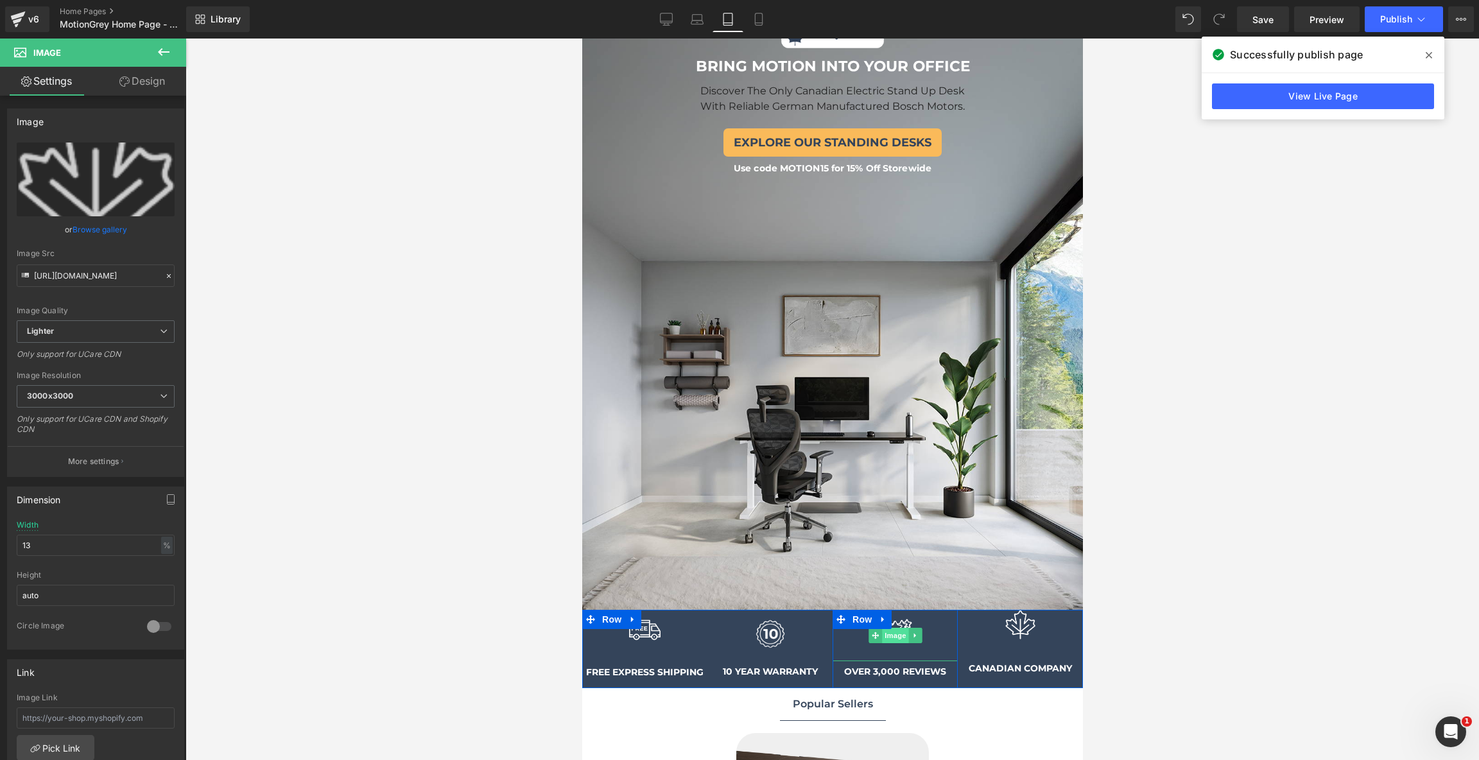
click at [895, 628] on span "Image" at bounding box center [894, 635] width 27 height 15
click at [85, 535] on input "27" at bounding box center [96, 545] width 158 height 21
type input "37"
click at [1018, 628] on span "Image" at bounding box center [1019, 635] width 27 height 15
click at [88, 535] on input "25" at bounding box center [96, 545] width 158 height 21
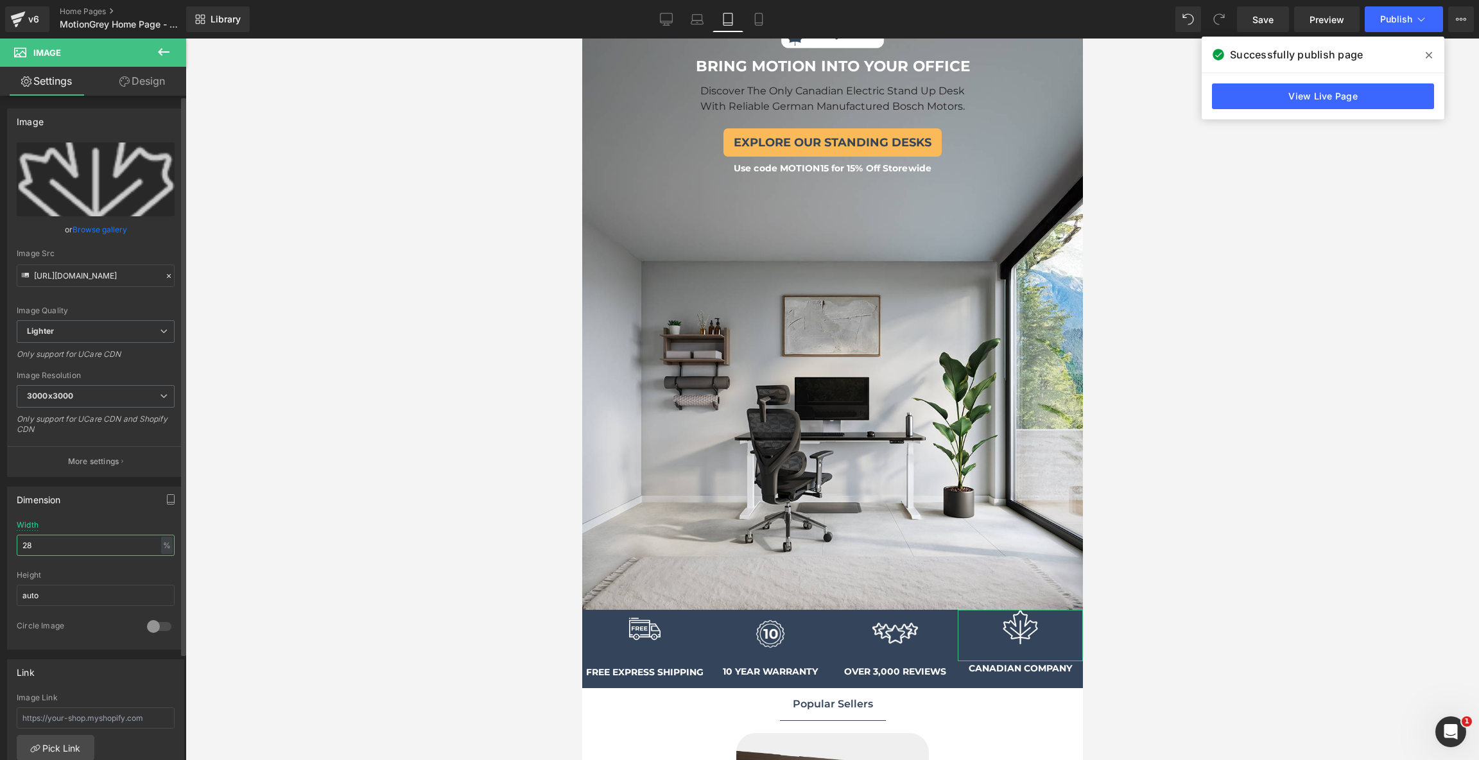
type input "29"
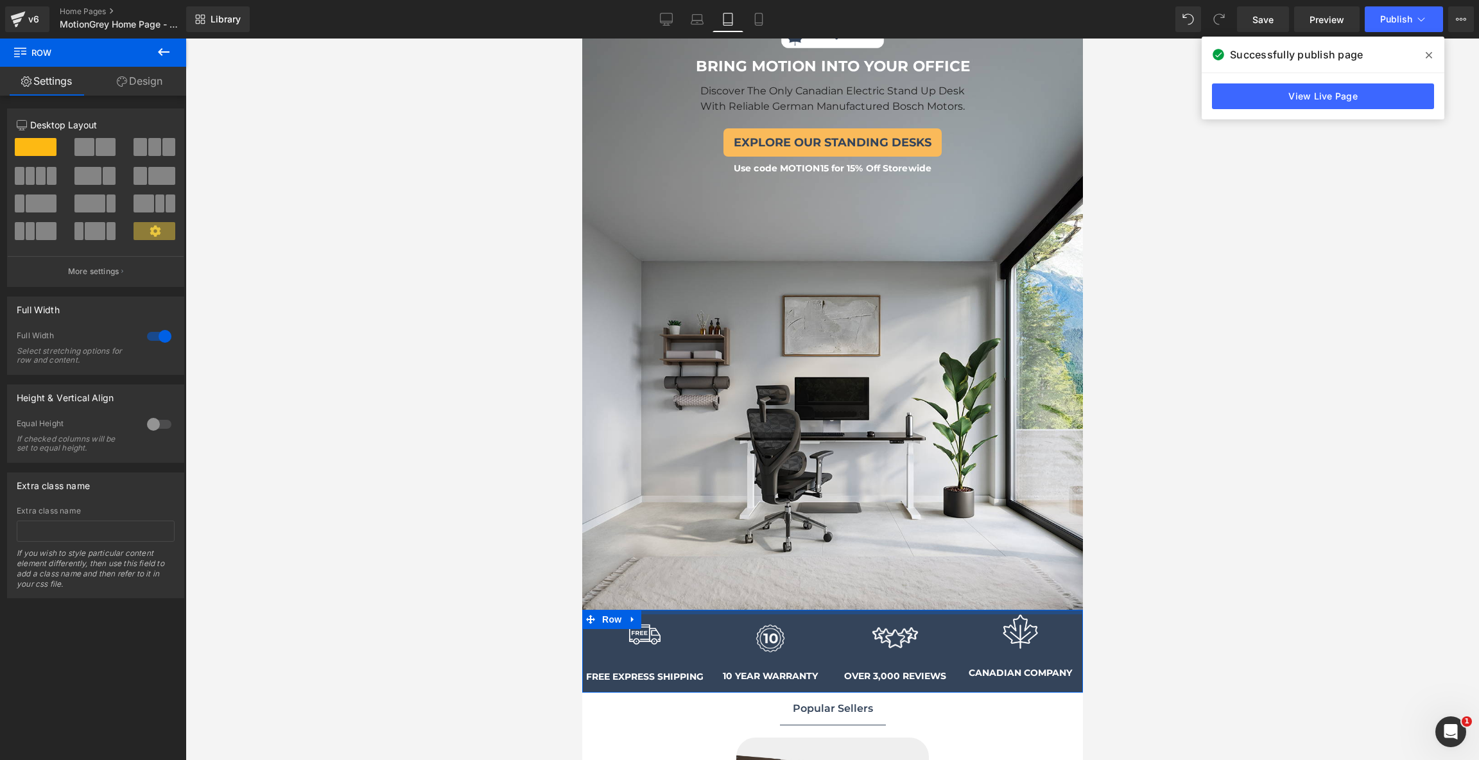
click at [714, 612] on div "Image FREE EXPRESS SHIPPING Text Block Row Image 10 YEAR WARRANTY Text Block Ro…" at bounding box center [832, 651] width 501 height 83
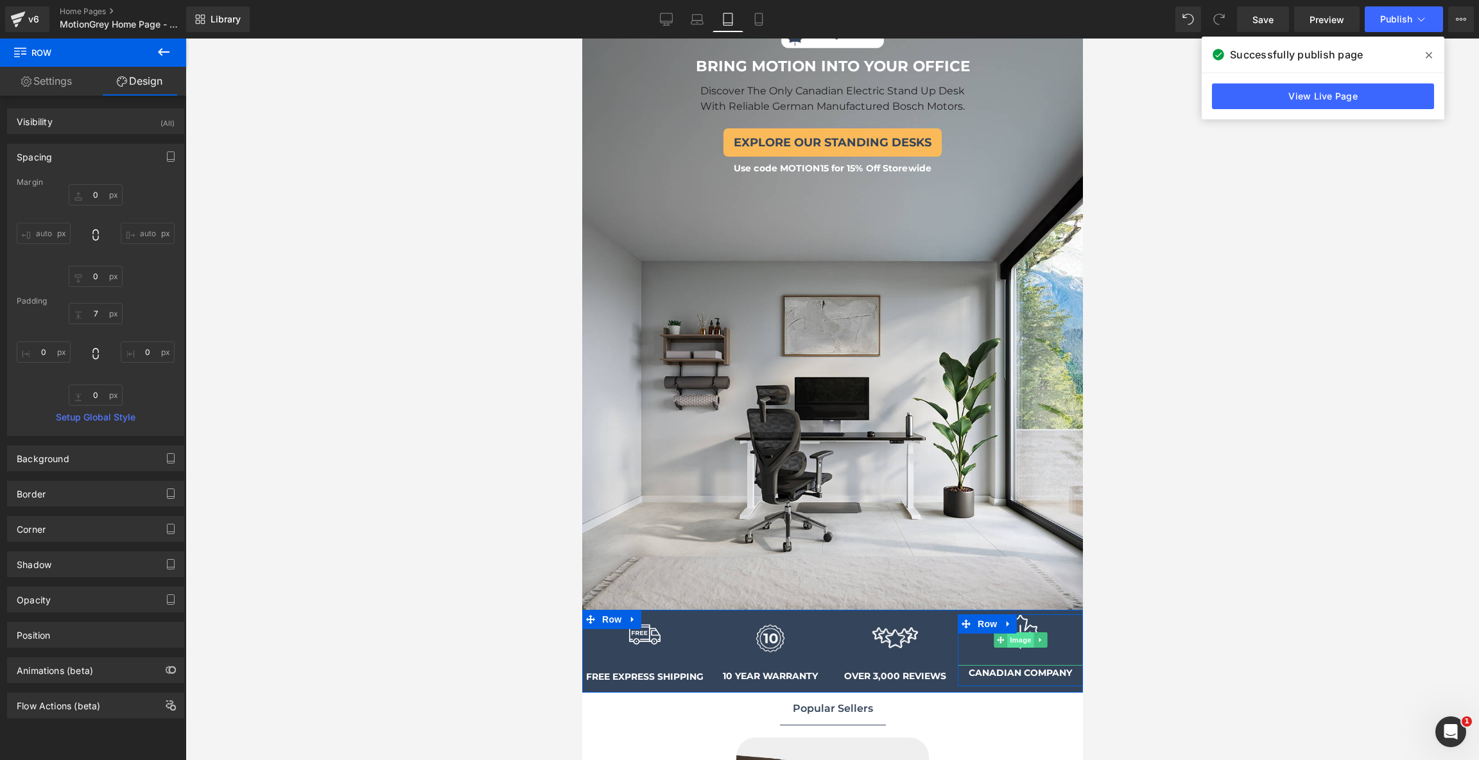
click at [1019, 641] on span "Image" at bounding box center [1019, 639] width 27 height 15
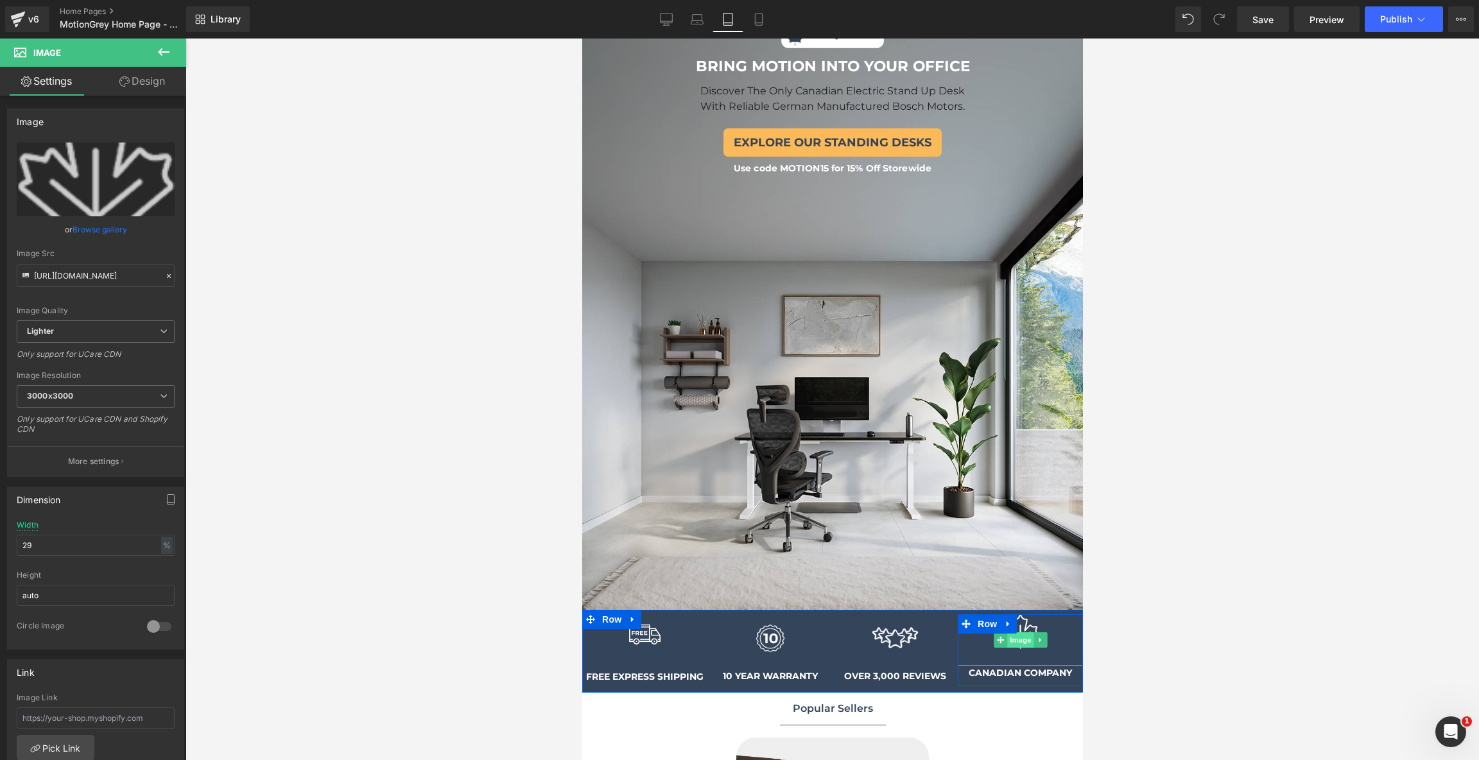
click at [1023, 635] on span "Image" at bounding box center [1019, 639] width 27 height 15
click at [105, 547] on input "29" at bounding box center [96, 545] width 158 height 21
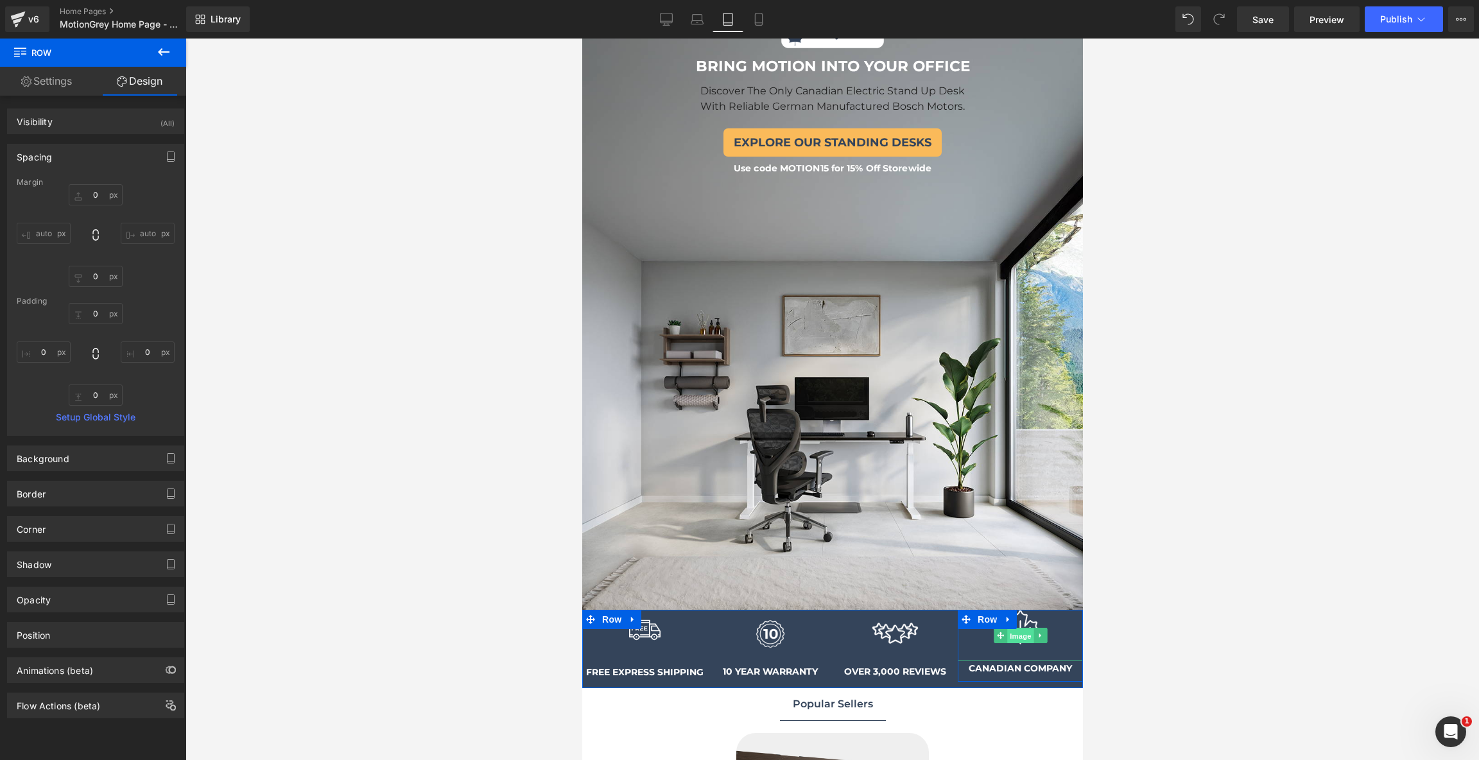
click at [1019, 633] on span "Image" at bounding box center [1019, 635] width 27 height 15
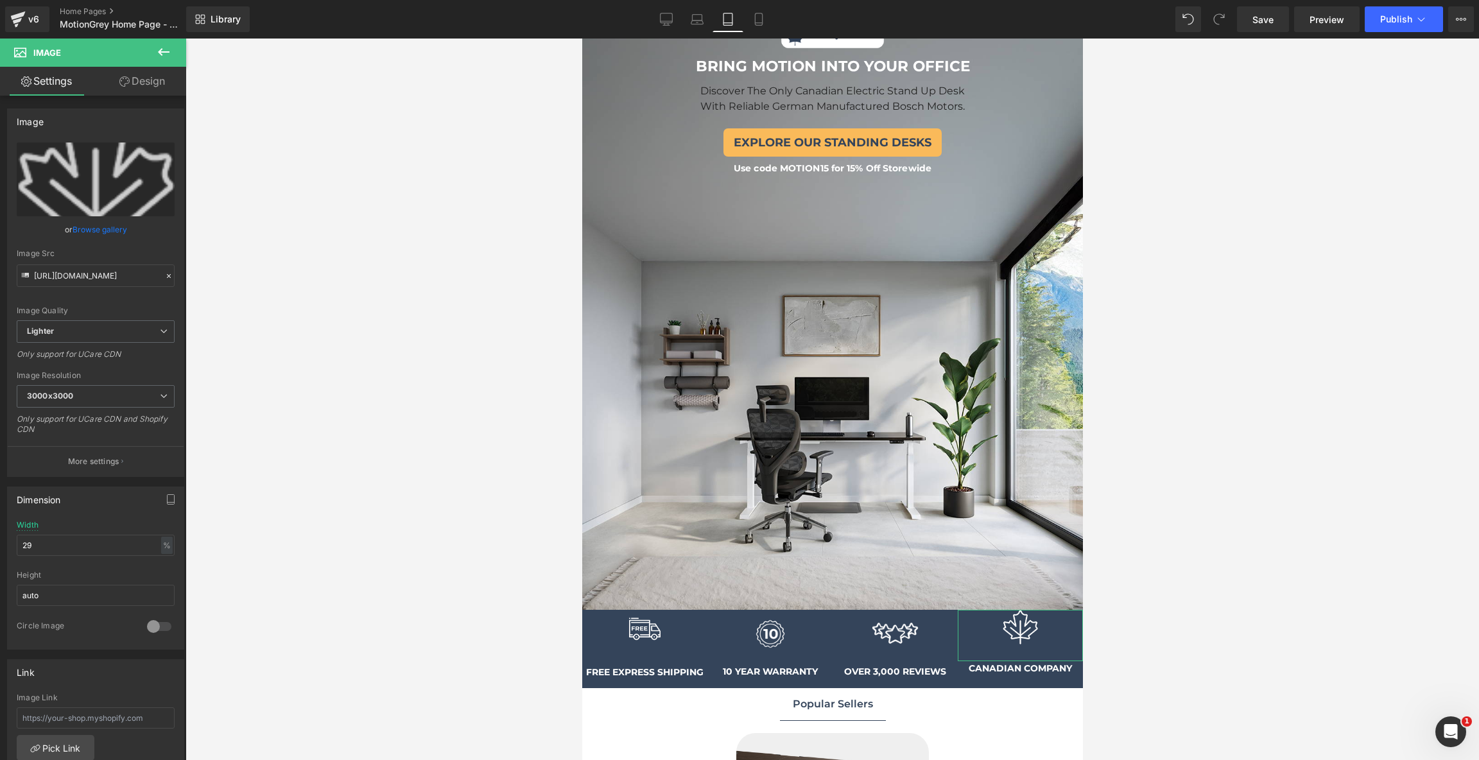
click at [117, 92] on link "Design" at bounding box center [142, 81] width 93 height 29
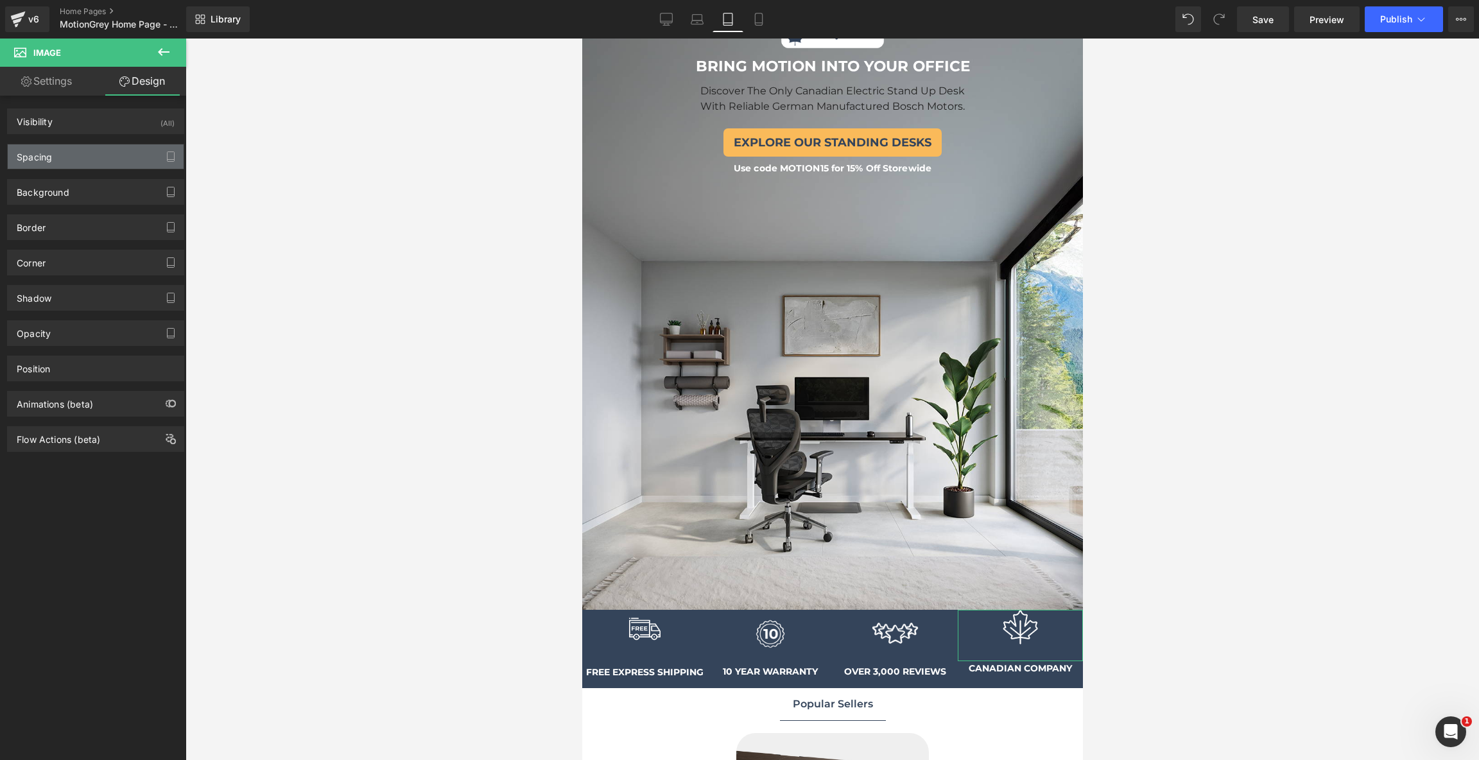
click at [112, 164] on div "Spacing" at bounding box center [96, 156] width 176 height 24
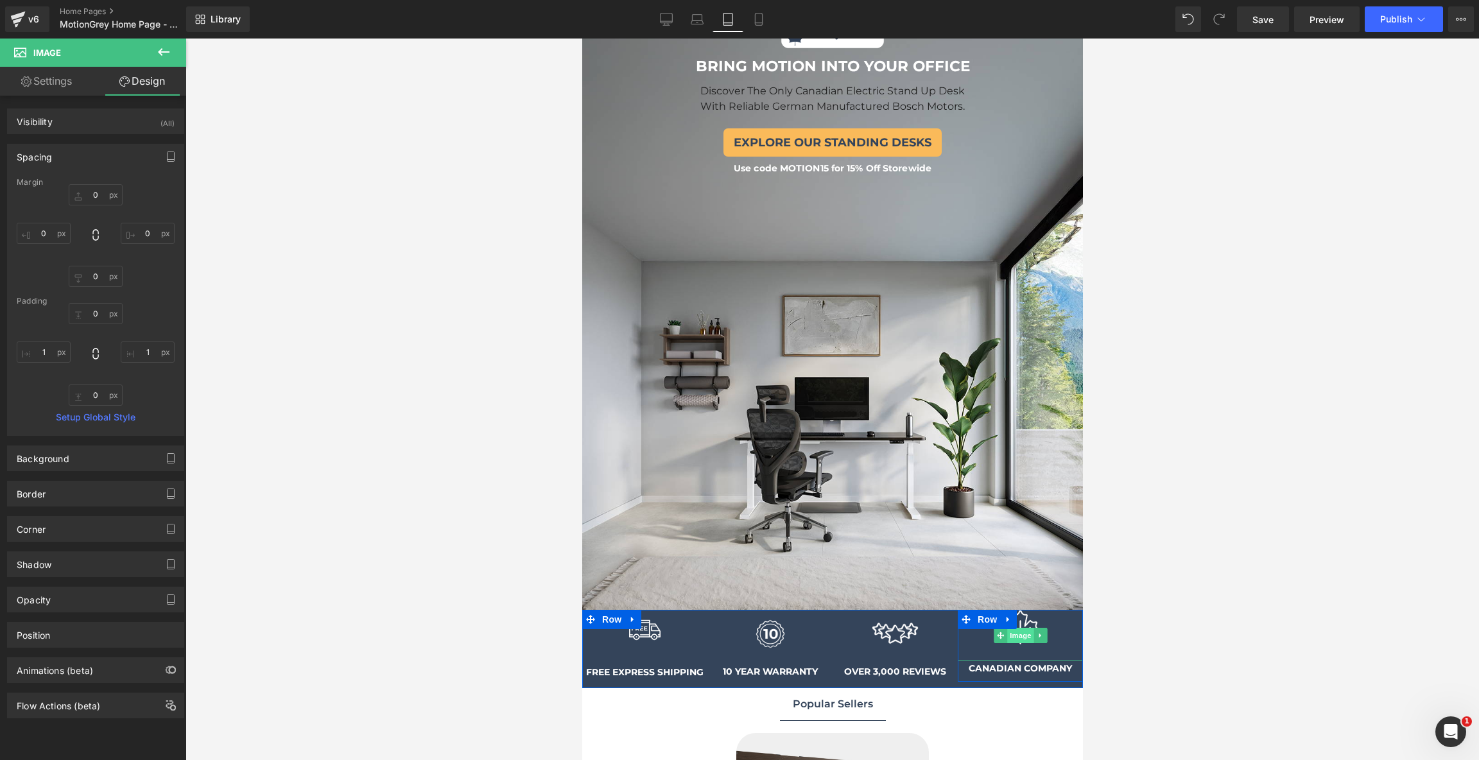
click at [1024, 634] on span "Image" at bounding box center [1019, 635] width 27 height 15
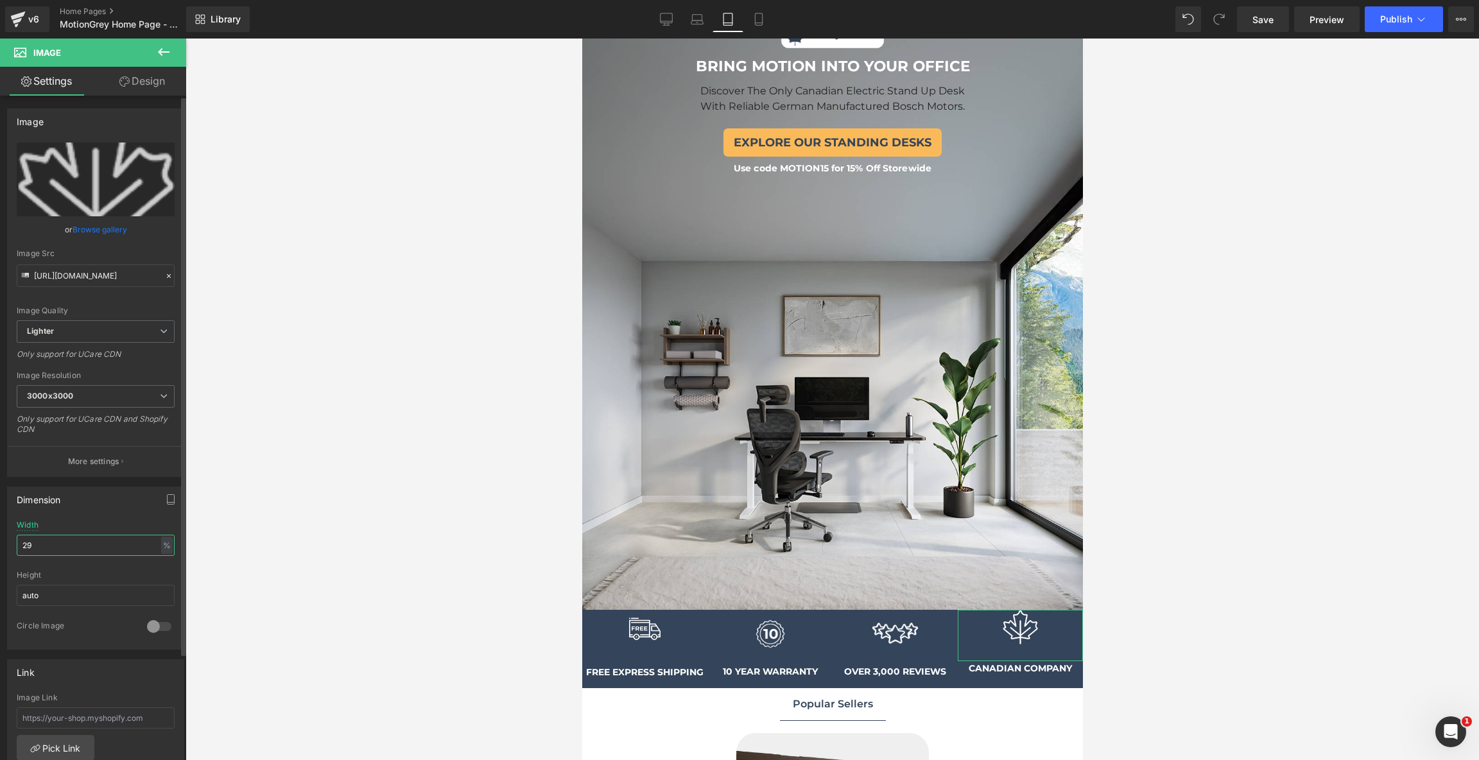
click at [121, 541] on input "29" at bounding box center [96, 545] width 158 height 21
type input "29"
click at [644, 632] on span "Image" at bounding box center [644, 639] width 27 height 15
drag, startPoint x: 79, startPoint y: 541, endPoint x: 19, endPoint y: 541, distance: 60.3
click at [19, 541] on input "25" at bounding box center [96, 545] width 158 height 21
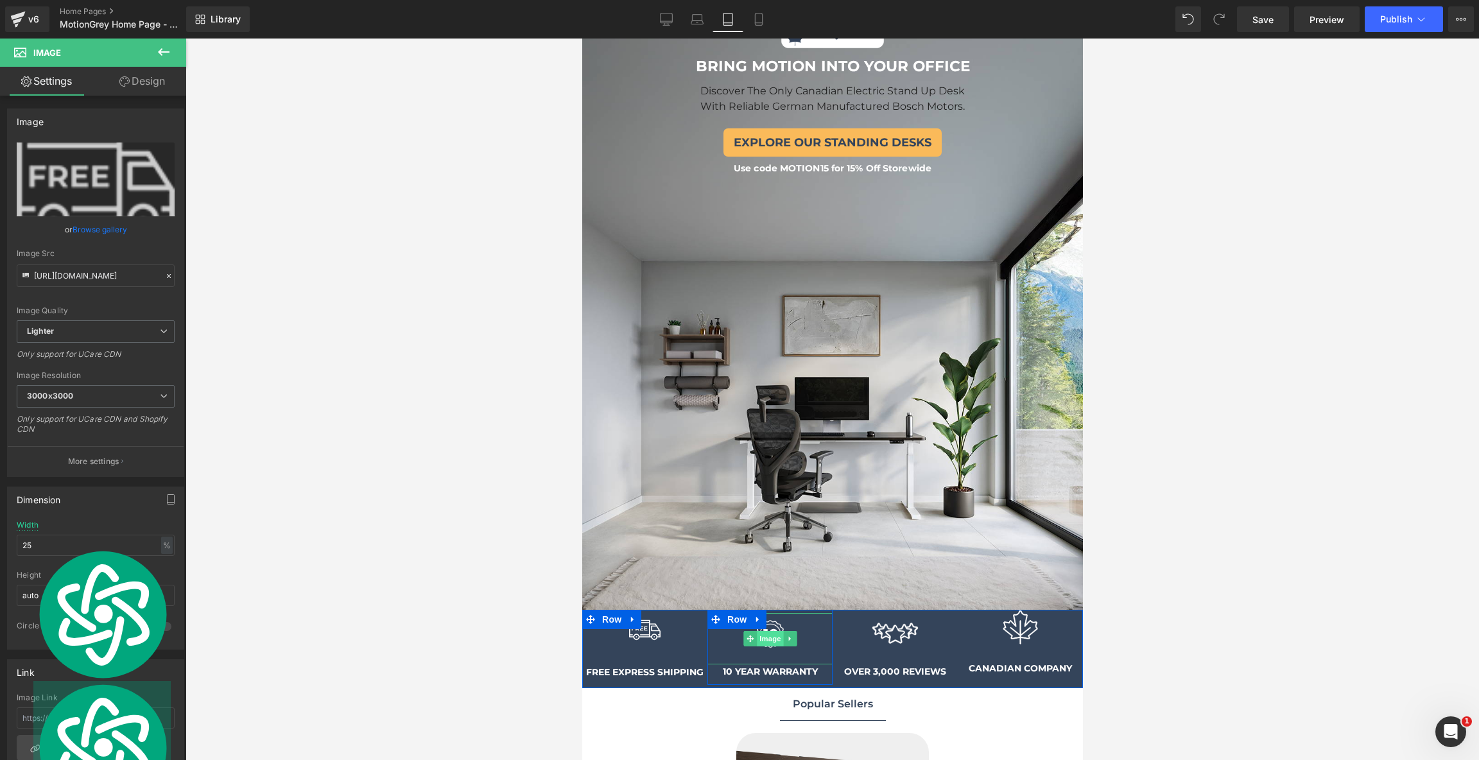
click at [768, 637] on span "Image" at bounding box center [769, 638] width 27 height 15
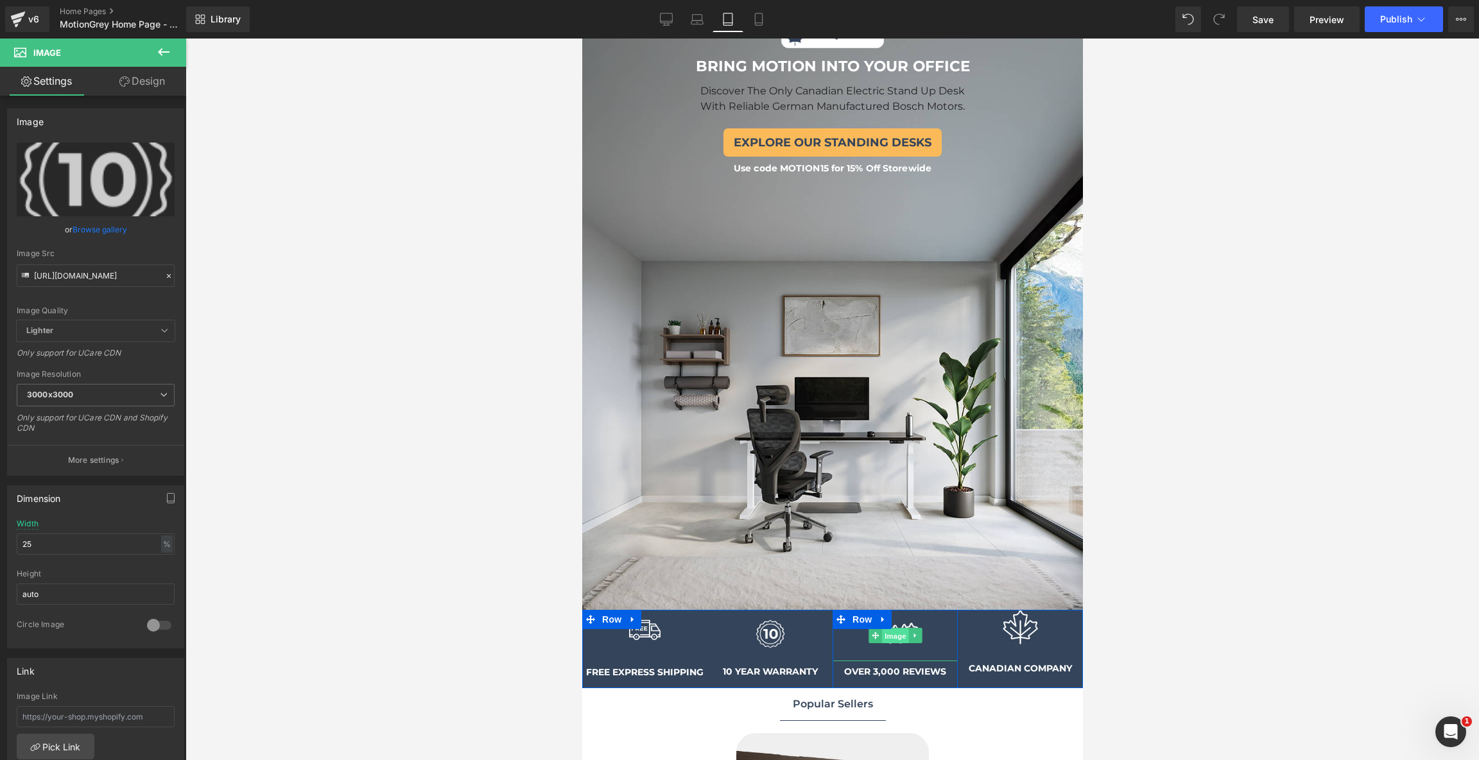
click at [897, 630] on span "Image" at bounding box center [894, 635] width 27 height 15
drag, startPoint x: 65, startPoint y: 539, endPoint x: 0, endPoint y: 539, distance: 65.5
click at [0, 539] on div "Dimension 37% Width 37 % % px auto Height auto 0 Circle Image" at bounding box center [96, 563] width 192 height 173
paste input "25"
type input "25"
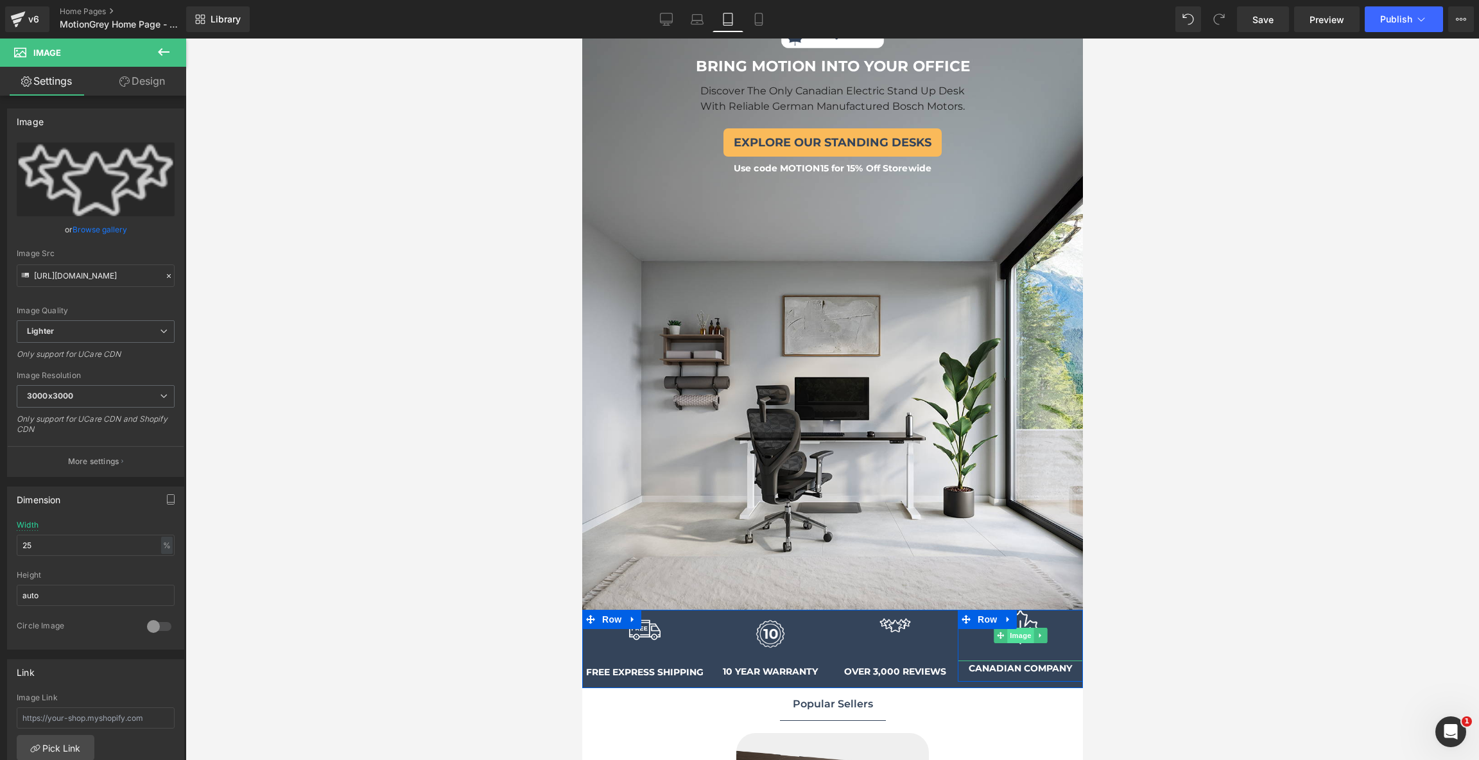
click at [1021, 632] on span "Image" at bounding box center [1019, 635] width 27 height 15
drag, startPoint x: 66, startPoint y: 544, endPoint x: 0, endPoint y: 541, distance: 66.2
click at [0, 541] on div "Dimension 29% Width 29 % % px auto Height auto 0 Circle Image" at bounding box center [96, 563] width 192 height 173
paste input "5"
type input "25"
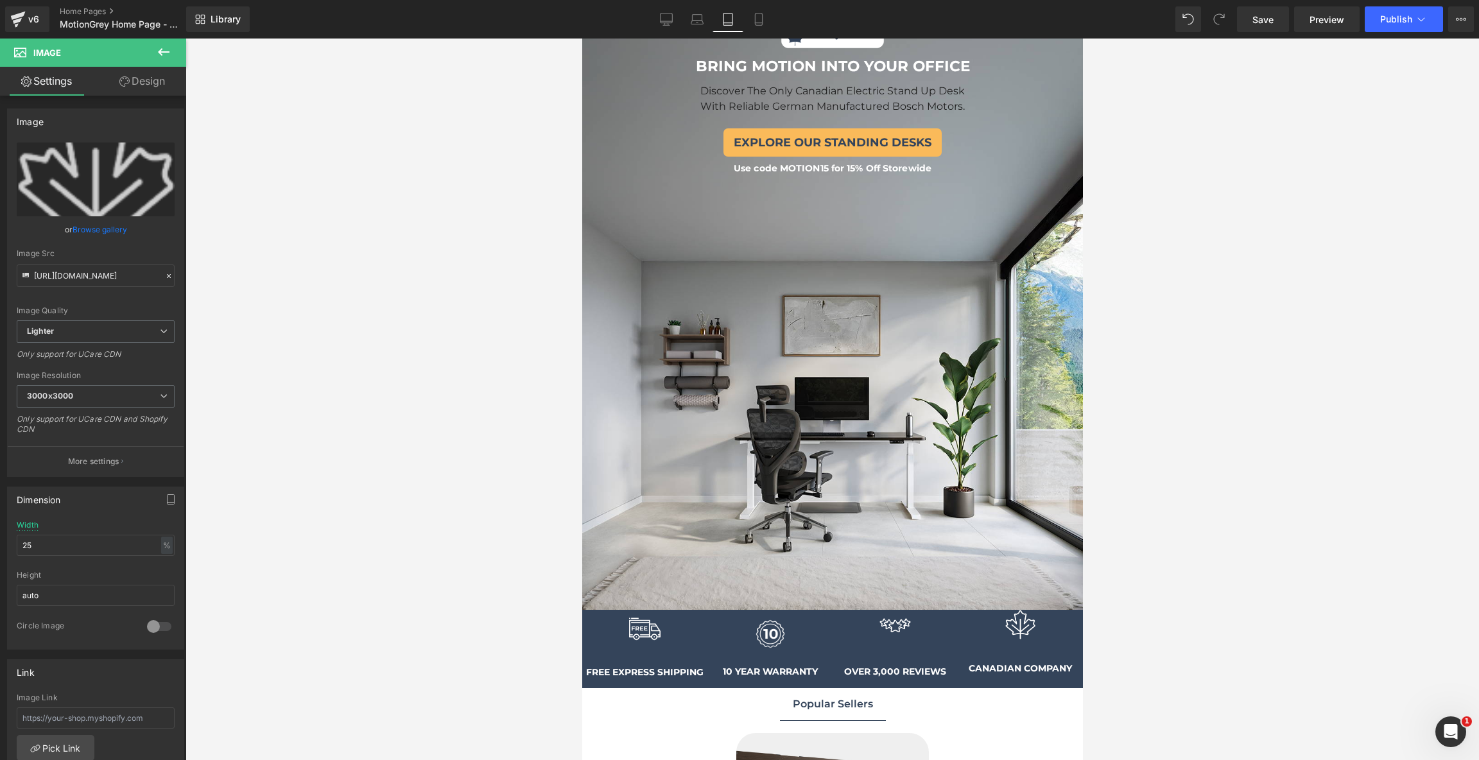
click at [418, 503] on div at bounding box center [831, 399] width 1293 height 721
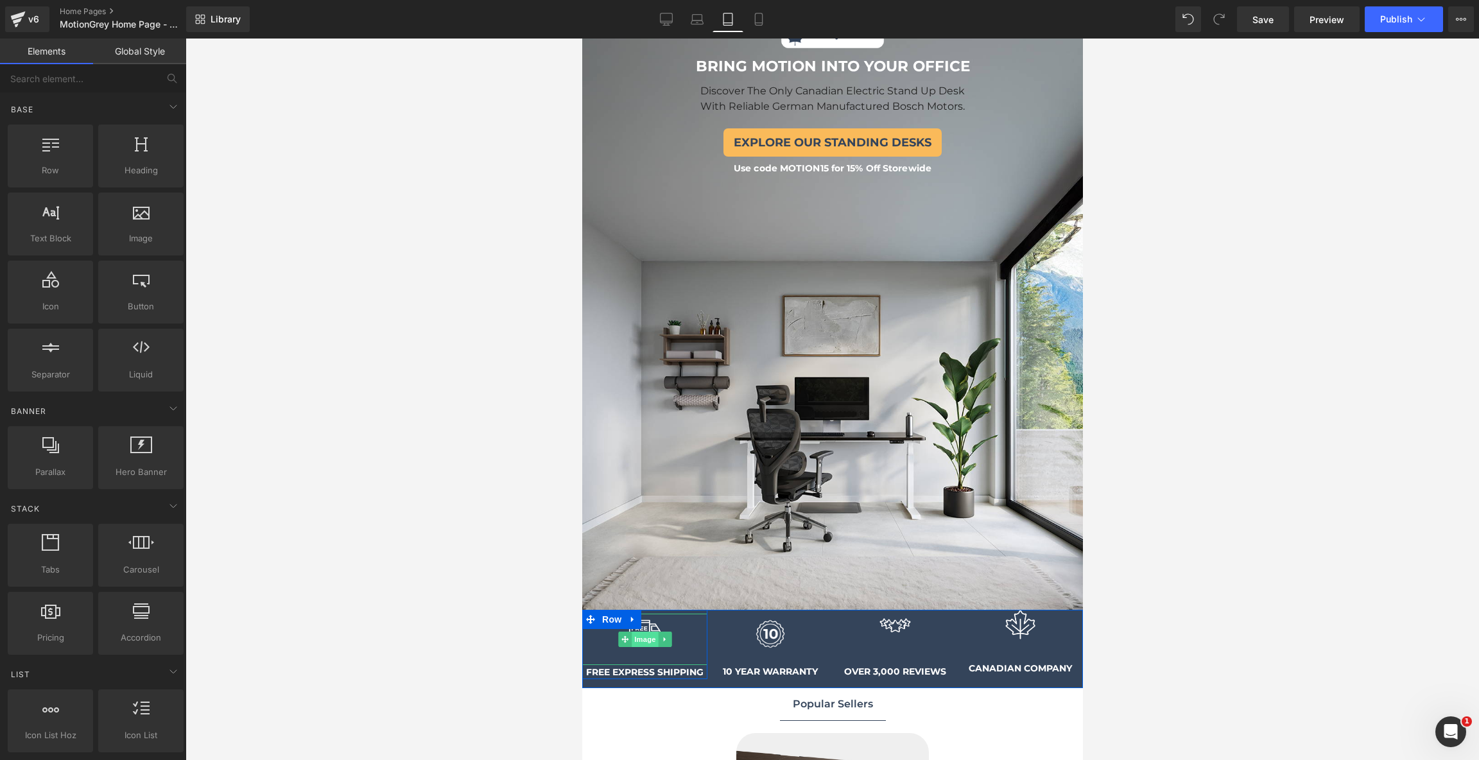
click at [646, 632] on span "Image" at bounding box center [644, 639] width 27 height 15
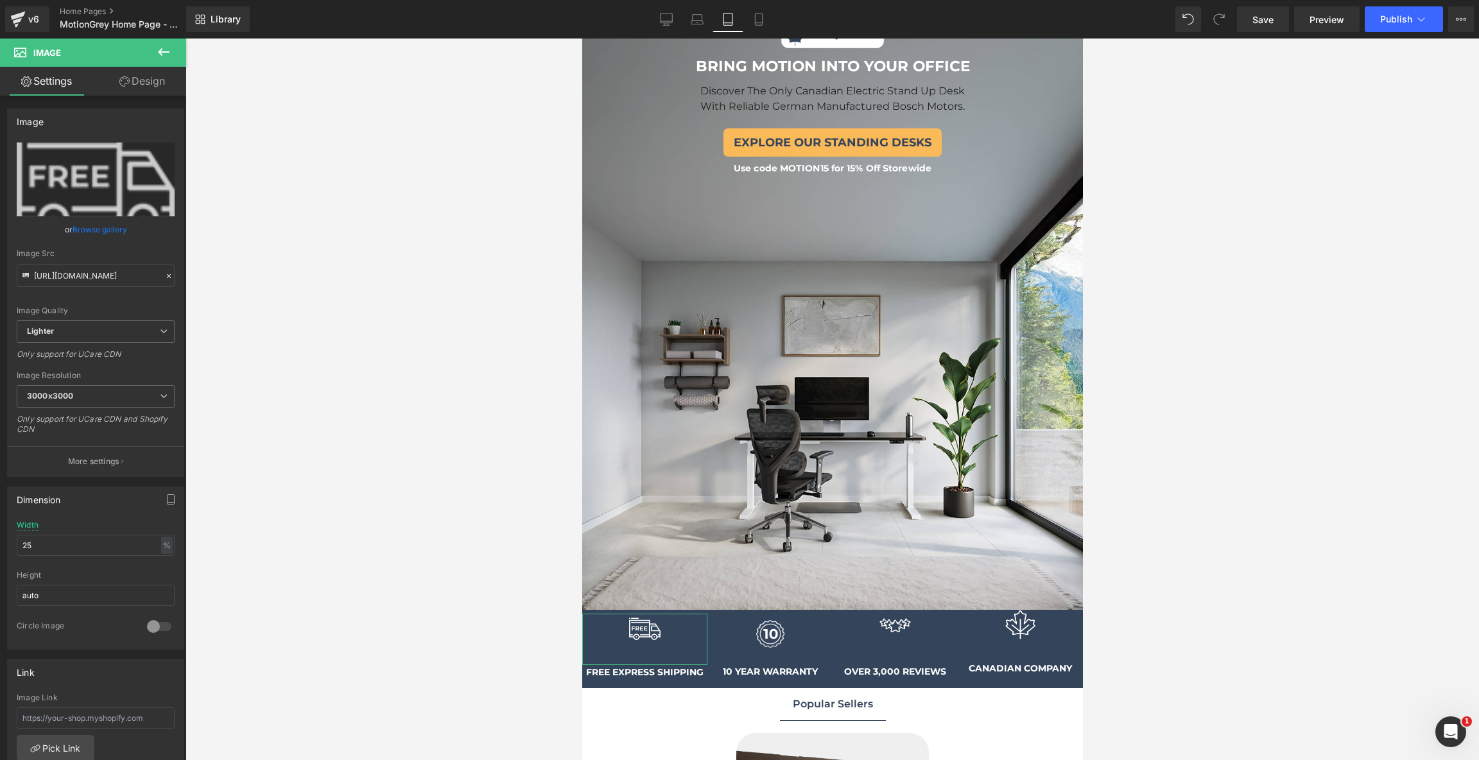
click at [153, 91] on link "Design" at bounding box center [142, 81] width 93 height 29
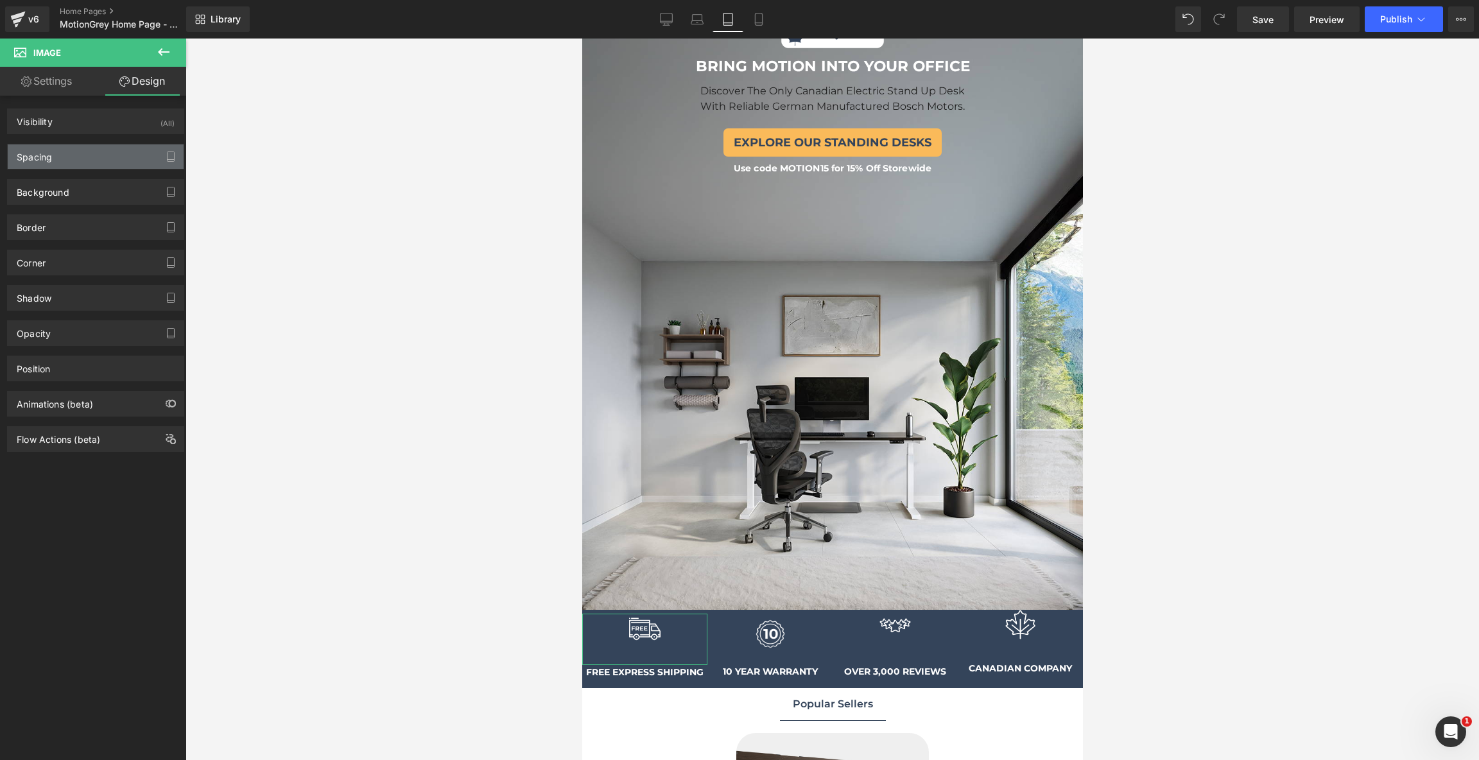
click at [130, 148] on div "Spacing" at bounding box center [96, 156] width 176 height 24
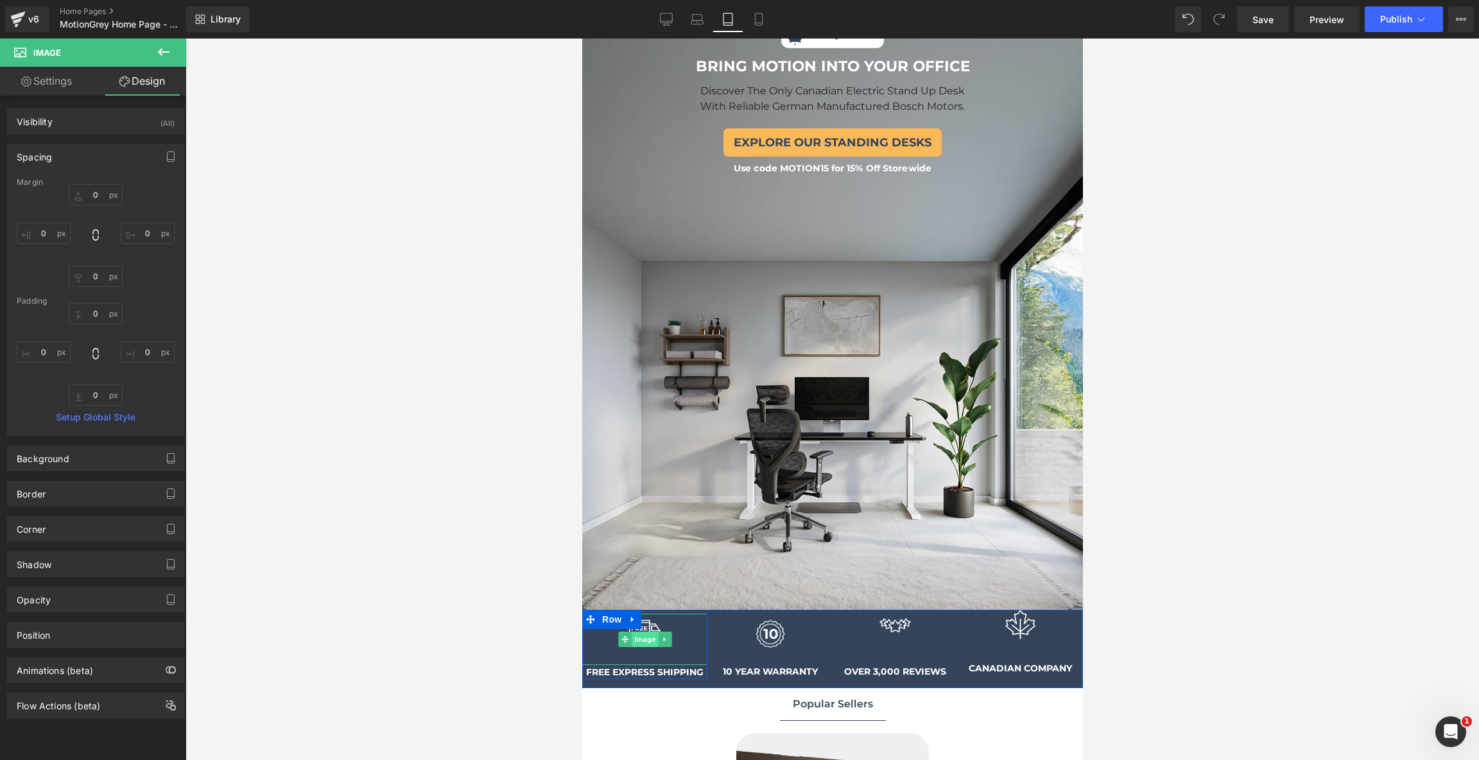
click at [644, 638] on span "Image" at bounding box center [644, 639] width 27 height 15
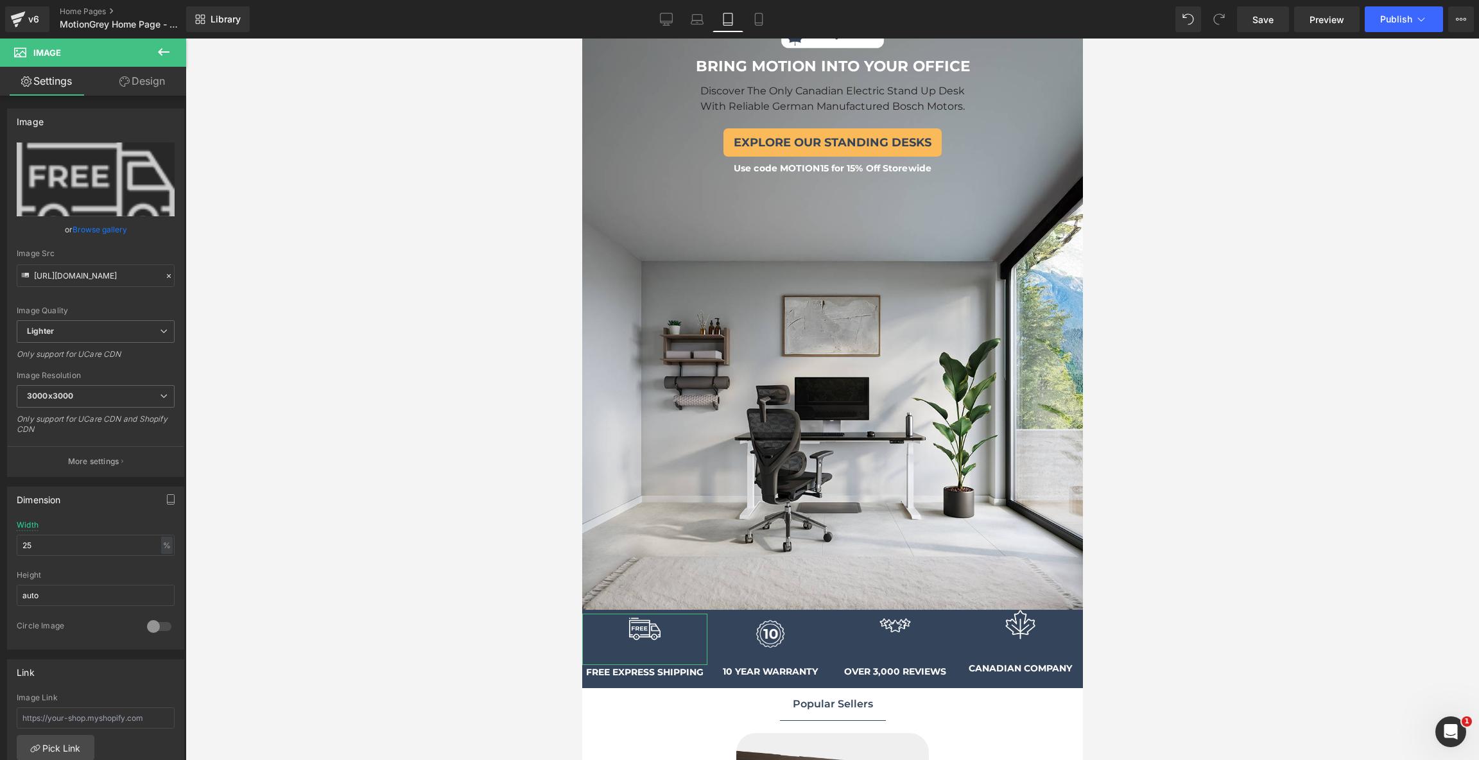
click at [152, 91] on link "Design" at bounding box center [142, 81] width 93 height 29
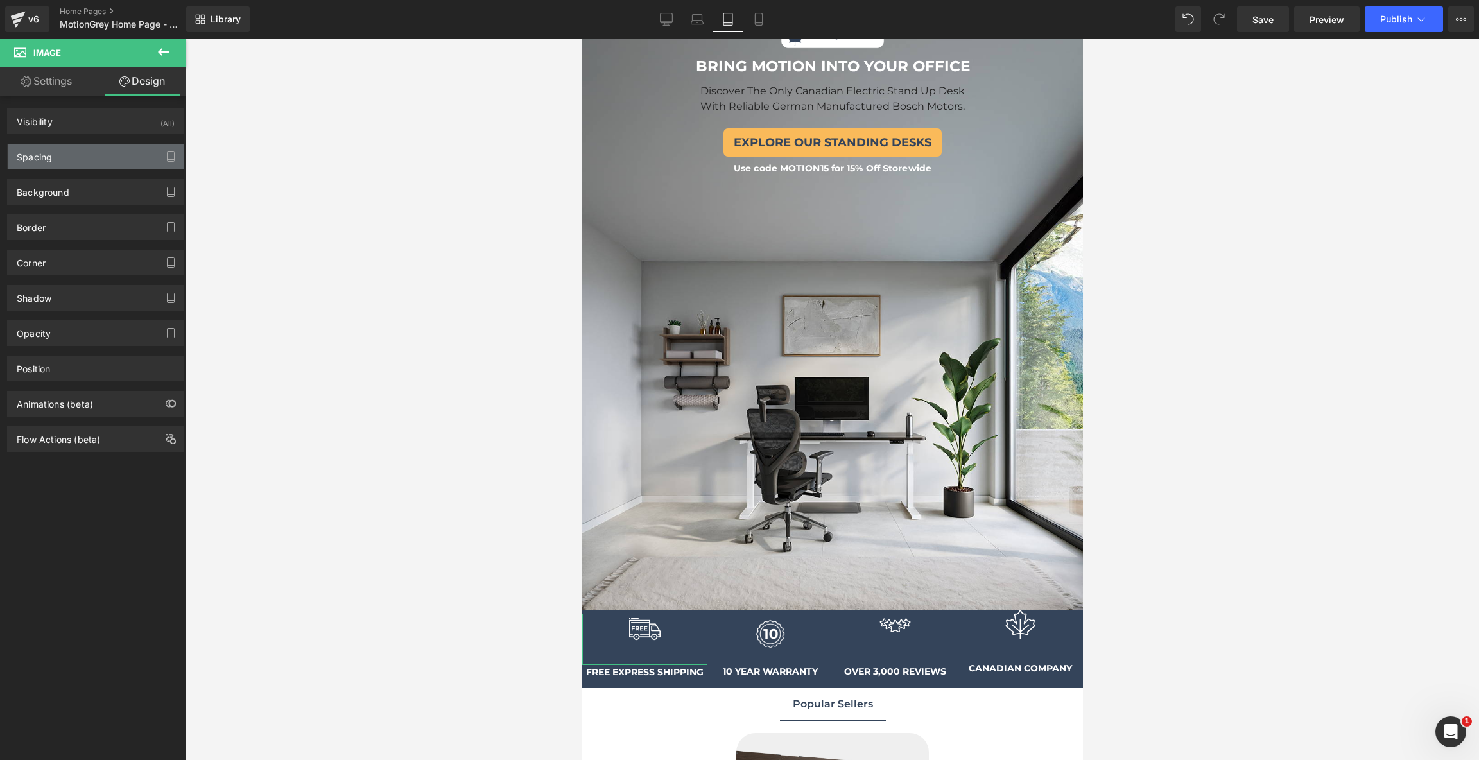
click at [130, 148] on div "Spacing" at bounding box center [96, 156] width 176 height 24
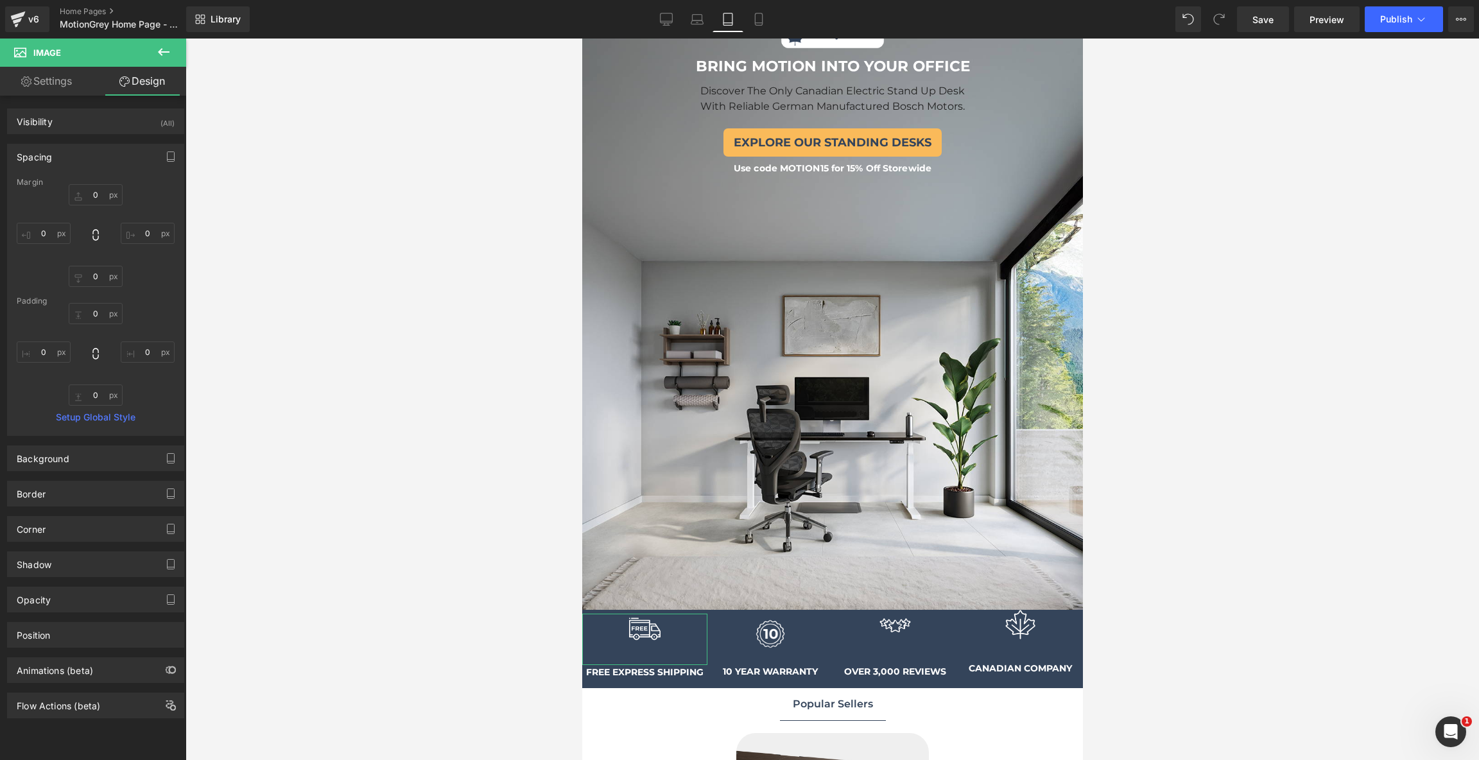
click at [130, 148] on div "Spacing" at bounding box center [96, 156] width 176 height 24
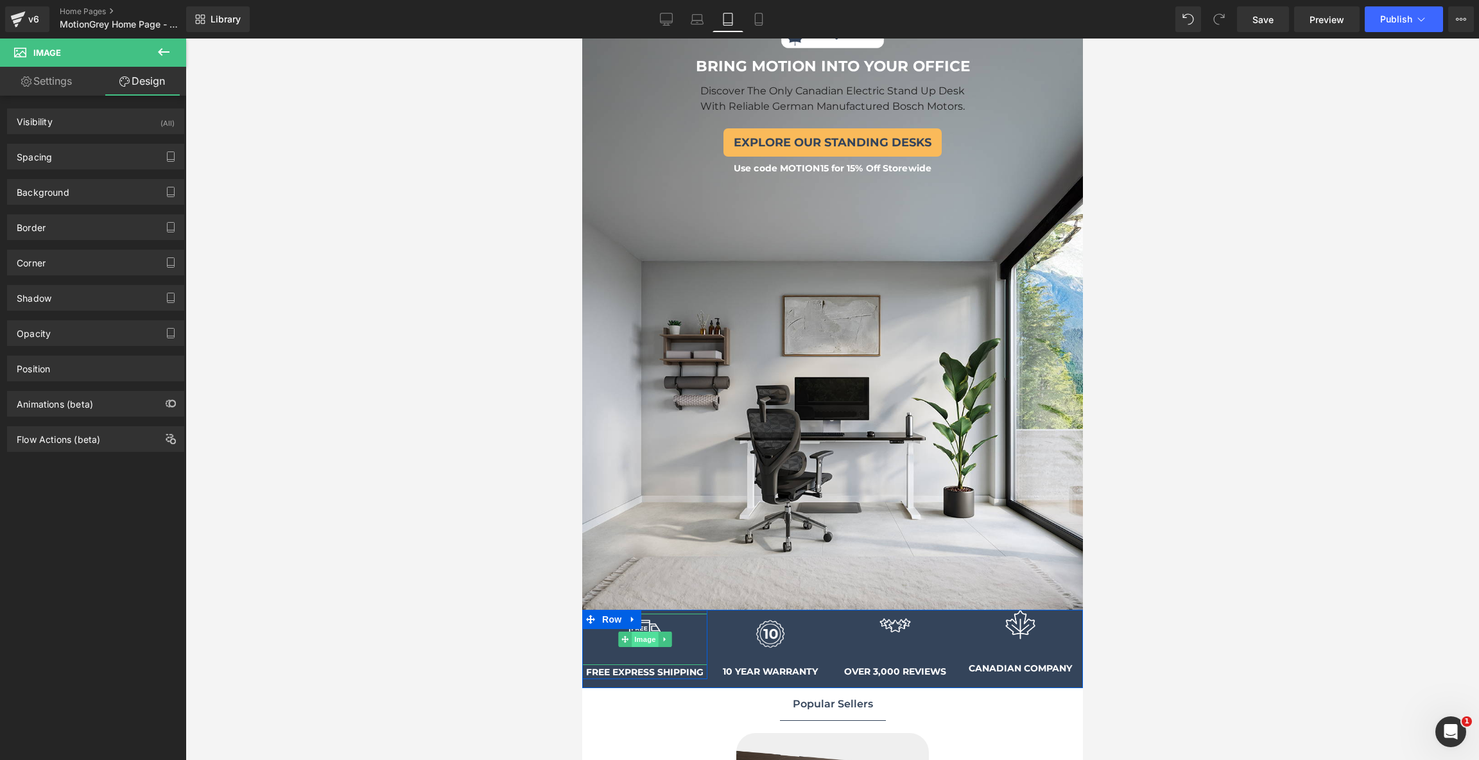
click at [641, 632] on span "Image" at bounding box center [644, 639] width 27 height 15
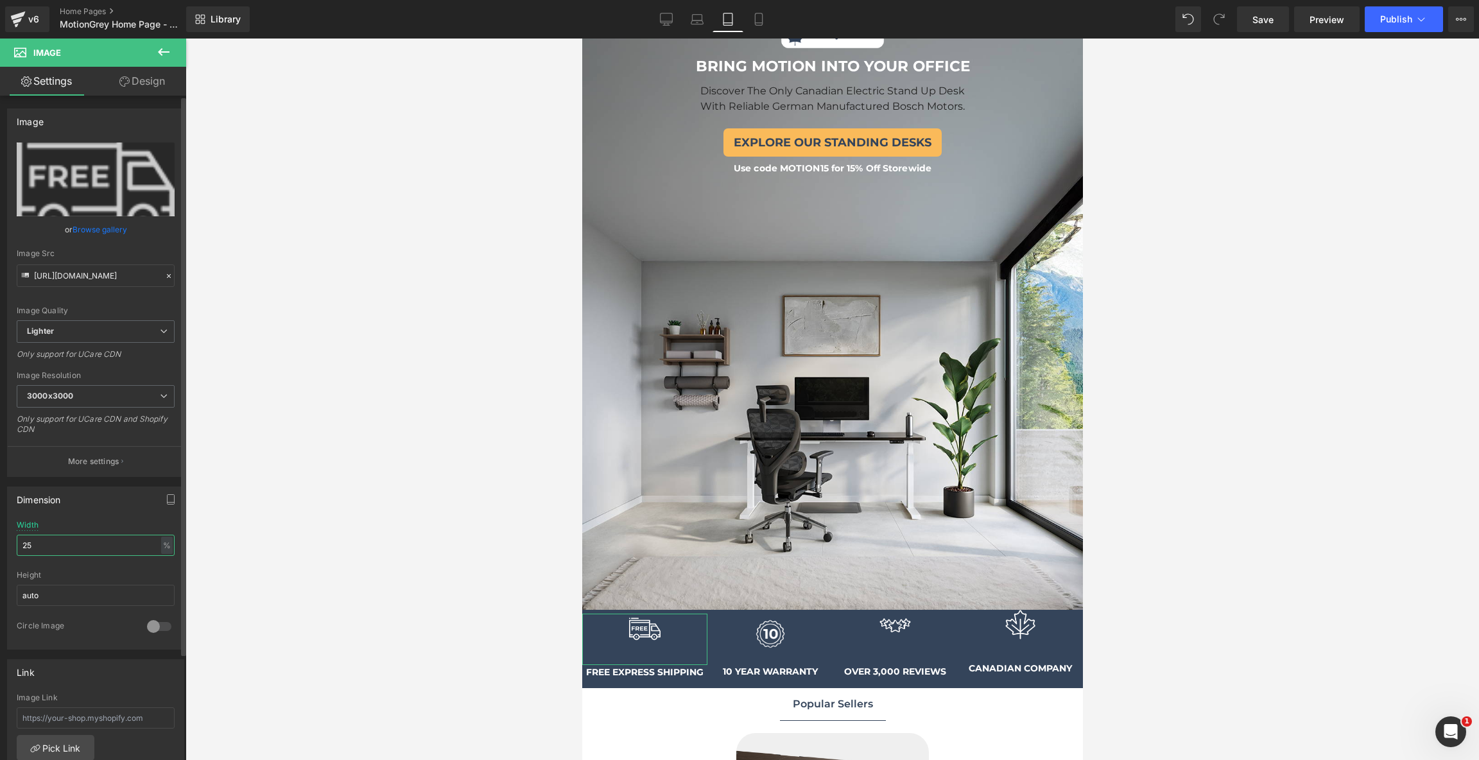
drag, startPoint x: 71, startPoint y: 542, endPoint x: 0, endPoint y: 542, distance: 70.6
click at [0, 542] on div "Dimension 25% Width 25 % % px auto Height auto 0 Circle Image" at bounding box center [96, 563] width 192 height 173
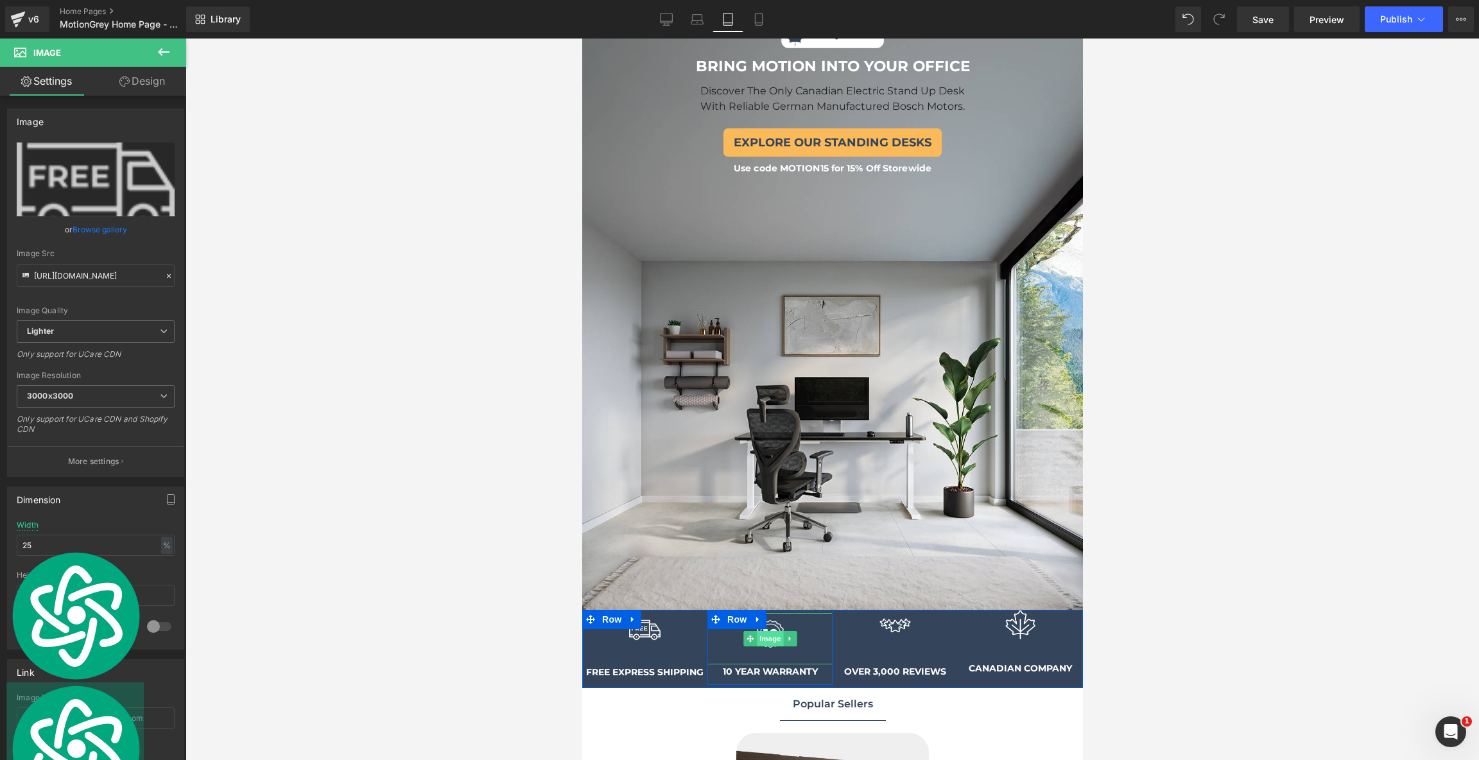
click at [769, 637] on span "Image" at bounding box center [769, 638] width 27 height 15
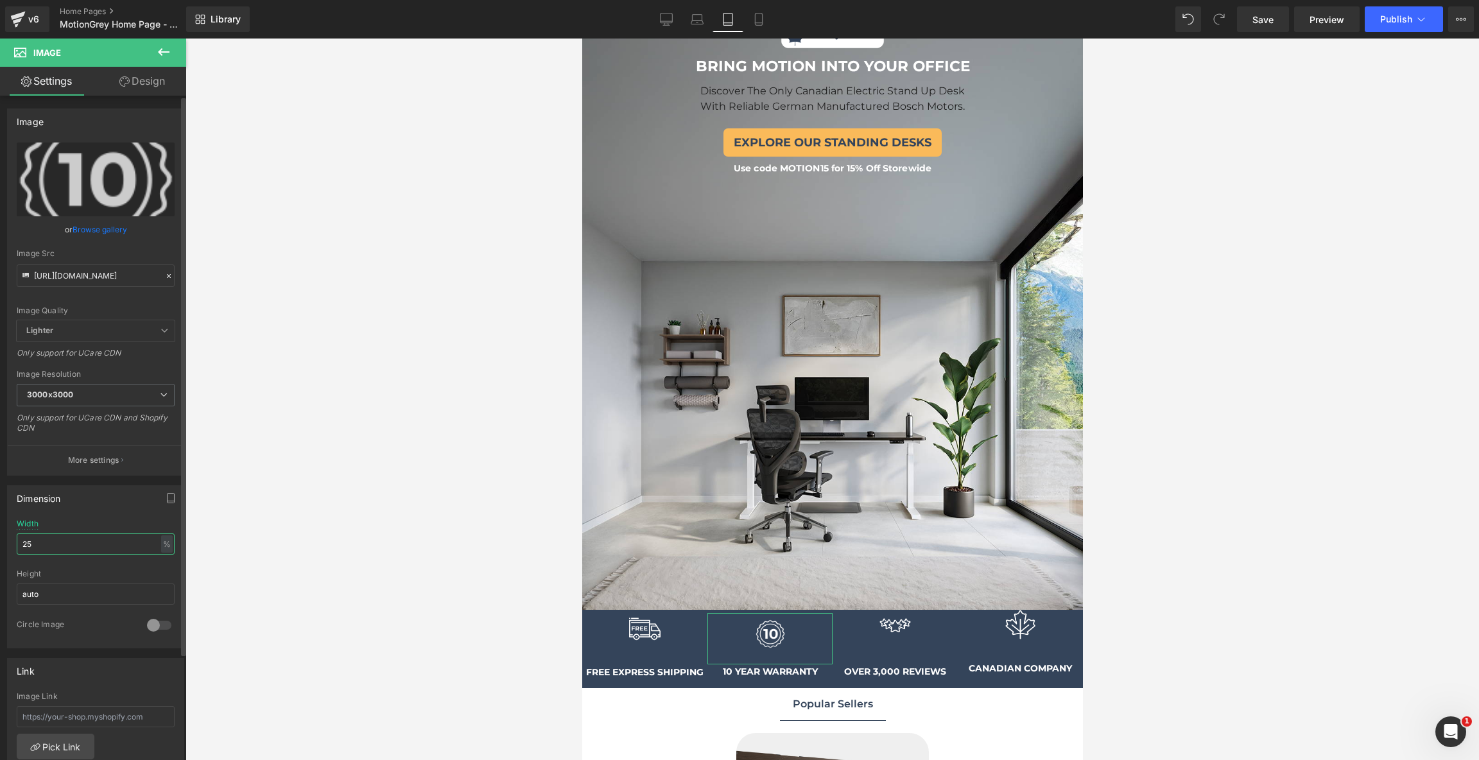
drag, startPoint x: 67, startPoint y: 544, endPoint x: 0, endPoint y: 543, distance: 67.4
click at [0, 543] on div "Dimension 25% Width 25 % % px auto Height auto 0 Circle Image" at bounding box center [96, 562] width 192 height 173
click at [460, 557] on div at bounding box center [831, 399] width 1293 height 721
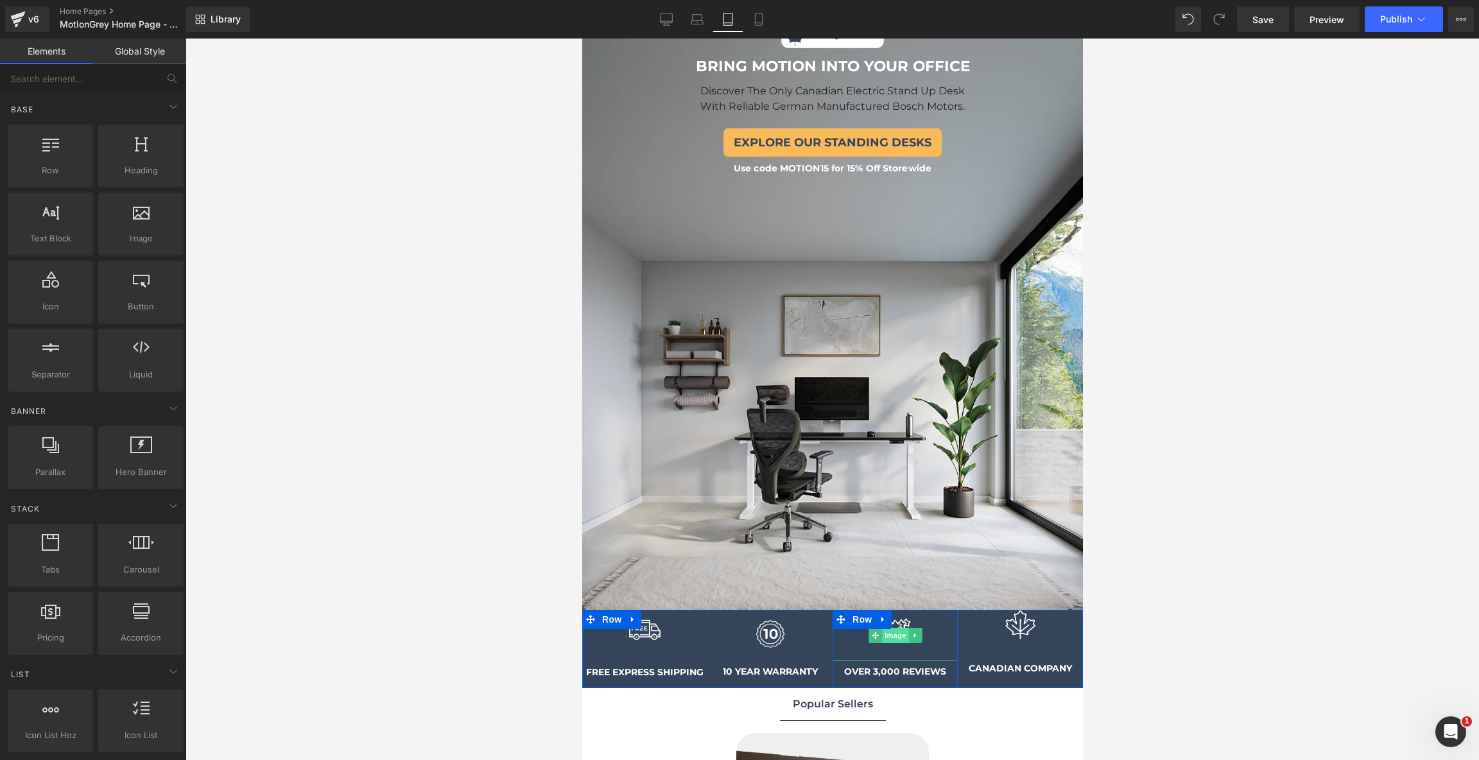
click at [895, 634] on span "Image" at bounding box center [894, 635] width 27 height 15
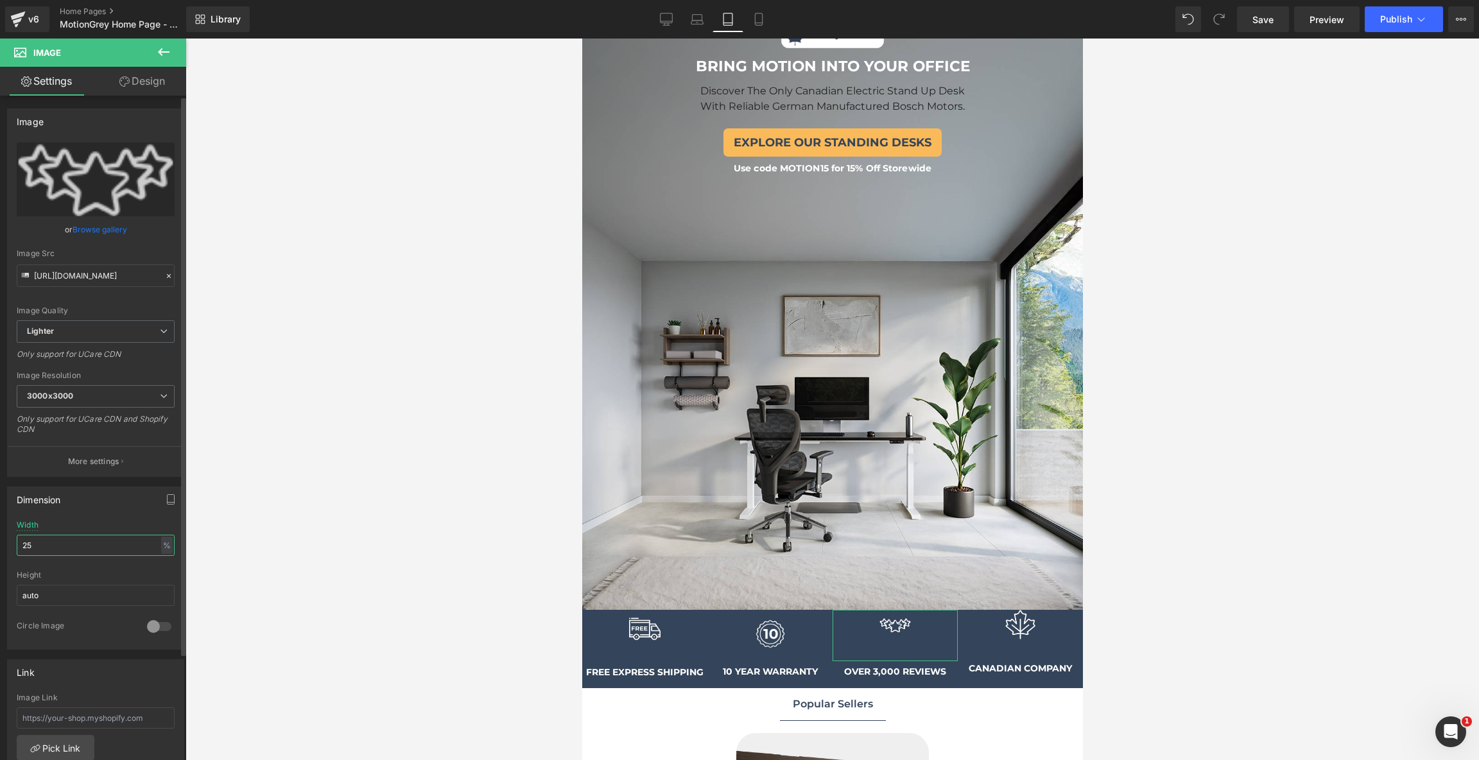
drag, startPoint x: 106, startPoint y: 542, endPoint x: 0, endPoint y: 542, distance: 105.9
click at [0, 542] on div "Dimension 25% Width 25 % % px auto Height auto 0 Circle Image" at bounding box center [96, 563] width 192 height 173
click at [436, 582] on div at bounding box center [831, 399] width 1293 height 721
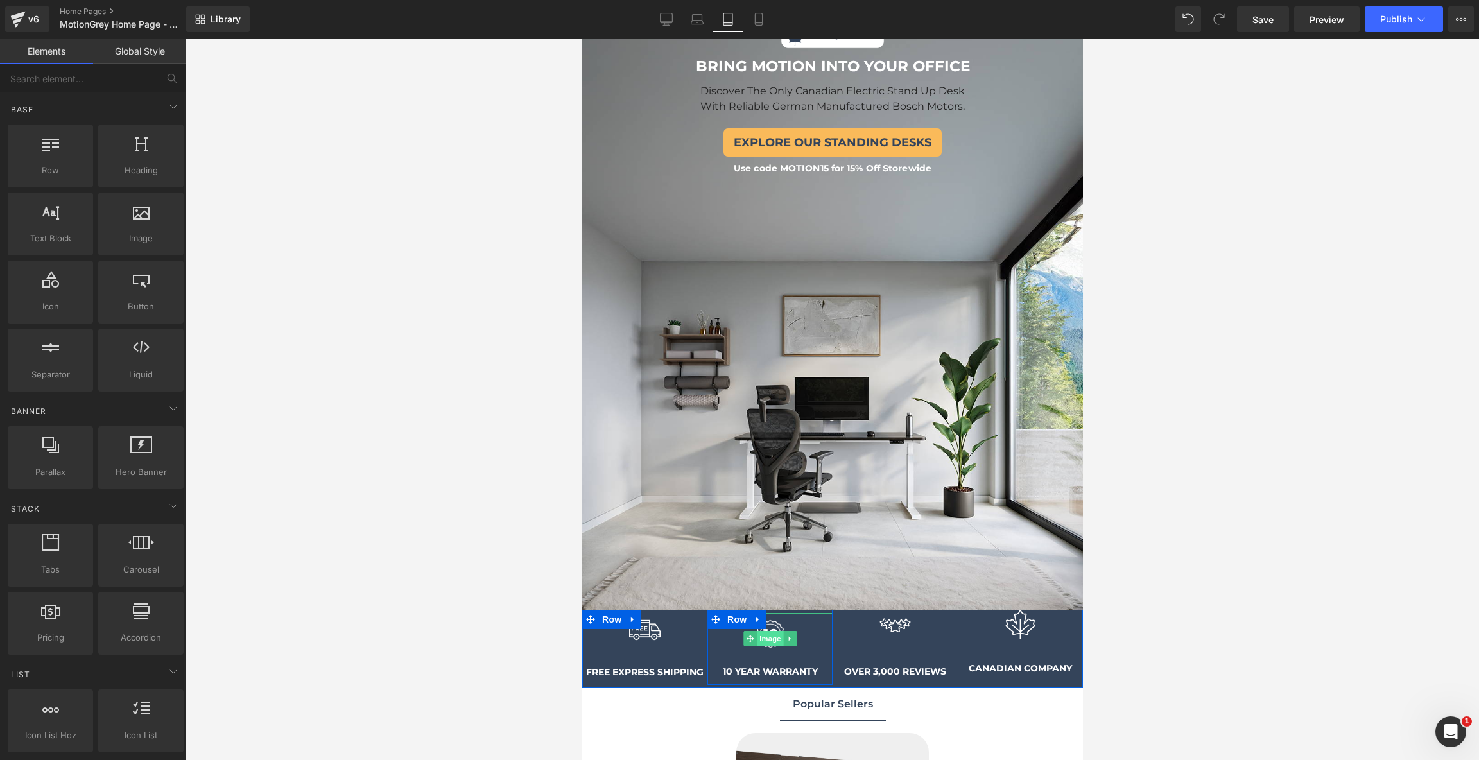
click at [764, 636] on span "Image" at bounding box center [769, 638] width 27 height 15
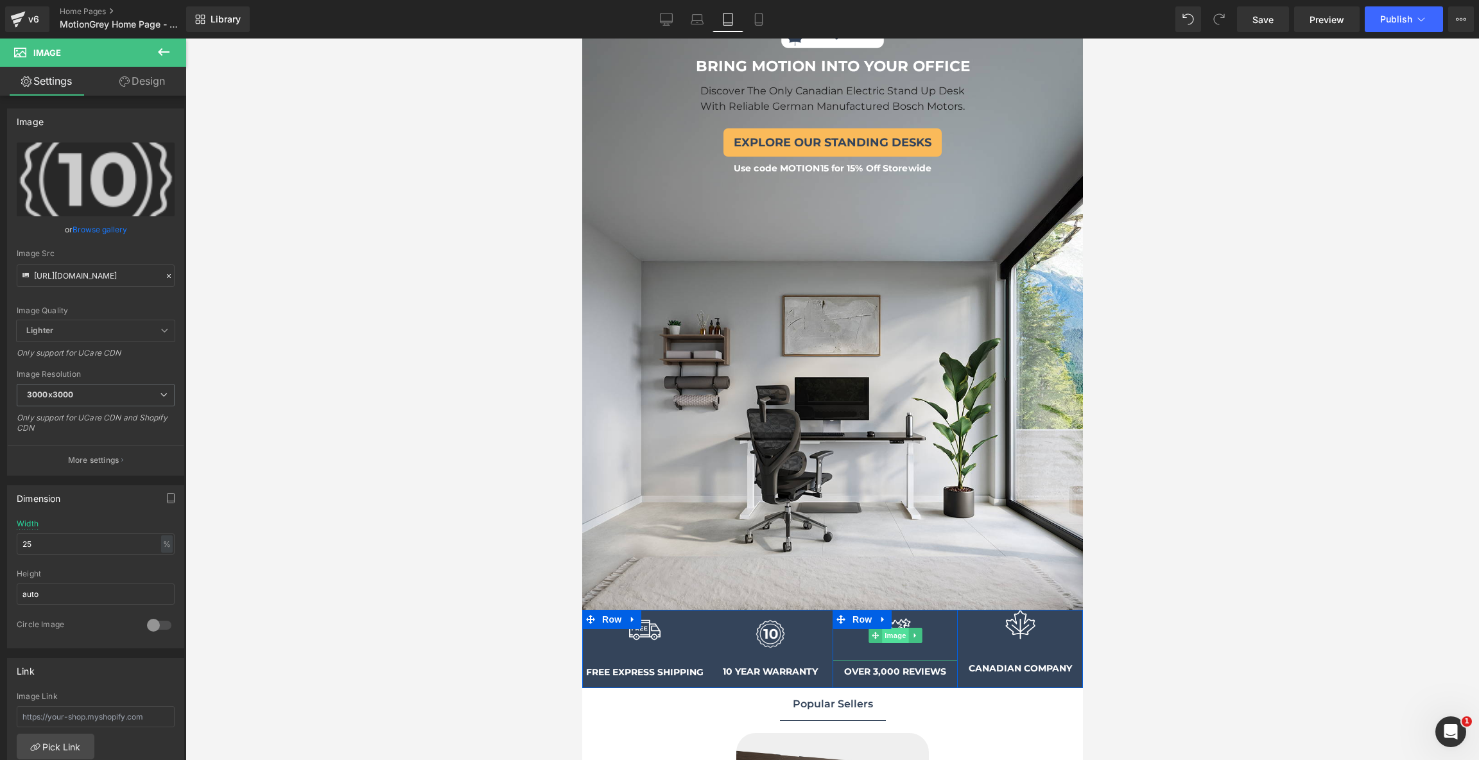
click at [890, 628] on span "Image" at bounding box center [894, 635] width 27 height 15
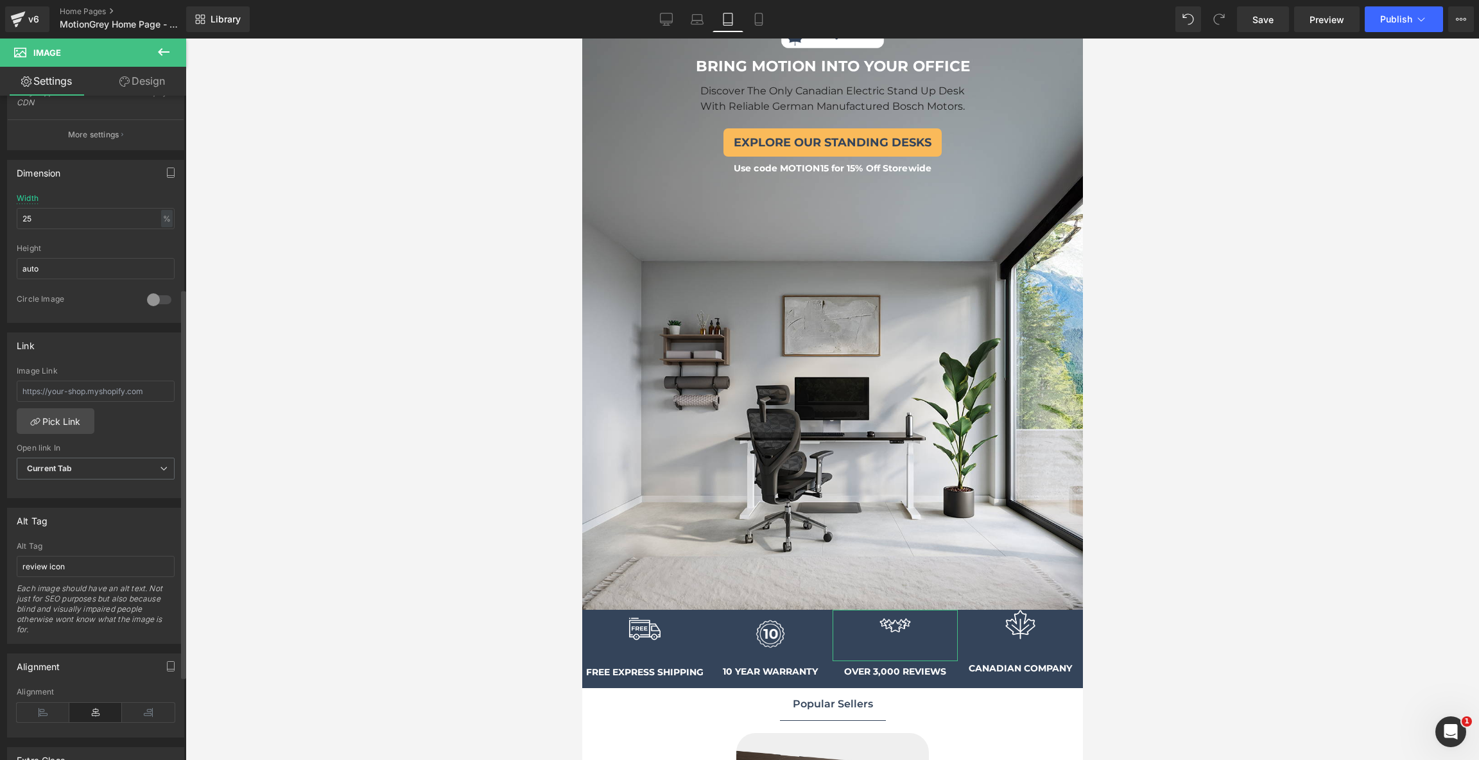
scroll to position [0, 0]
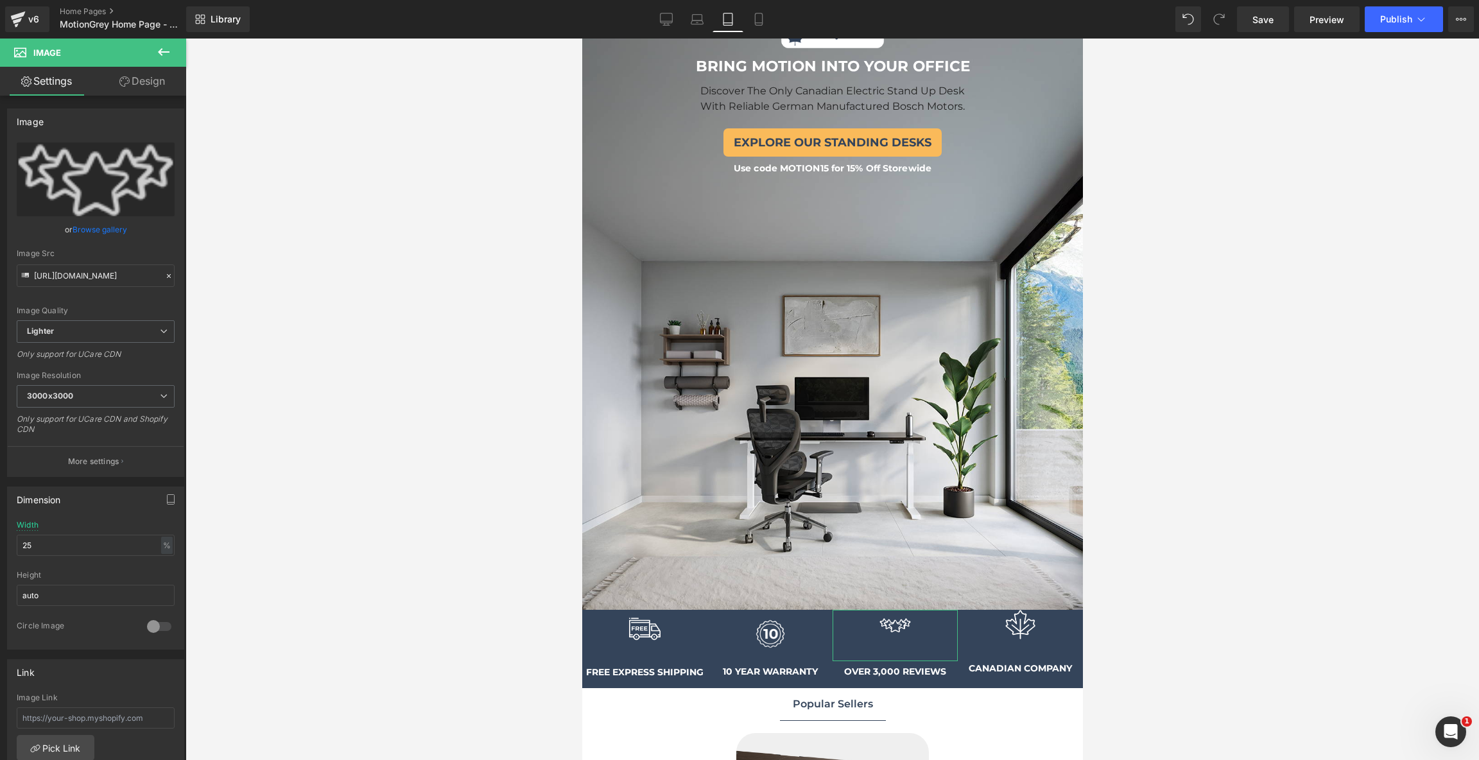
click at [151, 78] on link "Design" at bounding box center [142, 81] width 93 height 29
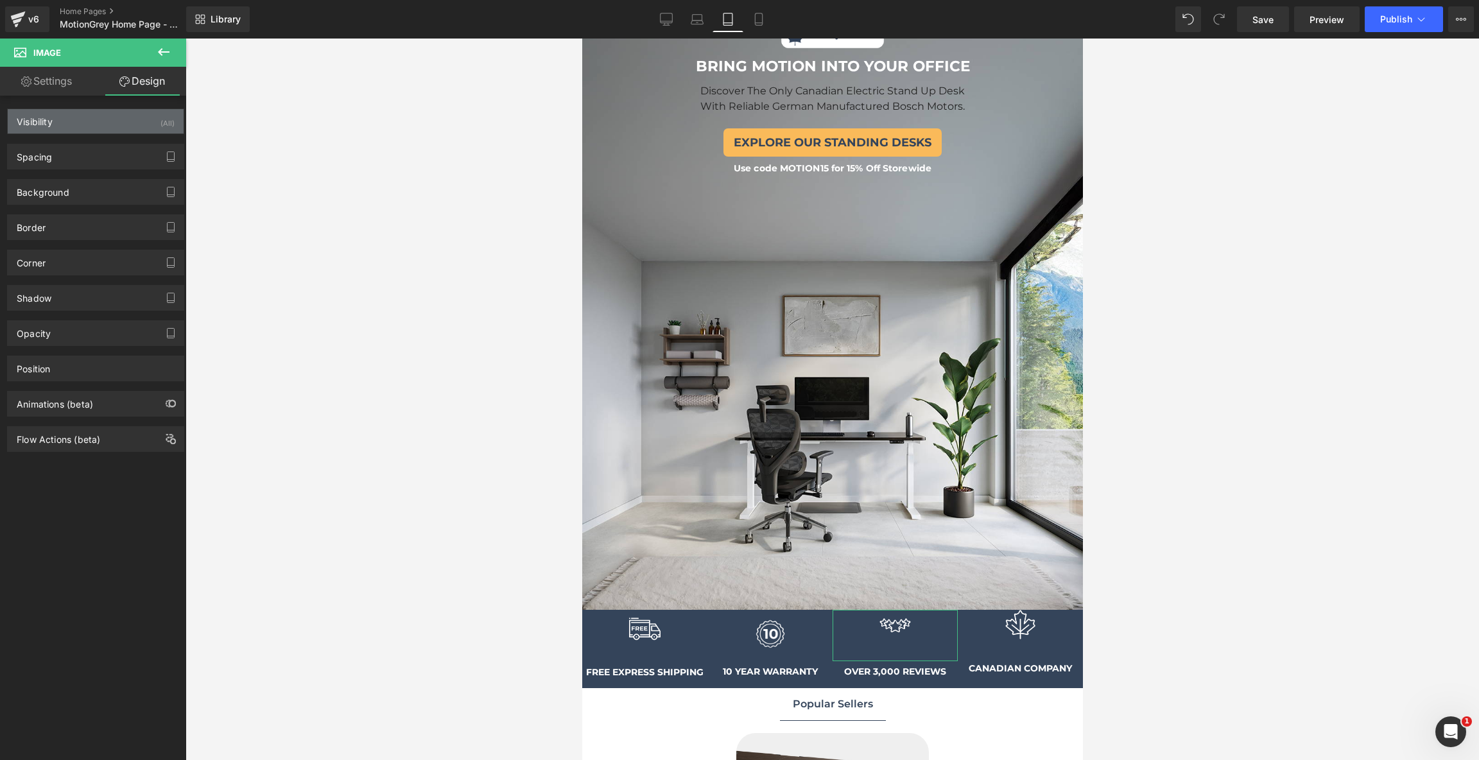
click at [125, 116] on div "Visibility (All)" at bounding box center [96, 121] width 176 height 24
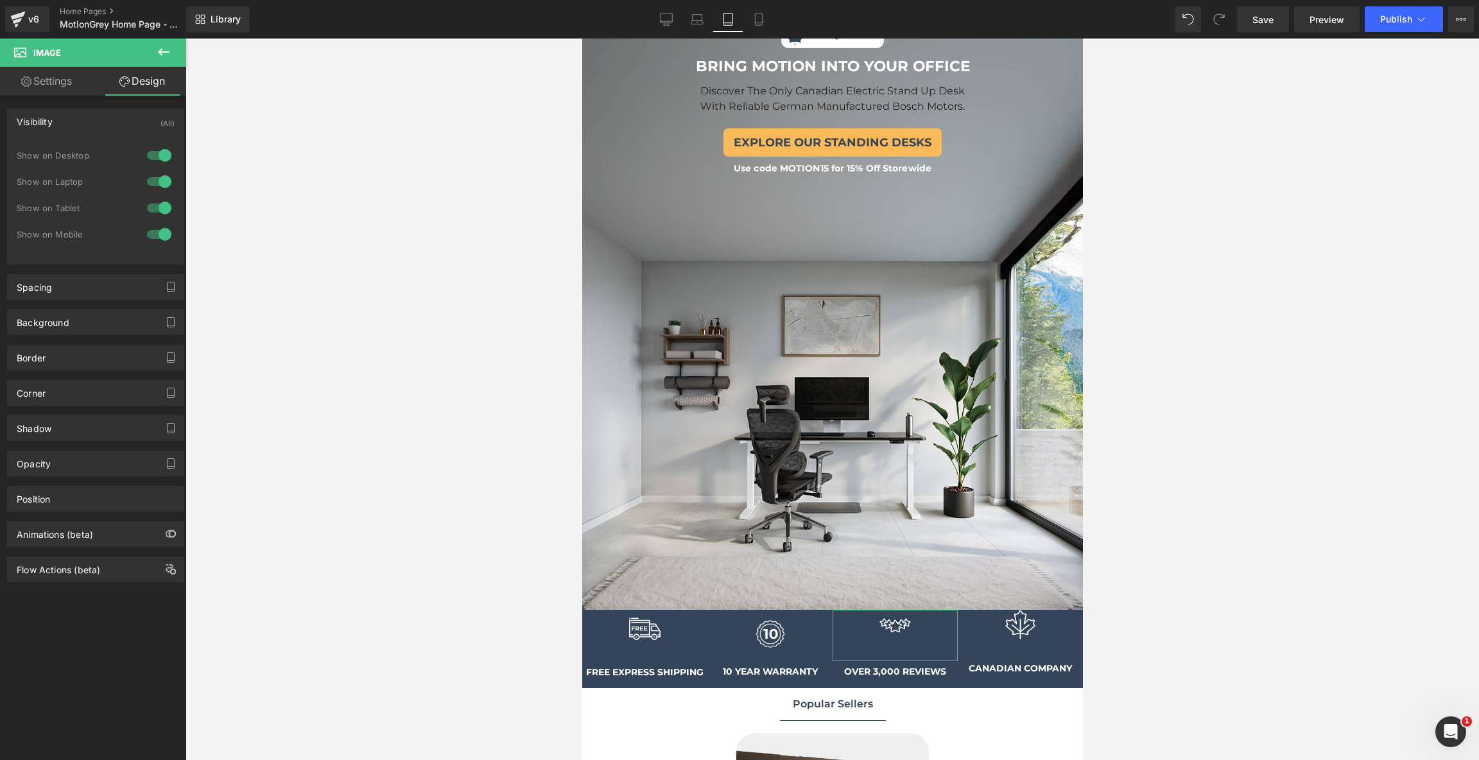
click at [125, 116] on div "Visibility (All)" at bounding box center [96, 121] width 176 height 24
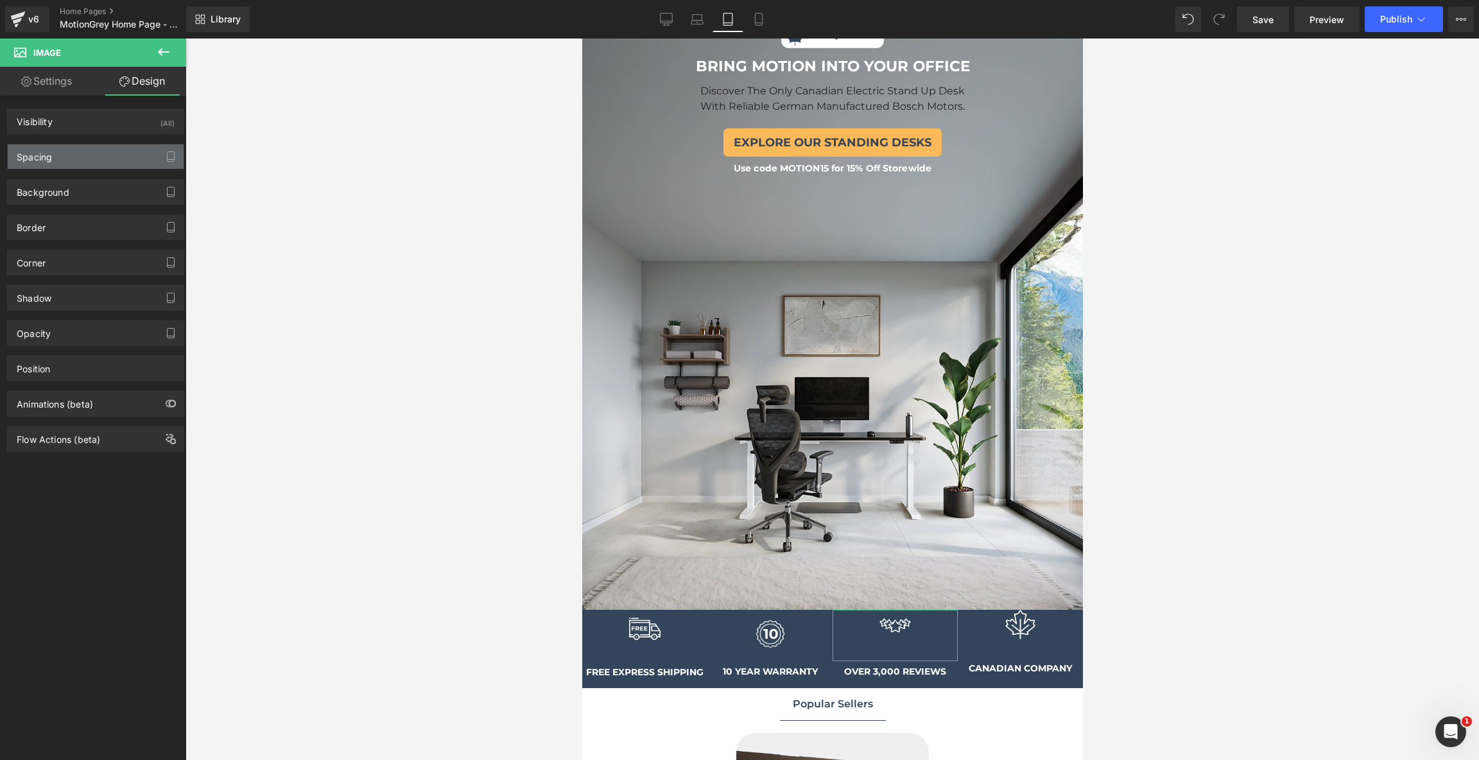
click at [115, 157] on div "Spacing" at bounding box center [96, 156] width 176 height 24
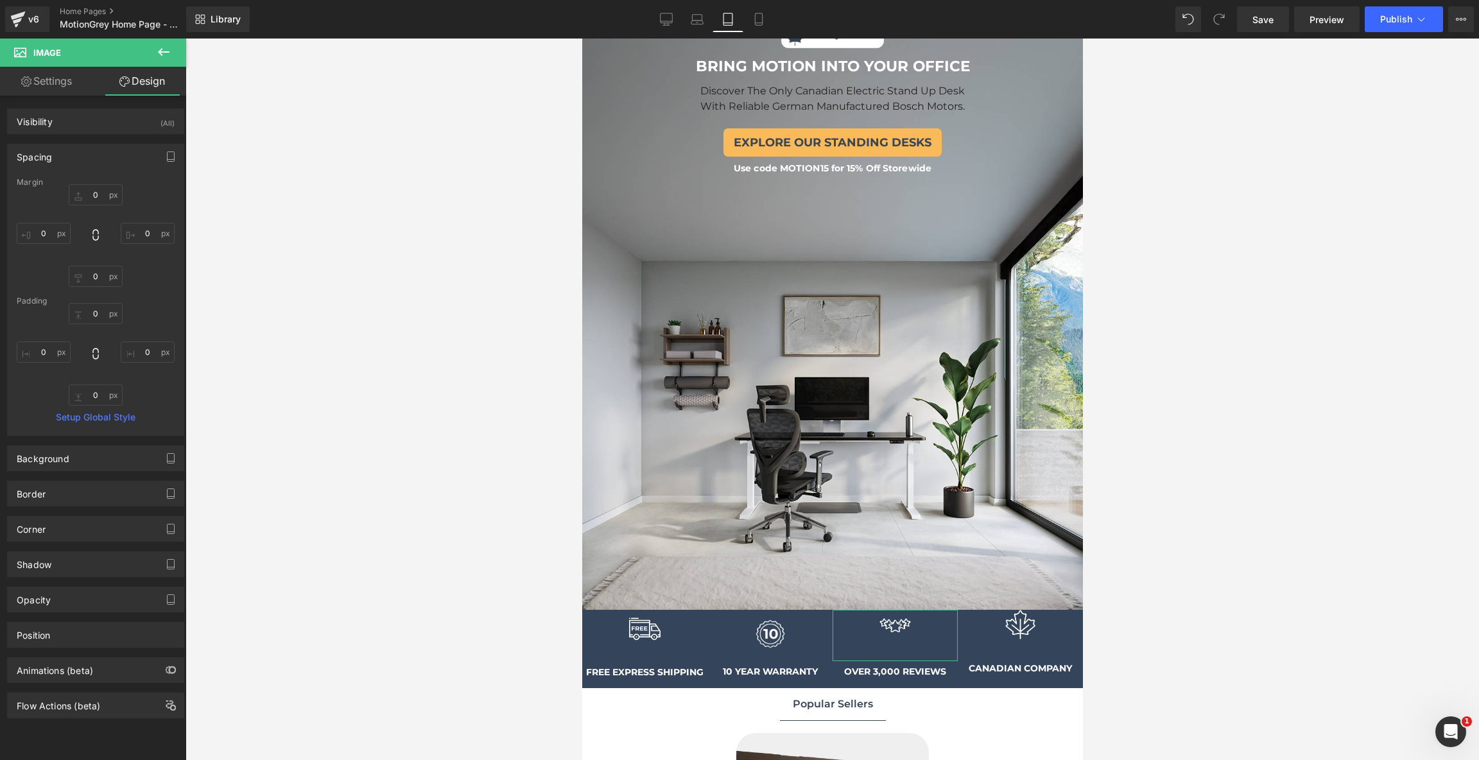
click at [115, 157] on div "Spacing" at bounding box center [96, 156] width 176 height 24
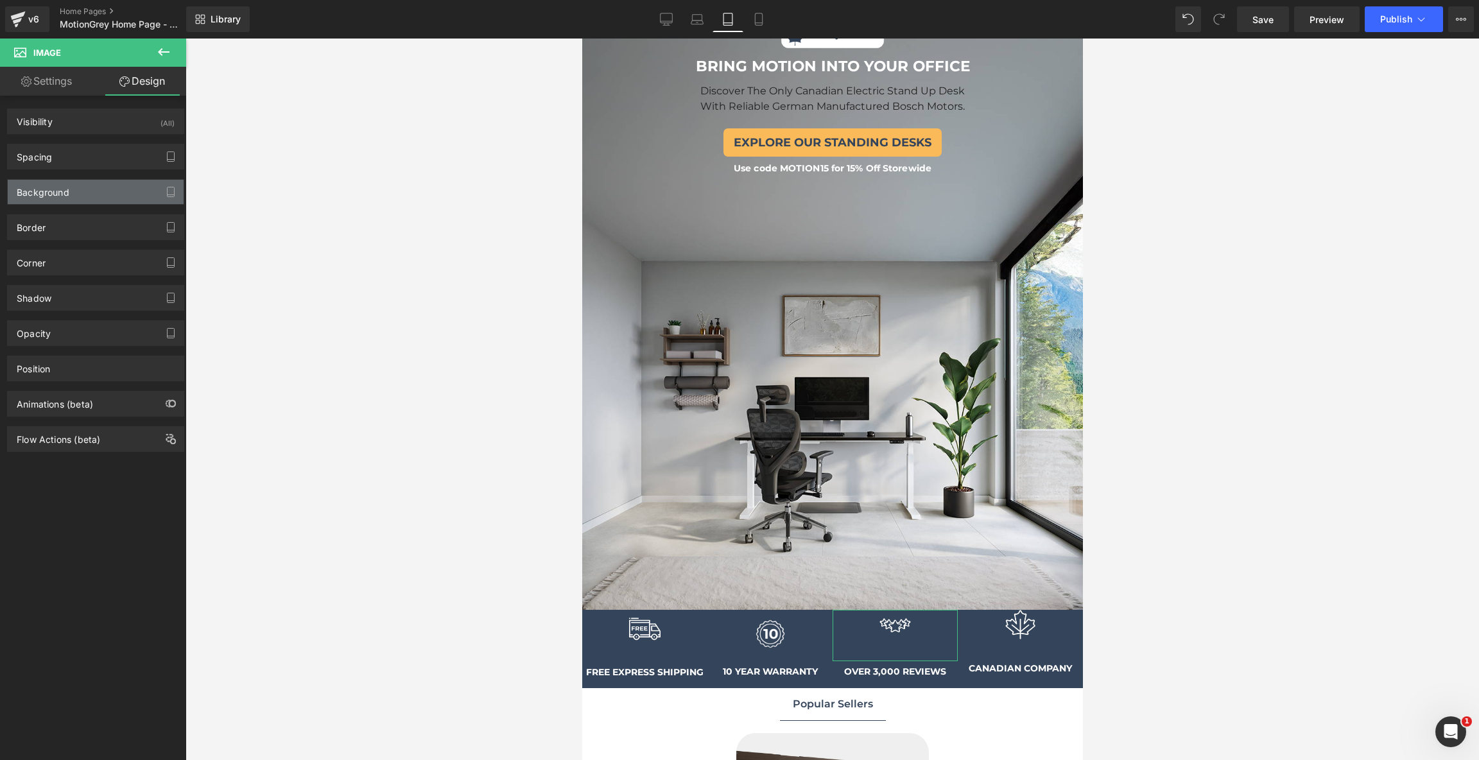
click at [109, 185] on div "Background" at bounding box center [96, 192] width 176 height 24
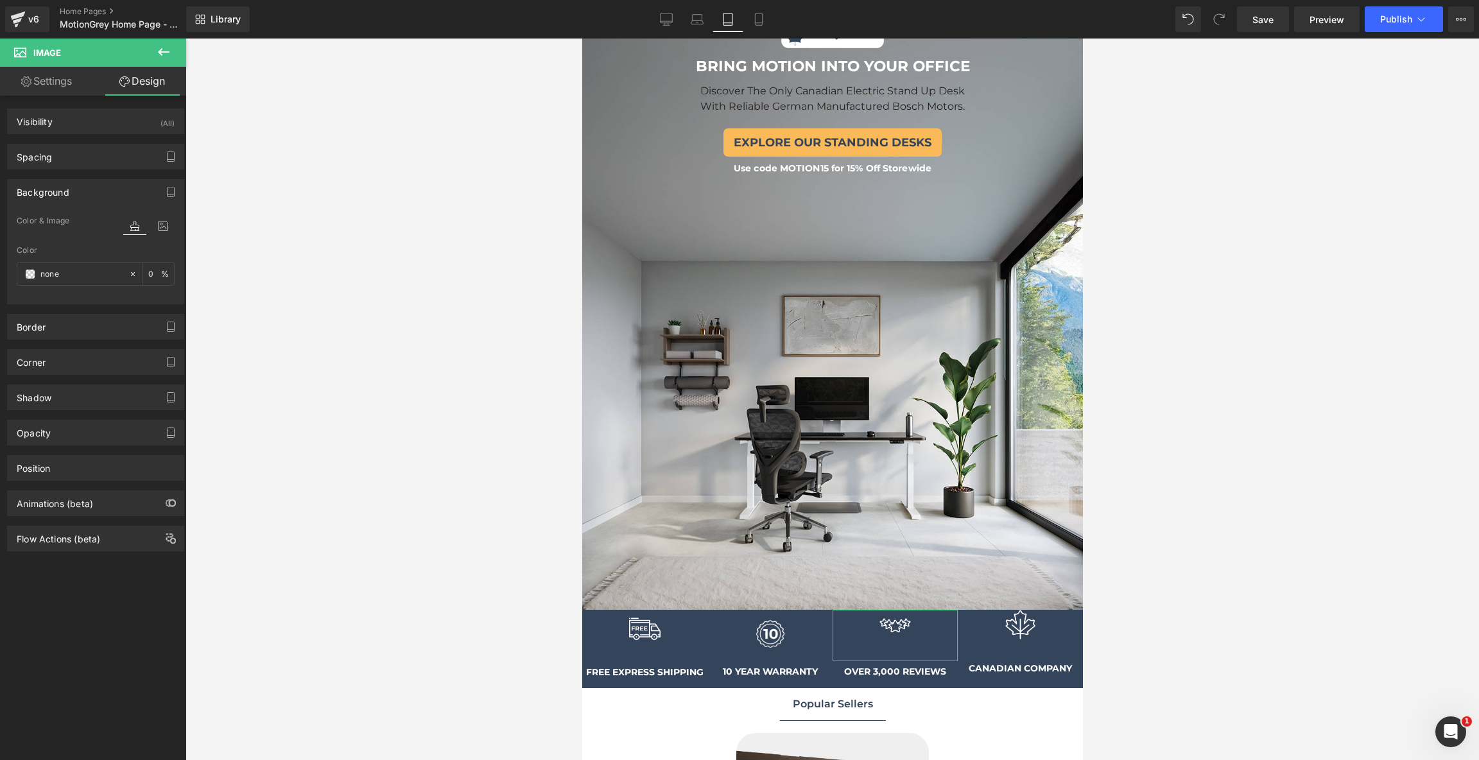
click at [109, 185] on div "Background" at bounding box center [96, 192] width 176 height 24
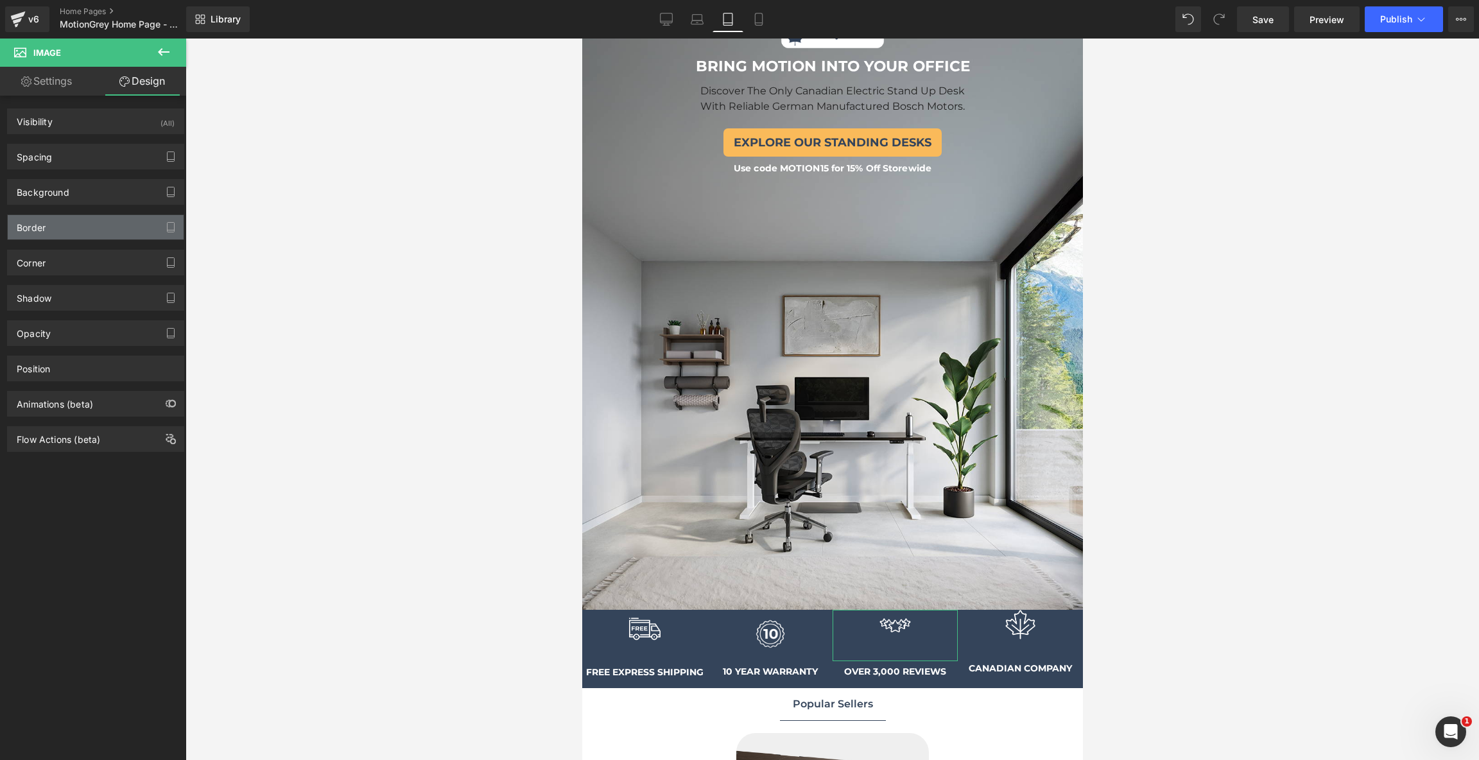
click at [101, 223] on div "Border" at bounding box center [96, 227] width 176 height 24
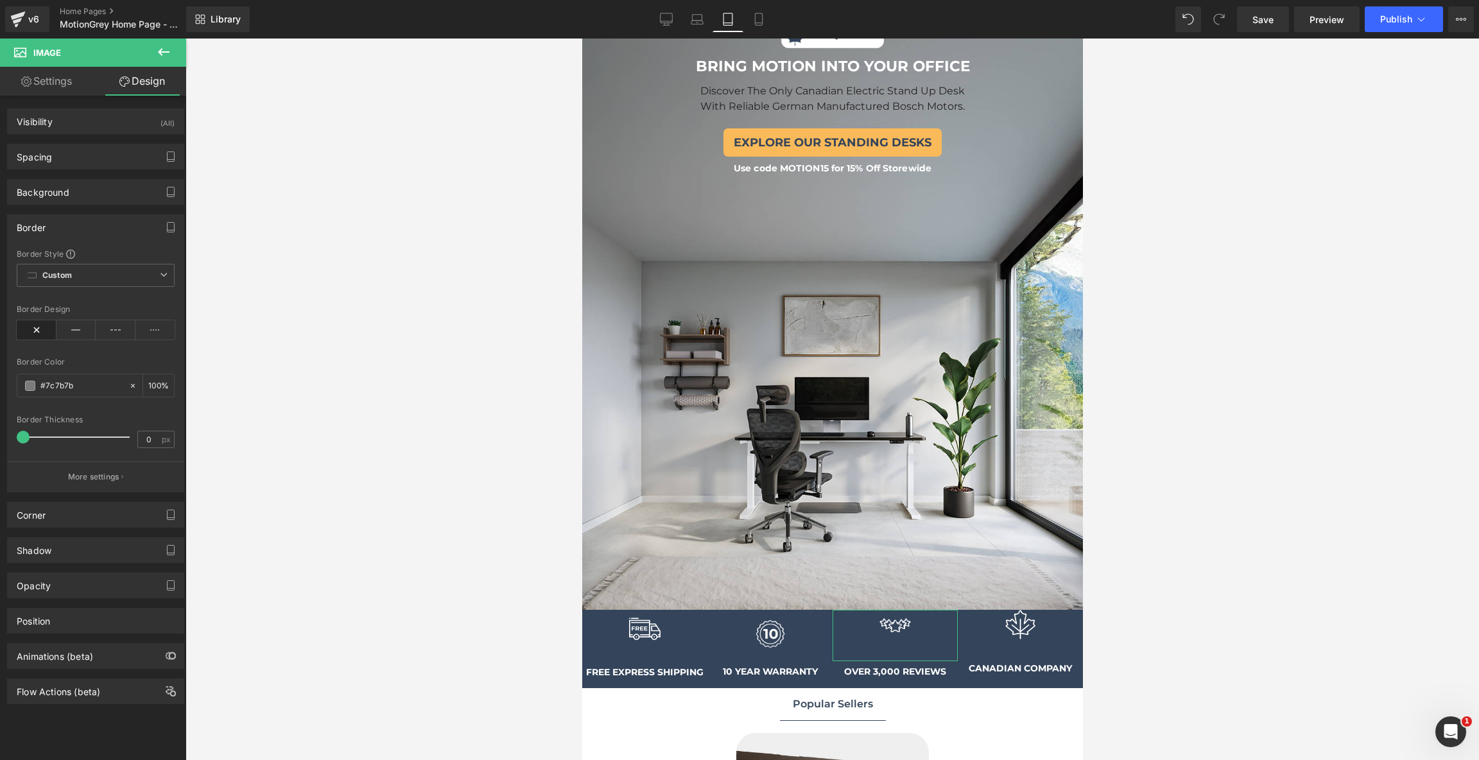
click at [101, 223] on div "Border" at bounding box center [96, 227] width 176 height 24
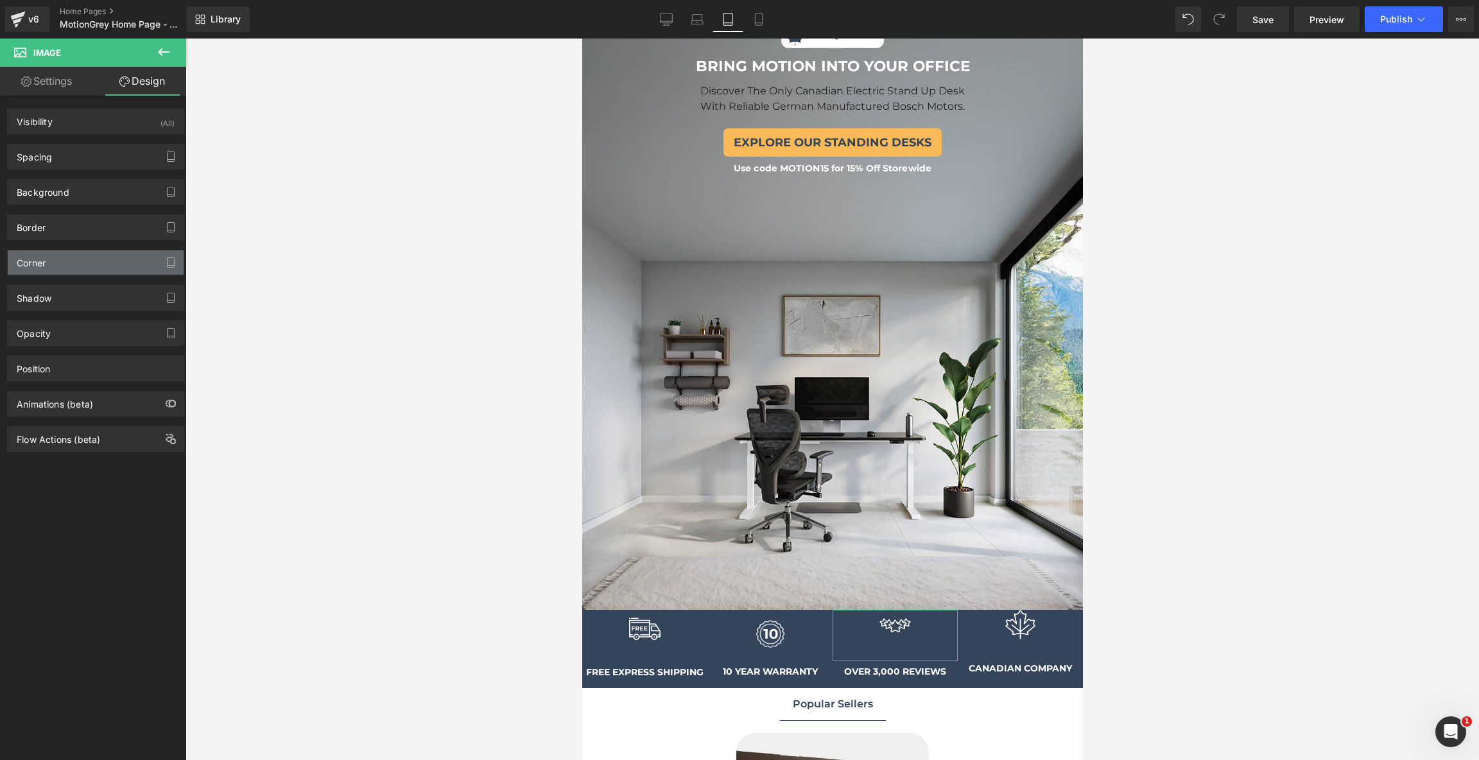
click at [98, 256] on div "Corner" at bounding box center [96, 262] width 176 height 24
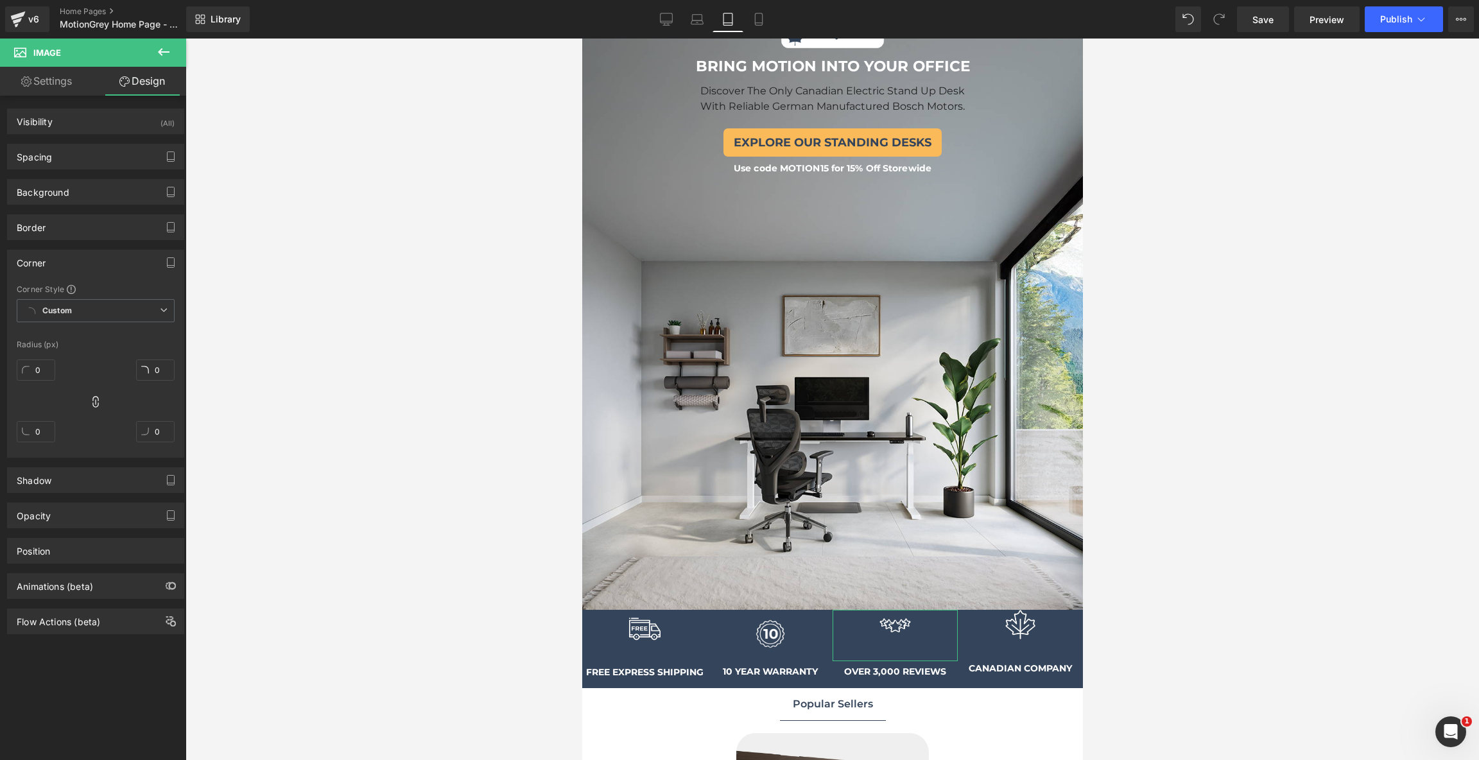
click at [98, 256] on div "Corner" at bounding box center [96, 262] width 176 height 24
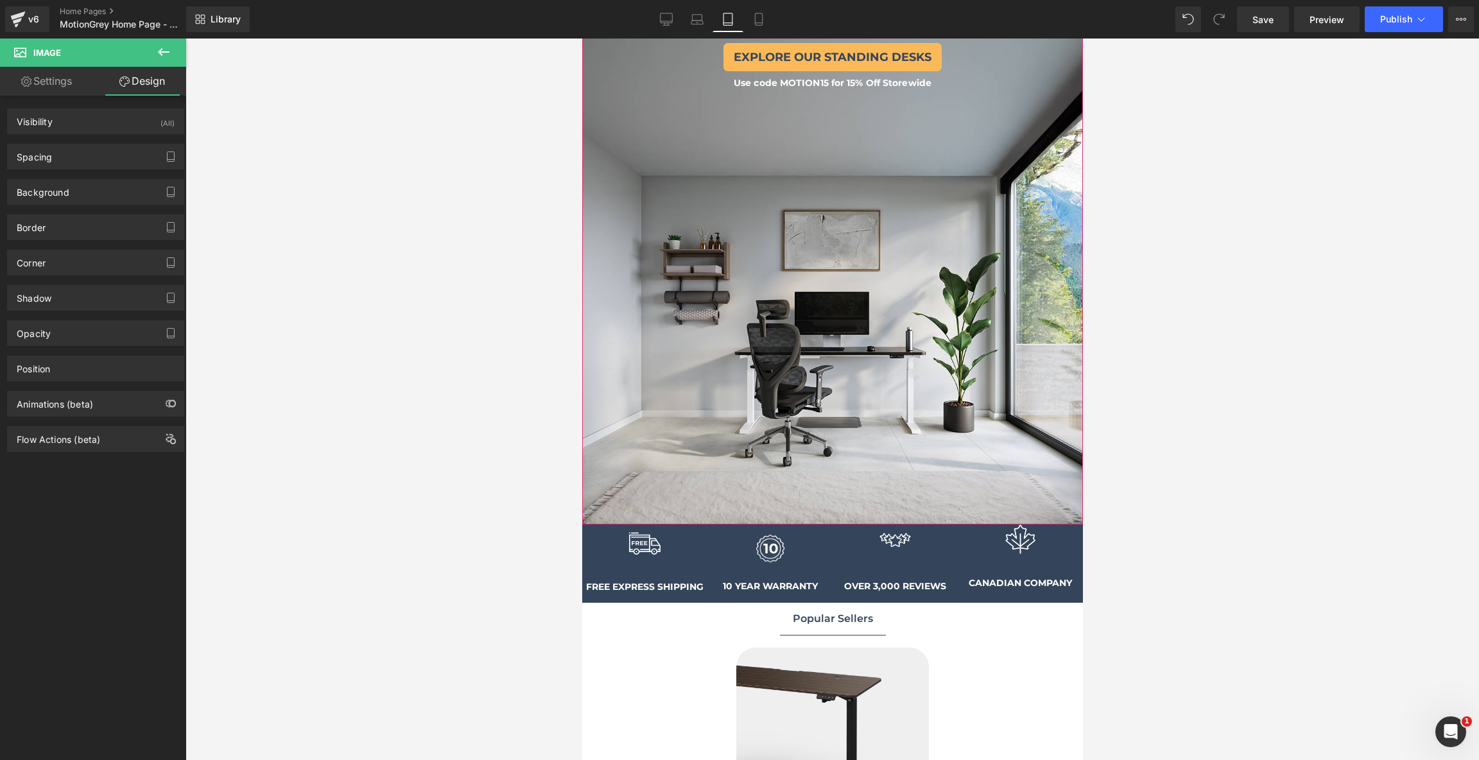
scroll to position [286, 0]
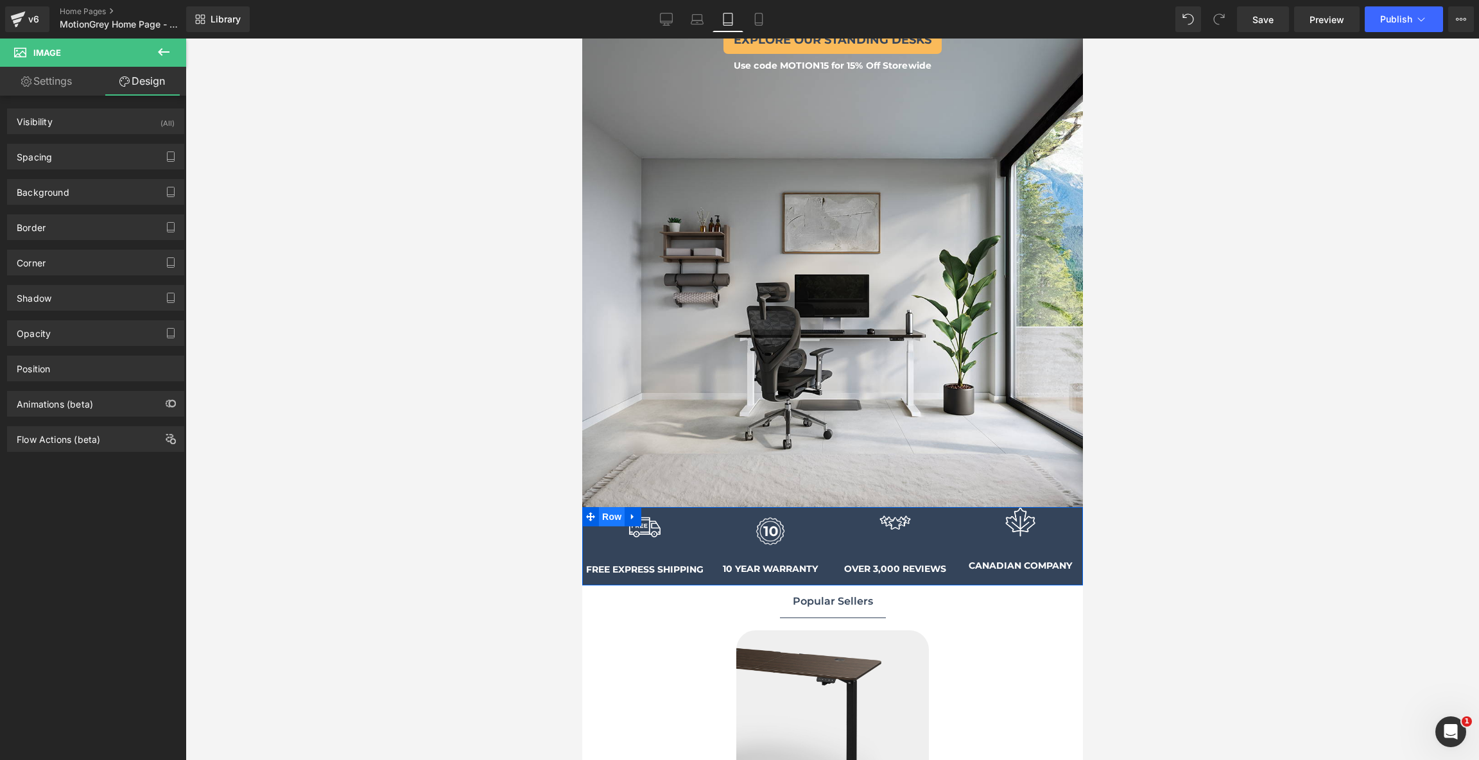
click at [614, 512] on span "Row" at bounding box center [611, 516] width 26 height 19
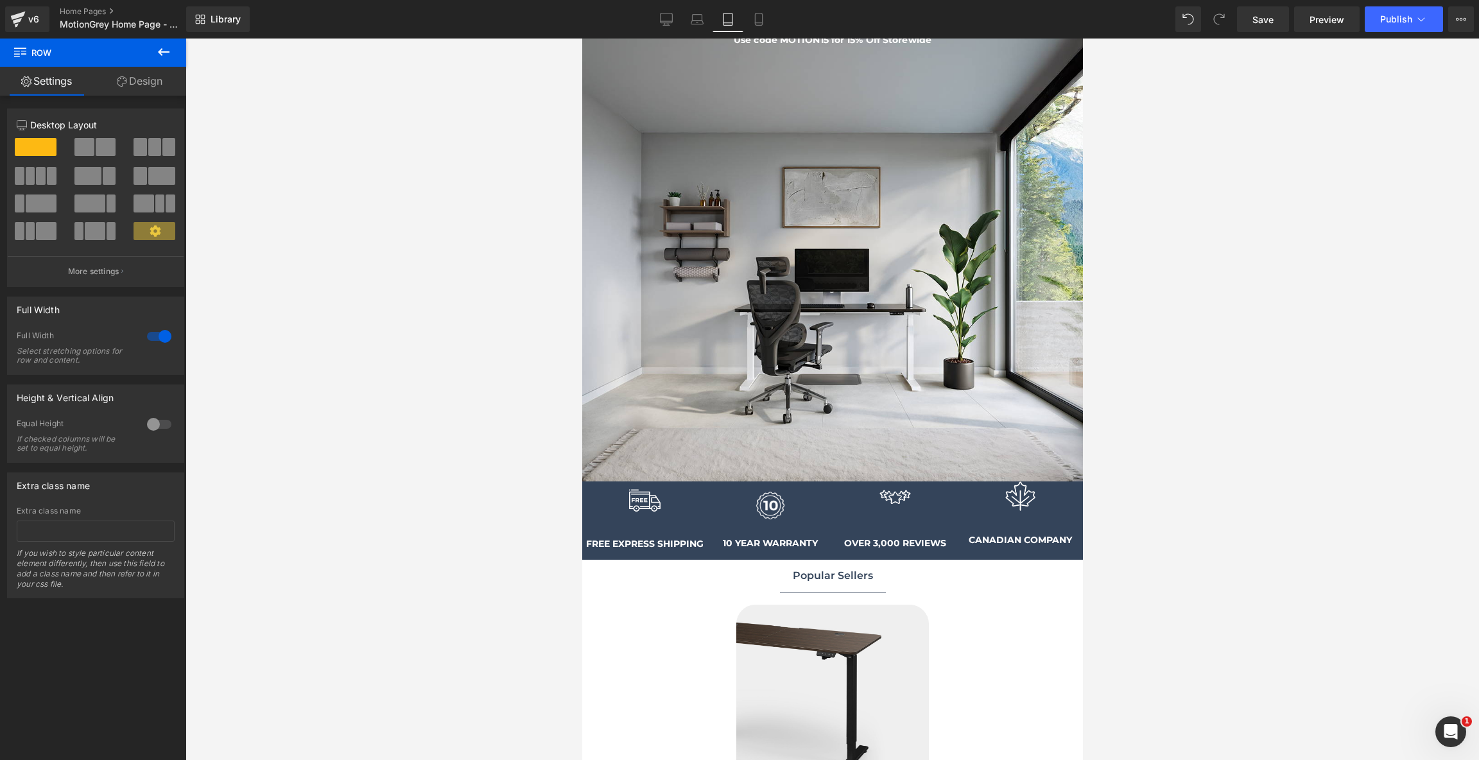
scroll to position [312, 0]
click at [899, 501] on span "Image" at bounding box center [894, 506] width 27 height 15
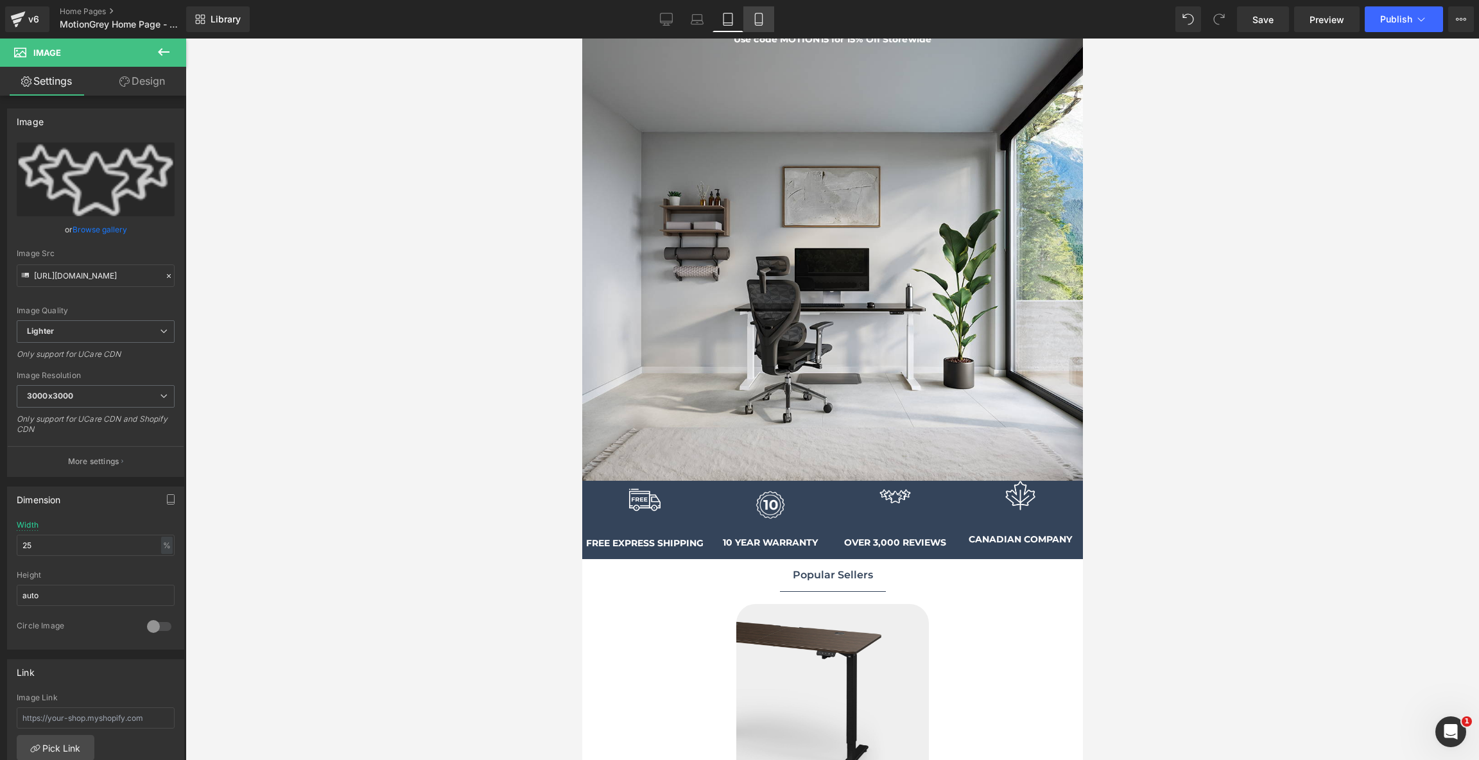
click at [764, 26] on link "Mobile" at bounding box center [758, 19] width 31 height 26
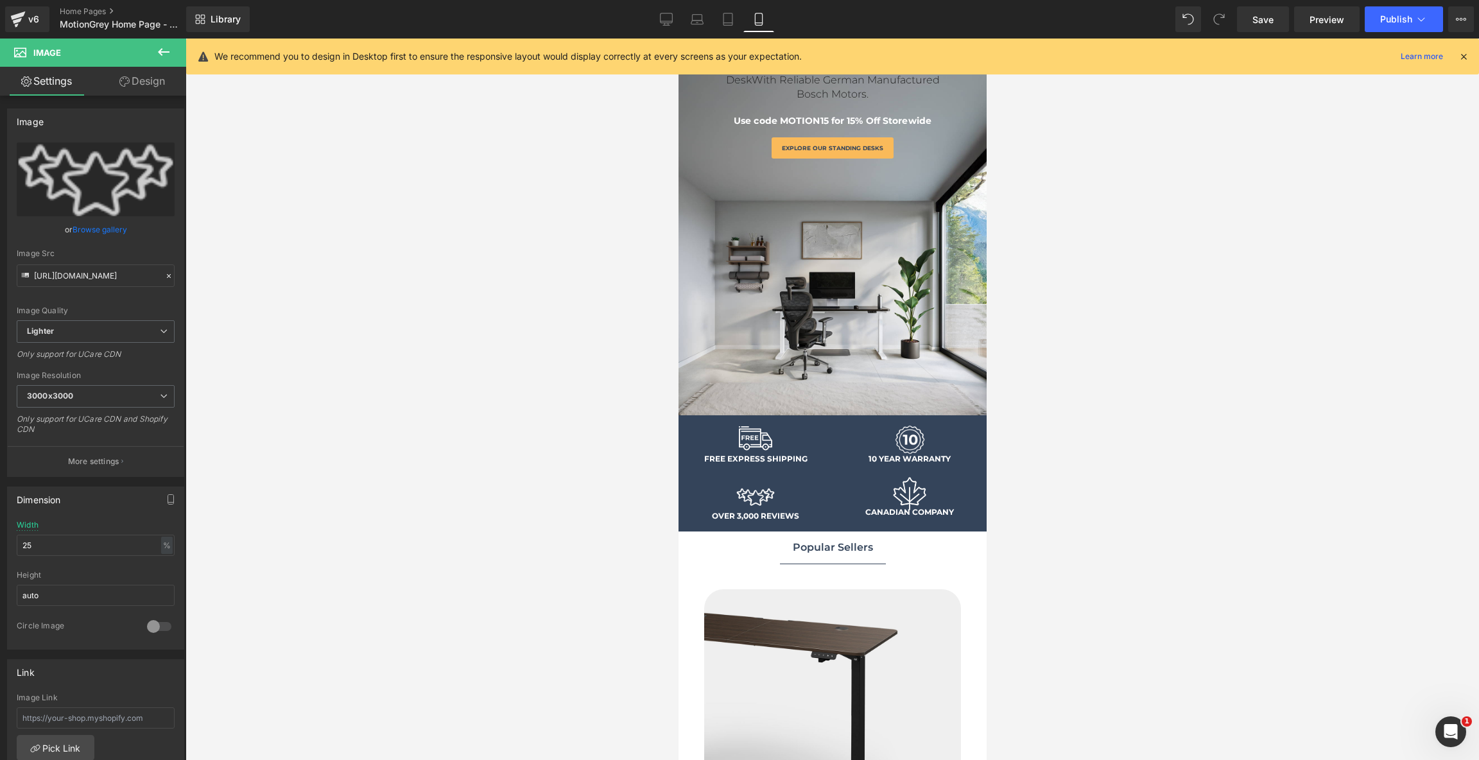
scroll to position [103, 0]
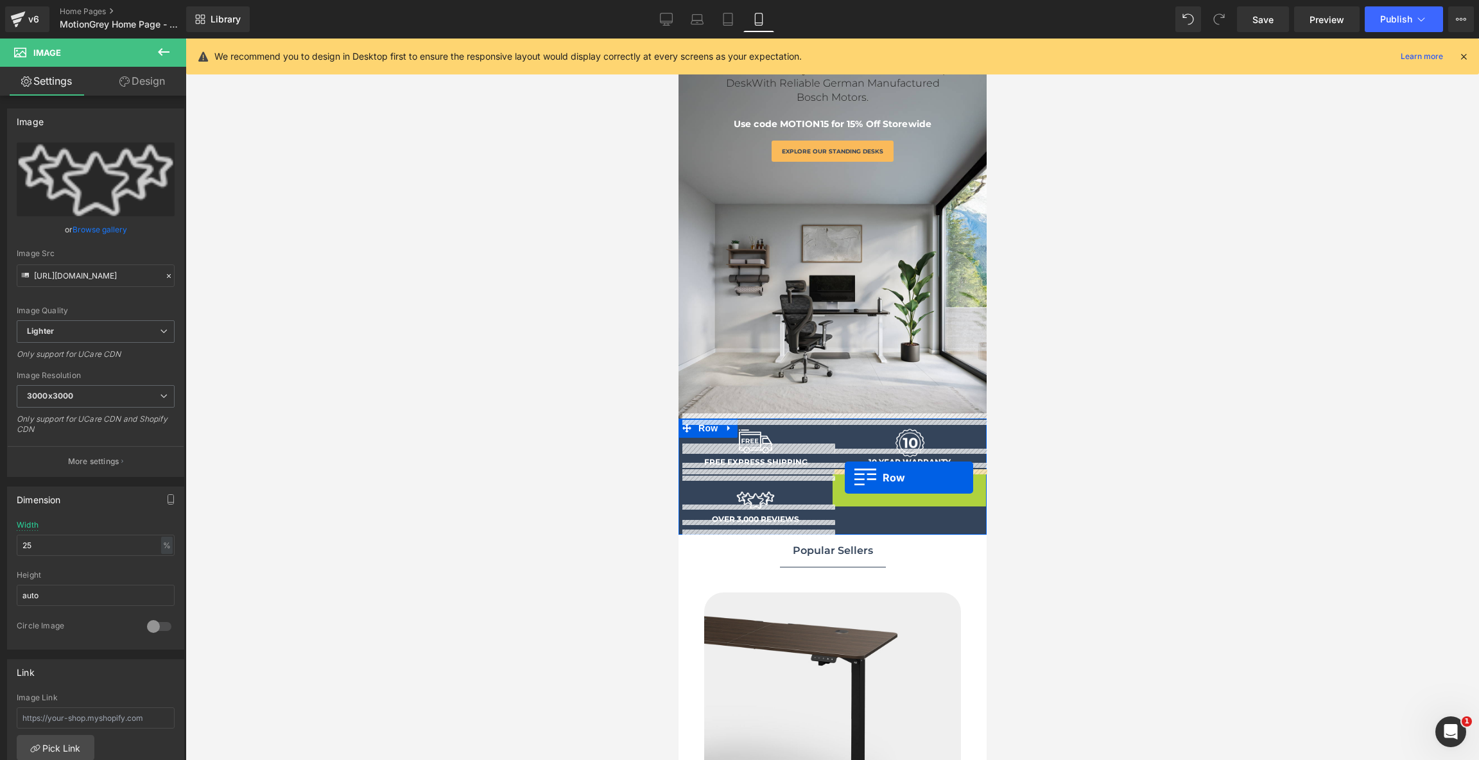
drag, startPoint x: 841, startPoint y: 479, endPoint x: 843, endPoint y: 485, distance: 6.7
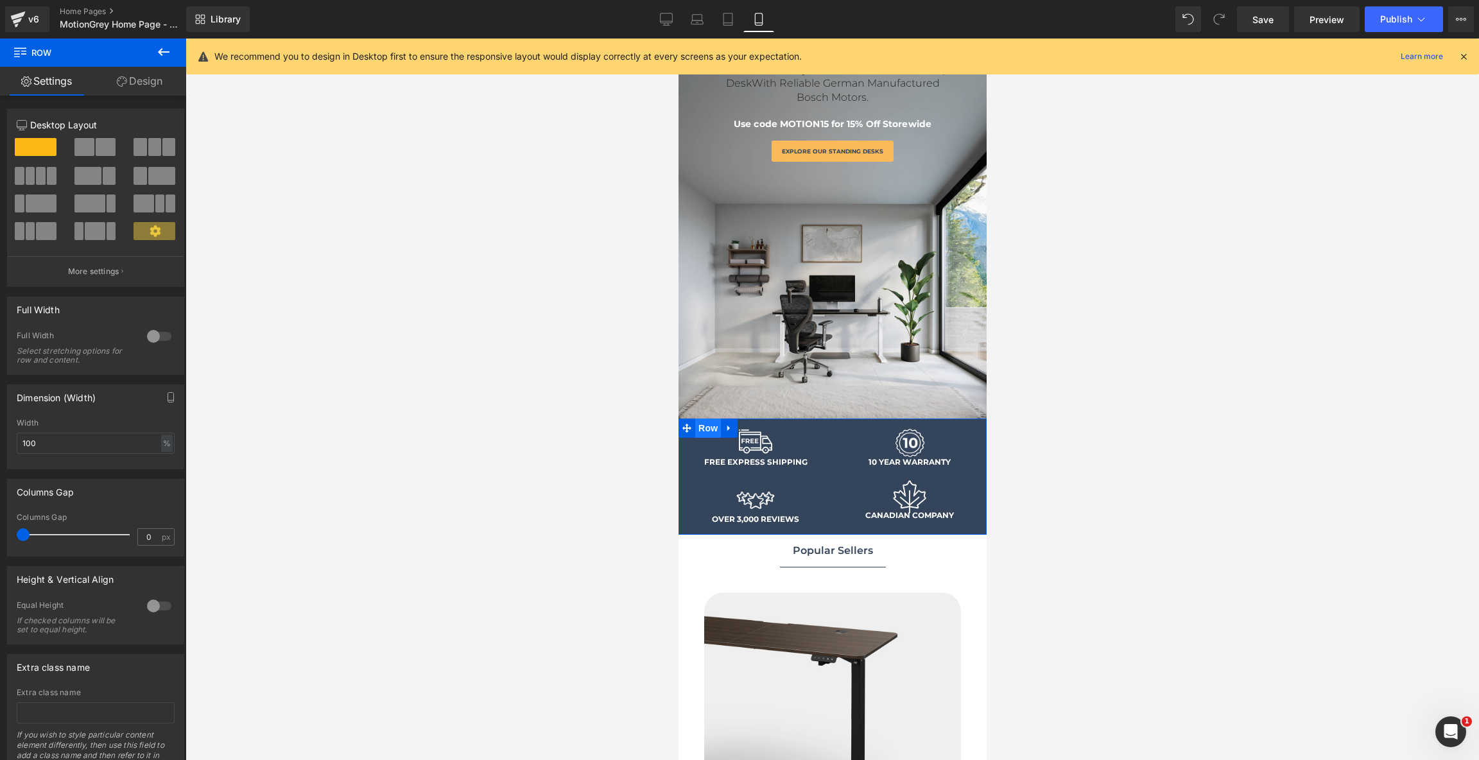
click at [707, 423] on span "Row" at bounding box center [707, 427] width 26 height 19
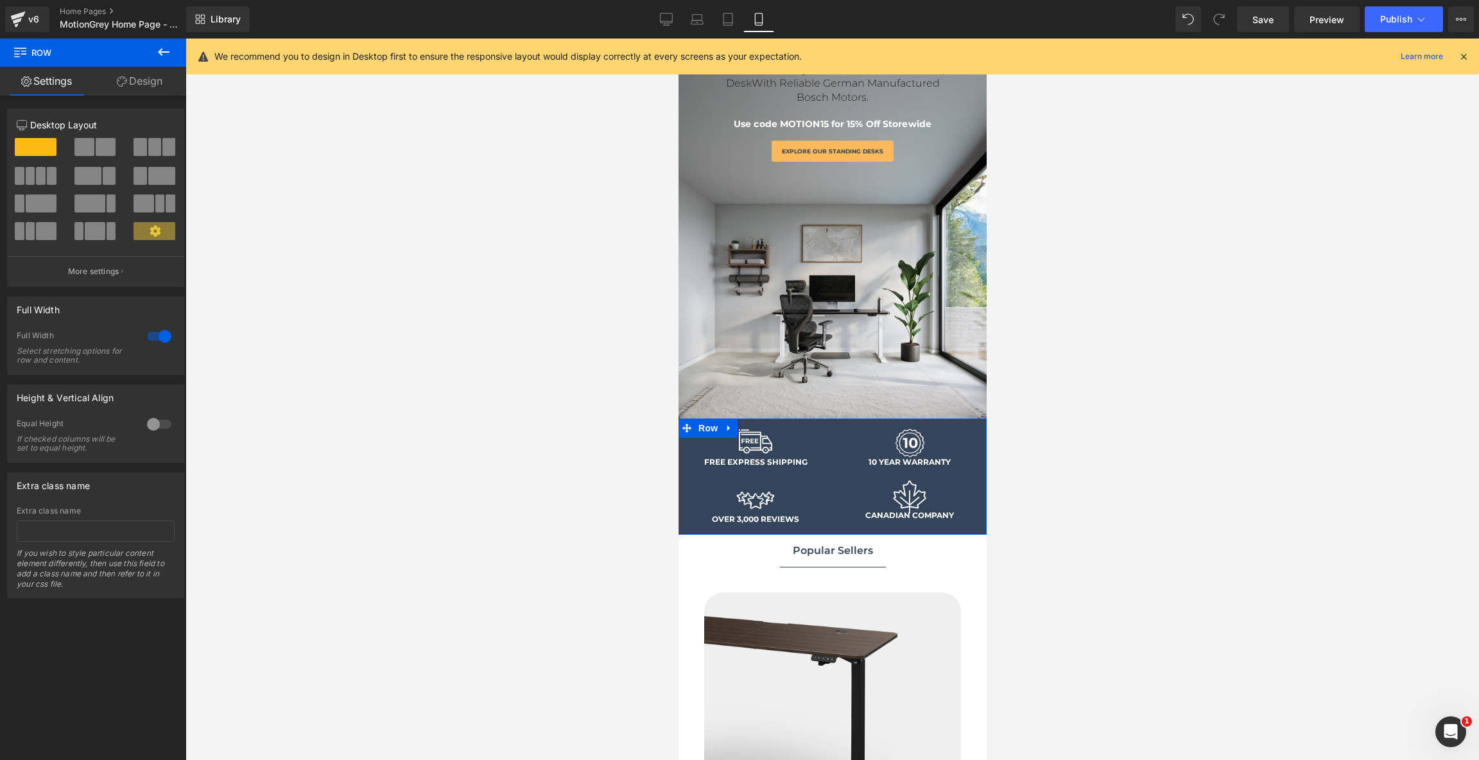
click at [139, 83] on link "Design" at bounding box center [139, 81] width 93 height 29
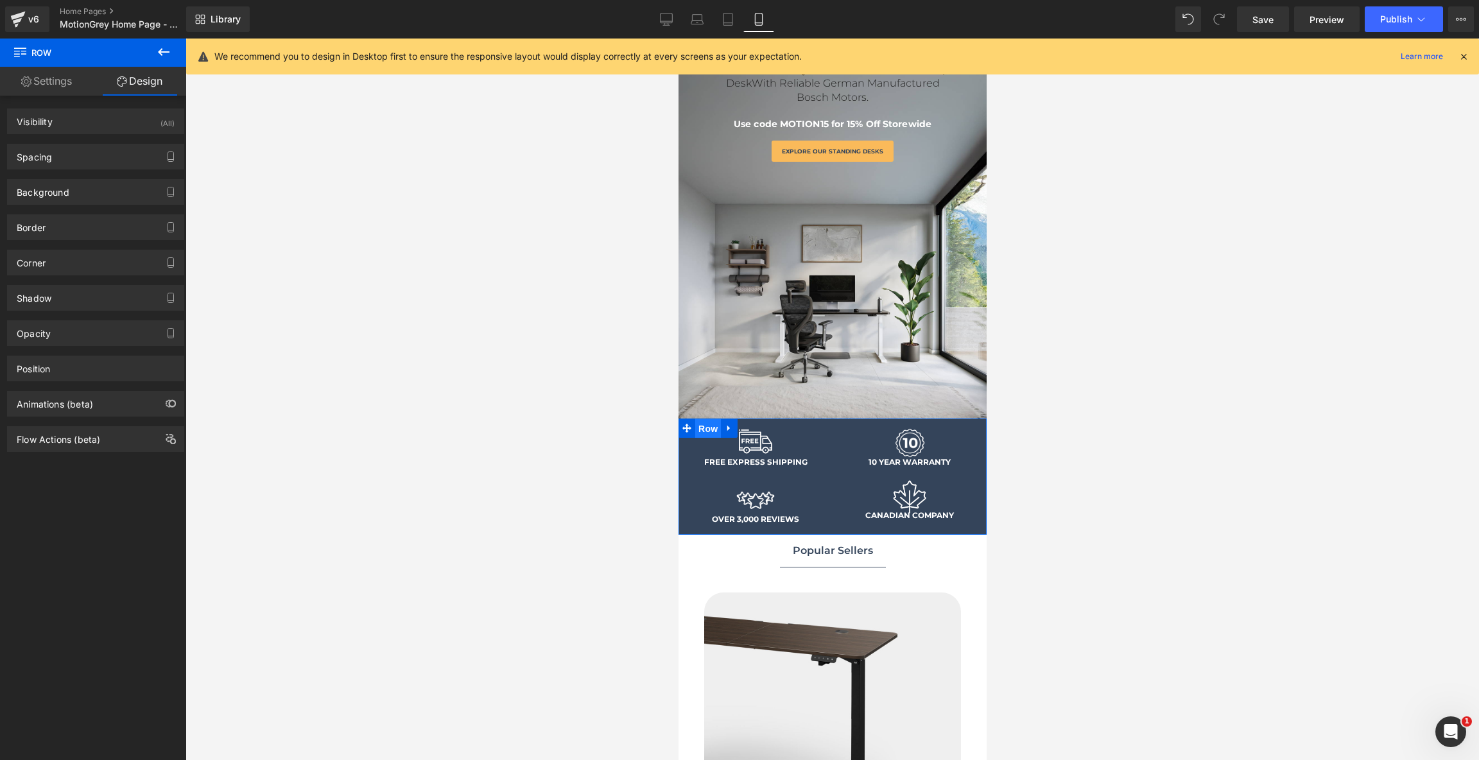
click at [712, 421] on ul "Row" at bounding box center [707, 427] width 59 height 19
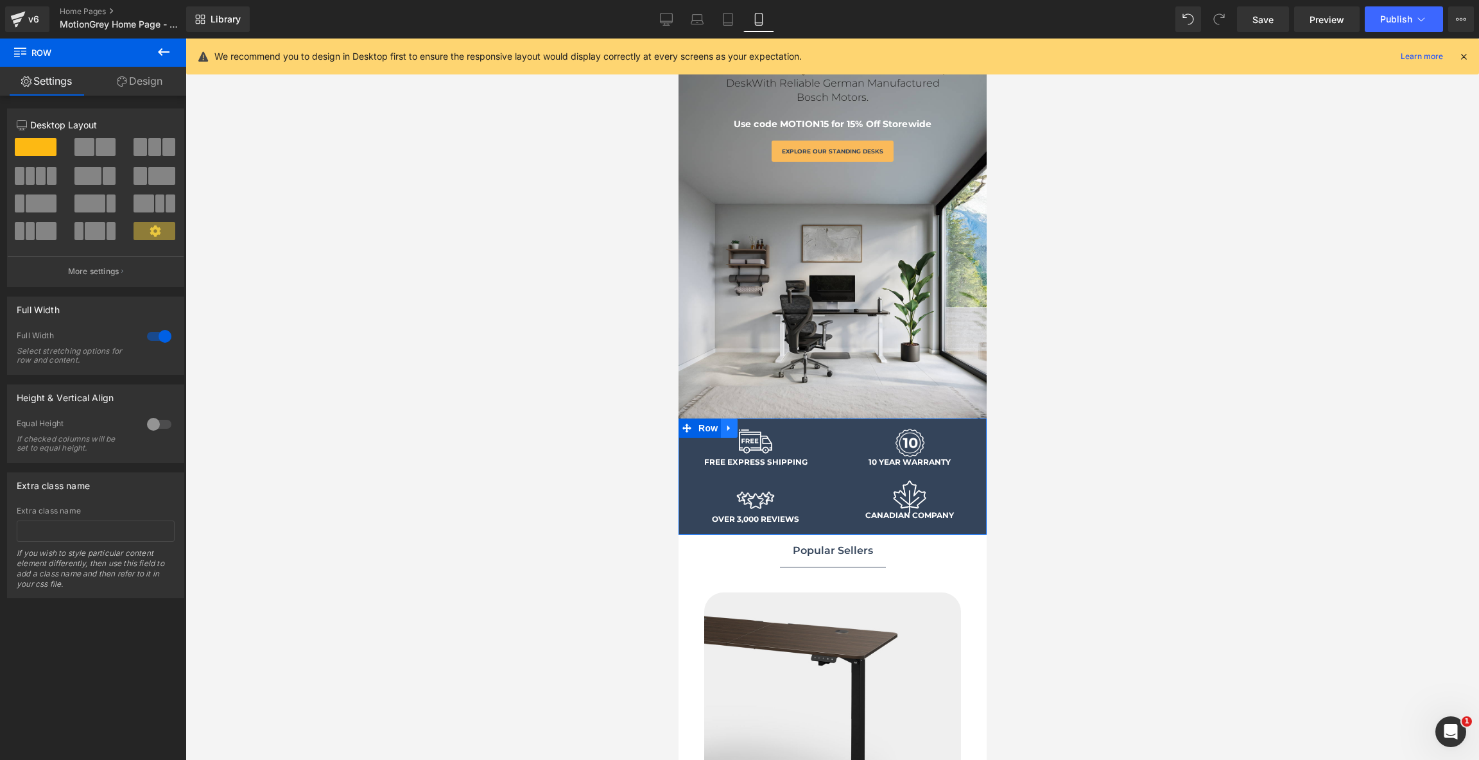
click at [727, 425] on icon at bounding box center [728, 428] width 3 height 6
click at [621, 458] on div at bounding box center [831, 399] width 1293 height 721
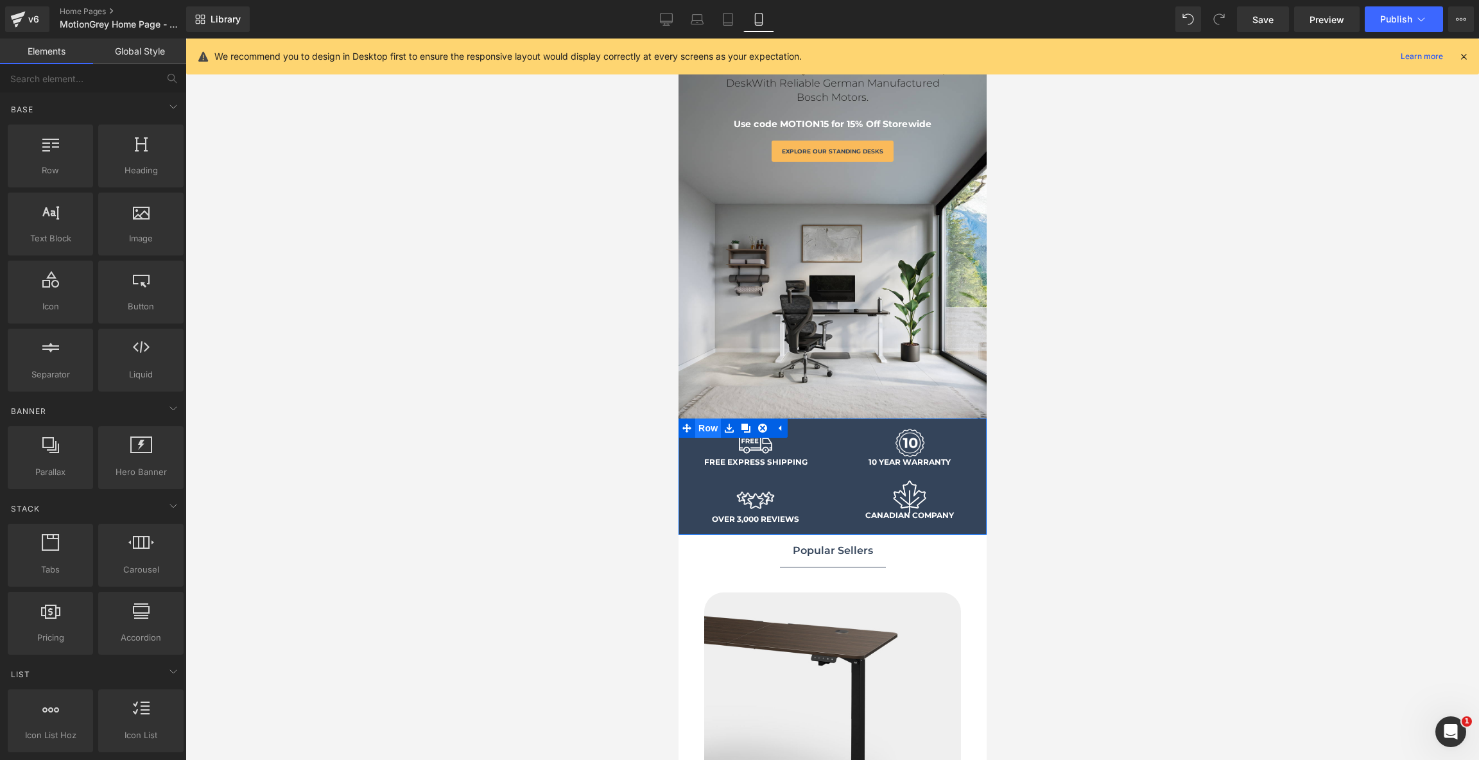
click at [704, 422] on span "Row" at bounding box center [707, 427] width 26 height 19
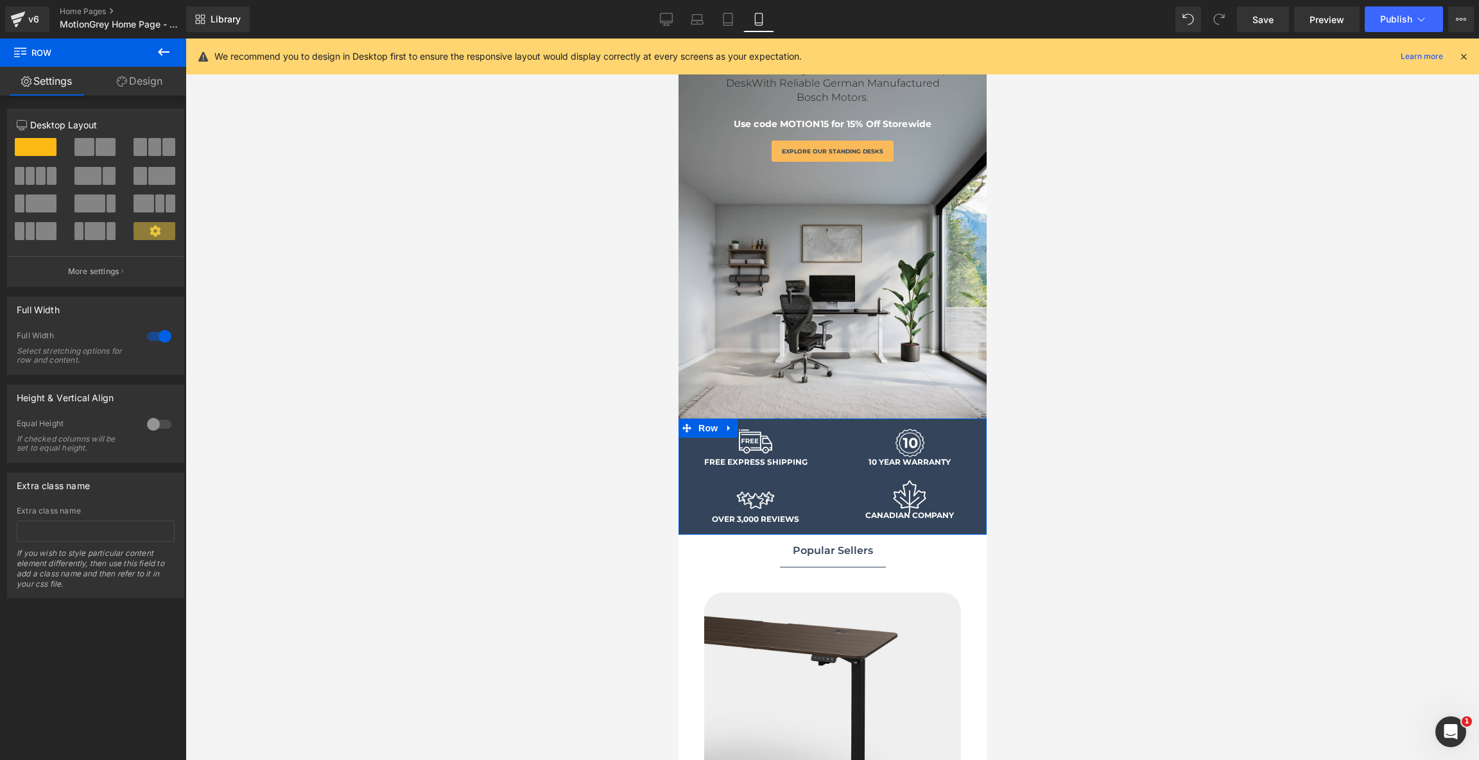
click at [144, 76] on link "Design" at bounding box center [139, 81] width 93 height 29
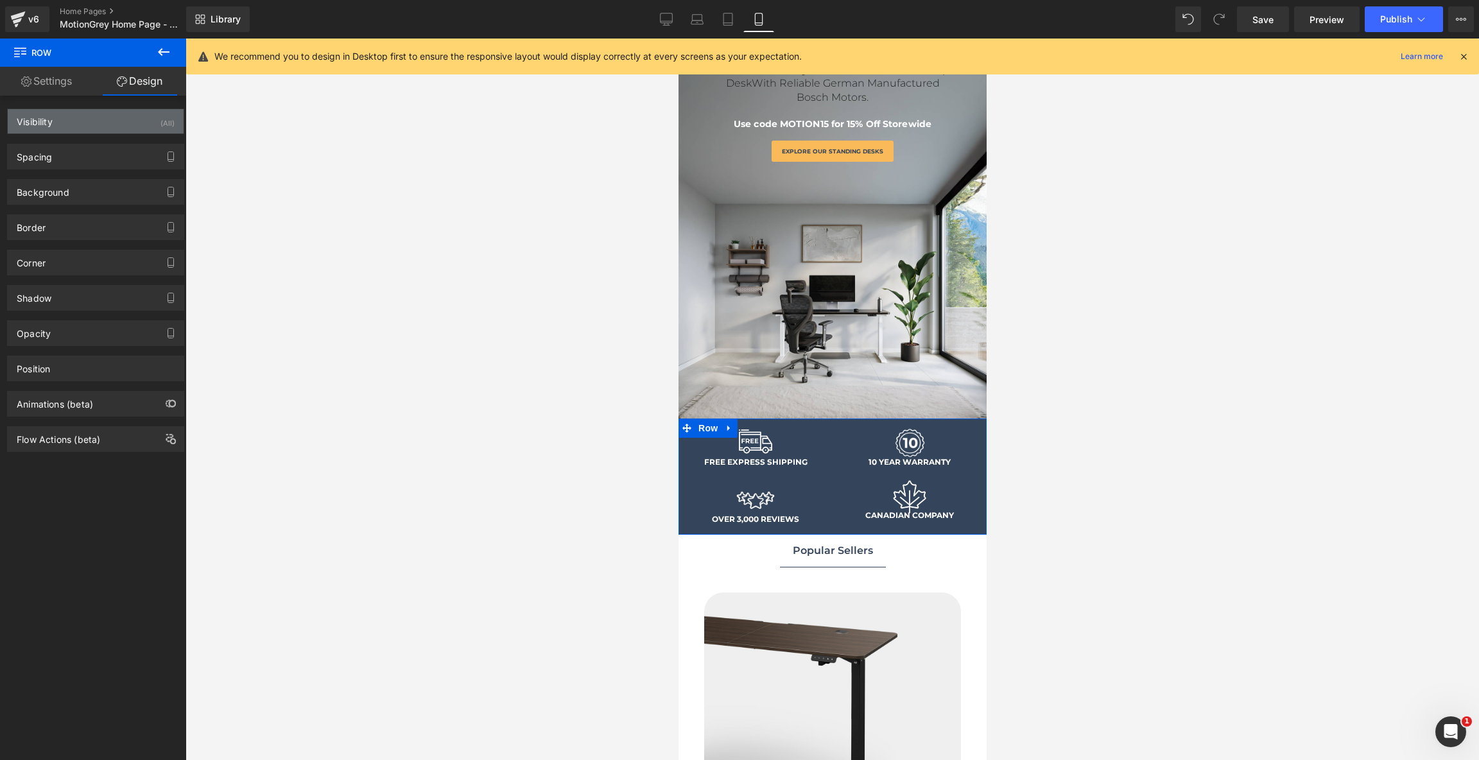
click at [132, 126] on div "Visibility (All)" at bounding box center [96, 121] width 176 height 24
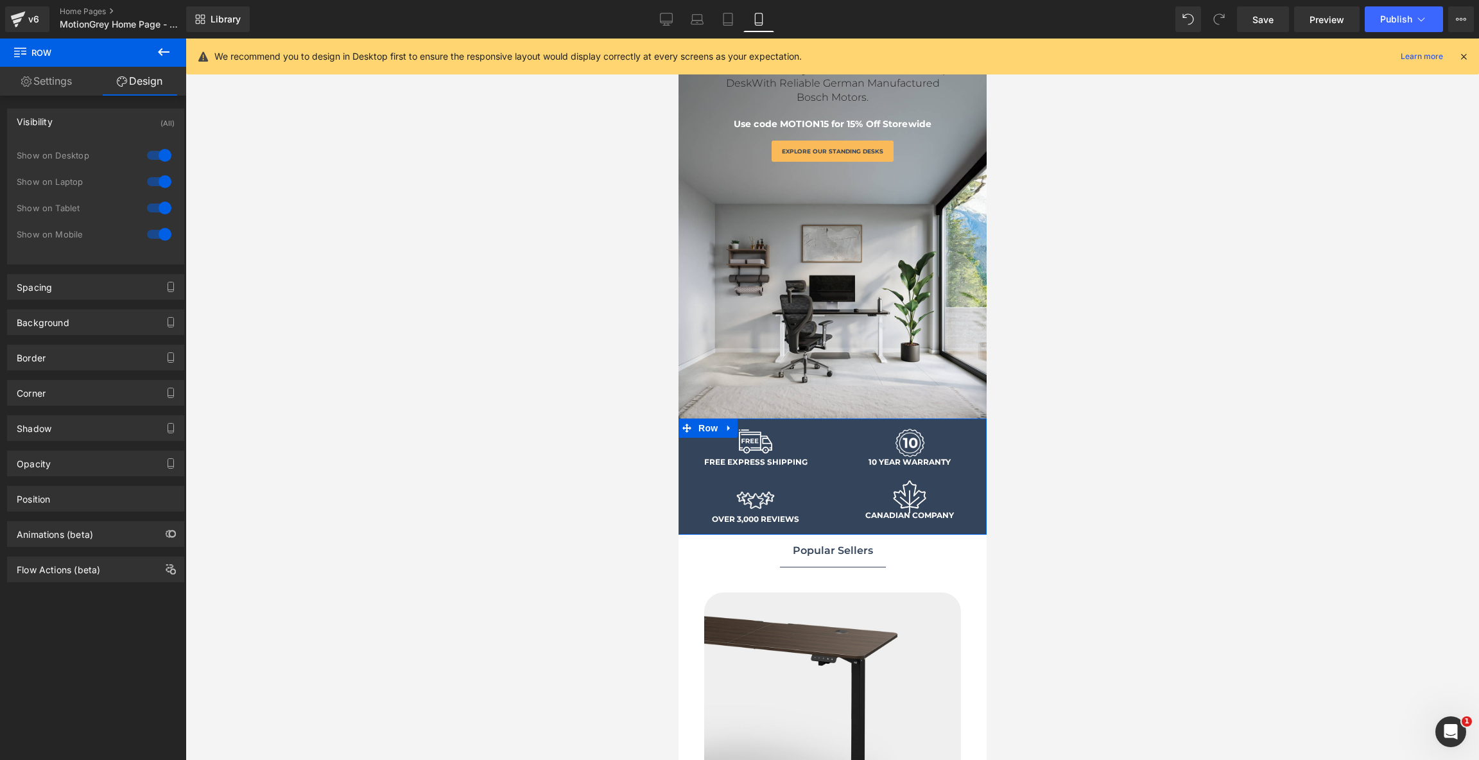
click at [159, 236] on div at bounding box center [159, 234] width 31 height 21
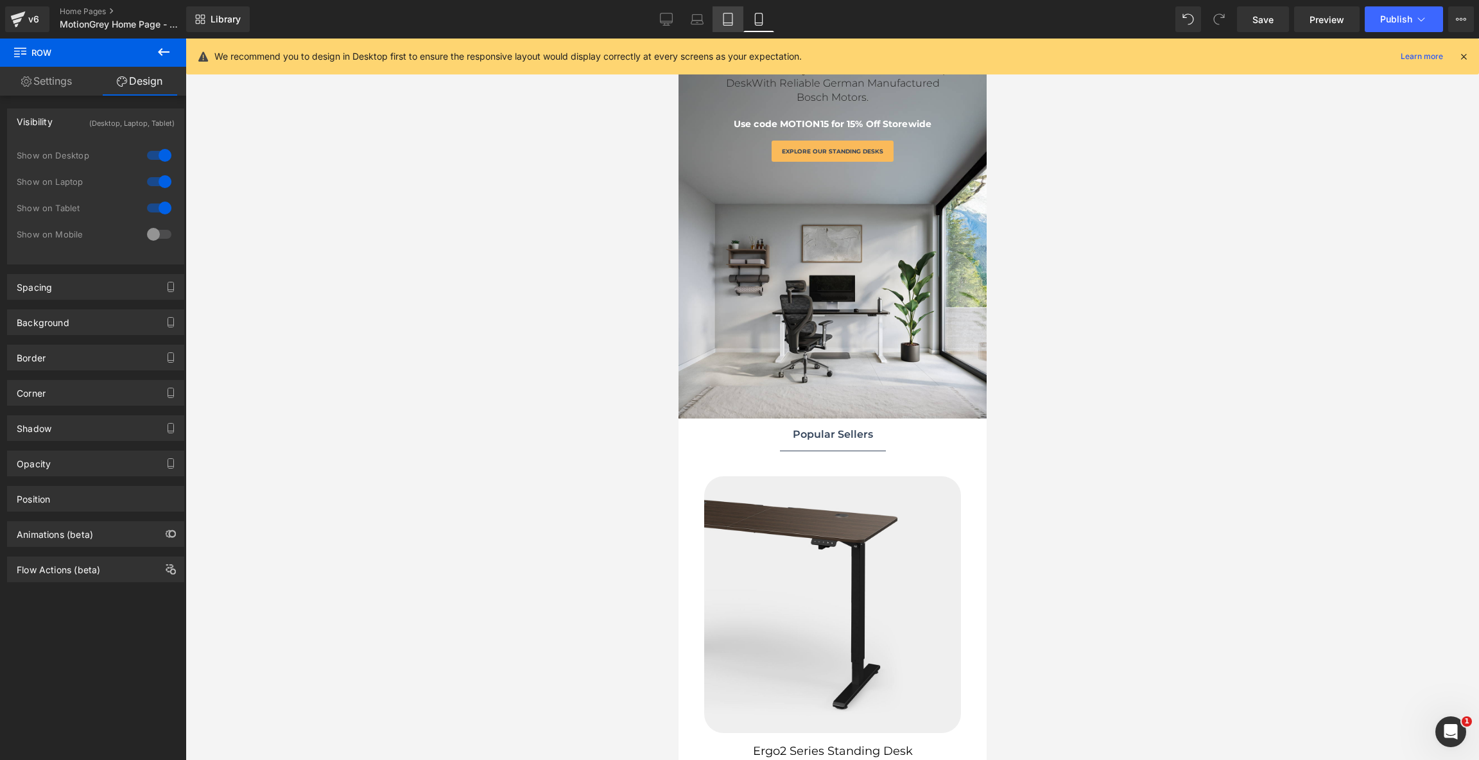
click at [727, 10] on link "Tablet" at bounding box center [727, 19] width 31 height 26
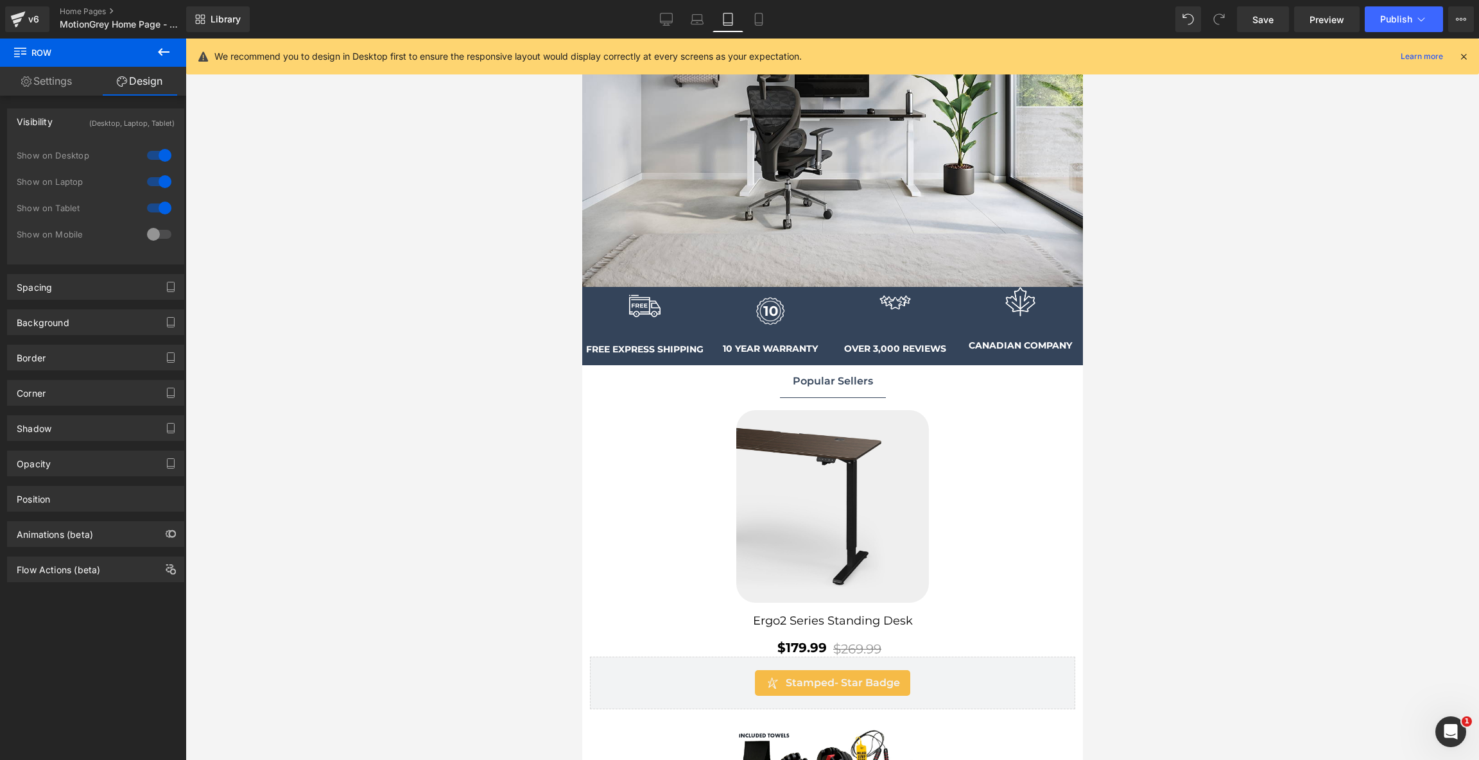
scroll to position [507, 0]
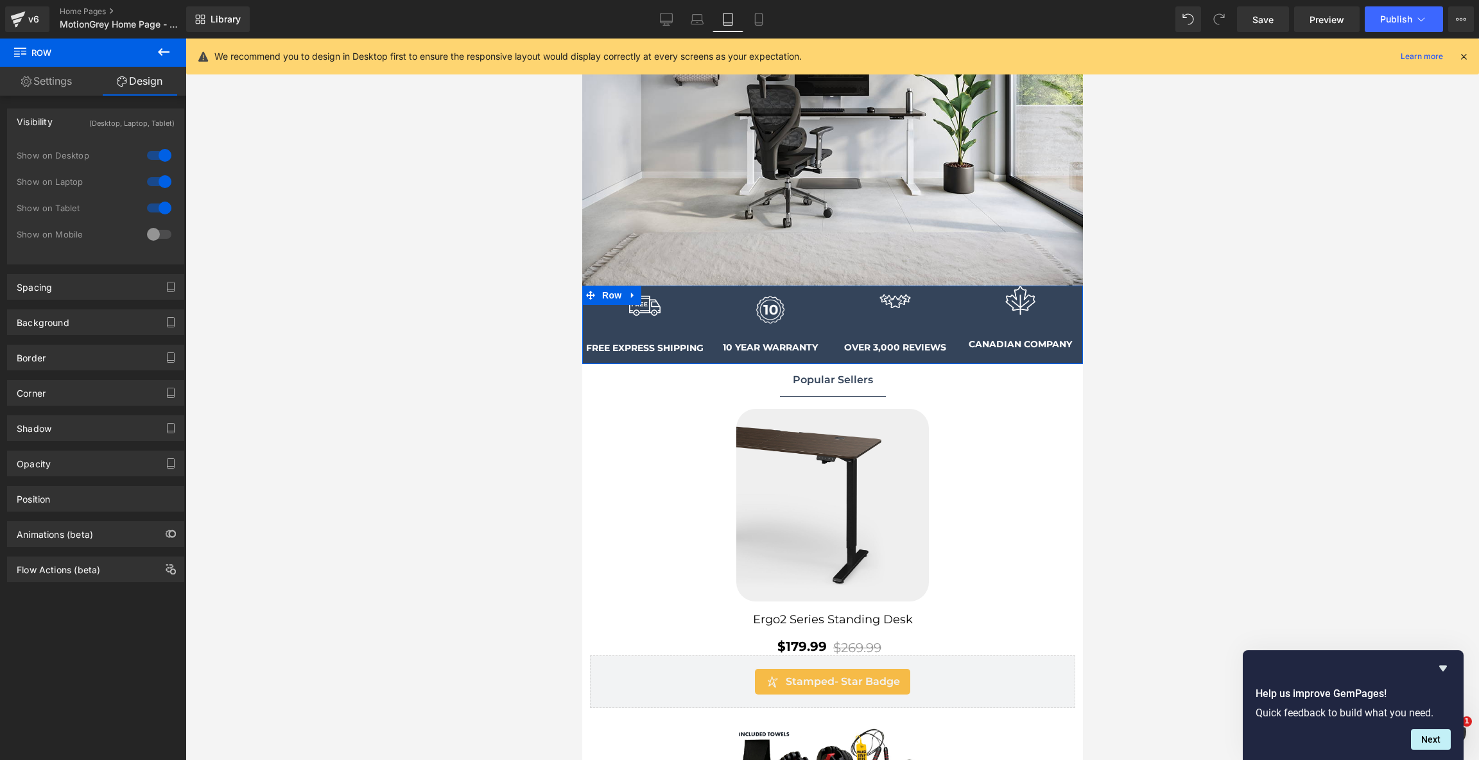
click at [163, 210] on div at bounding box center [159, 208] width 31 height 21
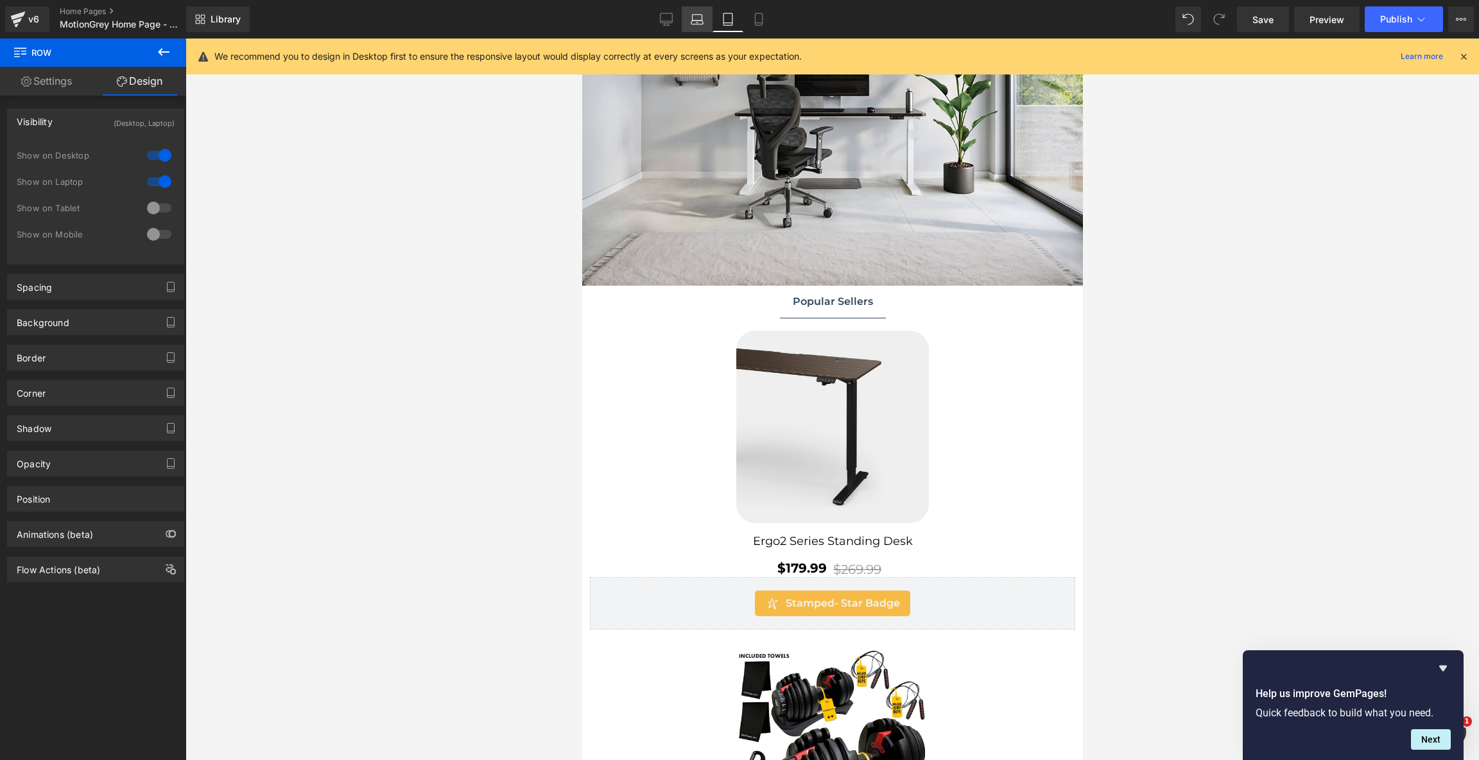
click at [710, 30] on link "Laptop" at bounding box center [697, 19] width 31 height 26
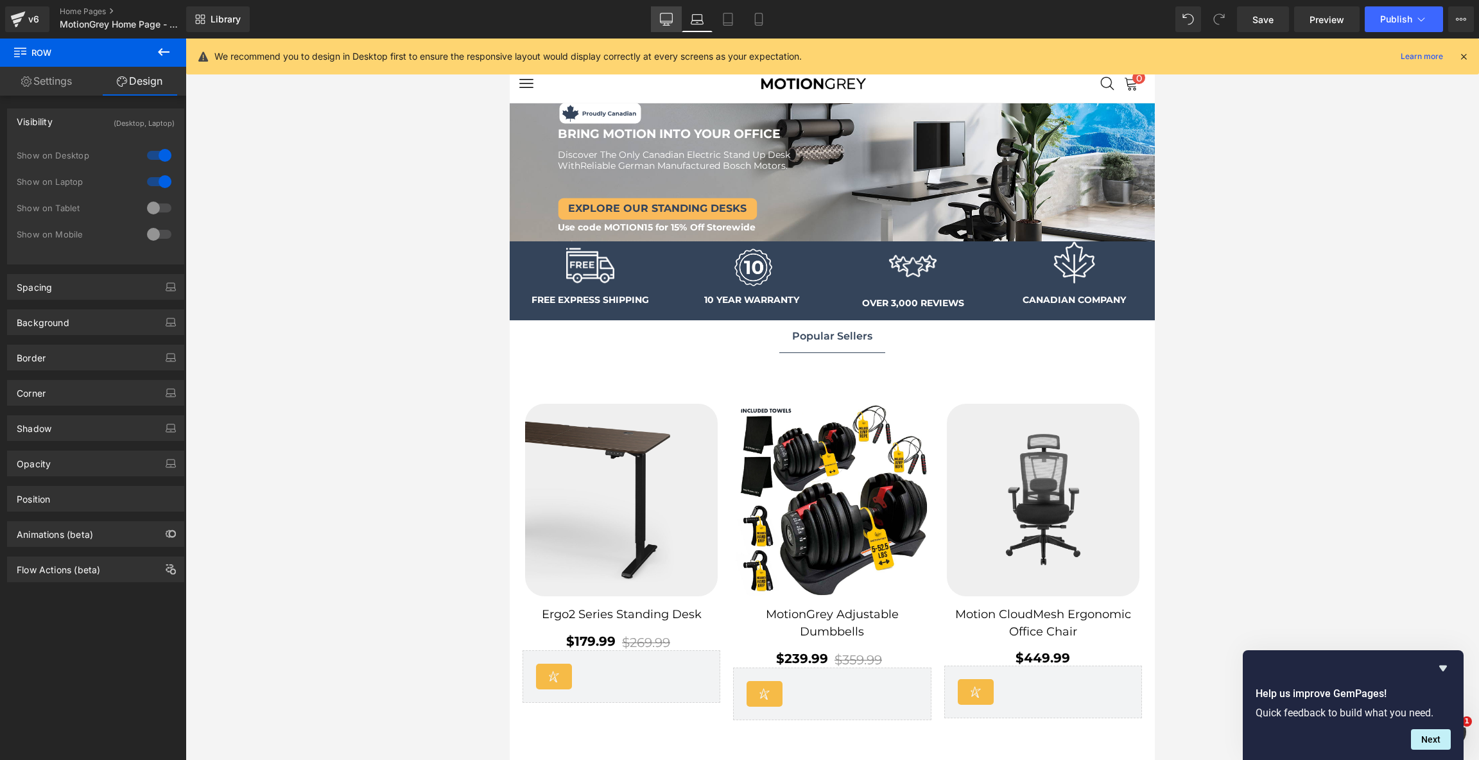
click at [676, 19] on link "Desktop" at bounding box center [666, 19] width 31 height 26
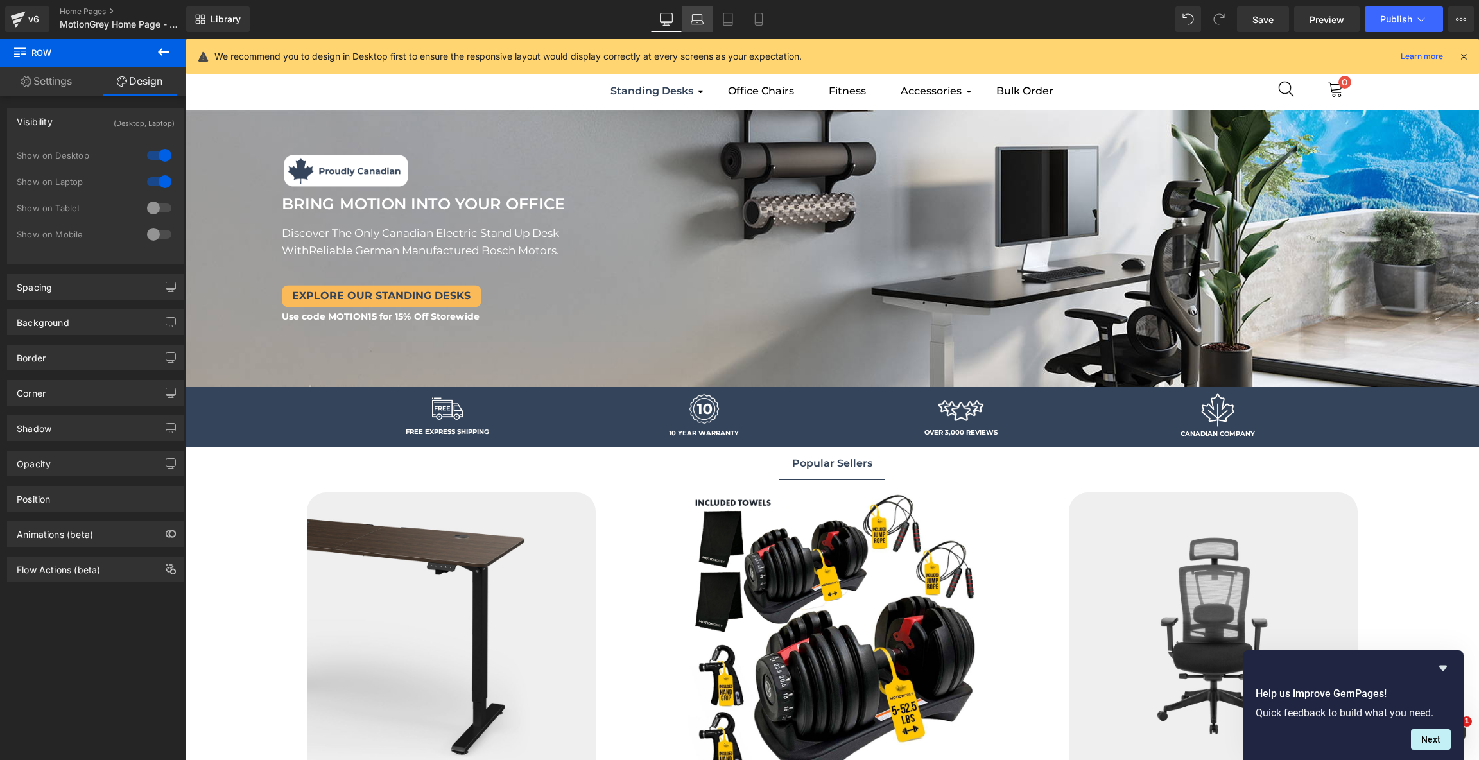
click at [696, 13] on icon at bounding box center [697, 19] width 13 height 13
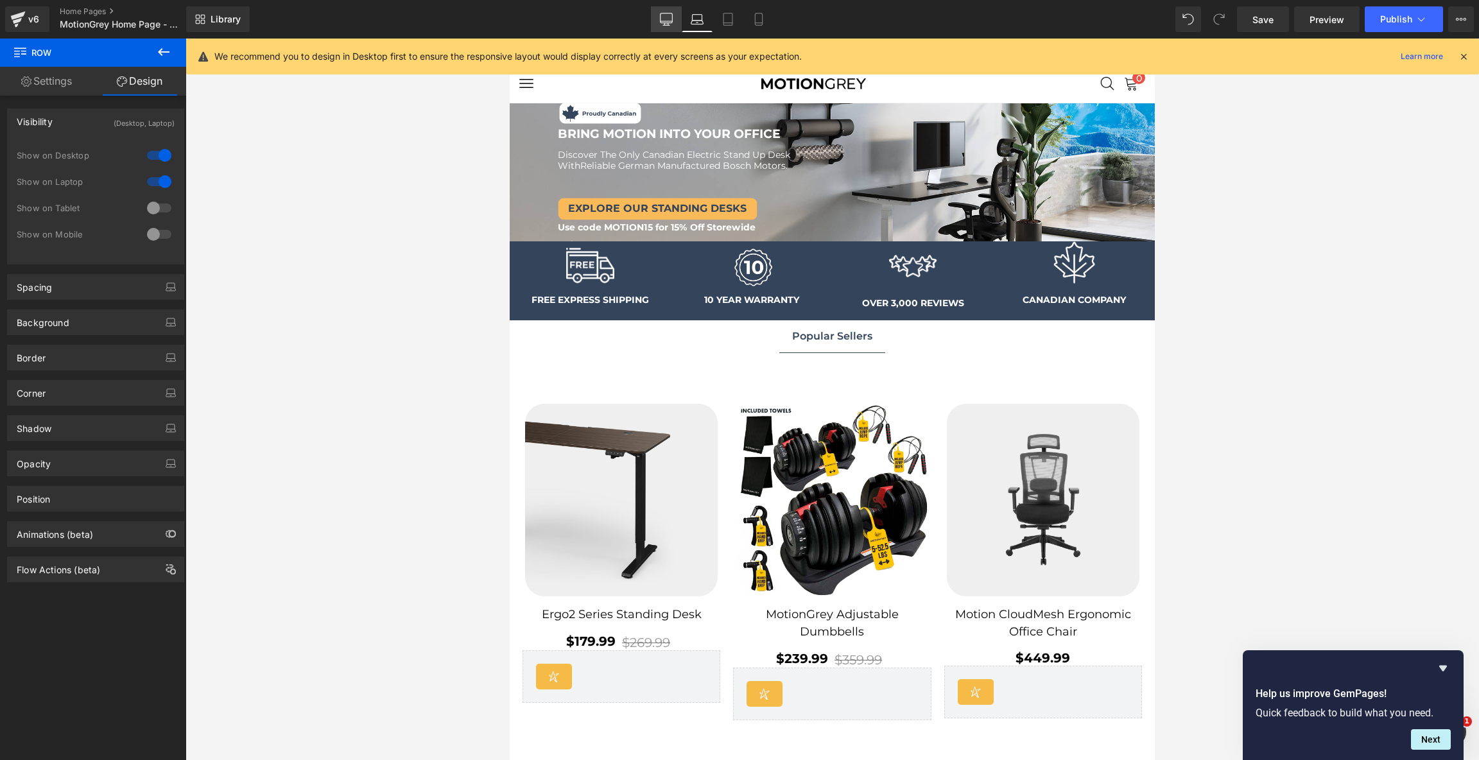
click at [673, 12] on link "Desktop" at bounding box center [666, 19] width 31 height 26
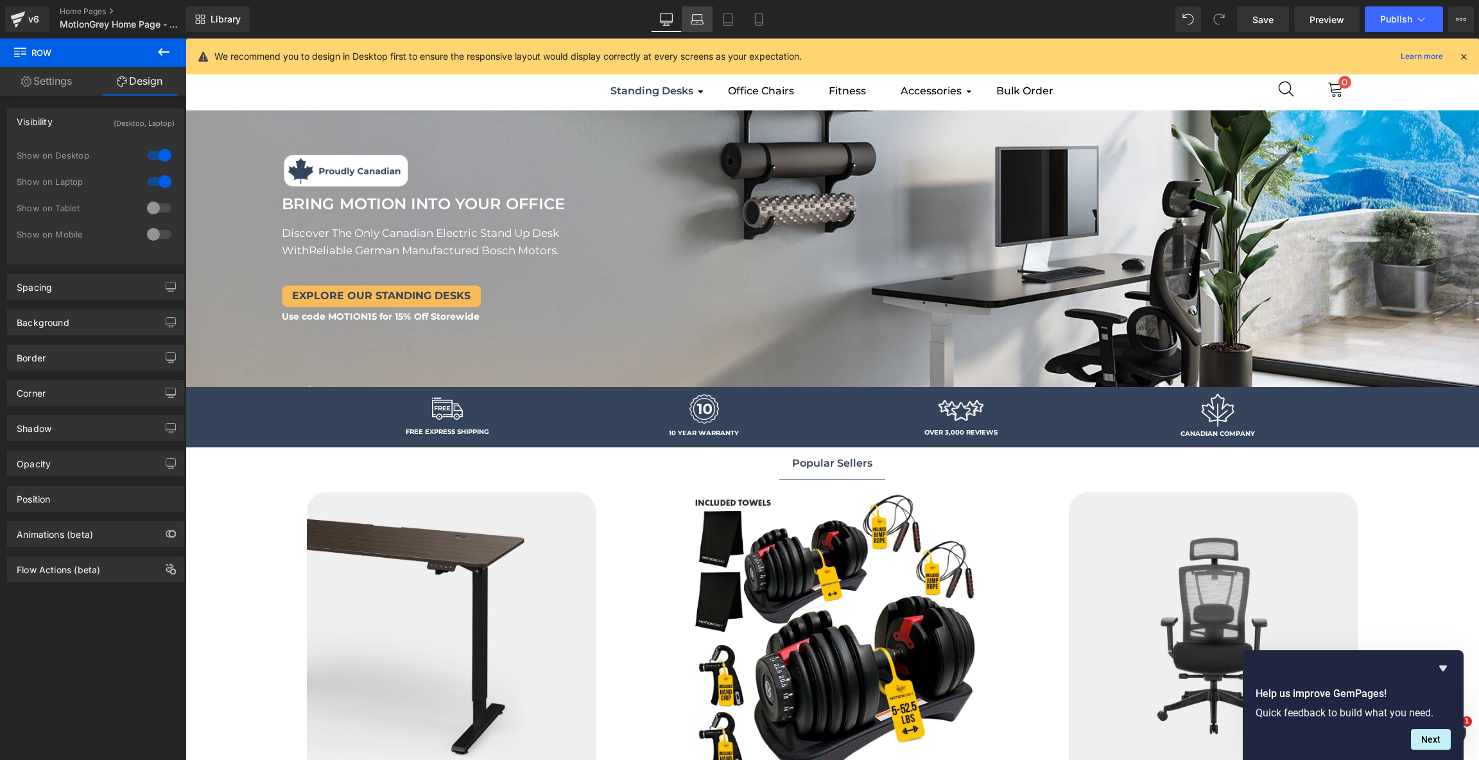
click at [700, 24] on icon at bounding box center [697, 23] width 12 height 4
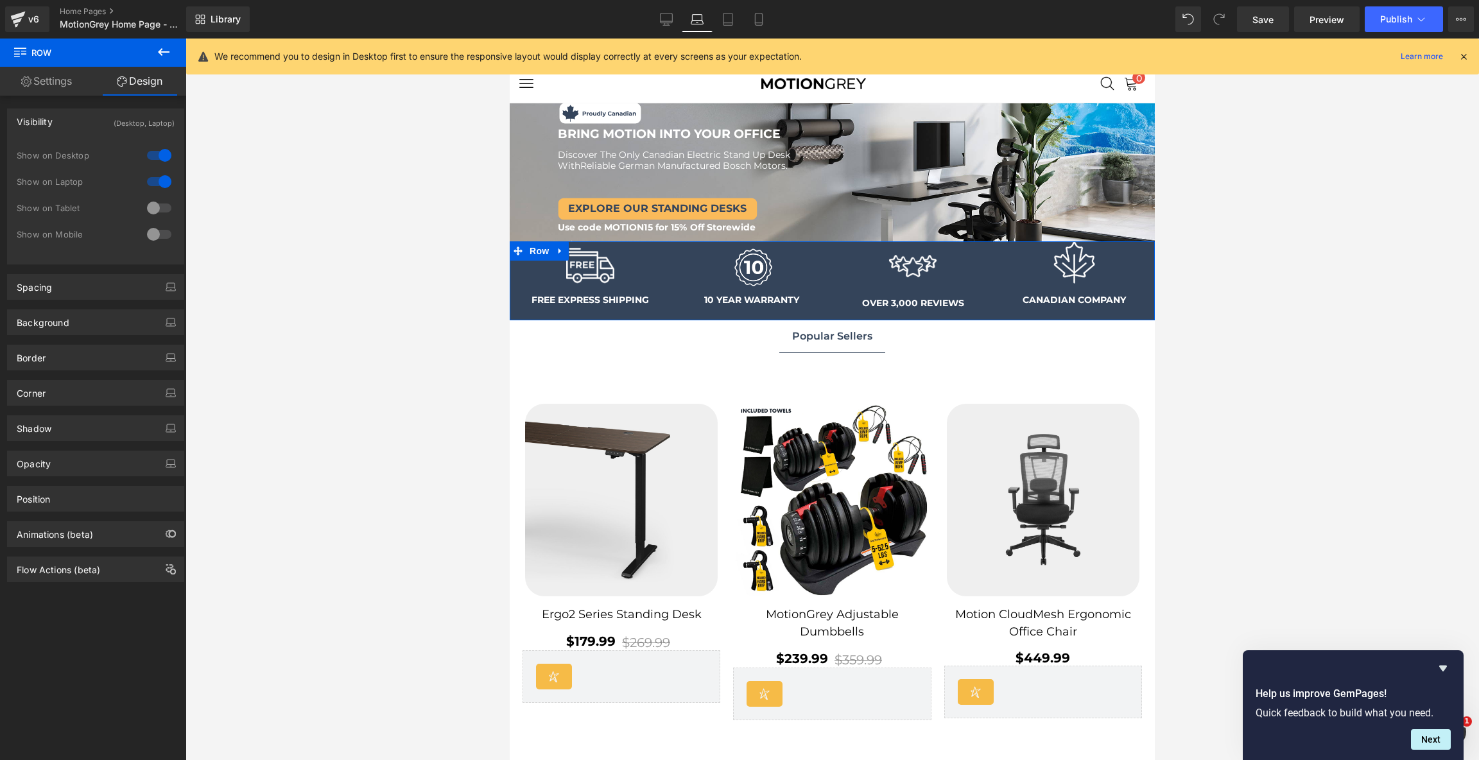
click at [157, 182] on div at bounding box center [159, 181] width 31 height 21
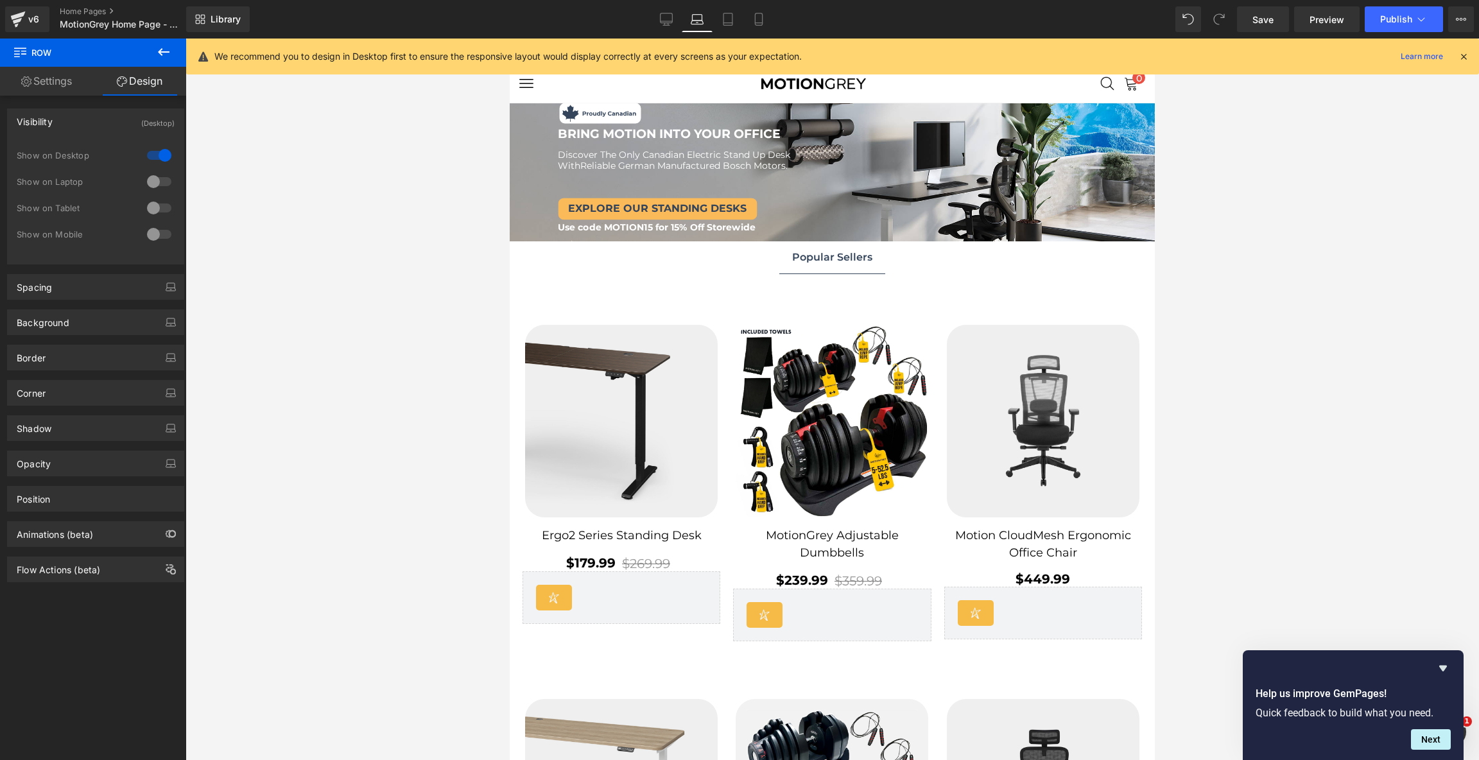
click at [147, 183] on div at bounding box center [159, 181] width 31 height 21
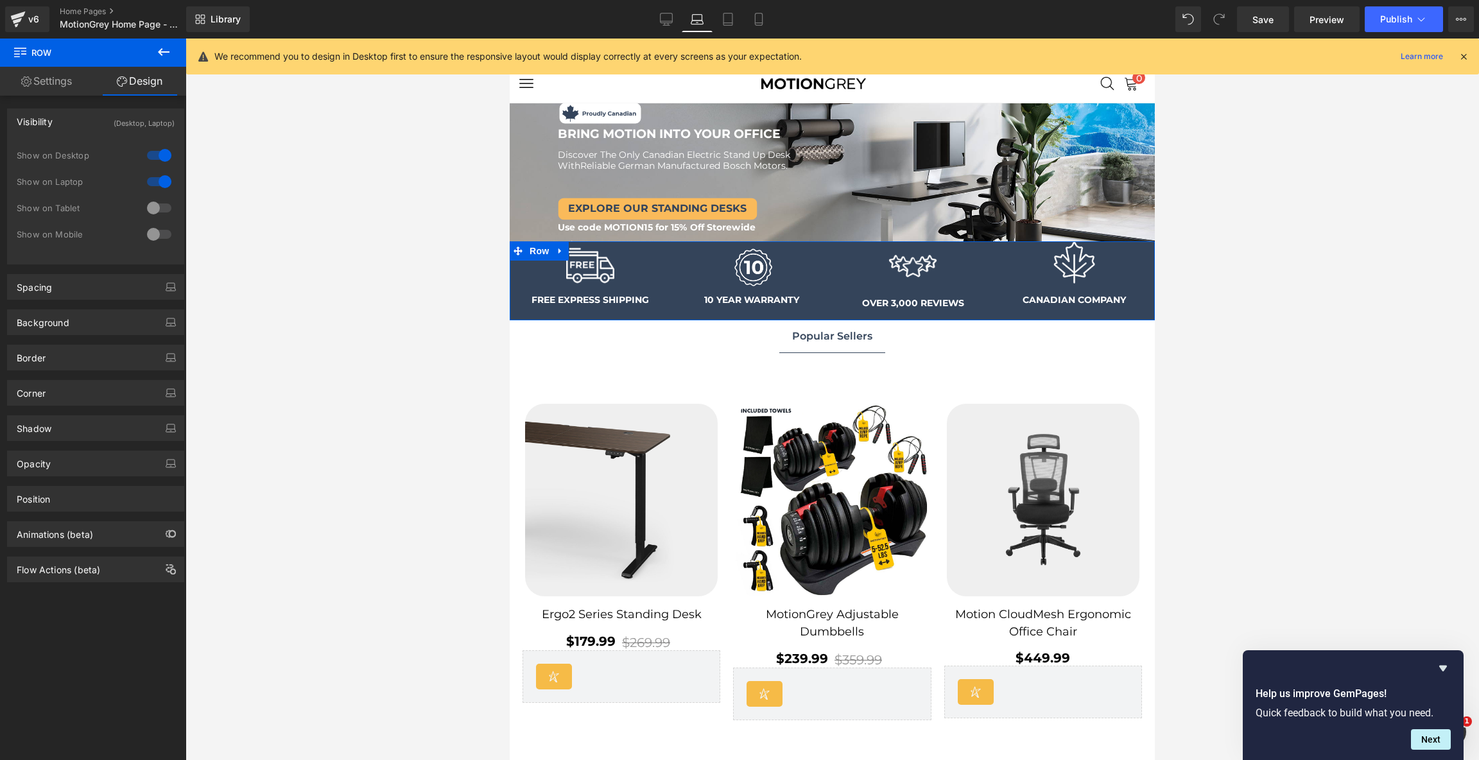
click at [147, 183] on div at bounding box center [159, 181] width 31 height 21
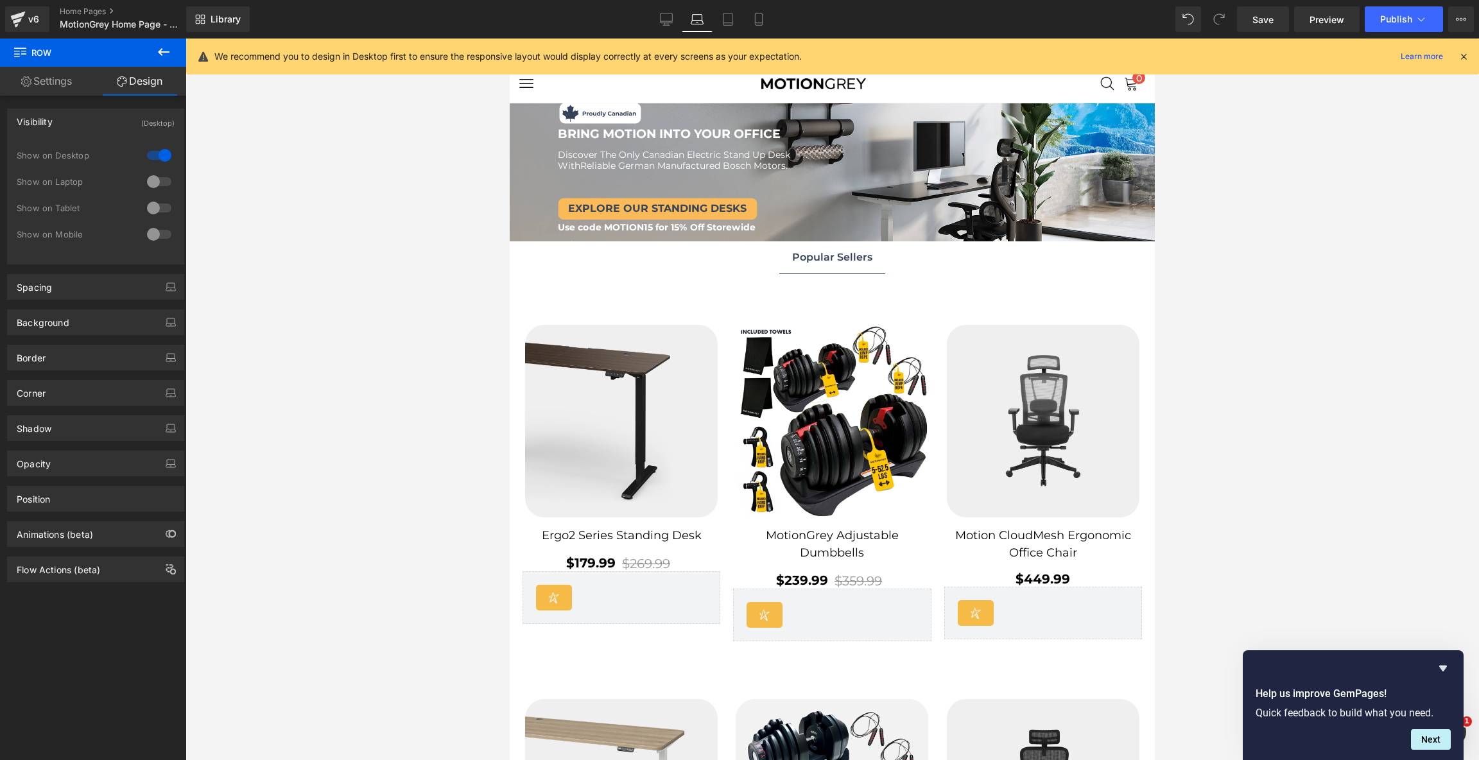
click at [147, 183] on div at bounding box center [159, 181] width 31 height 21
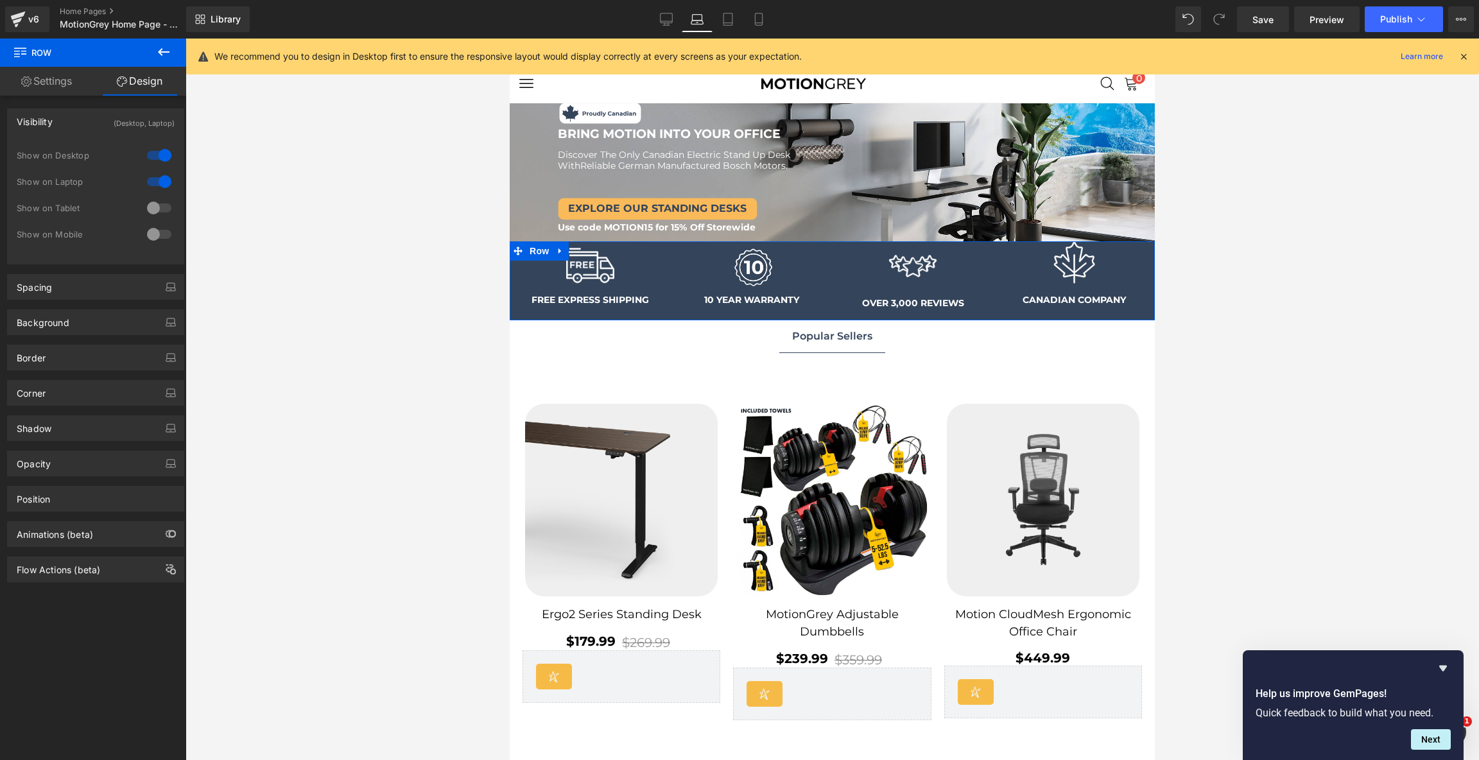
click at [147, 183] on div at bounding box center [159, 181] width 31 height 21
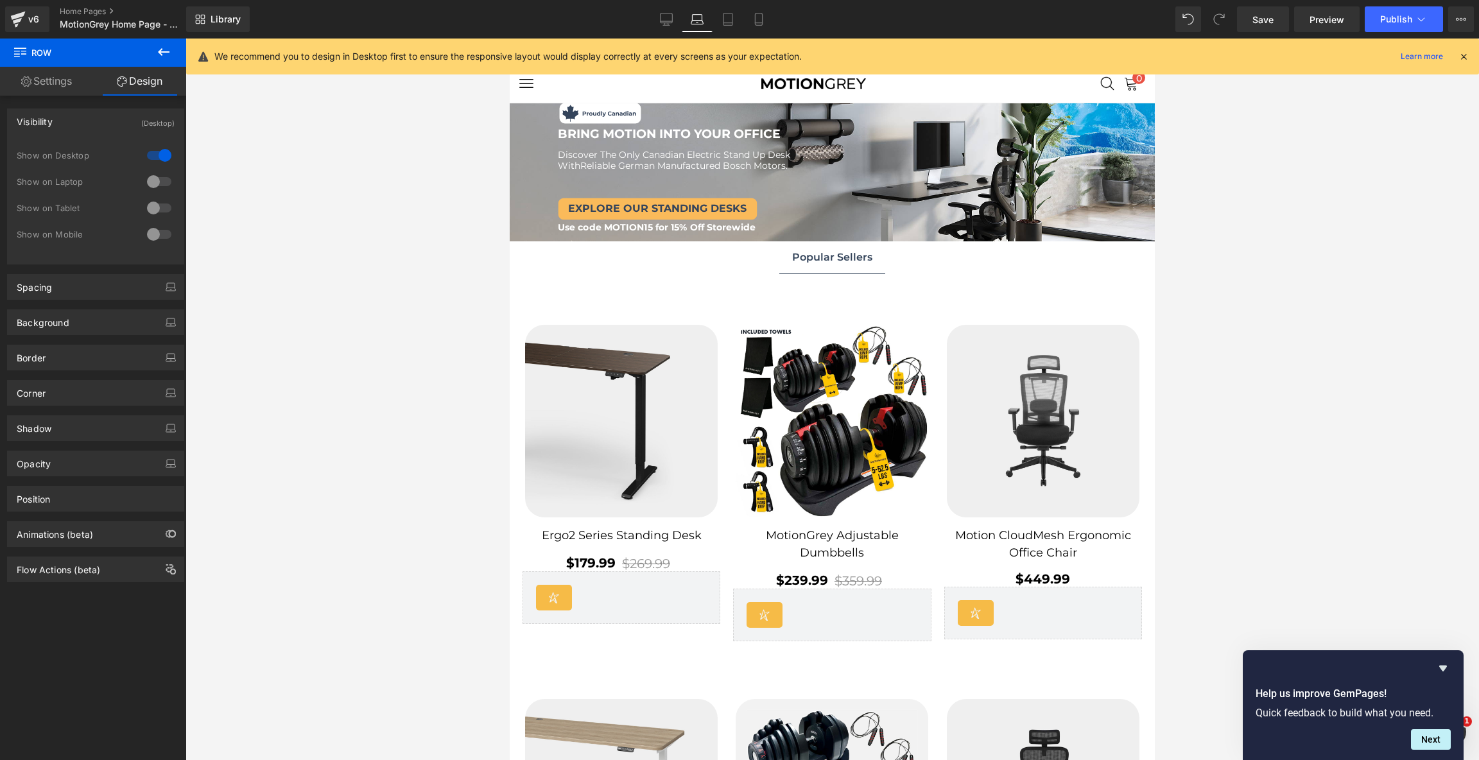
click at [147, 183] on div at bounding box center [159, 181] width 31 height 21
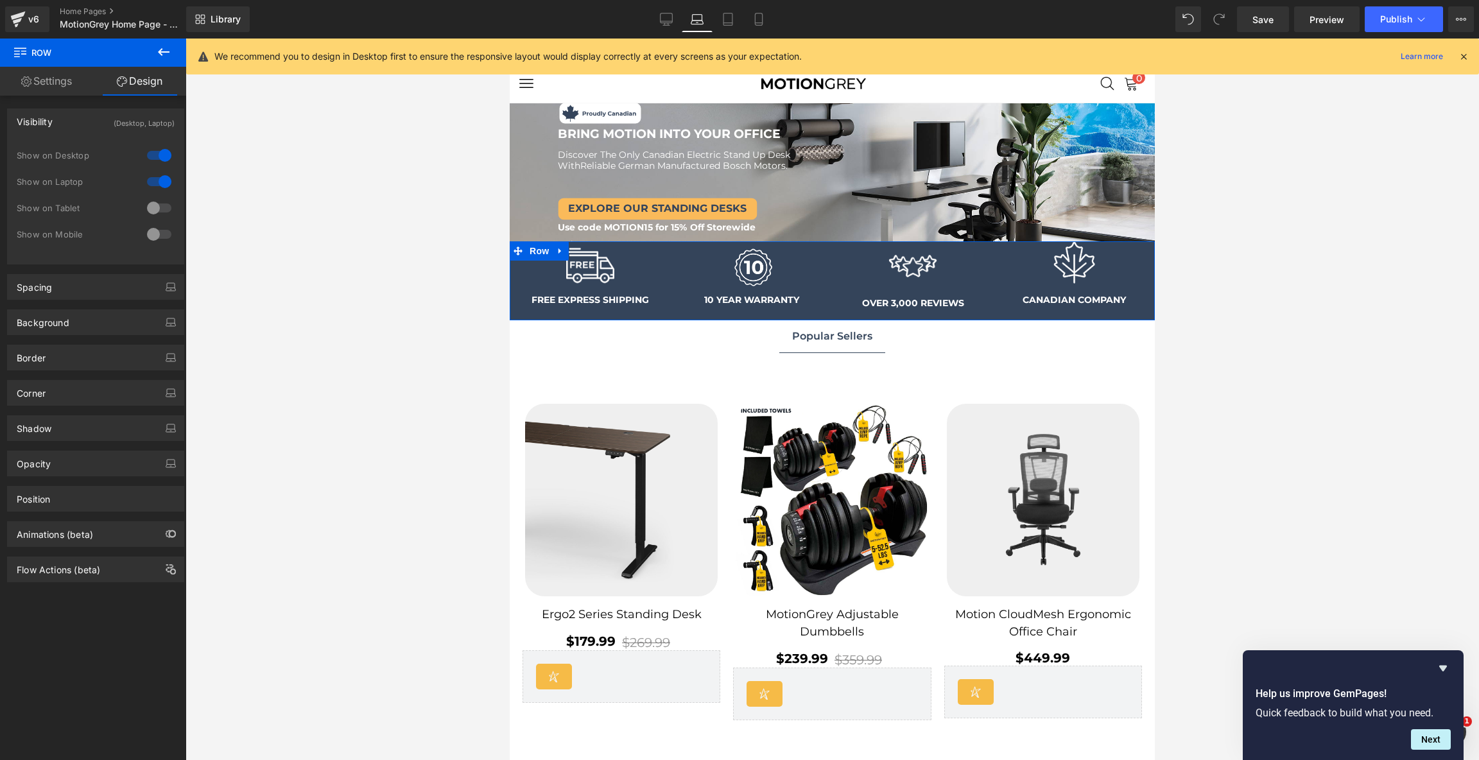
click at [147, 183] on div at bounding box center [159, 181] width 31 height 21
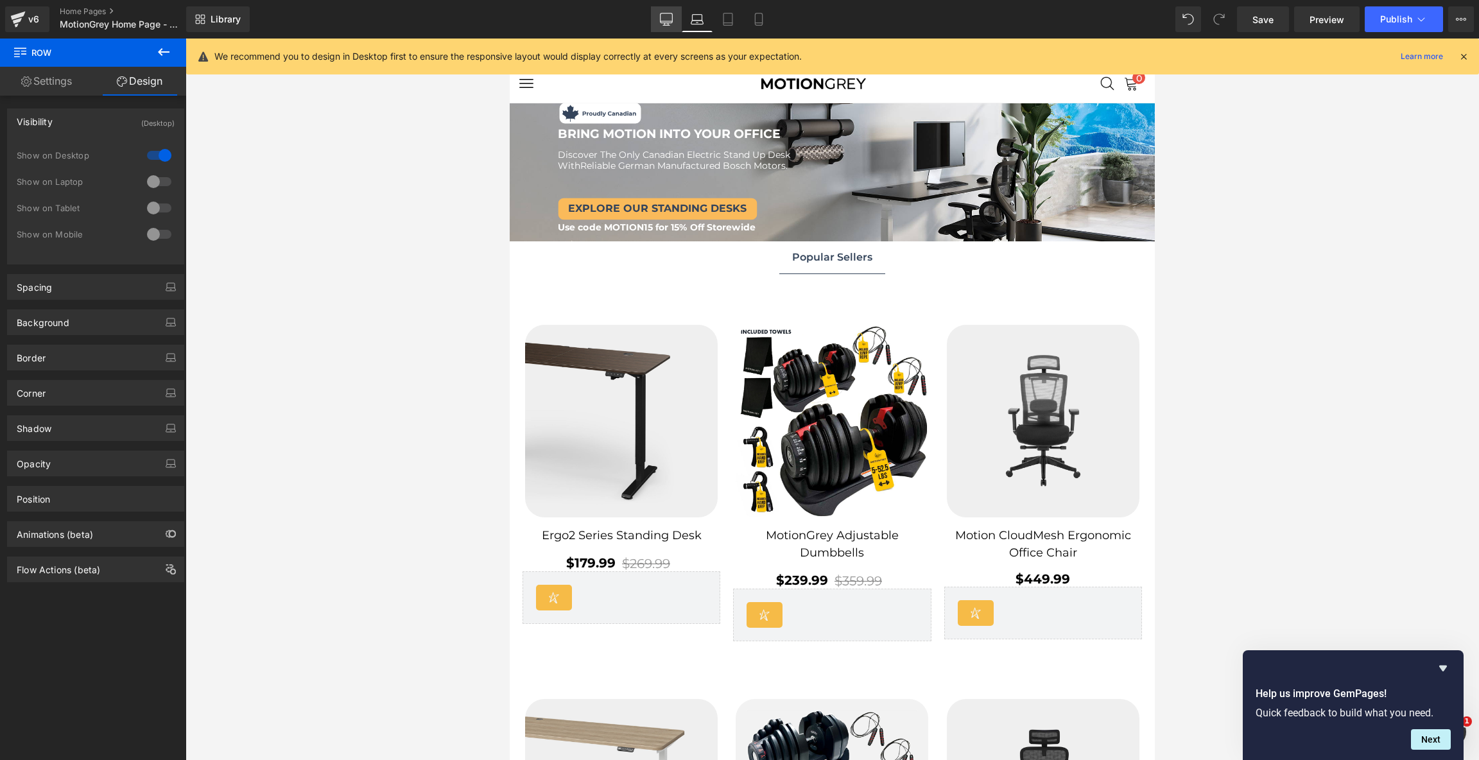
click at [657, 18] on link "Desktop" at bounding box center [666, 19] width 31 height 26
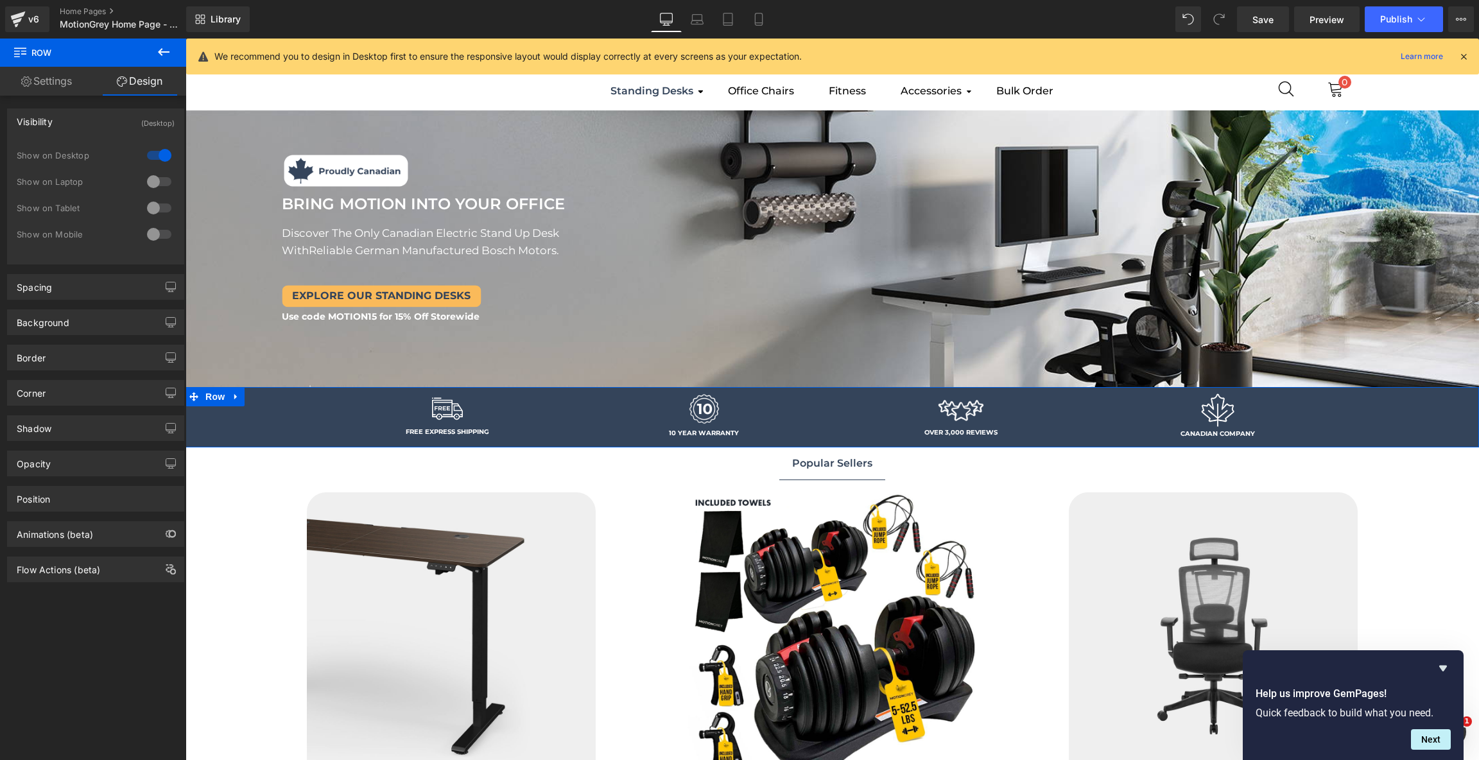
click at [164, 153] on div at bounding box center [159, 155] width 31 height 21
click at [152, 182] on div at bounding box center [159, 181] width 31 height 21
click at [156, 158] on div at bounding box center [159, 155] width 31 height 21
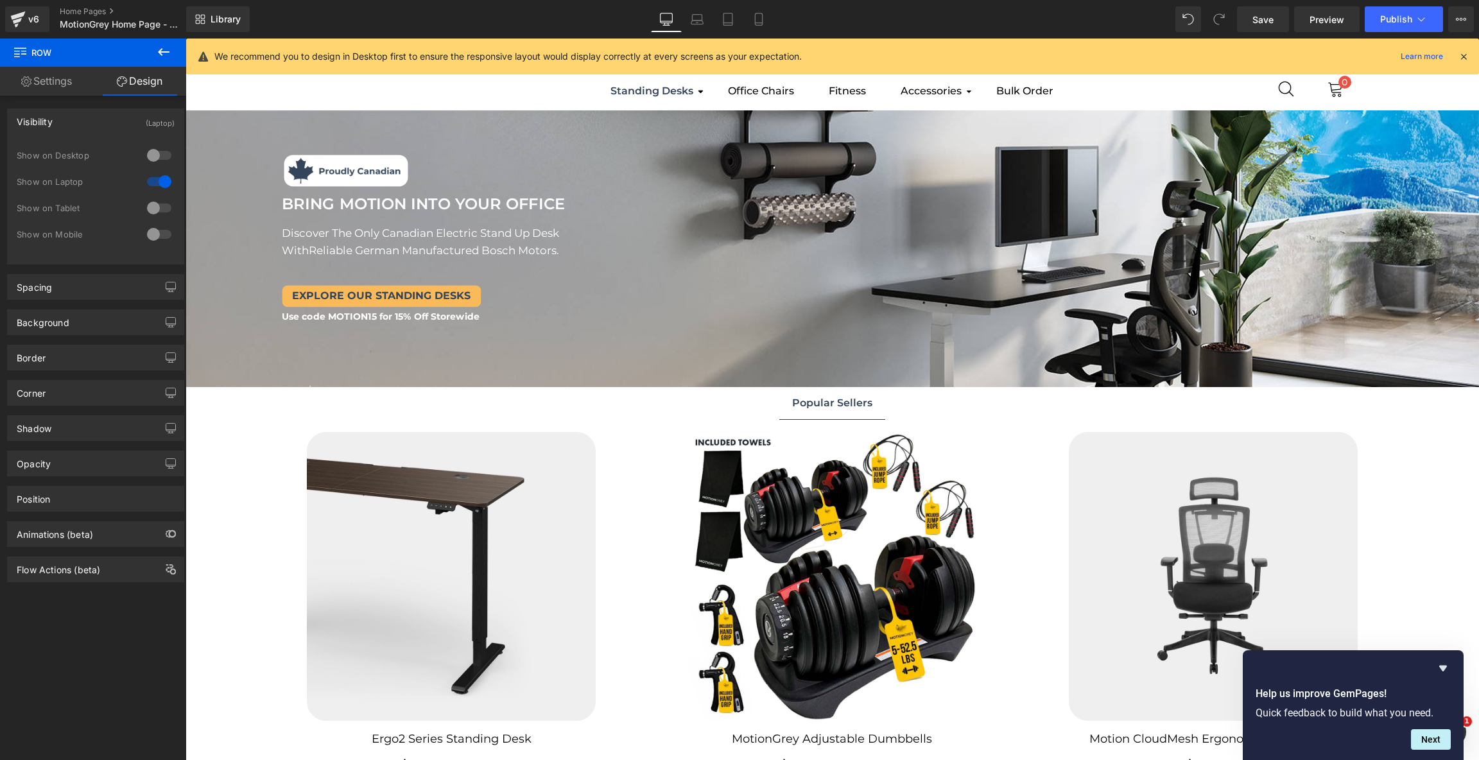
click at [156, 158] on div at bounding box center [159, 155] width 31 height 21
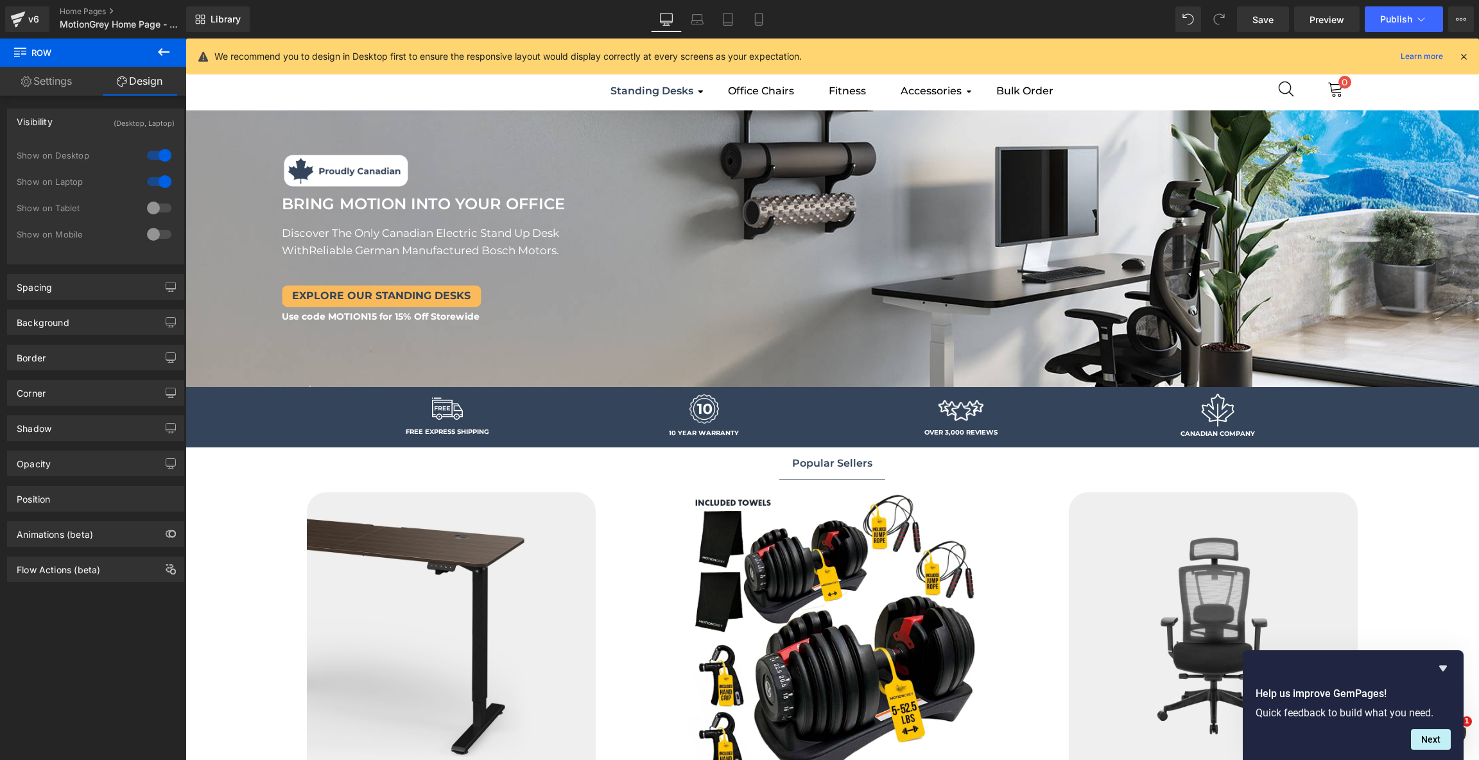
click at [1461, 56] on icon at bounding box center [1464, 57] width 12 height 12
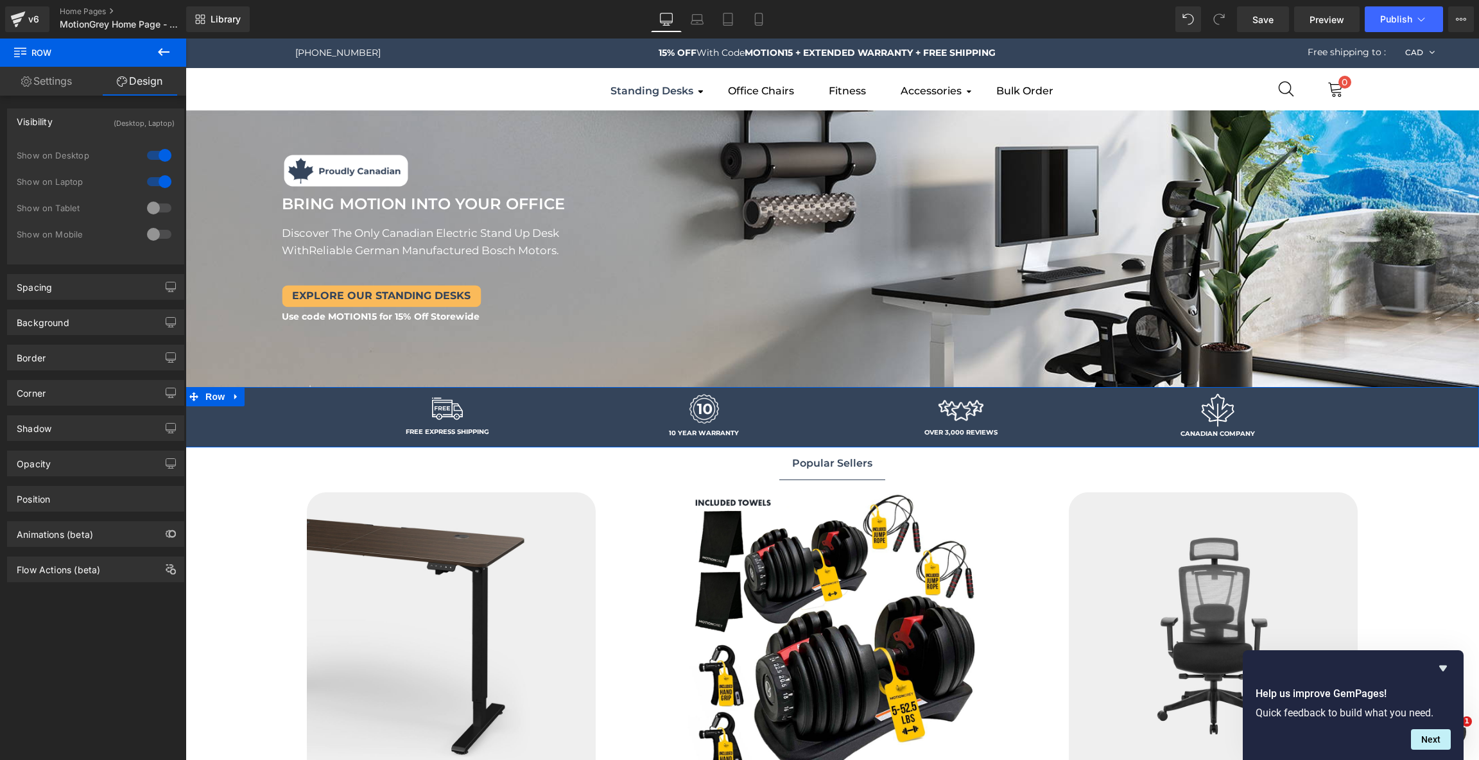
click at [160, 156] on div at bounding box center [159, 155] width 31 height 21
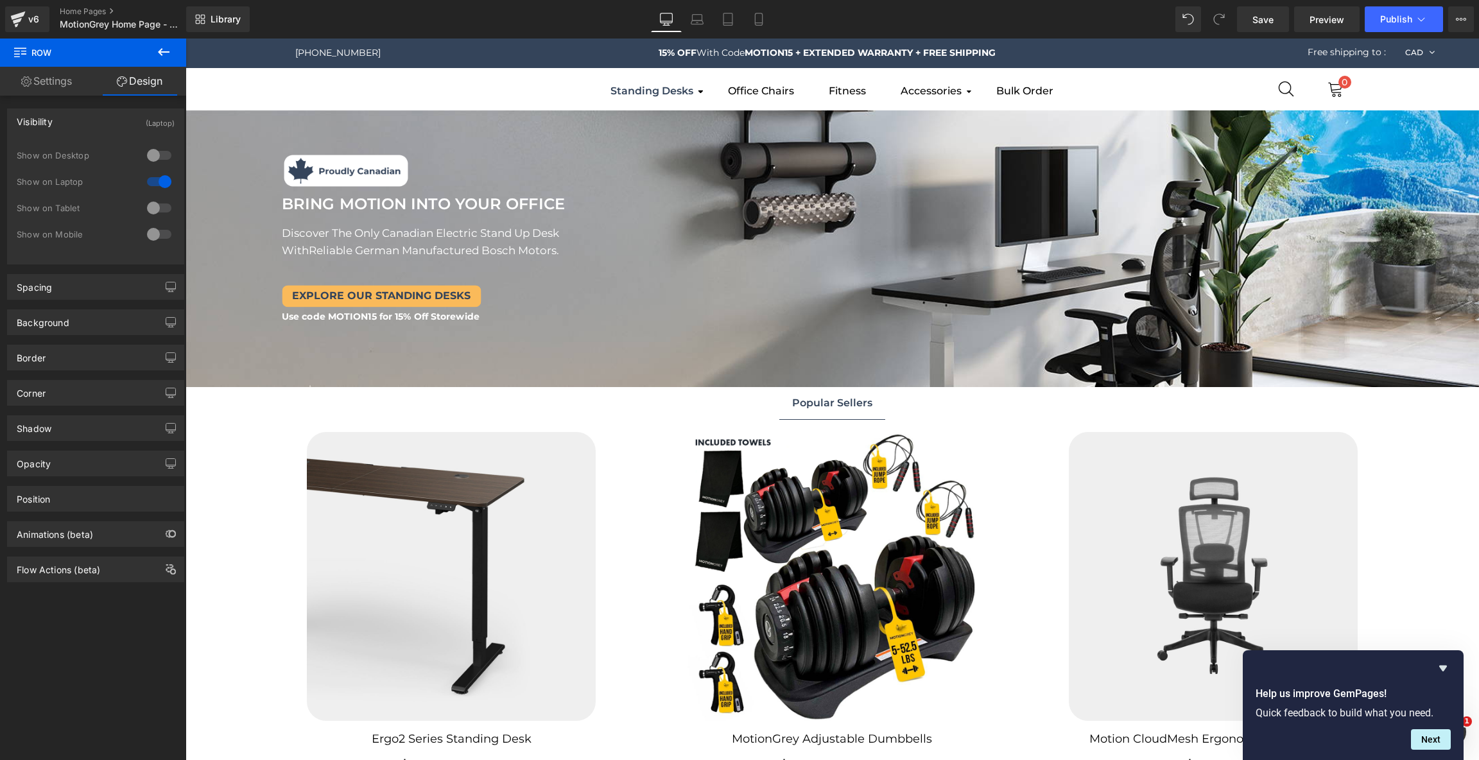
click at [160, 156] on div at bounding box center [159, 155] width 31 height 21
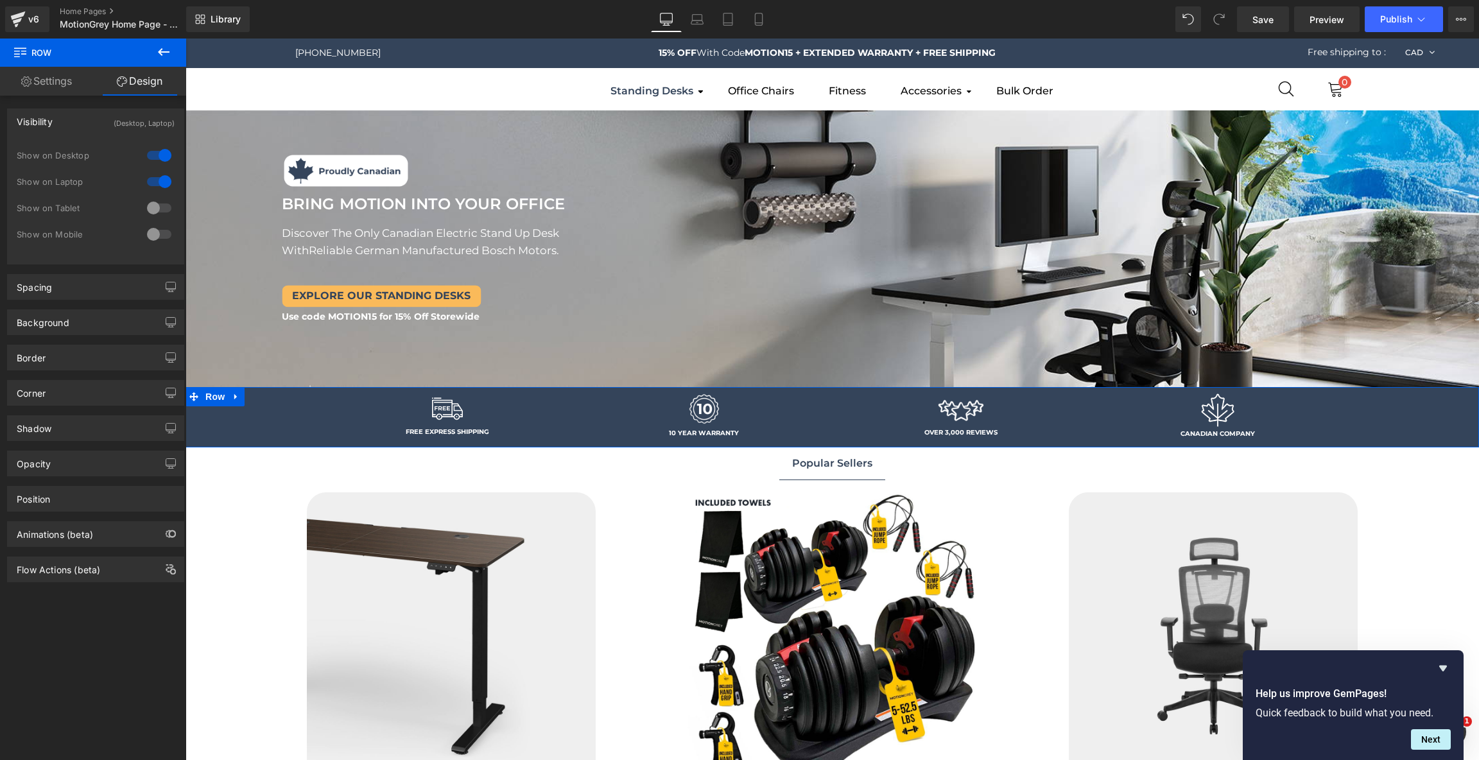
click at [160, 156] on div at bounding box center [159, 155] width 31 height 21
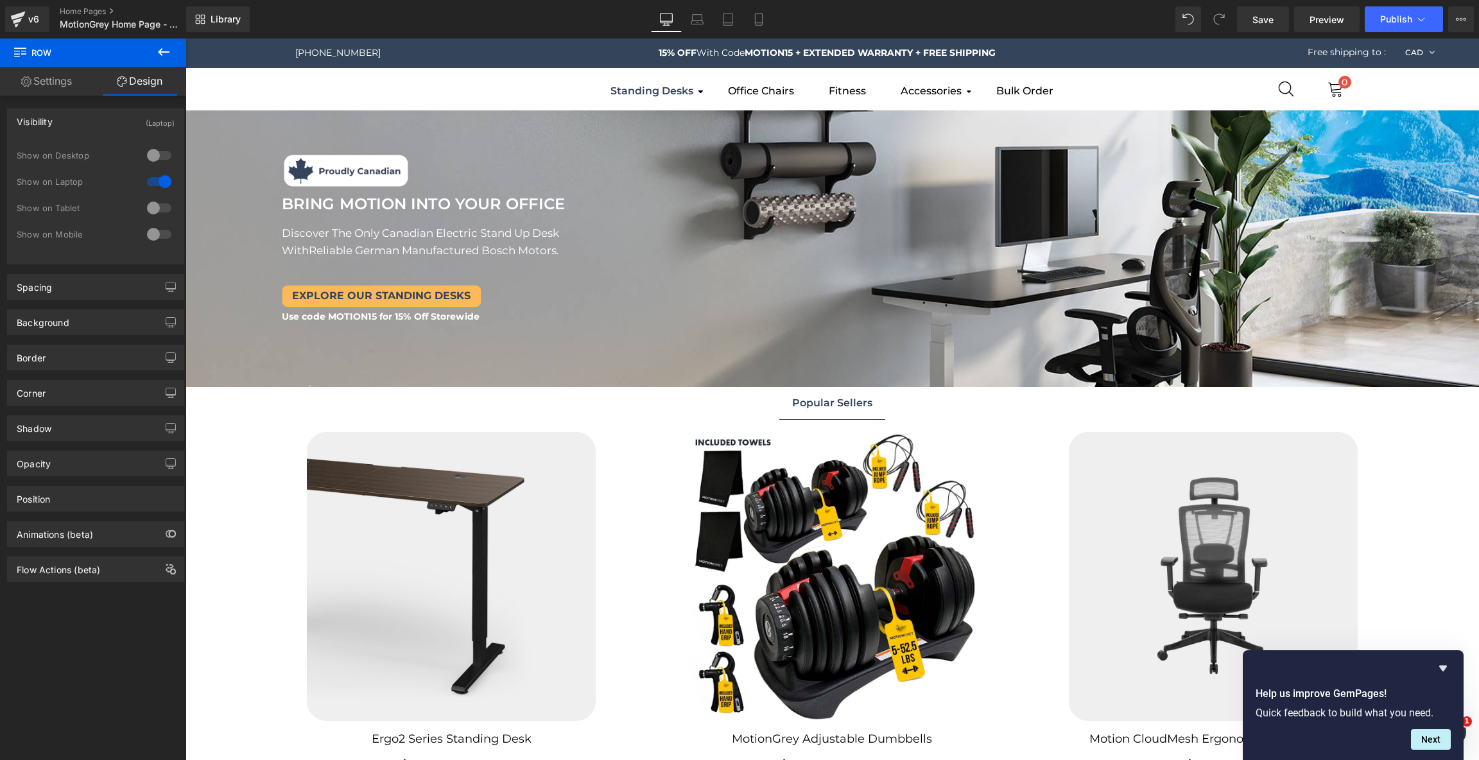
click at [160, 156] on div at bounding box center [159, 155] width 31 height 21
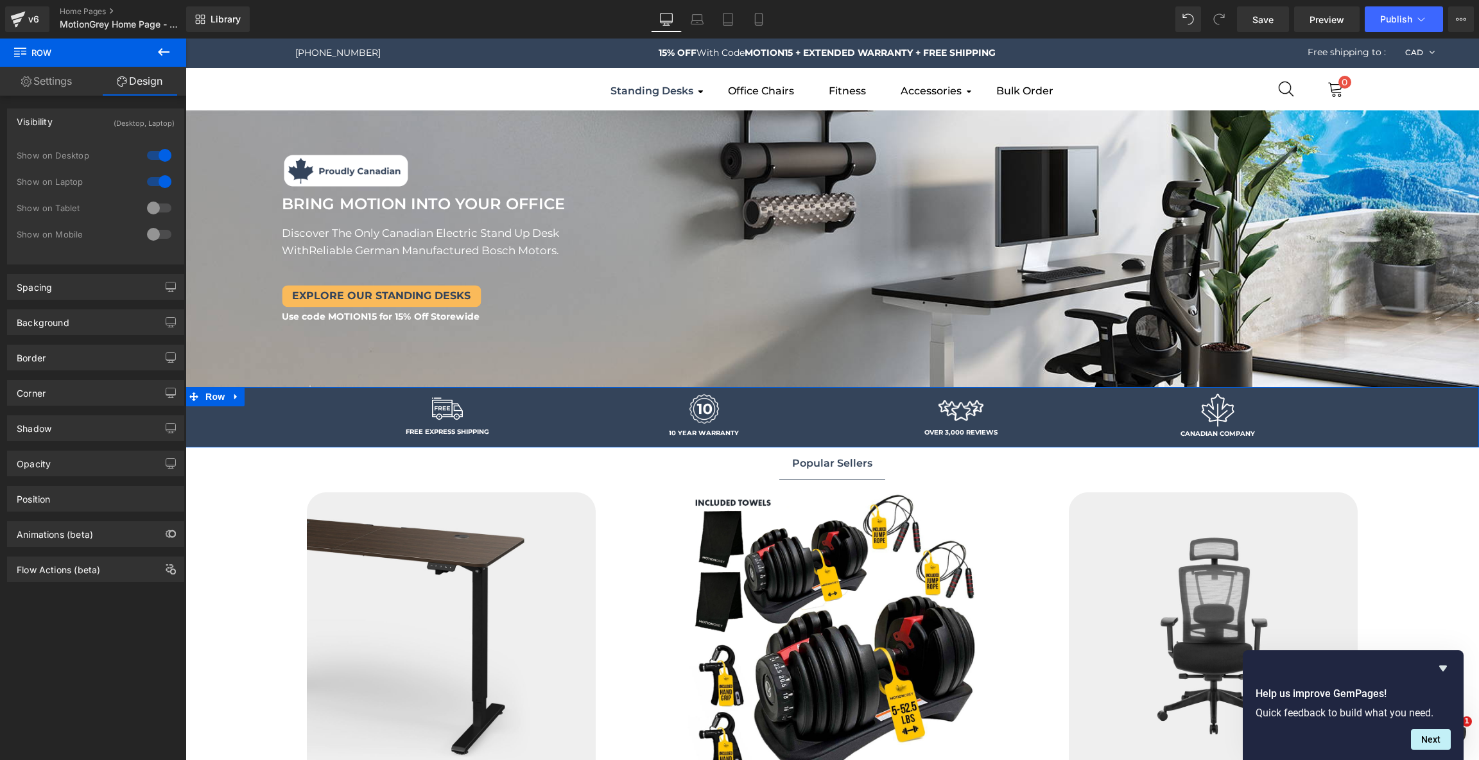
click at [160, 156] on div at bounding box center [159, 155] width 31 height 21
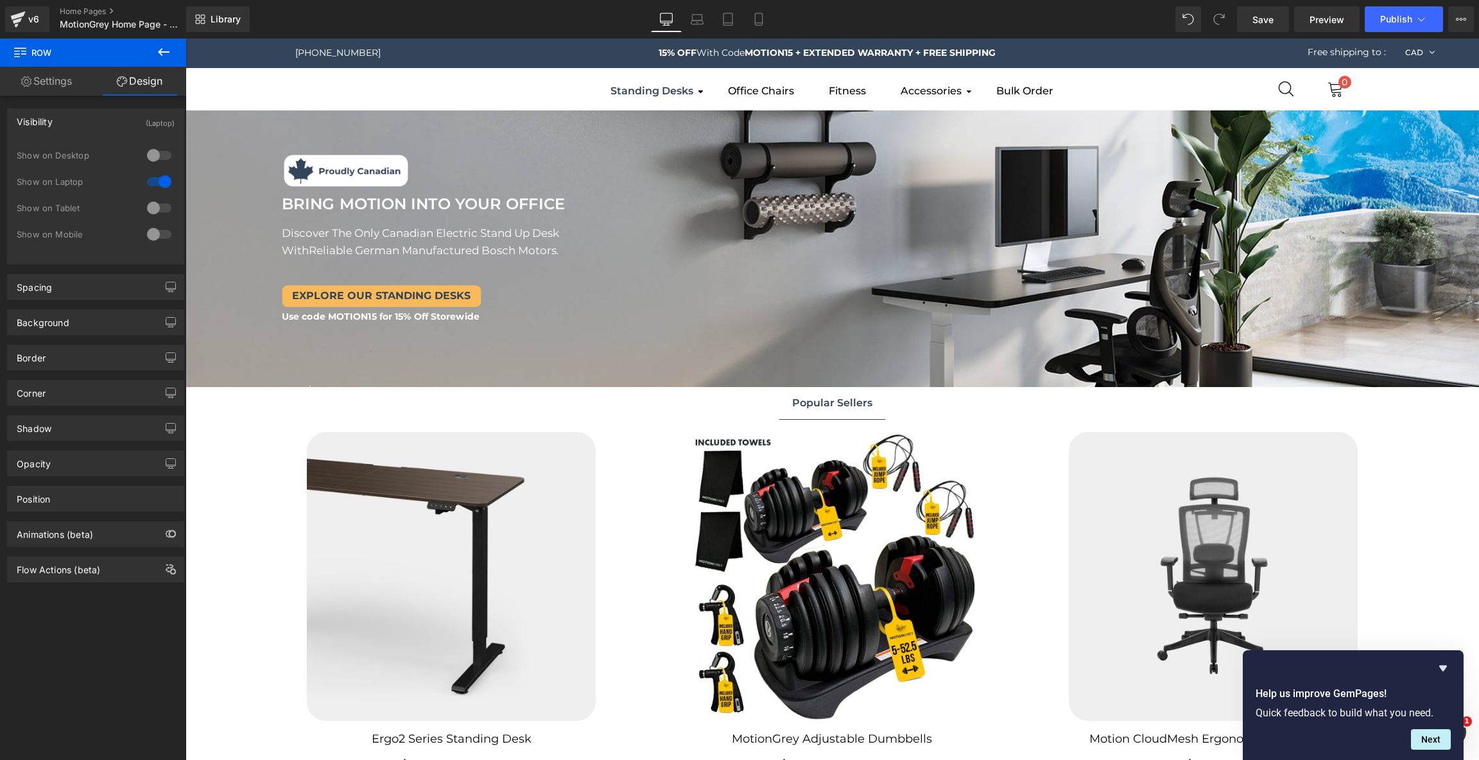
click at [160, 156] on div at bounding box center [159, 155] width 31 height 21
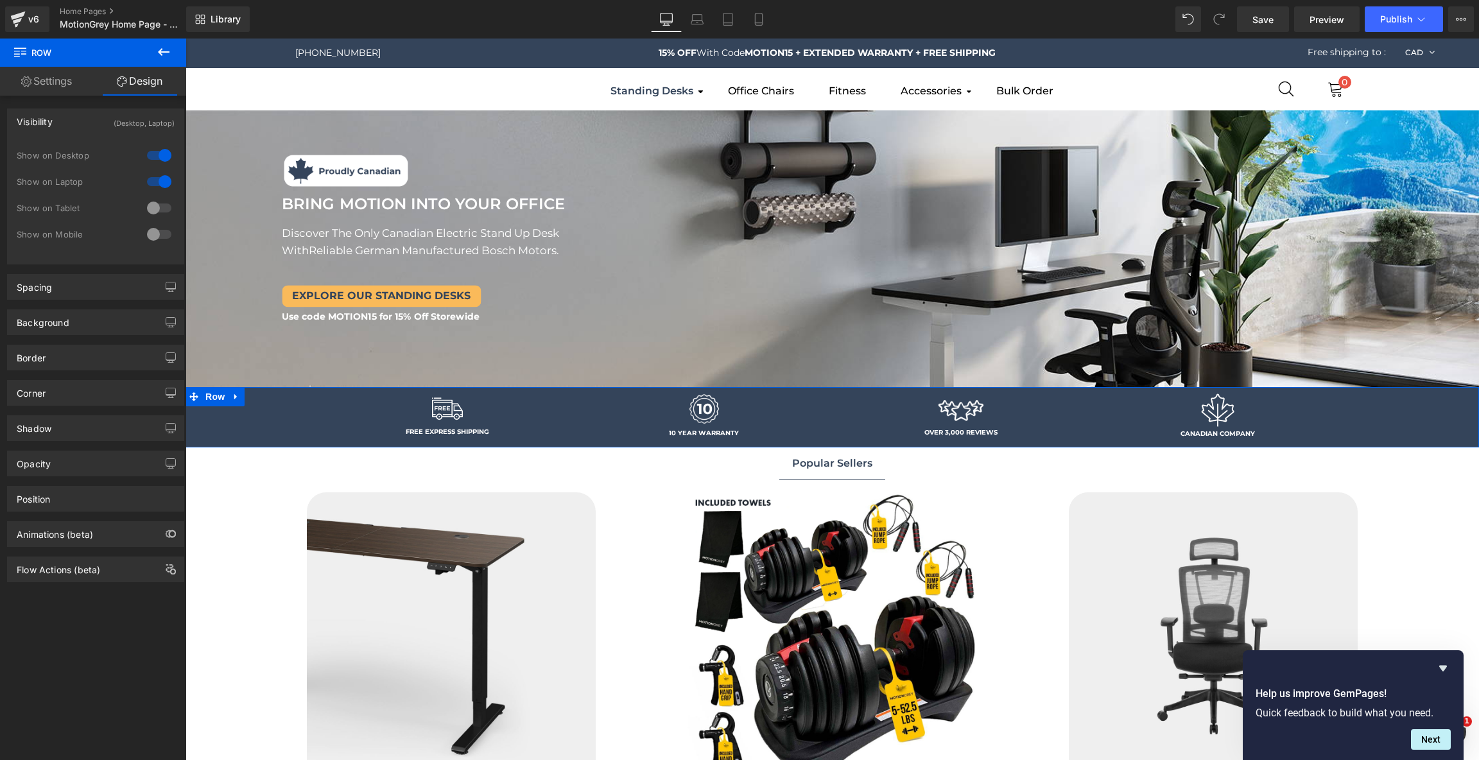
click at [160, 156] on div at bounding box center [159, 155] width 31 height 21
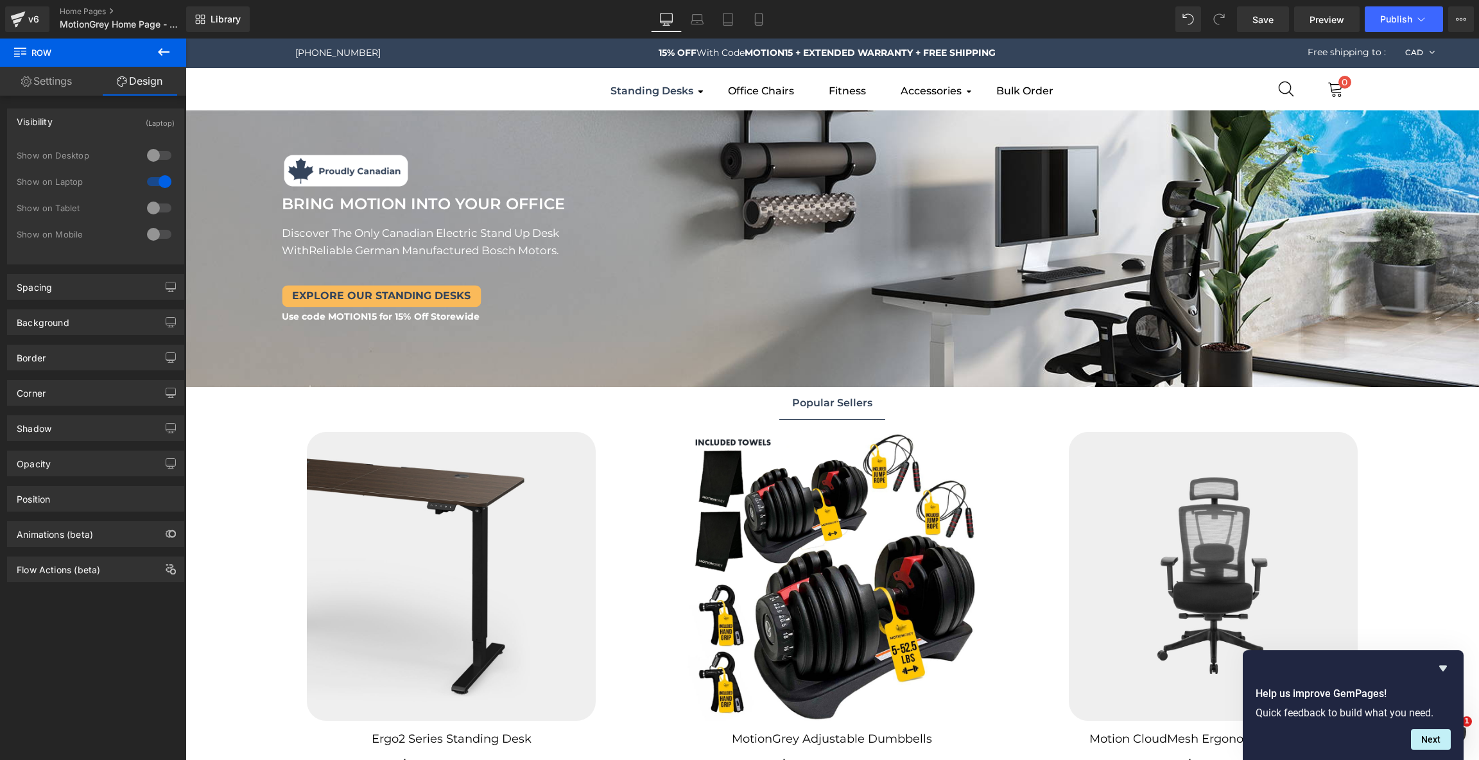
click at [160, 156] on div at bounding box center [159, 155] width 31 height 21
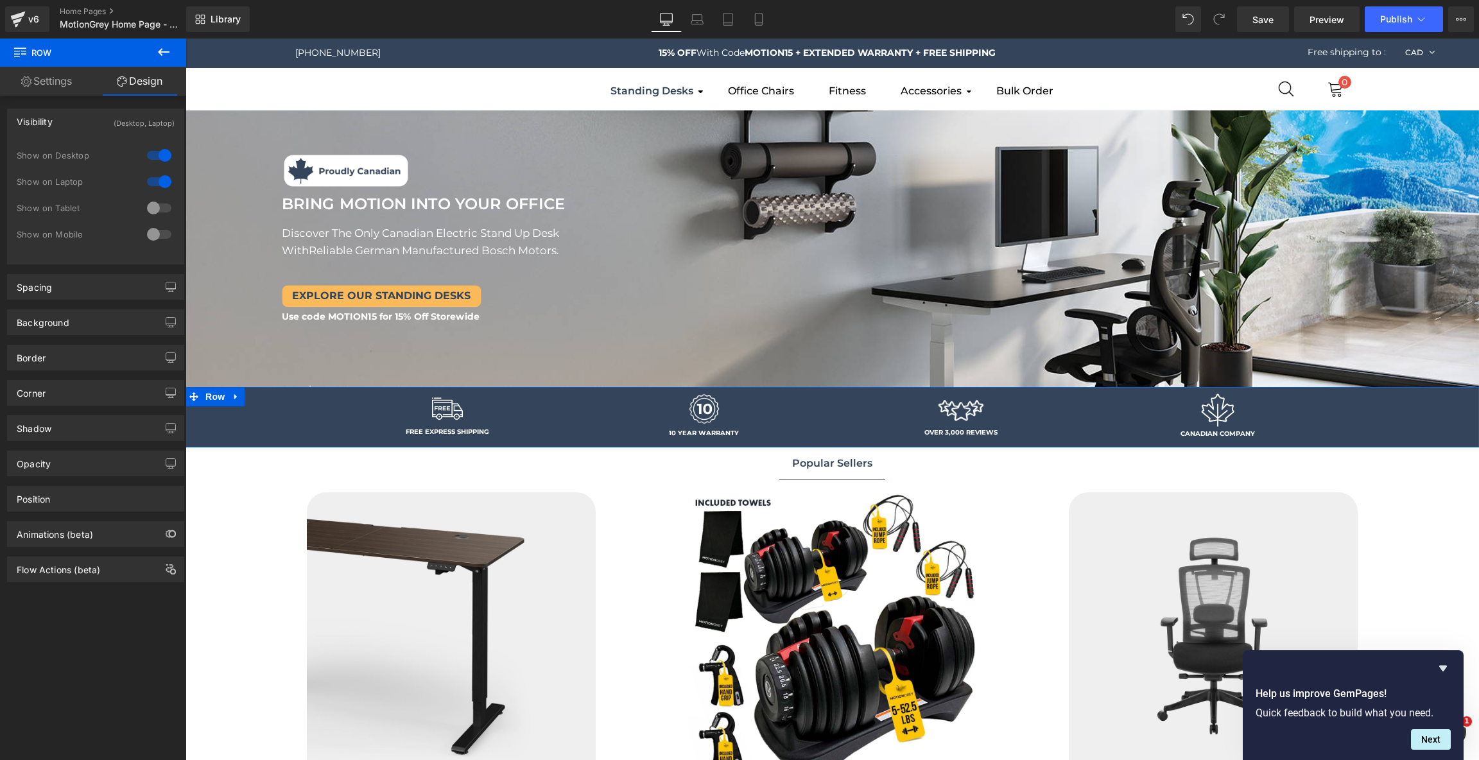
click at [160, 156] on div at bounding box center [159, 155] width 31 height 21
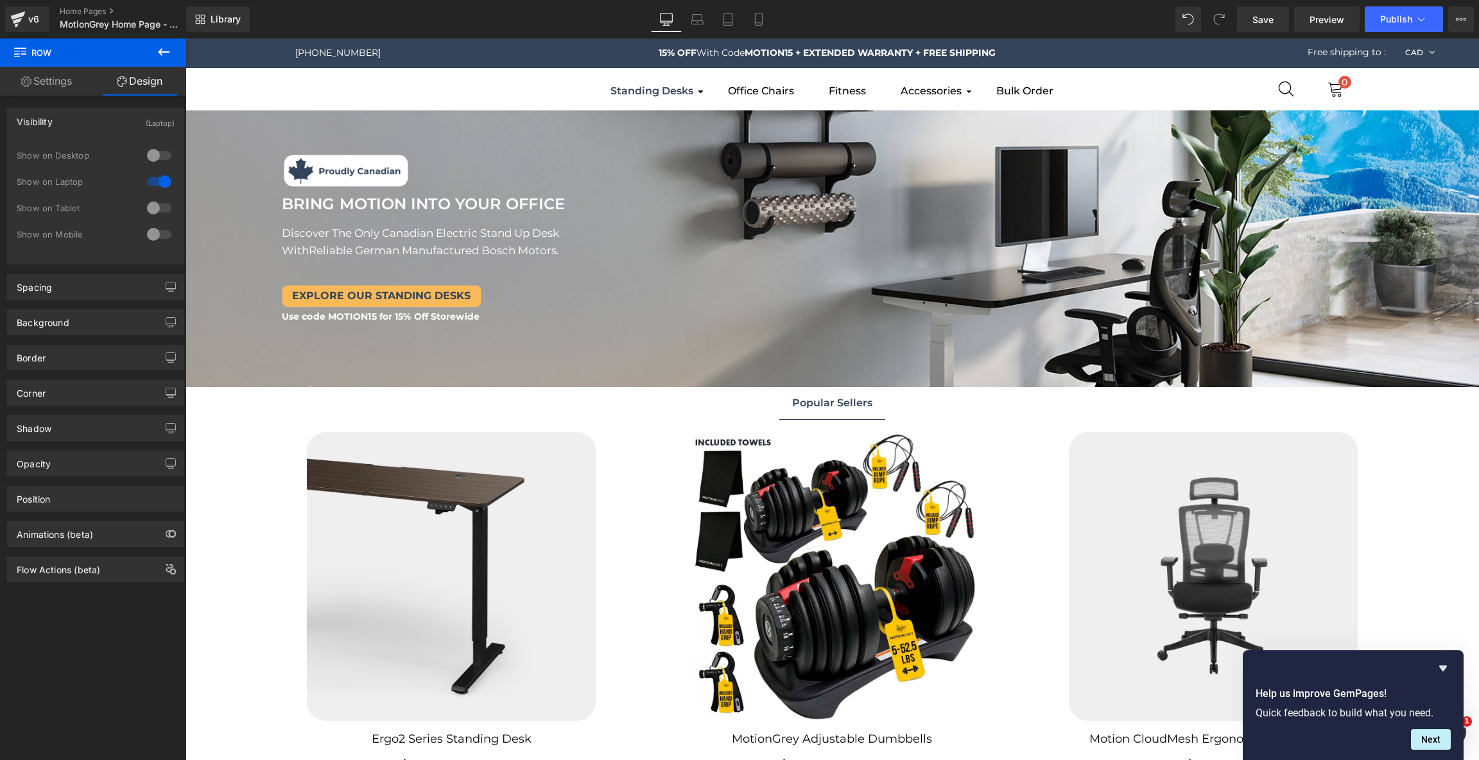
click at [160, 156] on div at bounding box center [159, 155] width 31 height 21
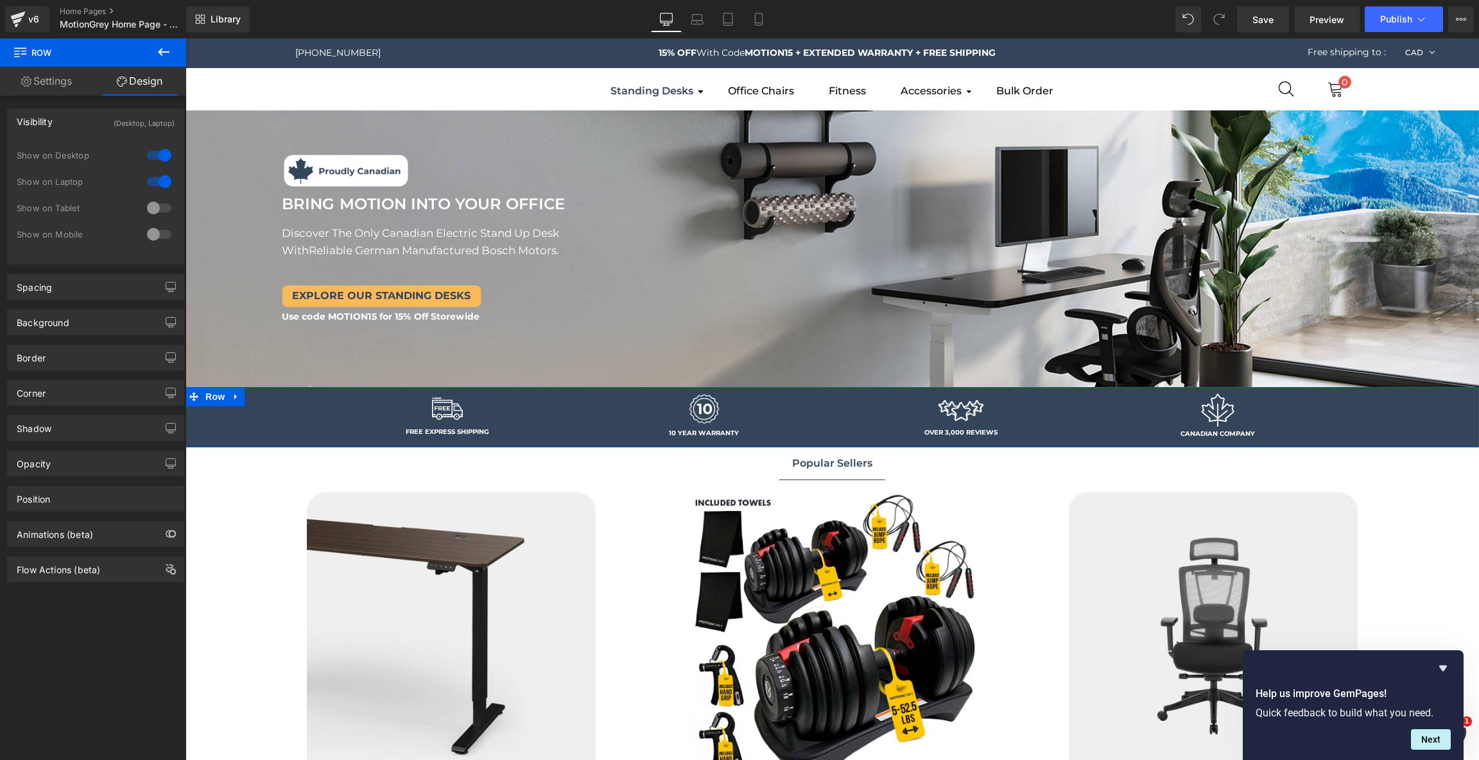
click at [160, 156] on div at bounding box center [159, 155] width 31 height 21
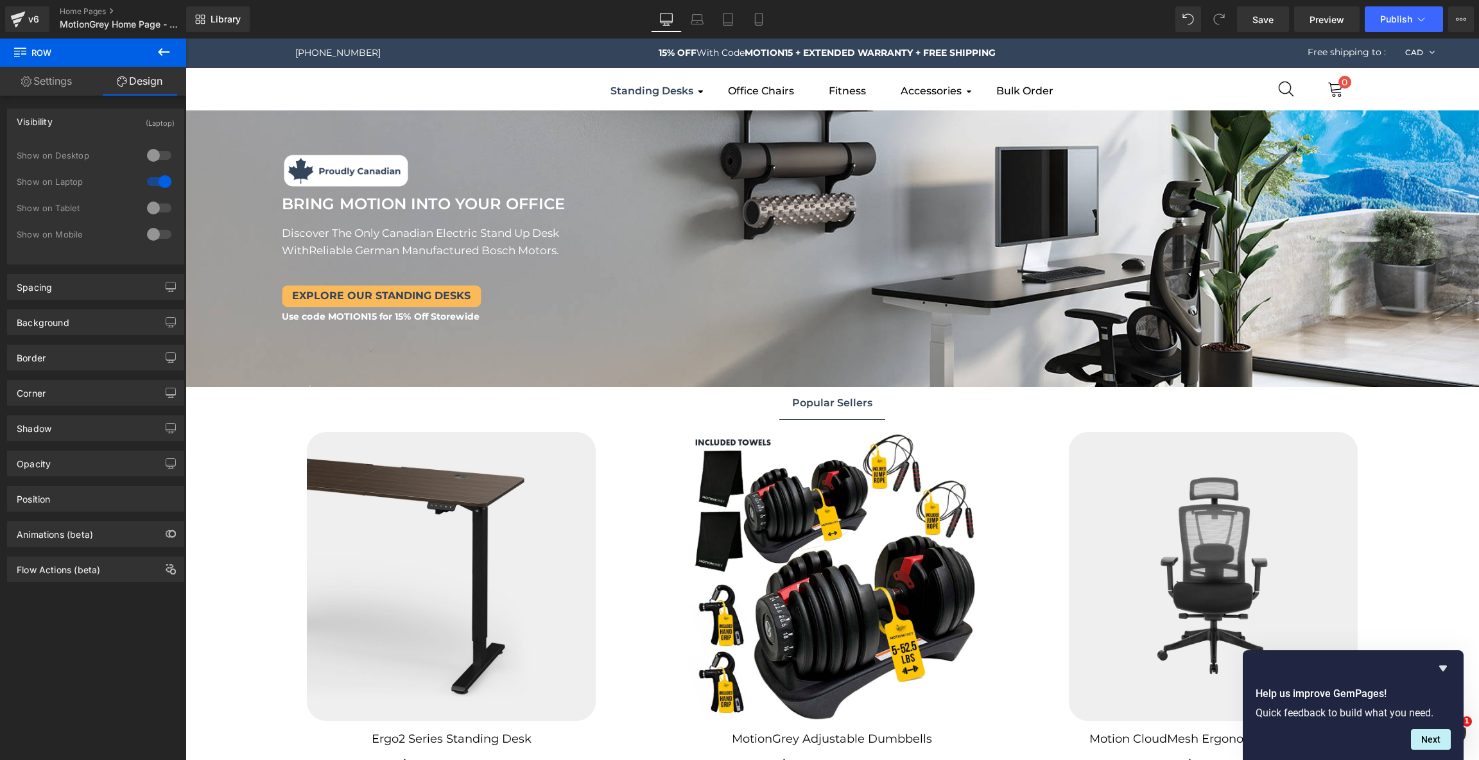
click at [160, 156] on div at bounding box center [159, 155] width 31 height 21
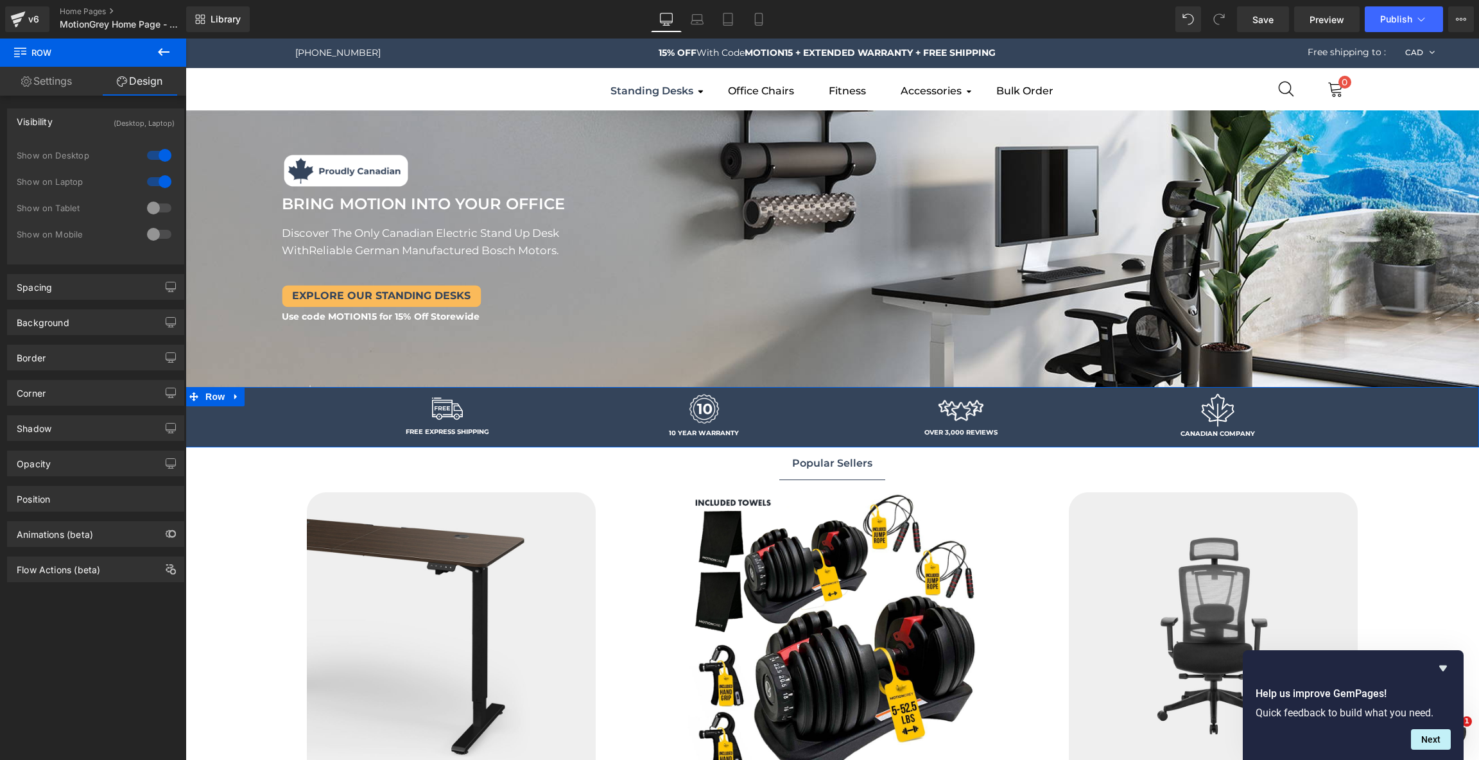
click at [160, 156] on div at bounding box center [159, 155] width 31 height 21
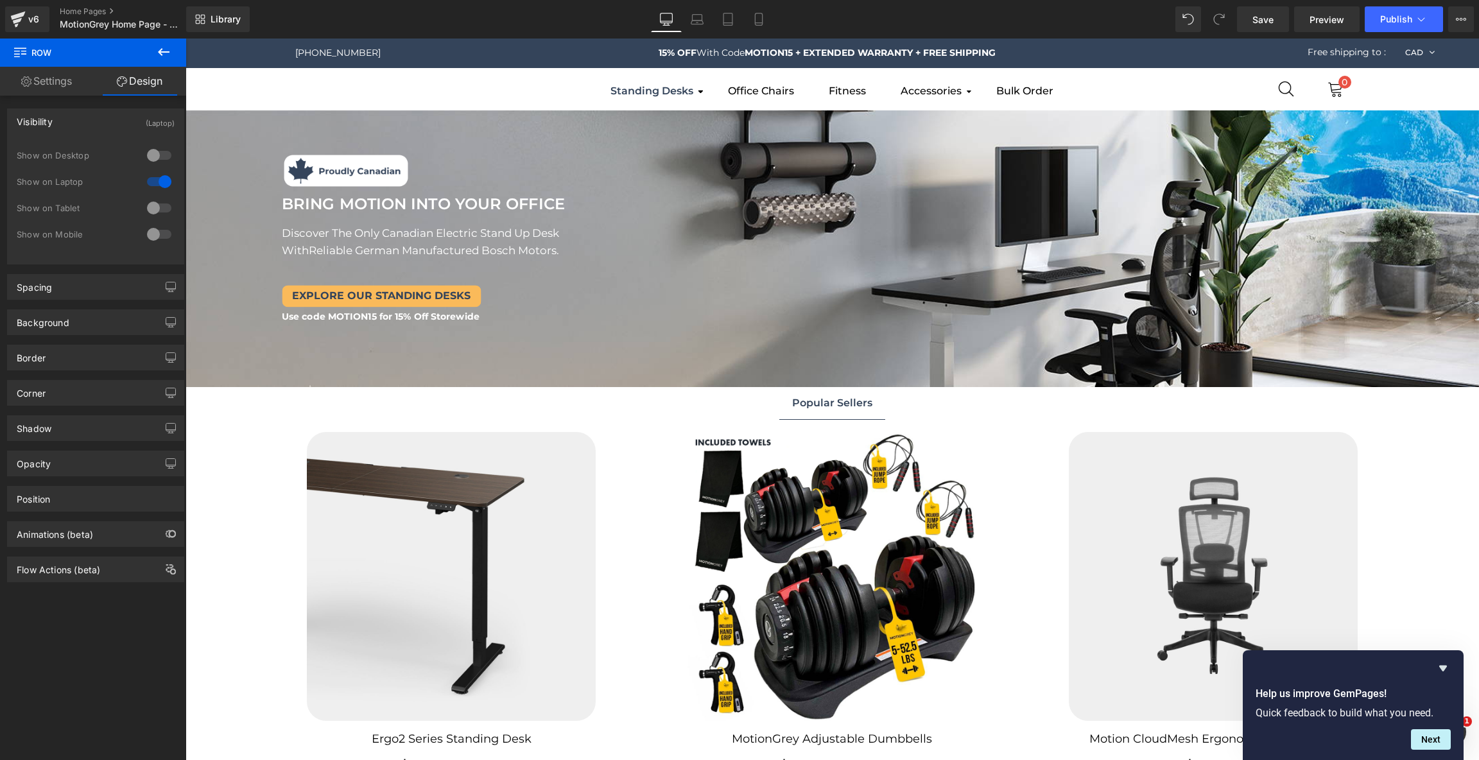
click at [160, 156] on div at bounding box center [159, 155] width 31 height 21
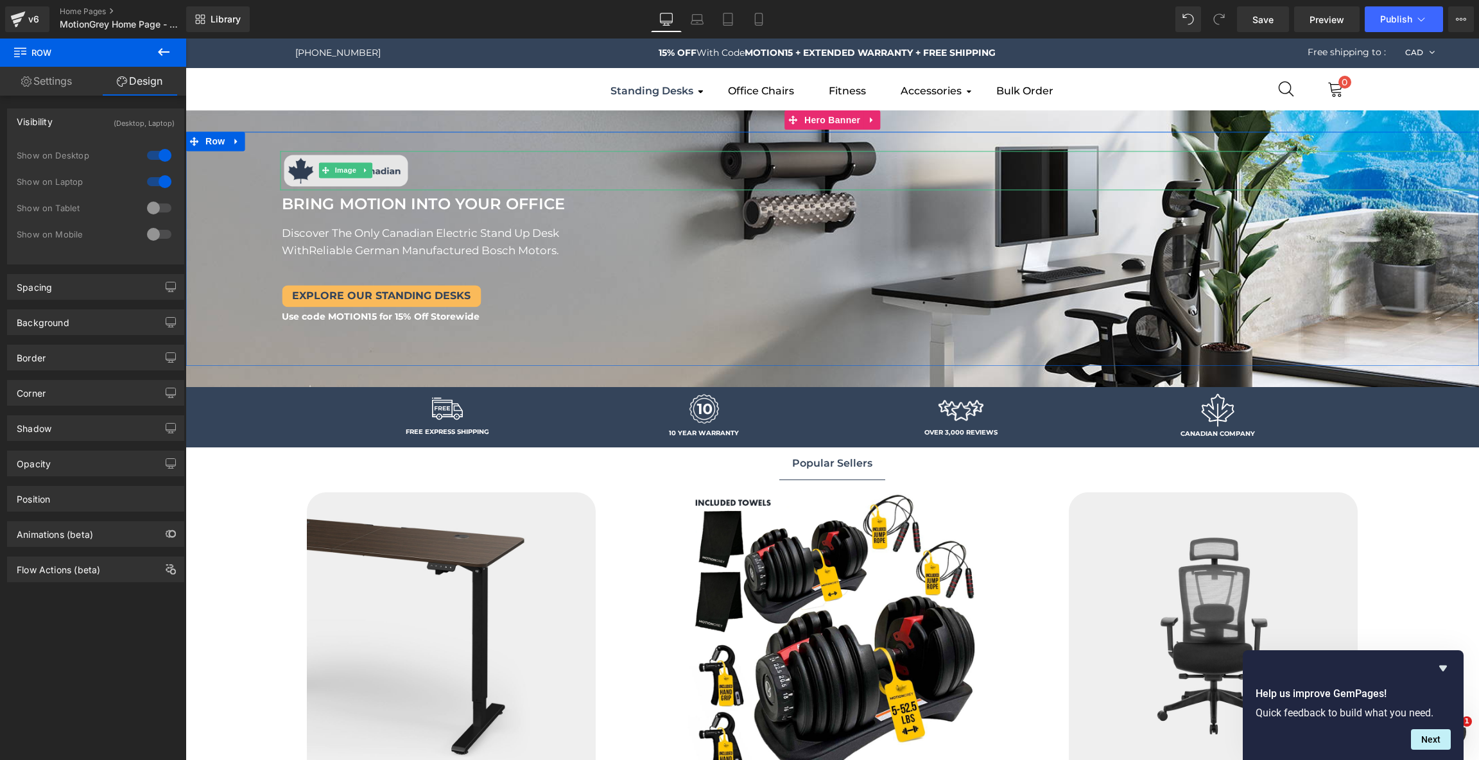
click at [401, 173] on img at bounding box center [346, 171] width 132 height 40
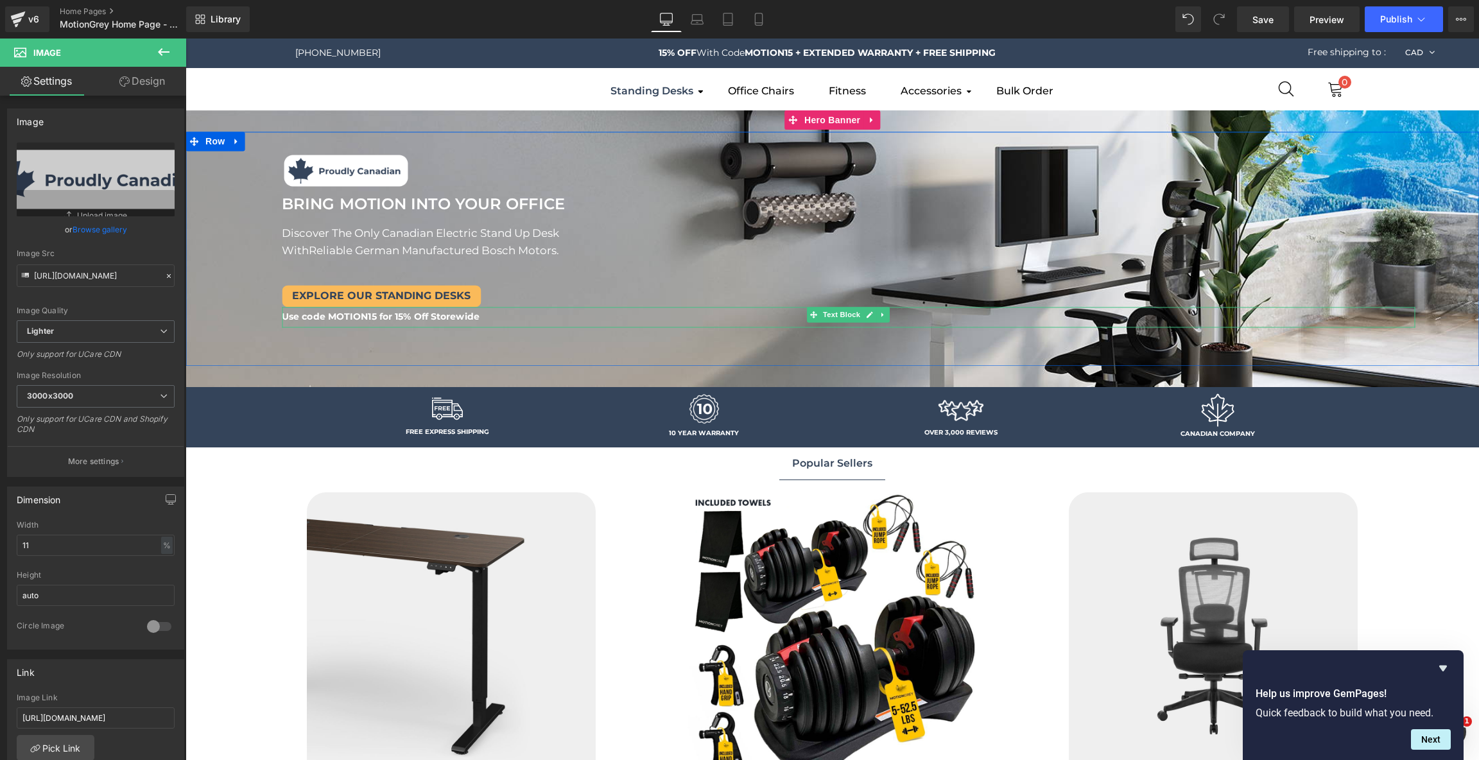
click at [391, 312] on b "Use code MOTION15 for 15% Off Storewide" at bounding box center [381, 317] width 198 height 12
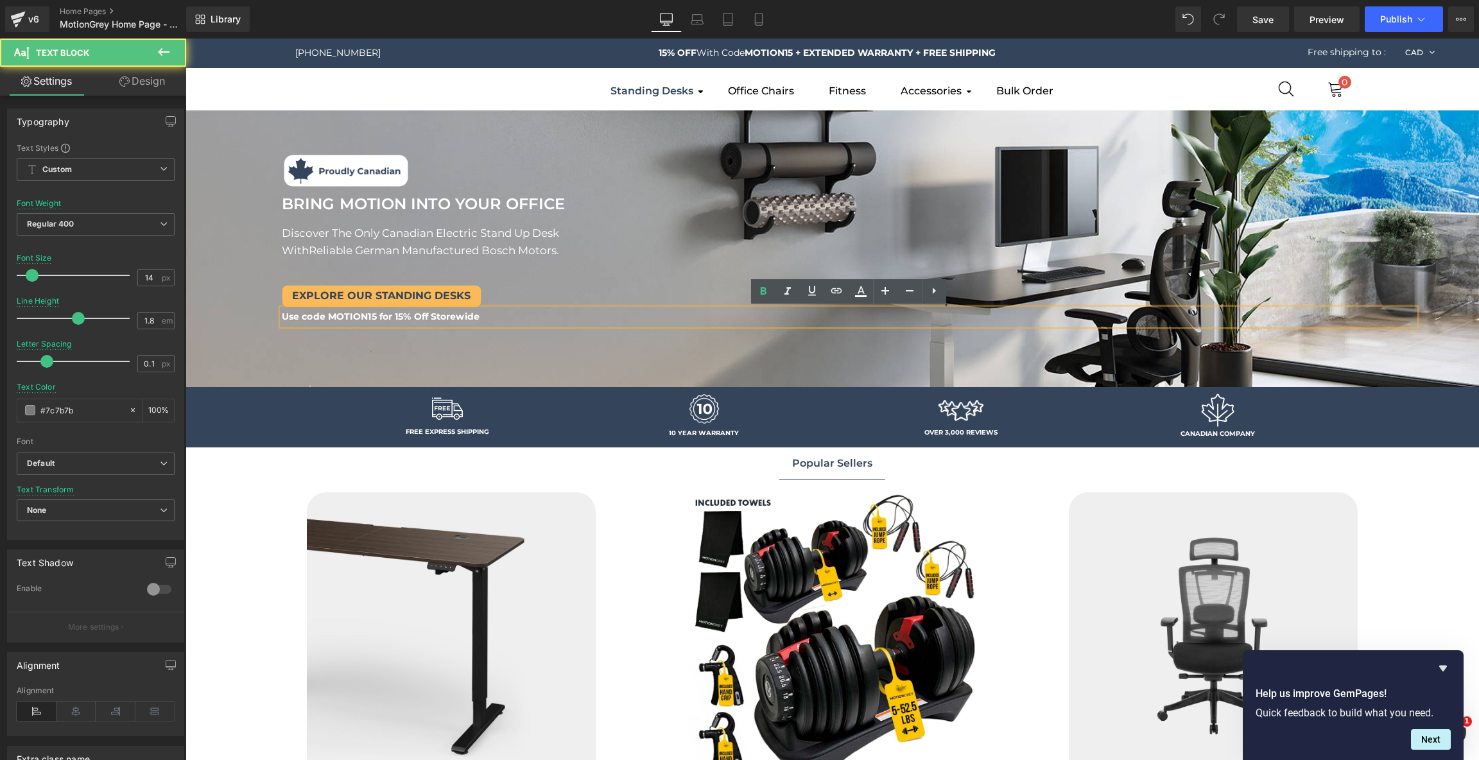
click at [491, 319] on p "Use code MOTION15 for 15% Off Storewide" at bounding box center [848, 317] width 1133 height 16
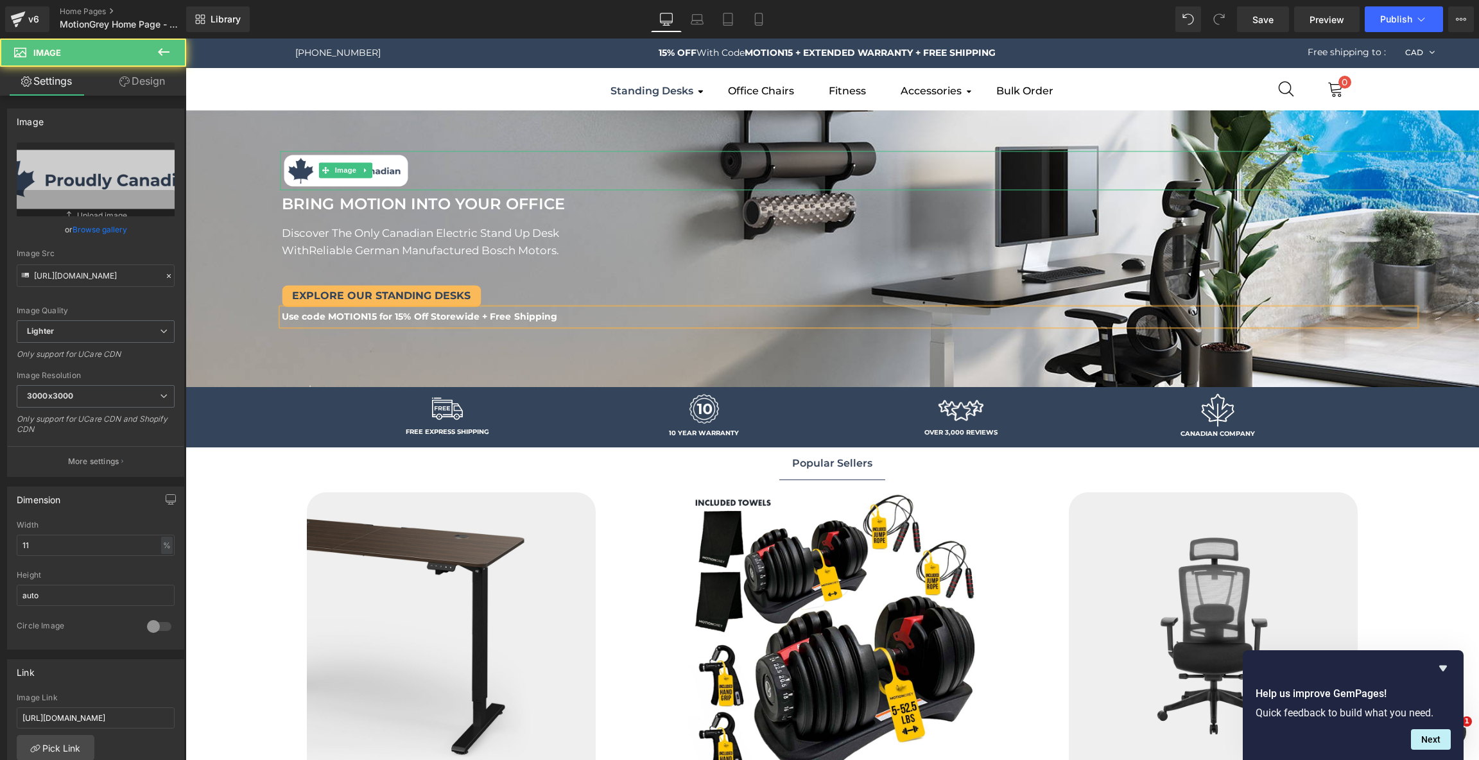
click at [417, 168] on link at bounding box center [879, 171] width 1199 height 40
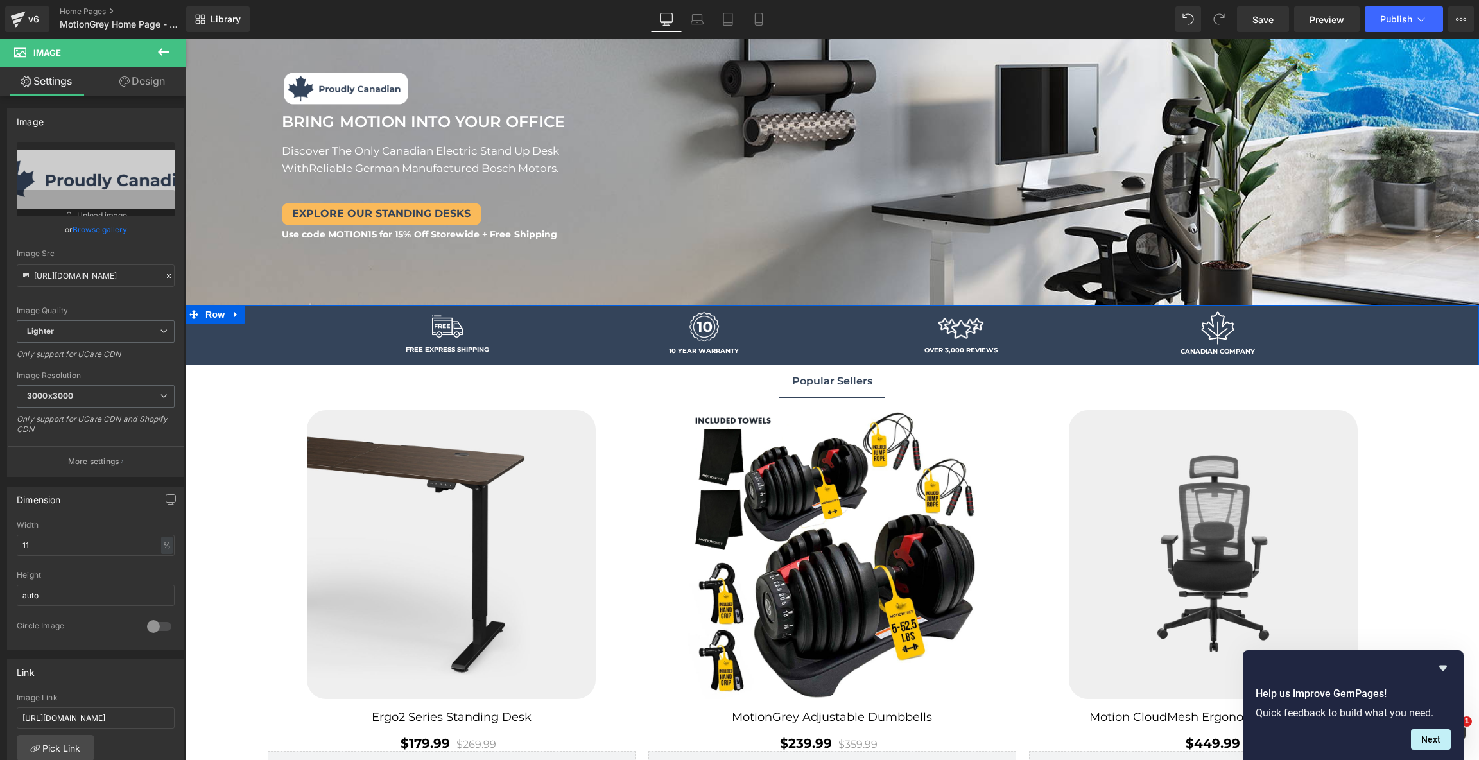
scroll to position [83, 0]
click at [211, 311] on span "Row" at bounding box center [215, 313] width 26 height 19
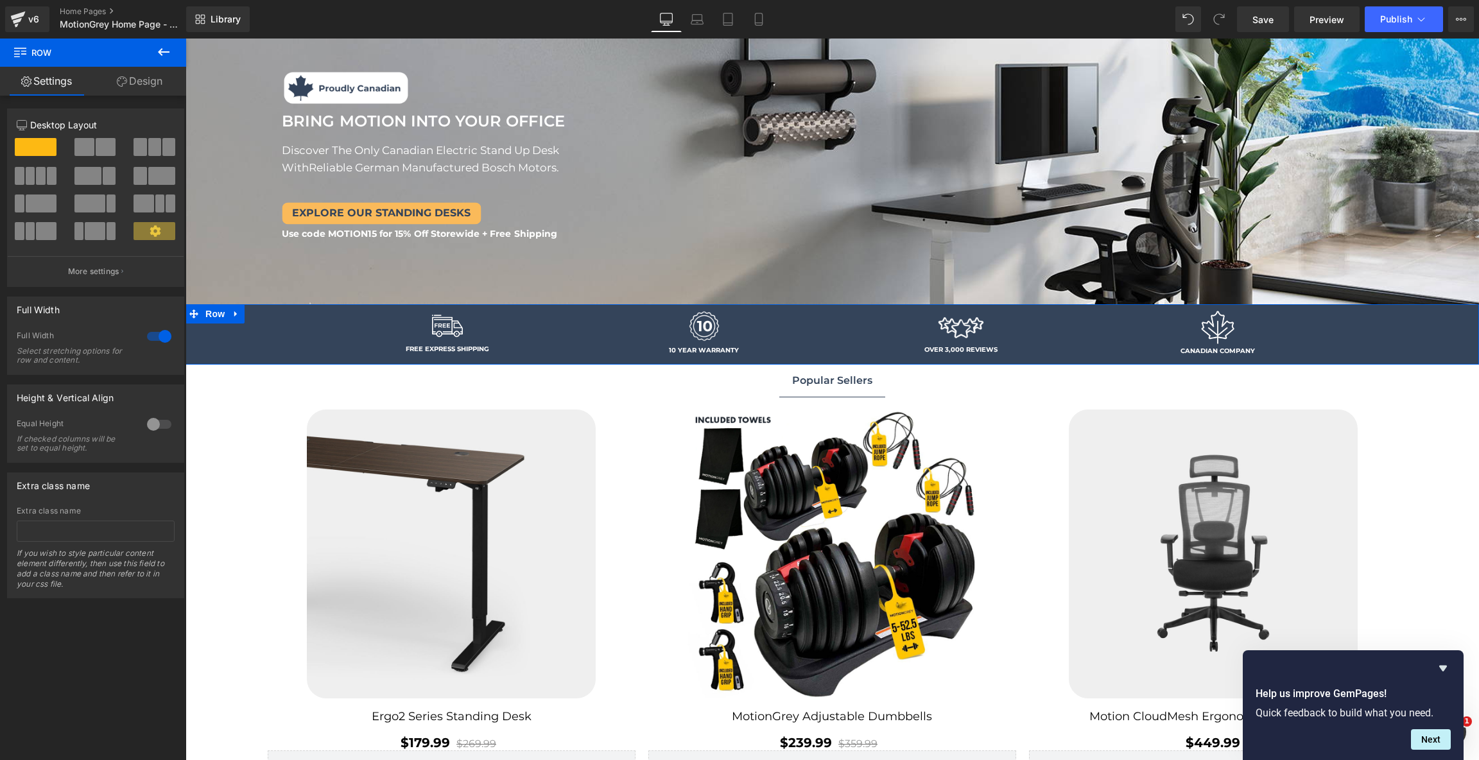
click at [148, 87] on link "Design" at bounding box center [139, 81] width 93 height 29
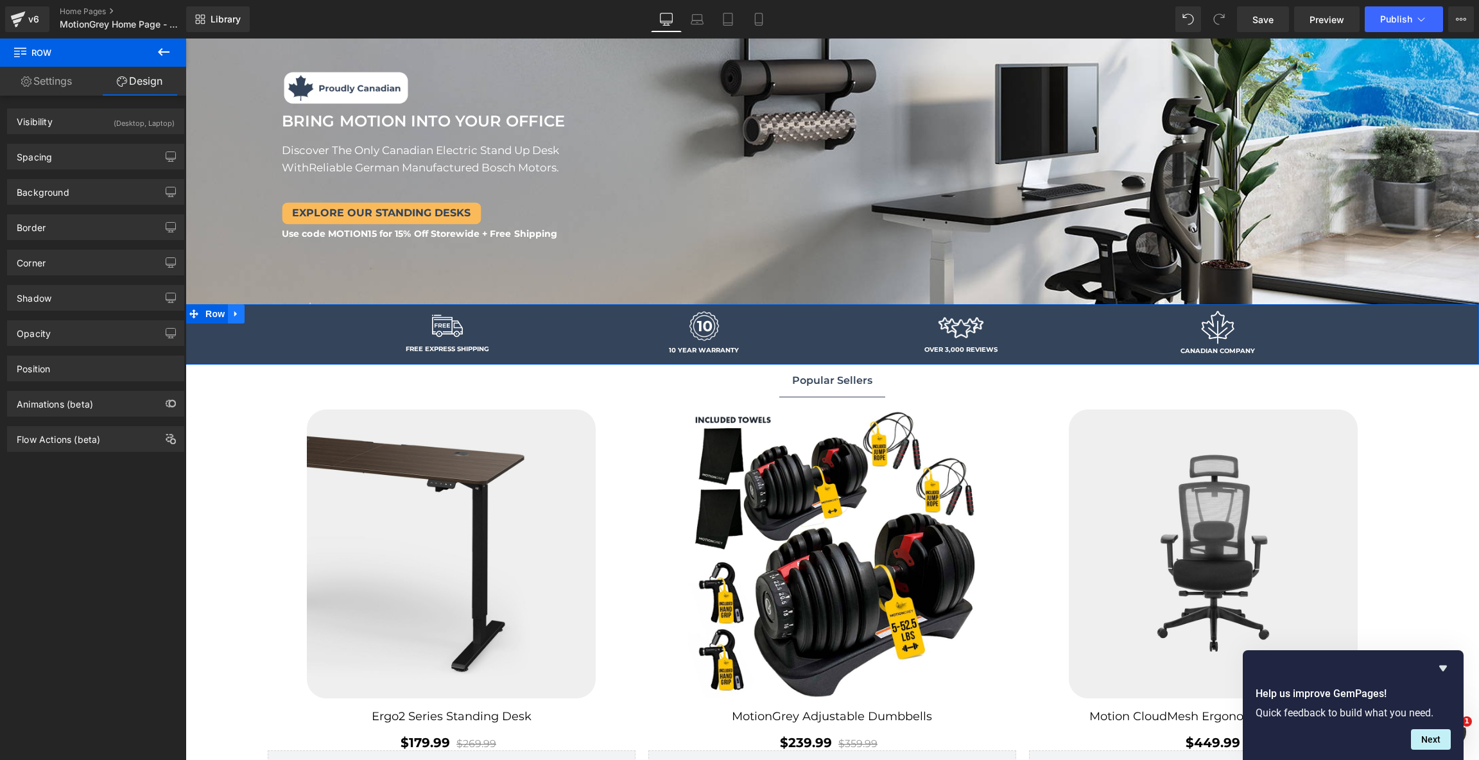
click at [238, 315] on icon at bounding box center [236, 314] width 9 height 10
click at [235, 314] on icon at bounding box center [236, 313] width 9 height 9
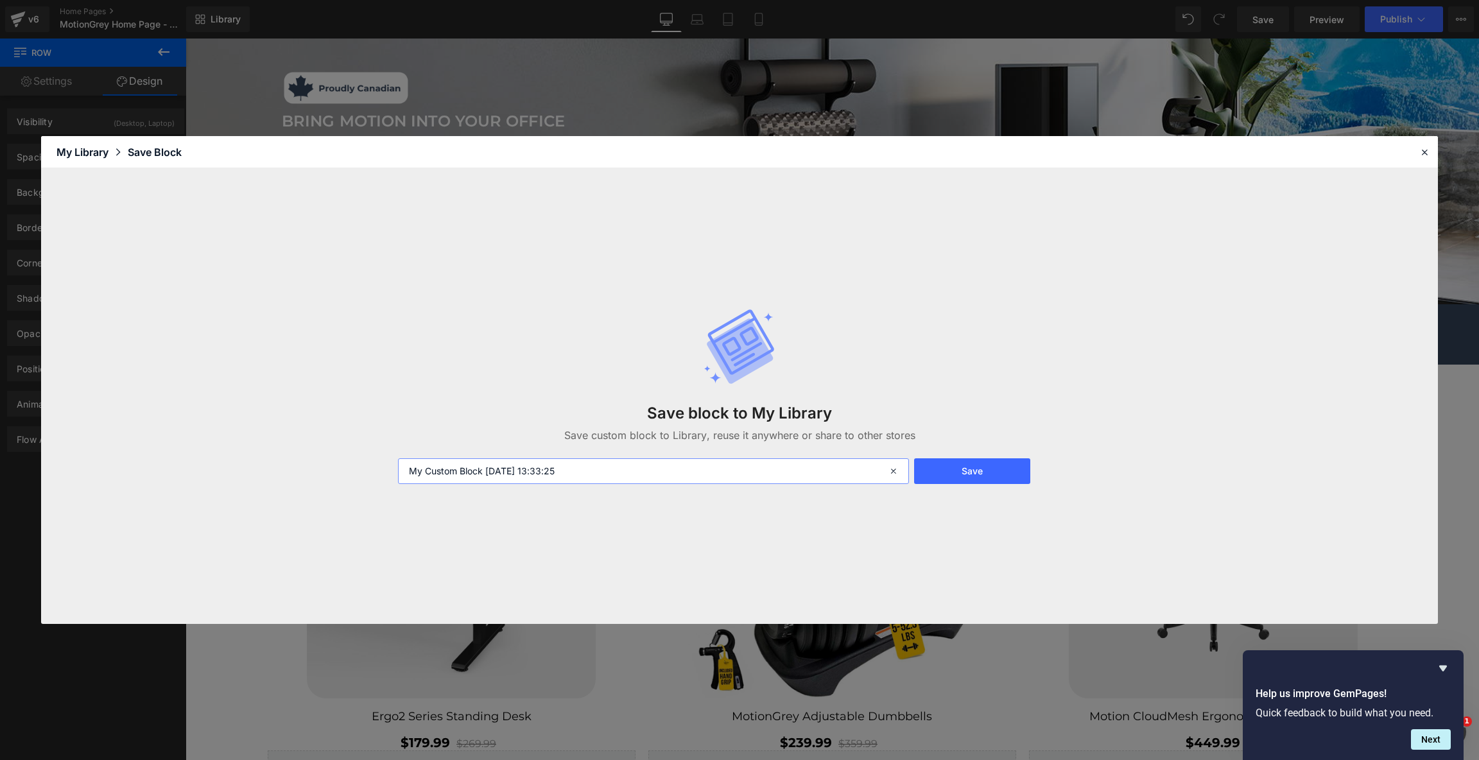
click at [831, 478] on input "My Custom Block 2025-10-03 13:33:25" at bounding box center [653, 471] width 511 height 26
type input "Homepage Banner"
click at [1010, 474] on button "Save" at bounding box center [972, 471] width 116 height 26
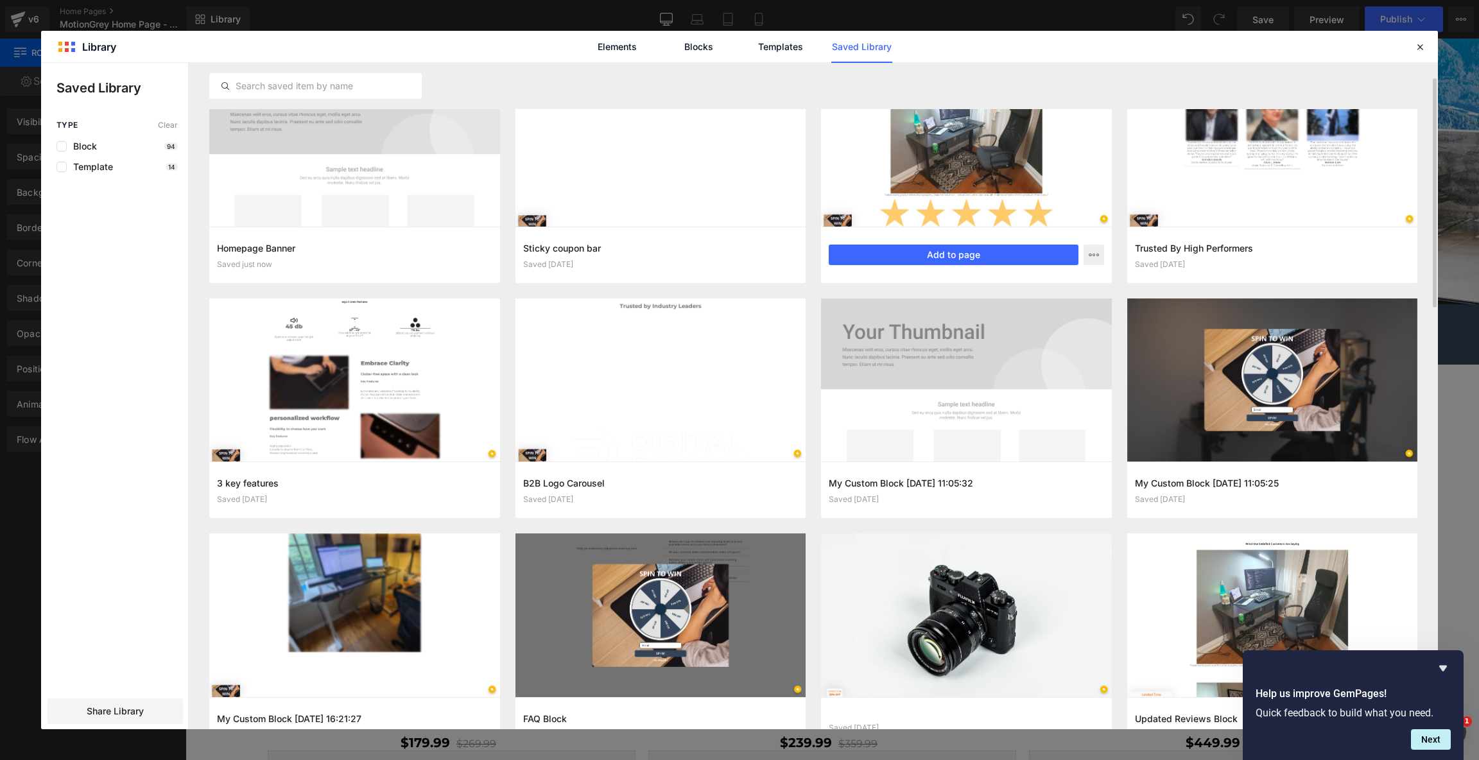
scroll to position [15, 0]
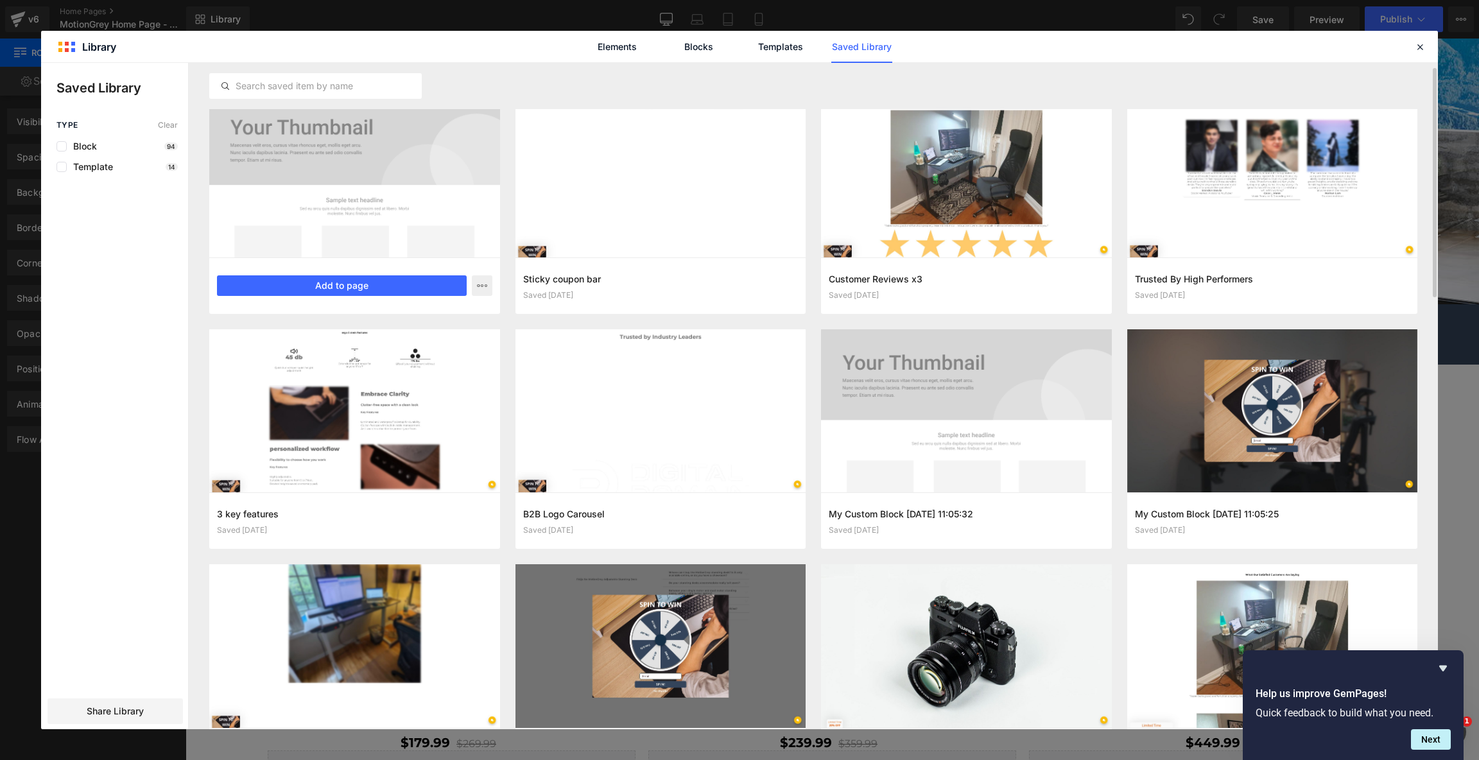
click at [374, 165] on div at bounding box center [354, 176] width 291 height 164
click at [491, 288] on button "button" at bounding box center [482, 285] width 21 height 21
click at [490, 288] on div at bounding box center [739, 396] width 1397 height 666
click at [319, 154] on div at bounding box center [354, 176] width 291 height 164
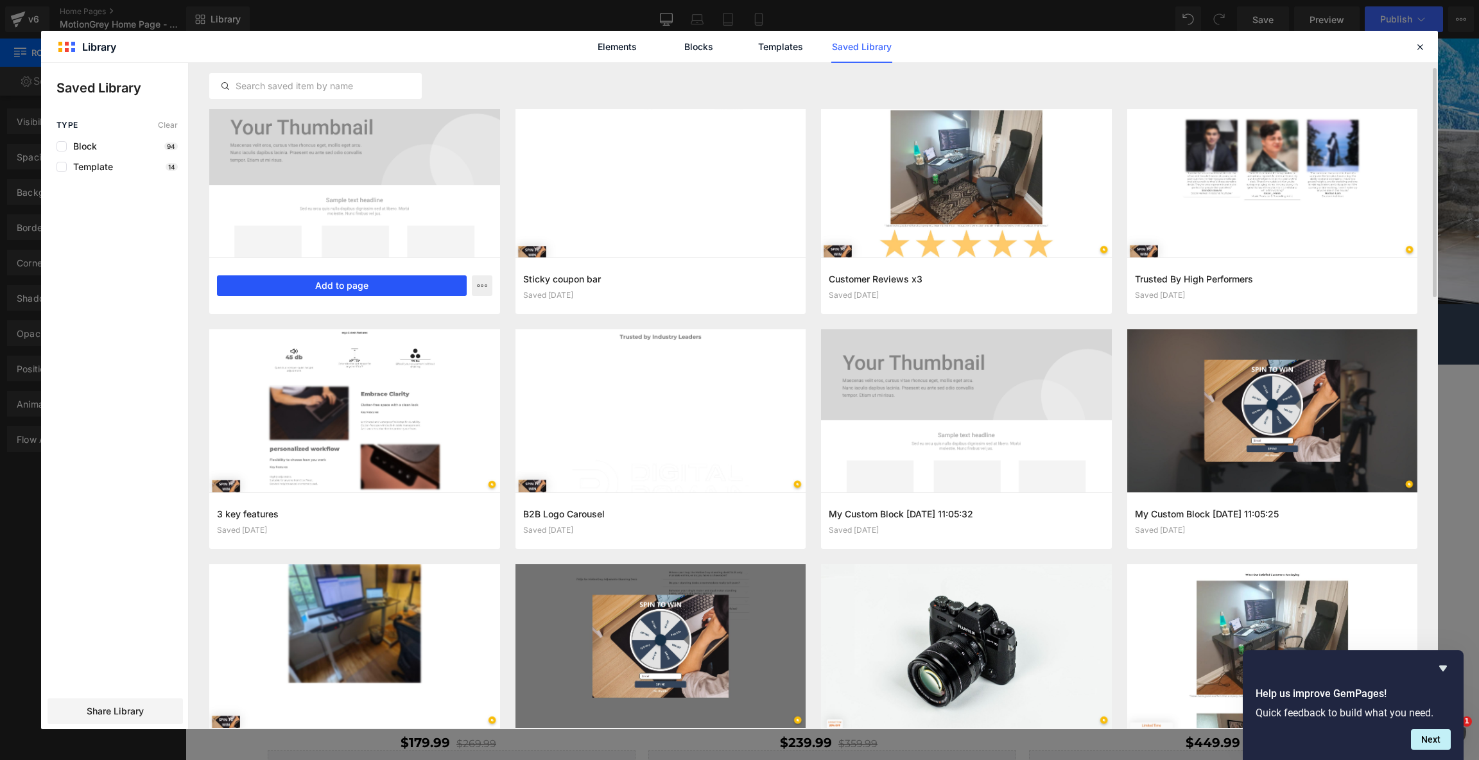
click at [372, 281] on button "Add to page" at bounding box center [342, 285] width 250 height 21
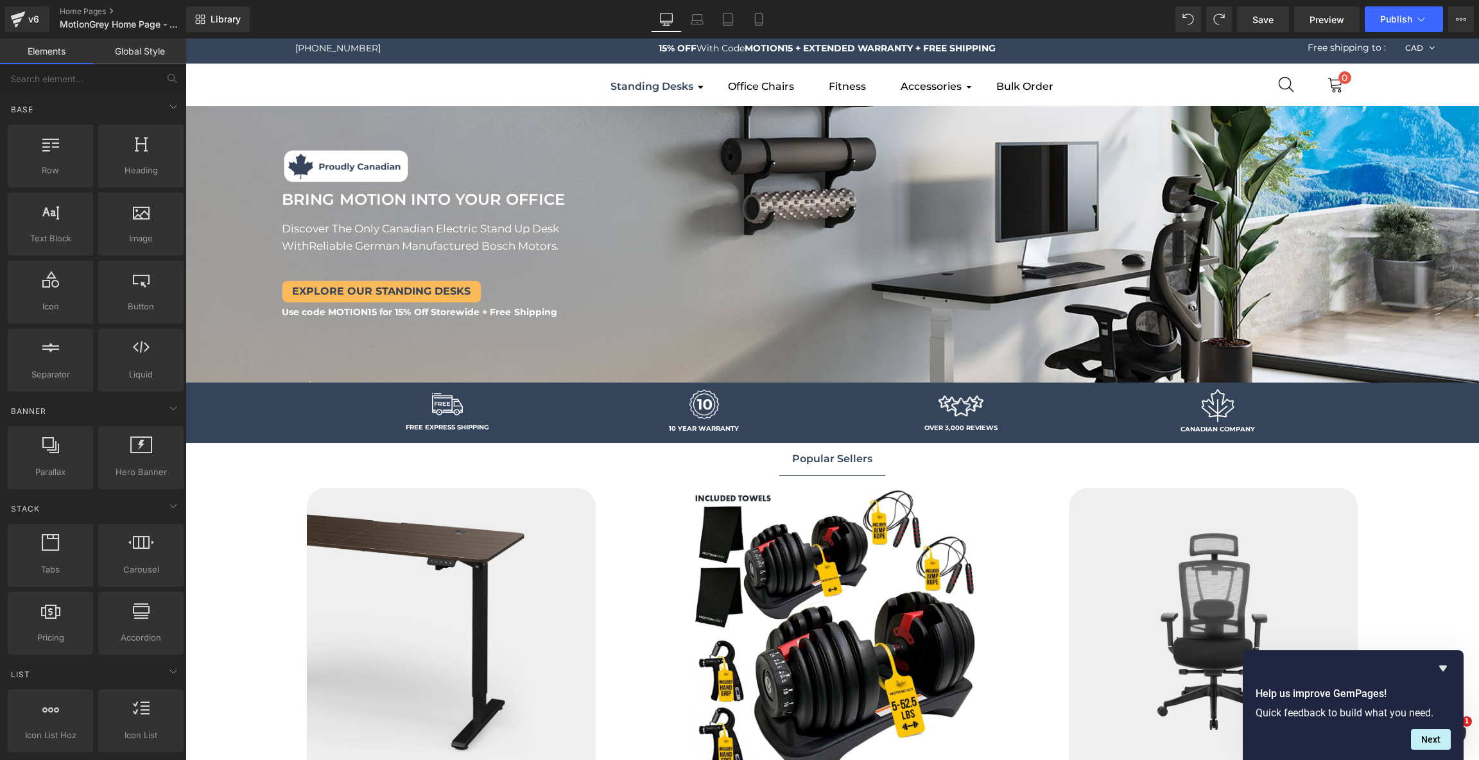
scroll to position [0, 0]
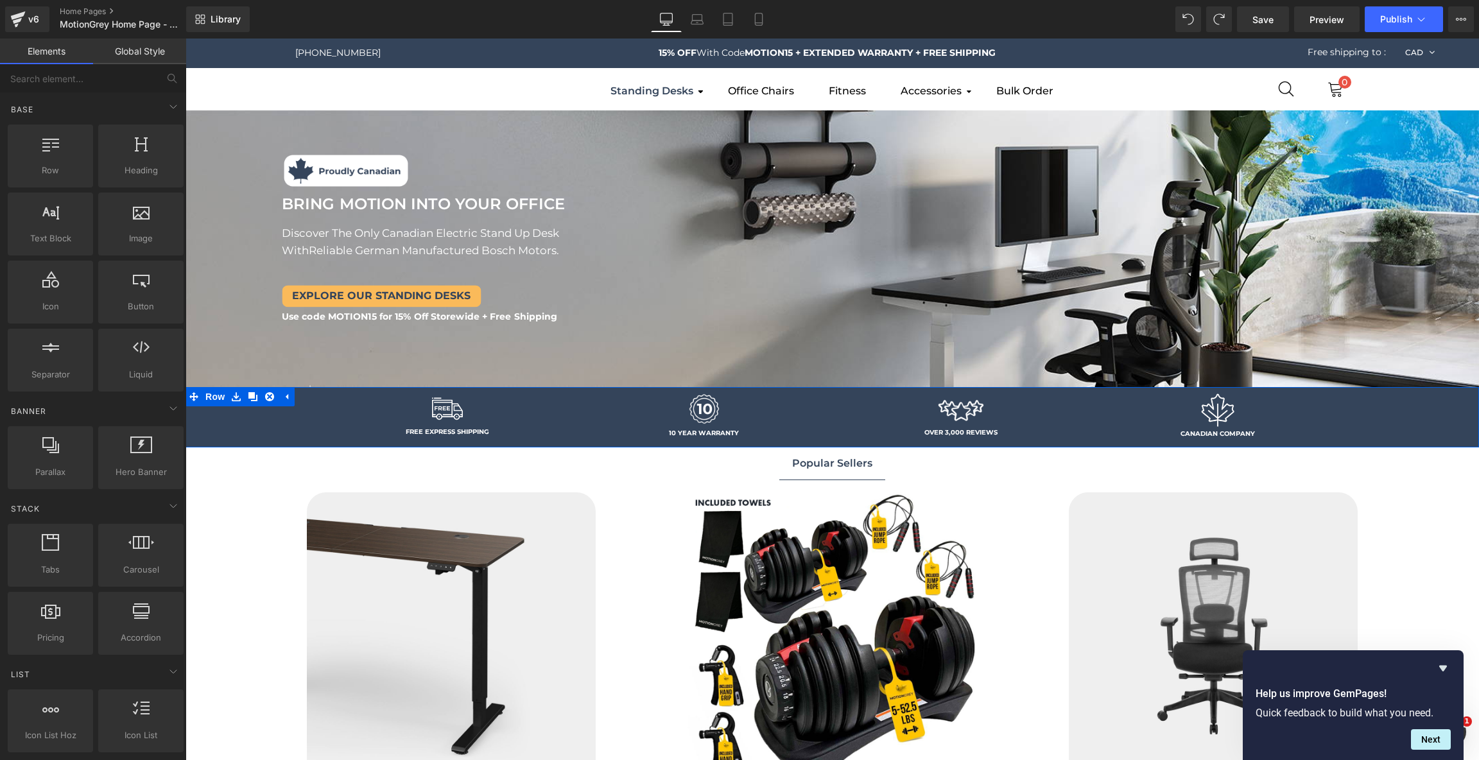
click at [254, 413] on div "Image FREE EXPRESS SHIPPING Text Block Row Image 10 YEAR WARRANTY Text Block Ro…" at bounding box center [831, 417] width 1293 height 60
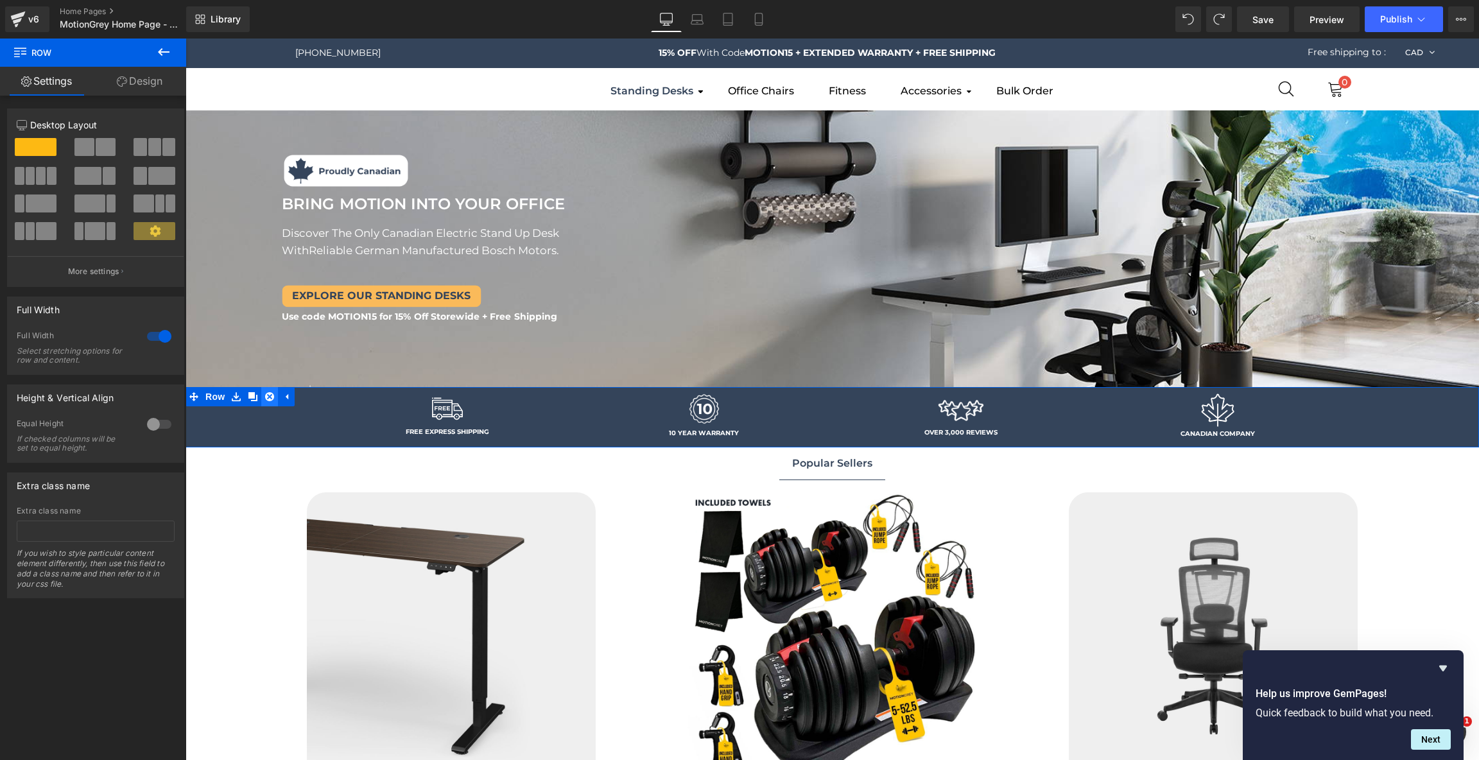
click at [271, 400] on icon at bounding box center [269, 396] width 9 height 9
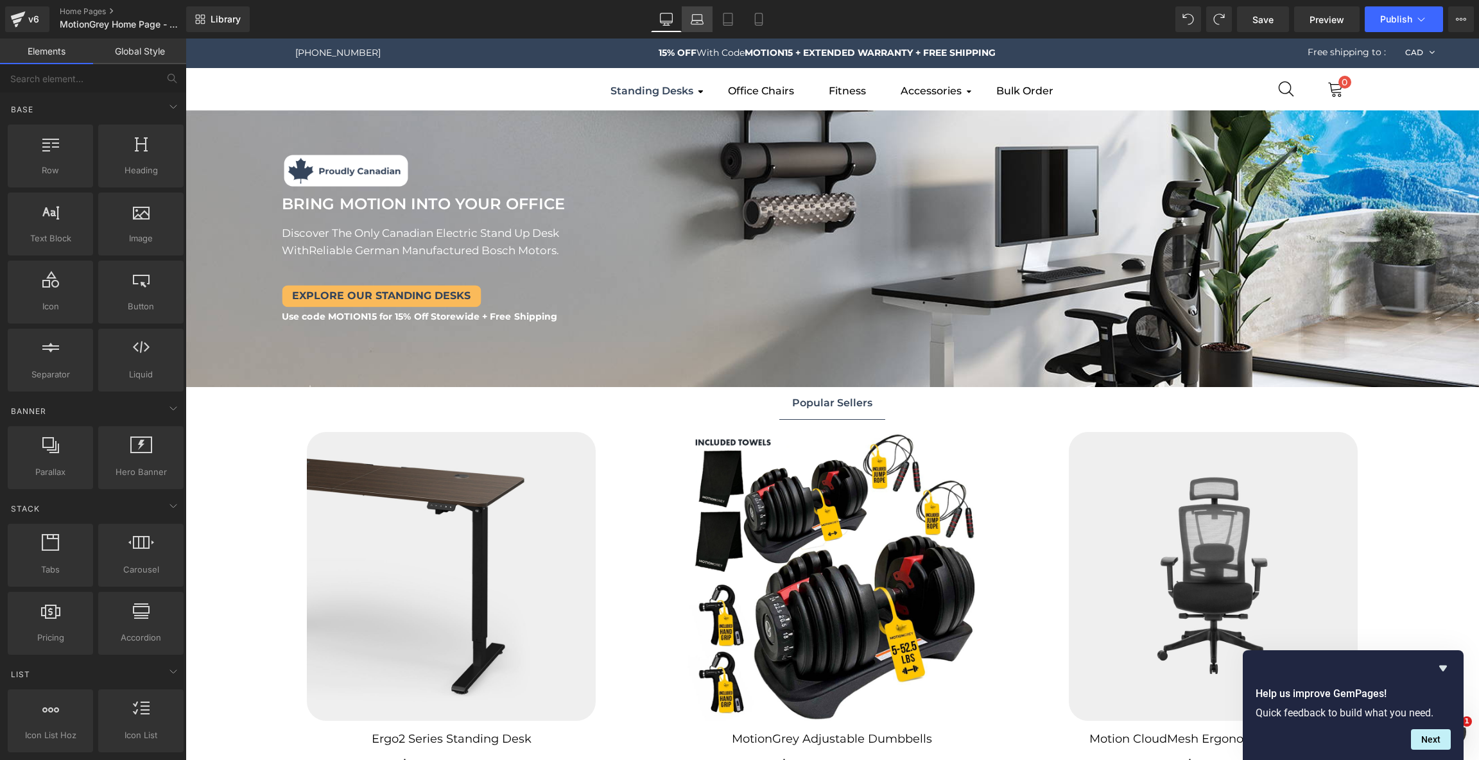
click at [701, 13] on icon at bounding box center [697, 19] width 13 height 13
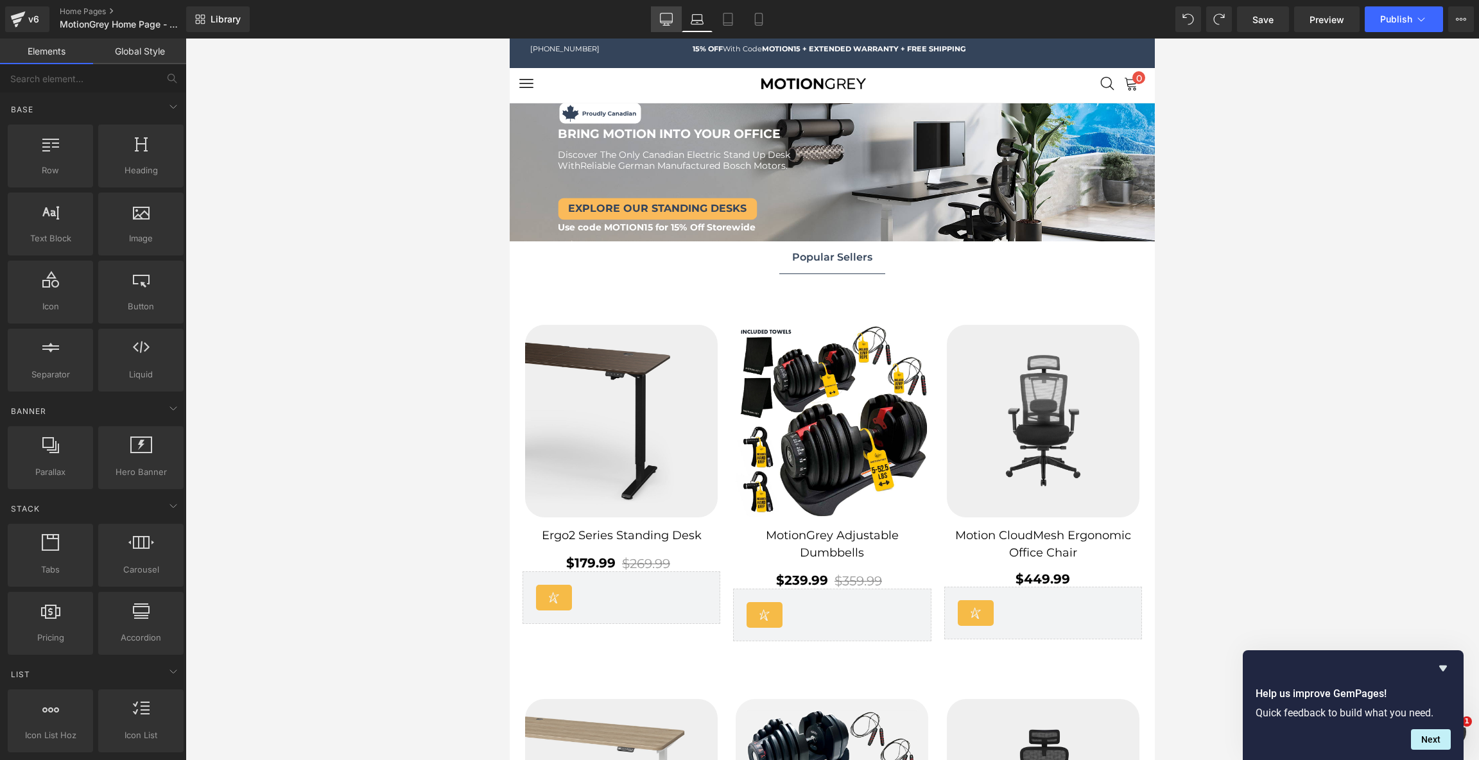
click at [662, 17] on icon at bounding box center [666, 19] width 13 height 13
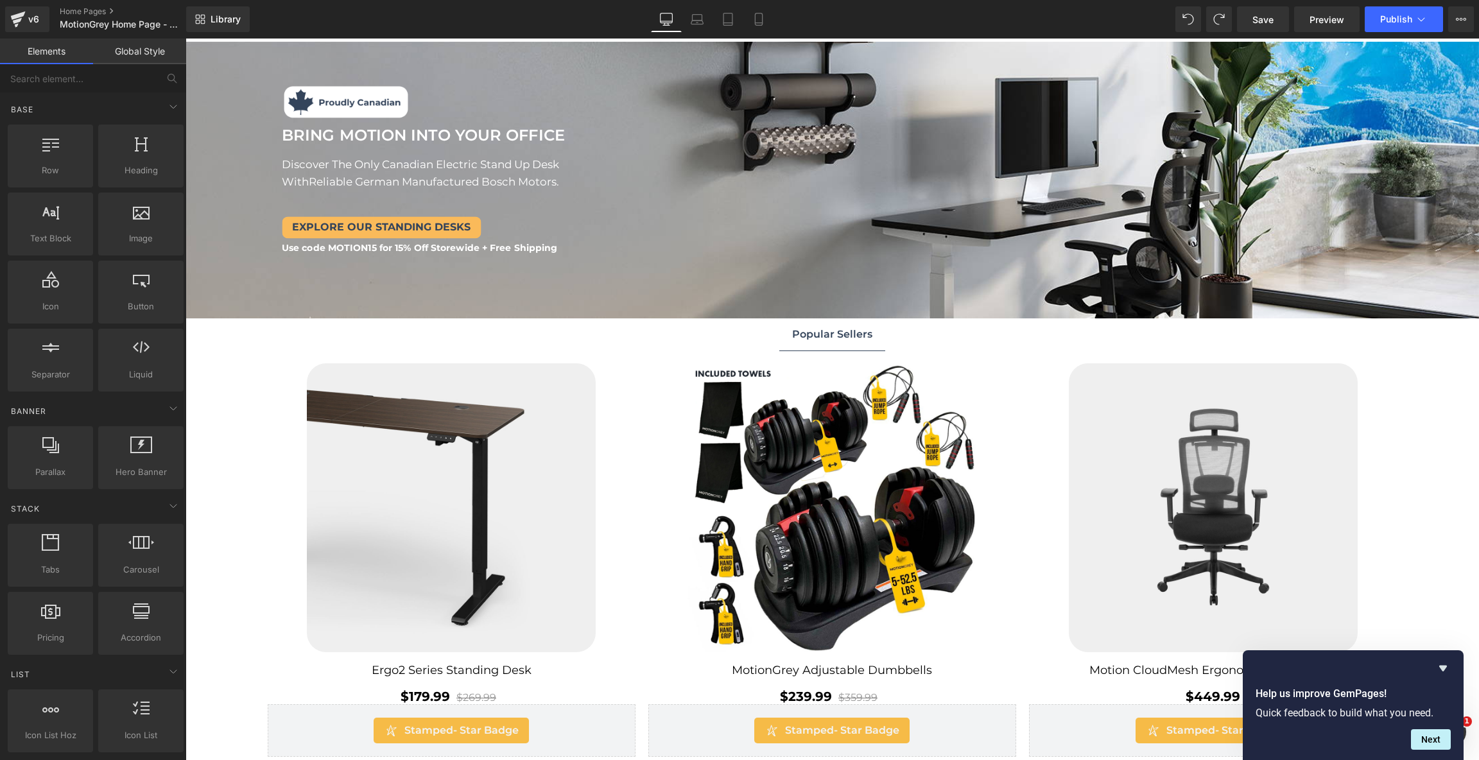
scroll to position [72, 0]
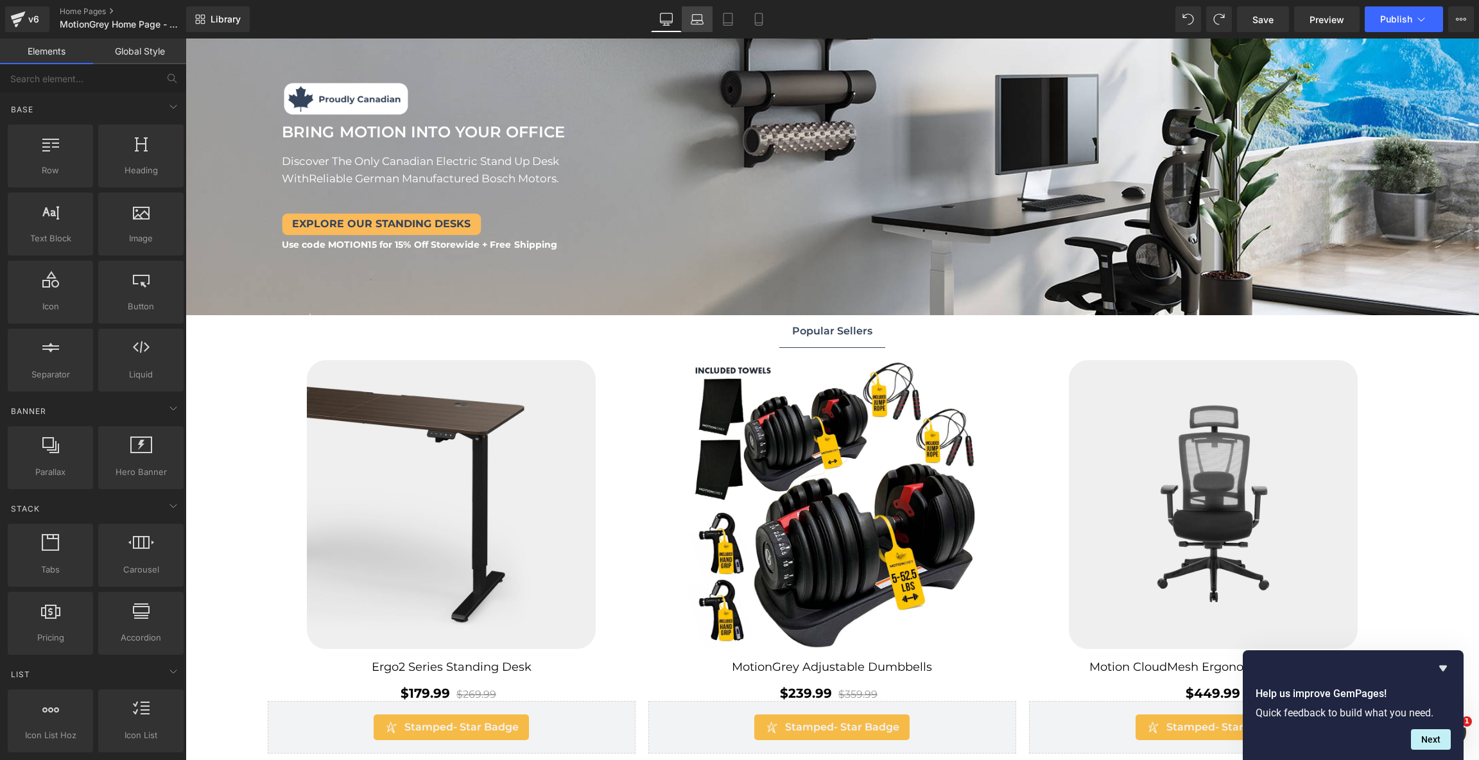
click at [703, 13] on icon at bounding box center [697, 19] width 13 height 13
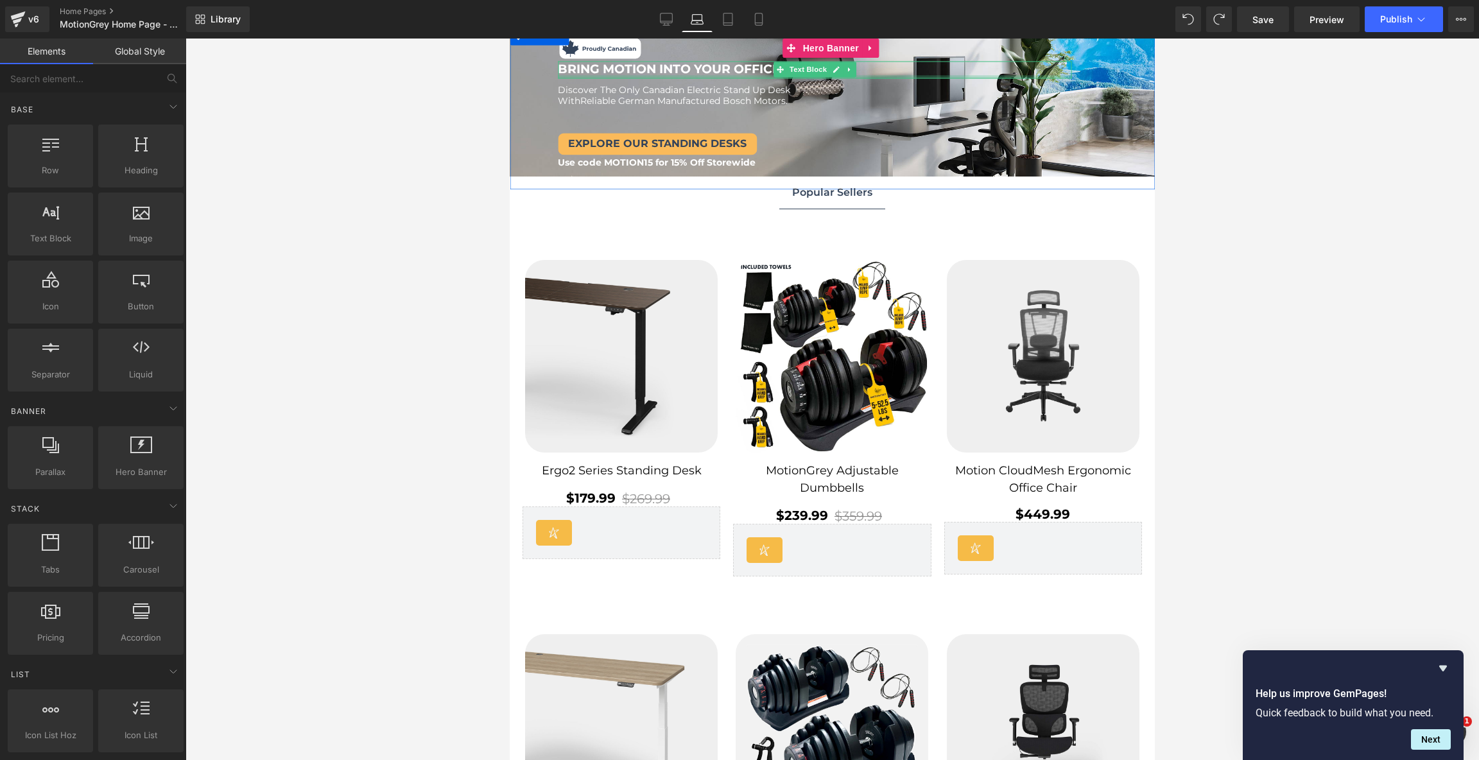
scroll to position [0, 0]
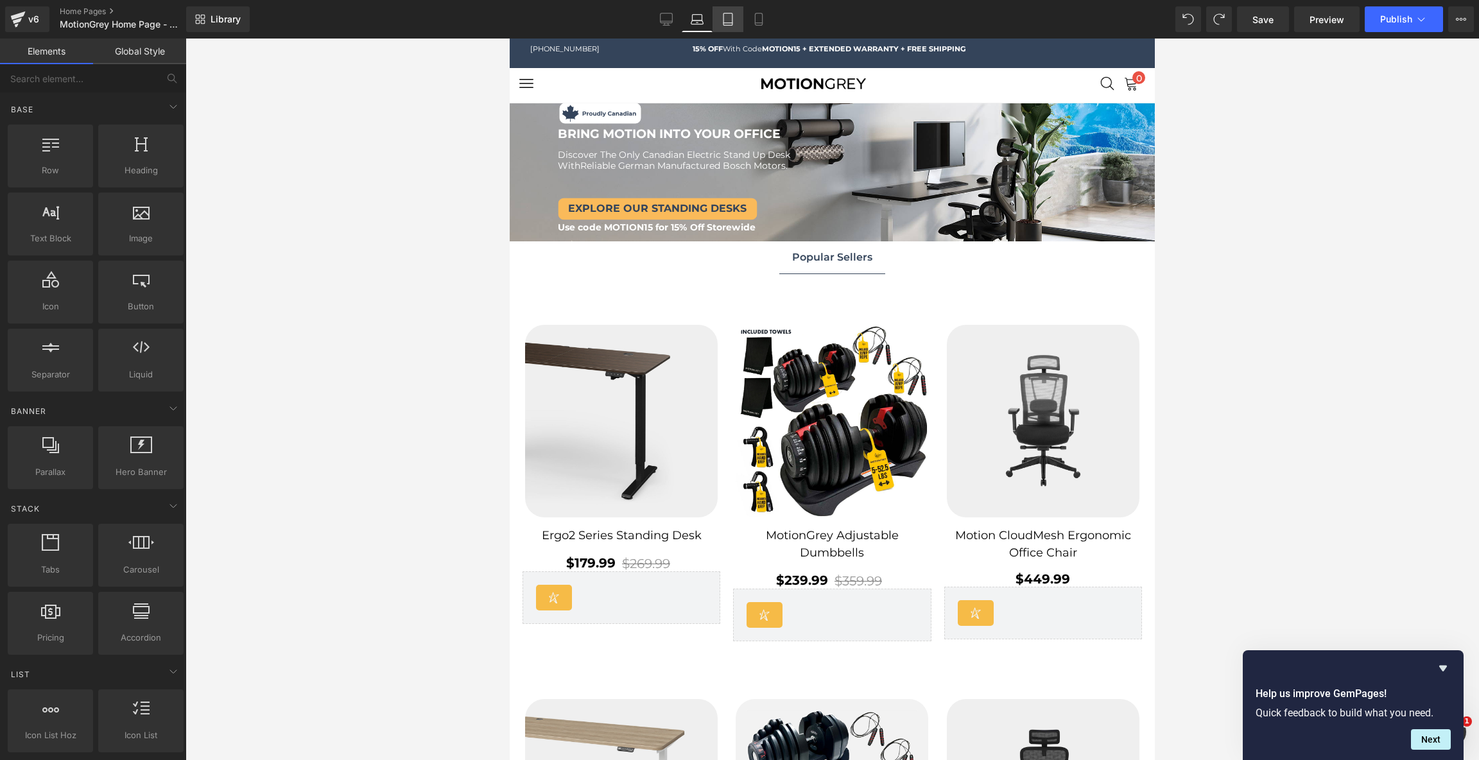
click at [727, 23] on icon at bounding box center [727, 19] width 13 height 13
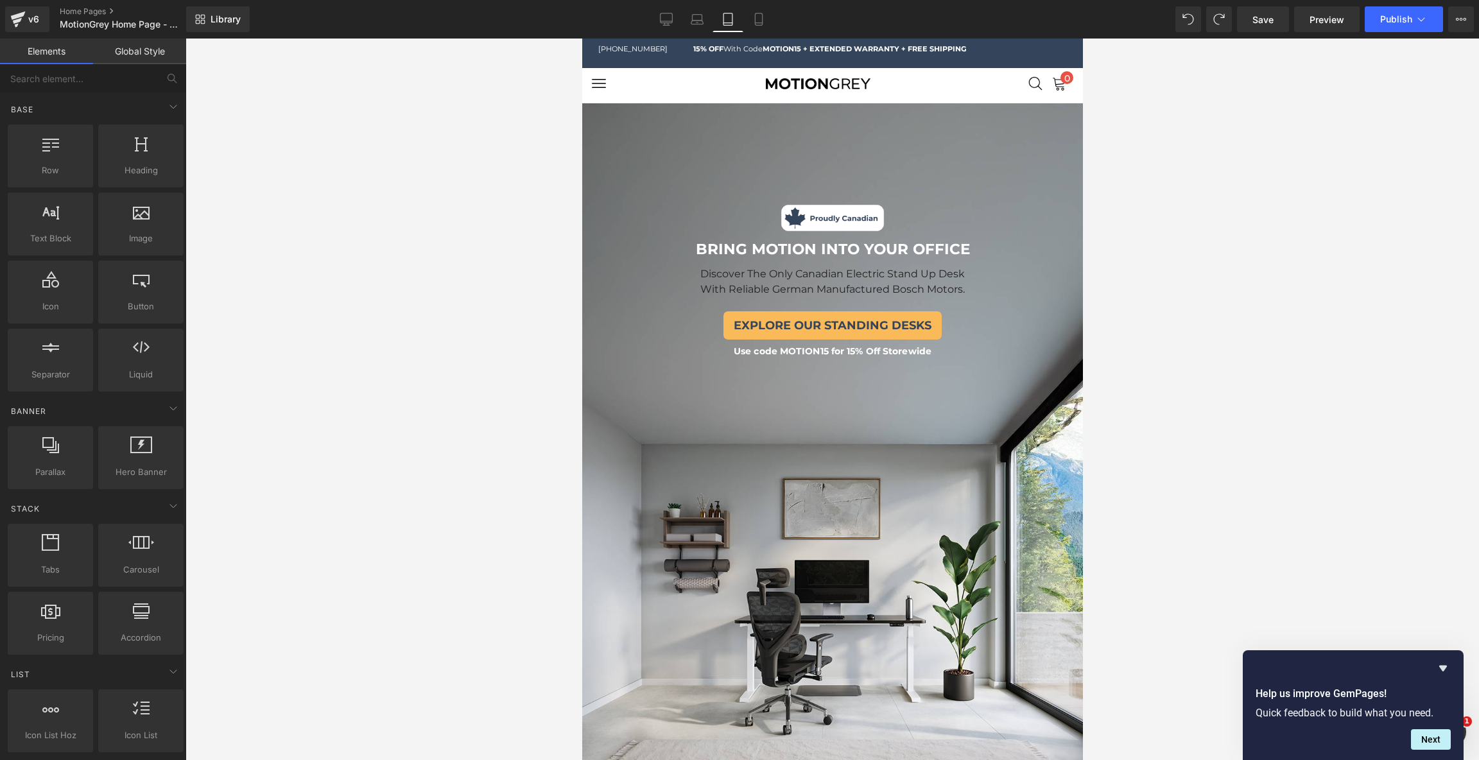
click at [761, 4] on div "Library Tablet Desktop Laptop Tablet Mobile Save Preview Publish Scheduled View…" at bounding box center [832, 19] width 1293 height 39
click at [761, 16] on icon at bounding box center [758, 19] width 13 height 13
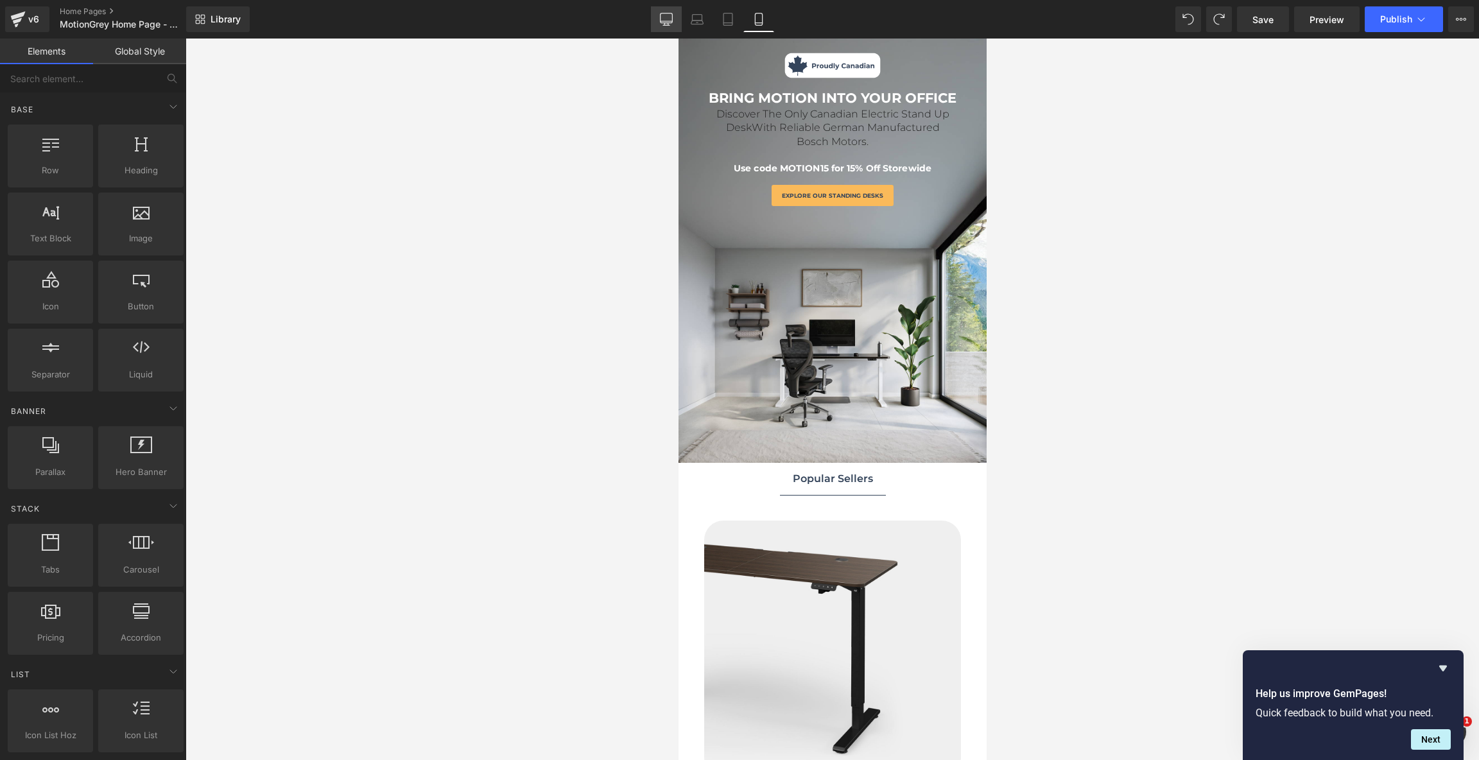
click at [674, 24] on link "Desktop" at bounding box center [666, 19] width 31 height 26
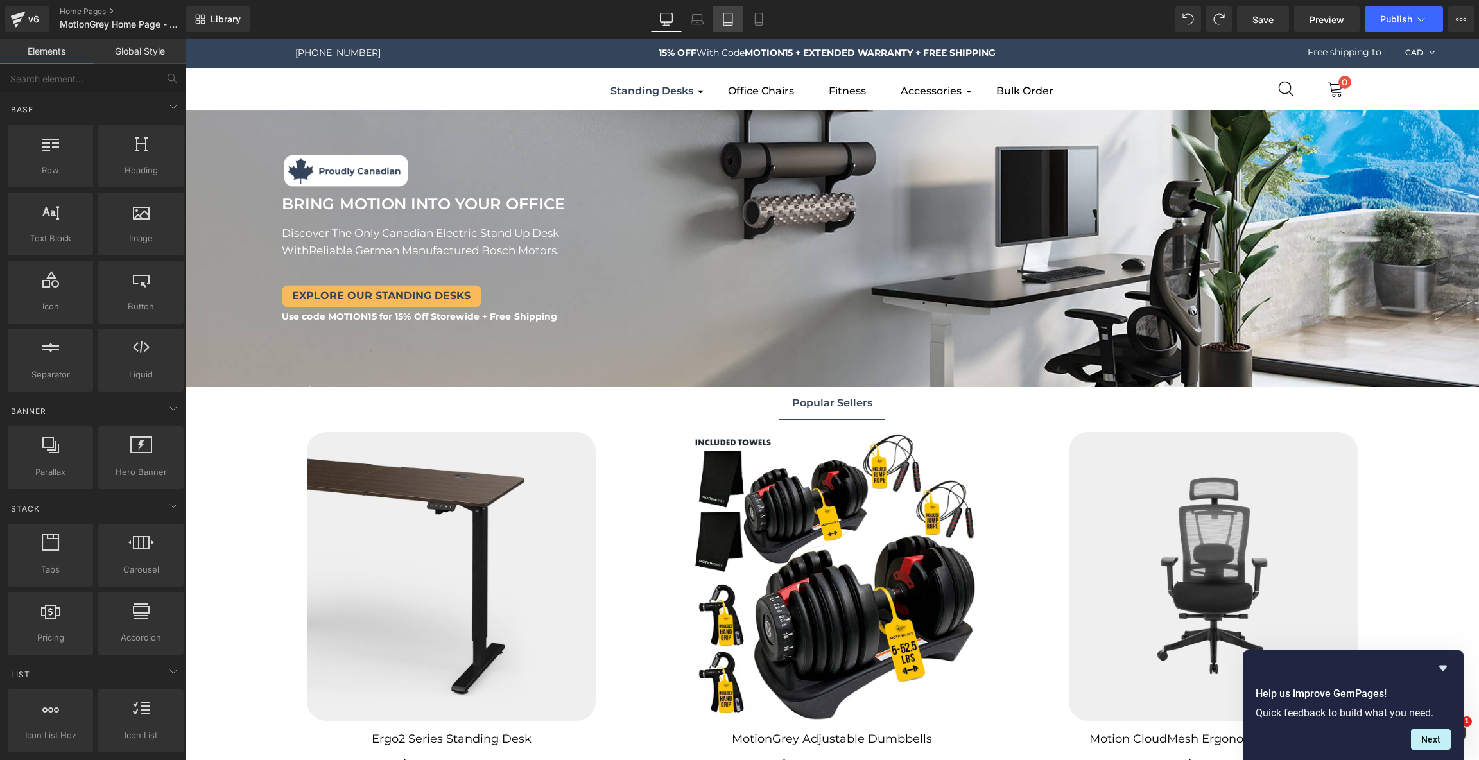
click at [721, 24] on link "Tablet" at bounding box center [727, 19] width 31 height 26
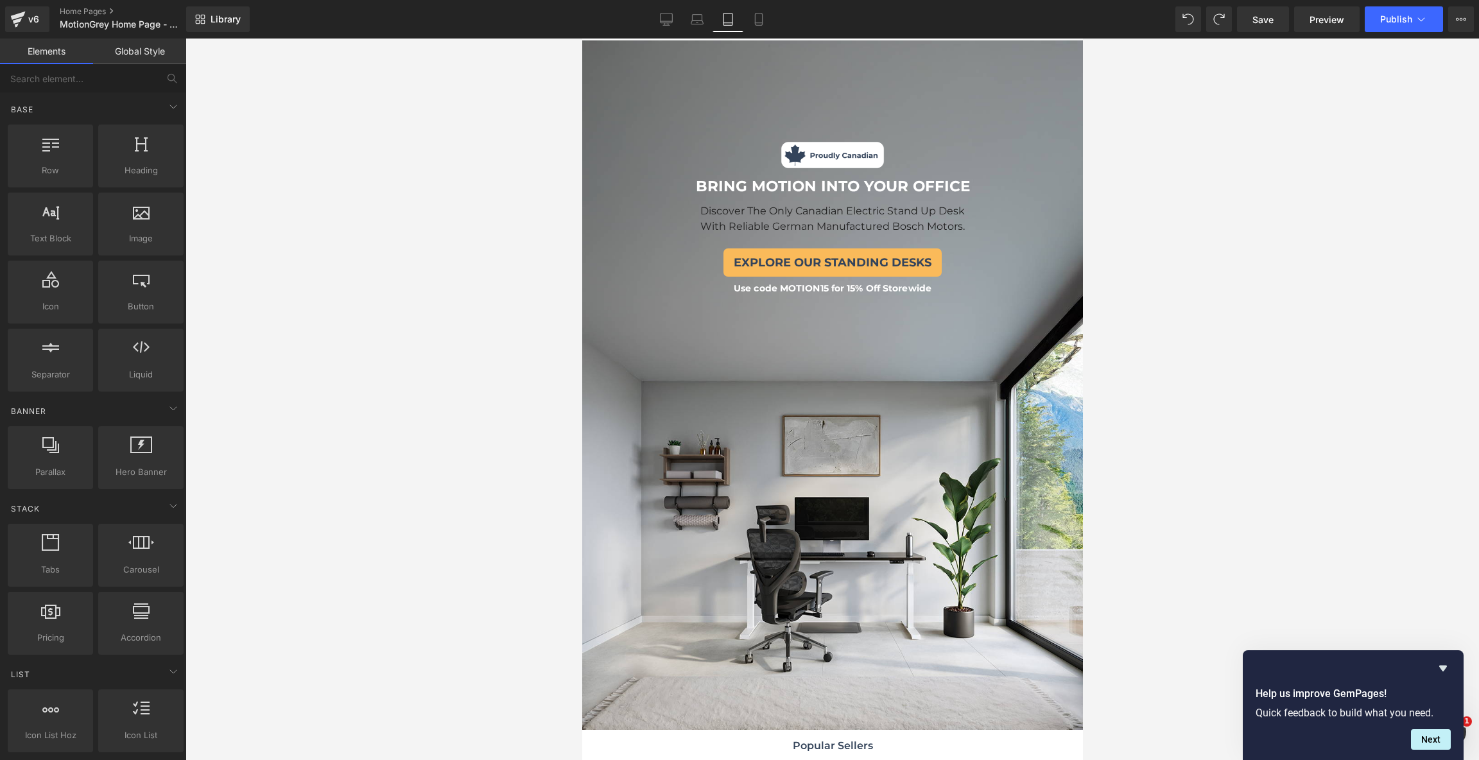
scroll to position [65, 0]
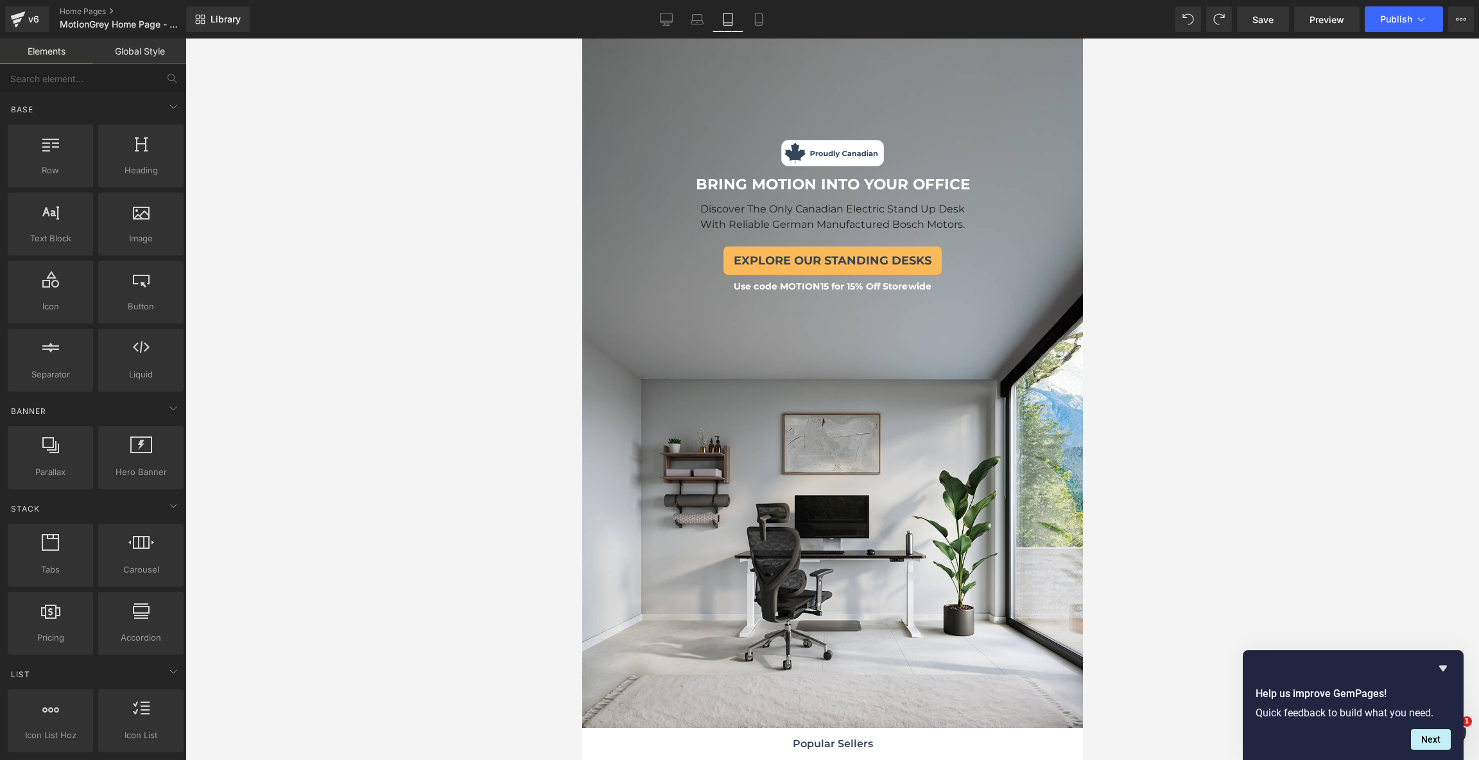
click at [787, 218] on span "With Reliable German Manufactured Bosch Motors." at bounding box center [832, 224] width 264 height 12
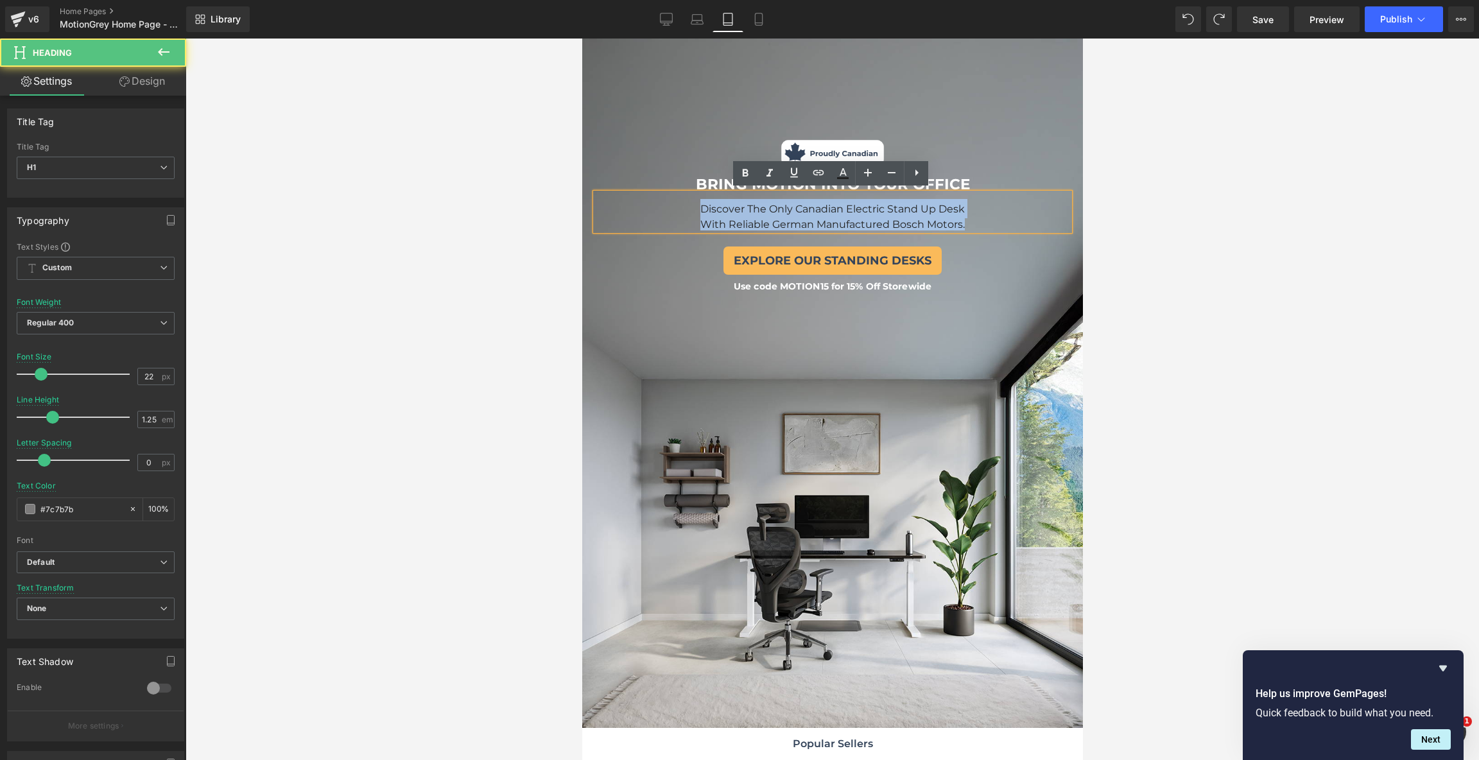
drag, startPoint x: 970, startPoint y: 220, endPoint x: 682, endPoint y: 209, distance: 287.8
click at [682, 209] on div "Discover The Only Canadian Electric Stand Up Desk With Reliable German Manufact…" at bounding box center [832, 211] width 474 height 37
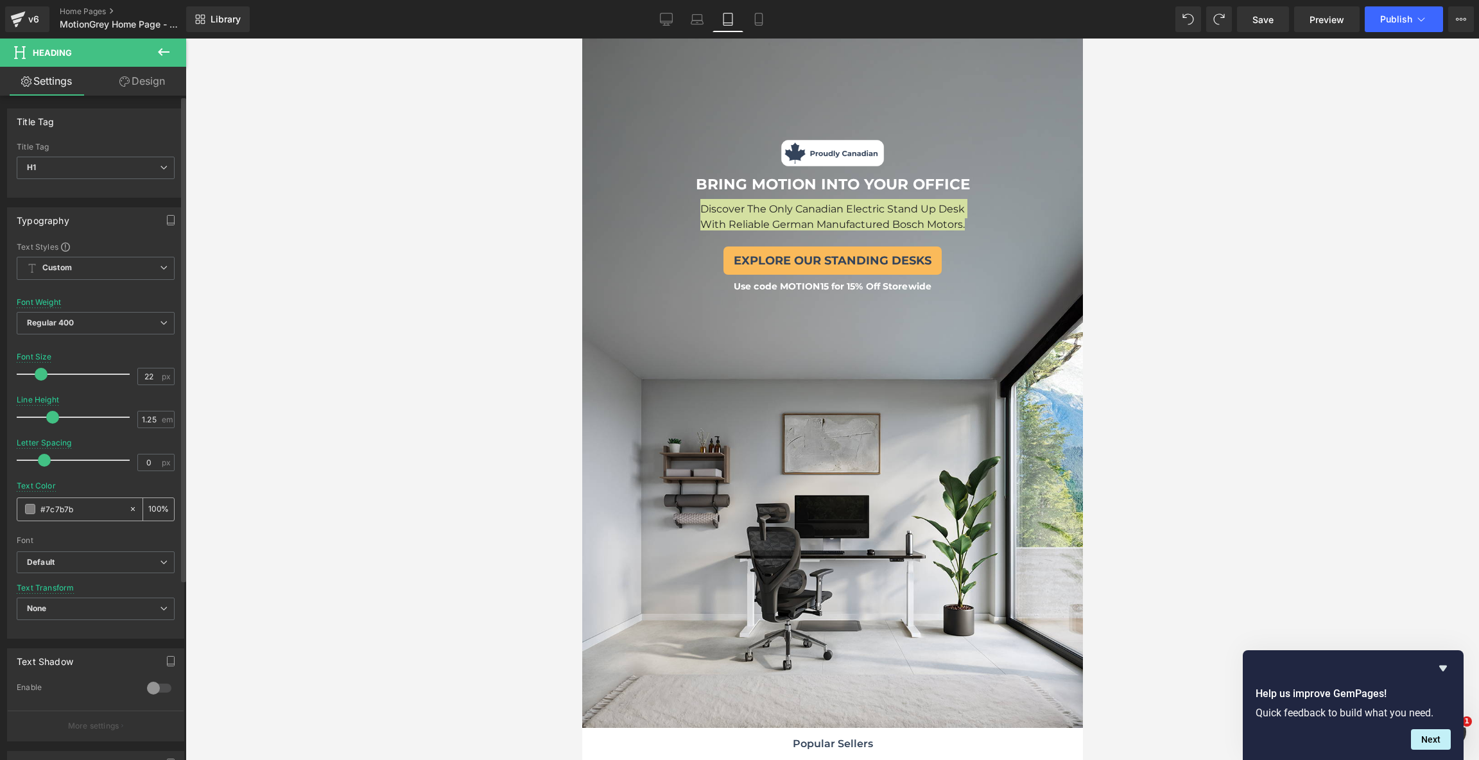
click at [91, 510] on input "#7c7b7b" at bounding box center [81, 509] width 82 height 14
click at [34, 511] on span at bounding box center [30, 509] width 10 height 10
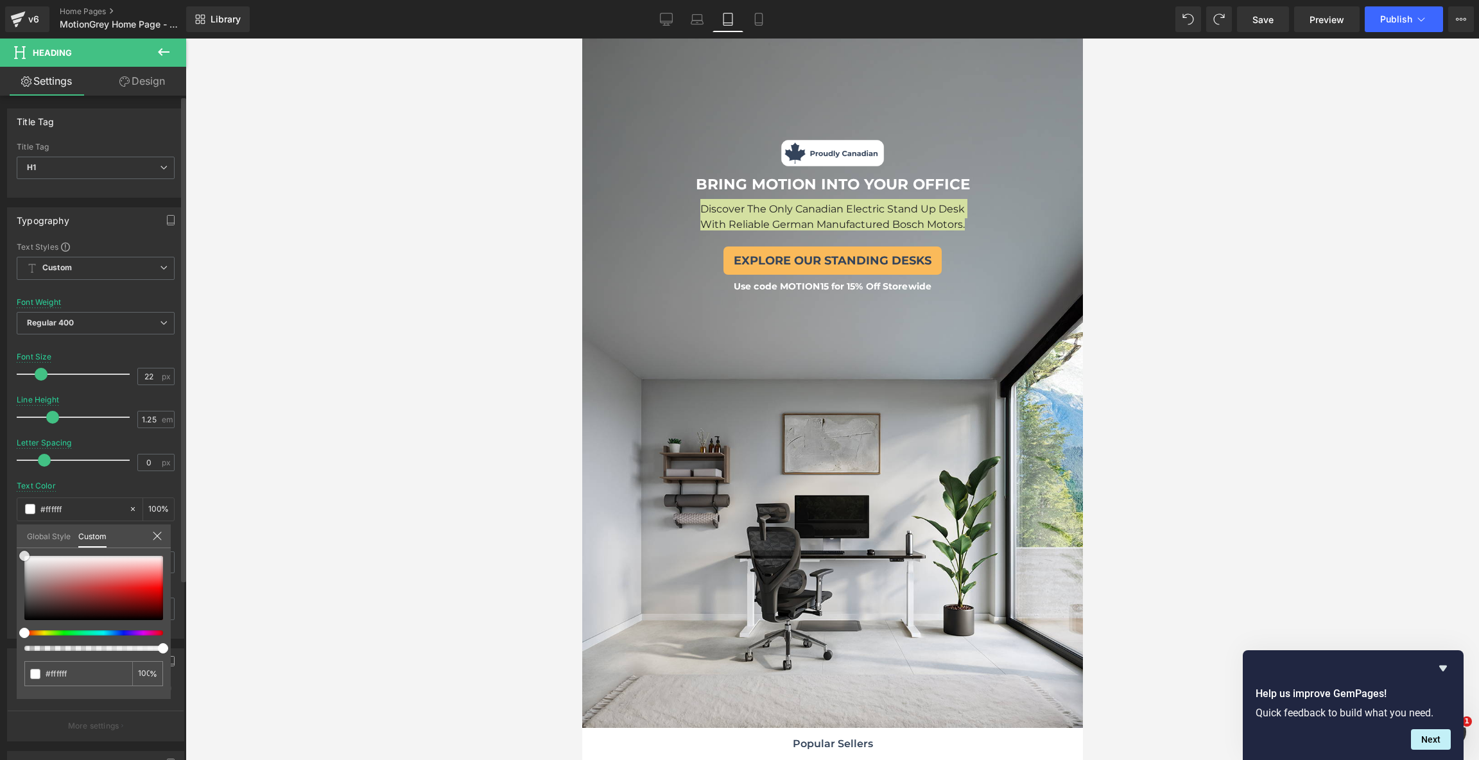
drag, startPoint x: 48, startPoint y: 565, endPoint x: 0, endPoint y: 534, distance: 57.5
click at [0, 534] on div "Typography Text Styles Custom Custom Setup Global Style Custom Setup Global Sty…" at bounding box center [96, 418] width 192 height 441
click at [566, 273] on div at bounding box center [831, 399] width 1293 height 721
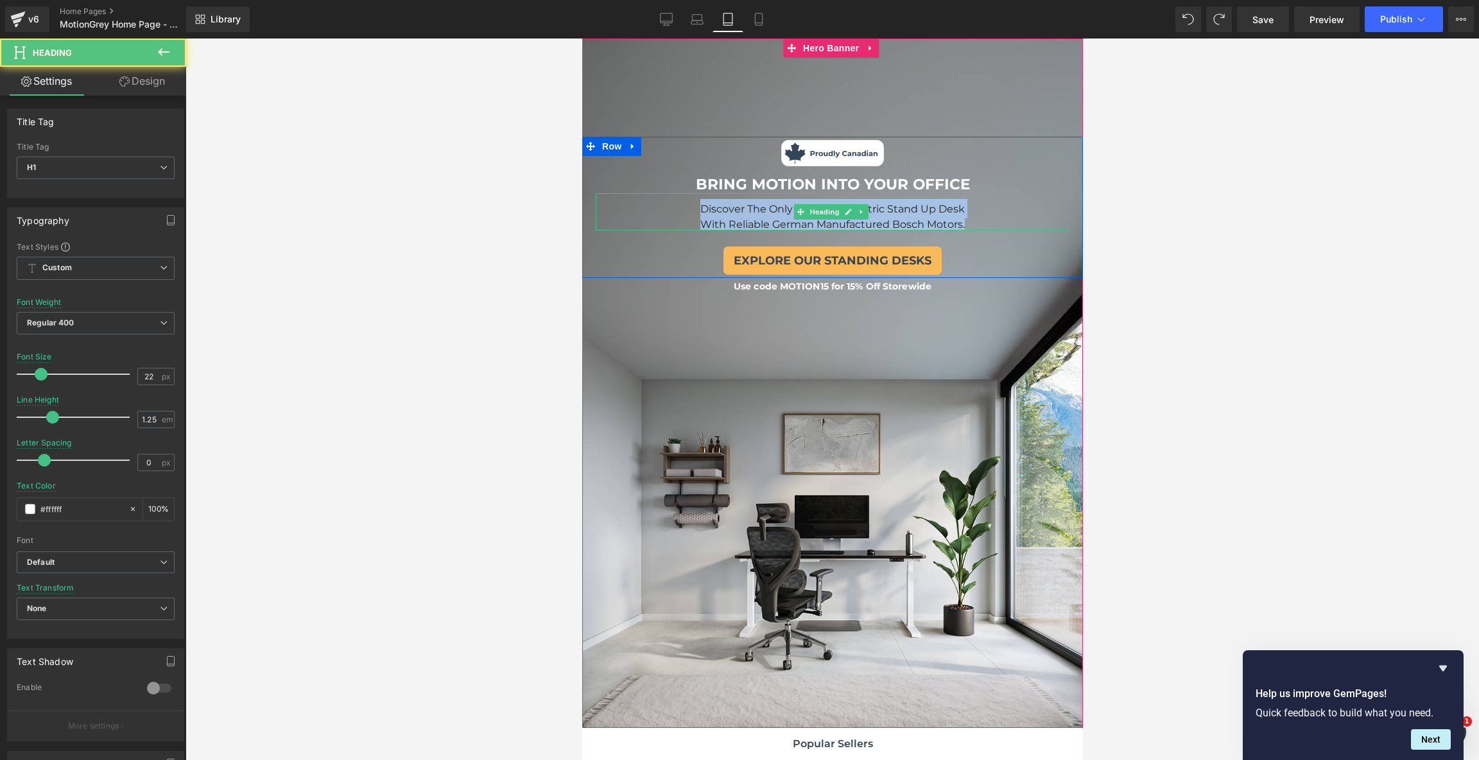
click at [1039, 218] on div "With Reliable German Manufactured Bosch Motors." at bounding box center [832, 224] width 474 height 12
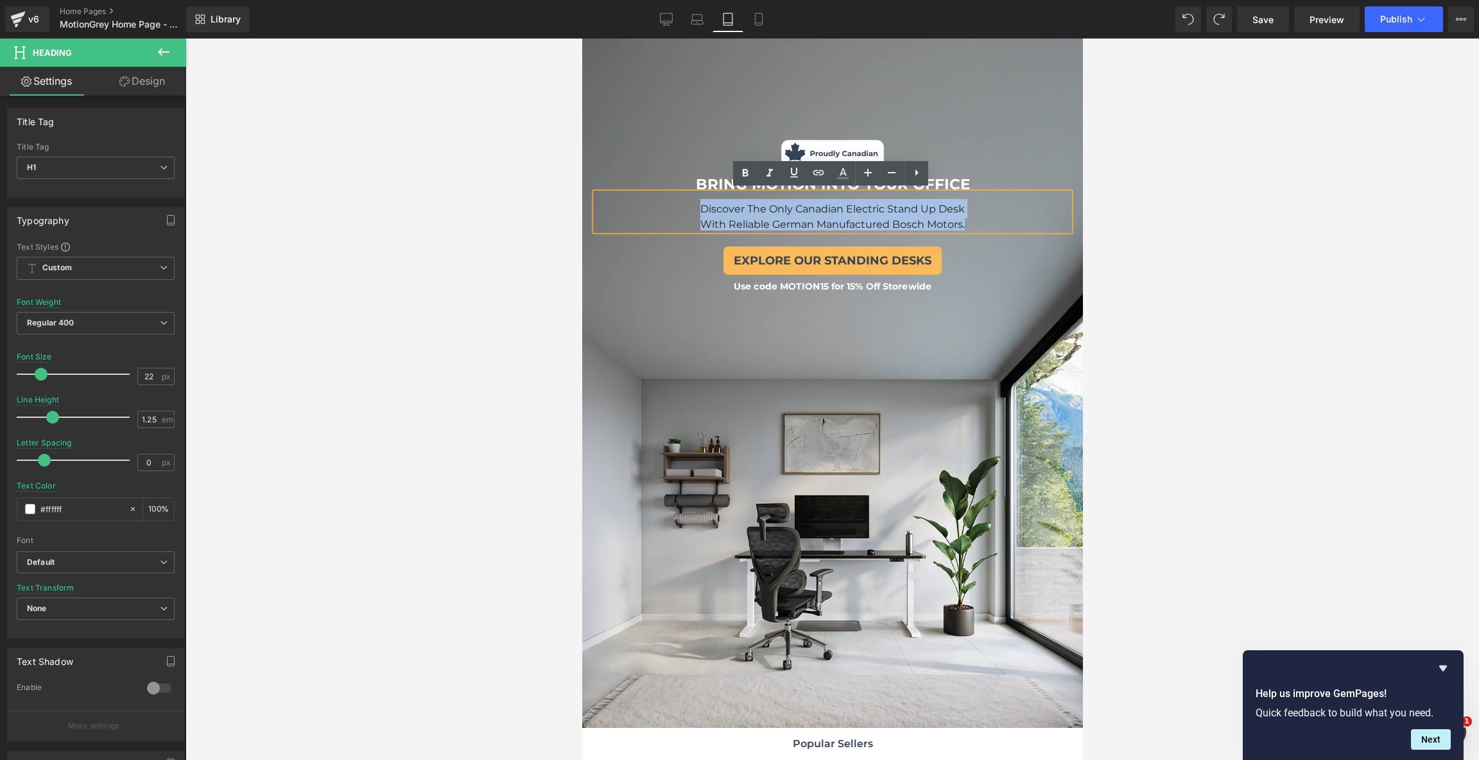
drag, startPoint x: 1006, startPoint y: 220, endPoint x: 675, endPoint y: 200, distance: 332.5
click at [675, 200] on div "Discover The Only Canadian Electric Stand Up Desk With Reliable German Manufact…" at bounding box center [832, 211] width 474 height 37
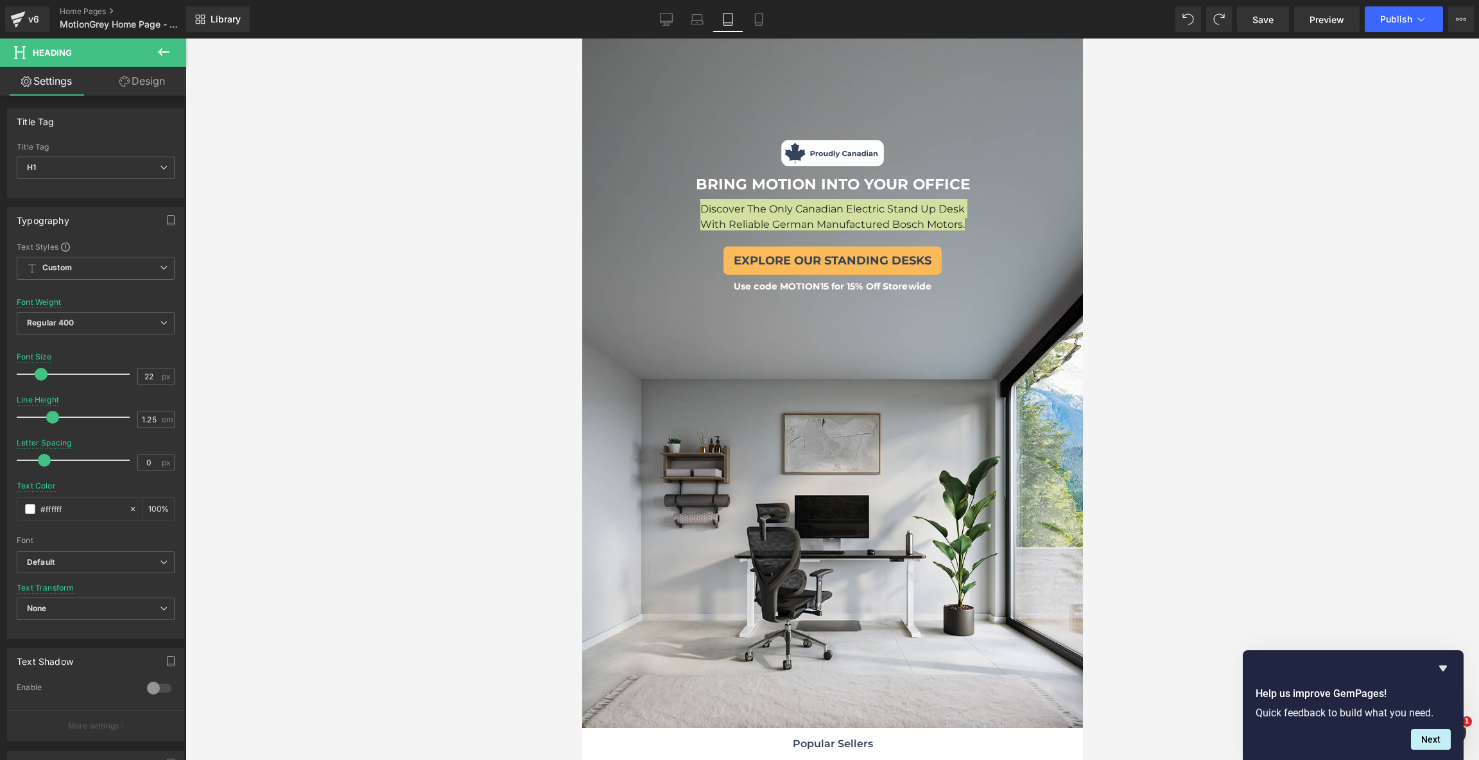
click at [401, 256] on div at bounding box center [831, 399] width 1293 height 721
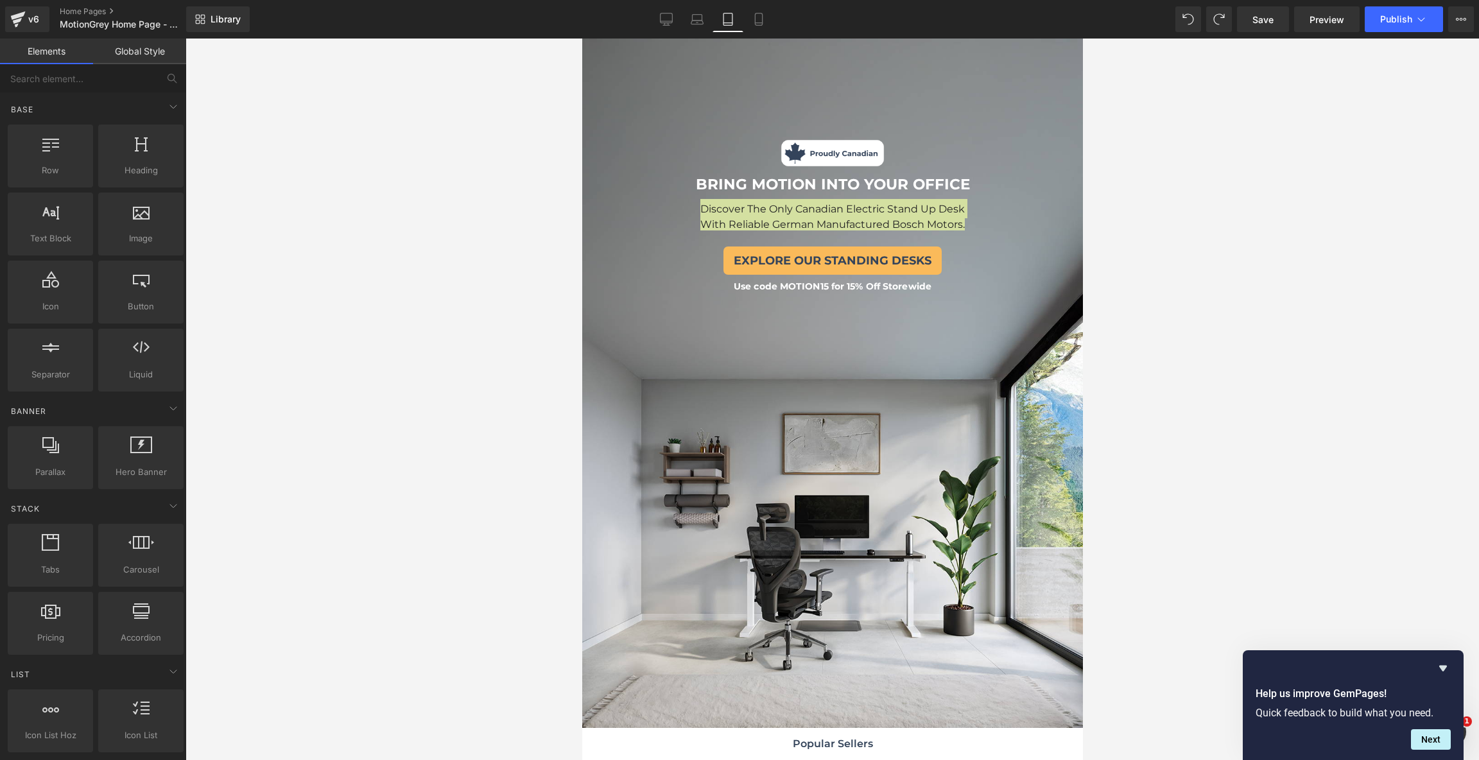
click at [436, 252] on div at bounding box center [831, 399] width 1293 height 721
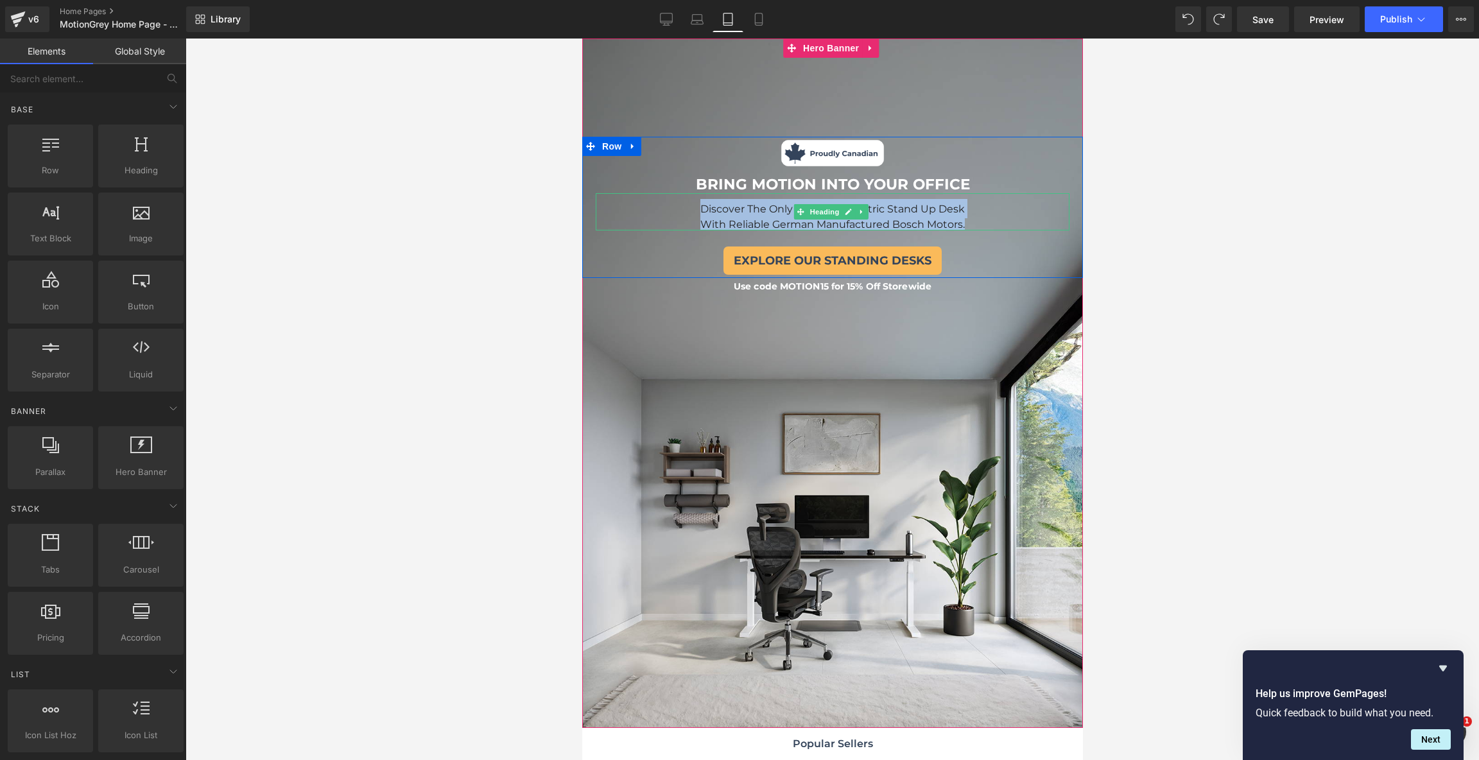
click at [879, 219] on span "With Reliable German Manufactured Bosch Motors." at bounding box center [832, 224] width 264 height 12
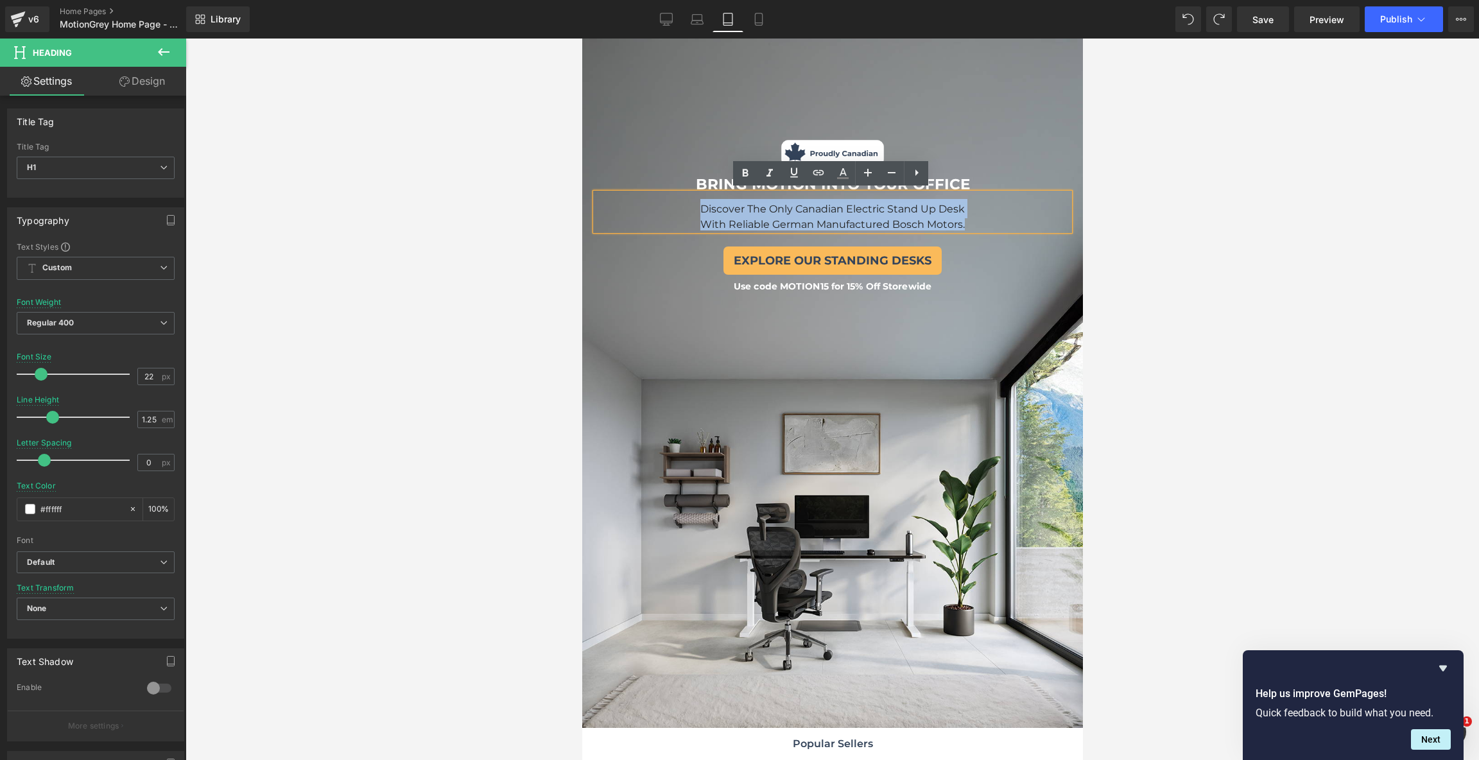
drag, startPoint x: 985, startPoint y: 225, endPoint x: 691, endPoint y: 210, distance: 293.7
click at [691, 210] on div "Discover The Only Canadian Electric Stand Up Desk With Reliable German Manufact…" at bounding box center [832, 211] width 474 height 37
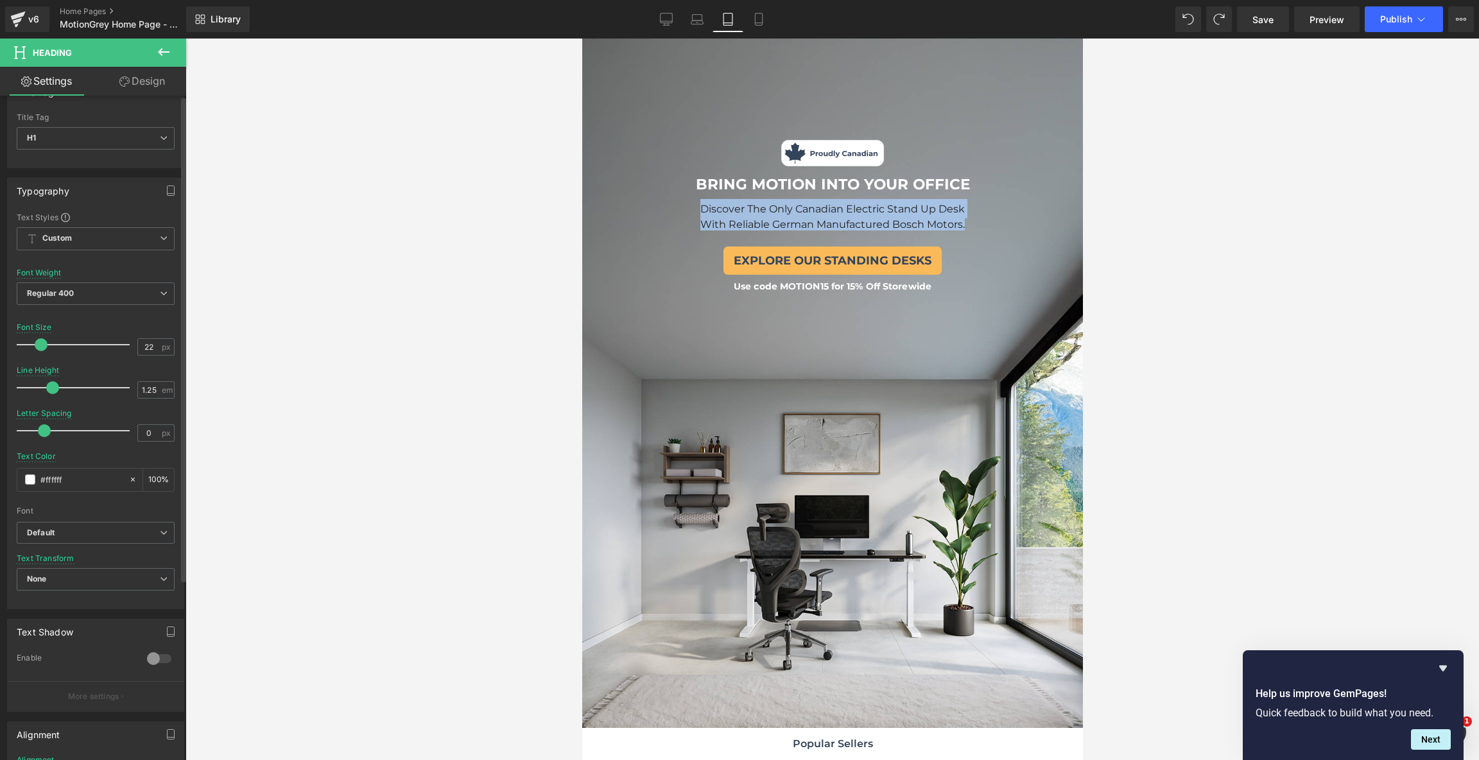
scroll to position [0, 0]
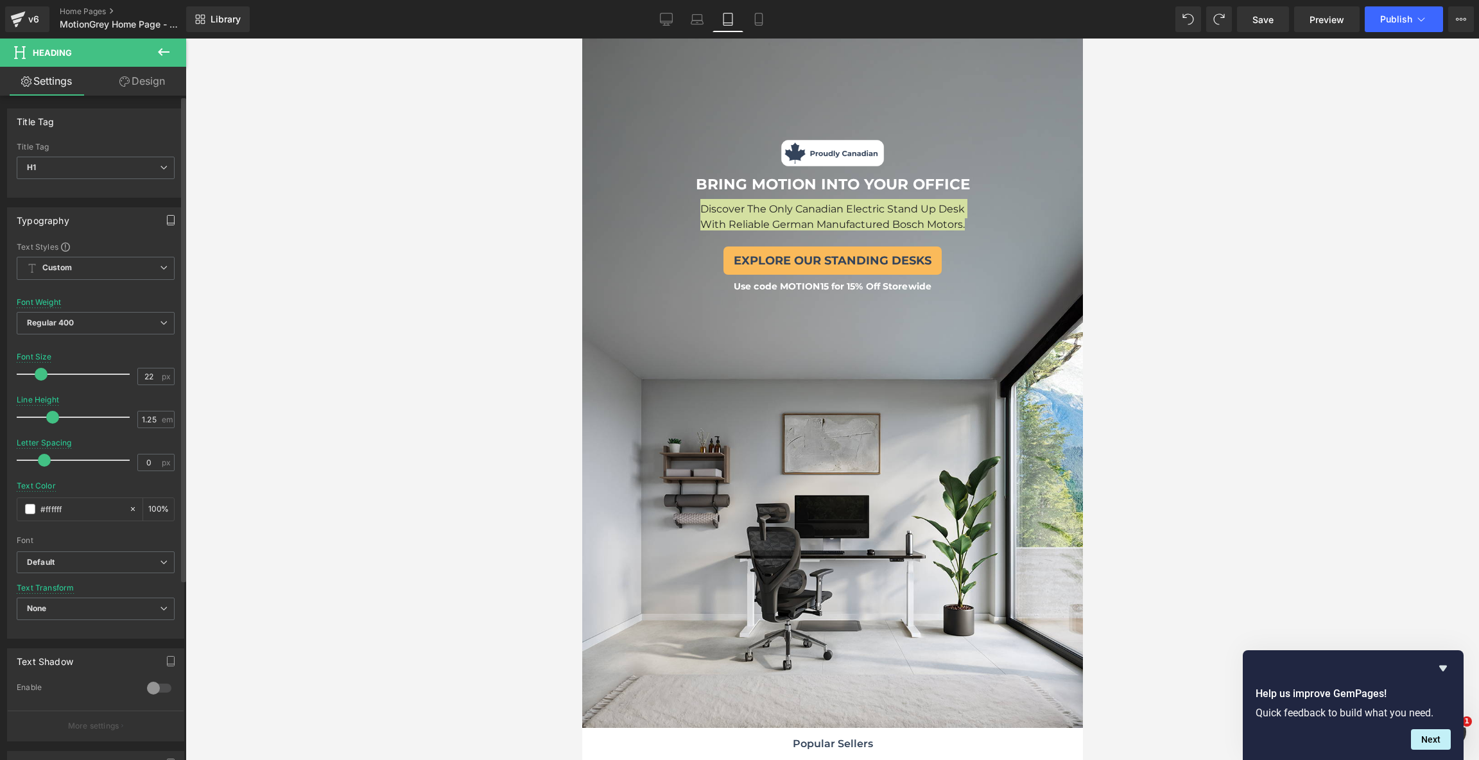
click at [171, 218] on button "button" at bounding box center [170, 220] width 21 height 24
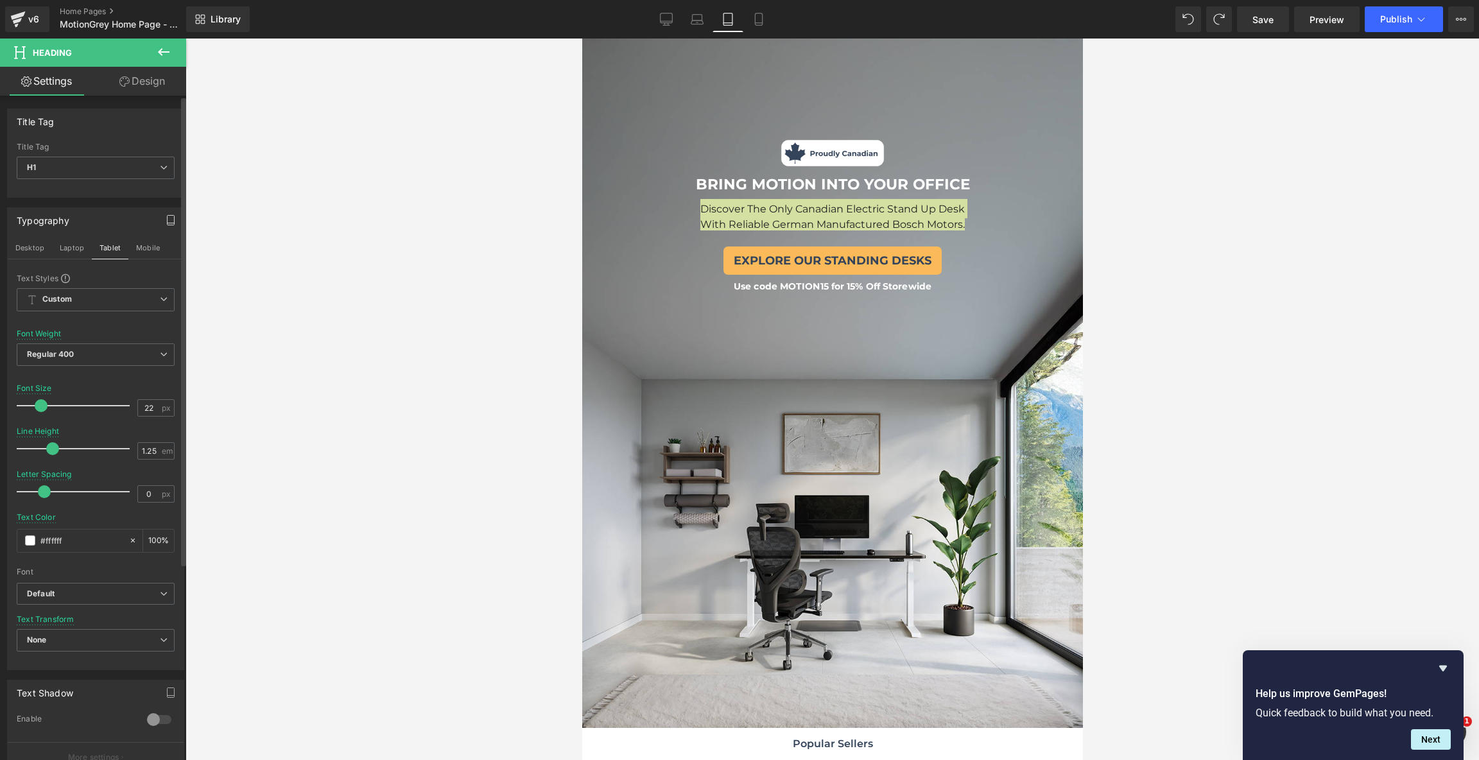
click at [171, 218] on button "button" at bounding box center [170, 220] width 21 height 24
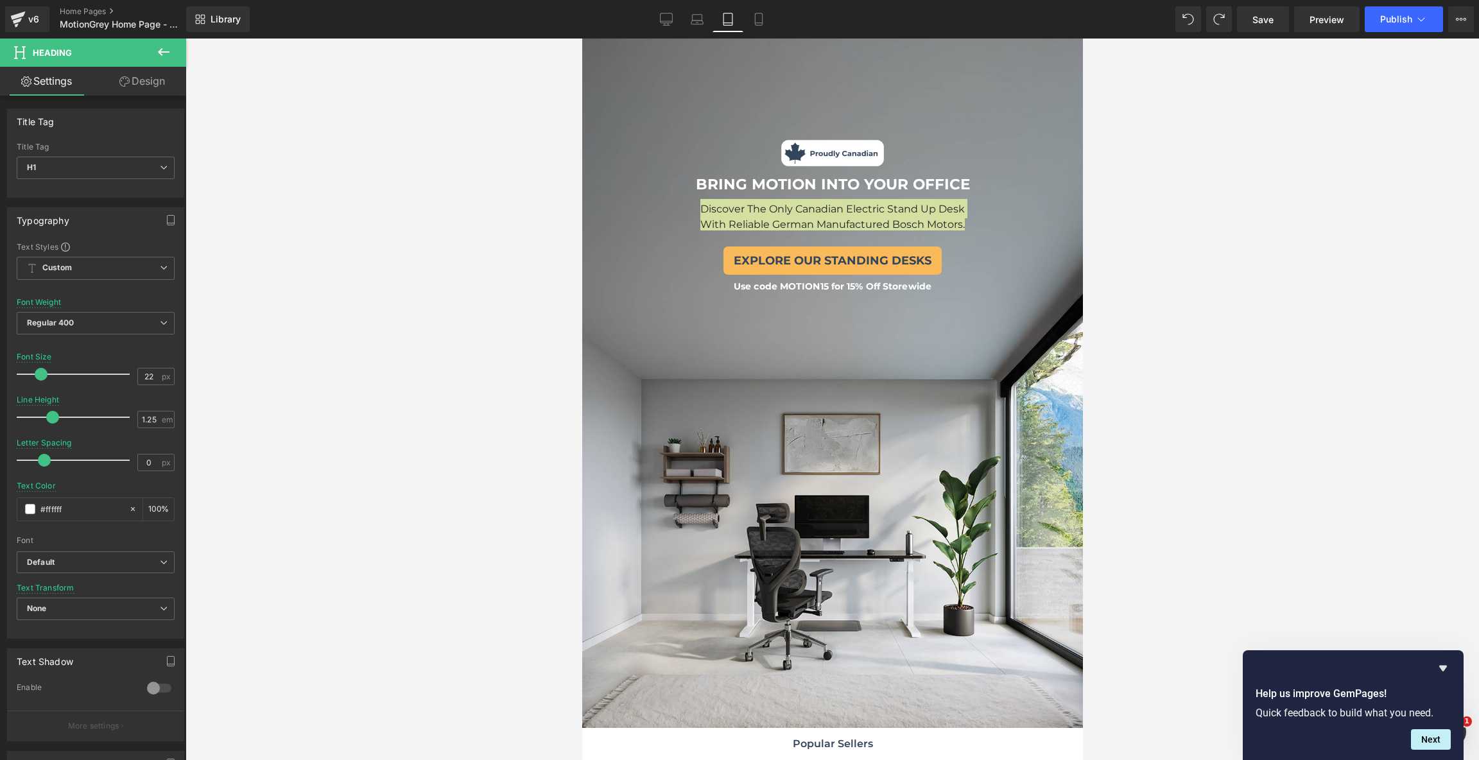
click at [127, 79] on icon at bounding box center [124, 81] width 10 height 10
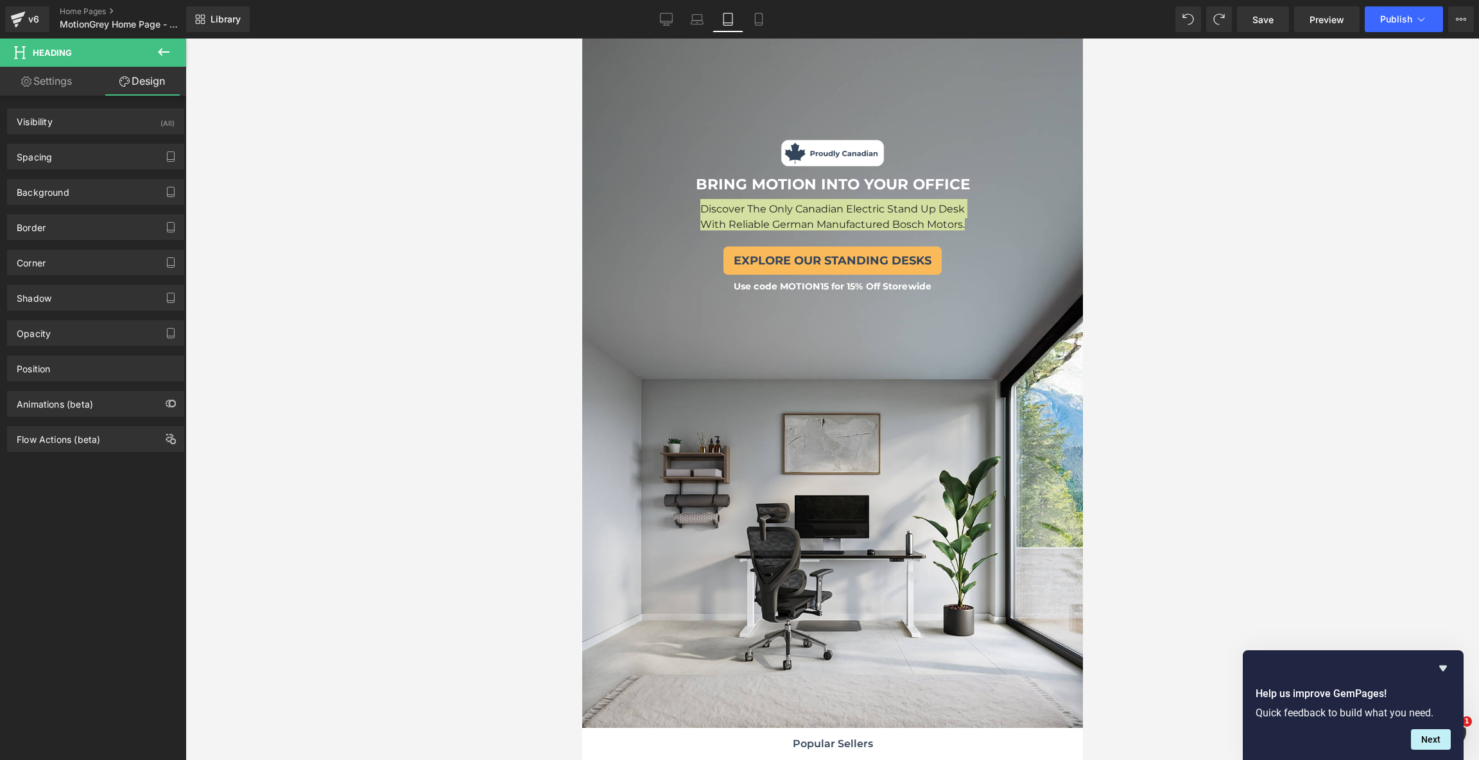
click at [376, 270] on div at bounding box center [831, 399] width 1293 height 721
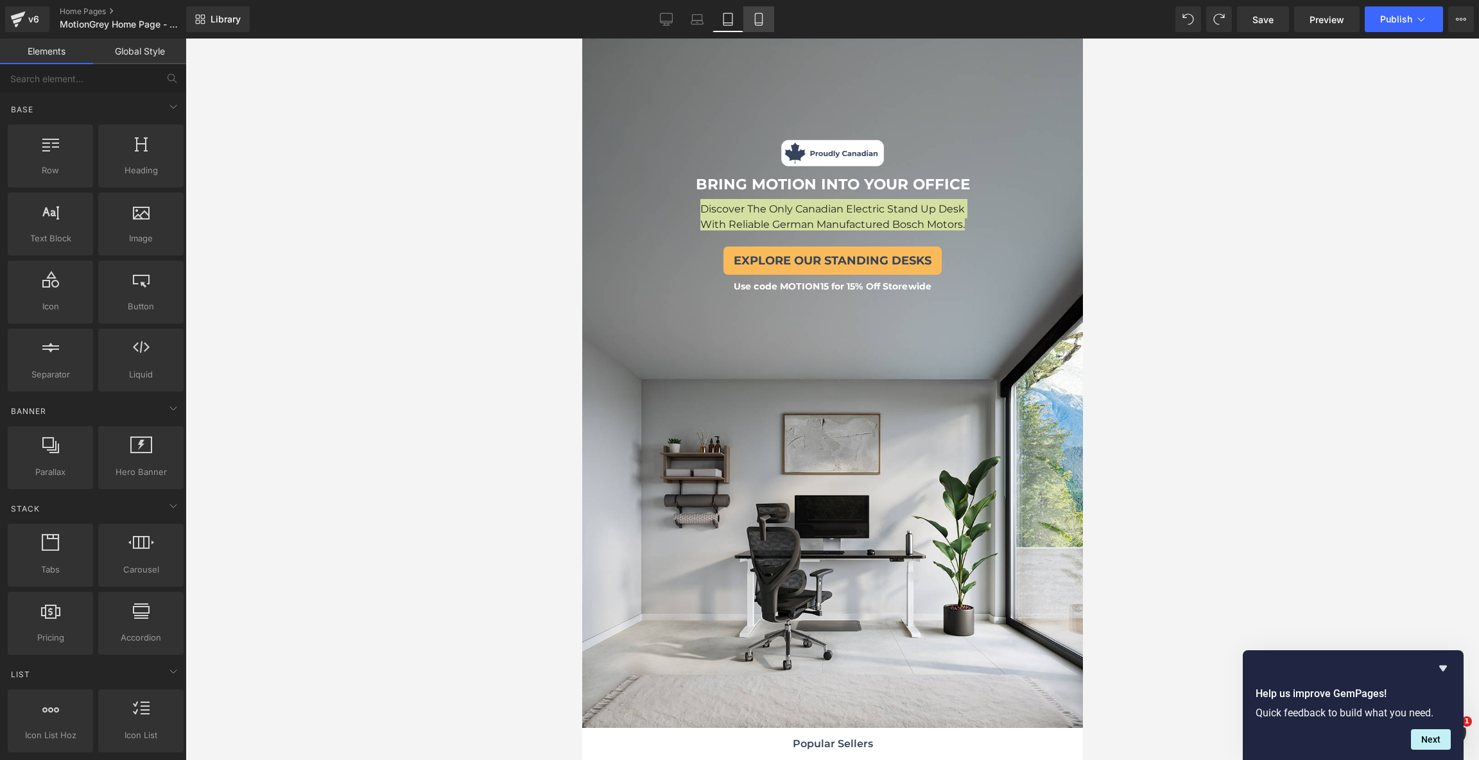
click at [745, 17] on link "Mobile" at bounding box center [758, 19] width 31 height 26
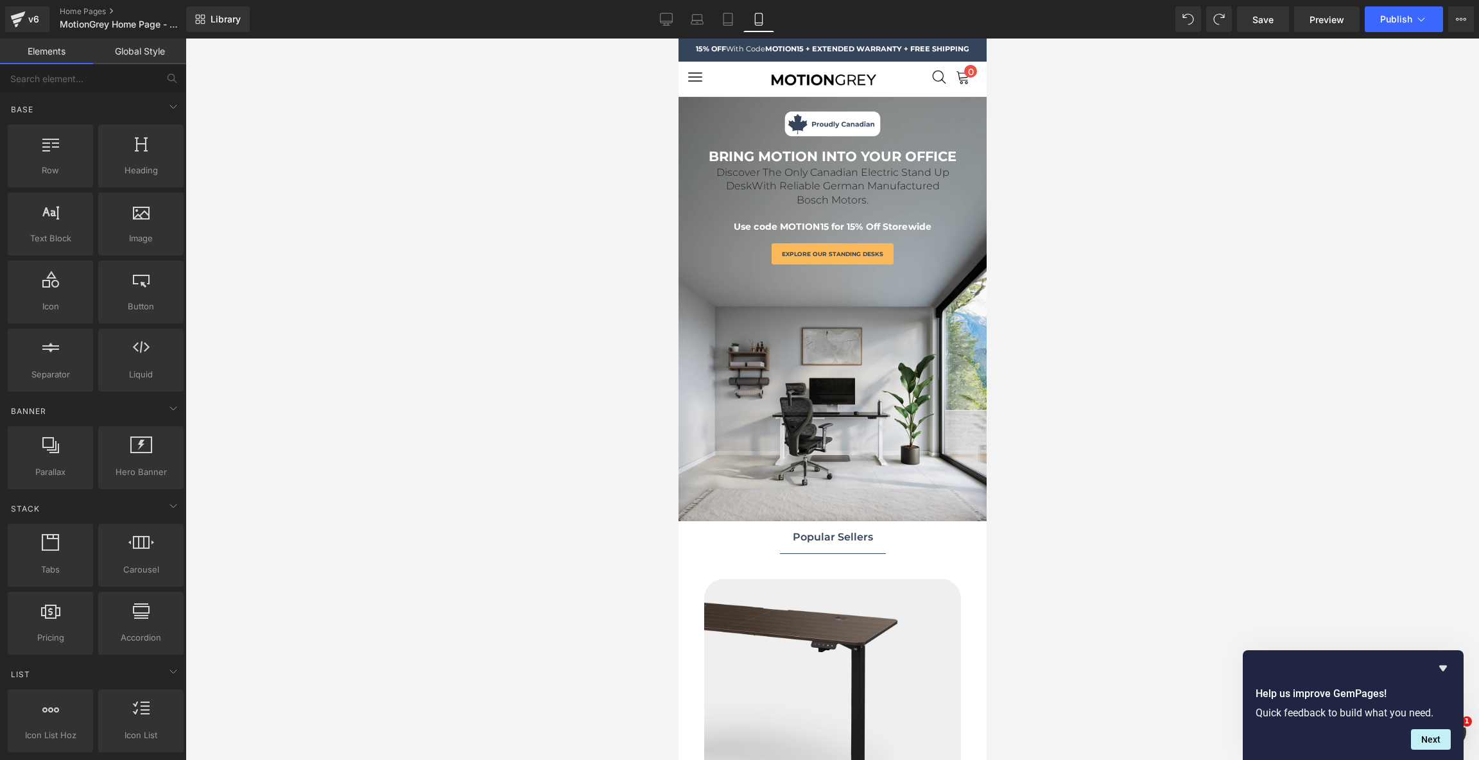
click at [421, 233] on div at bounding box center [831, 399] width 1293 height 721
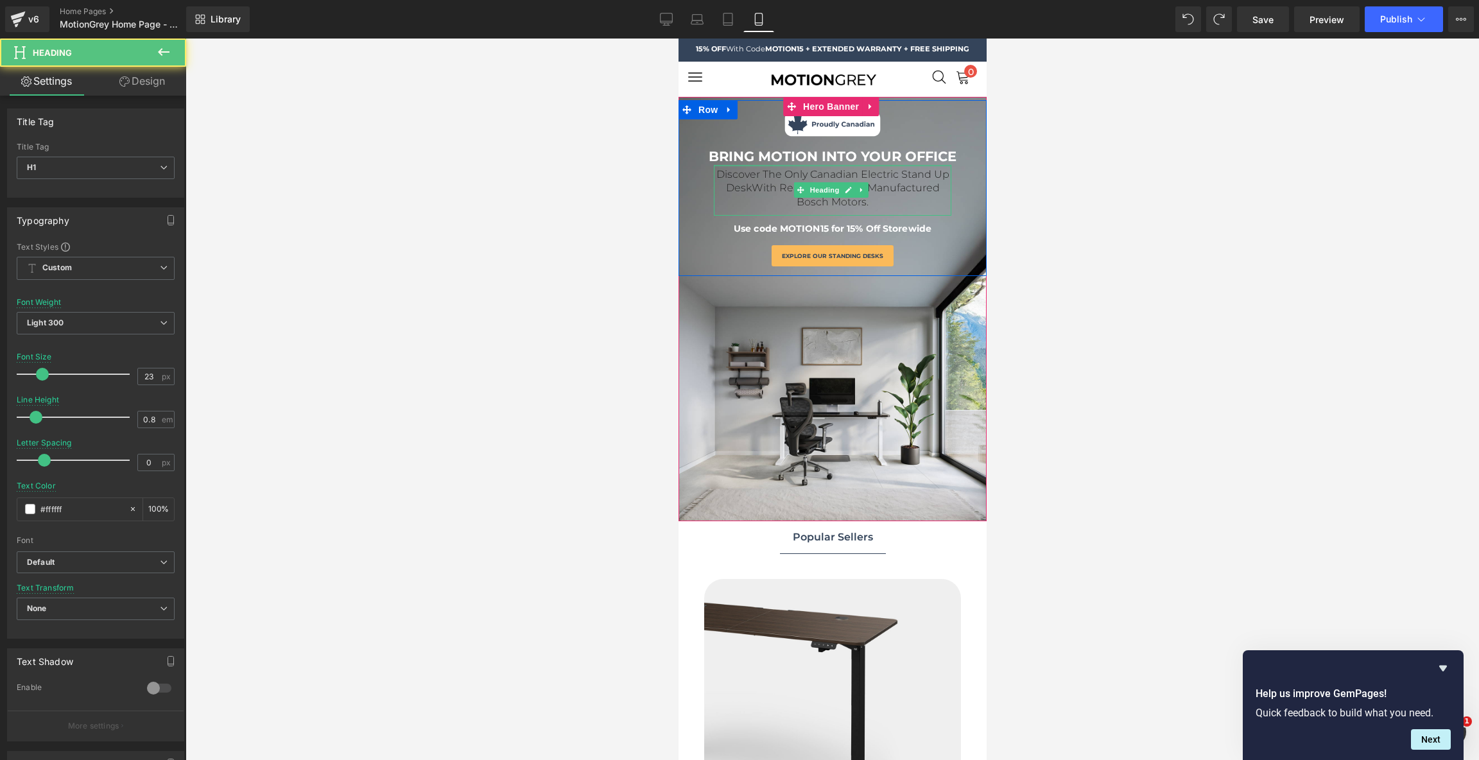
click at [850, 167] on div "Discover The Only Canadian Electric Stand Up Desk With Reliable German Manufact…" at bounding box center [831, 190] width 237 height 51
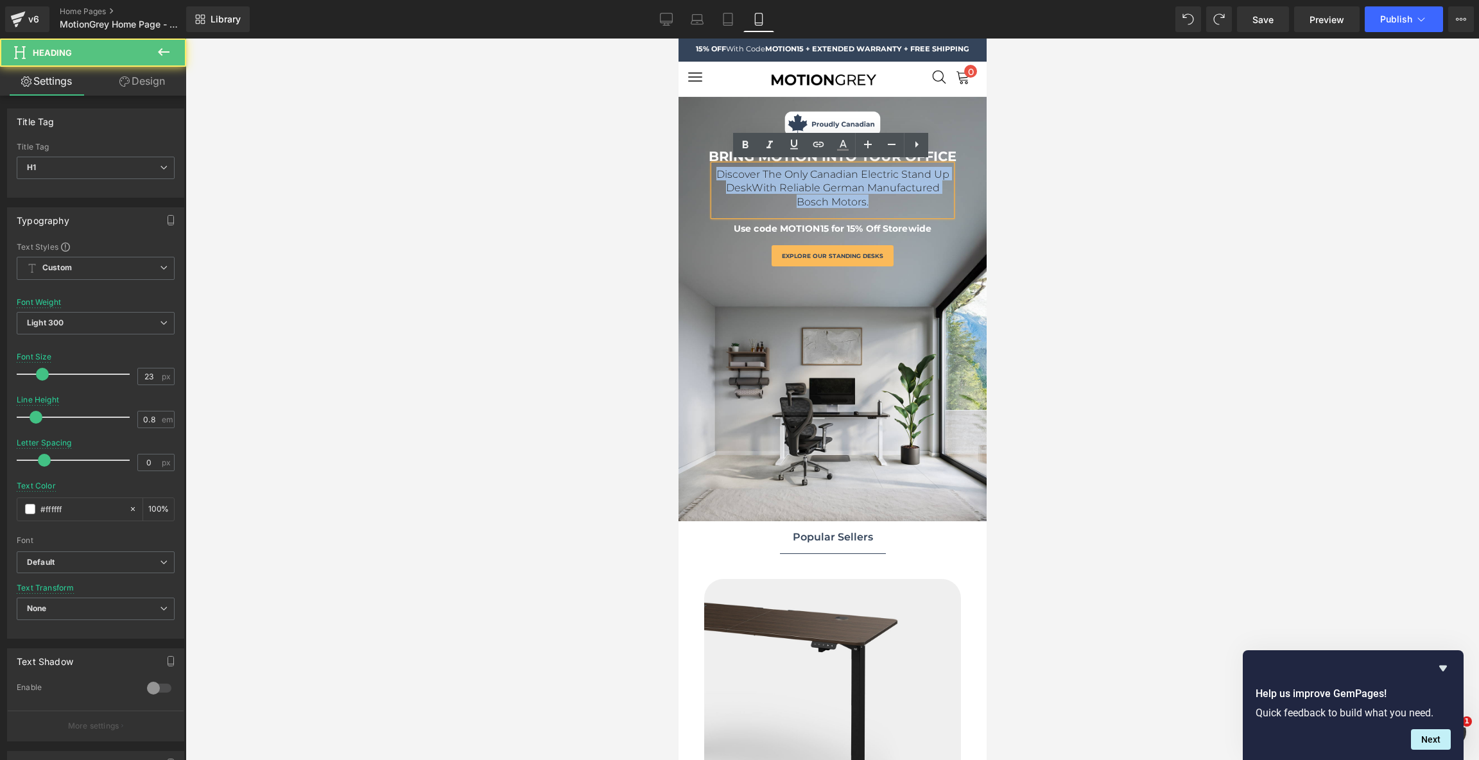
drag, startPoint x: 884, startPoint y: 201, endPoint x: 707, endPoint y: 175, distance: 179.7
click at [707, 175] on div "Image BRING MOTION INTO YOUR OFFICE Text Block Discover The Only Canadian Elect…" at bounding box center [832, 184] width 308 height 169
click at [868, 188] on span "With Reliable German Manufactured Bosch Motors." at bounding box center [845, 195] width 188 height 26
drag, startPoint x: 870, startPoint y: 199, endPoint x: 677, endPoint y: 165, distance: 195.5
click at [678, 165] on div "Image BRING MOTION INTO YOUR OFFICE Text Block Discover The Only Canadian Elect…" at bounding box center [832, 184] width 308 height 169
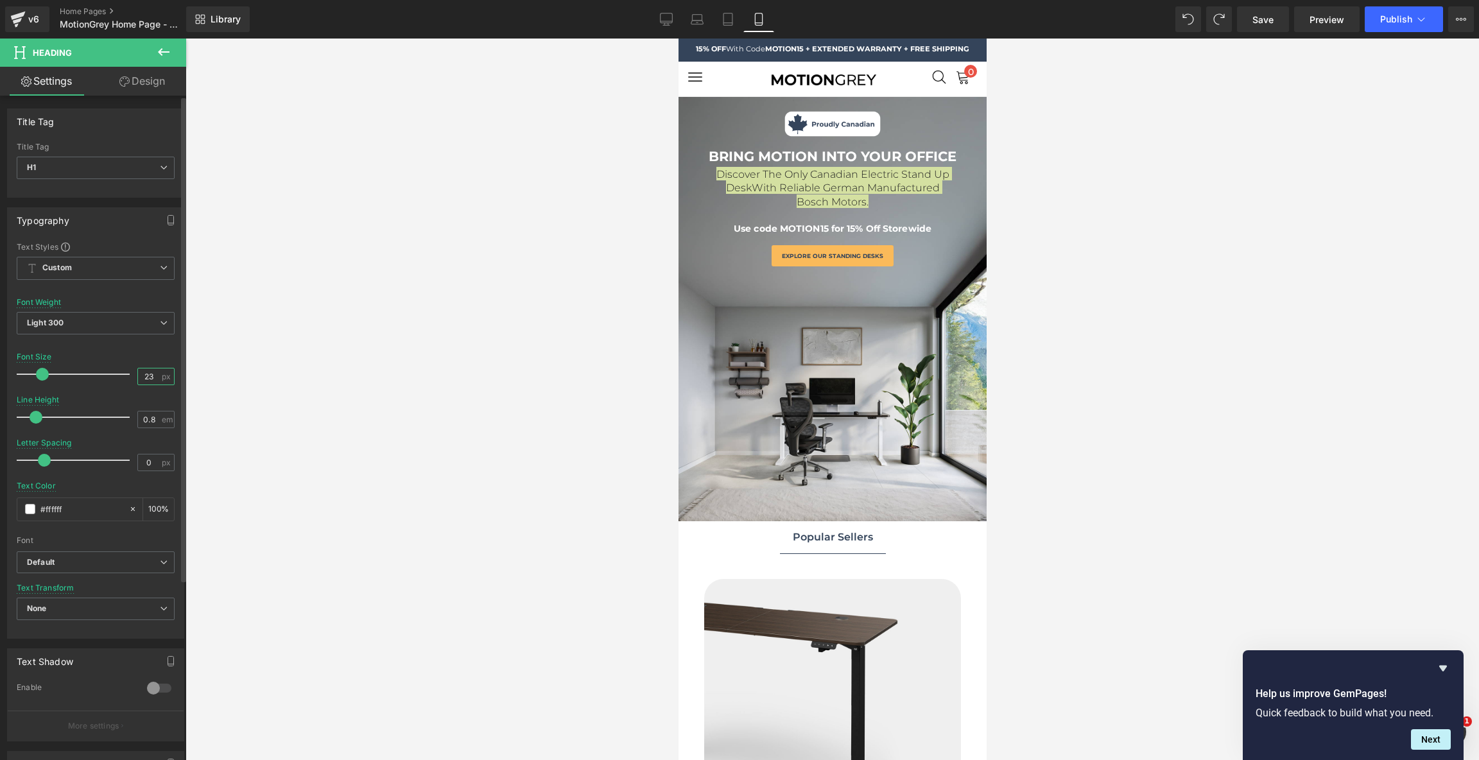
click at [148, 375] on input "23" at bounding box center [149, 376] width 22 height 16
click at [148, 375] on input "22" at bounding box center [149, 376] width 22 height 16
click at [148, 375] on input "21" at bounding box center [149, 376] width 22 height 16
type input "22"
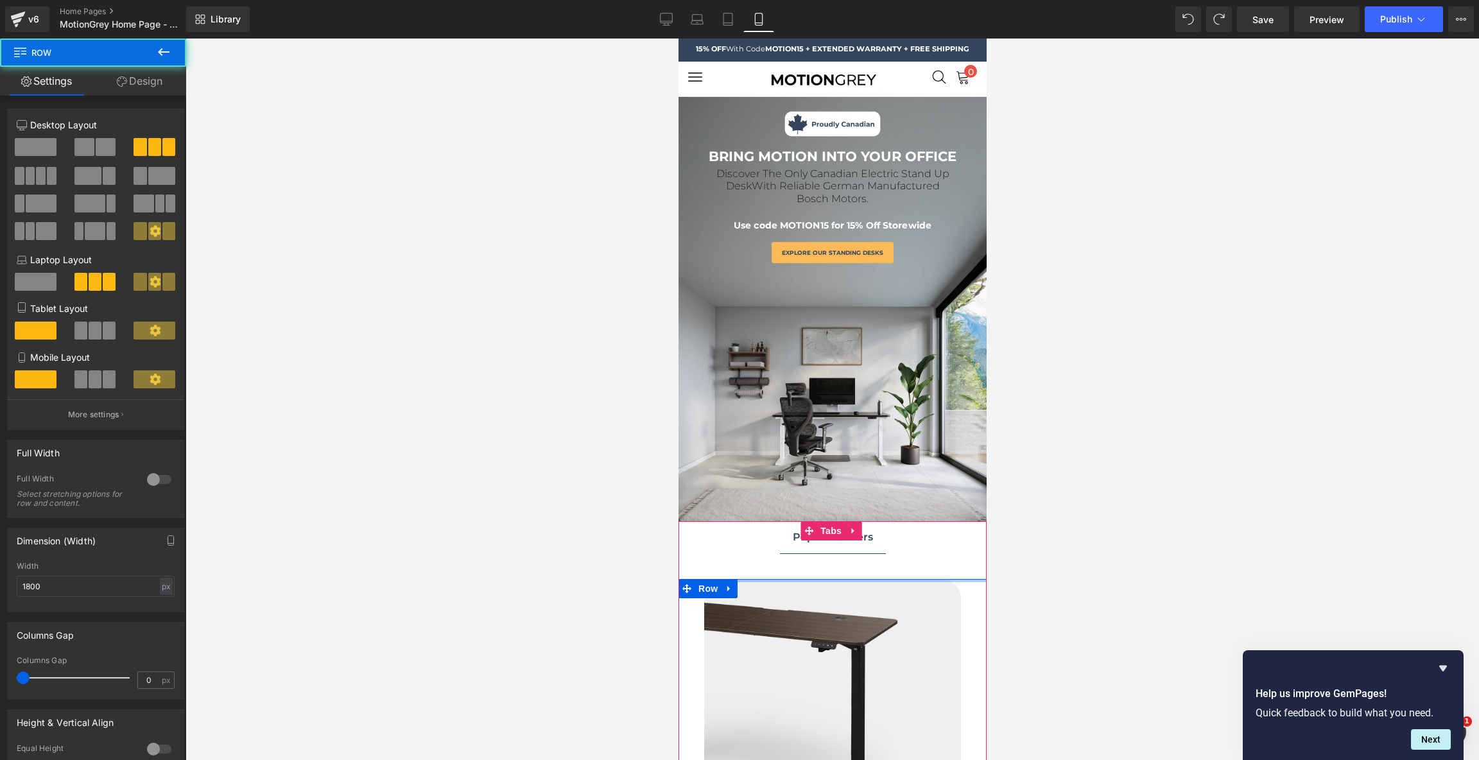
drag, startPoint x: 784, startPoint y: 574, endPoint x: 784, endPoint y: 546, distance: 28.2
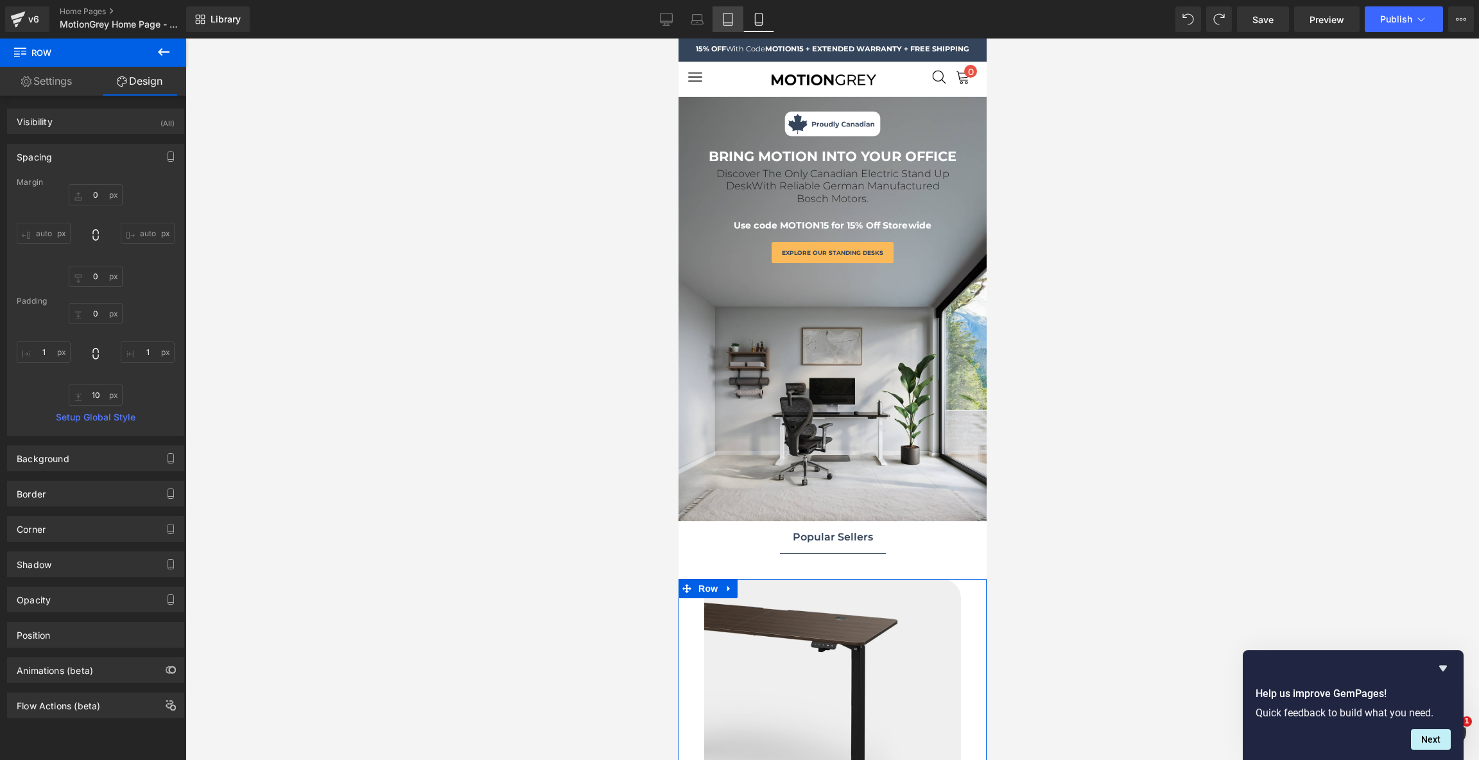
click at [732, 21] on icon at bounding box center [727, 19] width 13 height 13
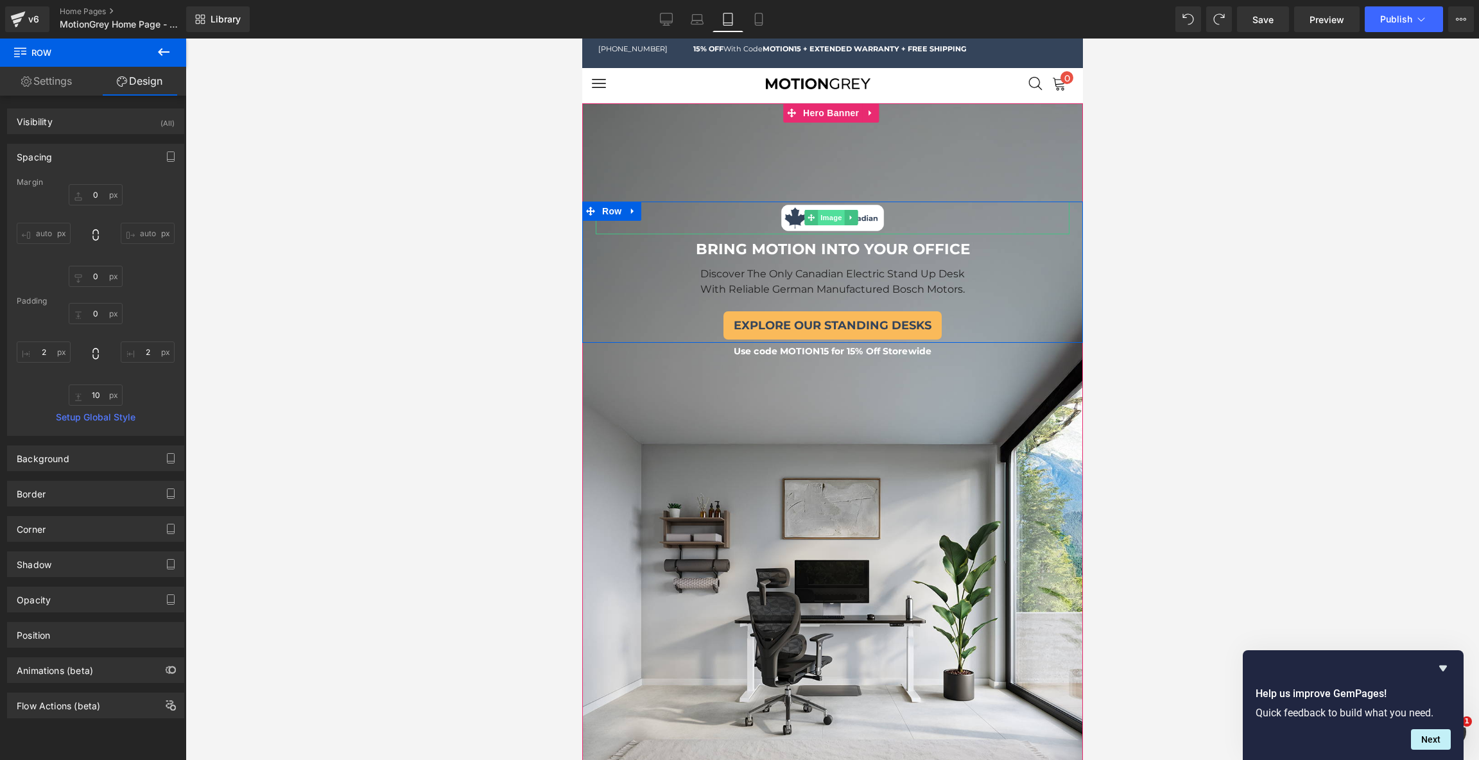
click at [832, 217] on span "Image" at bounding box center [830, 217] width 27 height 15
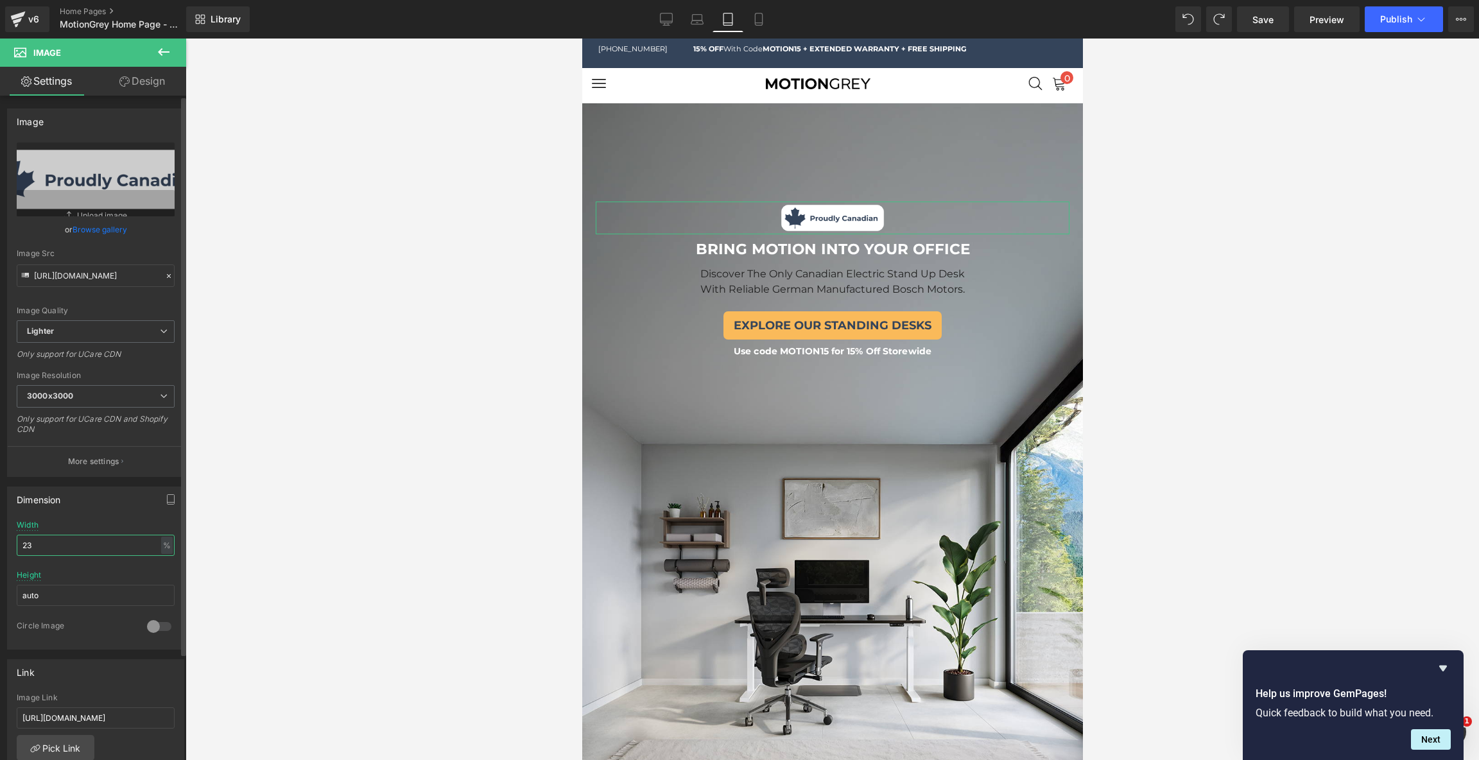
click at [88, 541] on input "23" at bounding box center [96, 545] width 158 height 21
type input "25"
click at [686, 19] on link "Laptop" at bounding box center [697, 19] width 31 height 26
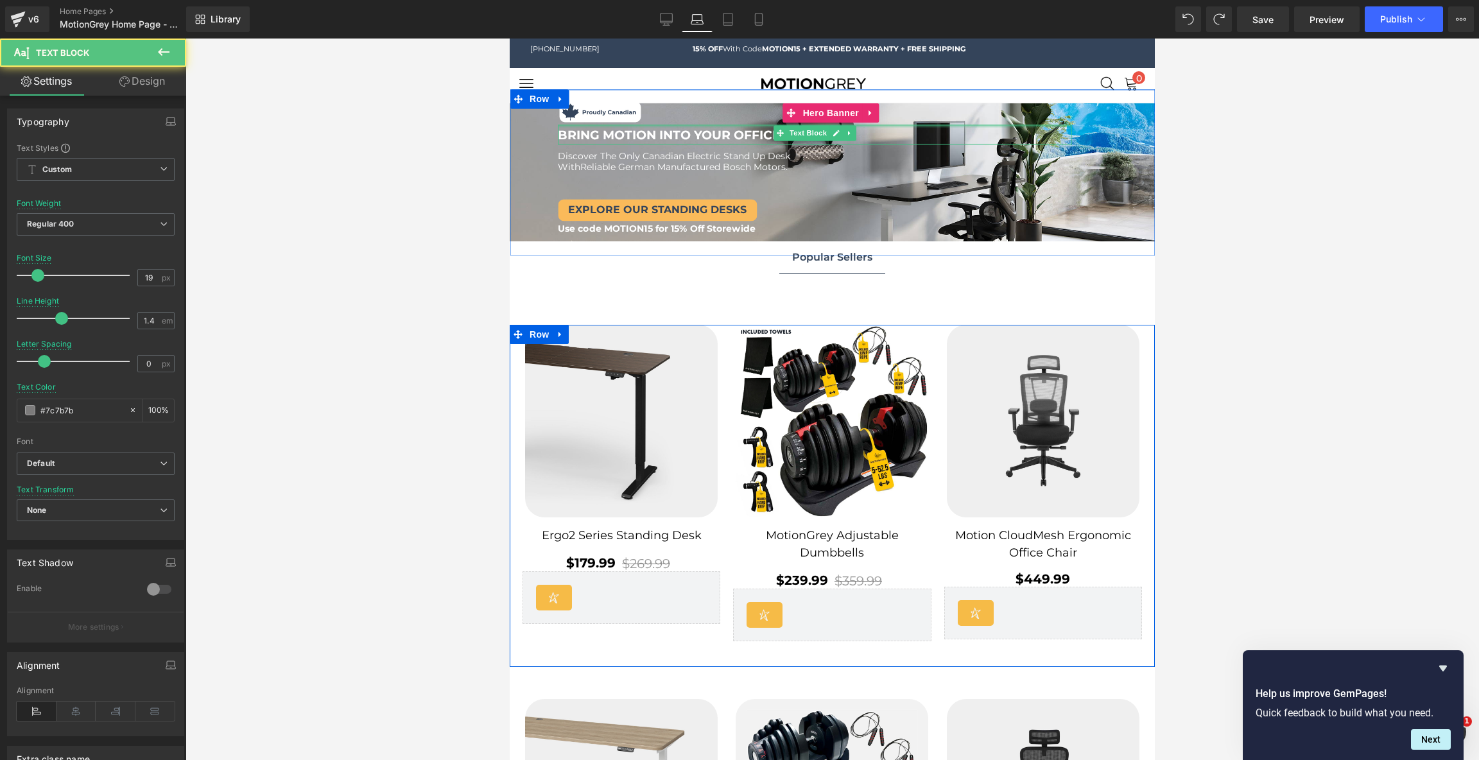
click at [668, 129] on div "BRING MOTION INTO YOUR OFFICE Text Block" at bounding box center [814, 135] width 513 height 20
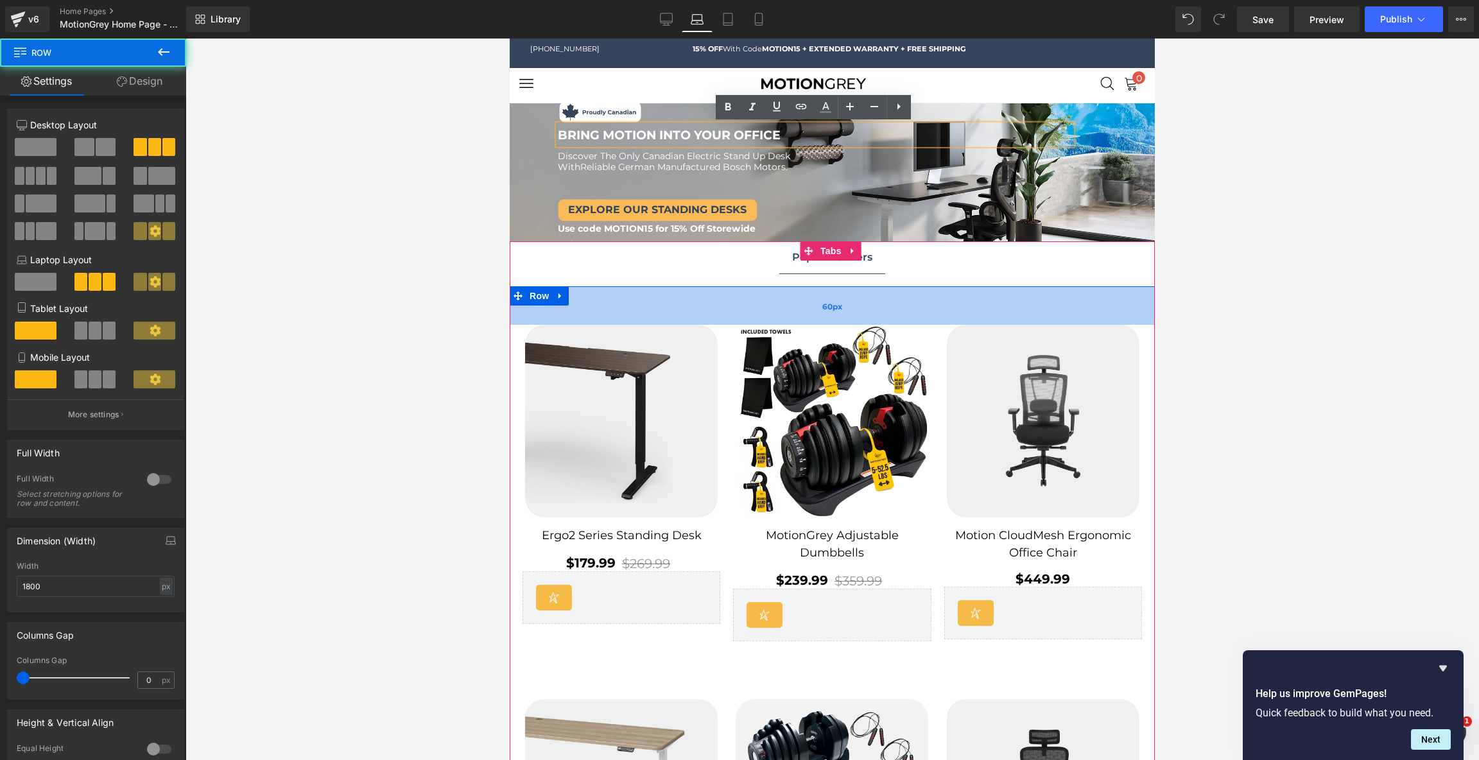
drag, startPoint x: 1080, startPoint y: 324, endPoint x: 1080, endPoint y: 287, distance: 37.2
click at [1080, 287] on div "Sale Off (P) Image Ergo2 Series Standing Desk (P) Title $269.99 $179.99" at bounding box center [832, 682] width 645 height 793
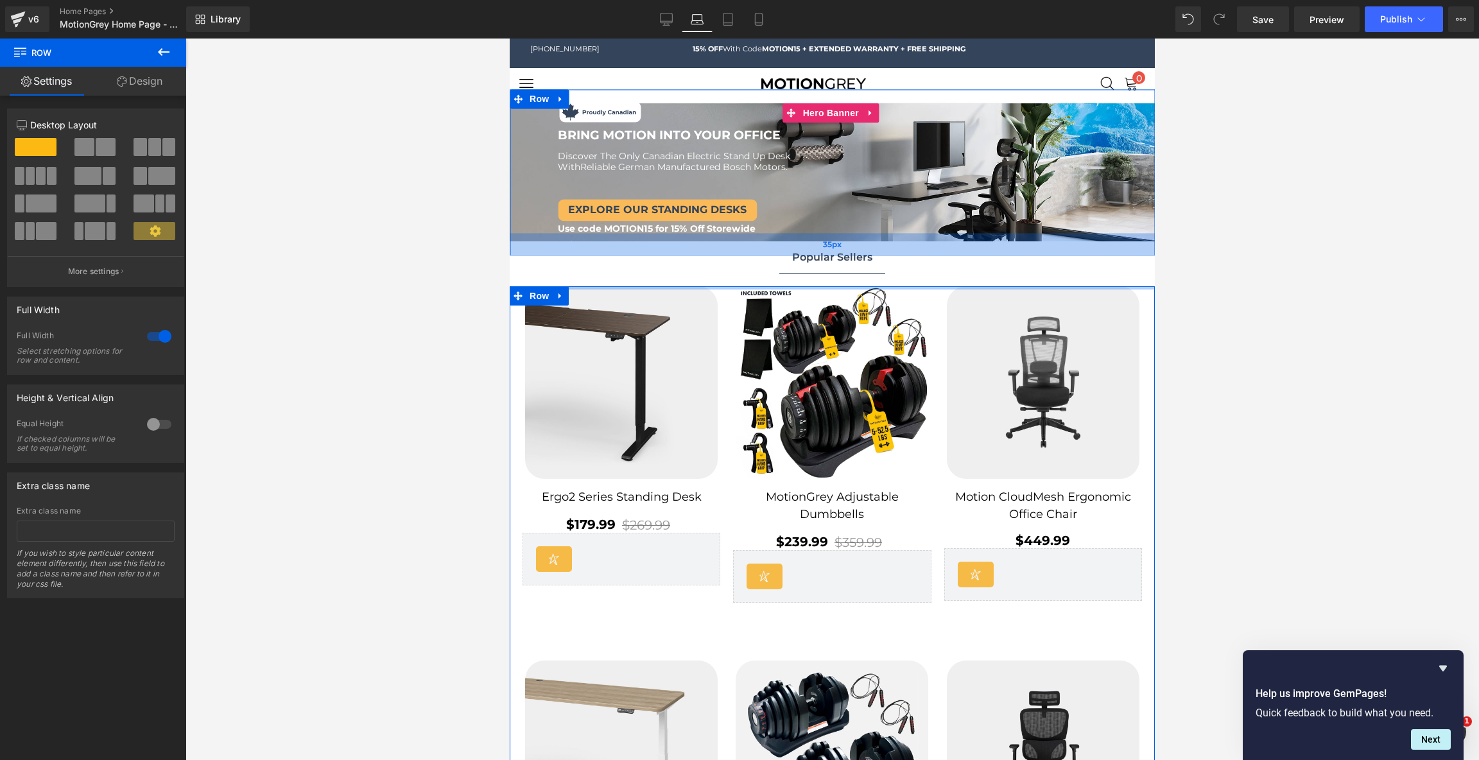
drag, startPoint x: 1078, startPoint y: 293, endPoint x: 1080, endPoint y: 236, distance: 57.8
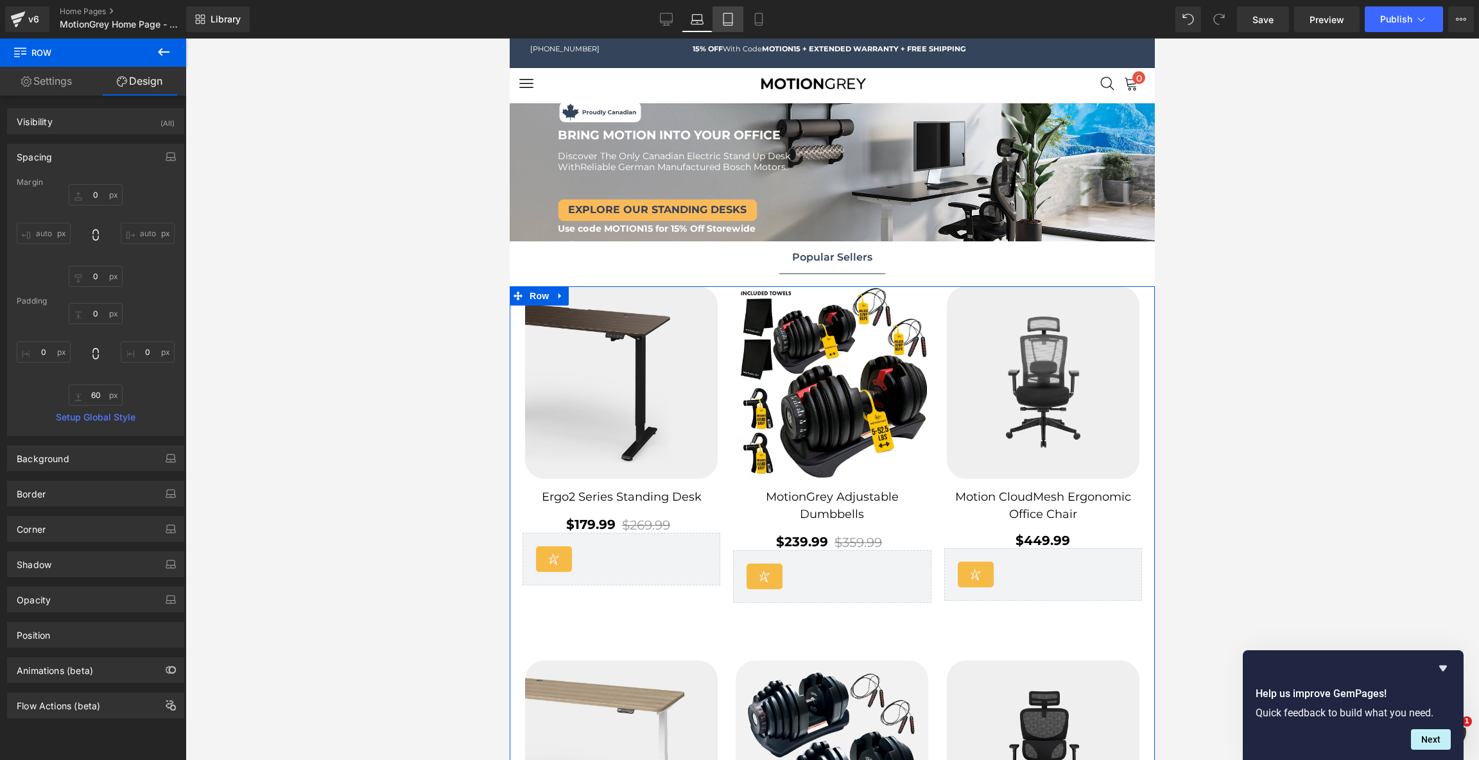
click at [736, 23] on link "Tablet" at bounding box center [727, 19] width 31 height 26
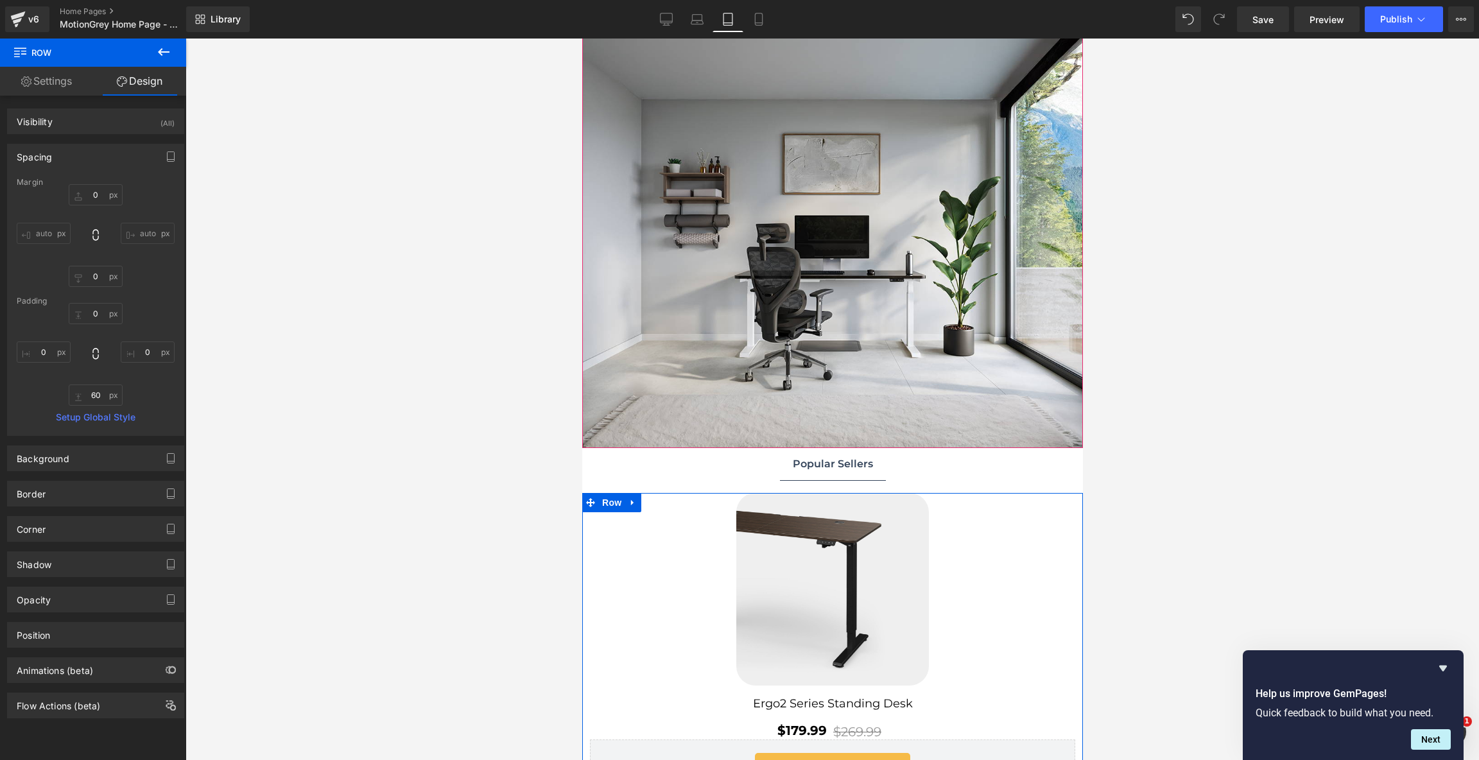
scroll to position [350, 0]
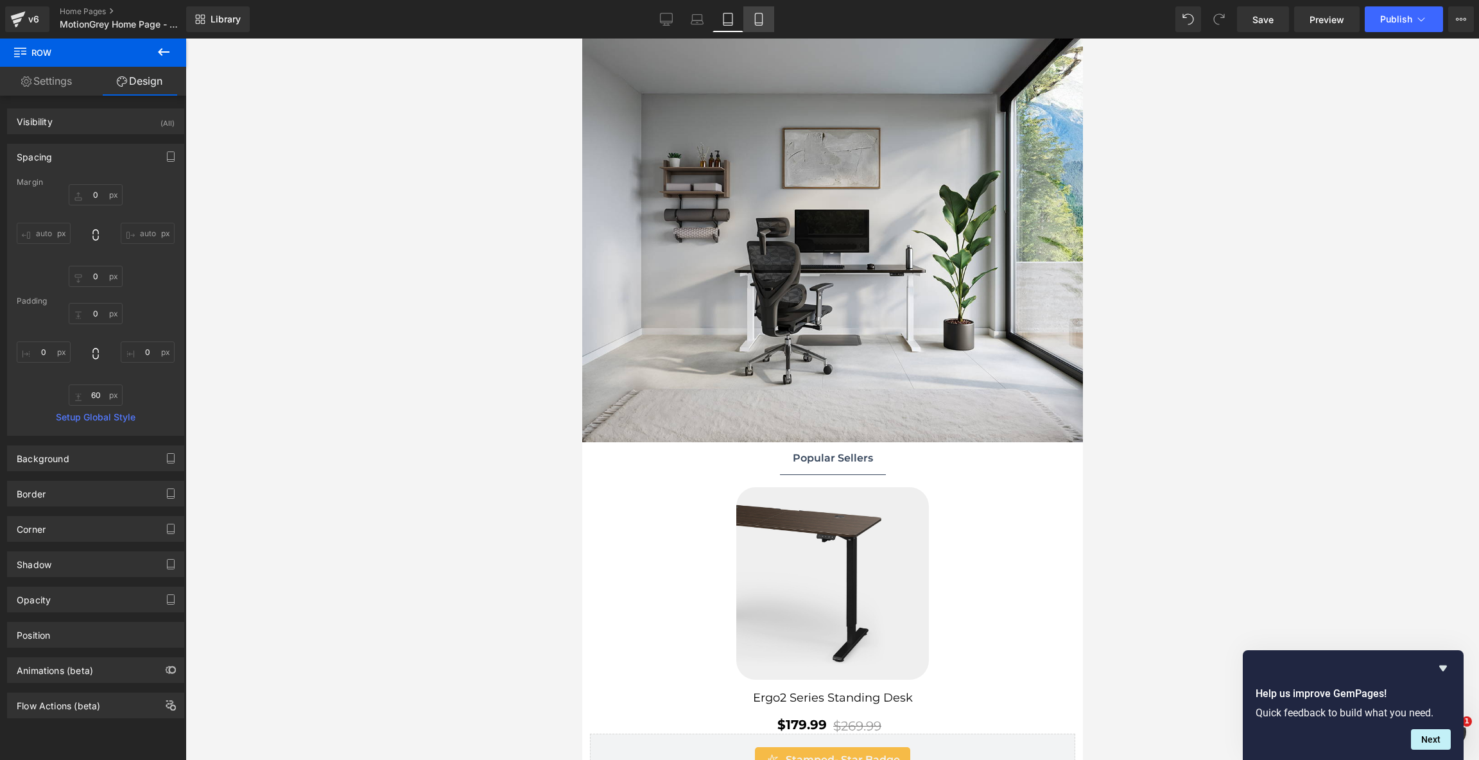
click at [763, 31] on link "Mobile" at bounding box center [758, 19] width 31 height 26
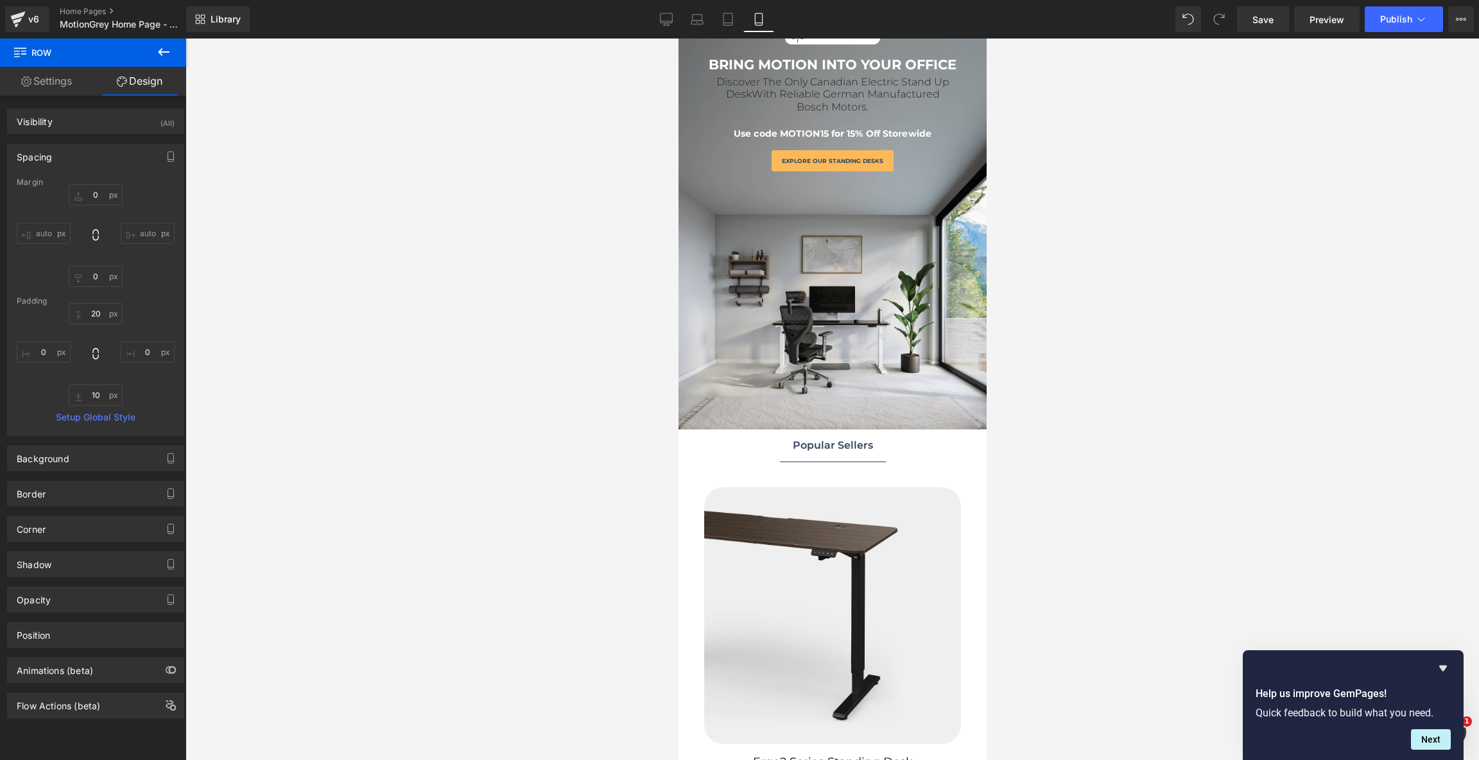
scroll to position [80, 0]
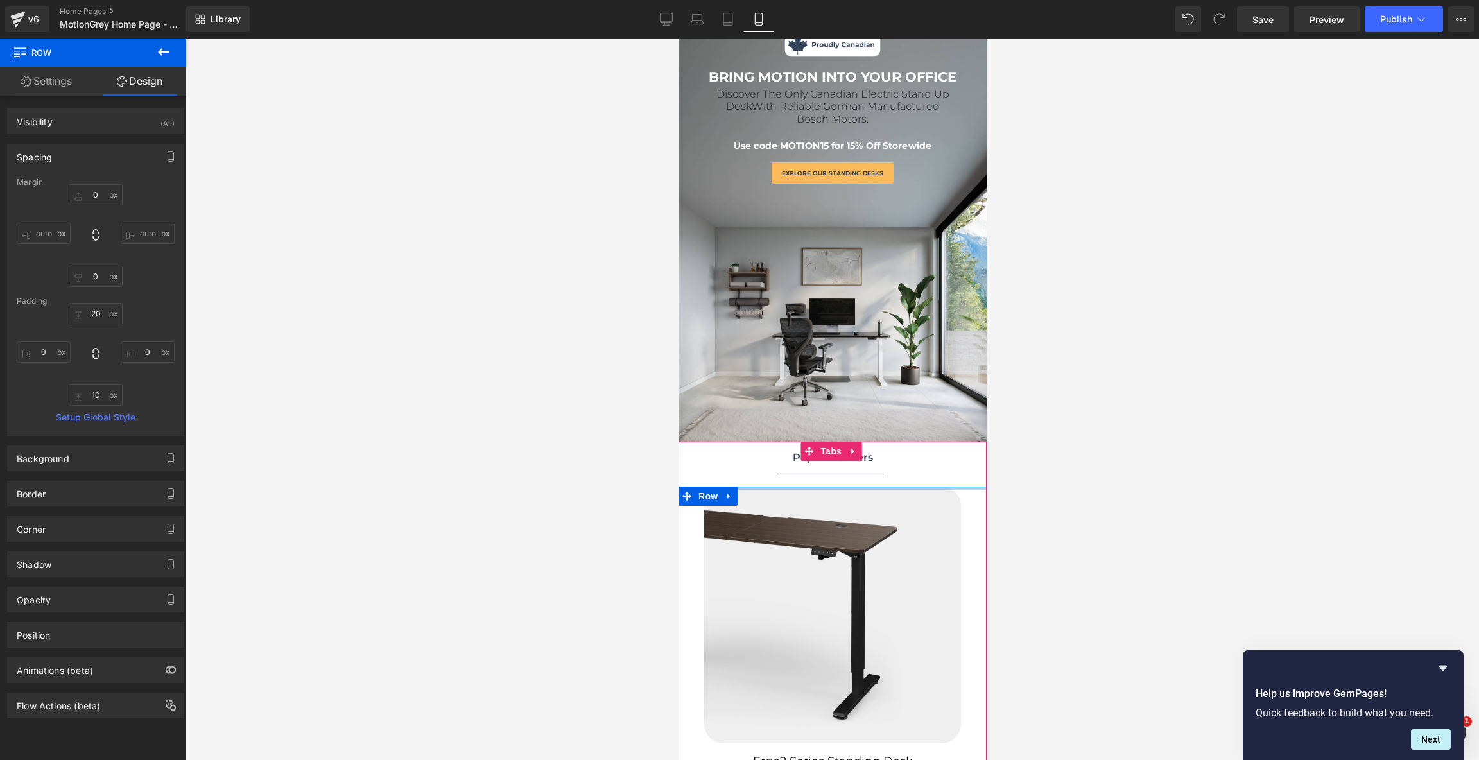
drag, startPoint x: 884, startPoint y: 485, endPoint x: 884, endPoint y: 461, distance: 23.8
click at [727, 17] on icon at bounding box center [727, 19] width 13 height 13
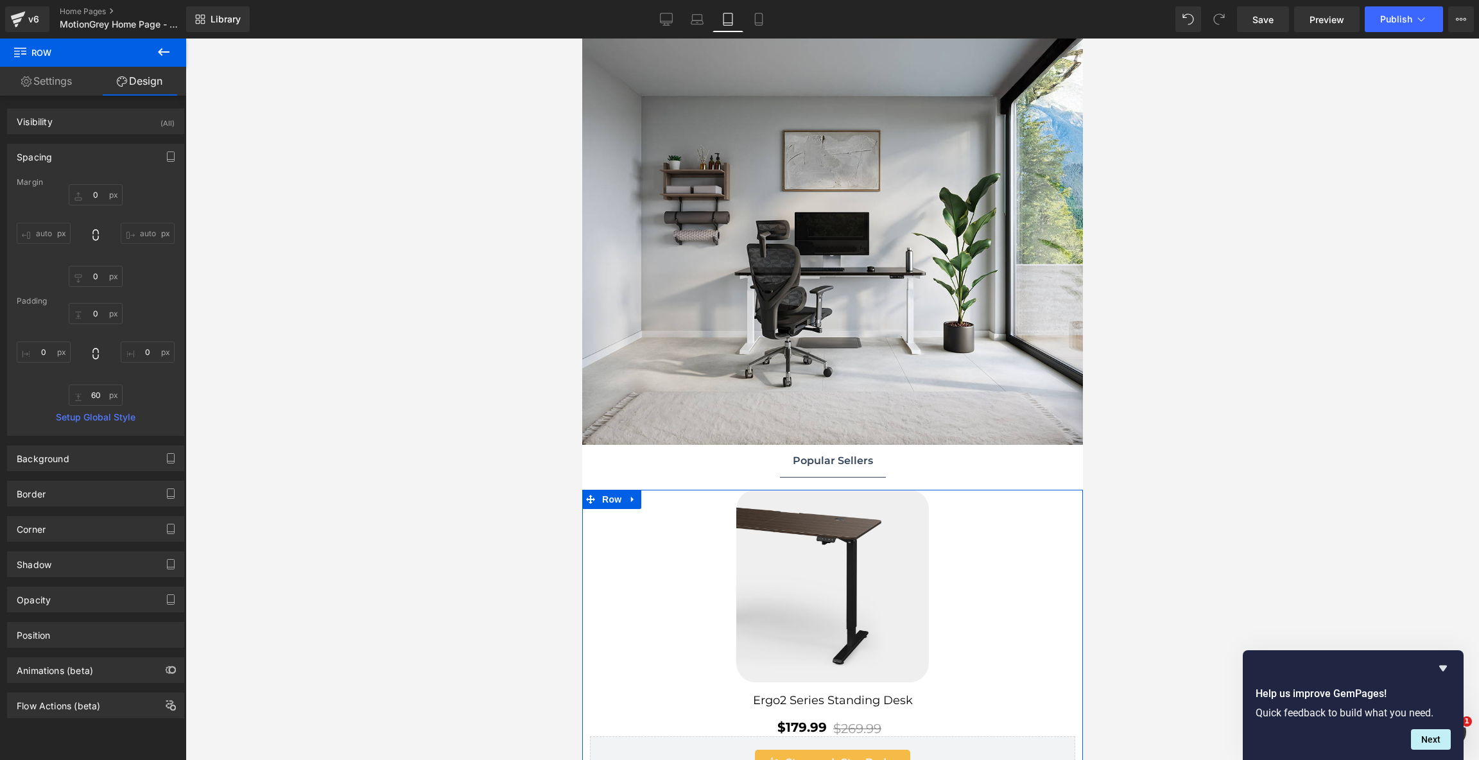
scroll to position [350, 0]
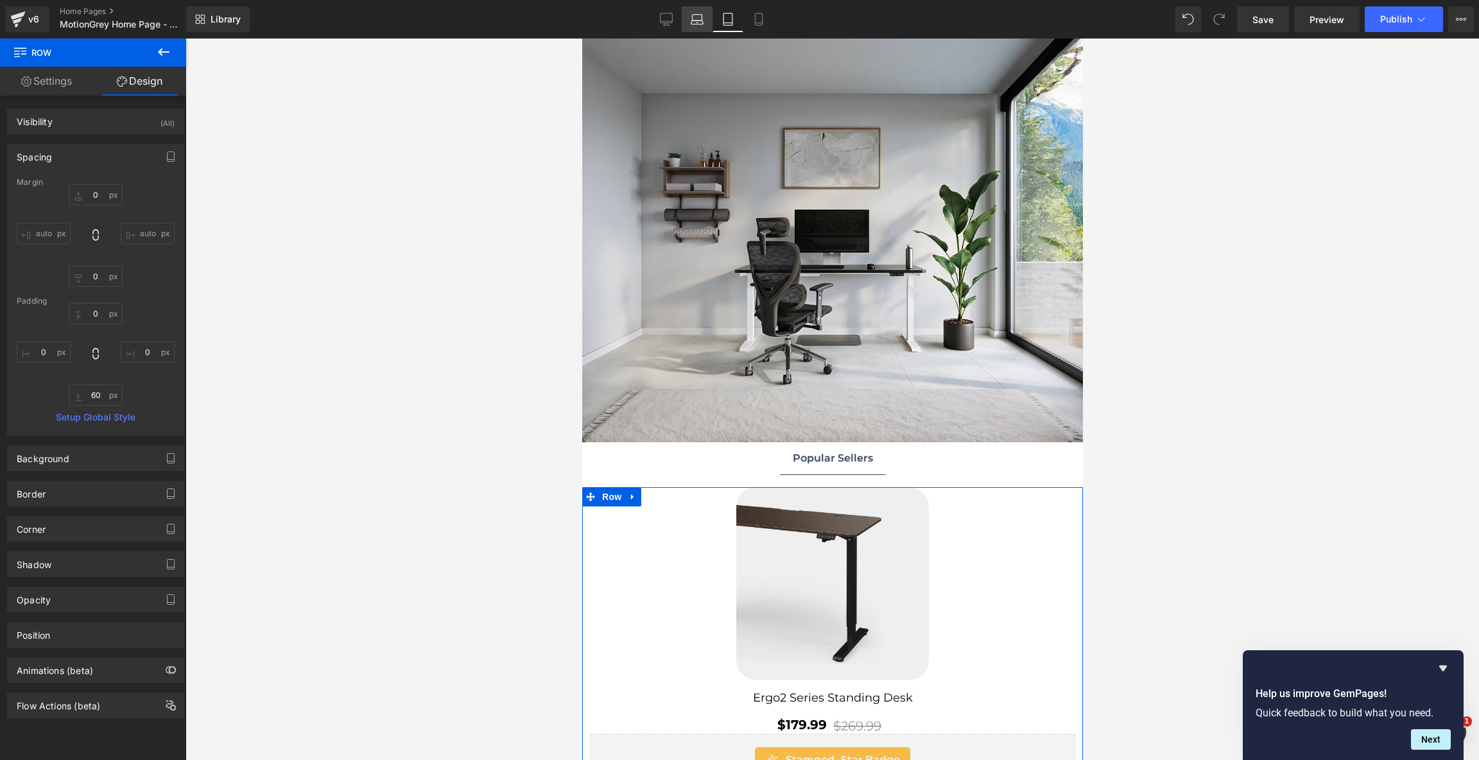
click at [689, 30] on link "Laptop" at bounding box center [697, 19] width 31 height 26
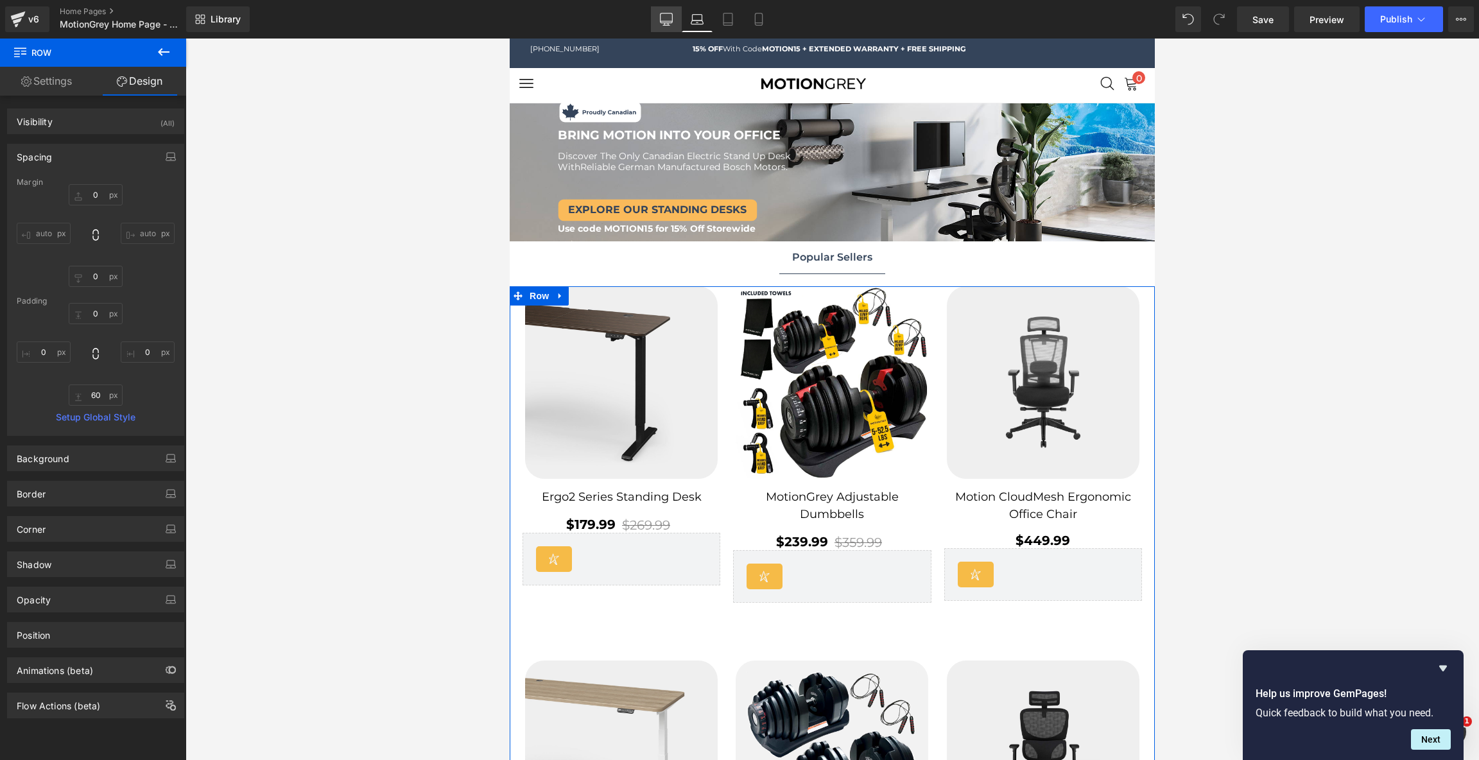
click at [663, 11] on link "Desktop" at bounding box center [666, 19] width 31 height 26
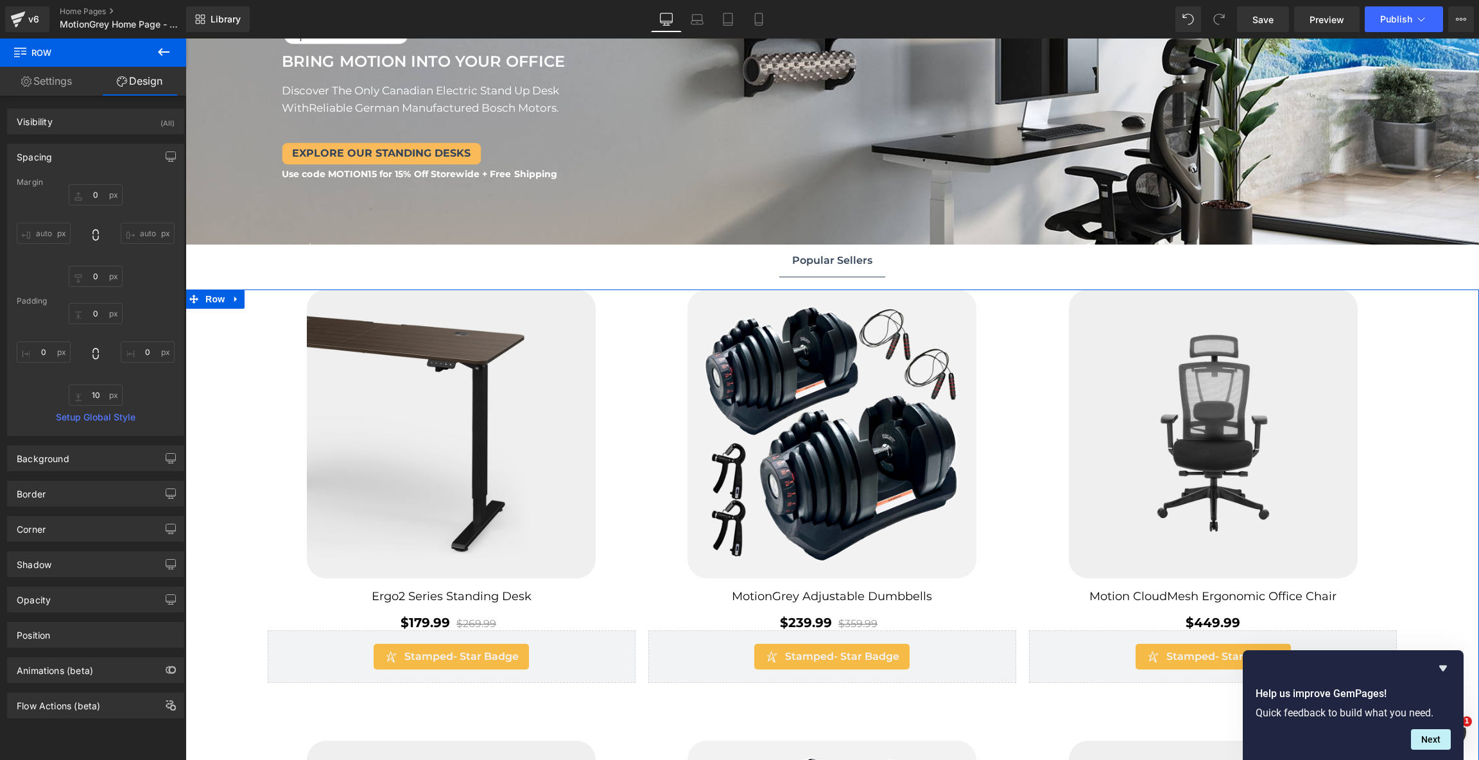
scroll to position [146, 0]
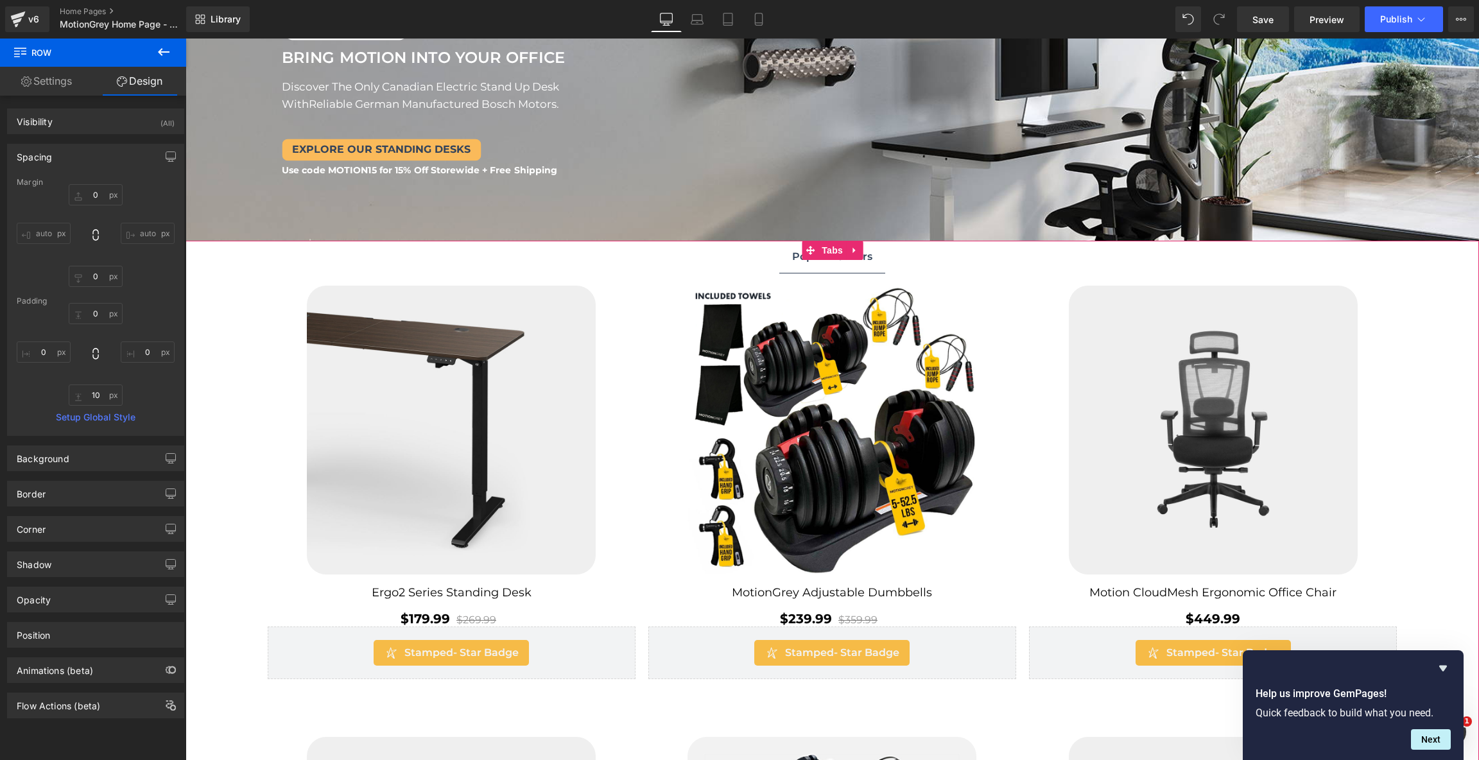
drag, startPoint x: 911, startPoint y: 286, endPoint x: 911, endPoint y: 274, distance: 12.2
click at [911, 274] on div "Sale Off (P) Image Ergo2 Series Standing Desk (P) Title $269.99 $179.99" at bounding box center [831, 761] width 1293 height 976
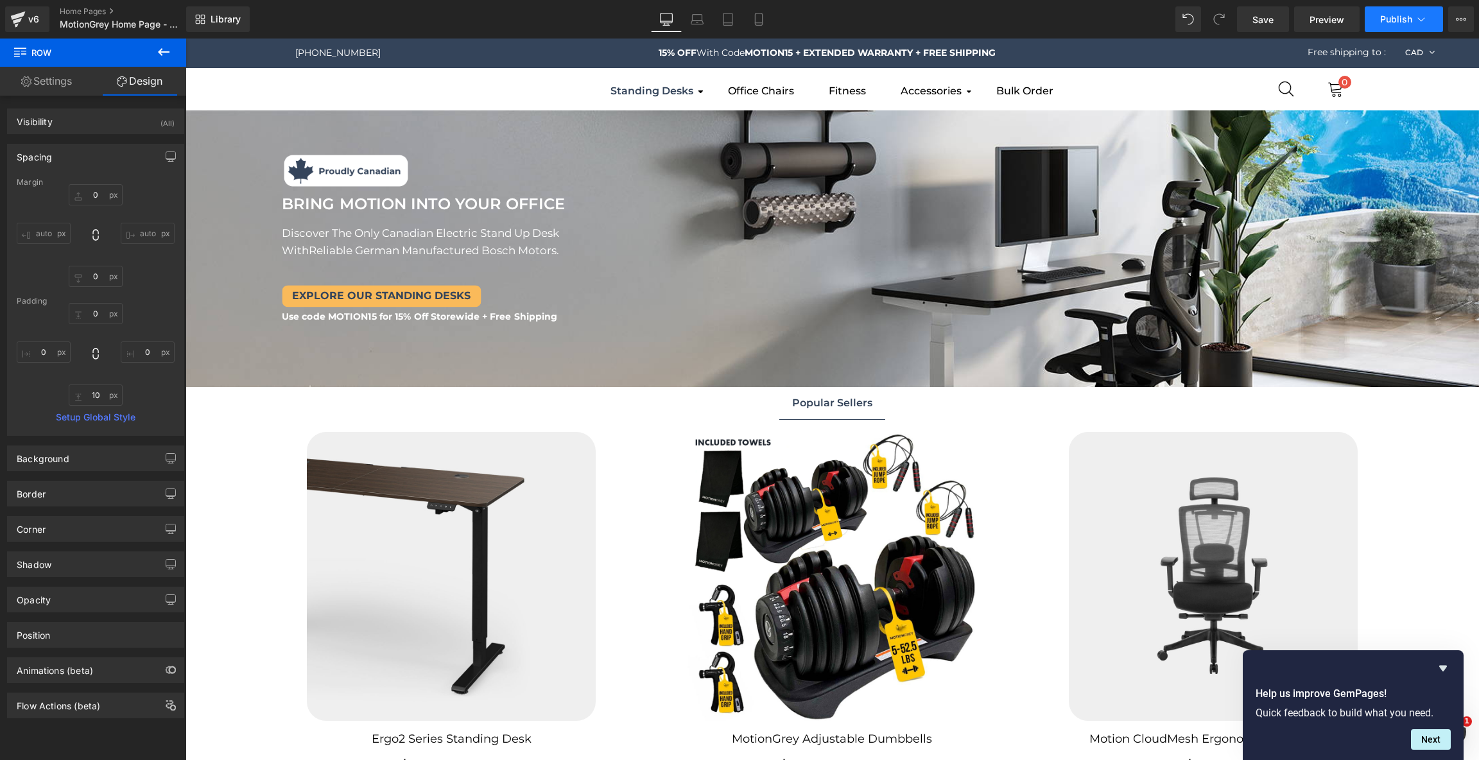
click at [1392, 24] on span "Publish" at bounding box center [1396, 19] width 32 height 10
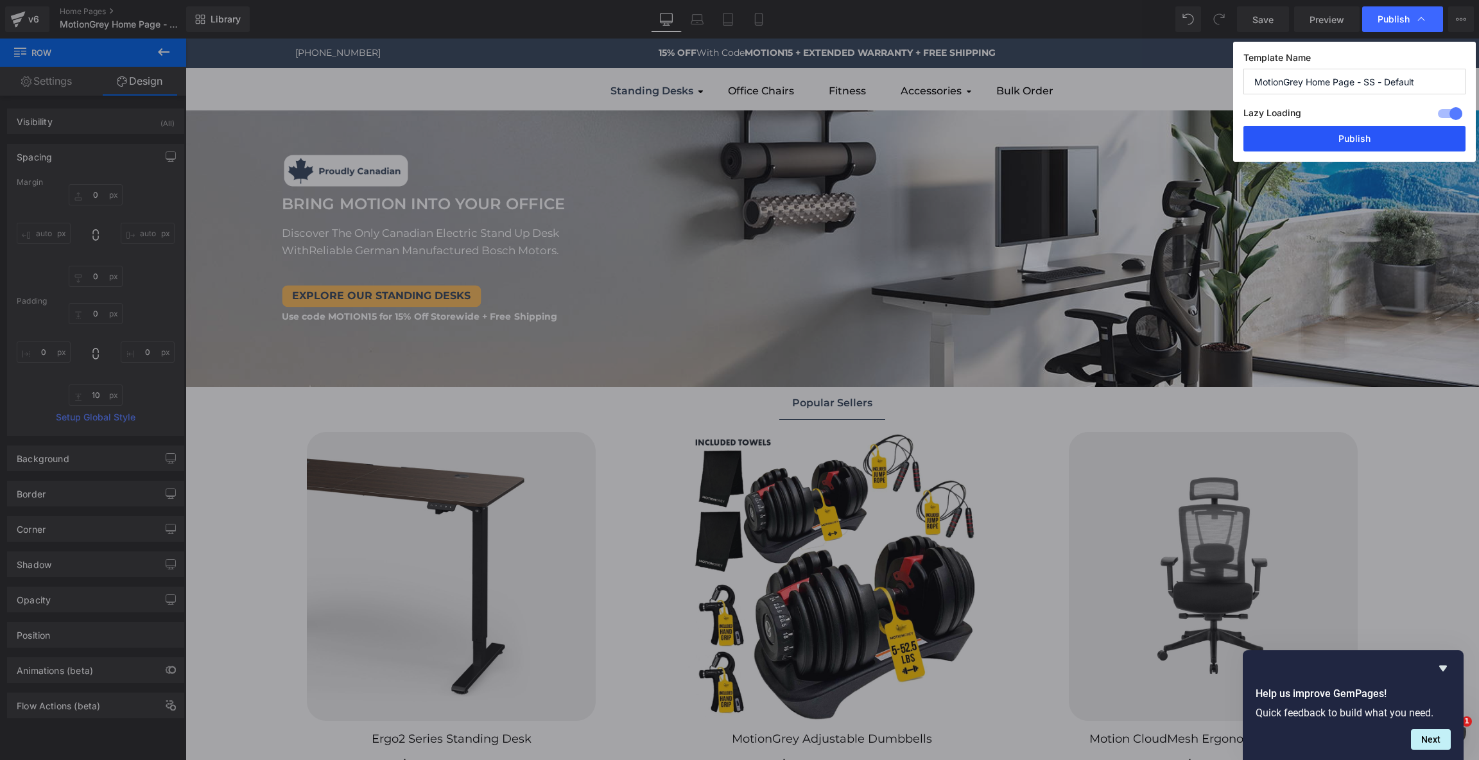
click at [1343, 144] on button "Publish" at bounding box center [1354, 139] width 222 height 26
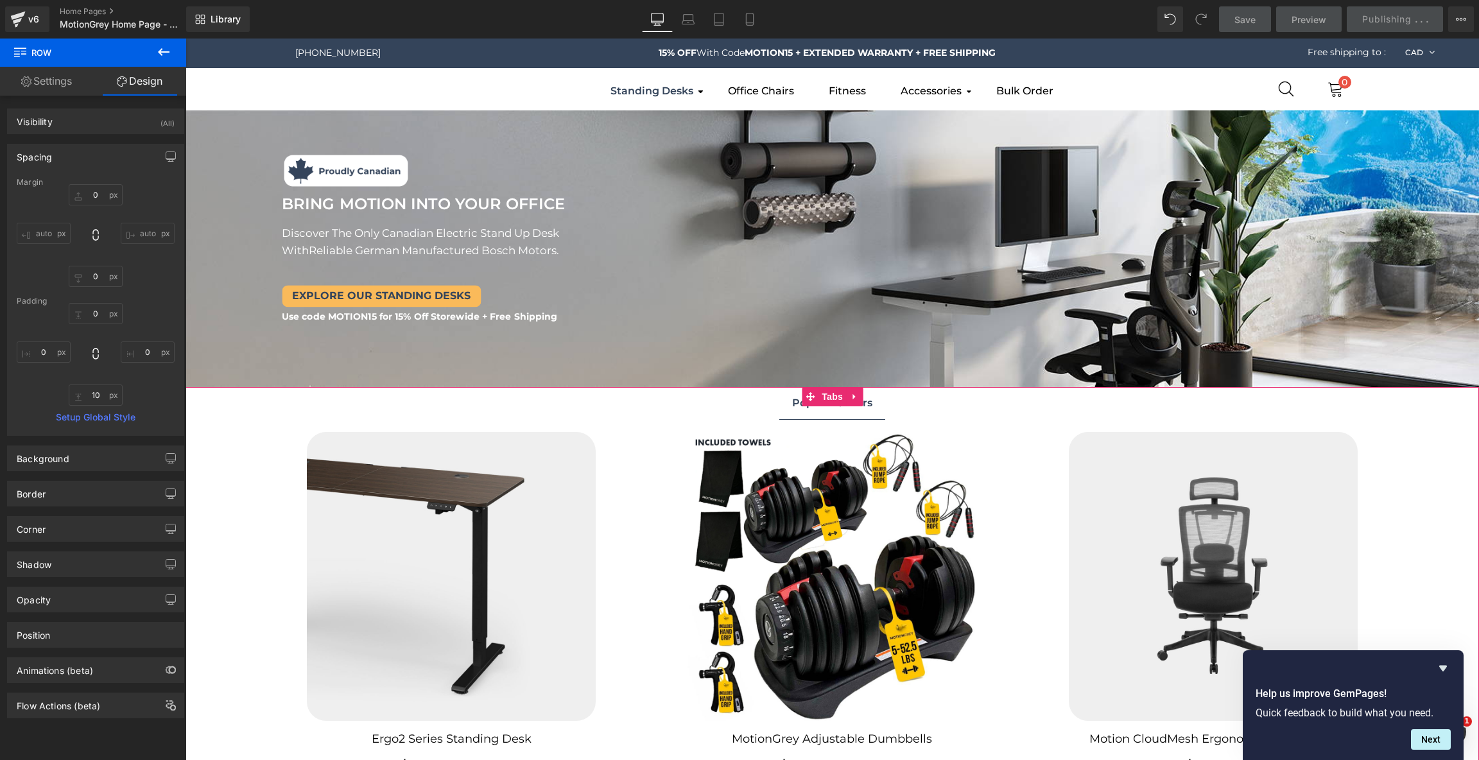
click at [896, 410] on ul "Popular Sellers Text Block" at bounding box center [831, 403] width 1293 height 33
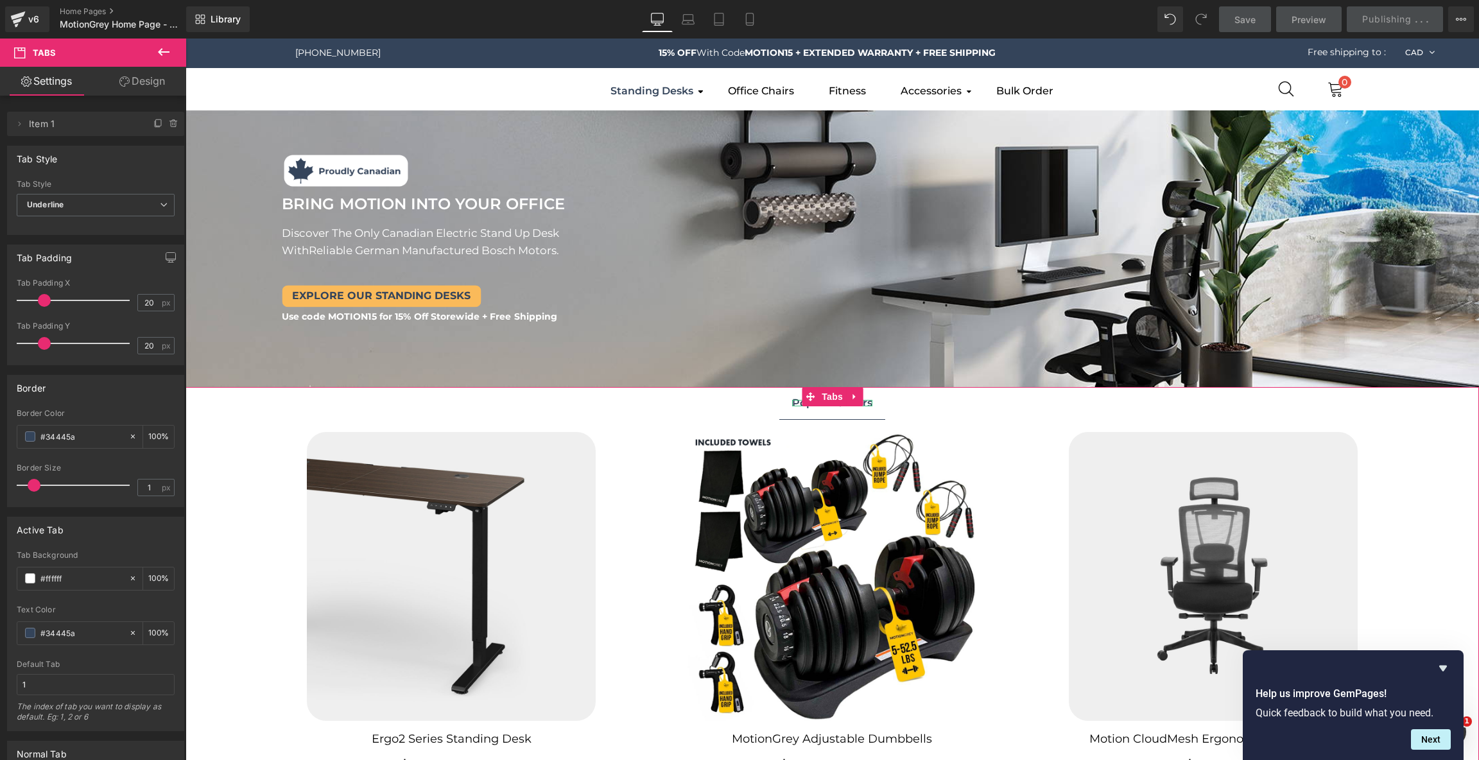
click at [864, 406] on div "Popular Sellers" at bounding box center [832, 403] width 80 height 6
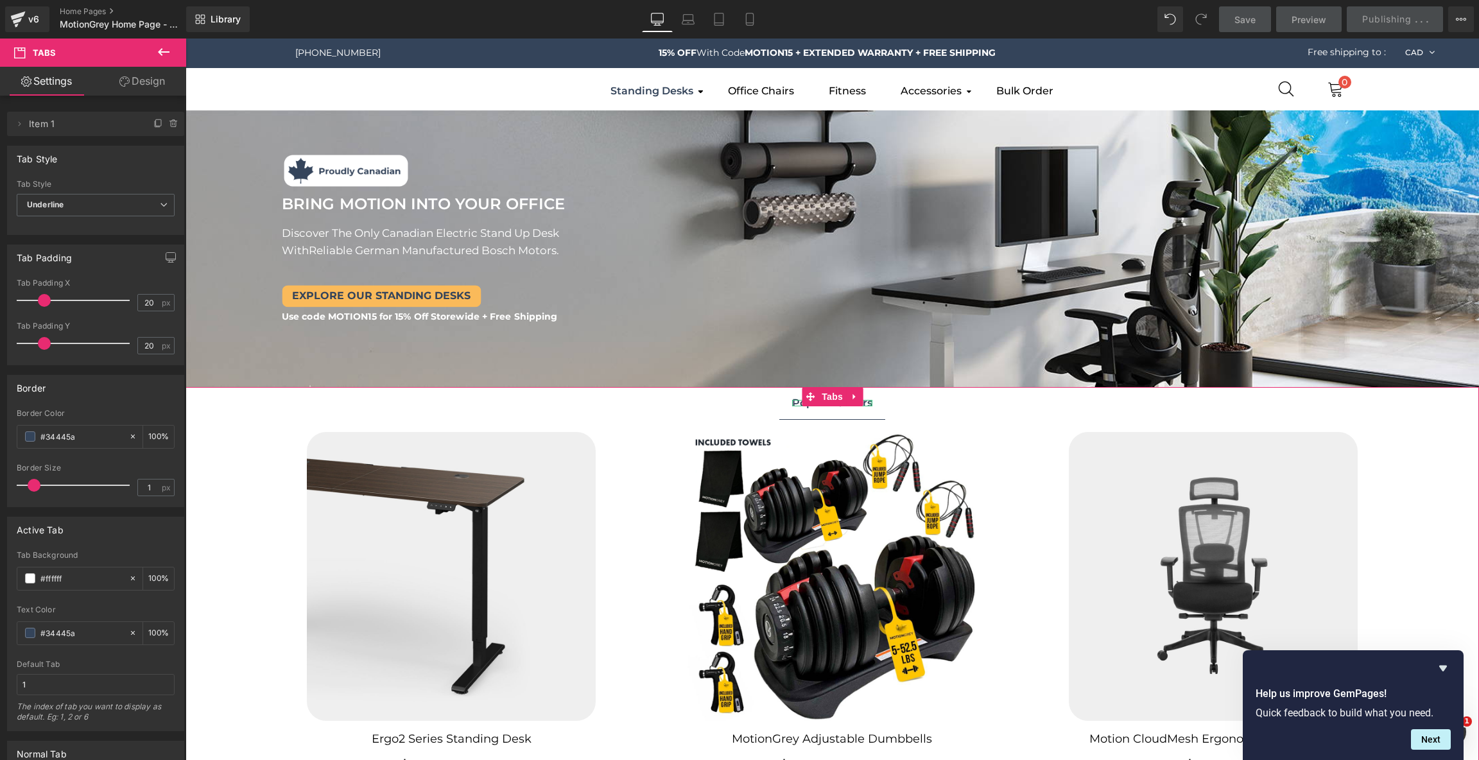
click at [870, 404] on div at bounding box center [870, 403] width 3 height 6
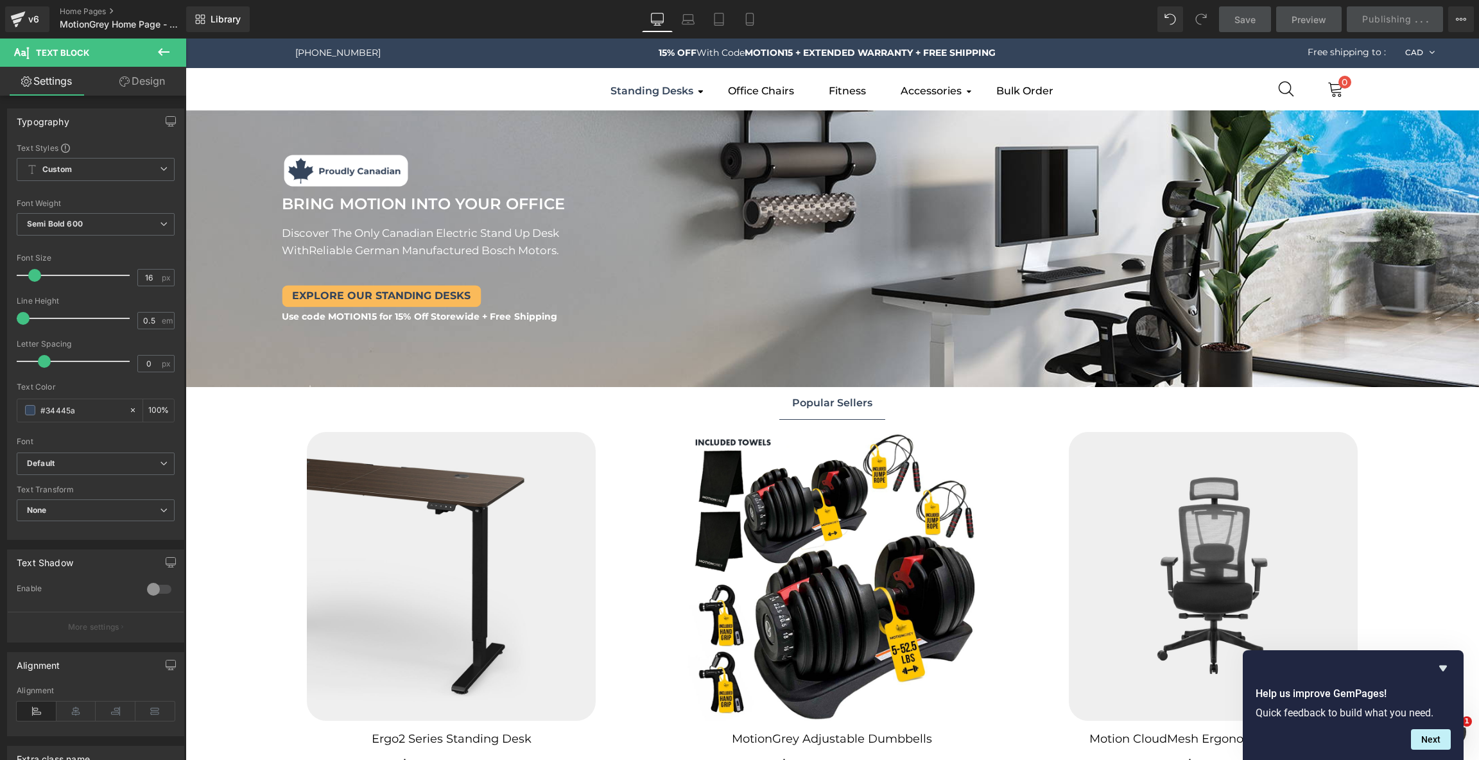
click at [169, 58] on icon at bounding box center [163, 51] width 15 height 15
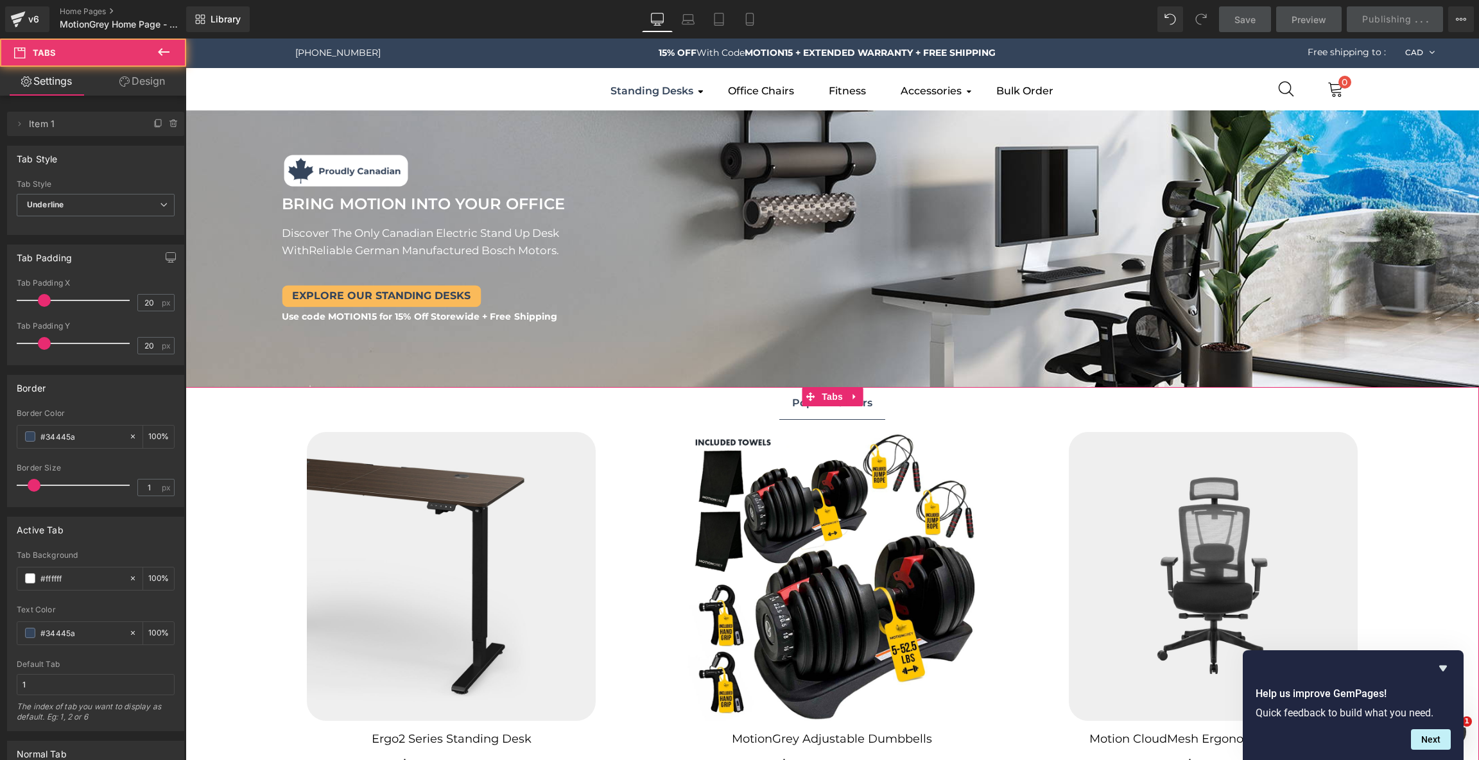
click at [672, 406] on ul "Popular Sellers Text Block" at bounding box center [831, 403] width 1293 height 33
click at [831, 398] on span "Tabs" at bounding box center [832, 396] width 28 height 19
click at [135, 85] on link "Design" at bounding box center [142, 81] width 93 height 29
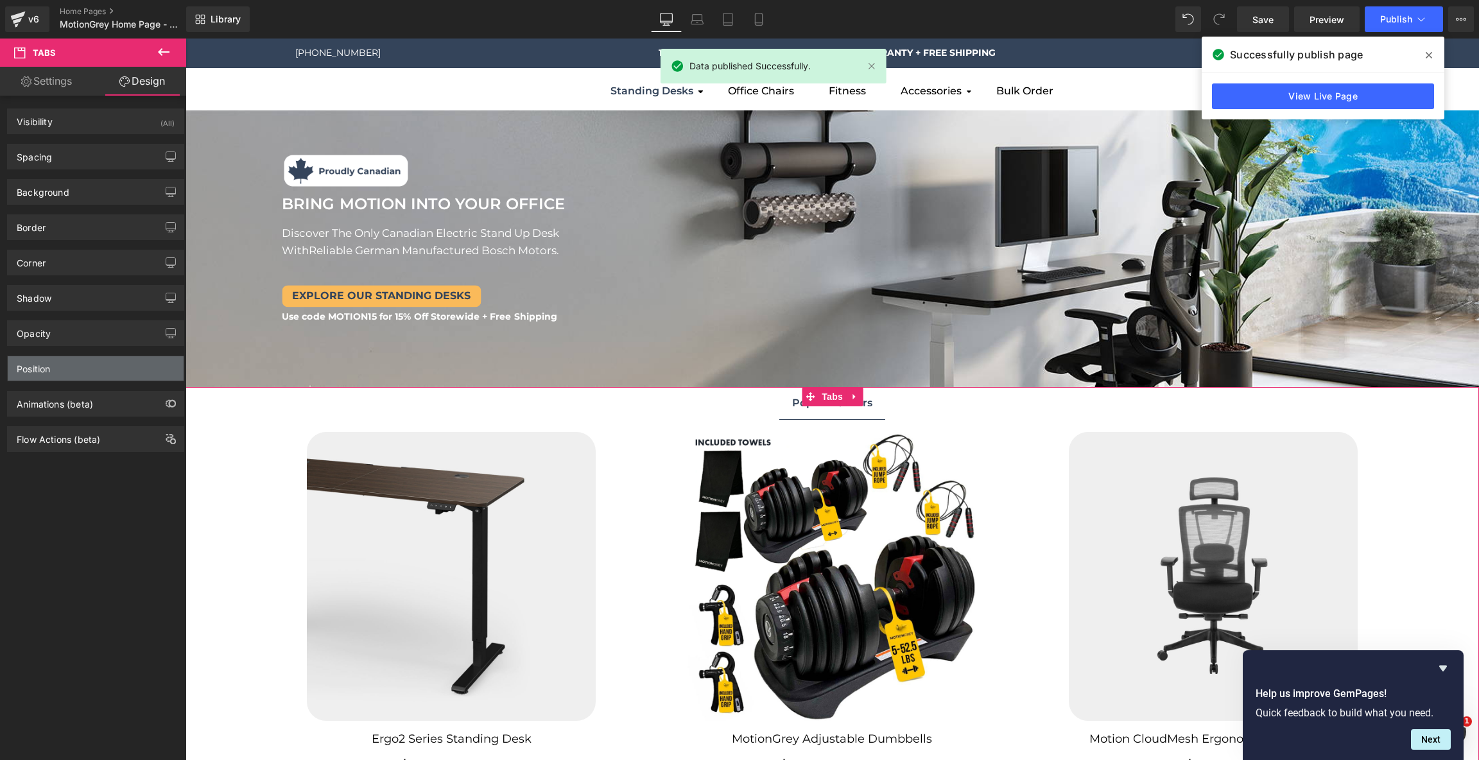
click at [89, 372] on div "Position" at bounding box center [96, 368] width 176 height 24
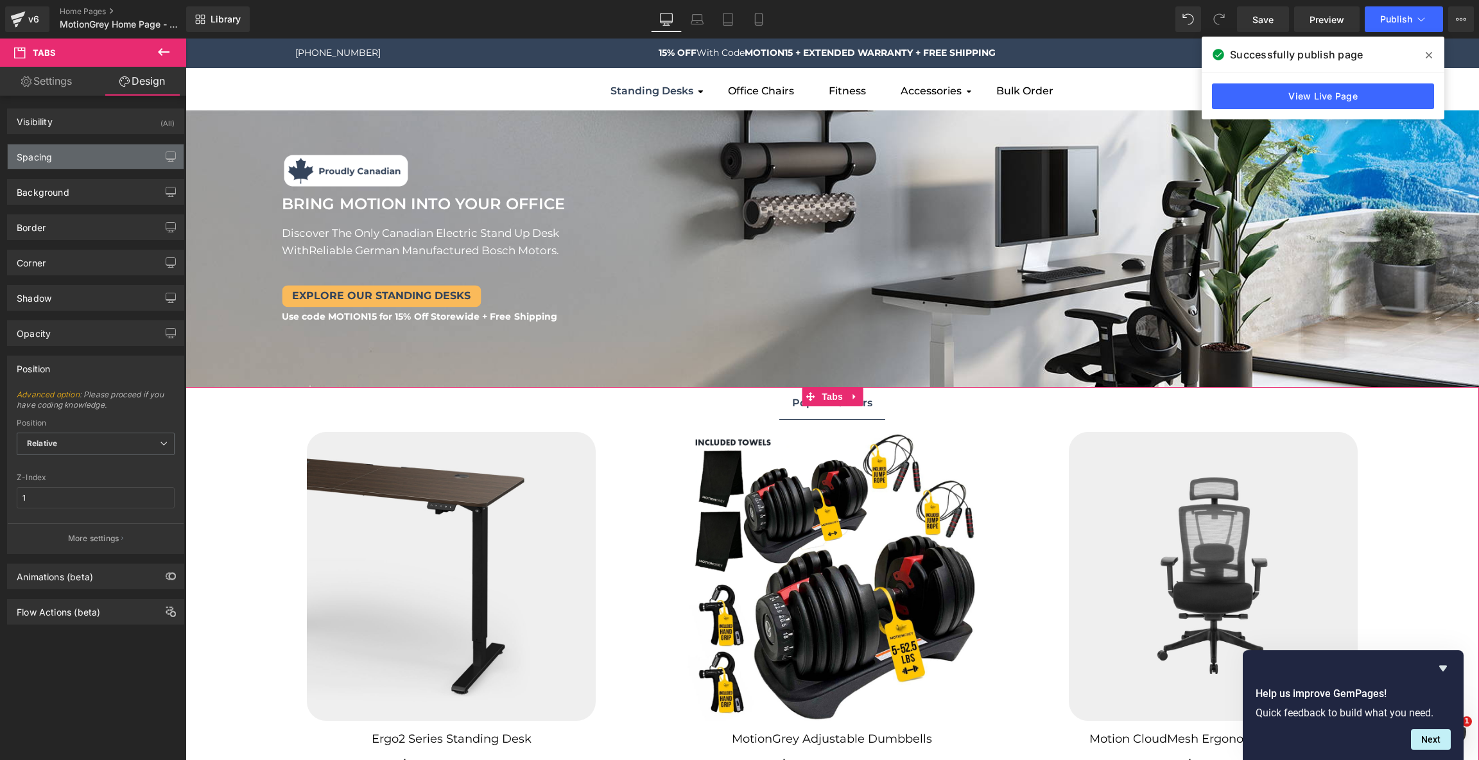
click at [71, 162] on div "Spacing" at bounding box center [96, 156] width 176 height 24
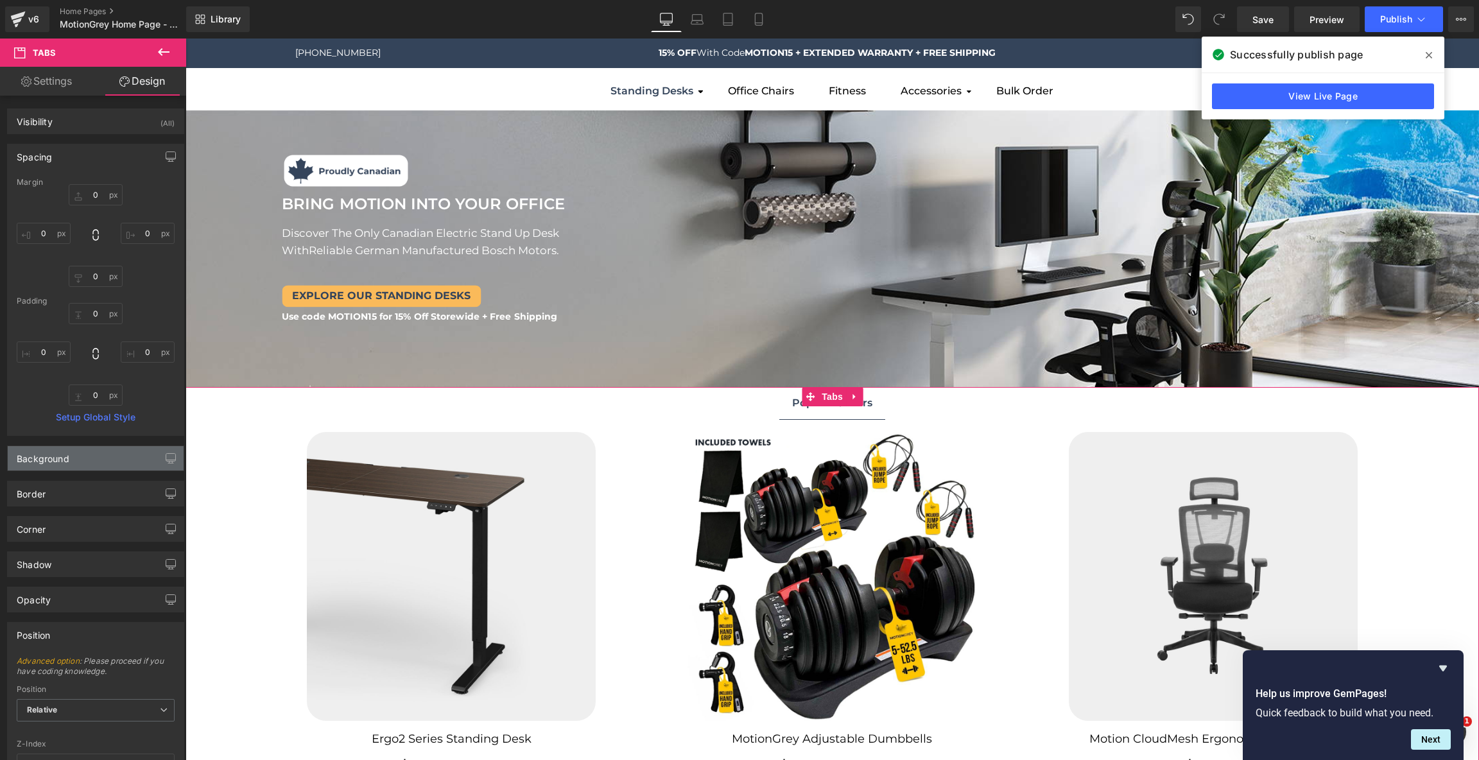
click at [123, 449] on div "Background" at bounding box center [96, 458] width 176 height 24
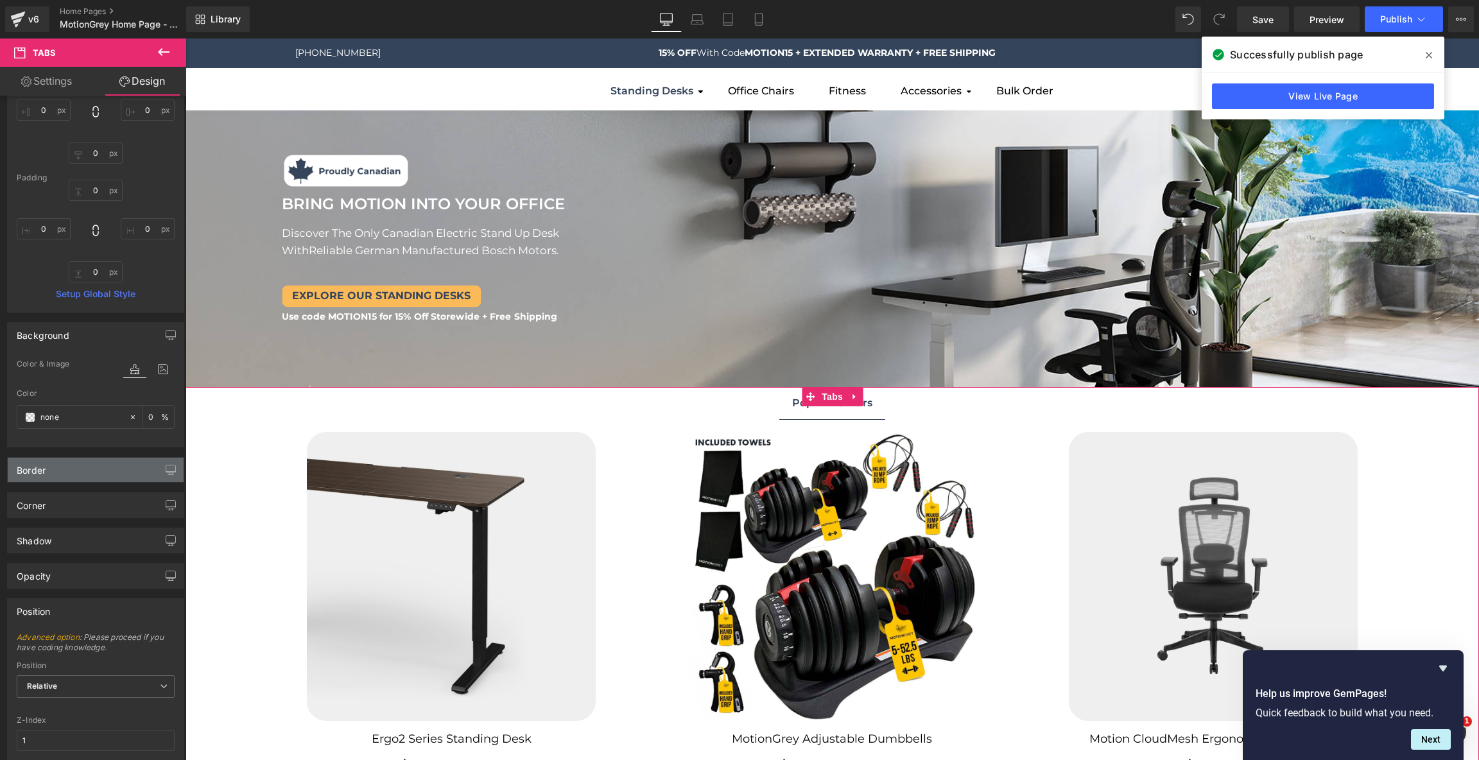
click at [116, 465] on div "Border" at bounding box center [96, 470] width 176 height 24
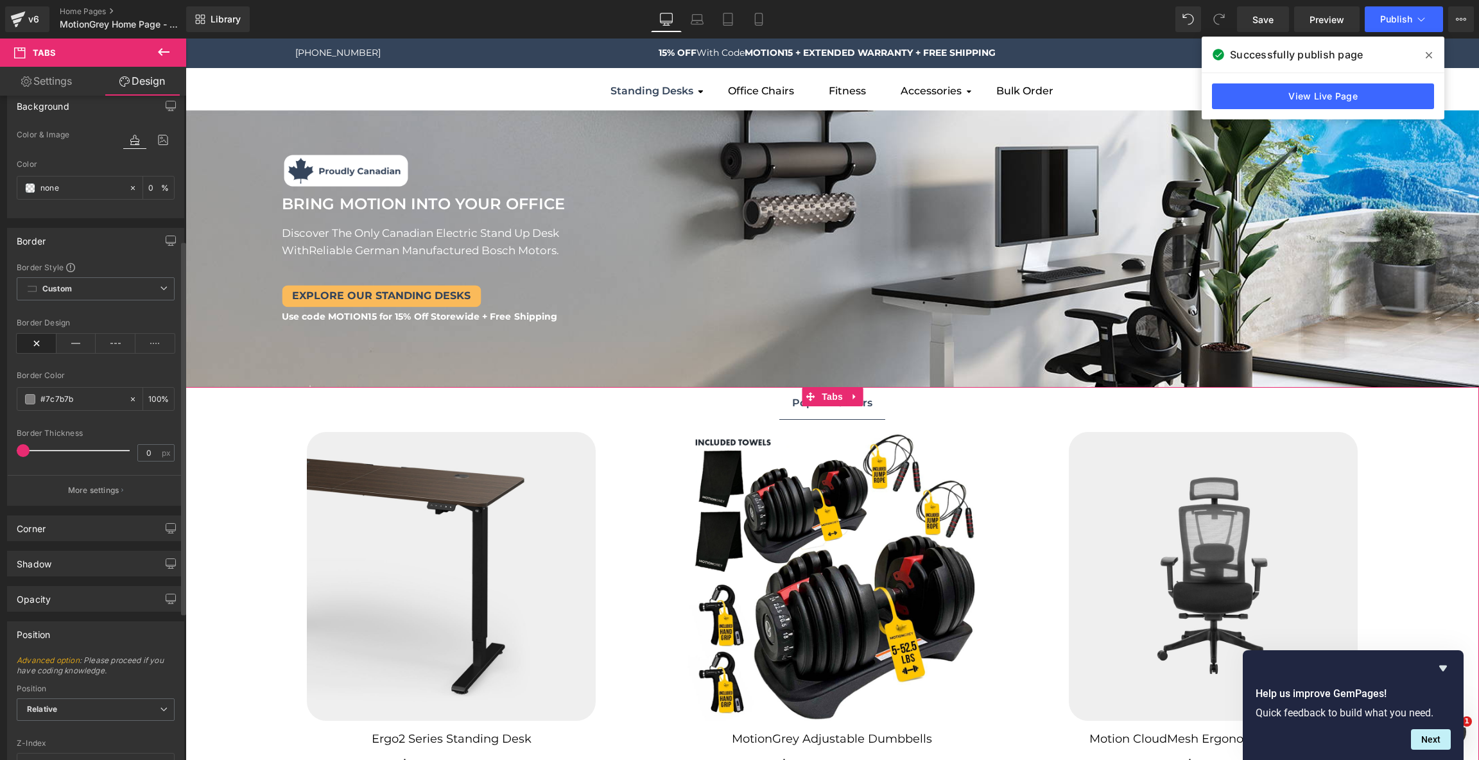
scroll to position [361, 0]
click at [106, 511] on div "Corner" at bounding box center [96, 520] width 176 height 24
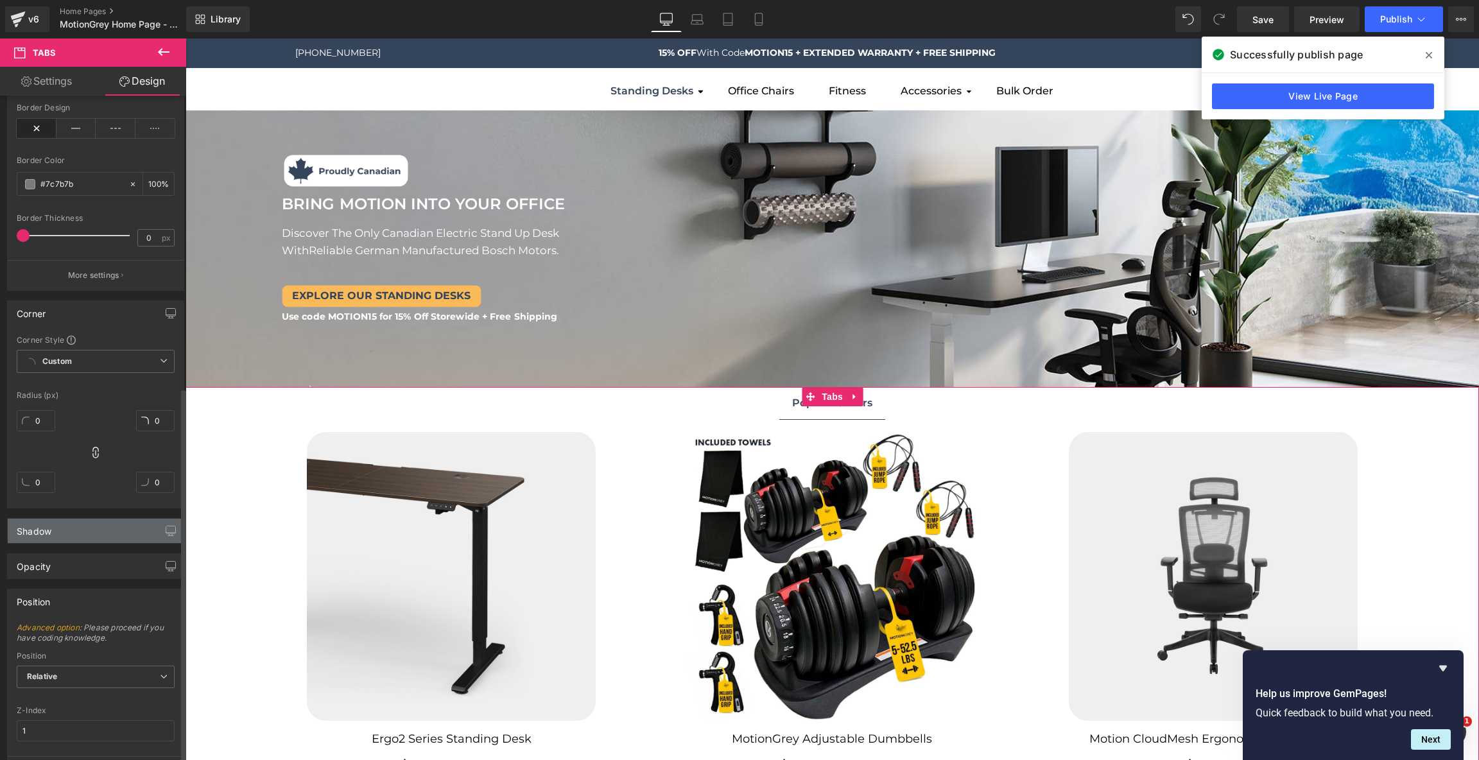
scroll to position [573, 0]
click at [63, 76] on link "Settings" at bounding box center [46, 81] width 93 height 29
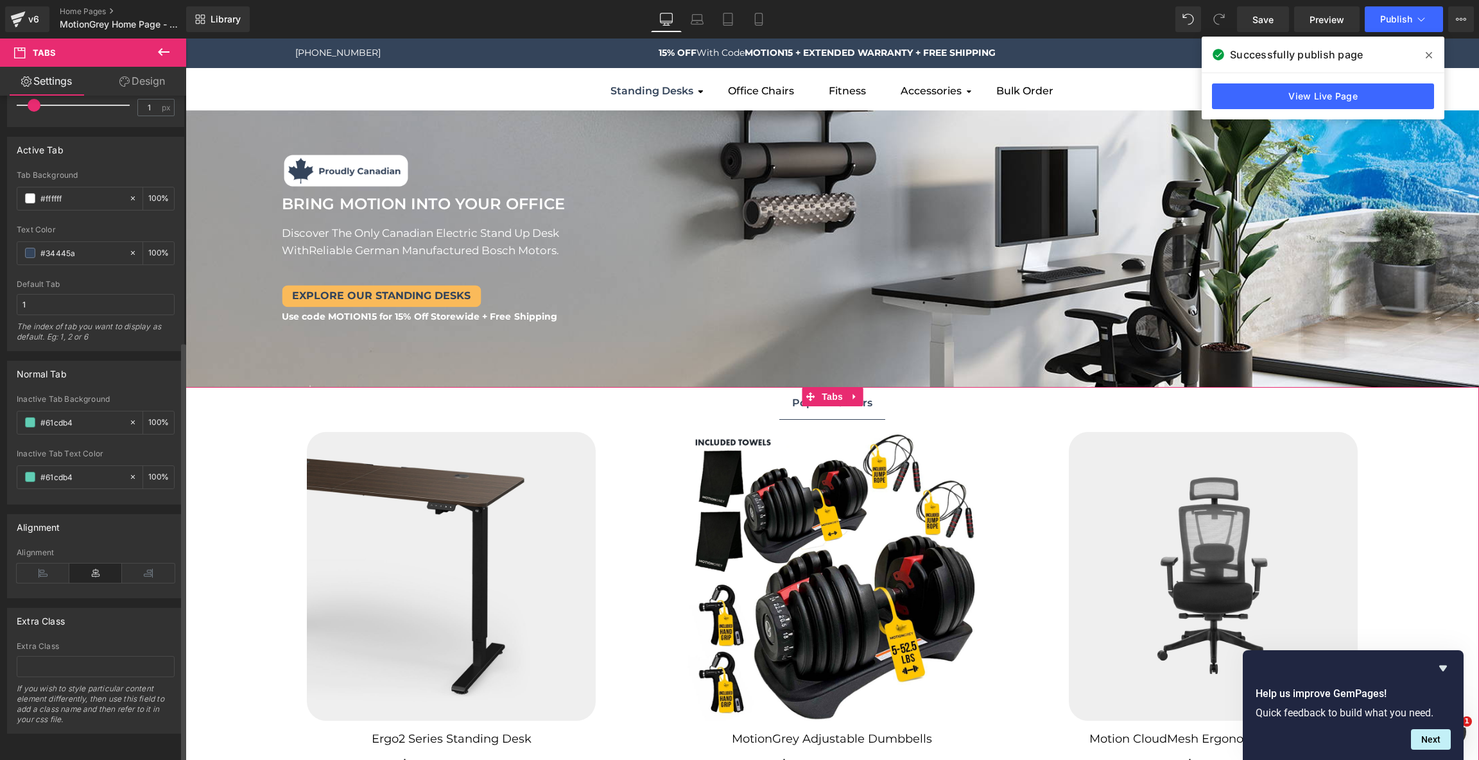
scroll to position [385, 0]
click at [49, 564] on icon at bounding box center [43, 573] width 53 height 19
click at [96, 564] on icon at bounding box center [95, 573] width 53 height 19
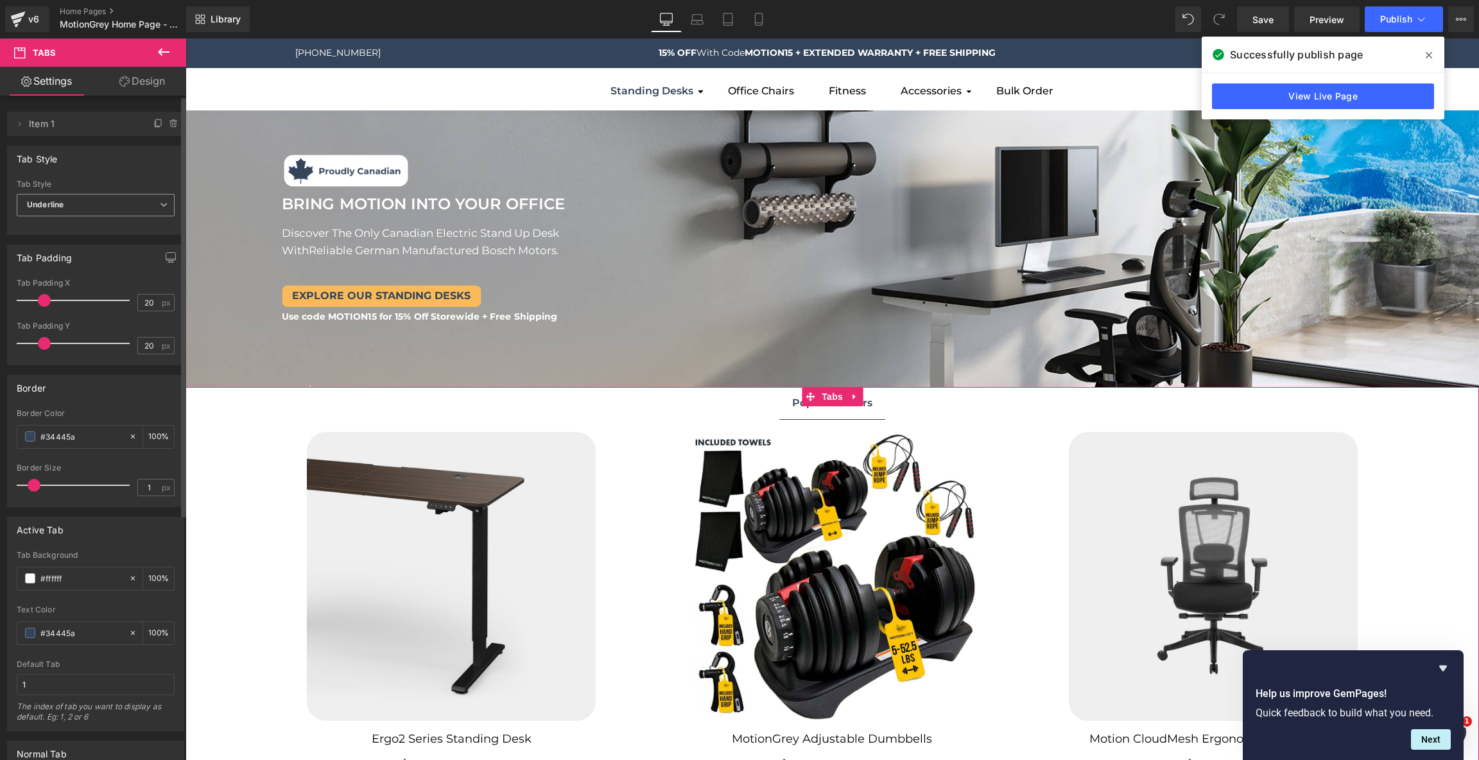
click at [125, 203] on span "Underline" at bounding box center [96, 205] width 158 height 22
click at [117, 218] on li "Default" at bounding box center [93, 227] width 153 height 19
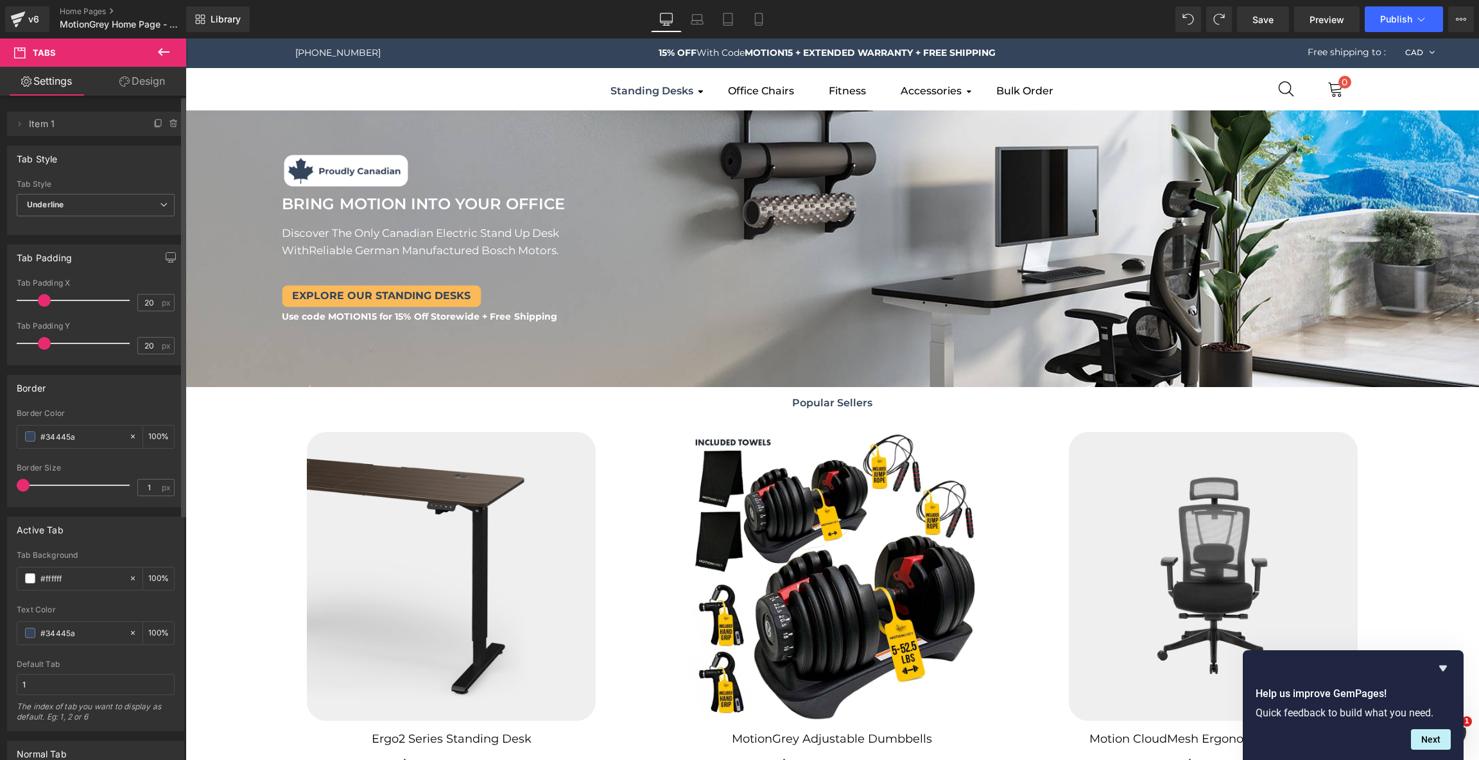
drag, startPoint x: 35, startPoint y: 482, endPoint x: 15, endPoint y: 485, distance: 20.8
click at [15, 485] on div "rgb(52, 68, 90) Border Color #34445a 100 % 1px Border Size 1 px" at bounding box center [96, 458] width 176 height 98
click at [44, 299] on span at bounding box center [43, 300] width 13 height 13
click at [86, 129] on span "Item 1" at bounding box center [83, 124] width 108 height 24
click at [138, 69] on link "Design" at bounding box center [142, 81] width 93 height 29
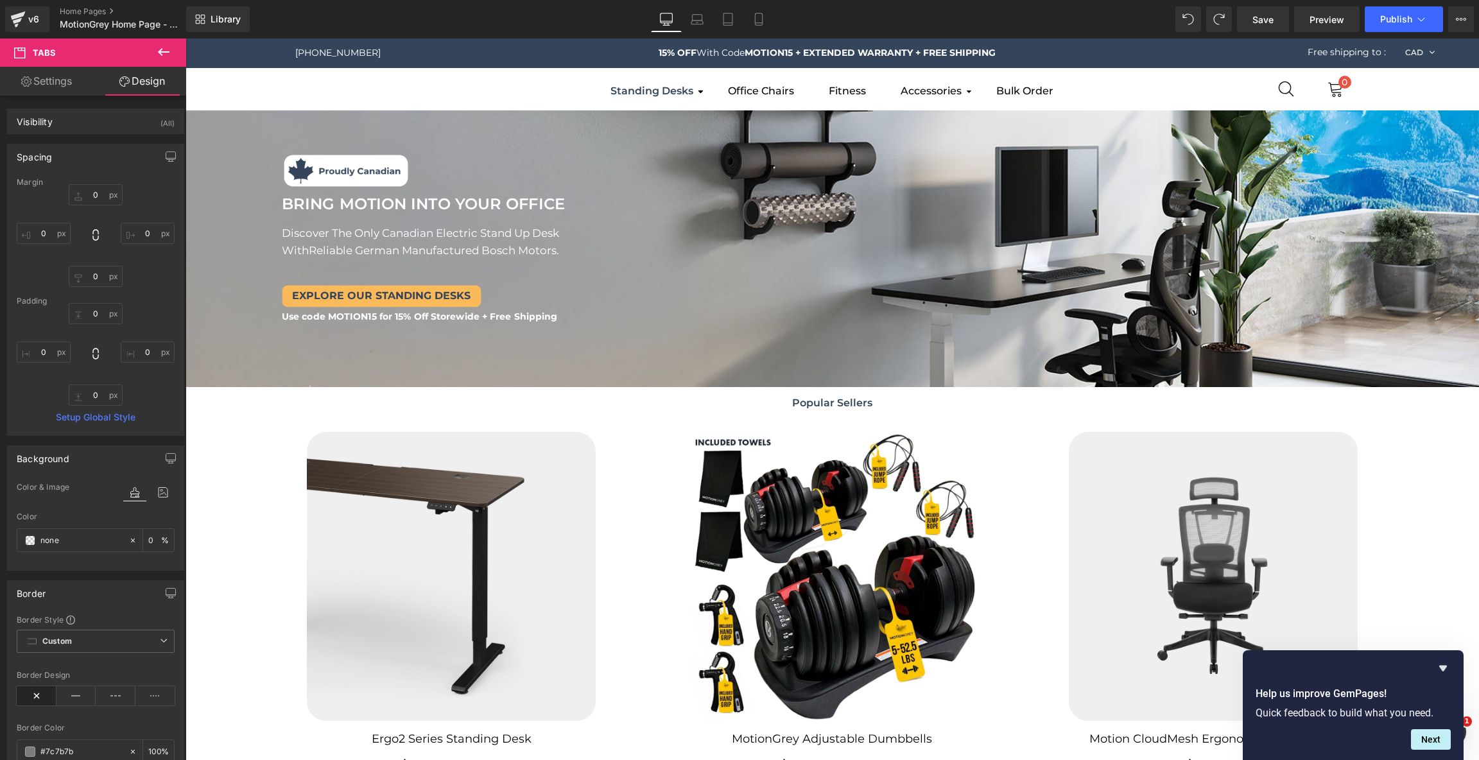
click at [62, 88] on link "Settings" at bounding box center [46, 81] width 93 height 29
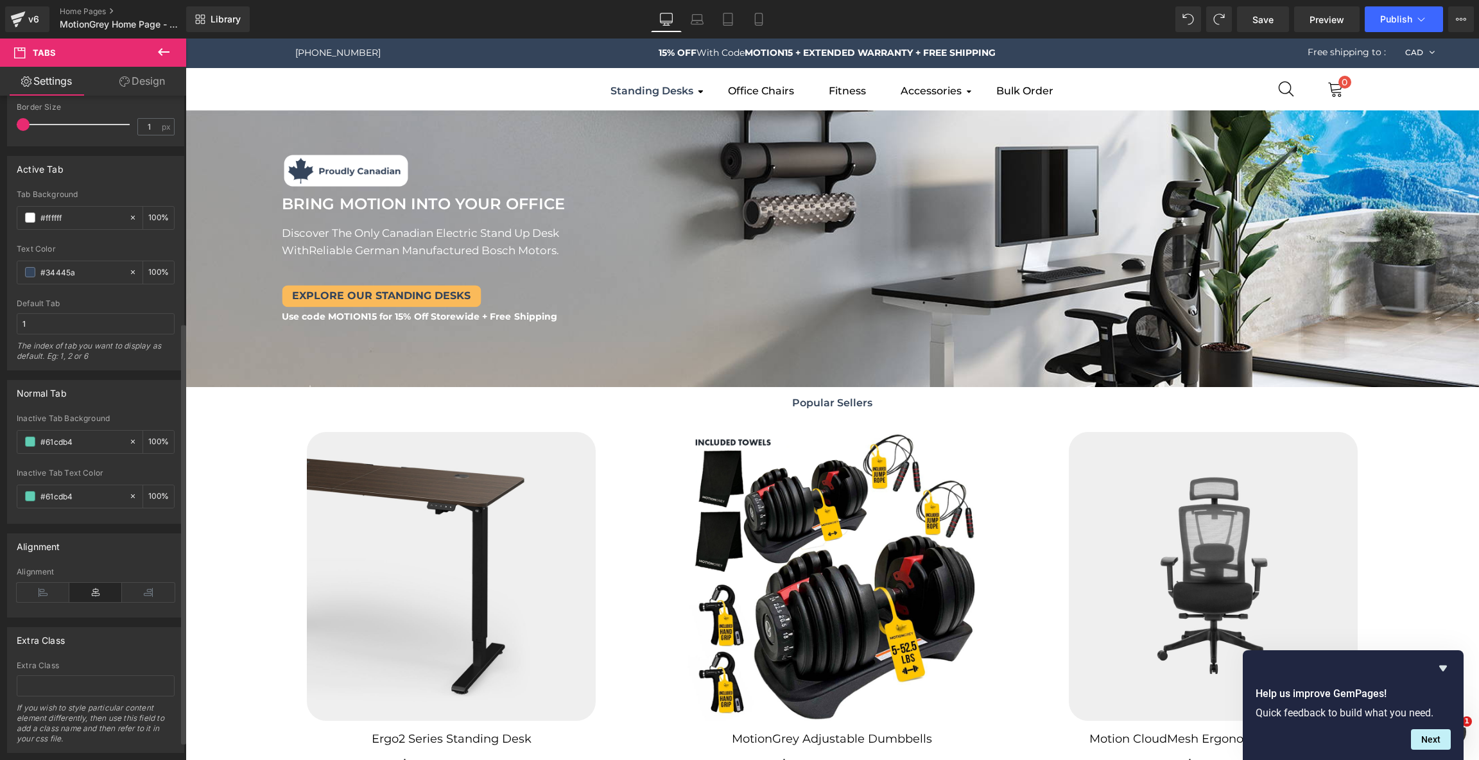
scroll to position [385, 0]
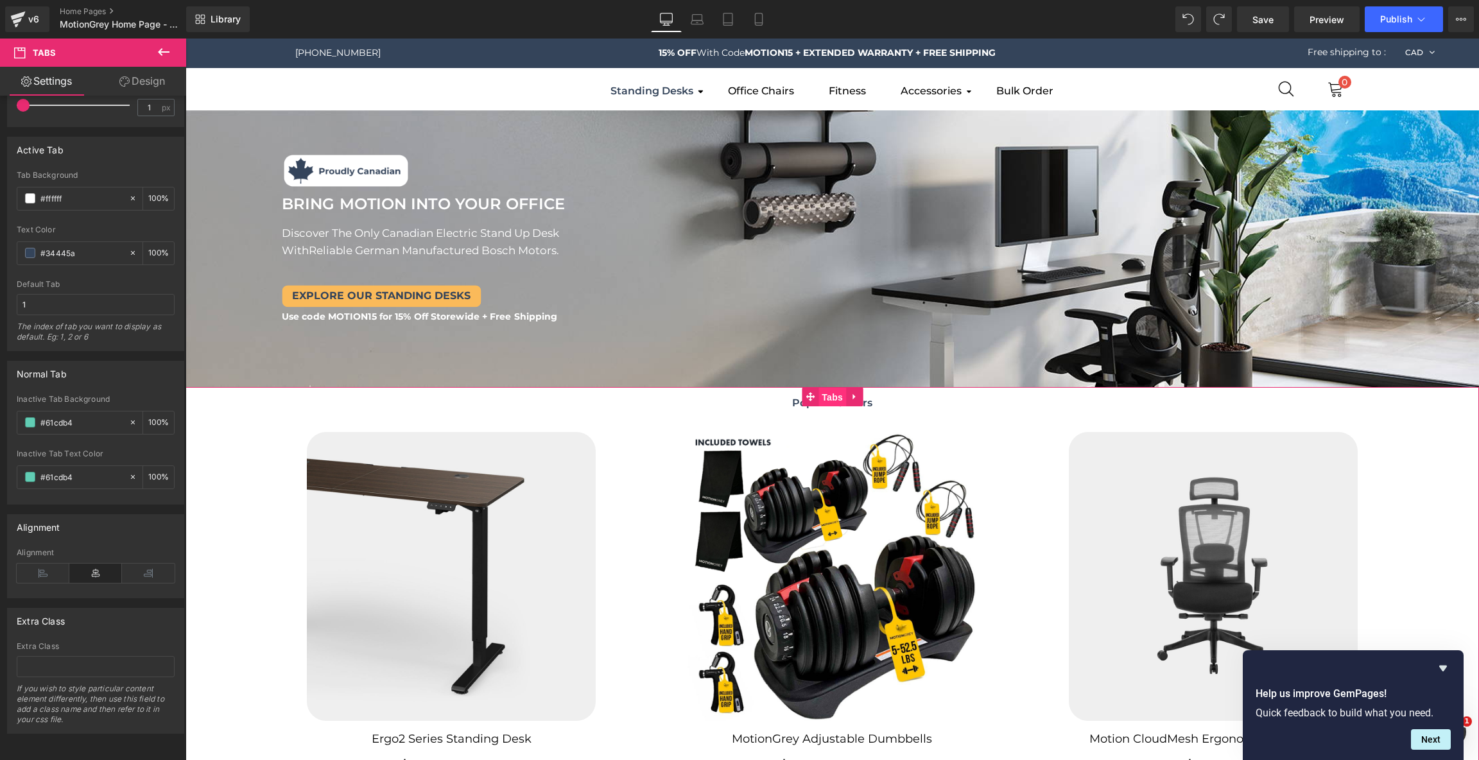
click at [834, 400] on span "Tabs" at bounding box center [832, 397] width 28 height 19
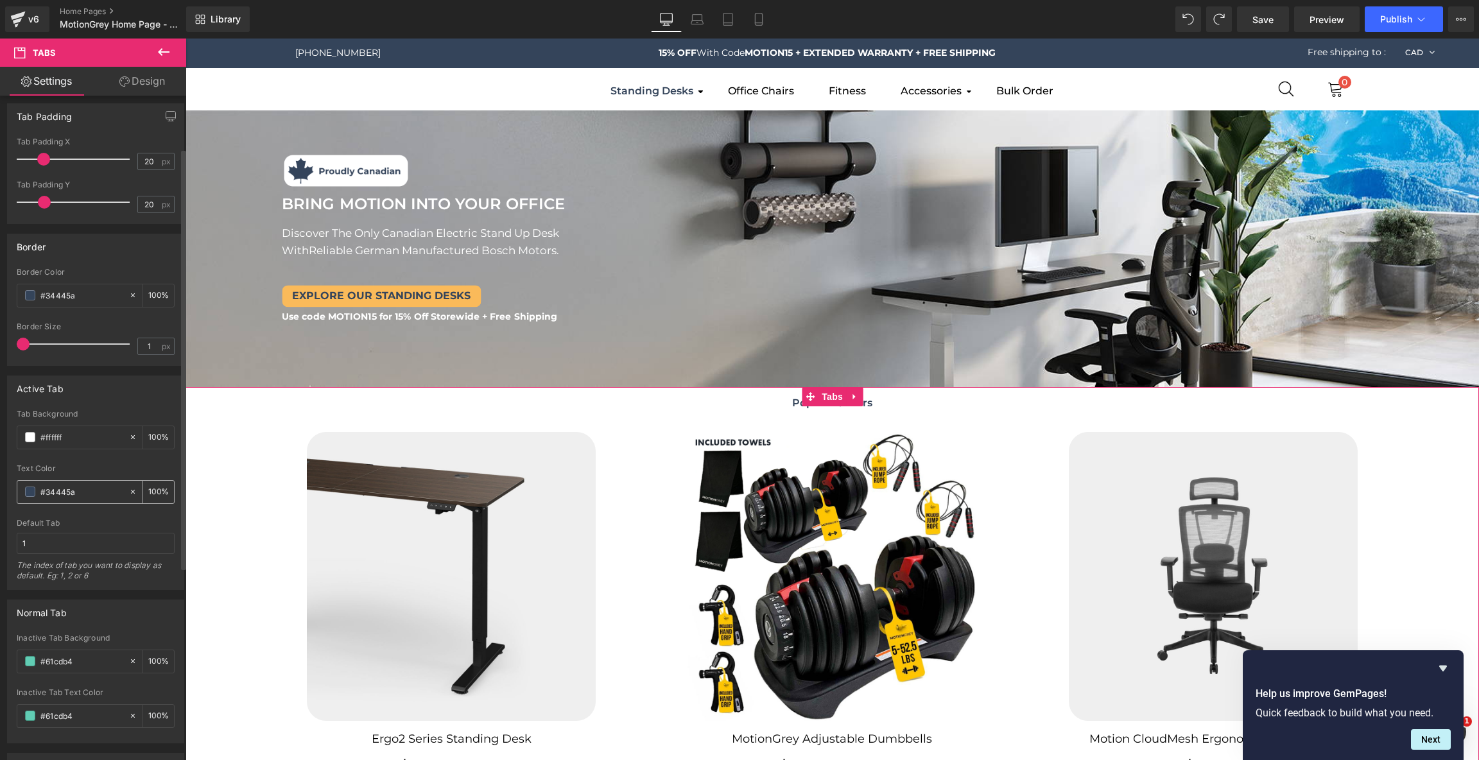
scroll to position [0, 0]
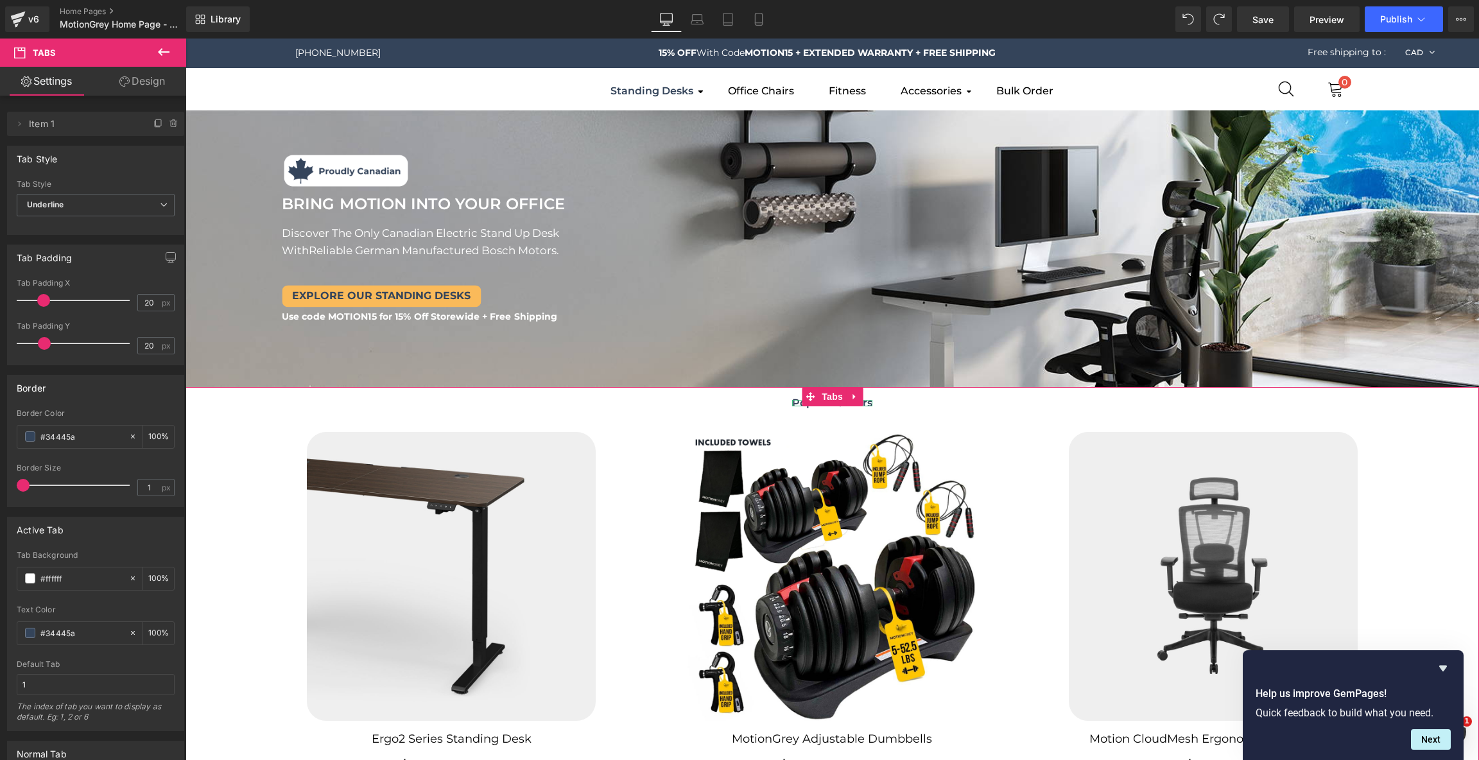
click at [869, 406] on div at bounding box center [870, 403] width 3 height 6
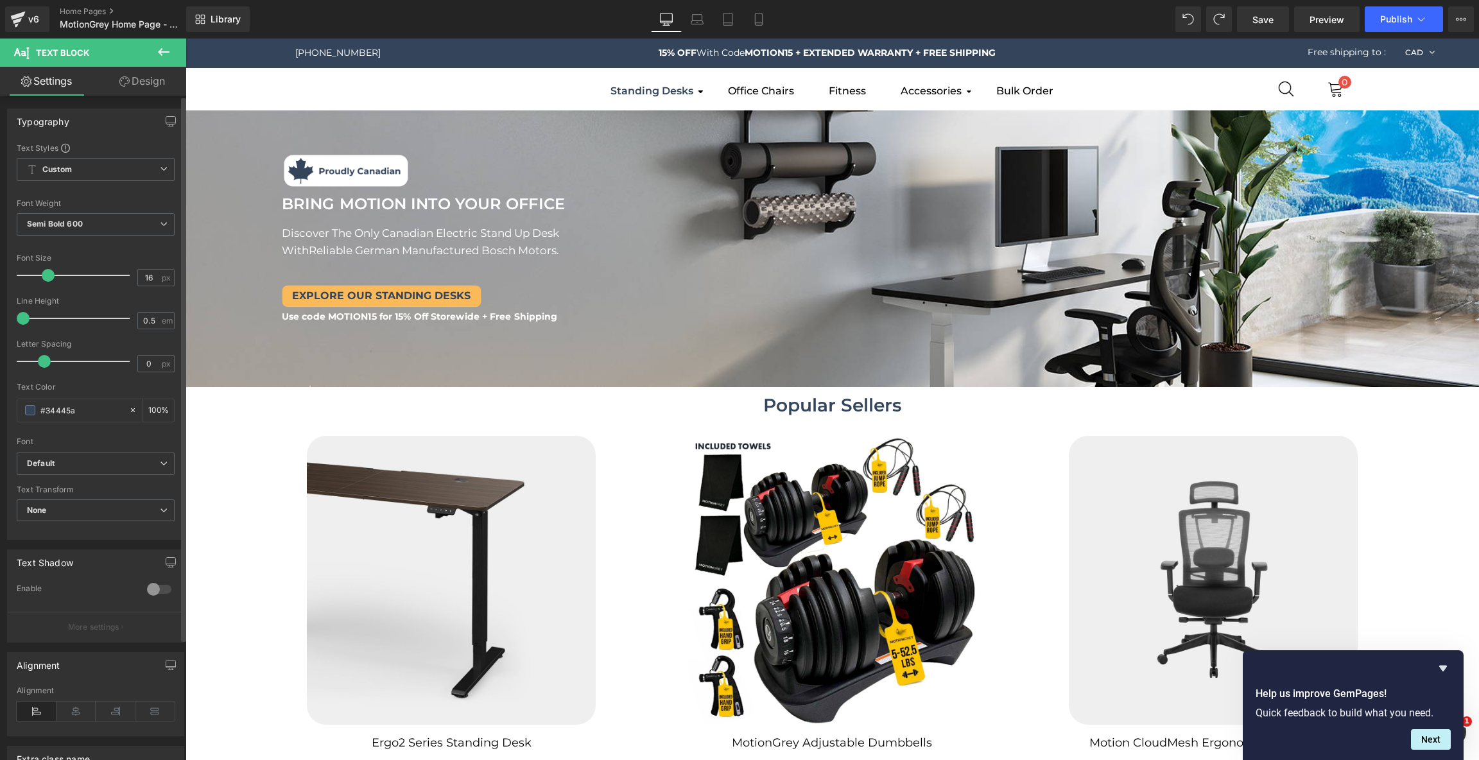
drag, startPoint x: 36, startPoint y: 273, endPoint x: 49, endPoint y: 273, distance: 12.9
click at [49, 273] on span at bounding box center [48, 275] width 13 height 13
click at [888, 408] on div at bounding box center [832, 408] width 138 height 3
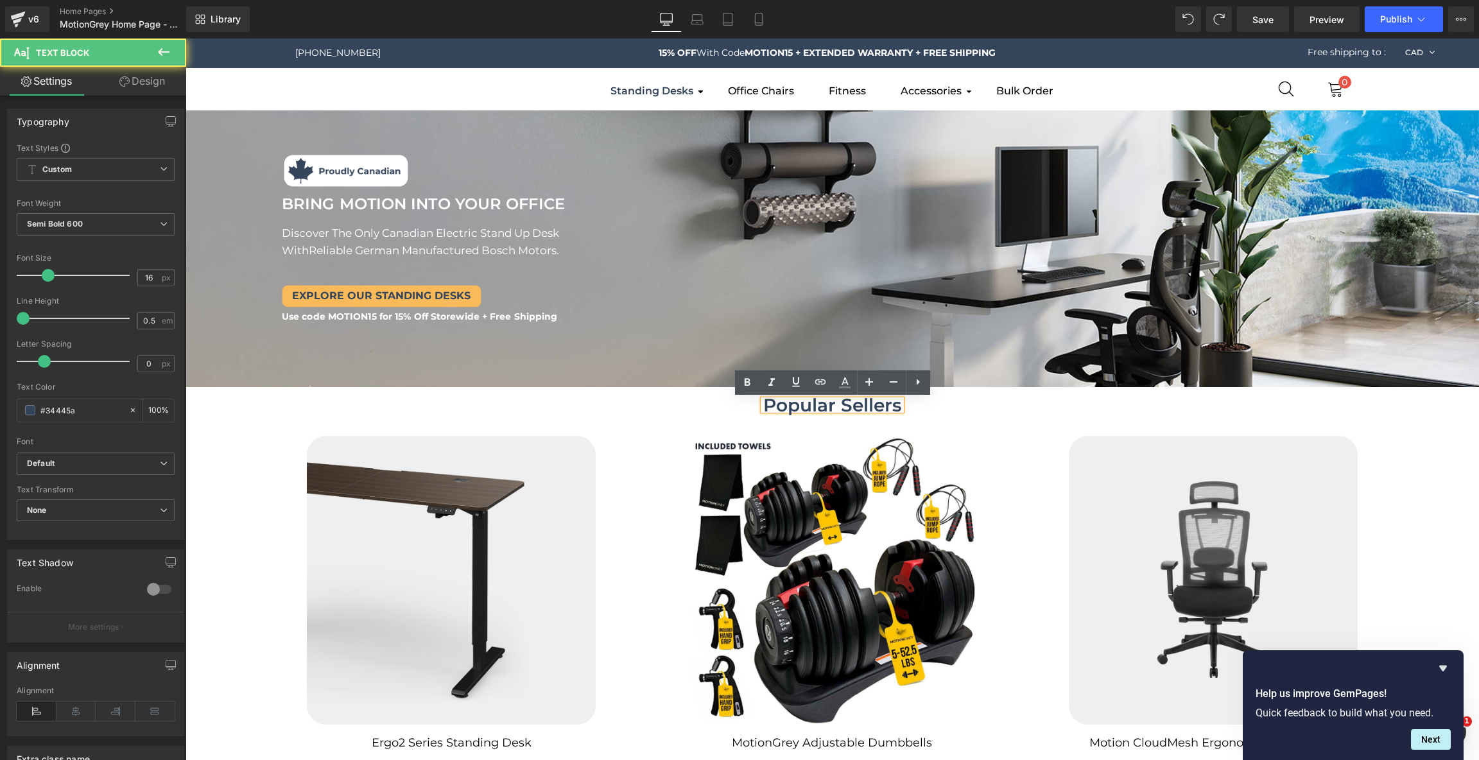
click at [890, 408] on div "Popular Sellers" at bounding box center [832, 405] width 138 height 10
click at [868, 407] on div "Popular Sellers" at bounding box center [832, 405] width 138 height 10
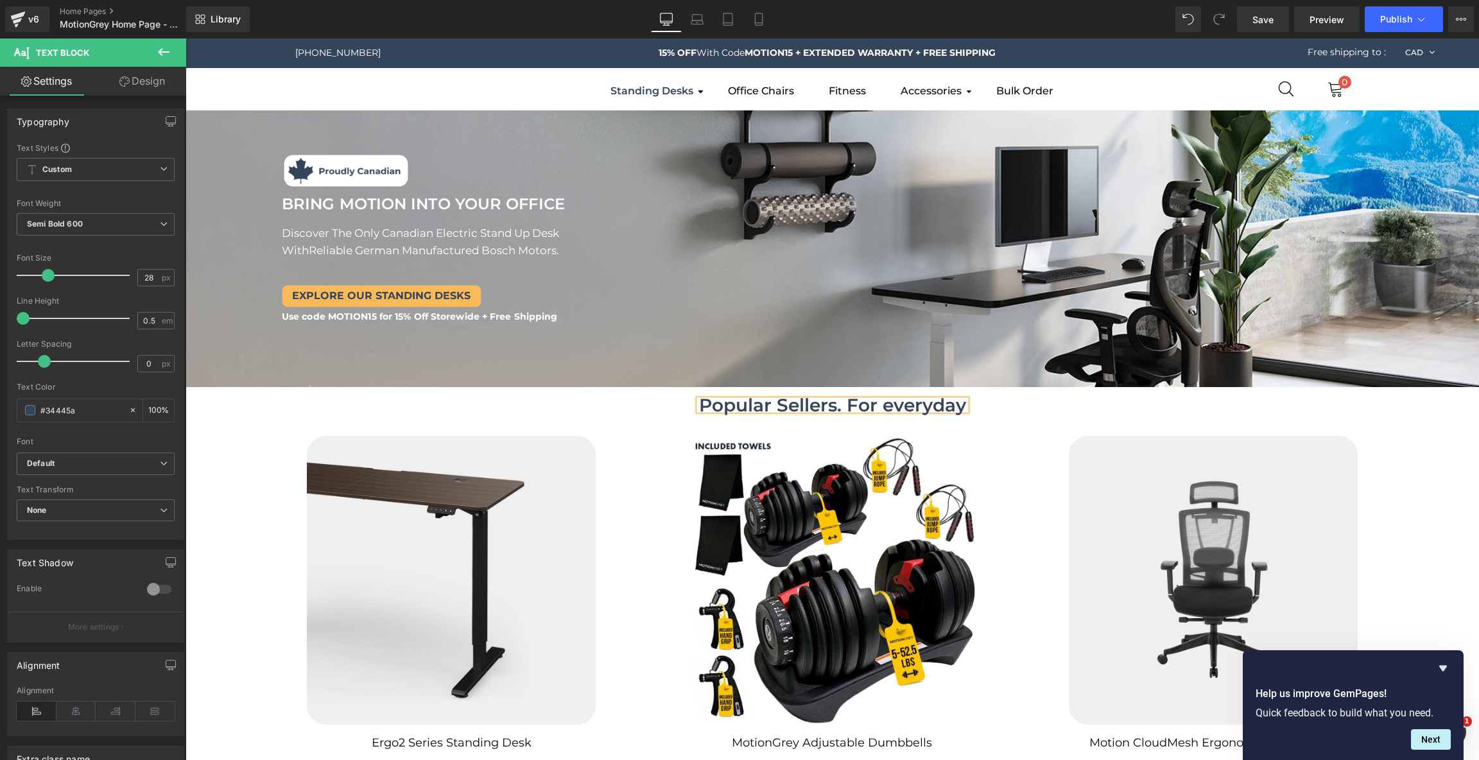
click at [845, 406] on div "Popular Sellers. For everyday" at bounding box center [832, 405] width 267 height 10
type input "26"
click at [45, 274] on span at bounding box center [45, 275] width 13 height 13
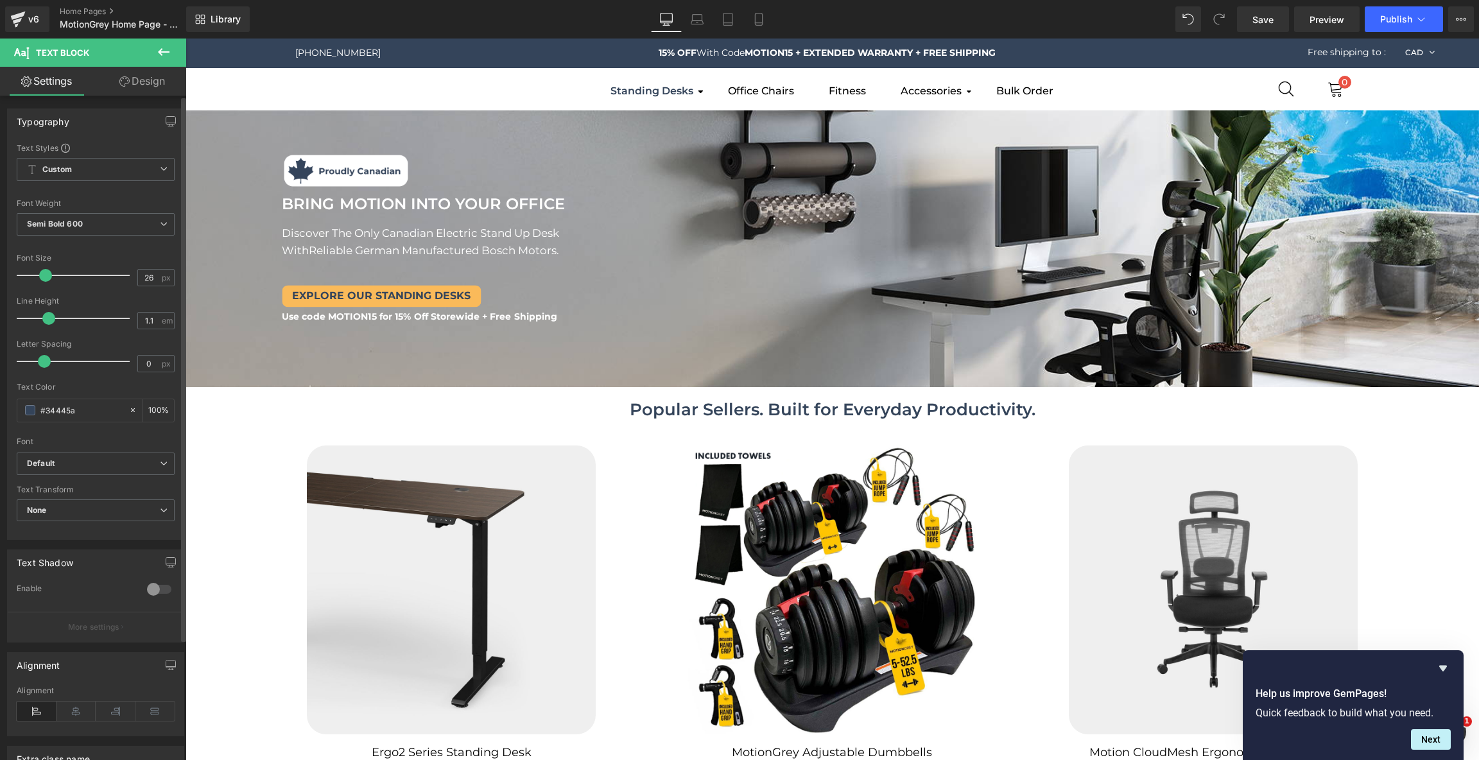
type input "1"
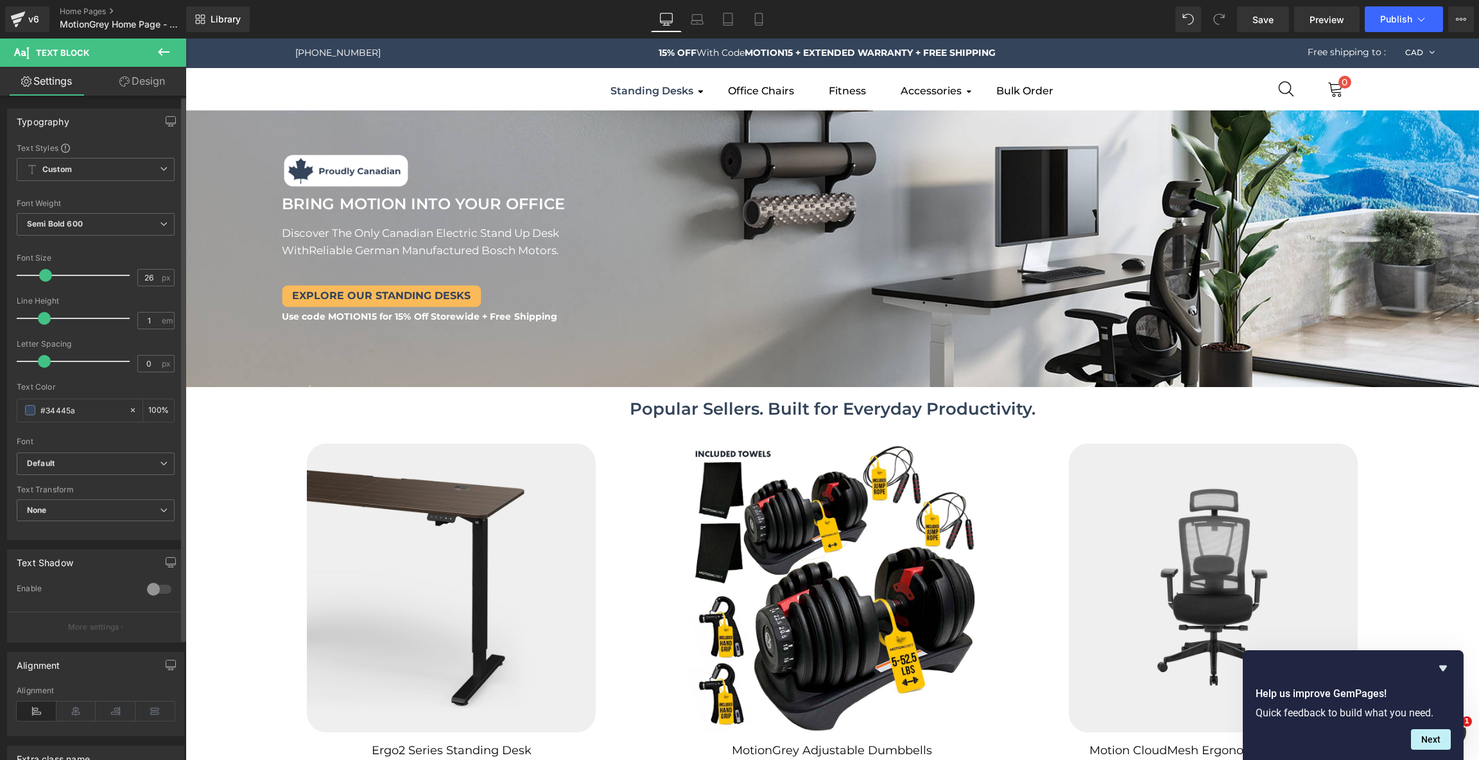
drag, startPoint x: 22, startPoint y: 315, endPoint x: 44, endPoint y: 316, distance: 21.8
click at [44, 316] on span at bounding box center [44, 318] width 13 height 13
click at [749, 409] on div "Popular Sellers. Built for Everyday Productivity." at bounding box center [833, 409] width 406 height 18
click at [542, 401] on ul "Popular Sellers. Built for Everyday Productivity. Text Block" at bounding box center [831, 409] width 1293 height 44
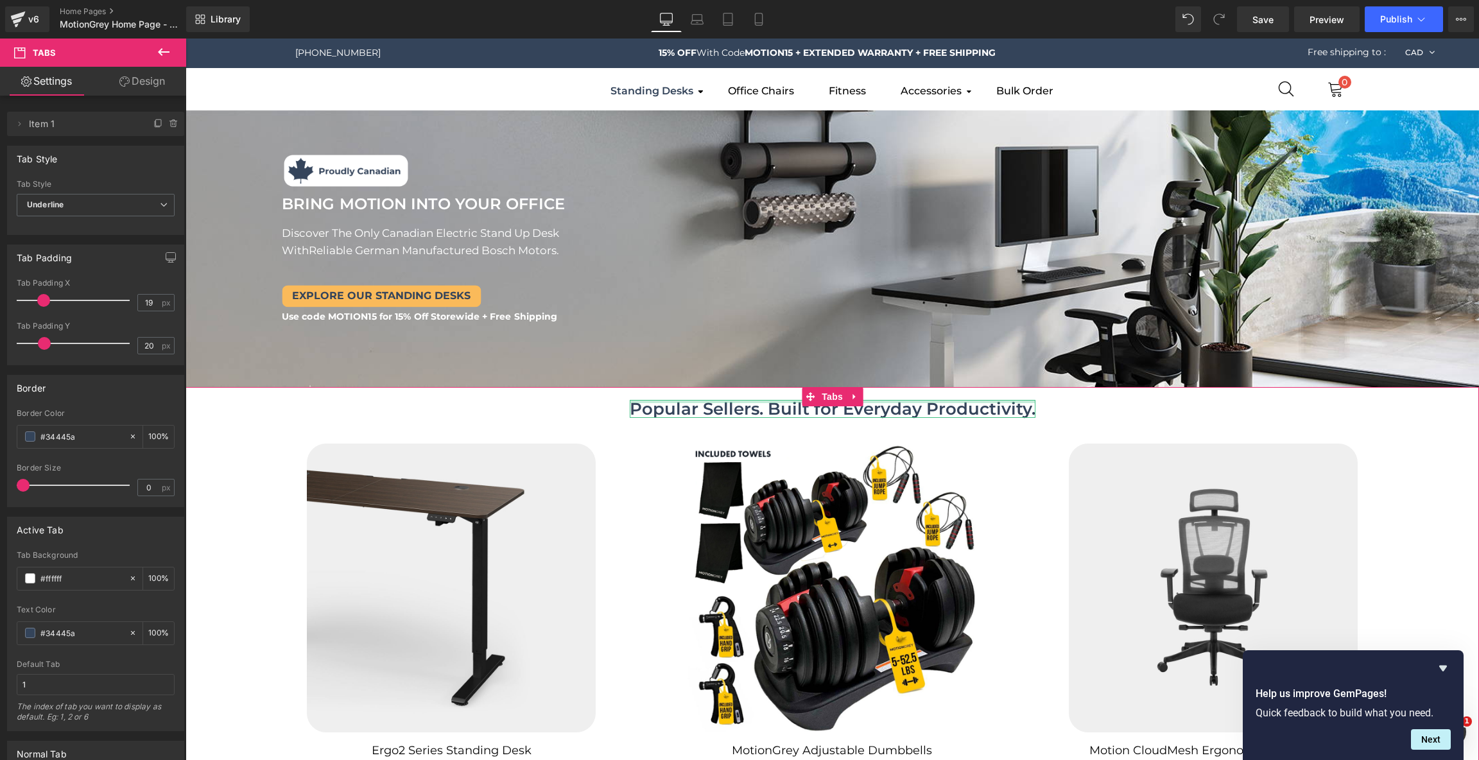
click at [703, 403] on div at bounding box center [833, 401] width 406 height 3
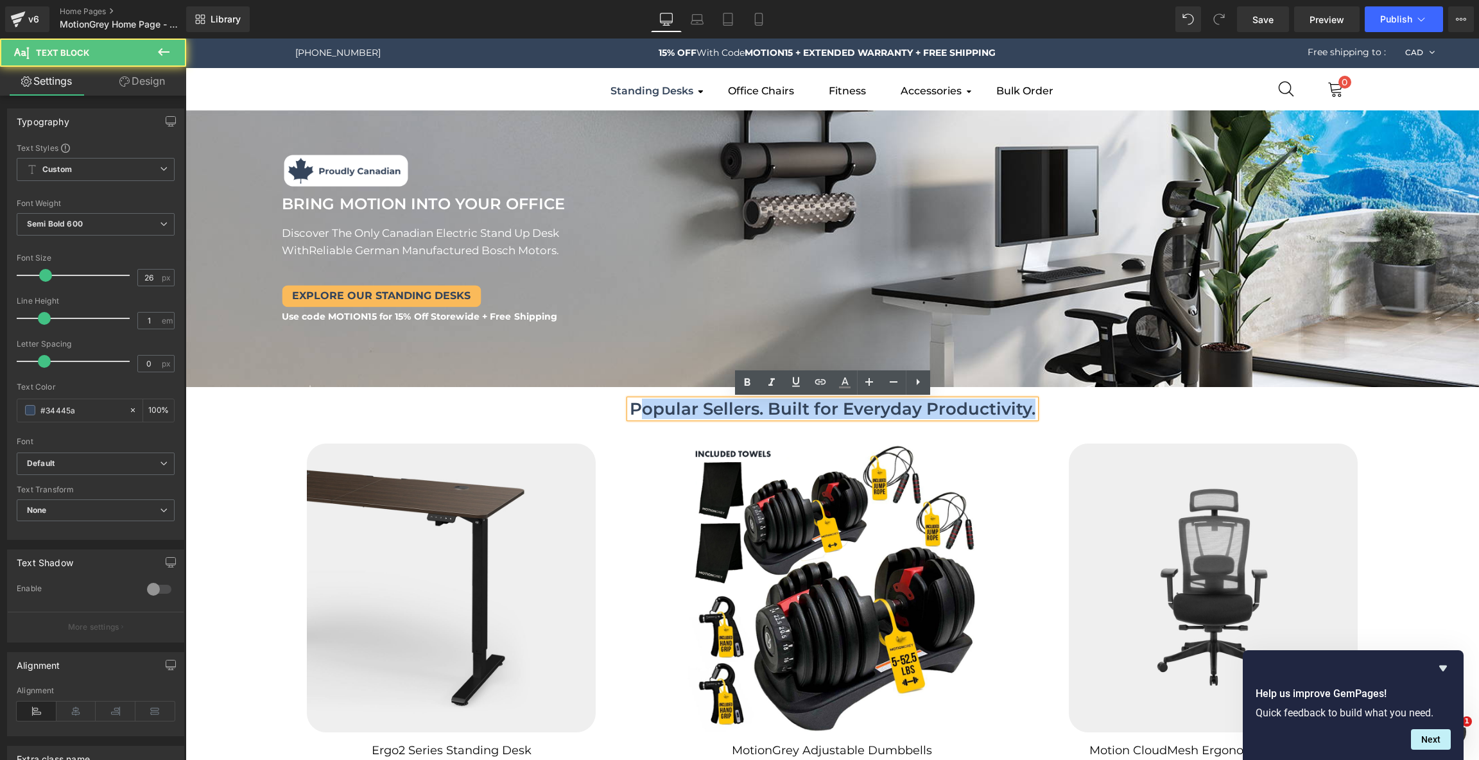
drag, startPoint x: 1034, startPoint y: 412, endPoint x: 647, endPoint y: 408, distance: 387.1
click at [647, 408] on div "Popular Sellers. Built for Everyday Productivity." at bounding box center [833, 409] width 406 height 18
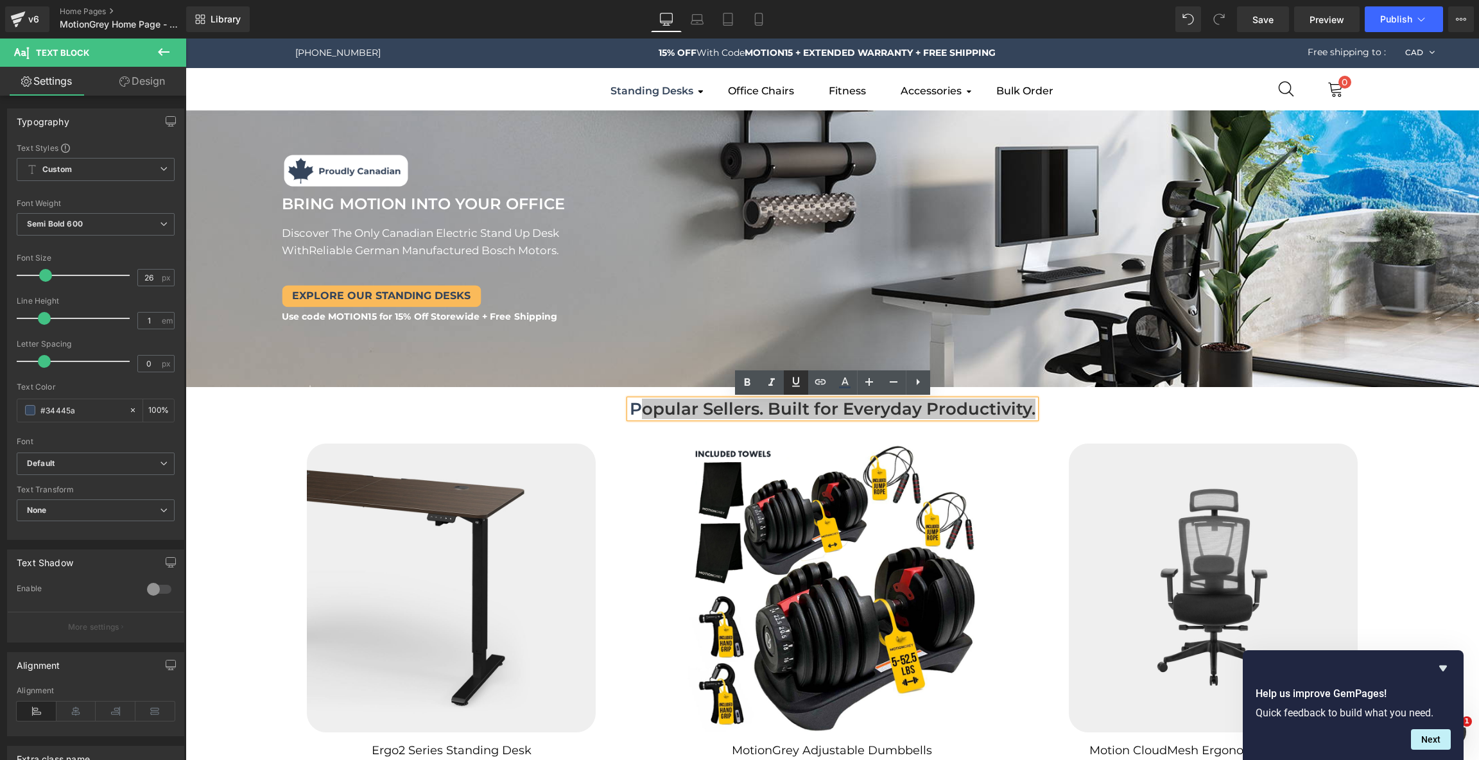
click at [802, 384] on icon at bounding box center [795, 381] width 15 height 15
click at [994, 415] on u "opular Sellers. Built for Everyday Productivity." at bounding box center [838, 409] width 393 height 21
drag, startPoint x: 1031, startPoint y: 409, endPoint x: 632, endPoint y: 408, distance: 398.6
click at [632, 408] on div "P opular Sellers. Built for Everyday Productivity." at bounding box center [833, 409] width 406 height 18
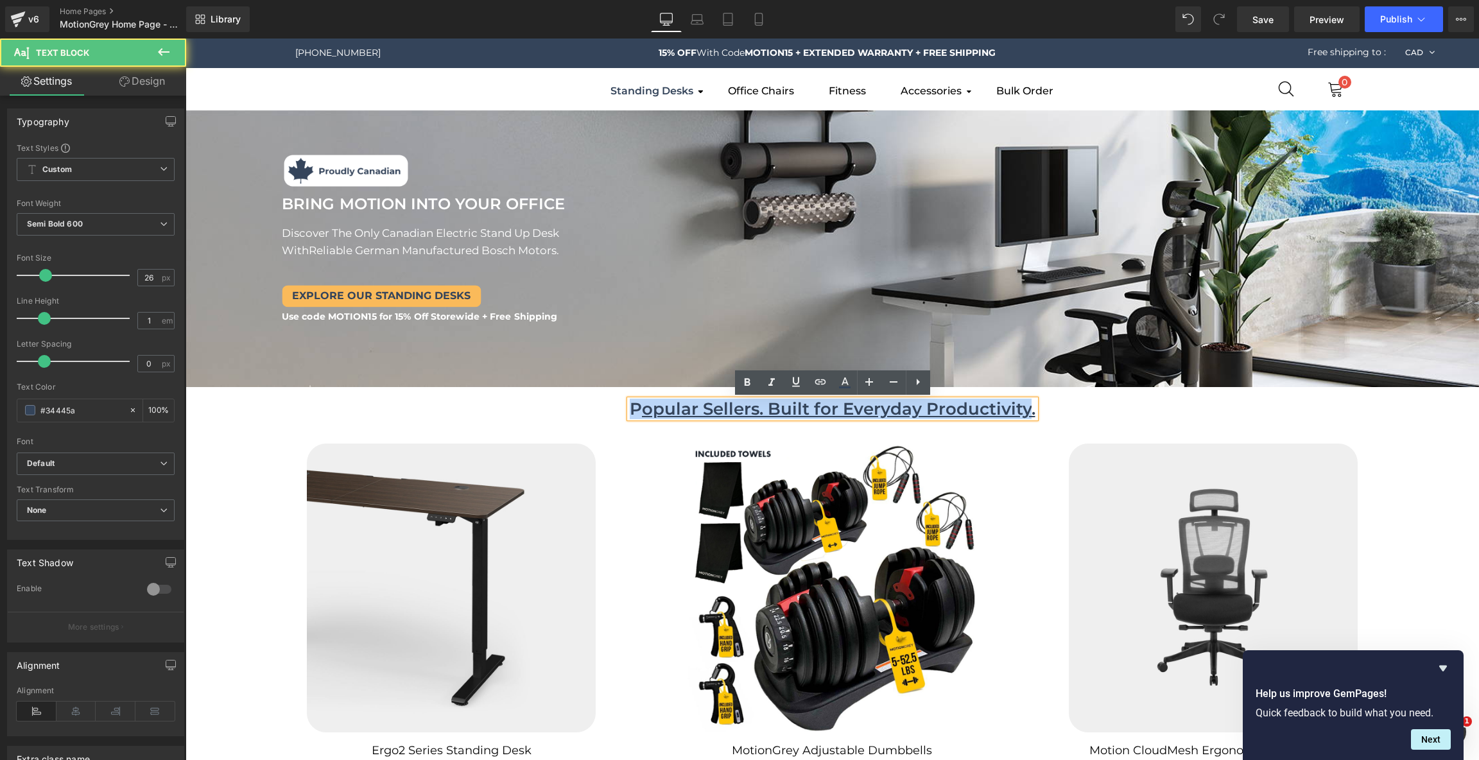
click at [816, 418] on u "opular Sellers. Built for Everyday Productivity." at bounding box center [838, 409] width 393 height 21
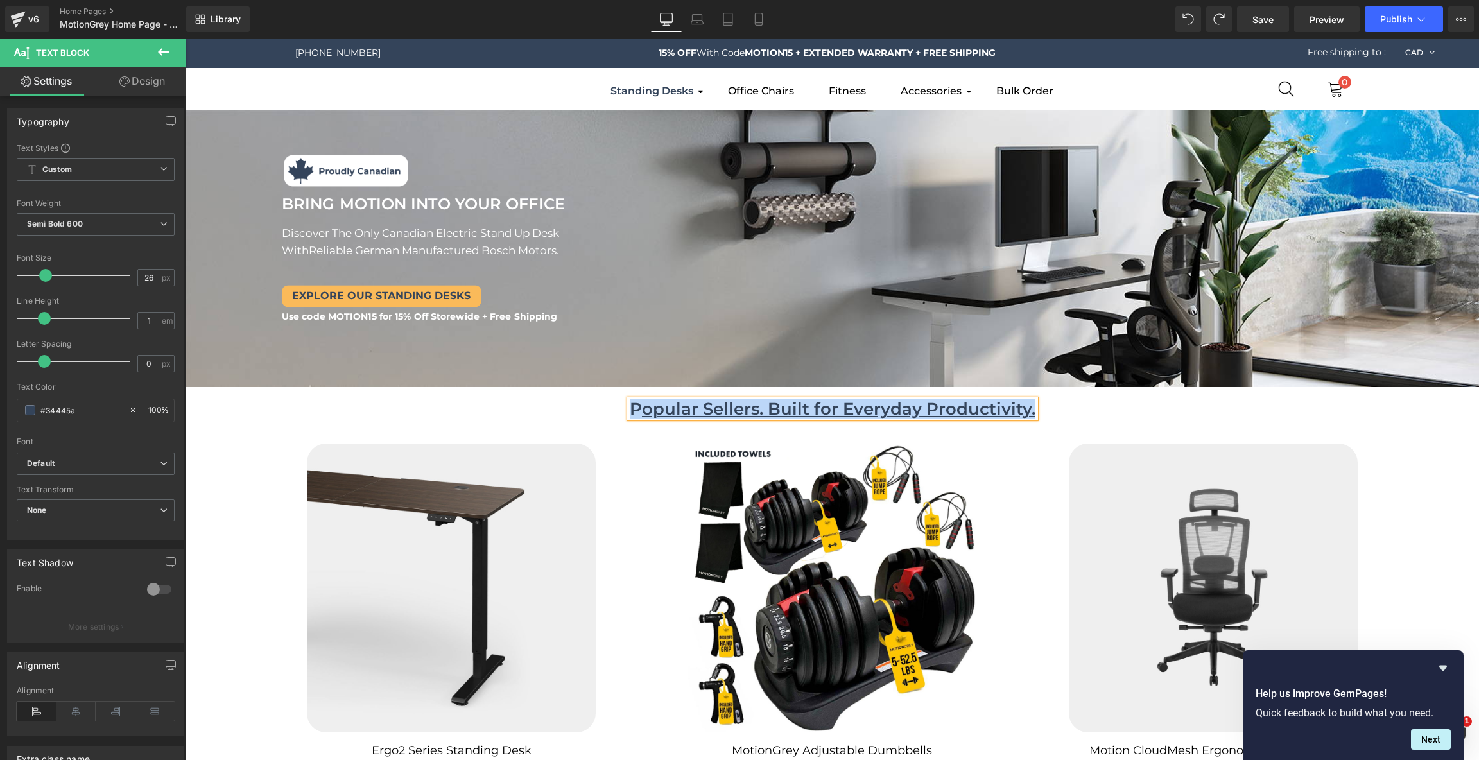
click at [891, 411] on u "opular Sellers. Built for Everyday Productivity." at bounding box center [838, 409] width 393 height 21
click at [815, 413] on u "opular Sellers. Built for Everyday Productivity." at bounding box center [838, 409] width 393 height 21
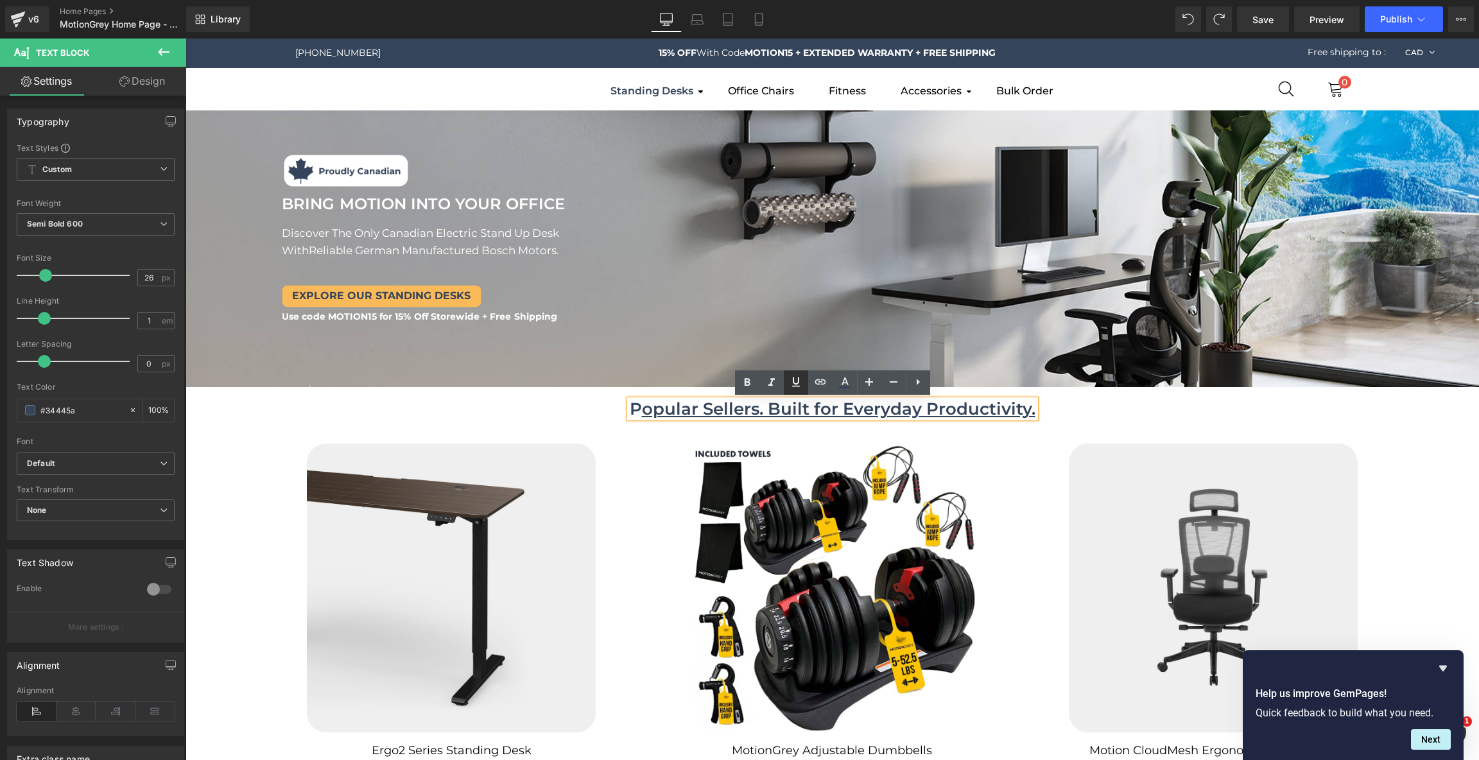
click at [796, 387] on icon at bounding box center [795, 381] width 15 height 15
drag, startPoint x: 642, startPoint y: 409, endPoint x: 634, endPoint y: 409, distance: 9.0
click at [634, 409] on div "P opular Sellers. Built for Everyday Productivity." at bounding box center [833, 409] width 406 height 18
click at [791, 387] on icon at bounding box center [795, 381] width 15 height 15
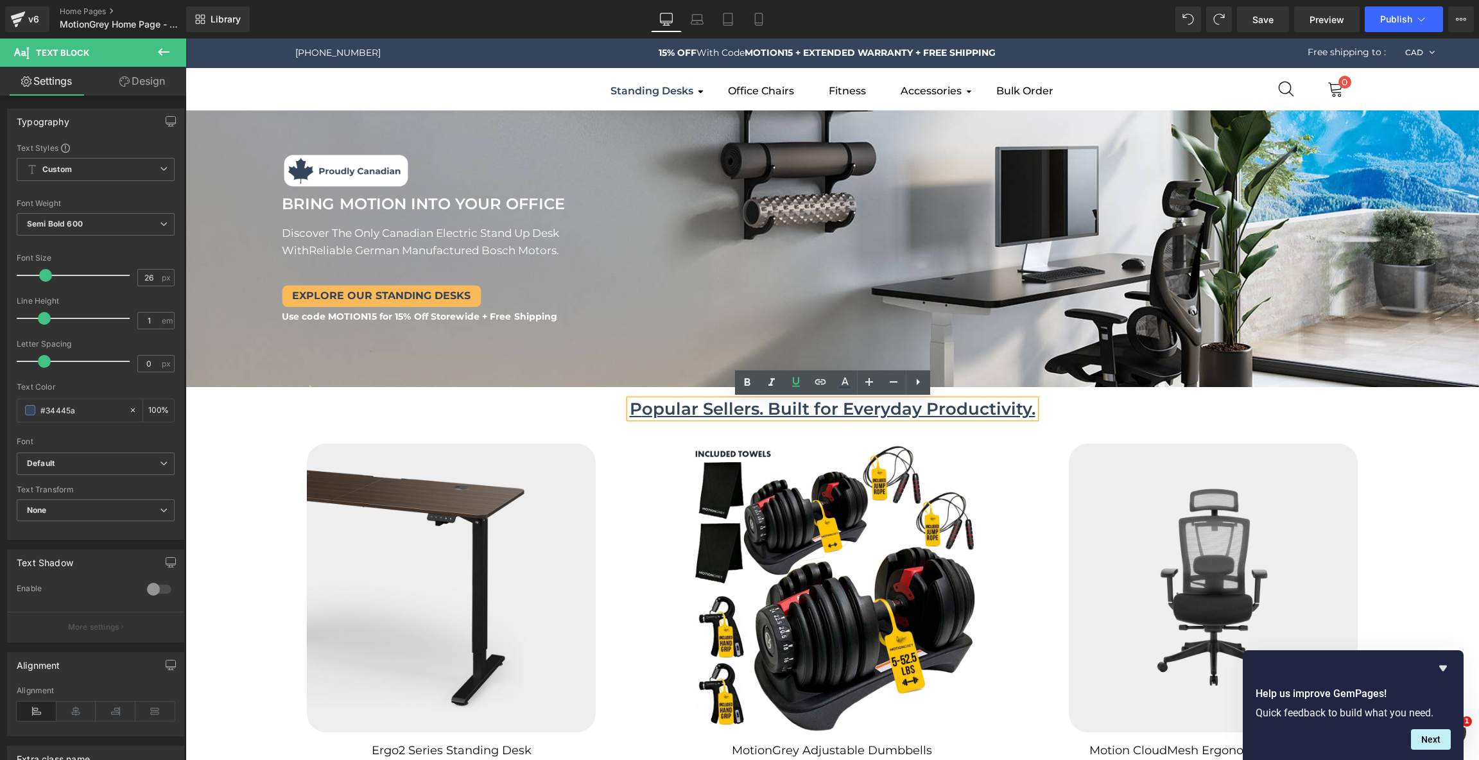
click at [580, 413] on ul "P opular Sellers. Built for Everyday Productivity. Text Block" at bounding box center [831, 409] width 1293 height 44
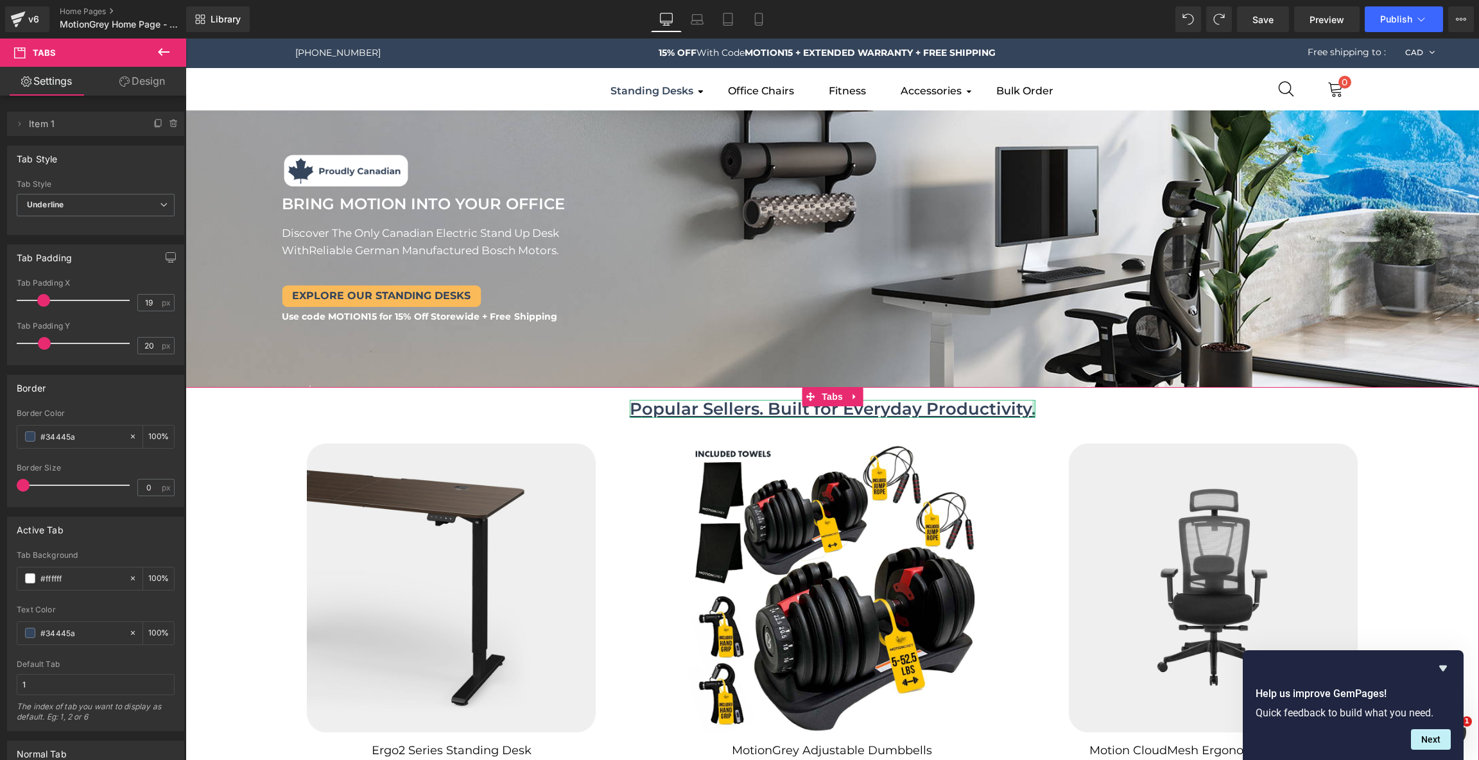
click at [1032, 408] on div at bounding box center [1033, 409] width 3 height 18
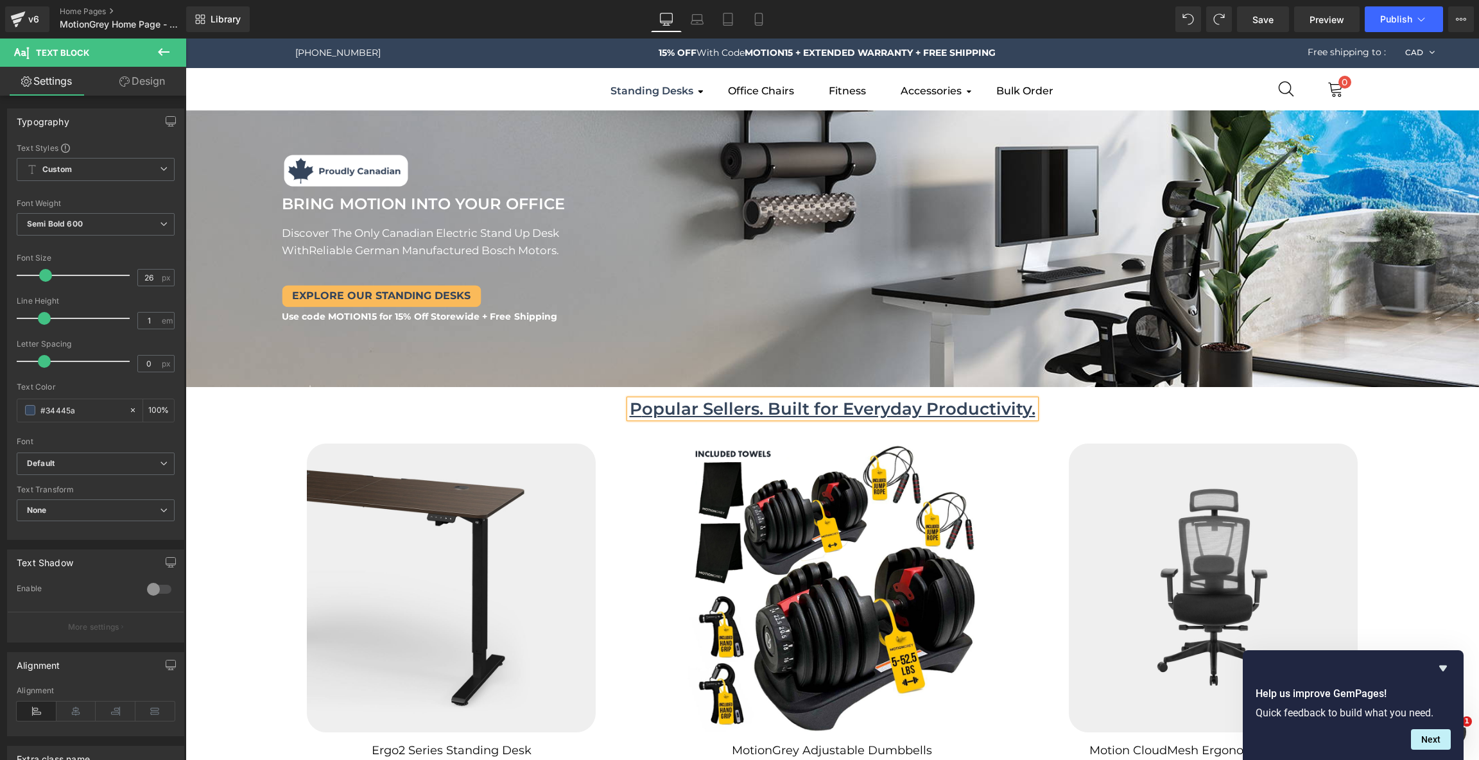
click at [1035, 413] on div "P opular Sellers. Built for Everyday Productivity." at bounding box center [833, 409] width 406 height 18
drag, startPoint x: 775, startPoint y: 407, endPoint x: 975, endPoint y: 429, distance: 200.9
click at [775, 407] on u "P opular Sellers. Built for Everyday Productivity." at bounding box center [833, 409] width 406 height 21
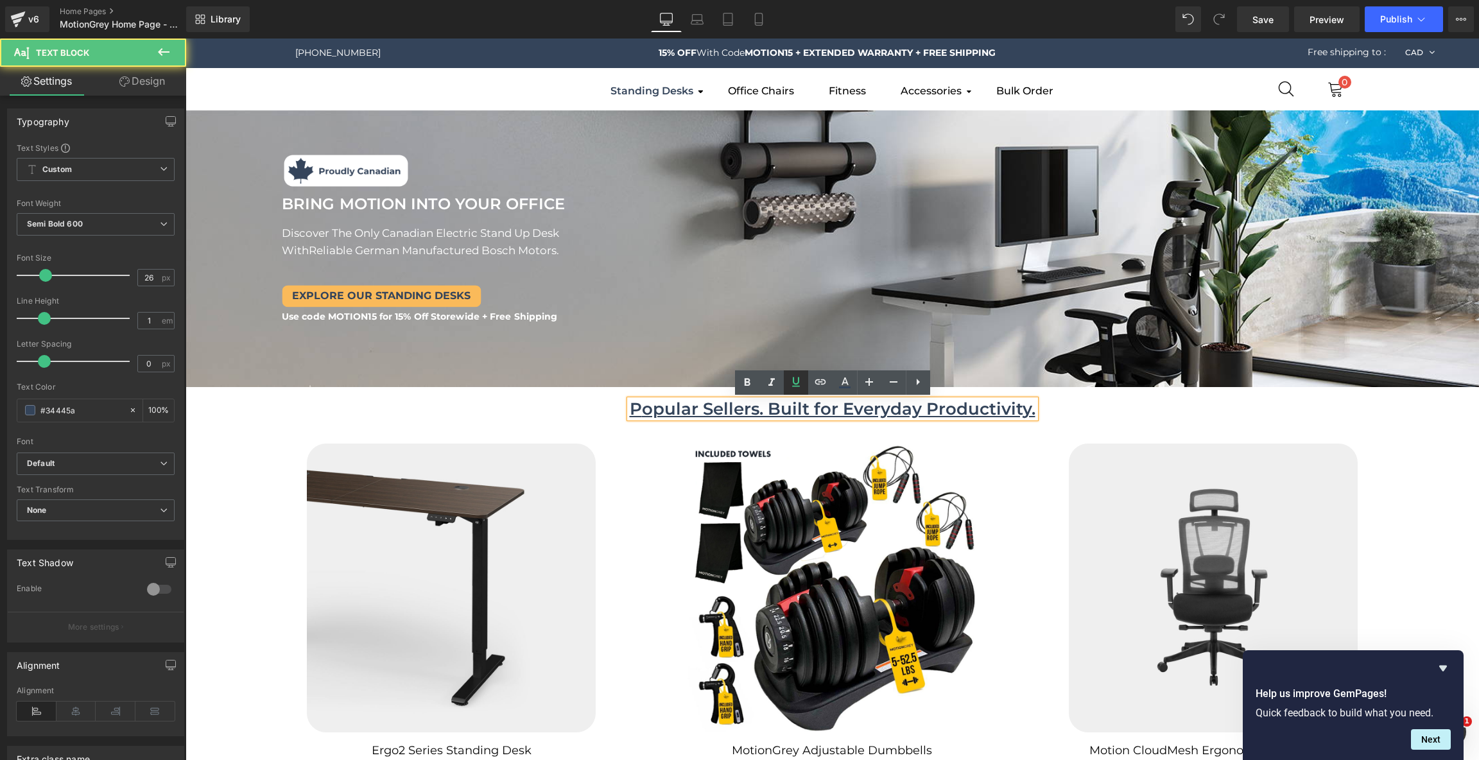
click at [793, 388] on icon at bounding box center [795, 381] width 15 height 15
click at [797, 411] on u "P opular Sellers. Built for Everyday Productivity." at bounding box center [833, 409] width 406 height 21
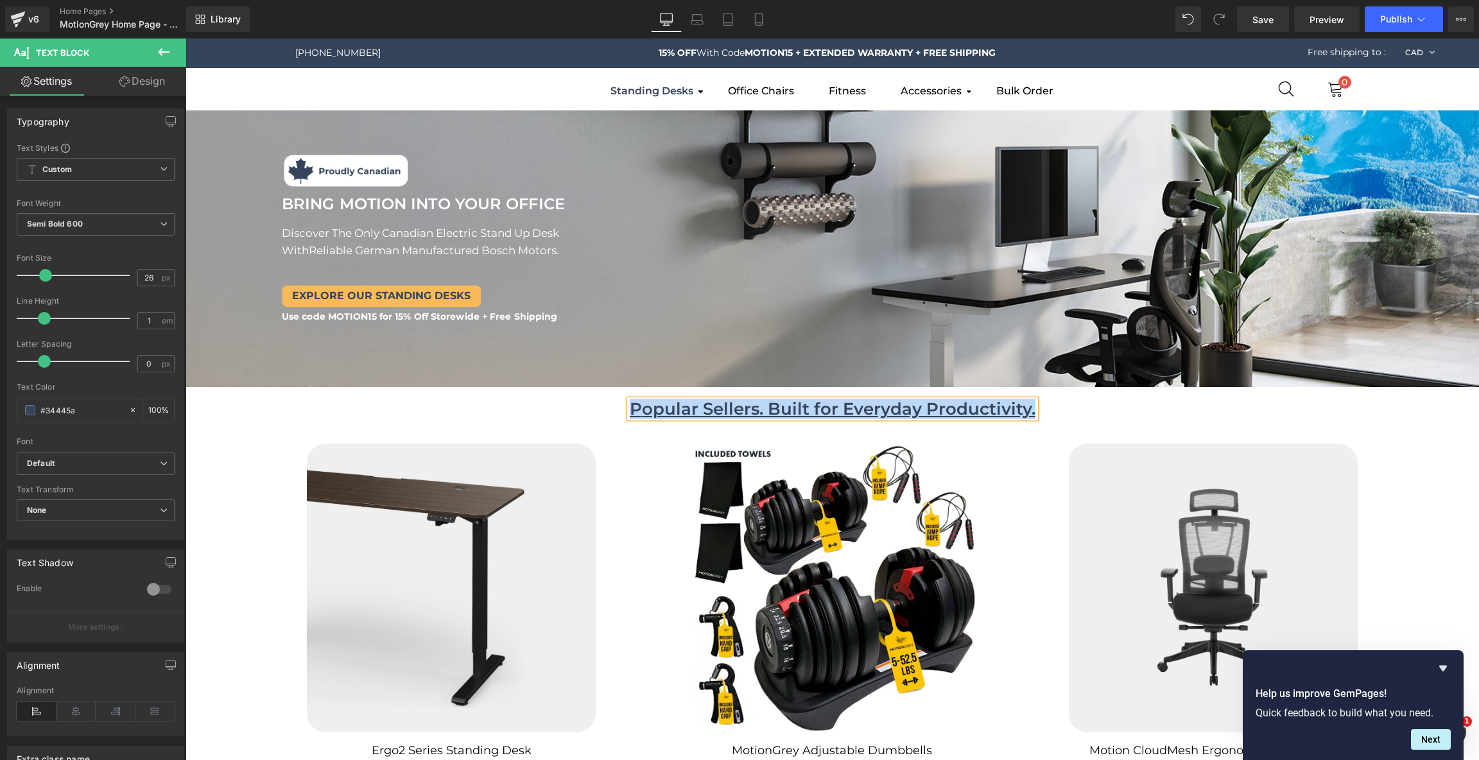
click at [813, 406] on u "P opular Sellers. Built for Everyday Productivity." at bounding box center [833, 409] width 406 height 21
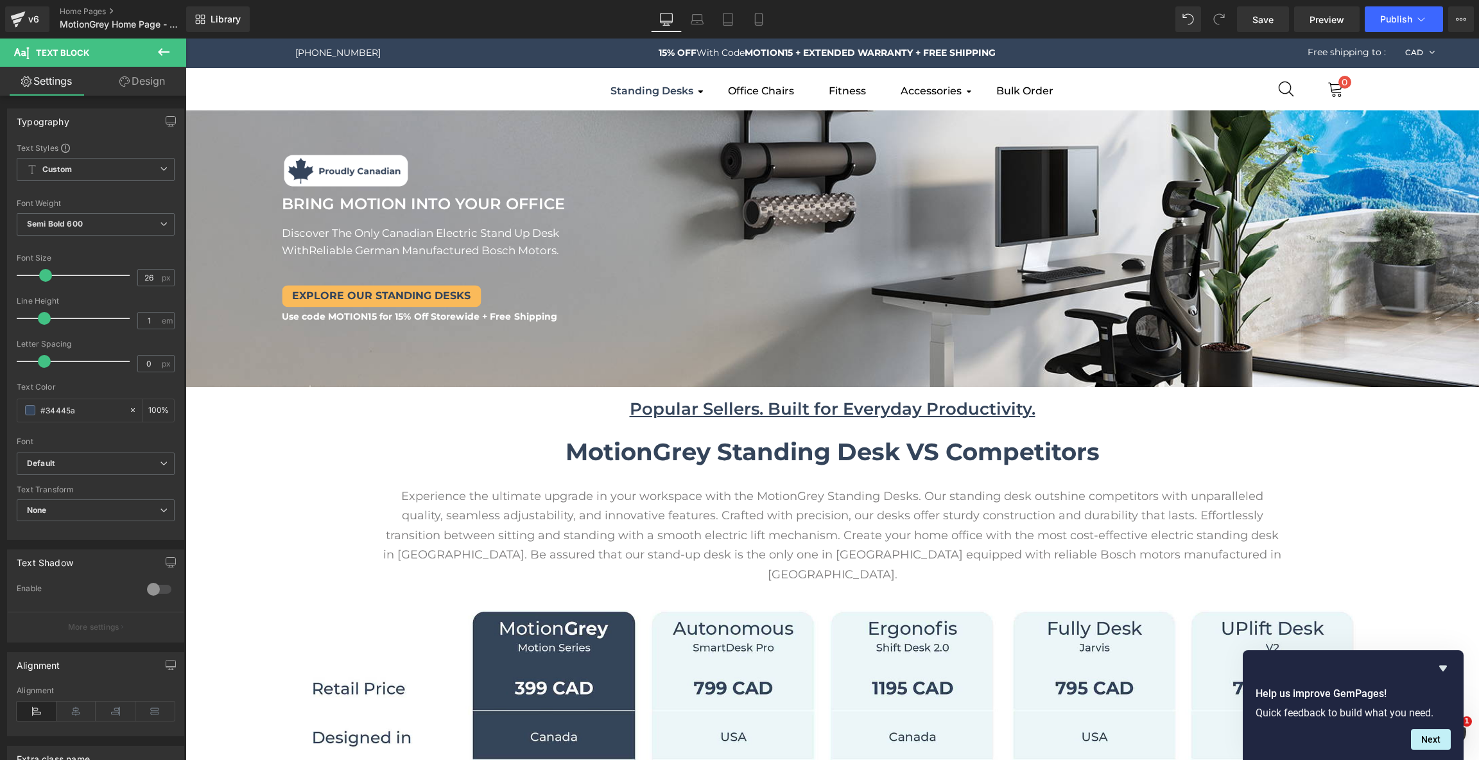
click at [162, 51] on icon at bounding box center [164, 52] width 12 height 8
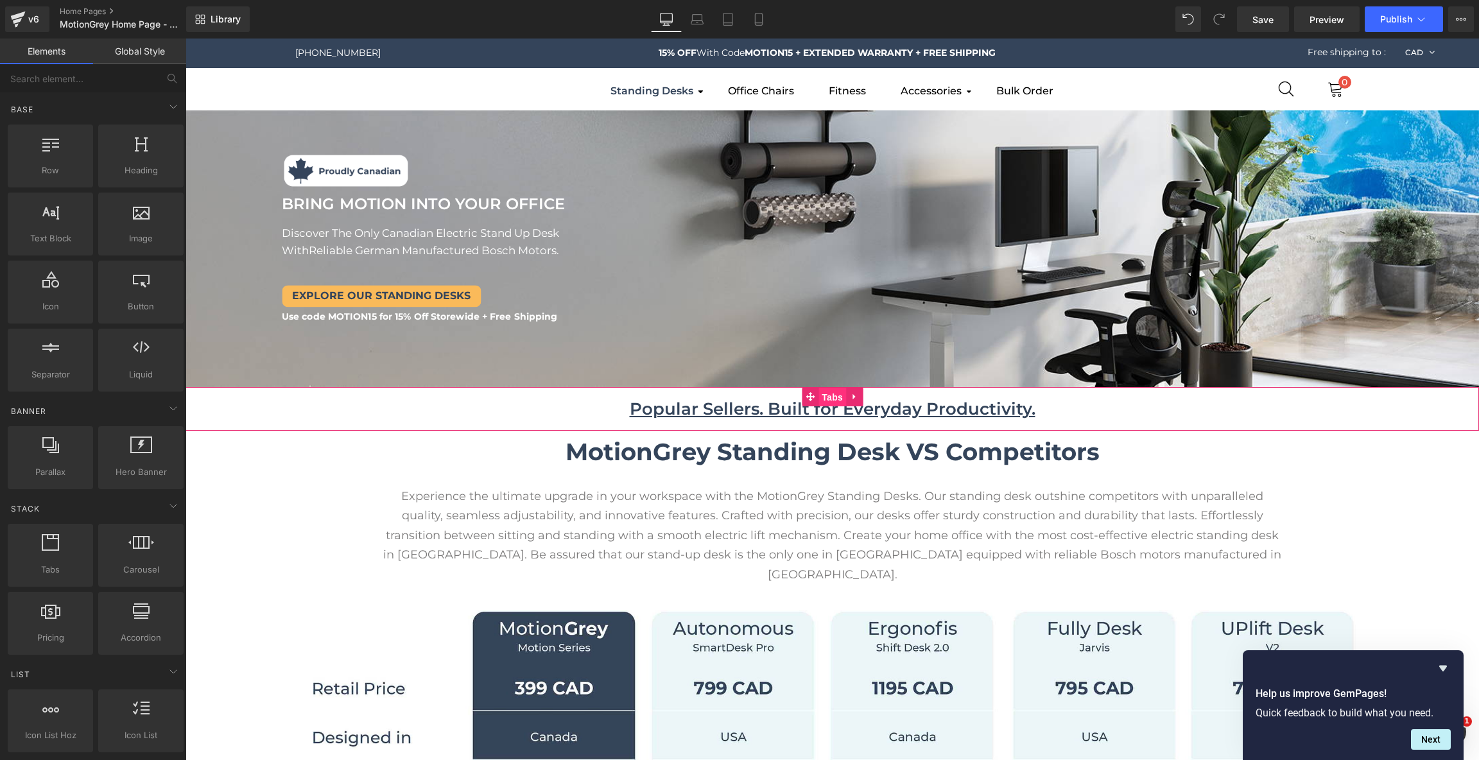
click at [834, 395] on span "Tabs" at bounding box center [832, 397] width 28 height 19
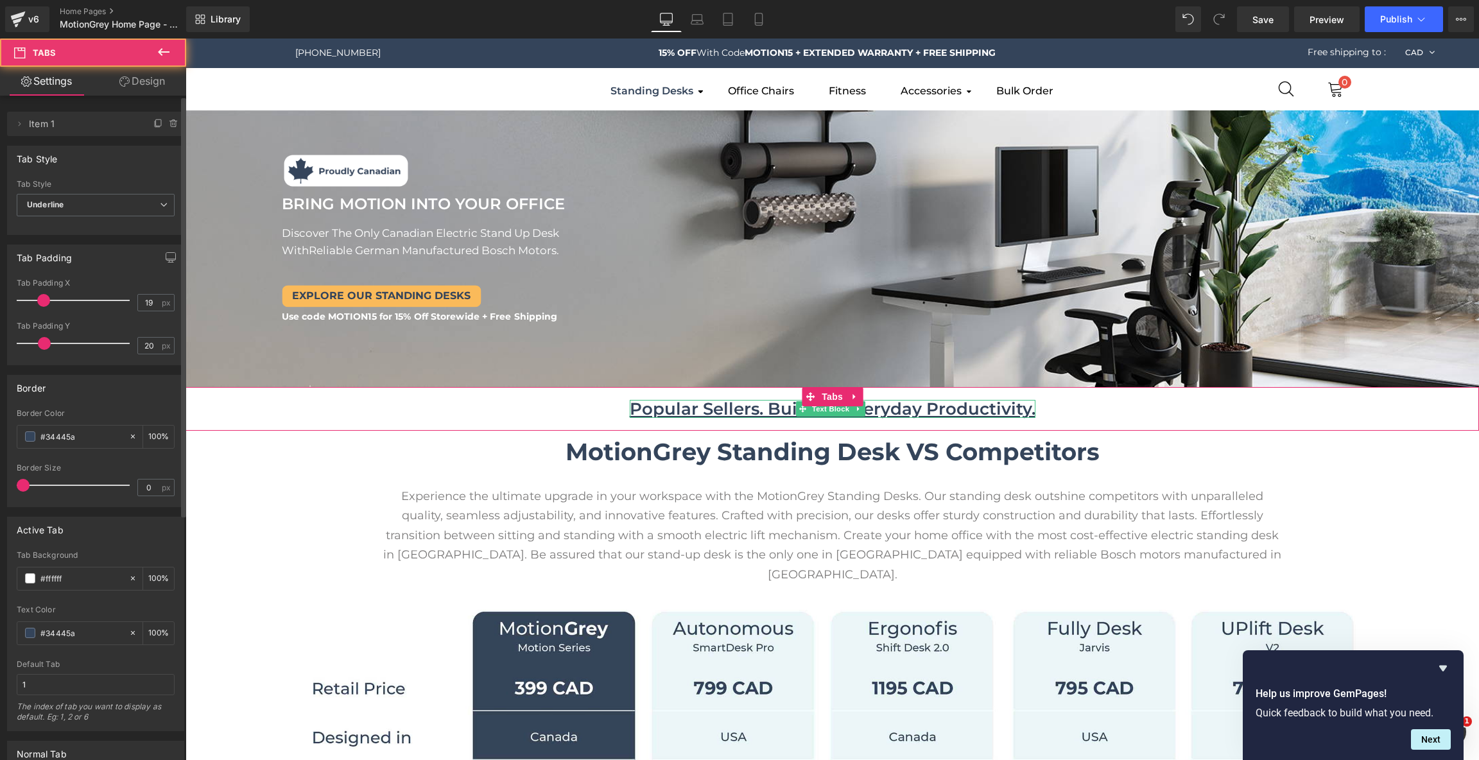
click at [78, 129] on span "Item 1" at bounding box center [83, 124] width 108 height 24
click at [15, 120] on icon at bounding box center [19, 124] width 10 height 10
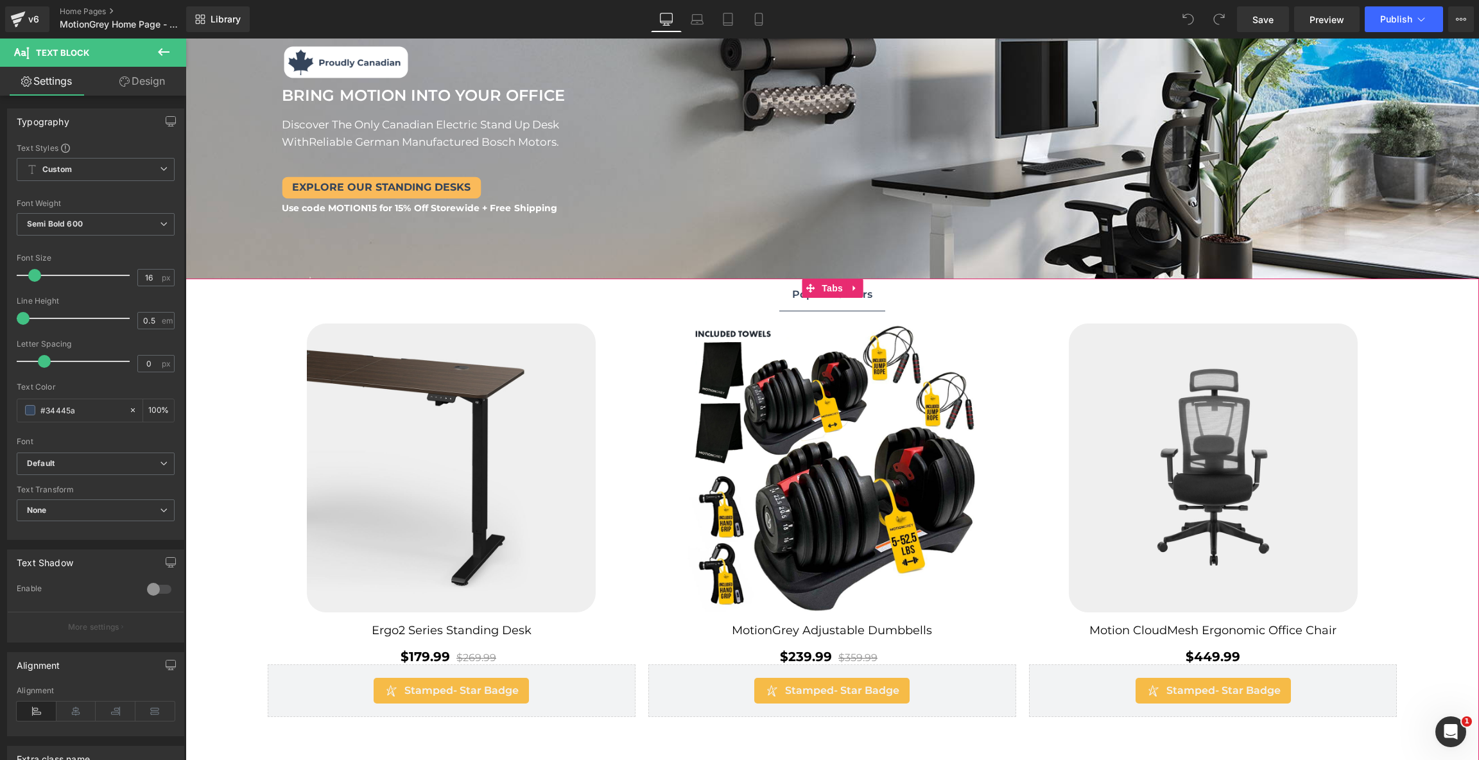
click at [872, 296] on span "Popular Sellers Text Block" at bounding box center [832, 295] width 106 height 32
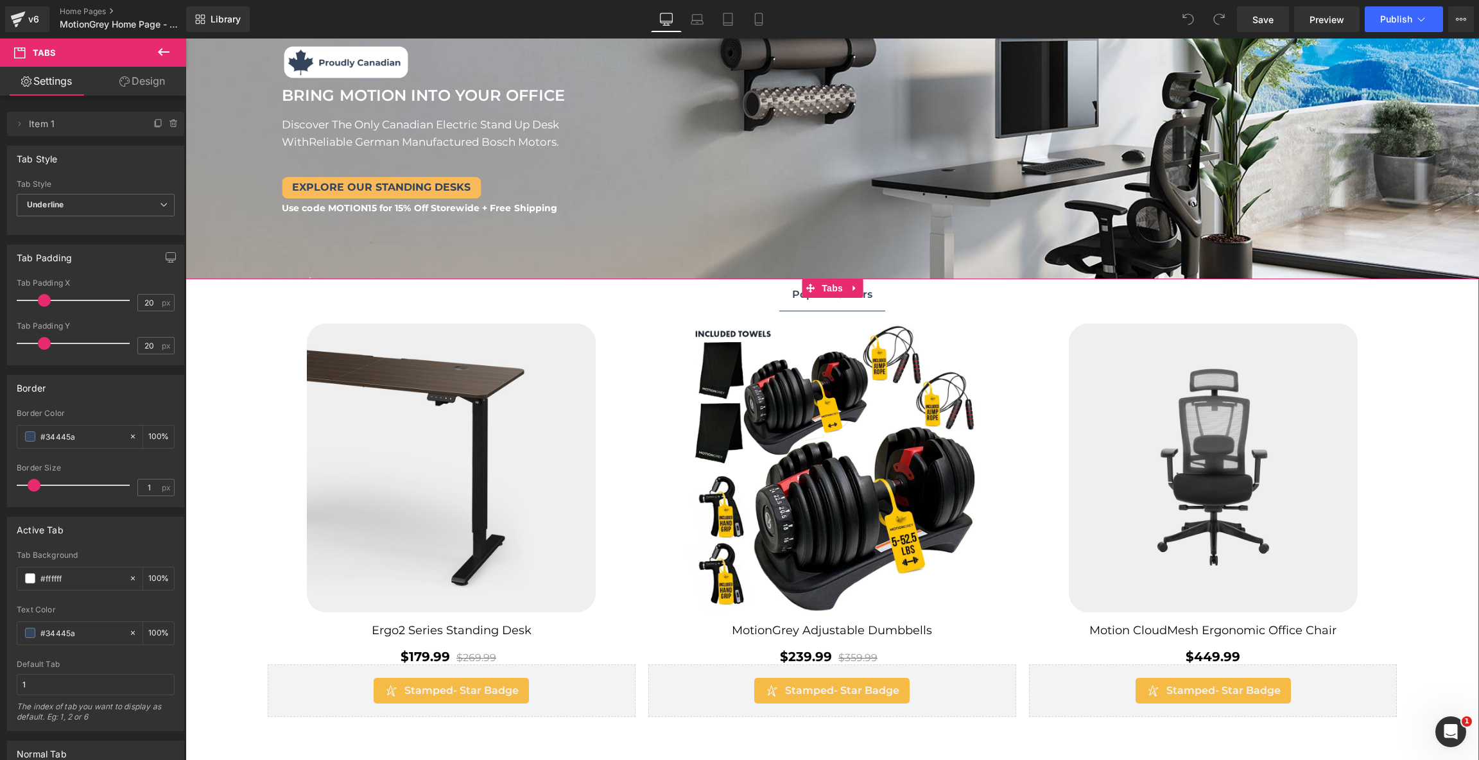
click at [877, 310] on span "Popular Sellers Text Block" at bounding box center [832, 295] width 106 height 32
click at [872, 298] on span "Popular Sellers Text Block" at bounding box center [832, 295] width 106 height 32
click at [871, 295] on div at bounding box center [870, 294] width 3 height 6
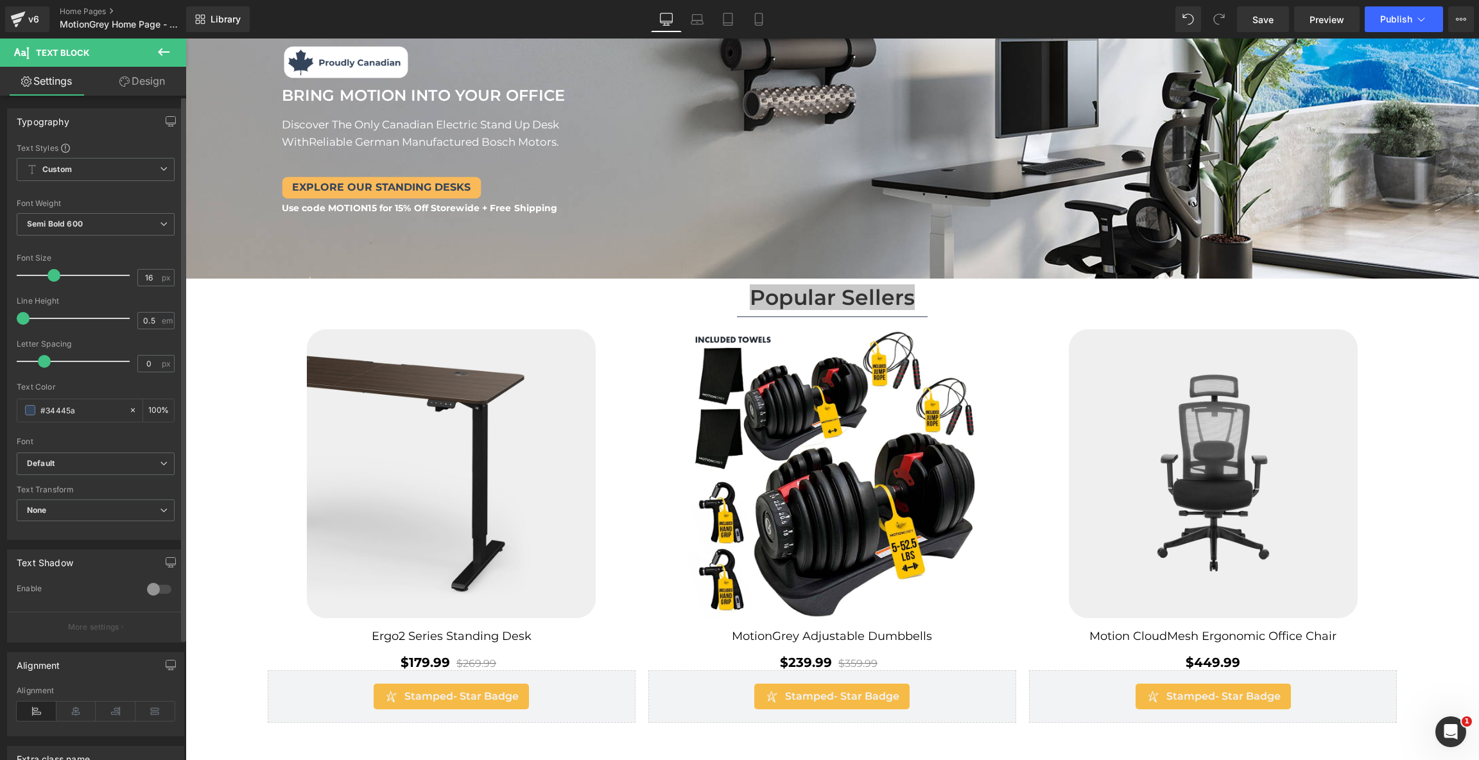
drag, startPoint x: 37, startPoint y: 277, endPoint x: 55, endPoint y: 280, distance: 18.9
click at [55, 280] on div at bounding box center [76, 276] width 107 height 26
click at [911, 294] on div at bounding box center [912, 297] width 3 height 12
click at [910, 294] on div "Popular Sellers" at bounding box center [832, 297] width 165 height 12
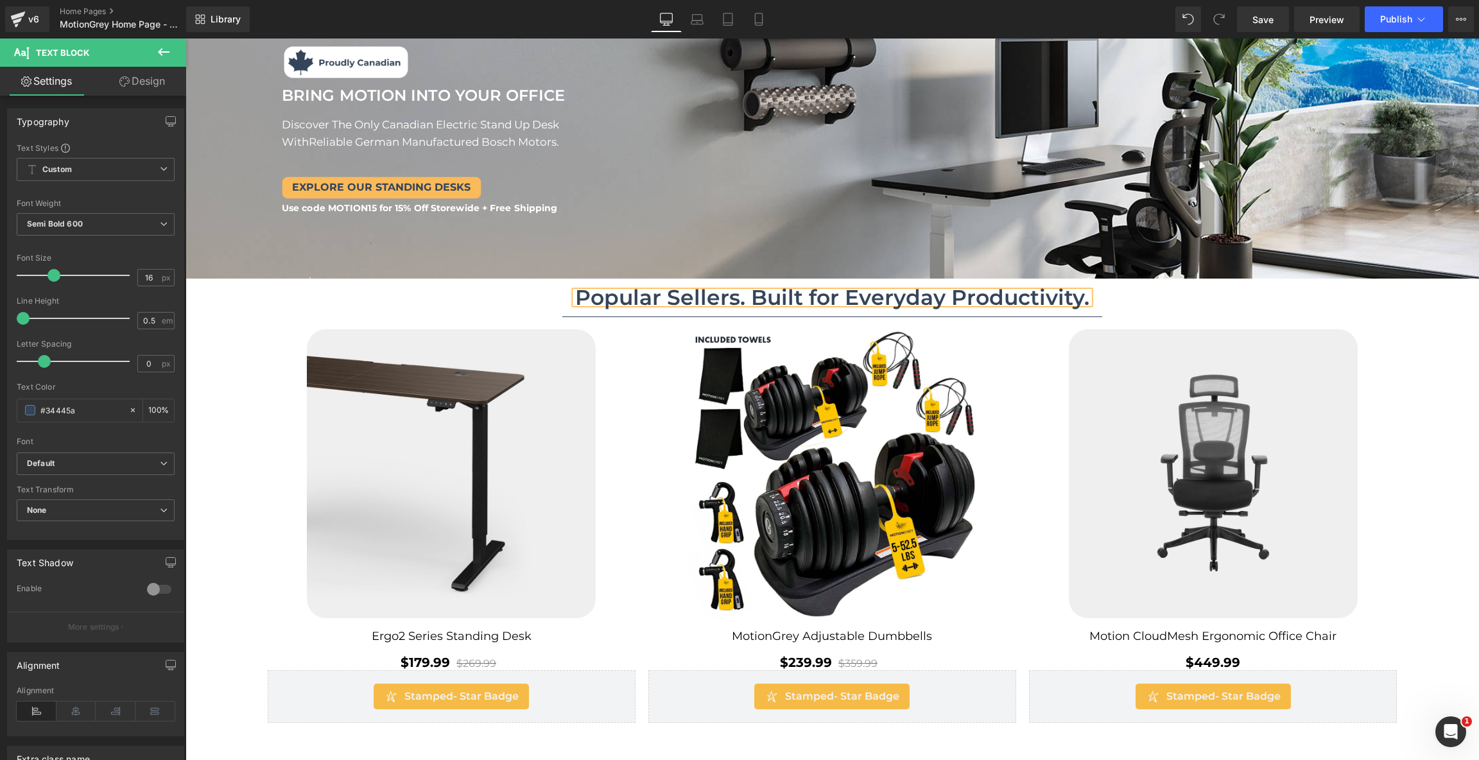
click at [1136, 300] on ul "Popular Sellers. Built for Everyday Productivity. Text Block" at bounding box center [831, 298] width 1293 height 39
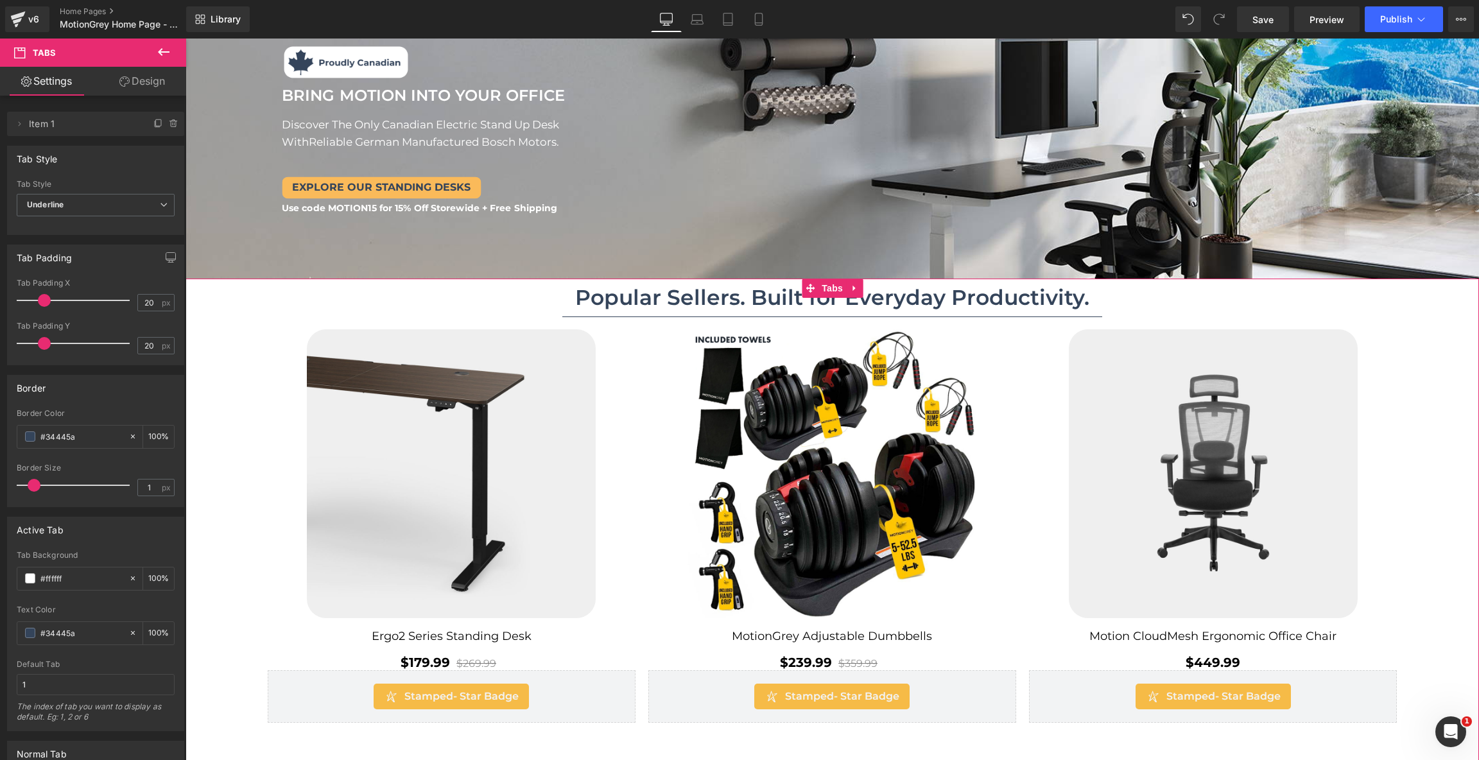
click at [581, 311] on span "Popular Sellers. Built for Everyday Productivity. Text Block" at bounding box center [832, 298] width 540 height 38
click at [668, 315] on span "Popular Sellers. Built for Everyday Productivity. Text Block" at bounding box center [832, 298] width 540 height 38
click at [119, 195] on span "Underline" at bounding box center [96, 205] width 158 height 22
click at [1037, 304] on div "Popular Sellers. Built for Everyday Productivity." at bounding box center [832, 297] width 514 height 12
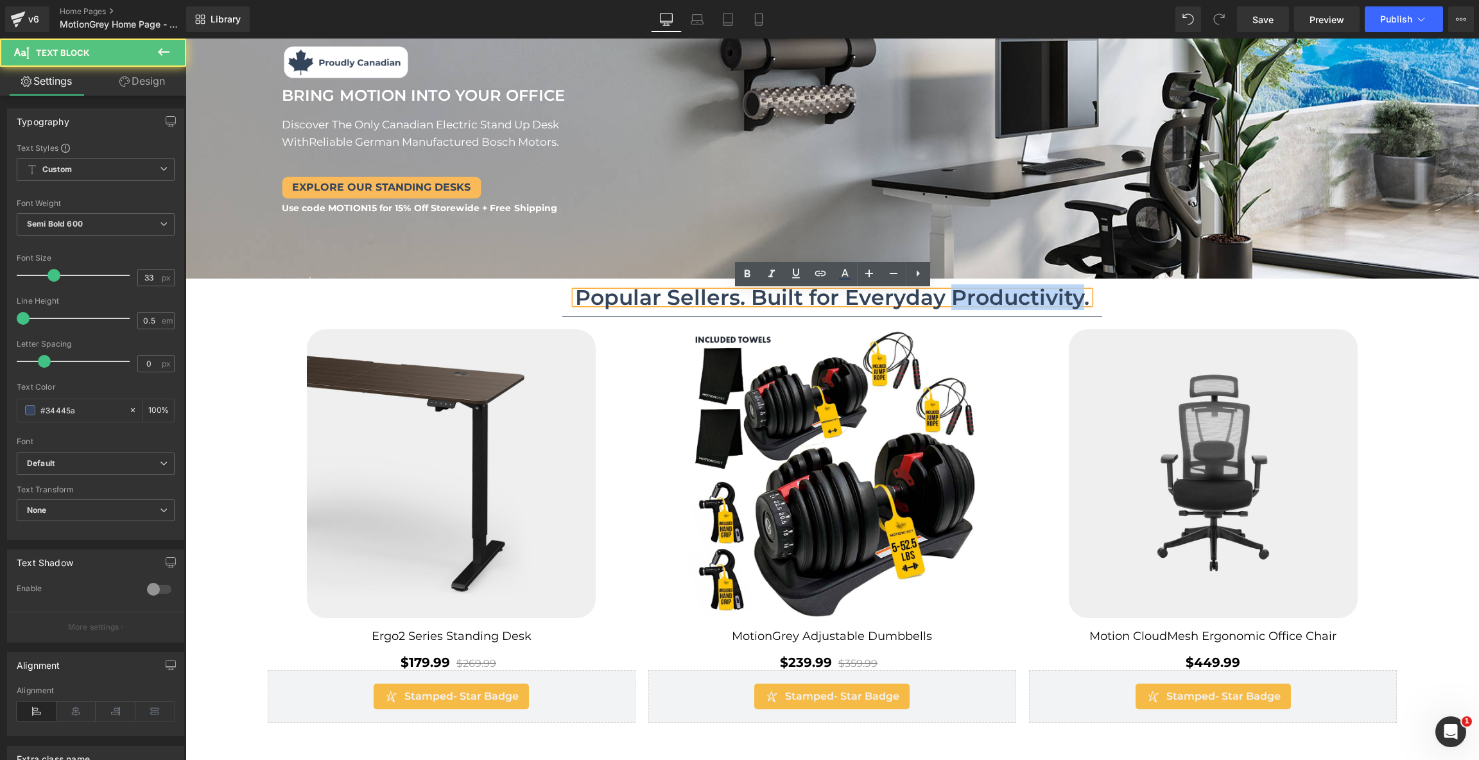
click at [1037, 304] on div "Popular Sellers. Built for Everyday Productivity." at bounding box center [832, 297] width 514 height 12
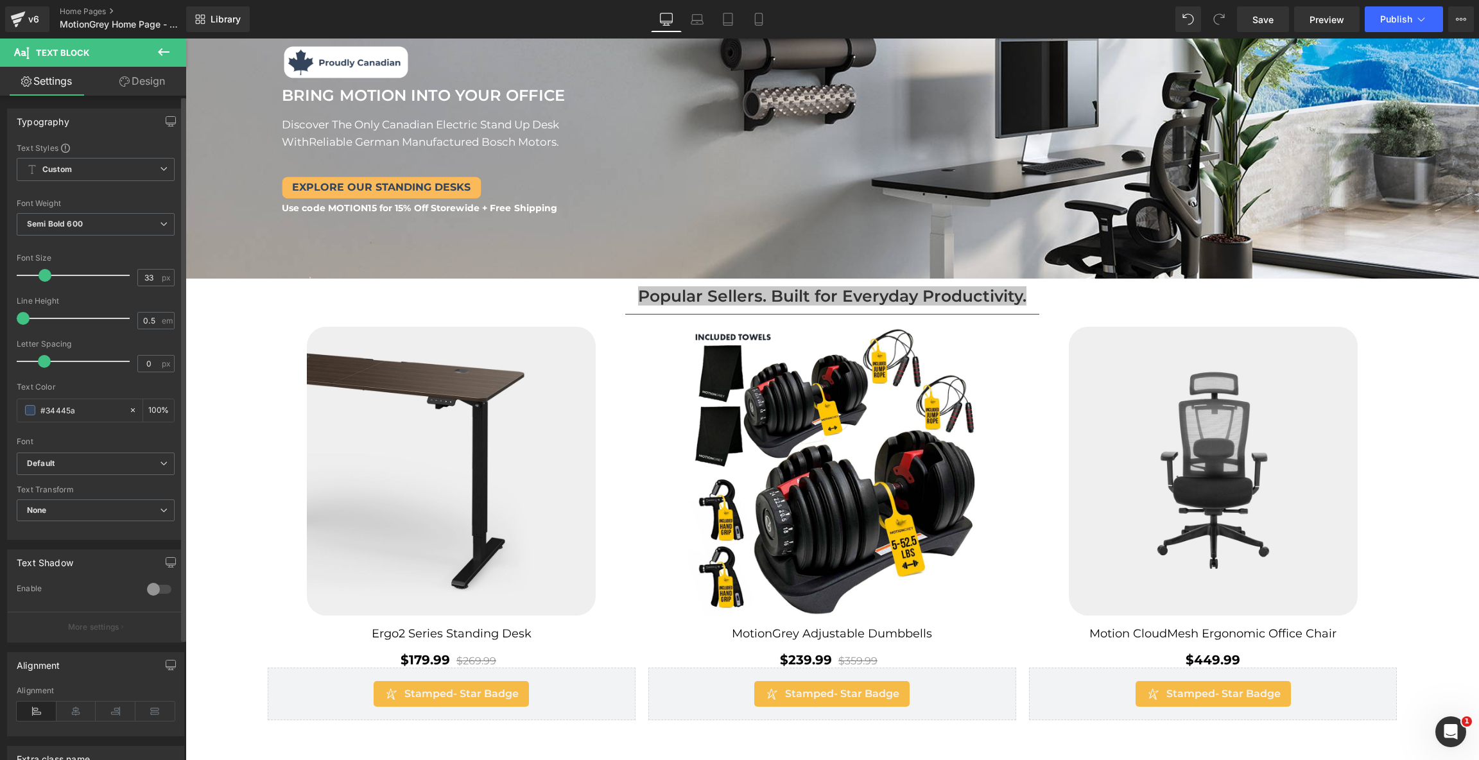
drag, startPoint x: 50, startPoint y: 274, endPoint x: 41, endPoint y: 275, distance: 9.0
click at [41, 275] on span at bounding box center [45, 275] width 13 height 13
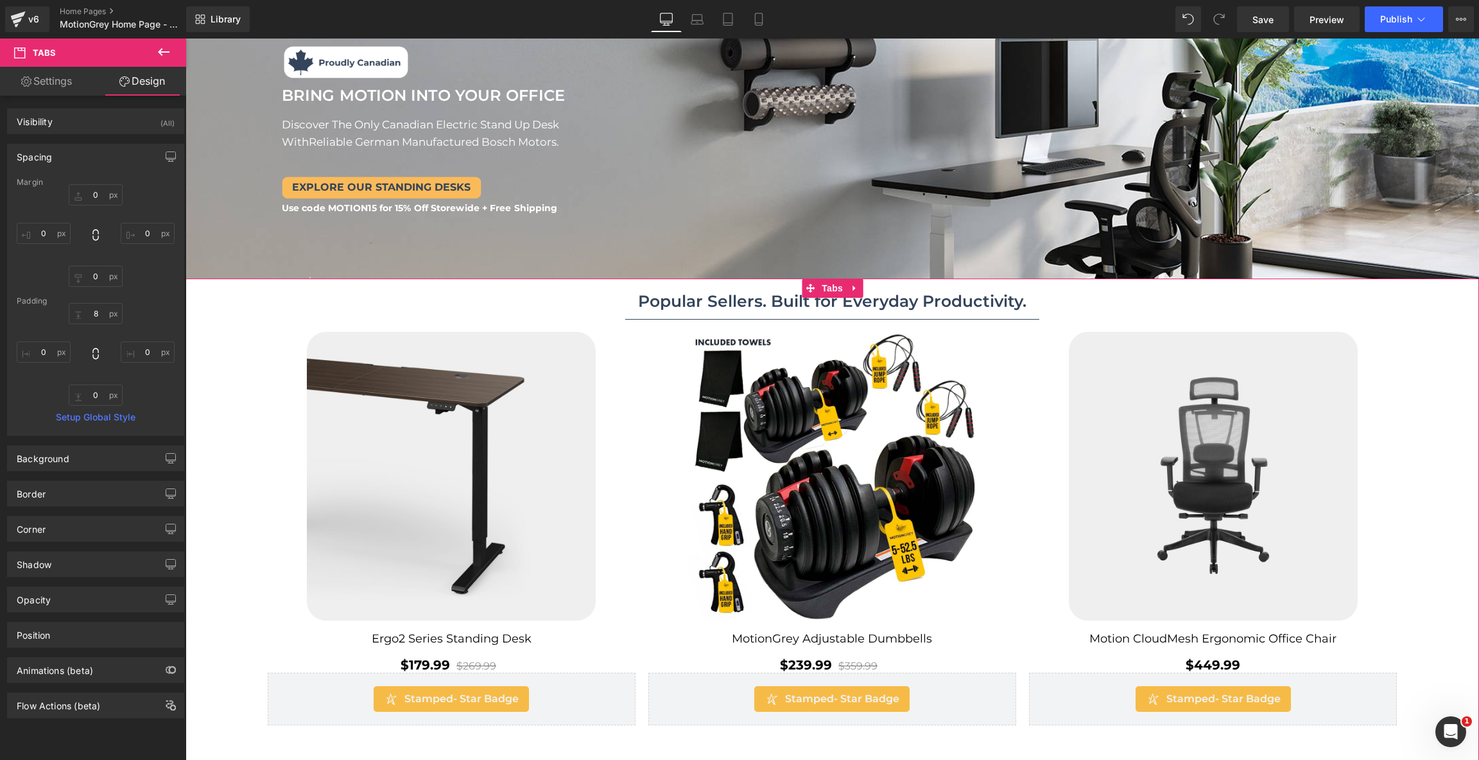
click at [1049, 293] on ul "Popular Sellers. Built for Everyday Productivity. Text Block" at bounding box center [831, 302] width 1293 height 36
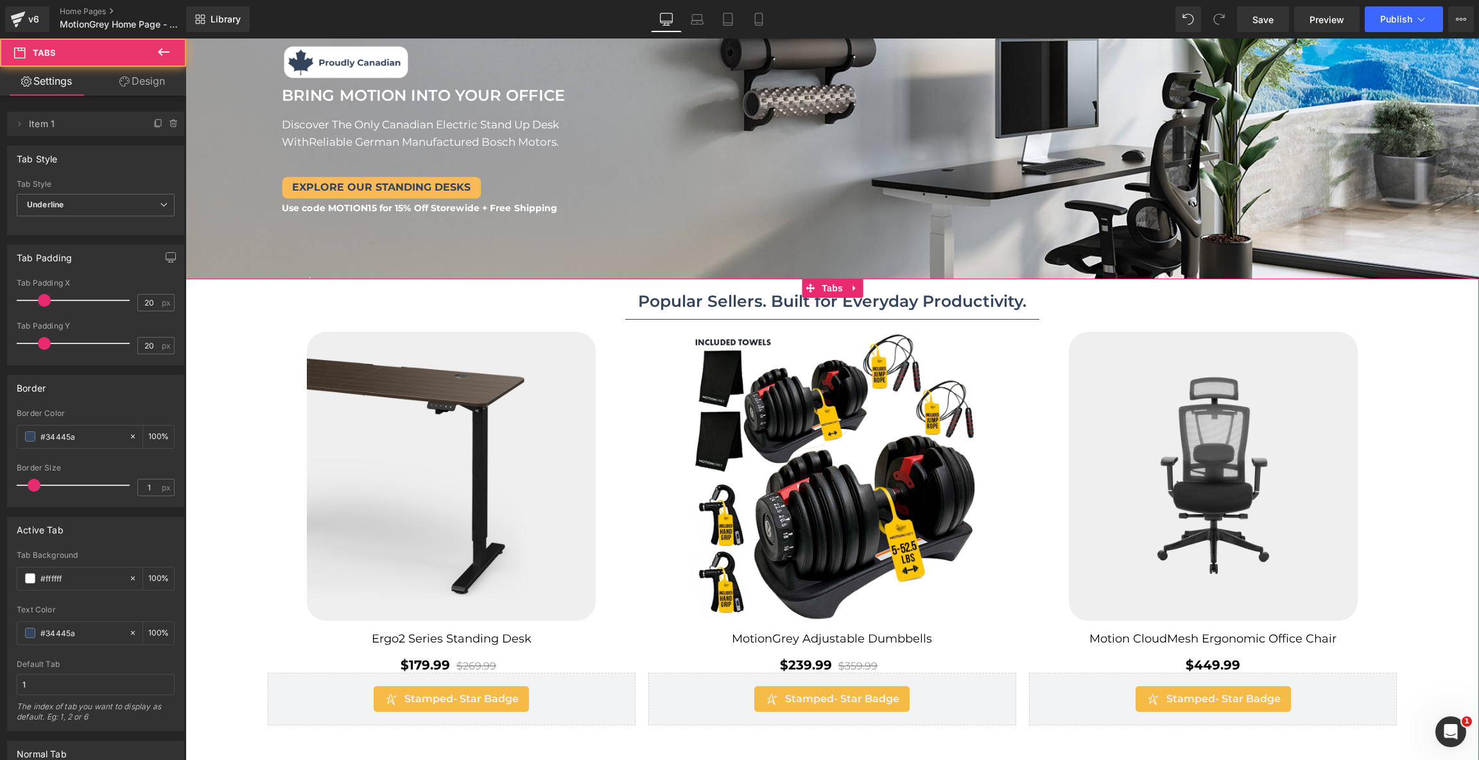
click at [1030, 300] on span "Popular Sellers. Built for Everyday Productivity. Text Block" at bounding box center [832, 301] width 414 height 35
click at [1013, 298] on div "Popular Sellers. Built for Everyday Productivity. Text Block" at bounding box center [832, 302] width 388 height 10
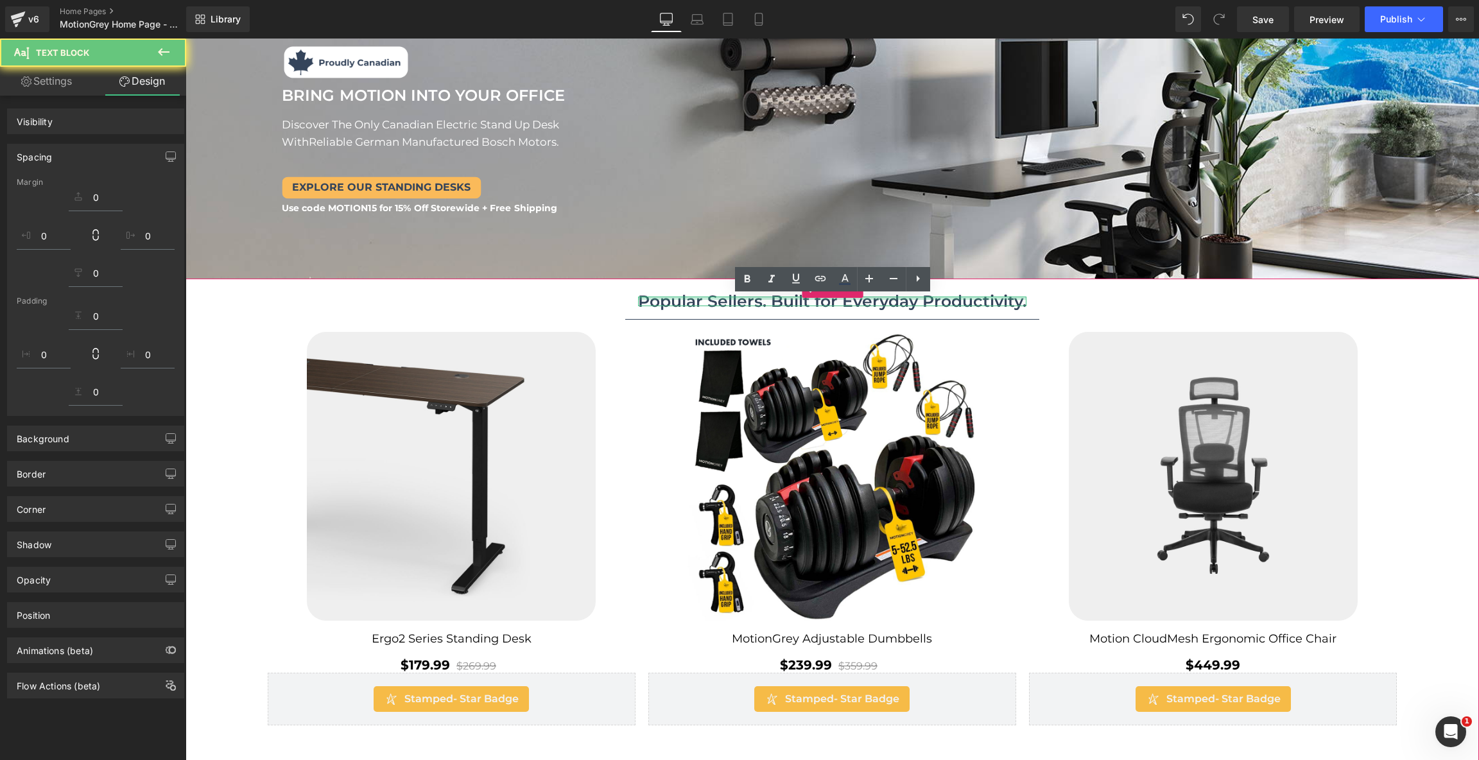
click at [1013, 298] on div "Popular Sellers. Built for Everyday Productivity." at bounding box center [832, 302] width 388 height 10
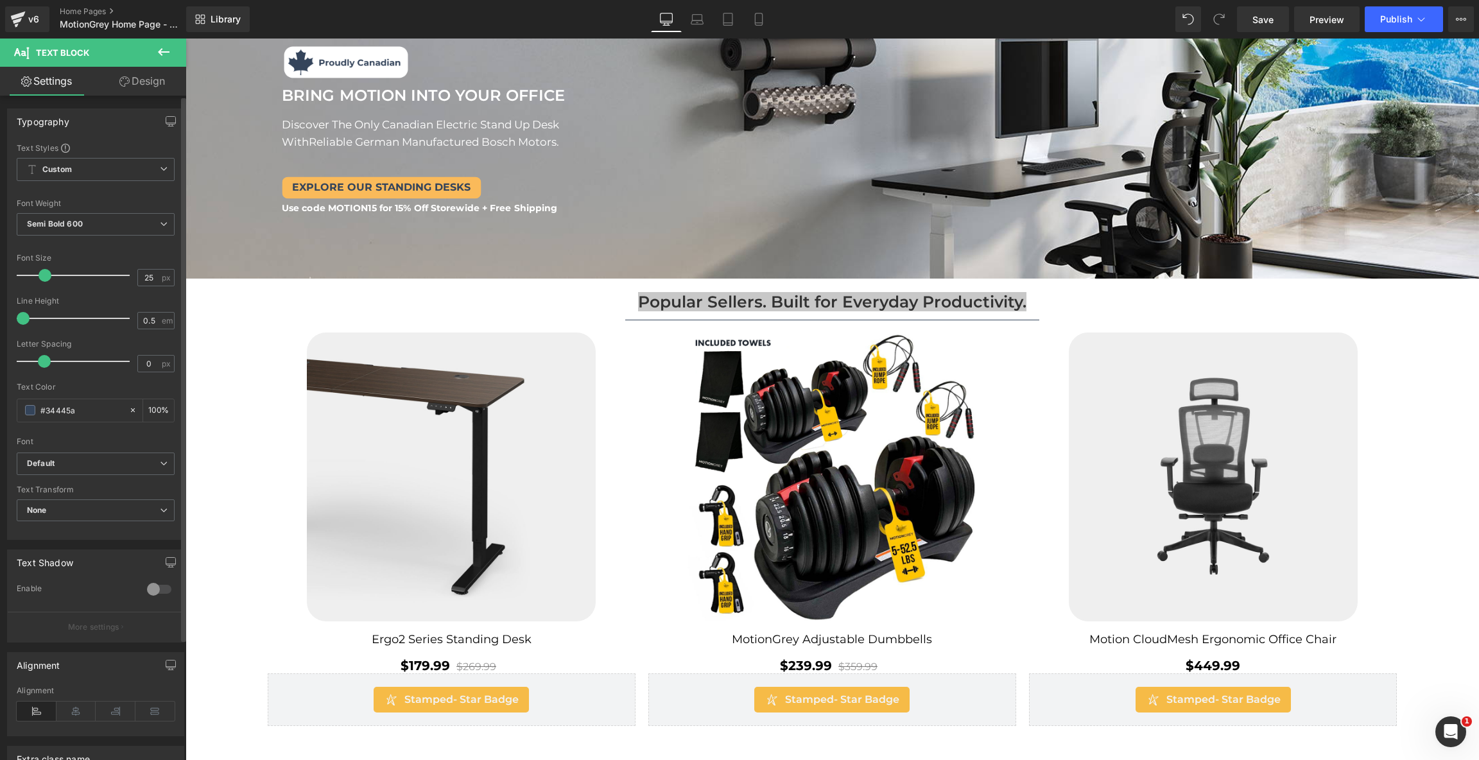
click at [44, 707] on icon at bounding box center [37, 711] width 40 height 19
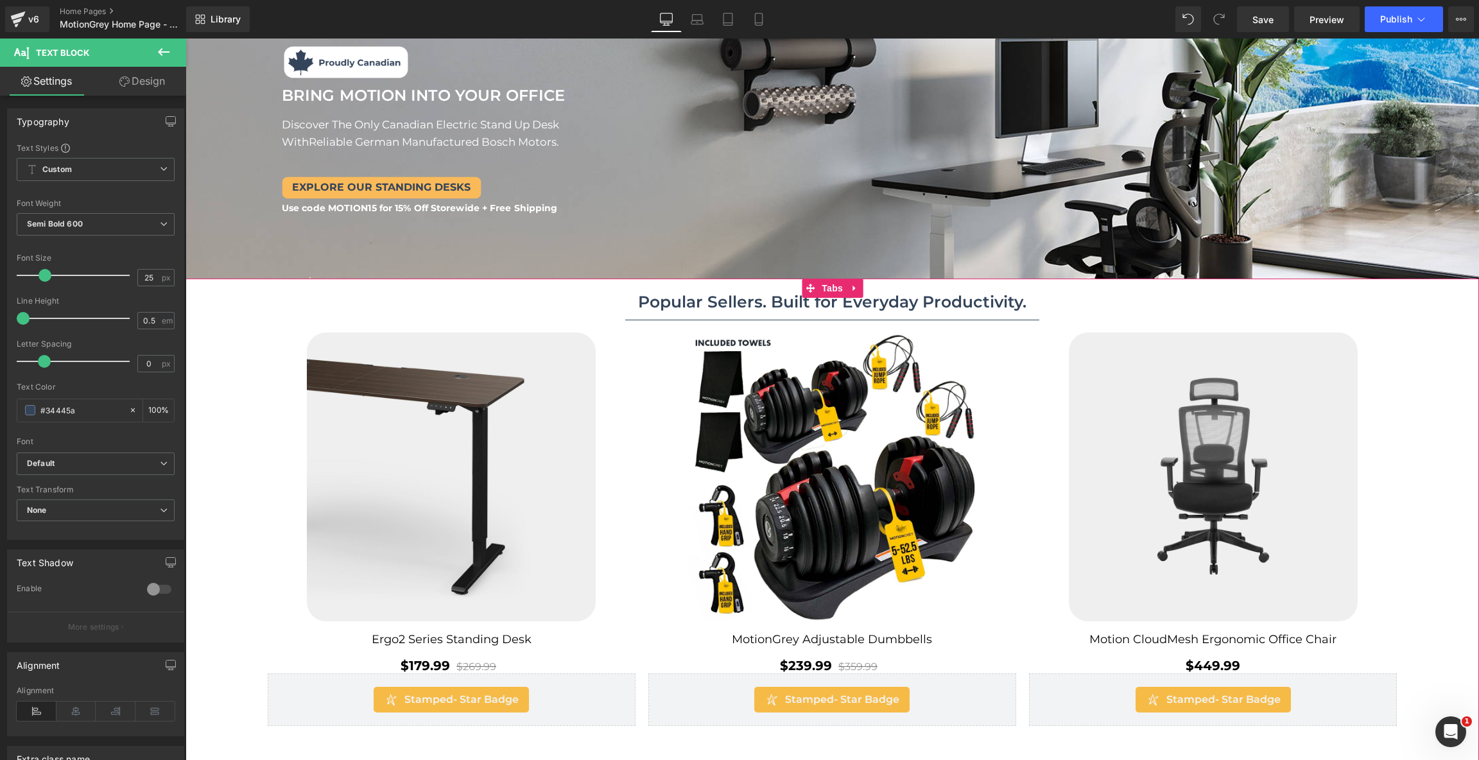
click at [616, 302] on ul "Popular Sellers. Built for Everyday Productivity. Text Block" at bounding box center [831, 302] width 1293 height 37
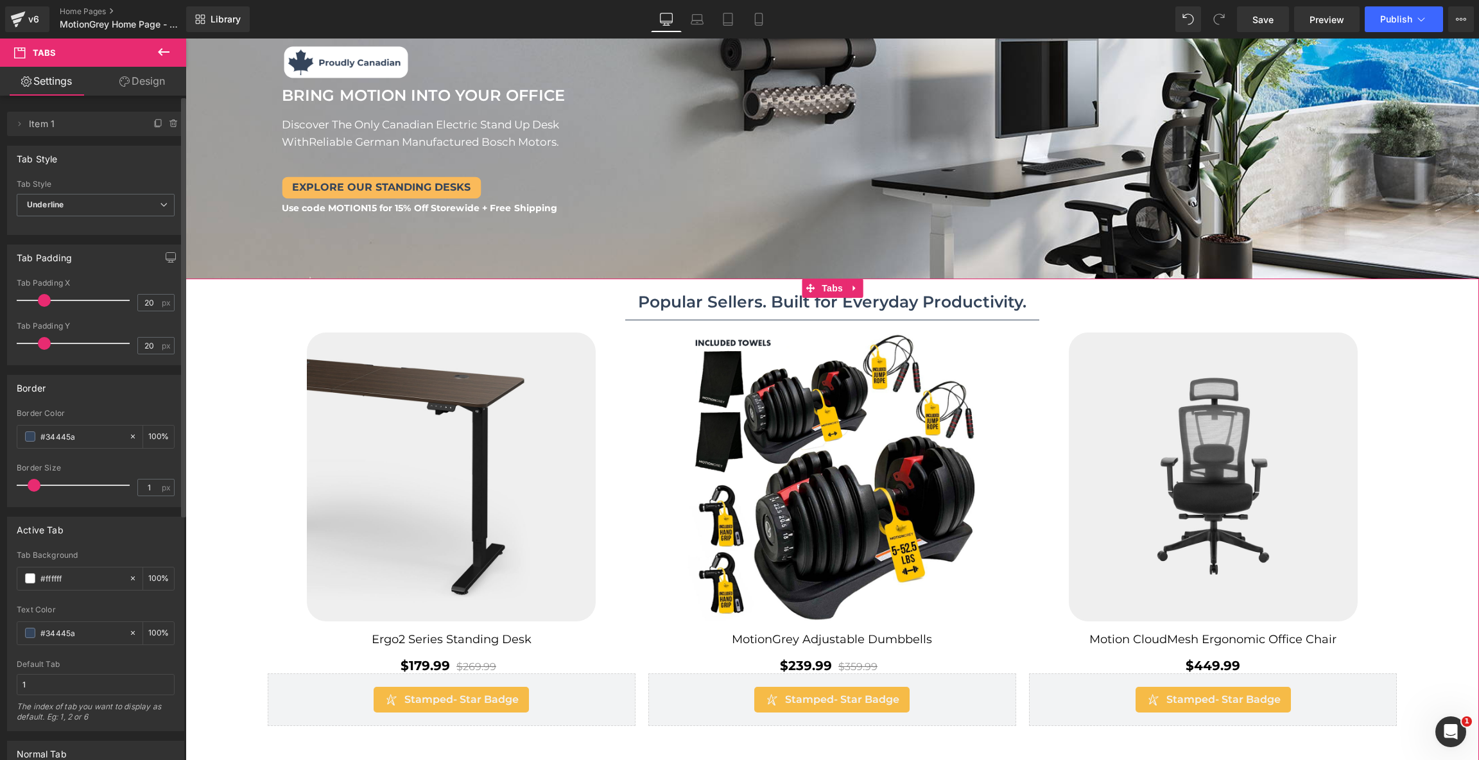
scroll to position [385, 0]
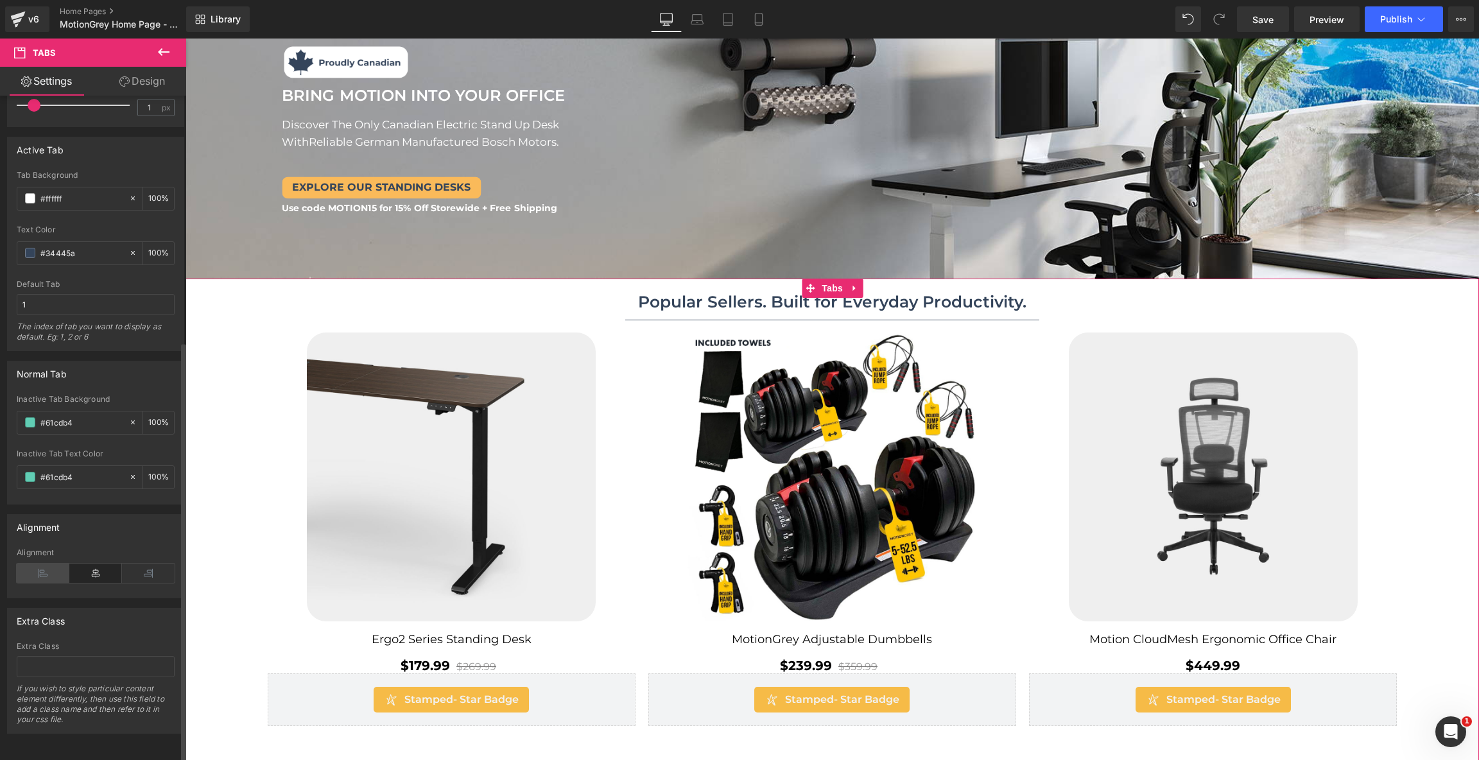
click at [51, 564] on icon at bounding box center [43, 573] width 53 height 19
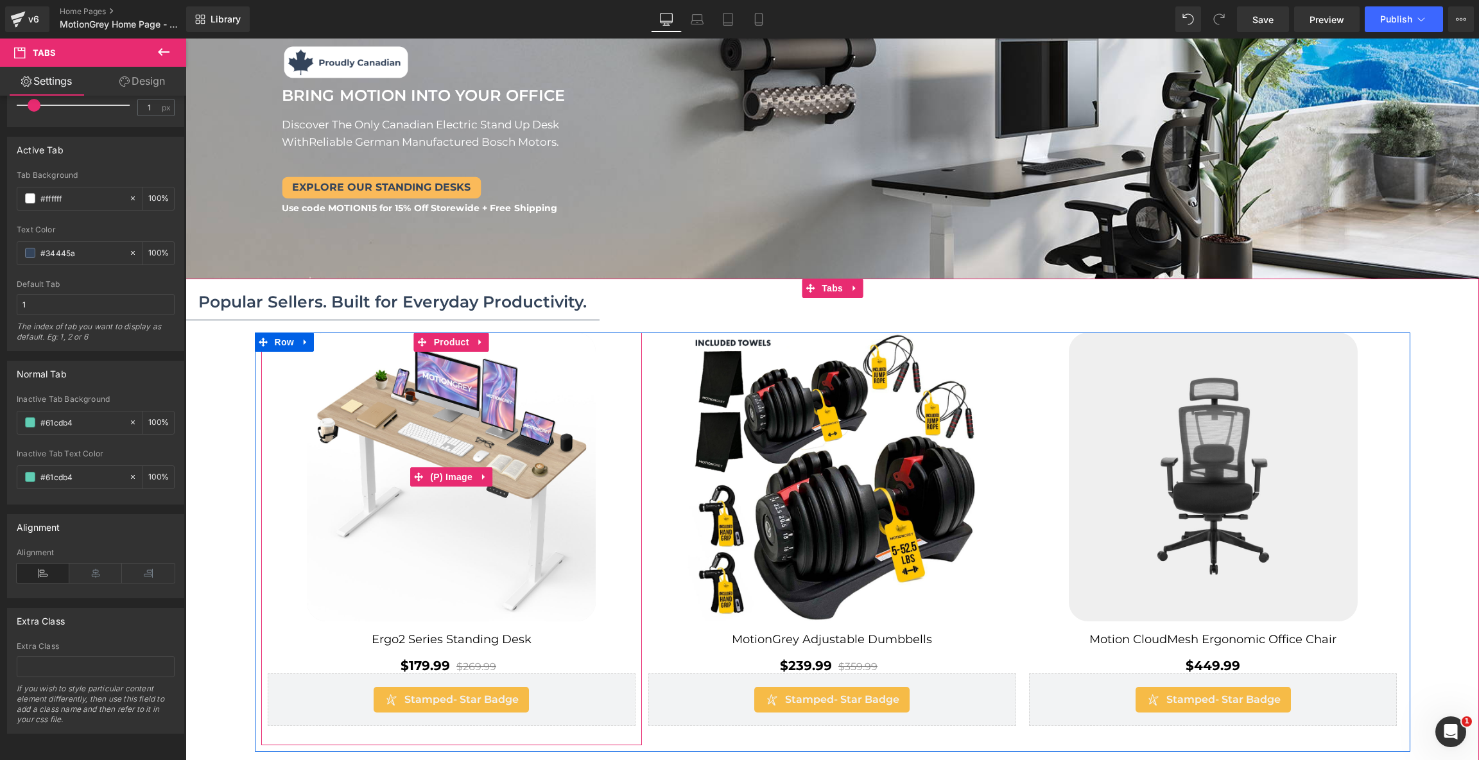
scroll to position [32, 0]
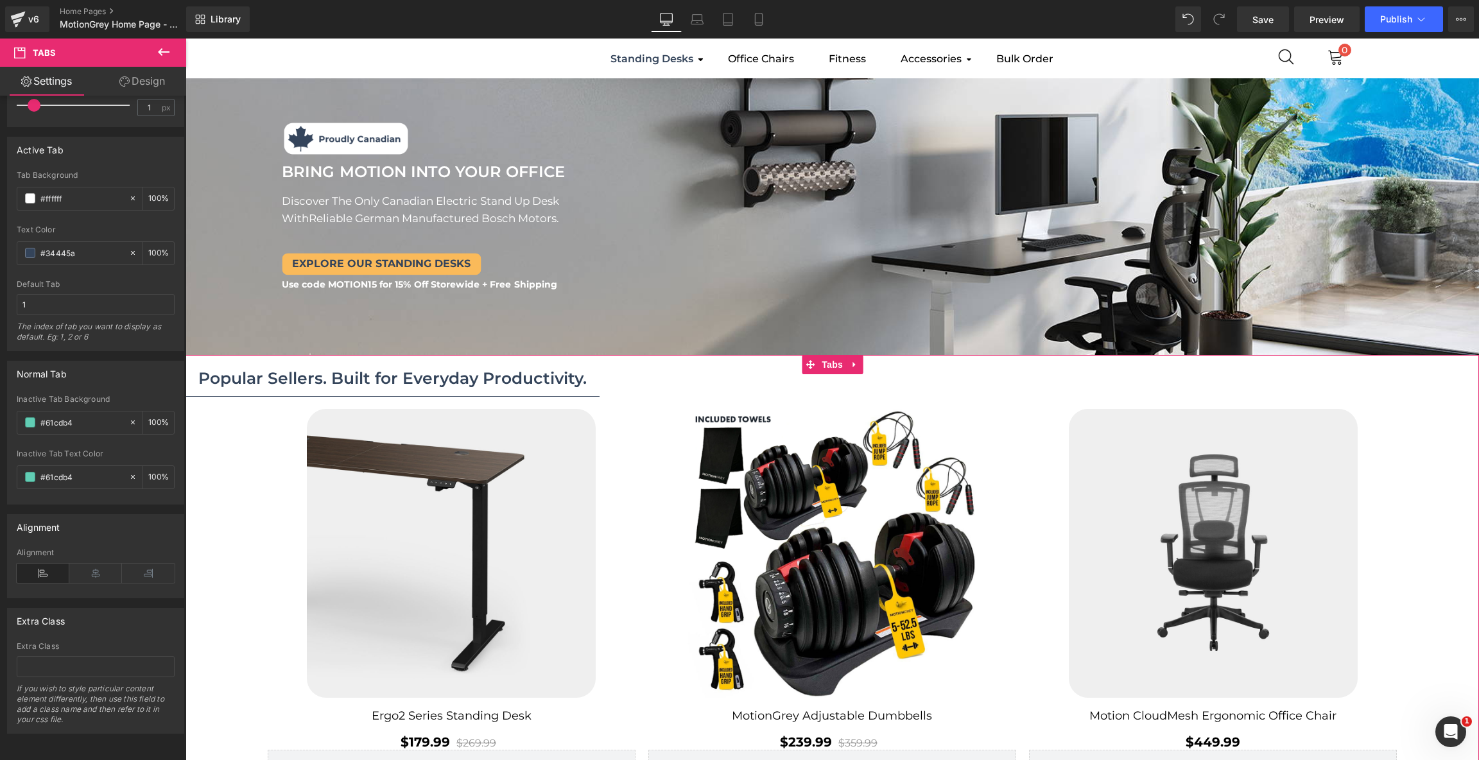
click at [140, 83] on link "Design" at bounding box center [142, 81] width 93 height 29
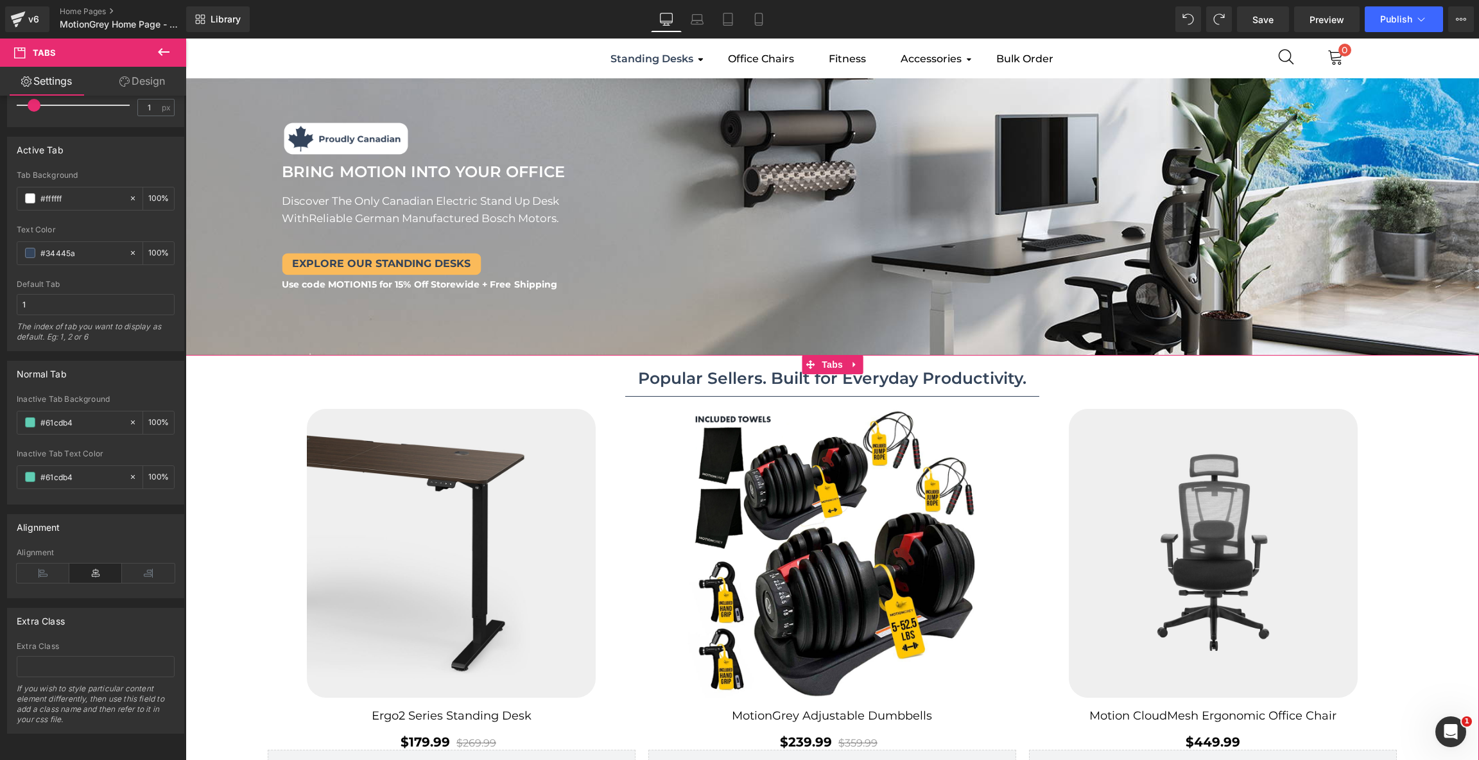
click at [1112, 385] on ul "Popular Sellers. Built for Everyday Productivity. Text Block" at bounding box center [831, 378] width 1293 height 37
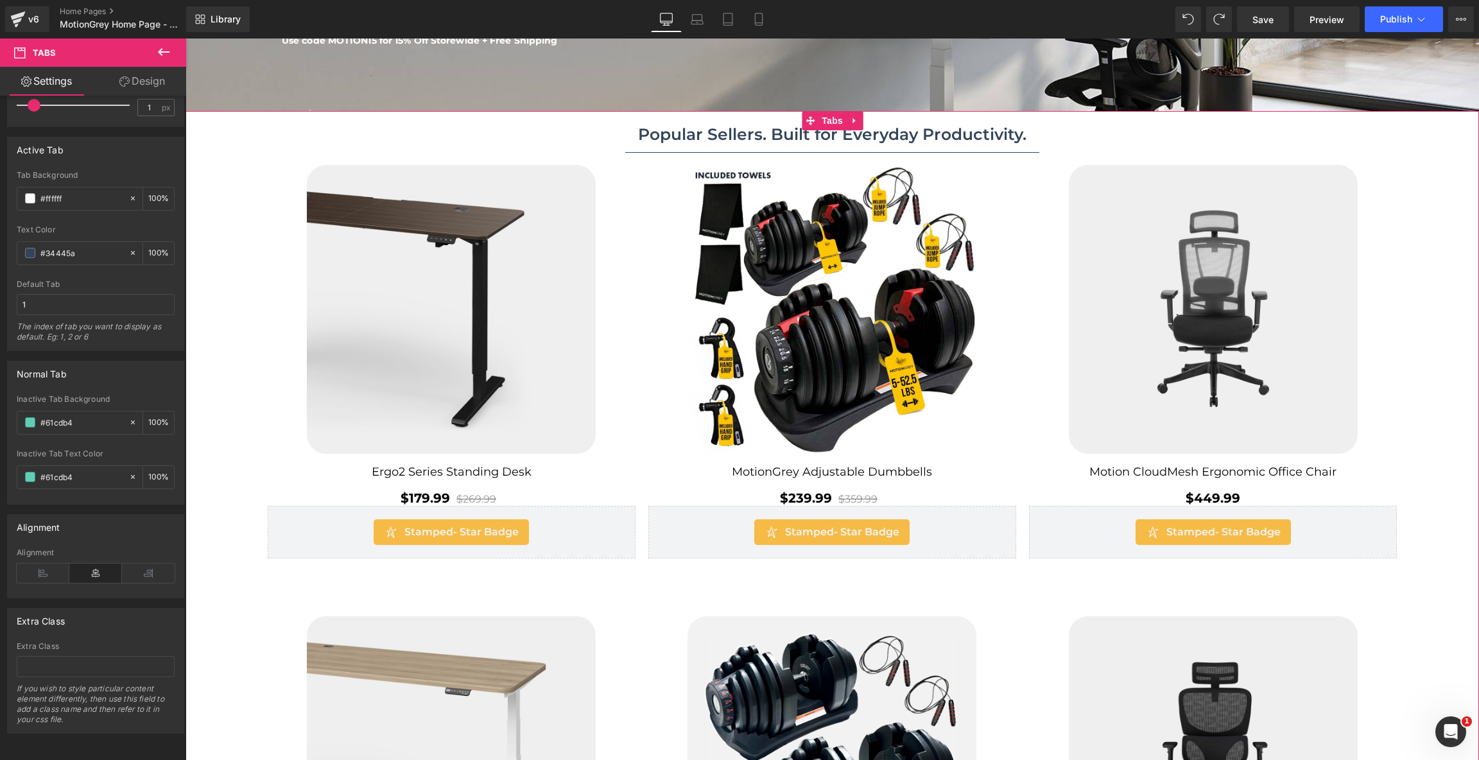
scroll to position [0, 0]
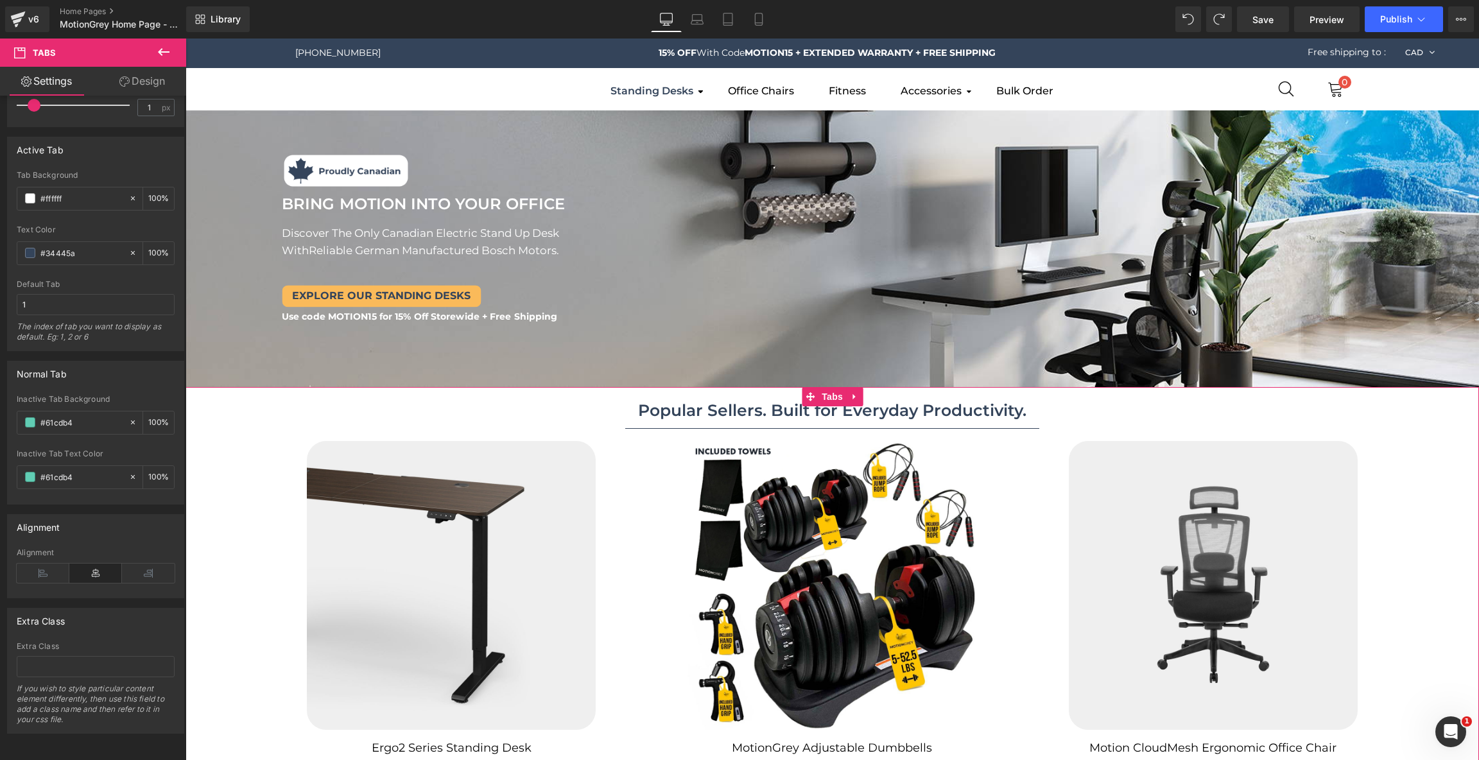
click at [988, 426] on span "Popular Sellers. Built for Everyday Productivity. Text Block" at bounding box center [832, 410] width 414 height 36
click at [151, 80] on link "Design" at bounding box center [142, 81] width 93 height 29
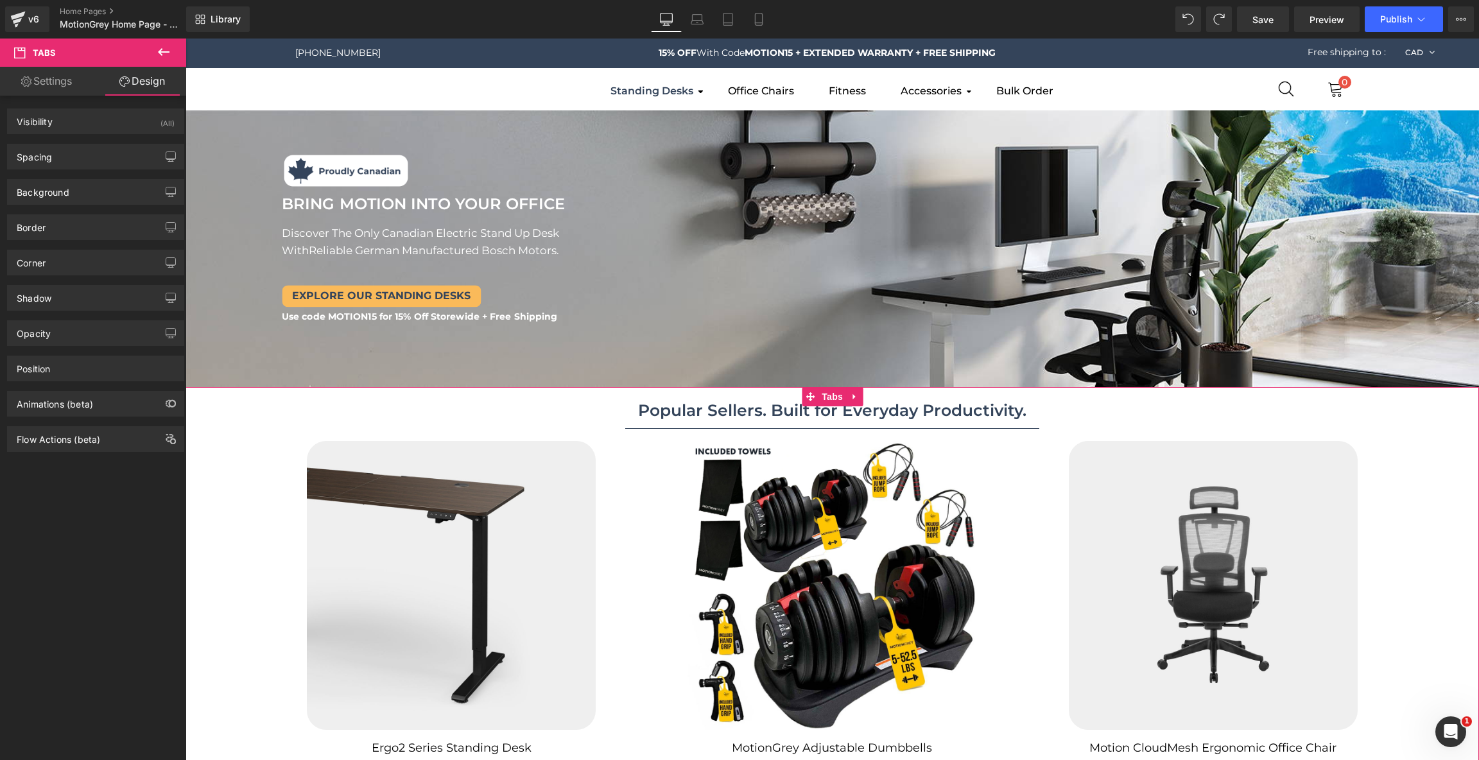
click at [37, 79] on link "Settings" at bounding box center [46, 81] width 93 height 29
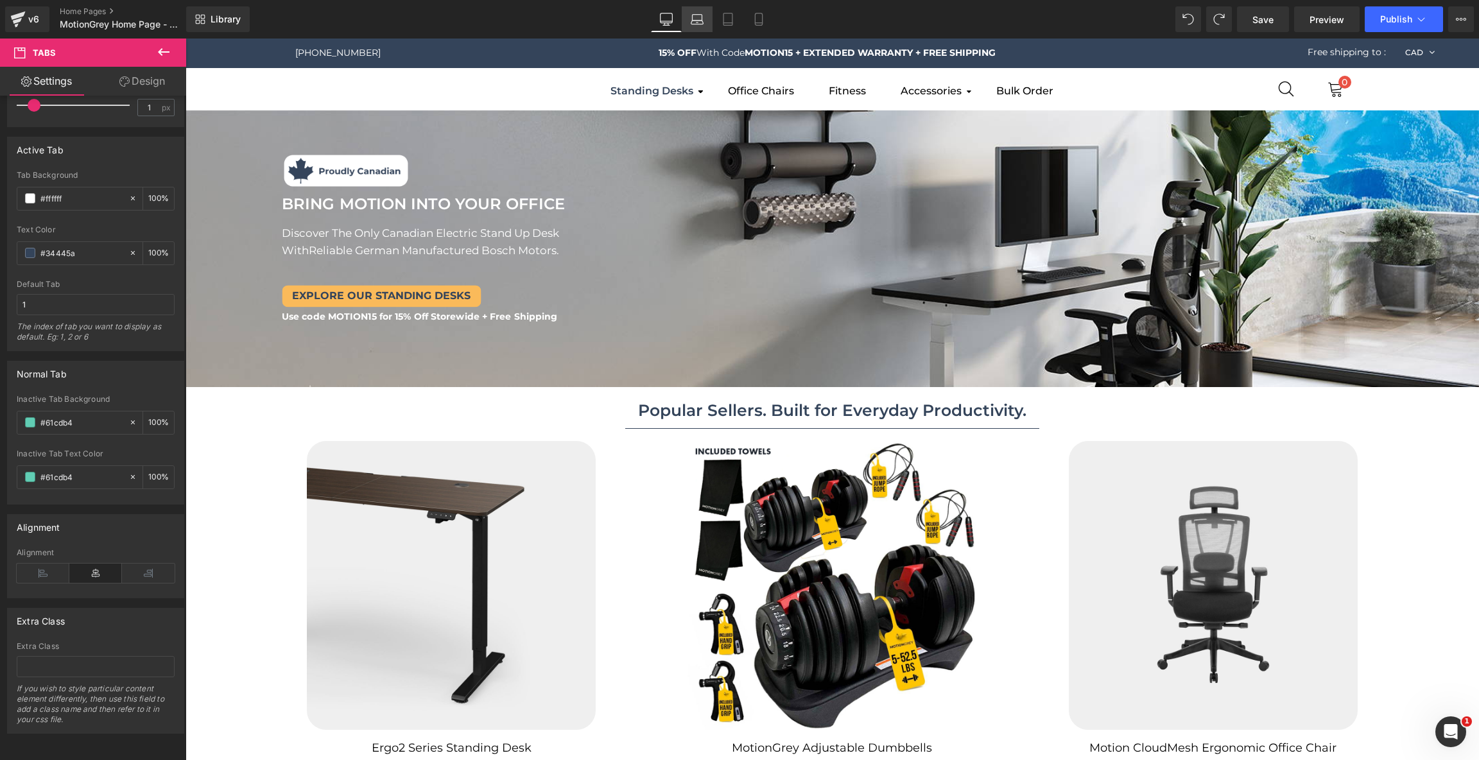
click at [696, 11] on link "Laptop" at bounding box center [697, 19] width 31 height 26
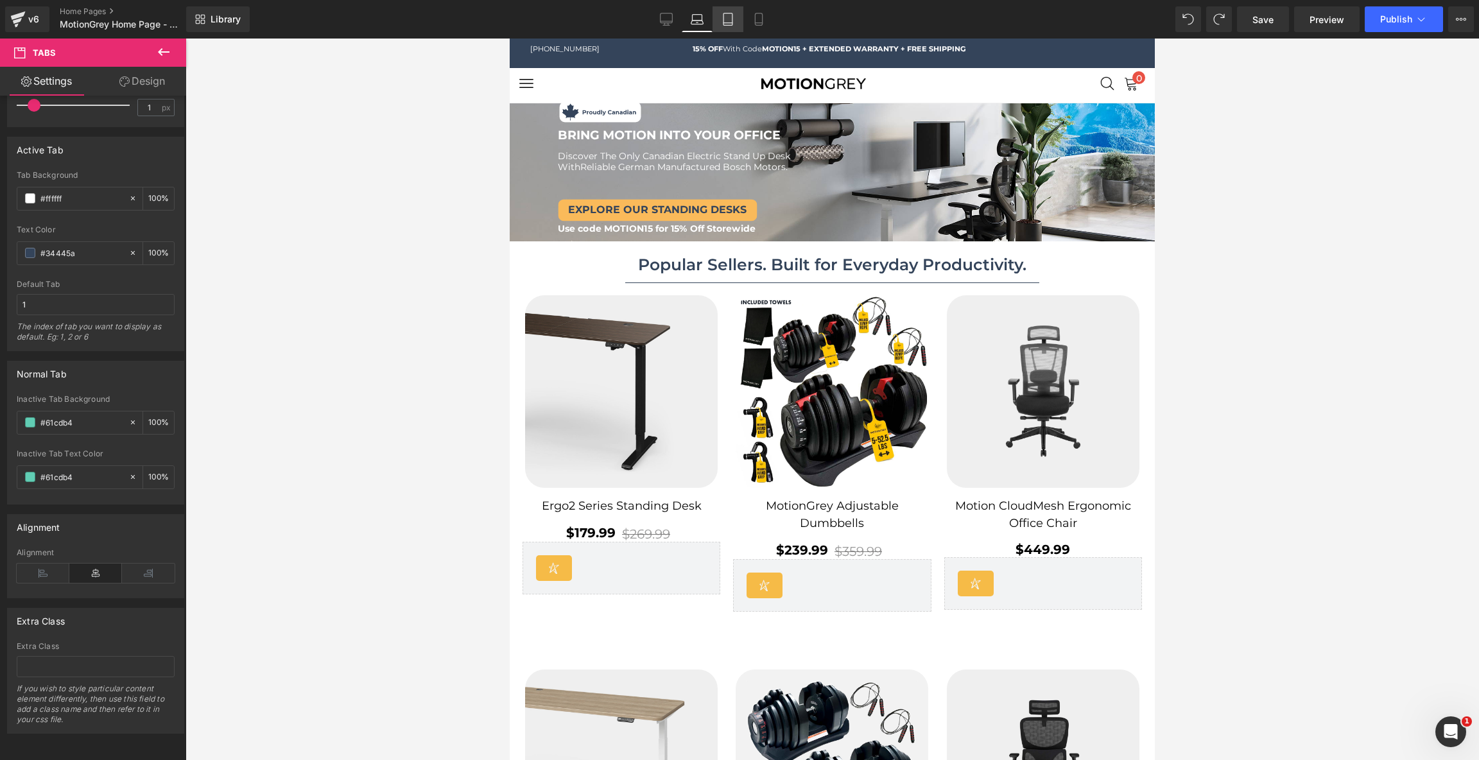
click at [725, 15] on icon at bounding box center [727, 19] width 13 height 13
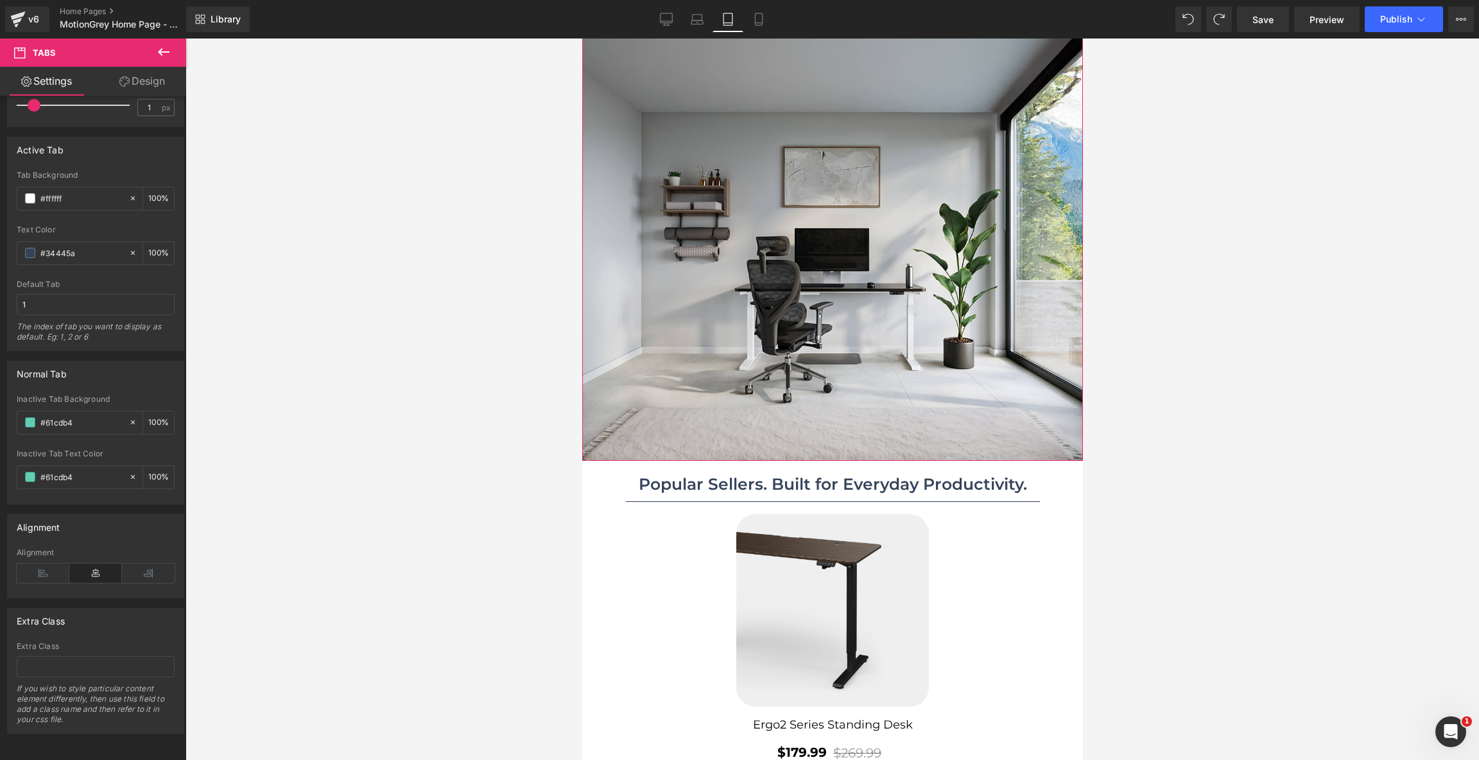
scroll to position [342, 0]
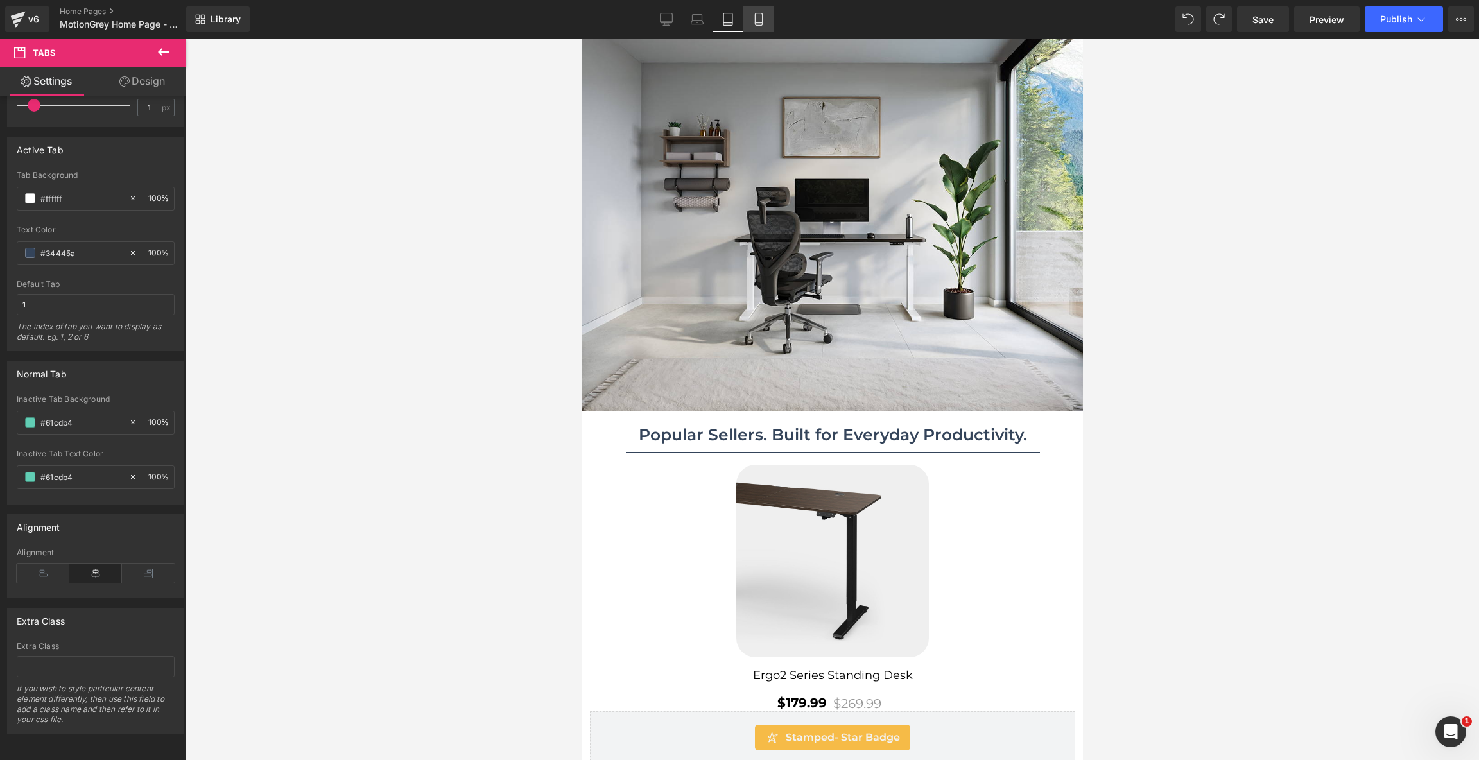
click at [762, 19] on icon at bounding box center [758, 19] width 7 height 12
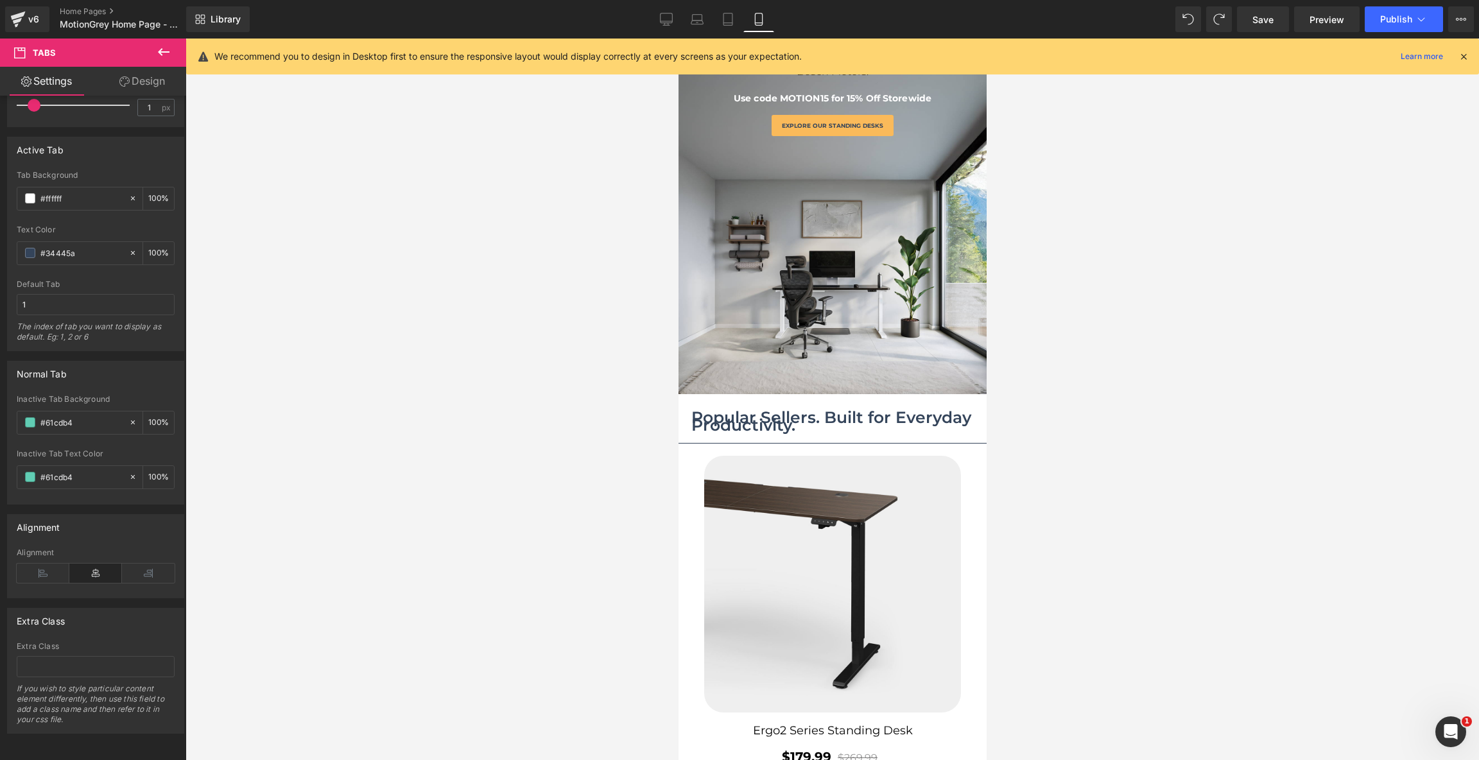
scroll to position [110, 0]
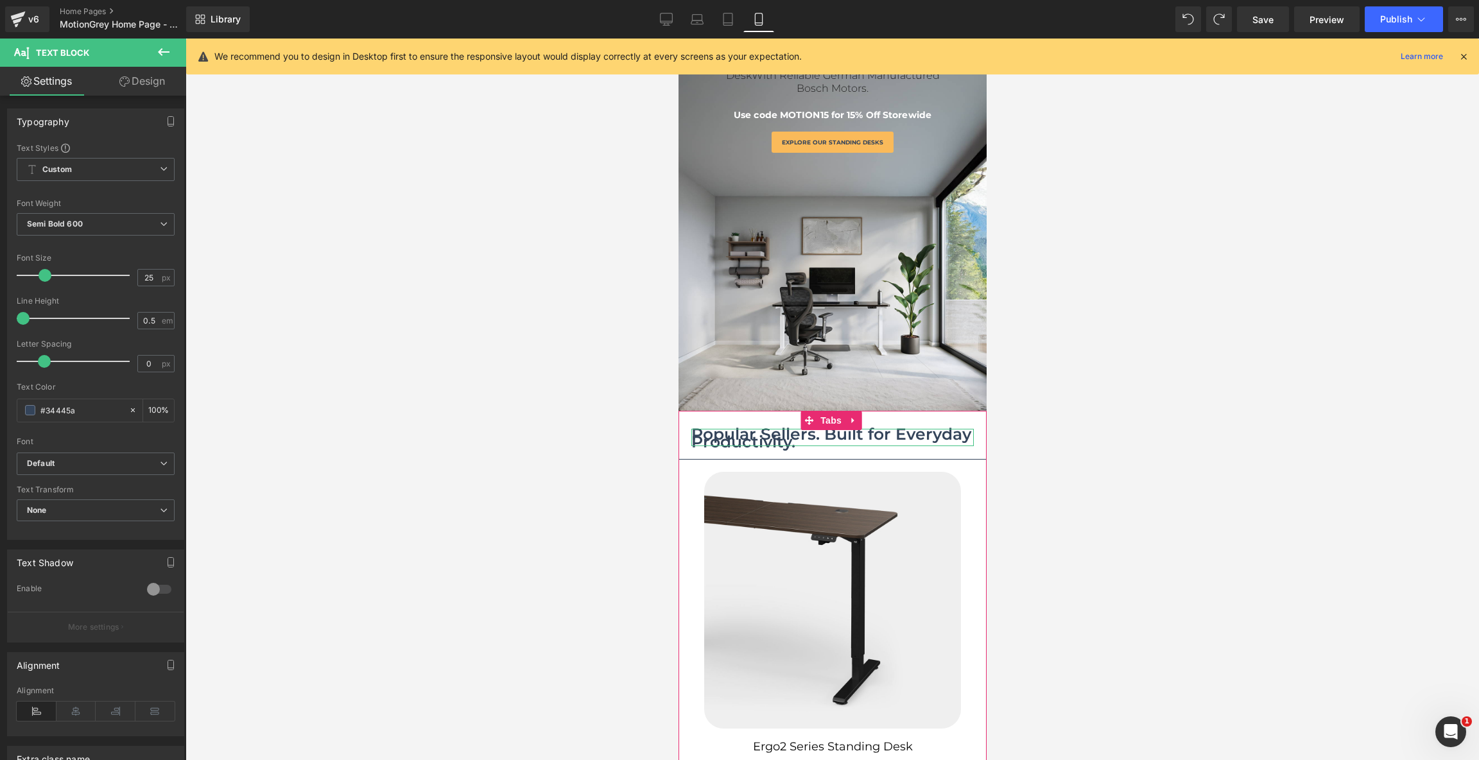
click at [782, 444] on div "Popular Sellers. Built for Everyday Productivity. Text Block" at bounding box center [832, 437] width 282 height 17
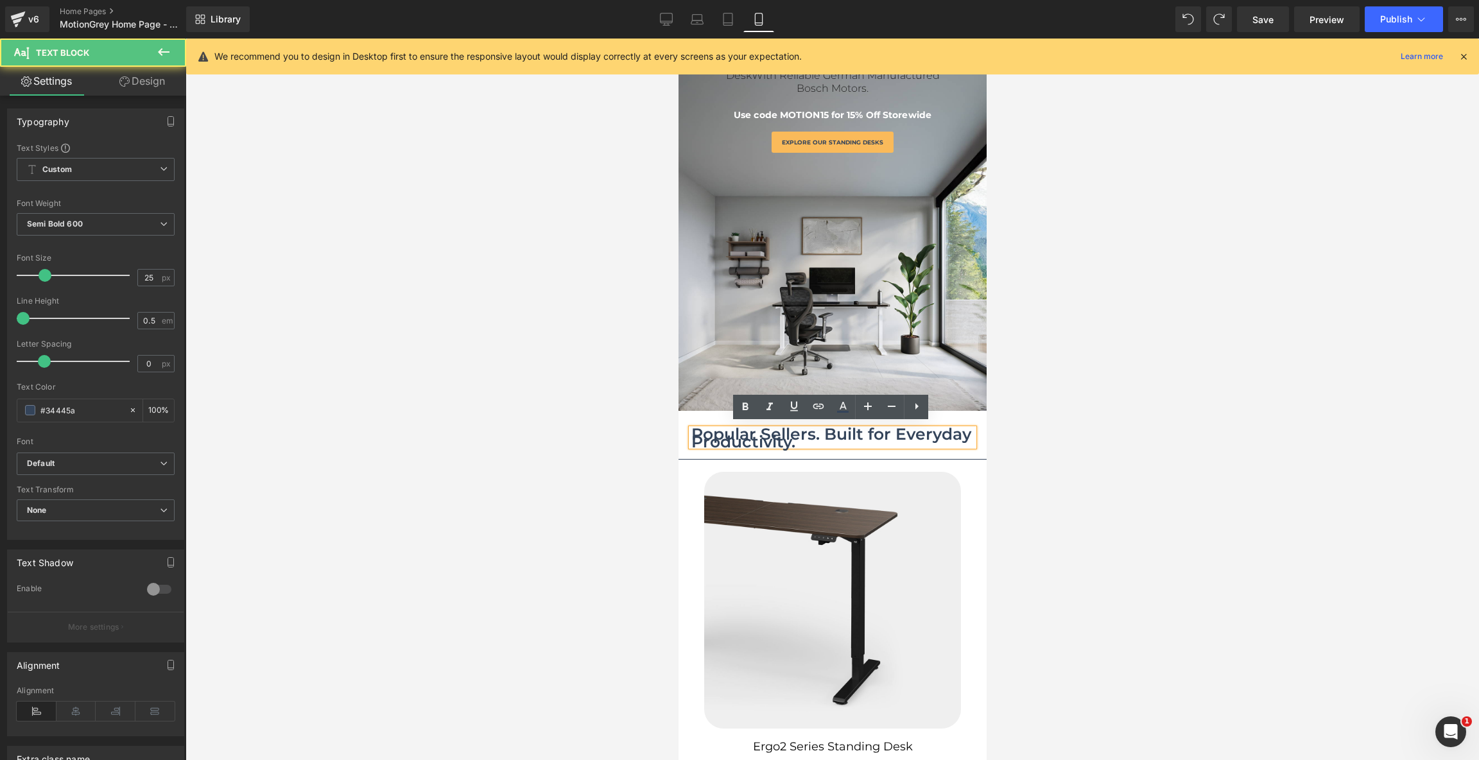
click at [960, 431] on div "Popular Sellers. Built for Everyday Productivity." at bounding box center [832, 437] width 282 height 17
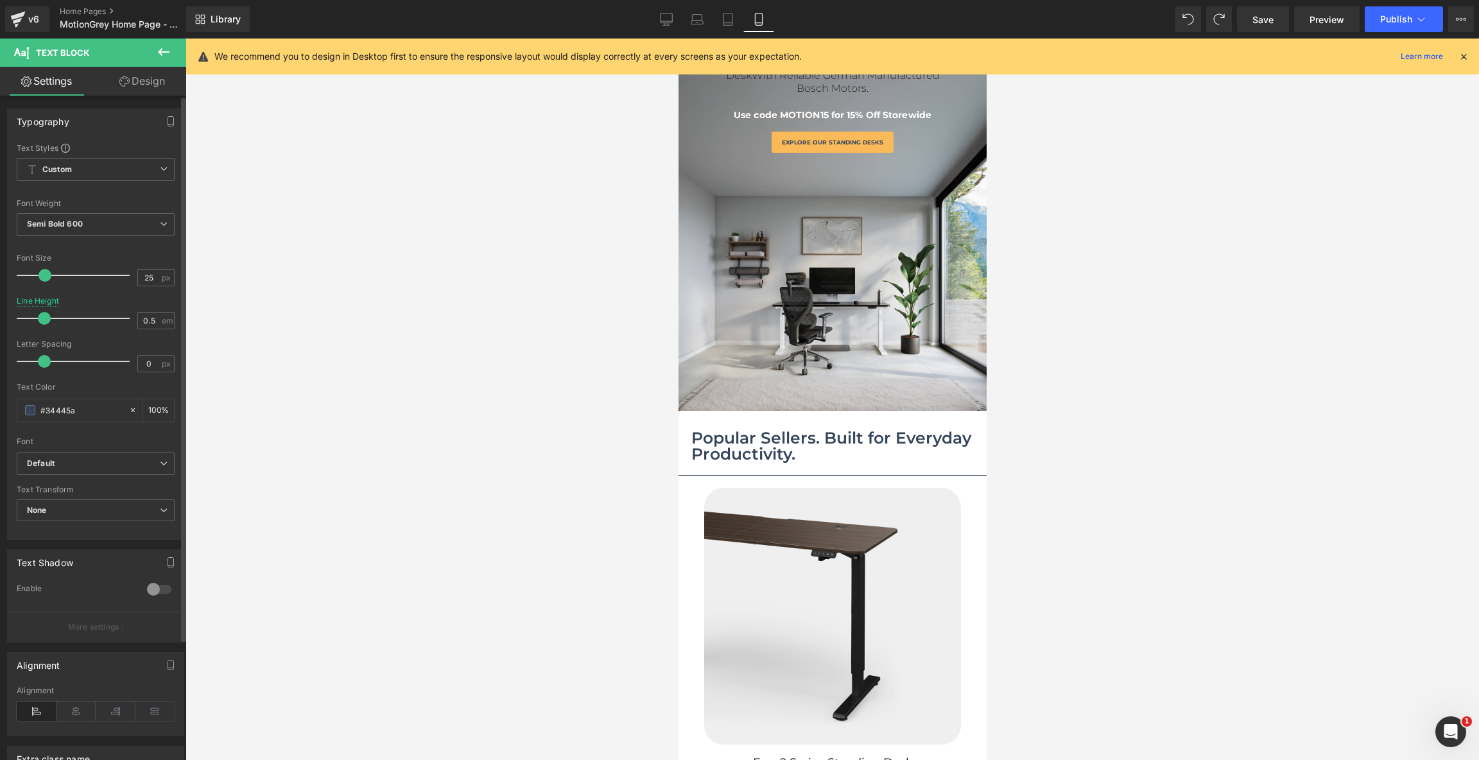
drag, startPoint x: 24, startPoint y: 314, endPoint x: 46, endPoint y: 314, distance: 21.8
click at [46, 314] on span at bounding box center [44, 318] width 13 height 13
click at [742, 434] on div "Popular Sellers. Built for Everyday Productivity." at bounding box center [832, 445] width 282 height 33
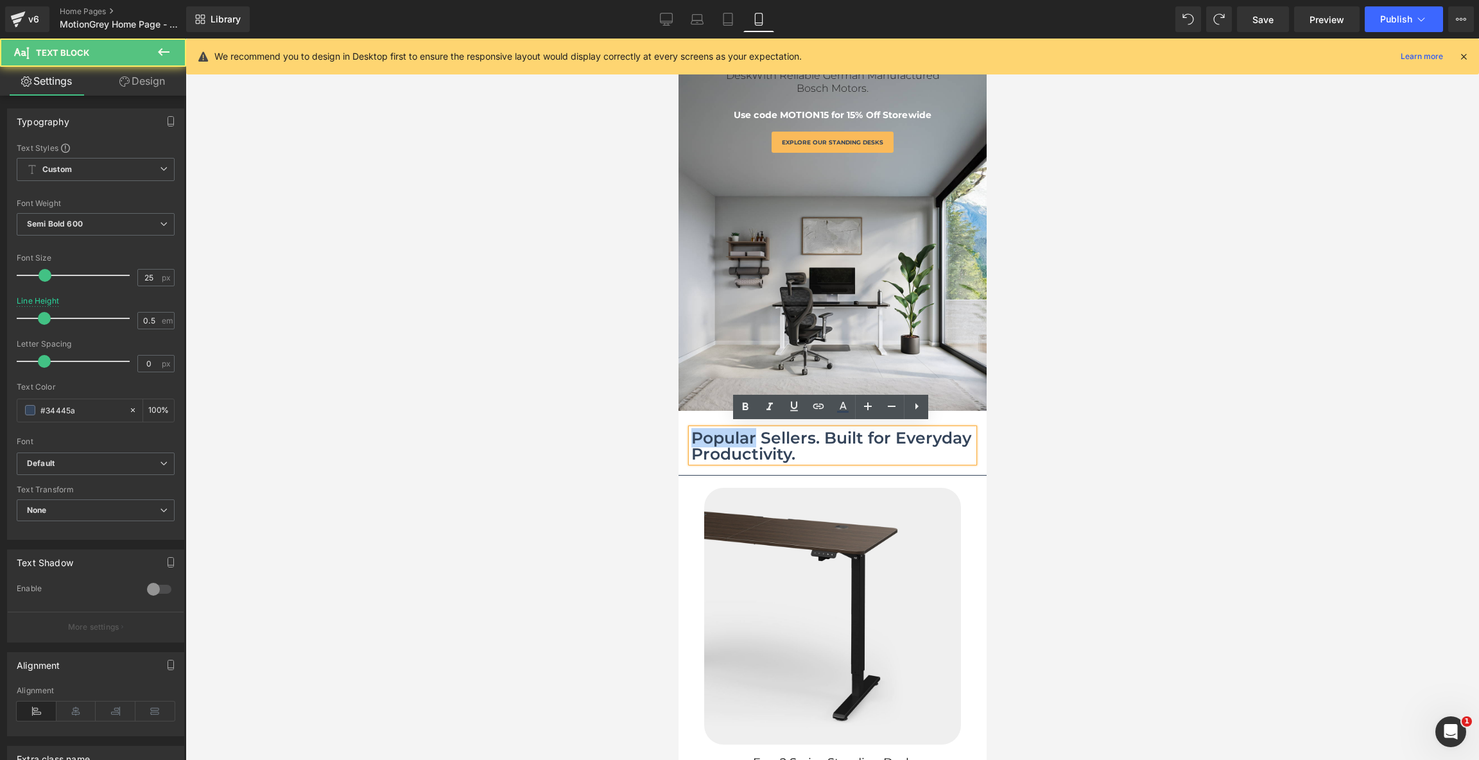
click at [742, 434] on div "Popular Sellers. Built for Everyday Productivity." at bounding box center [832, 445] width 282 height 33
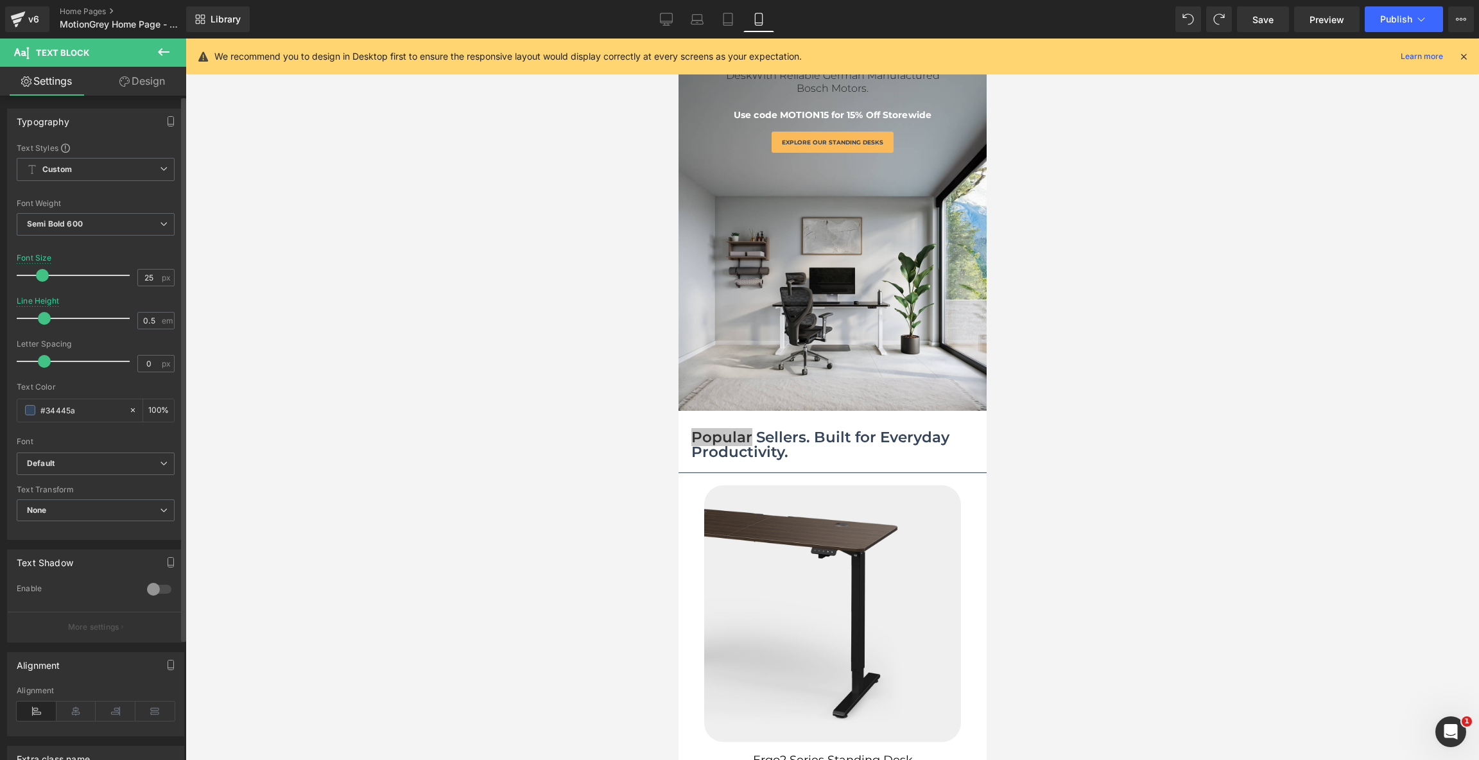
click at [40, 277] on span at bounding box center [42, 275] width 13 height 13
click at [42, 363] on span at bounding box center [44, 361] width 13 height 13
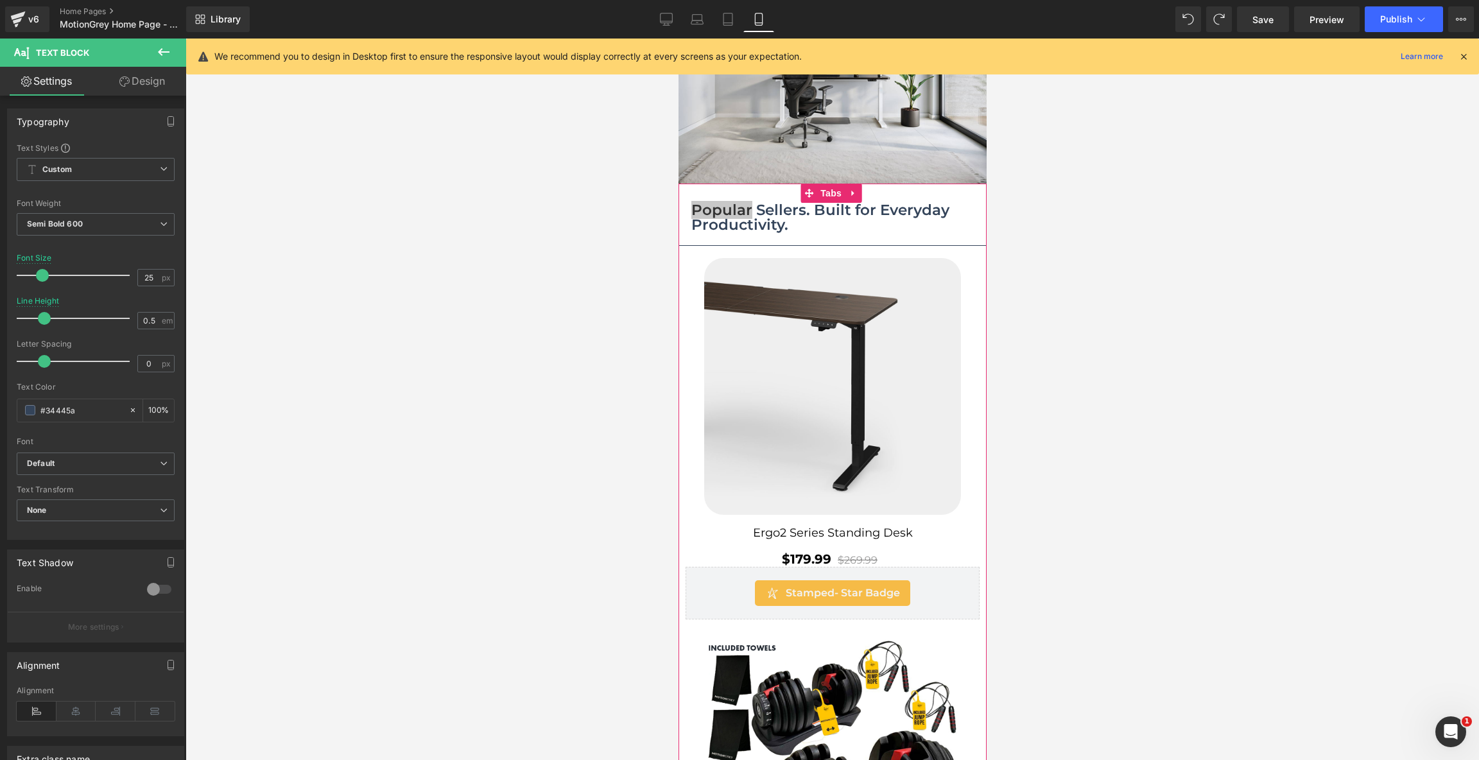
scroll to position [340, 0]
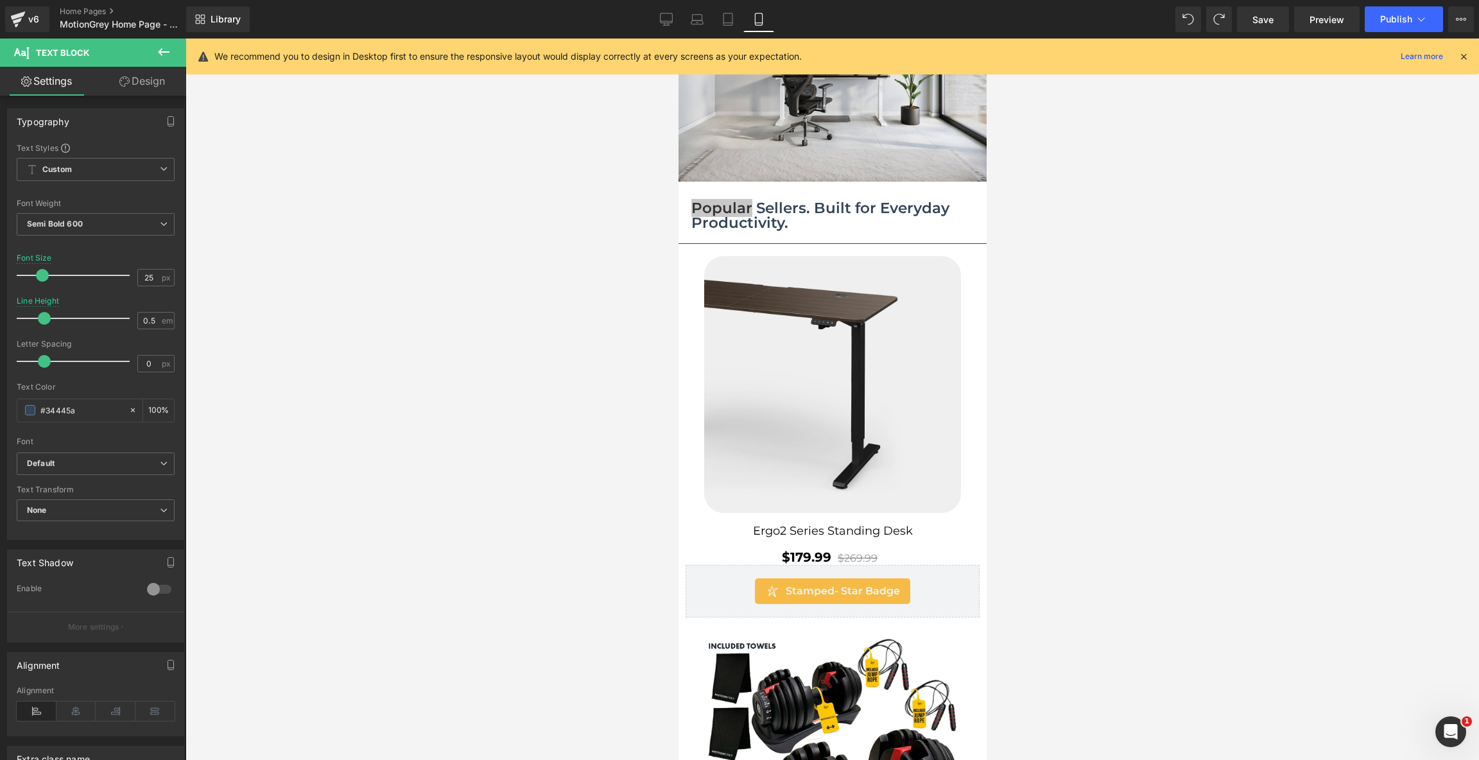
click at [1150, 349] on div at bounding box center [831, 399] width 1293 height 721
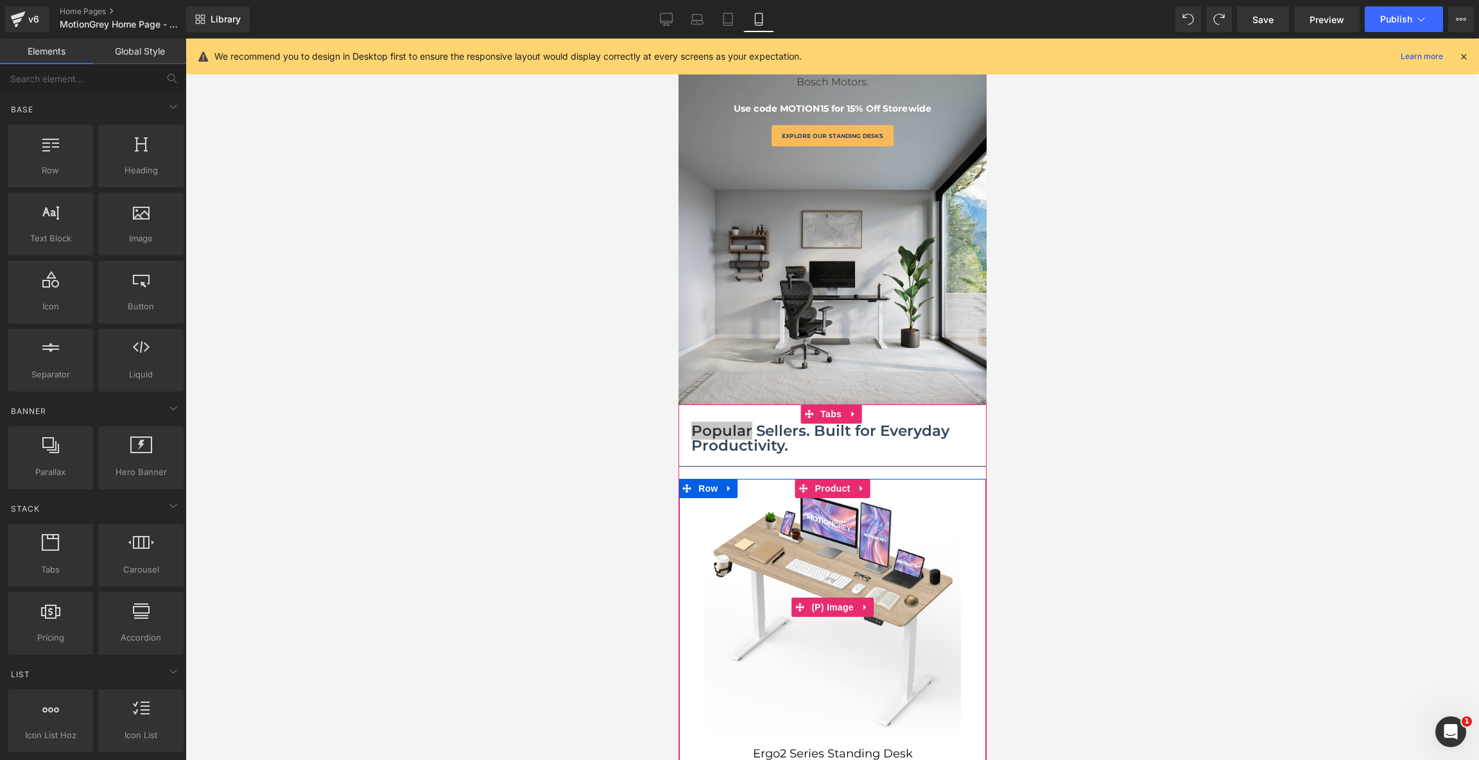
scroll to position [101, 0]
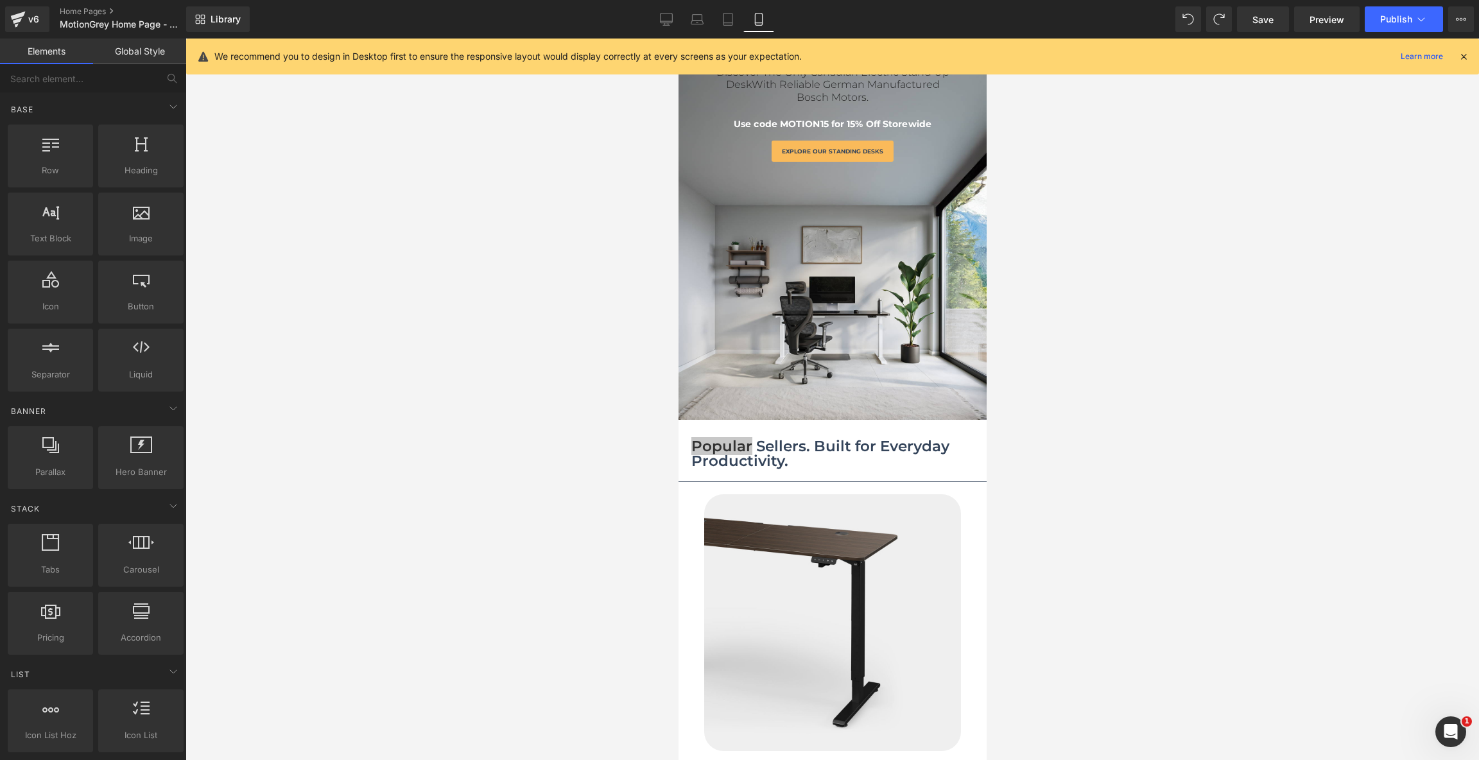
click at [1076, 349] on div at bounding box center [831, 399] width 1293 height 721
click at [839, 426] on span "Tabs" at bounding box center [830, 429] width 28 height 19
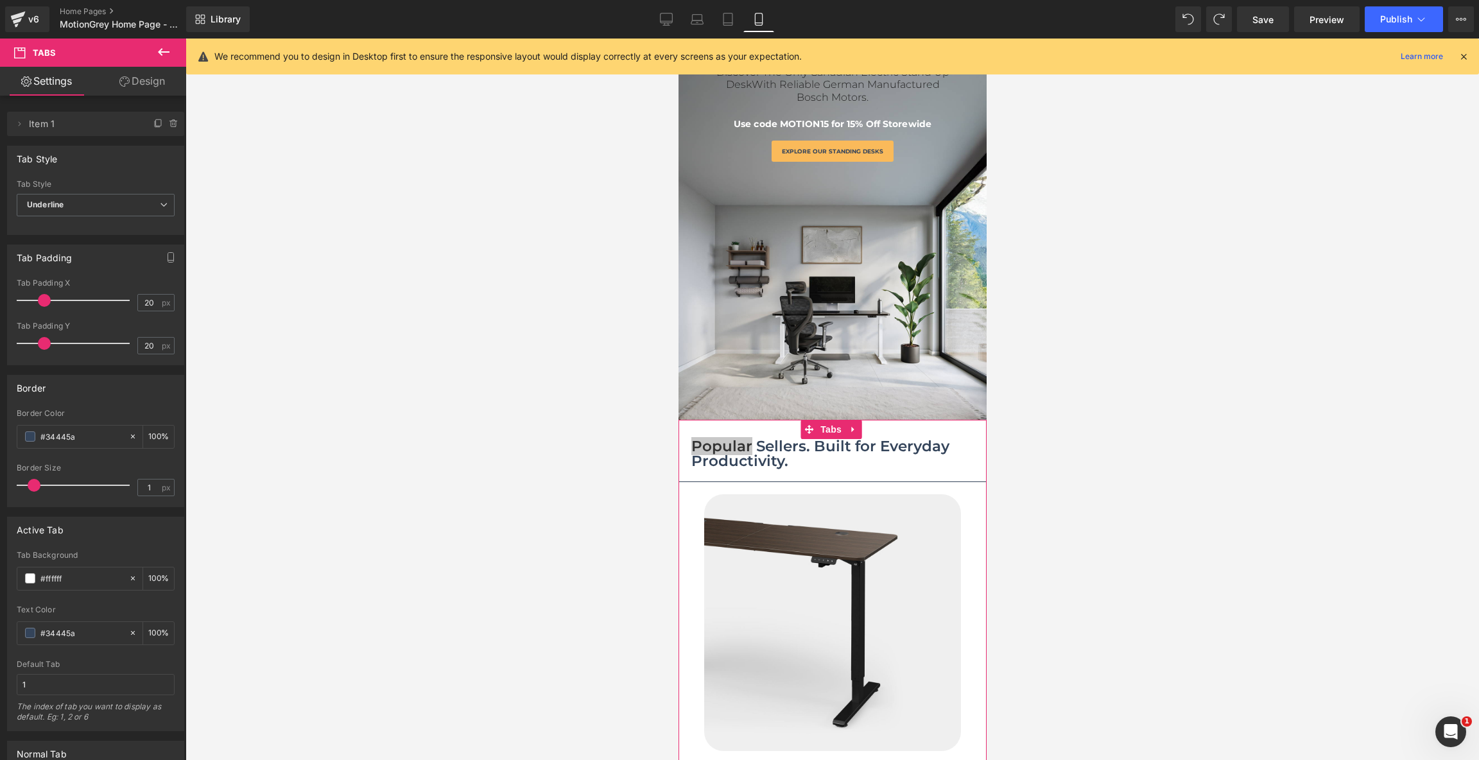
click at [145, 78] on link "Design" at bounding box center [142, 81] width 93 height 29
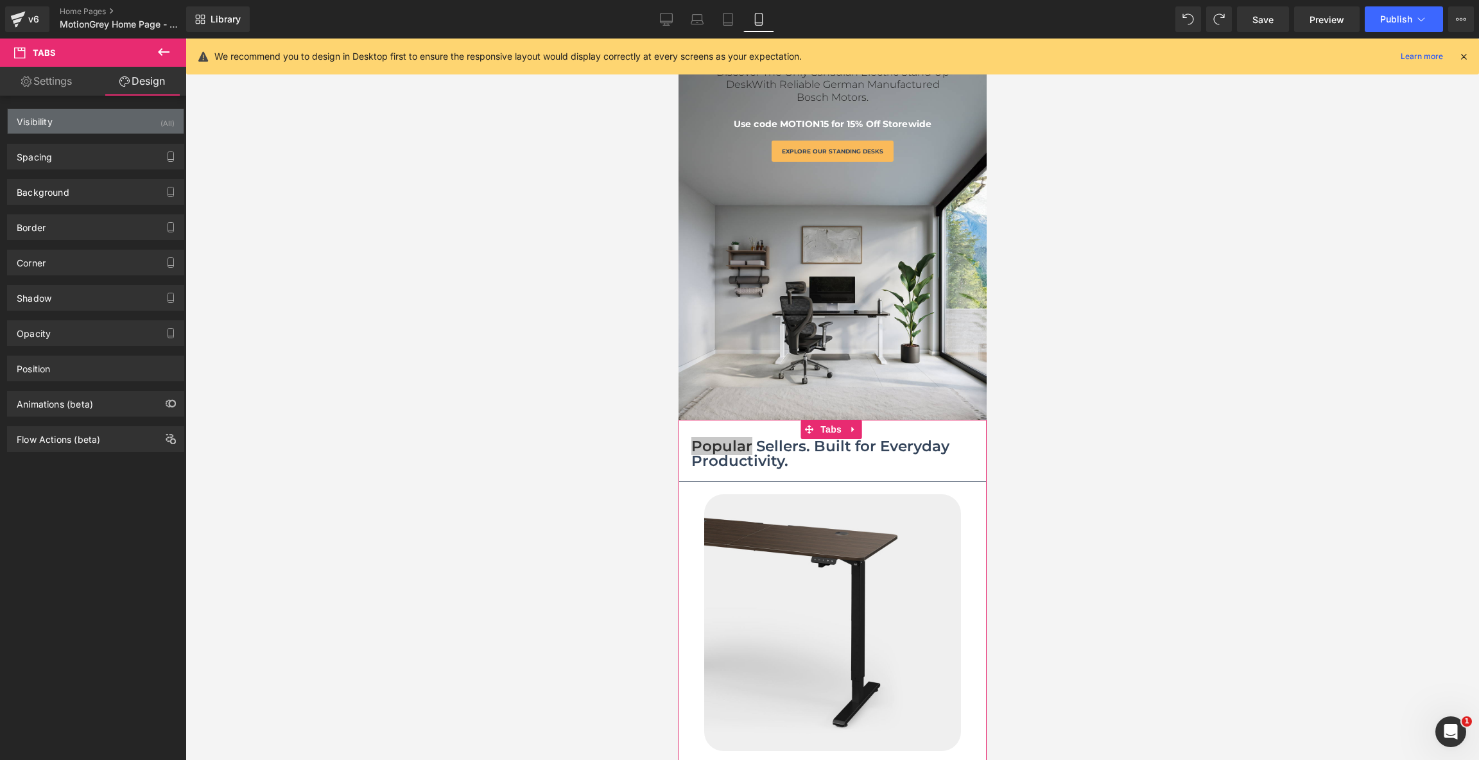
click at [74, 128] on div "Visibility (All)" at bounding box center [96, 121] width 176 height 24
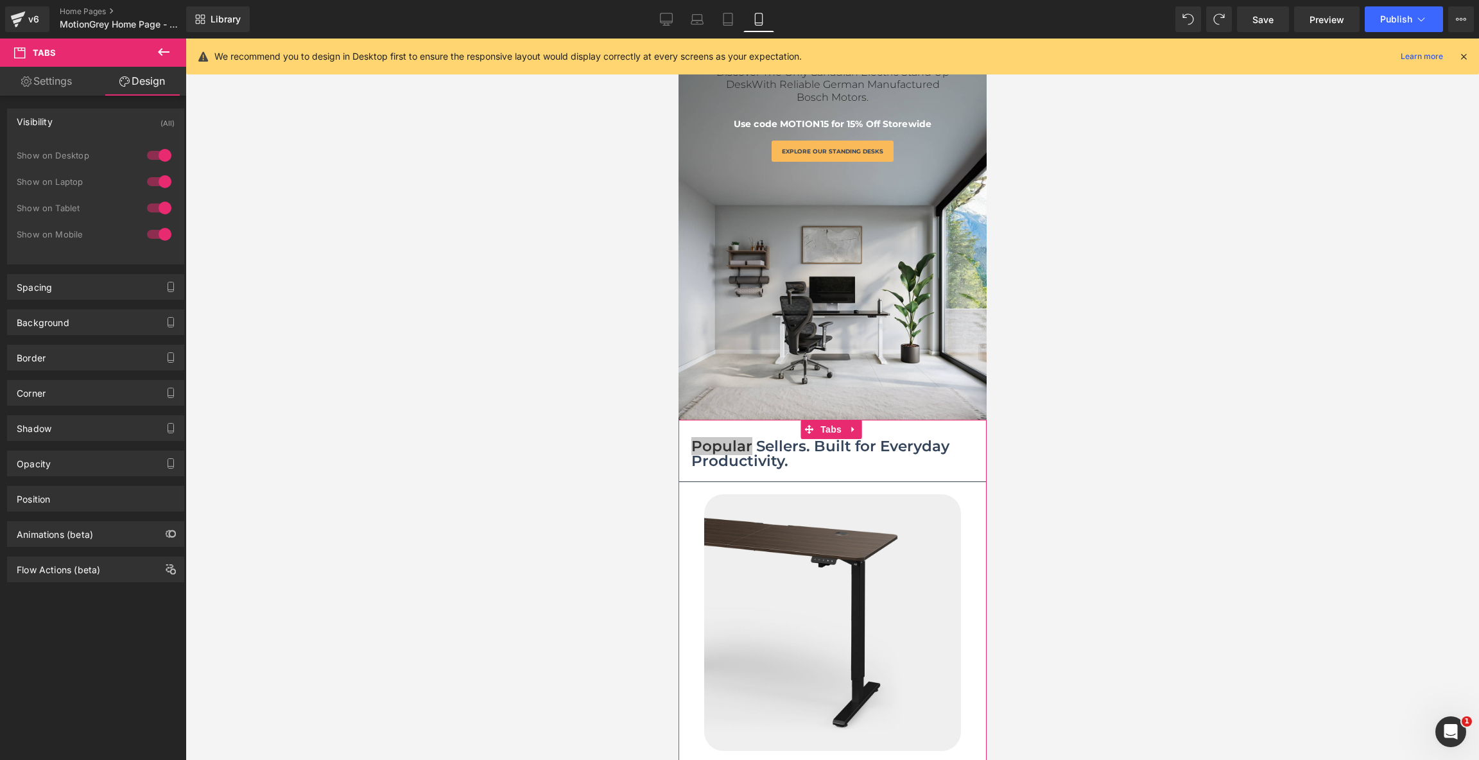
click at [159, 235] on div at bounding box center [159, 234] width 31 height 21
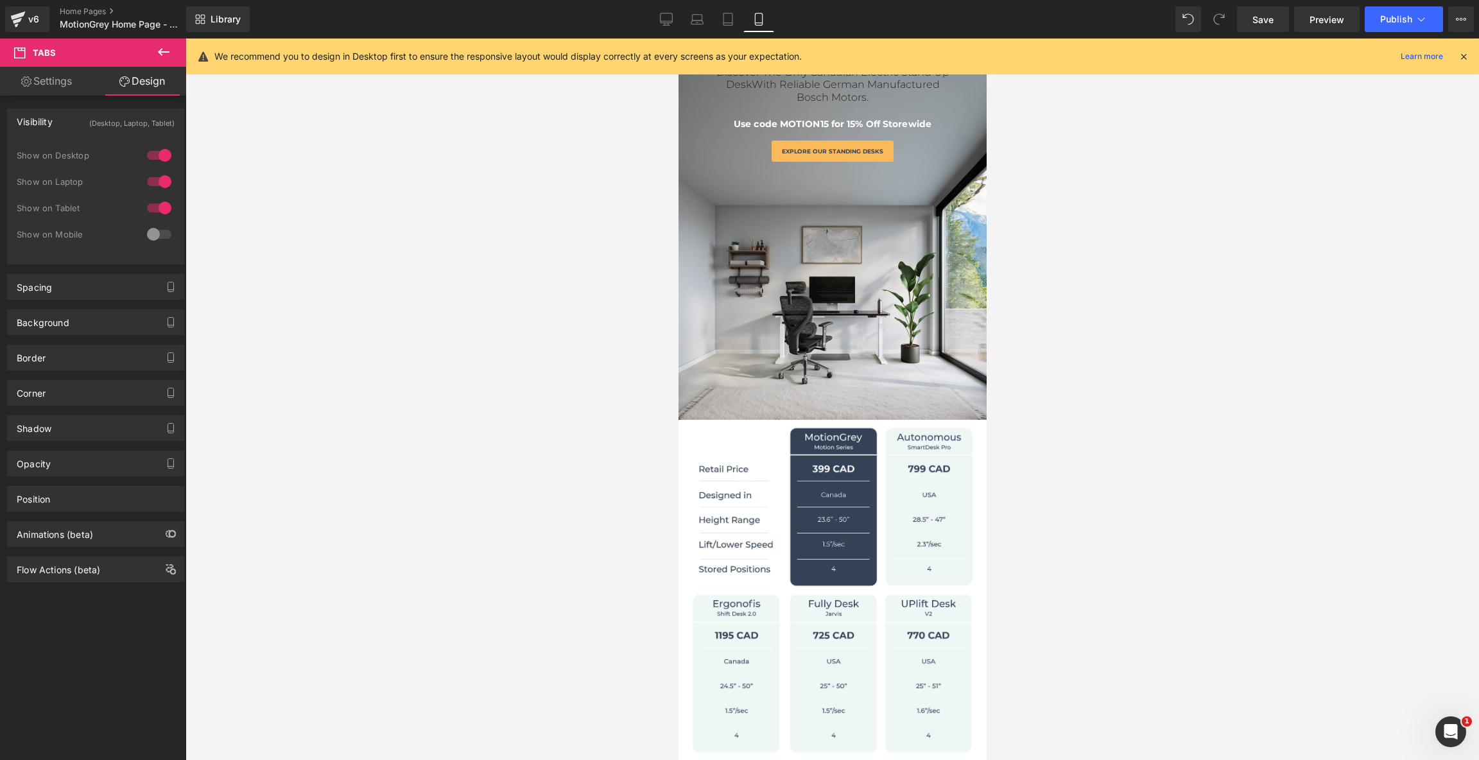
click at [159, 235] on div at bounding box center [159, 234] width 31 height 21
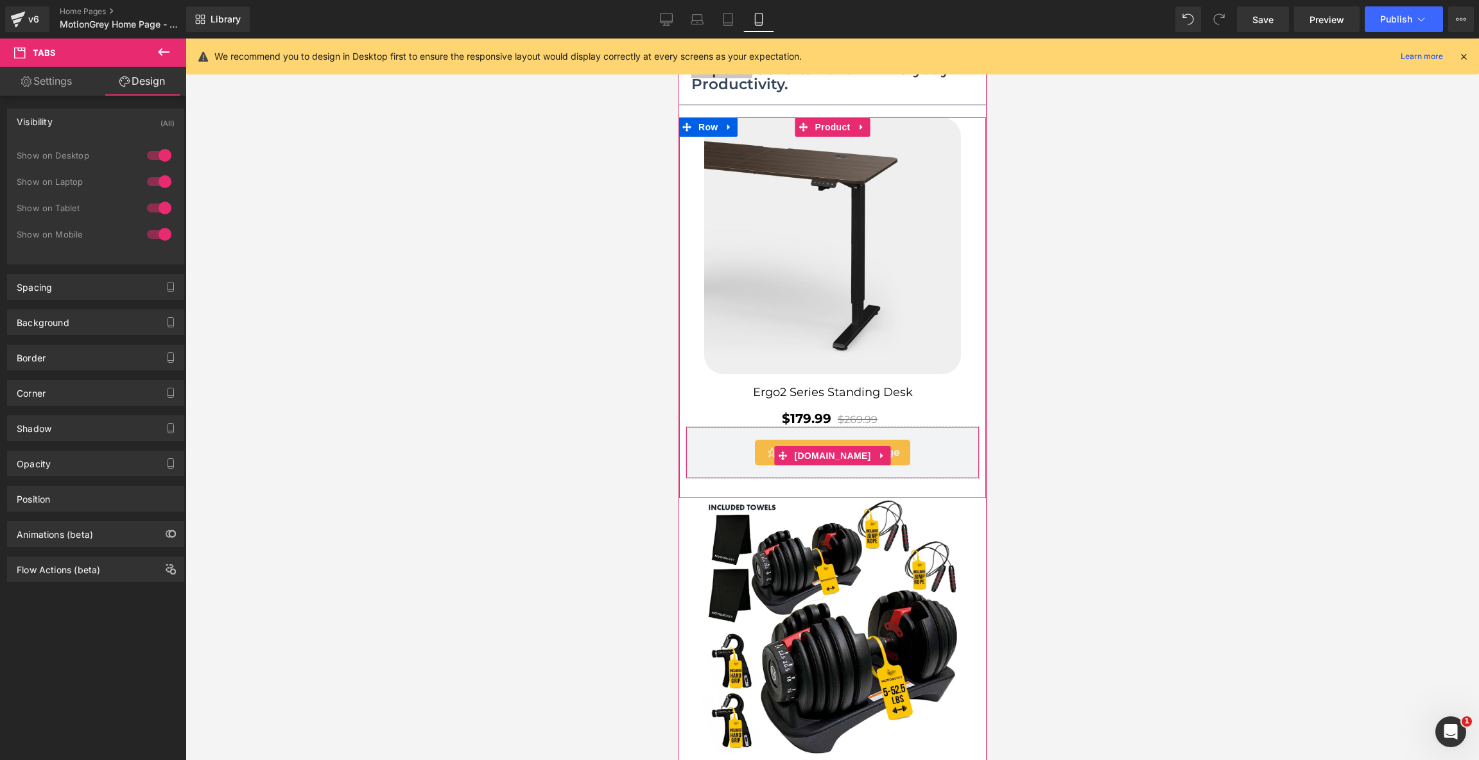
scroll to position [101, 0]
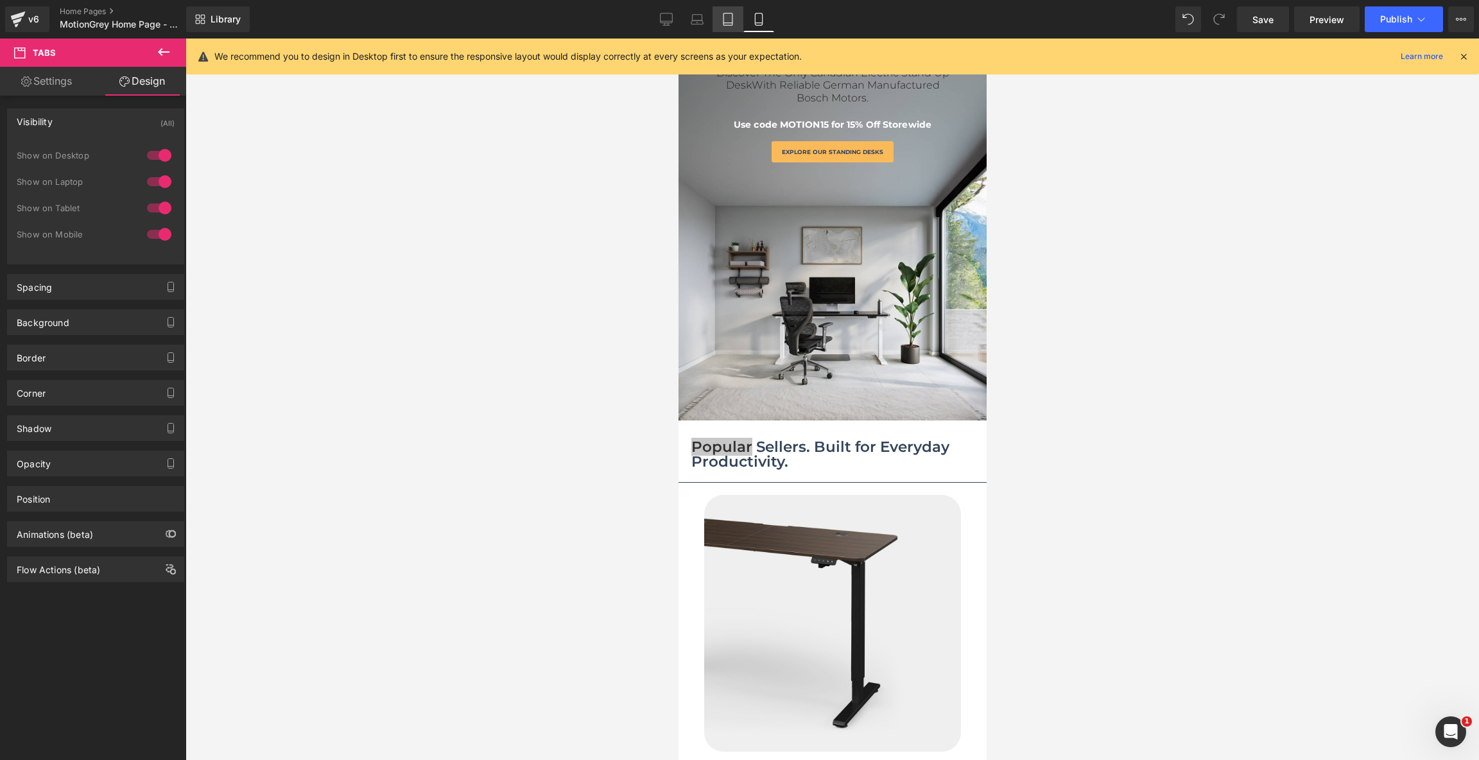
click at [724, 17] on icon at bounding box center [727, 19] width 9 height 12
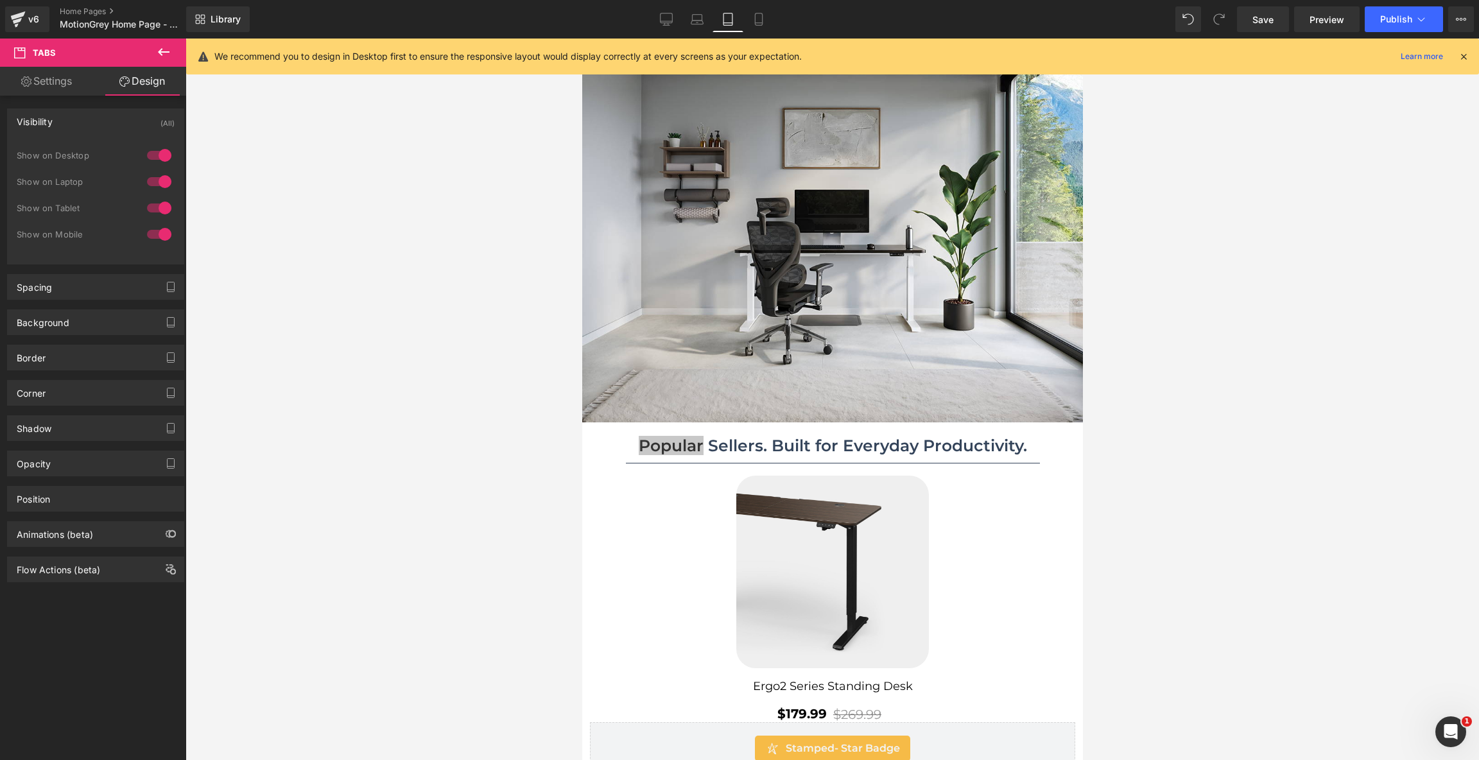
scroll to position [372, 0]
click at [698, 19] on icon at bounding box center [697, 19] width 13 height 13
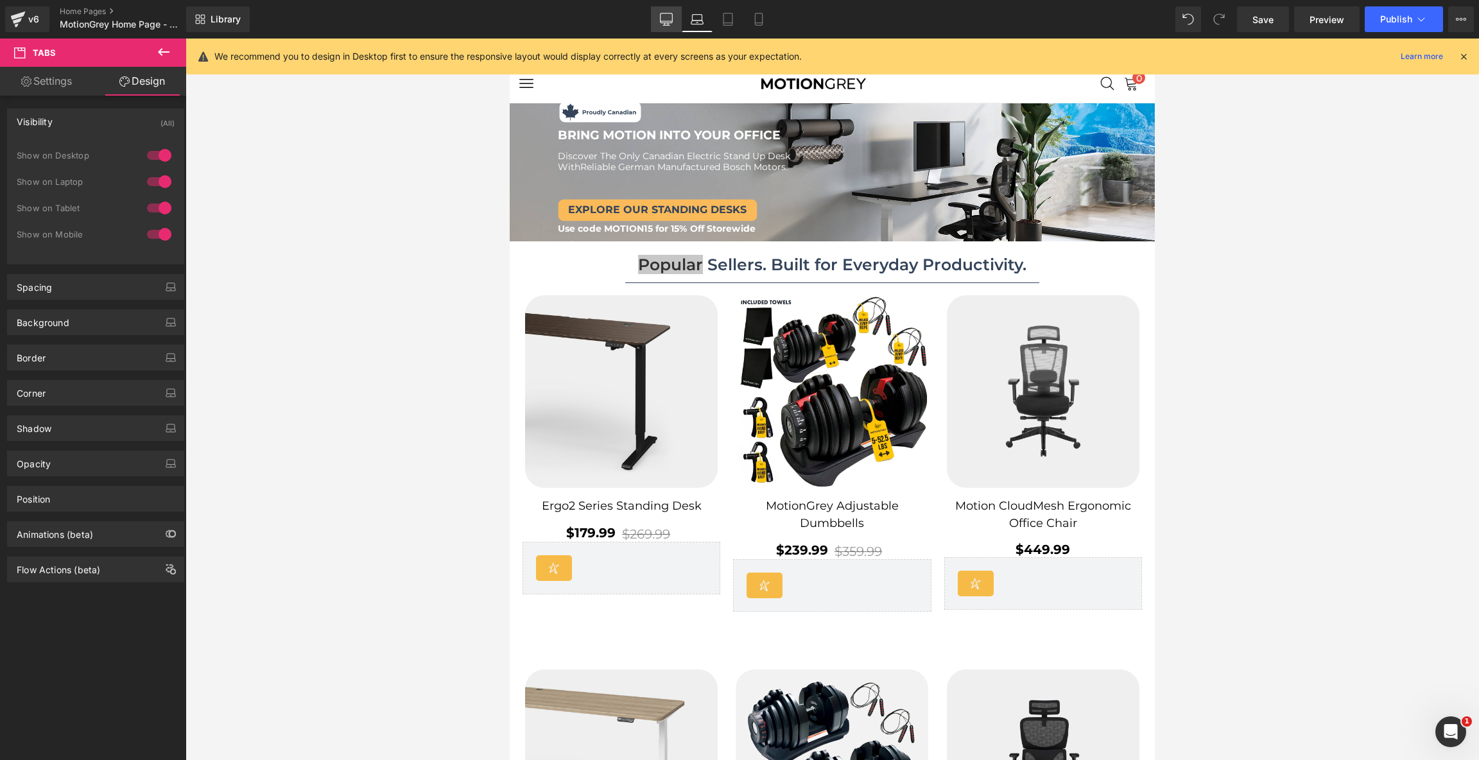
click at [673, 20] on link "Desktop" at bounding box center [666, 19] width 31 height 26
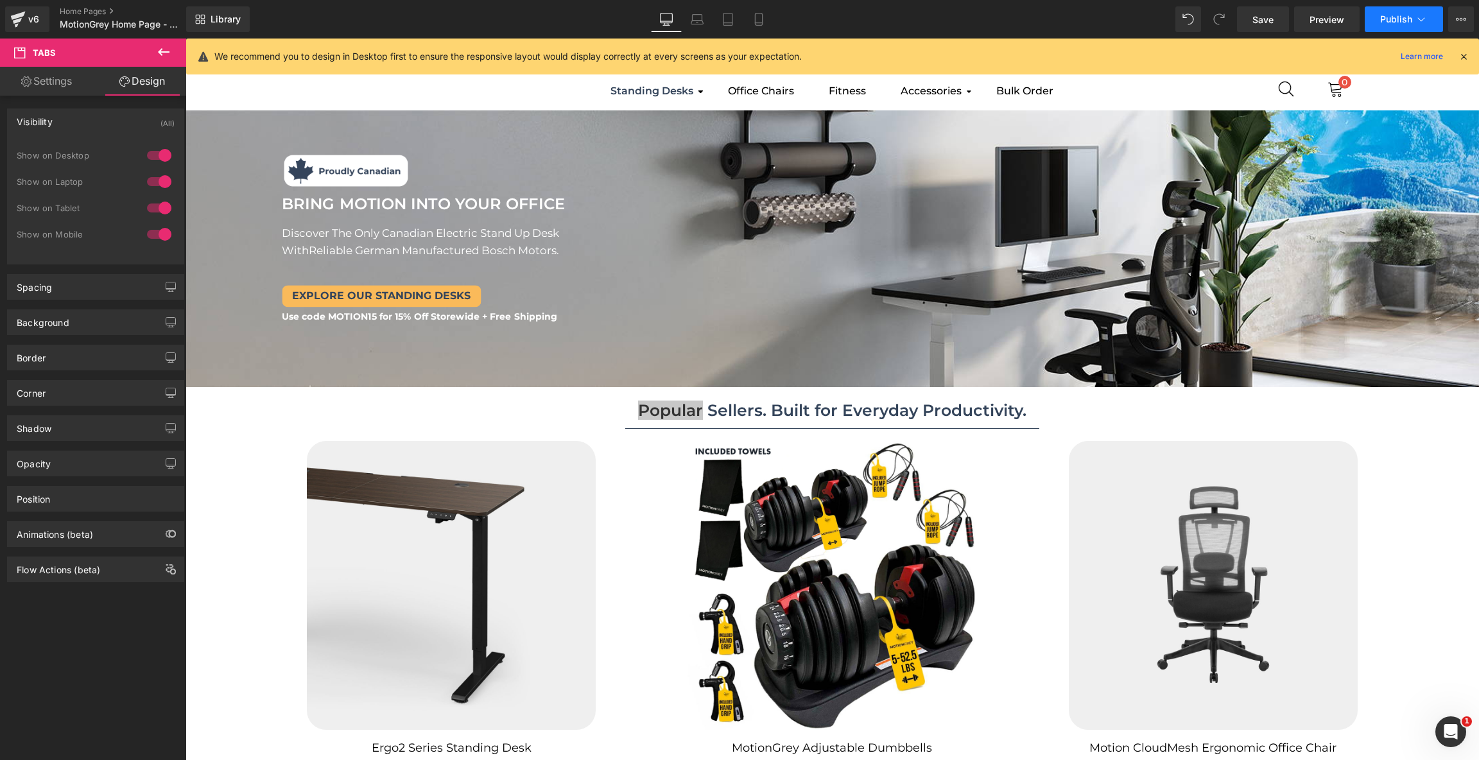
click at [1390, 22] on span "Publish" at bounding box center [1396, 19] width 32 height 10
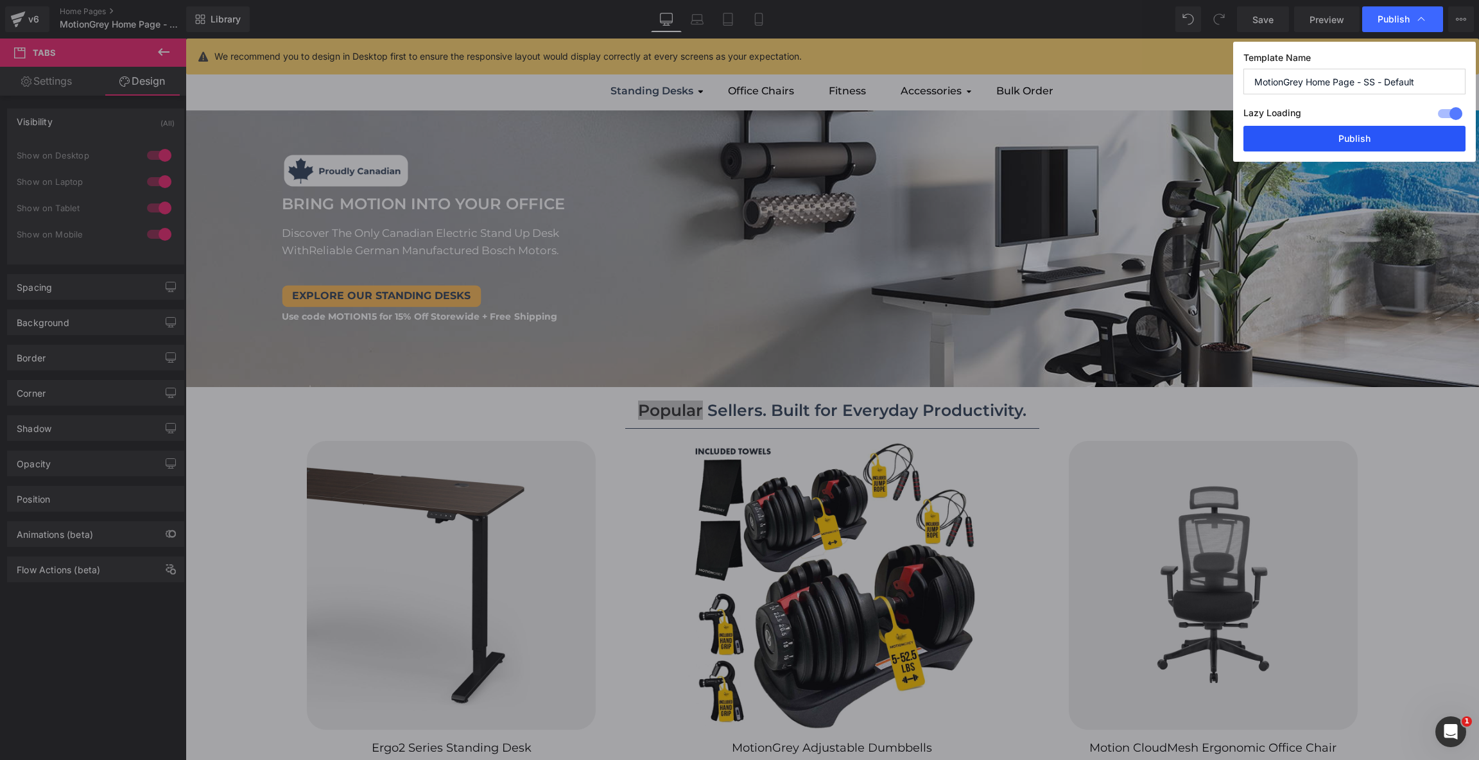
click at [1331, 135] on button "Publish" at bounding box center [1354, 139] width 222 height 26
